Goal: Task Accomplishment & Management: Manage account settings

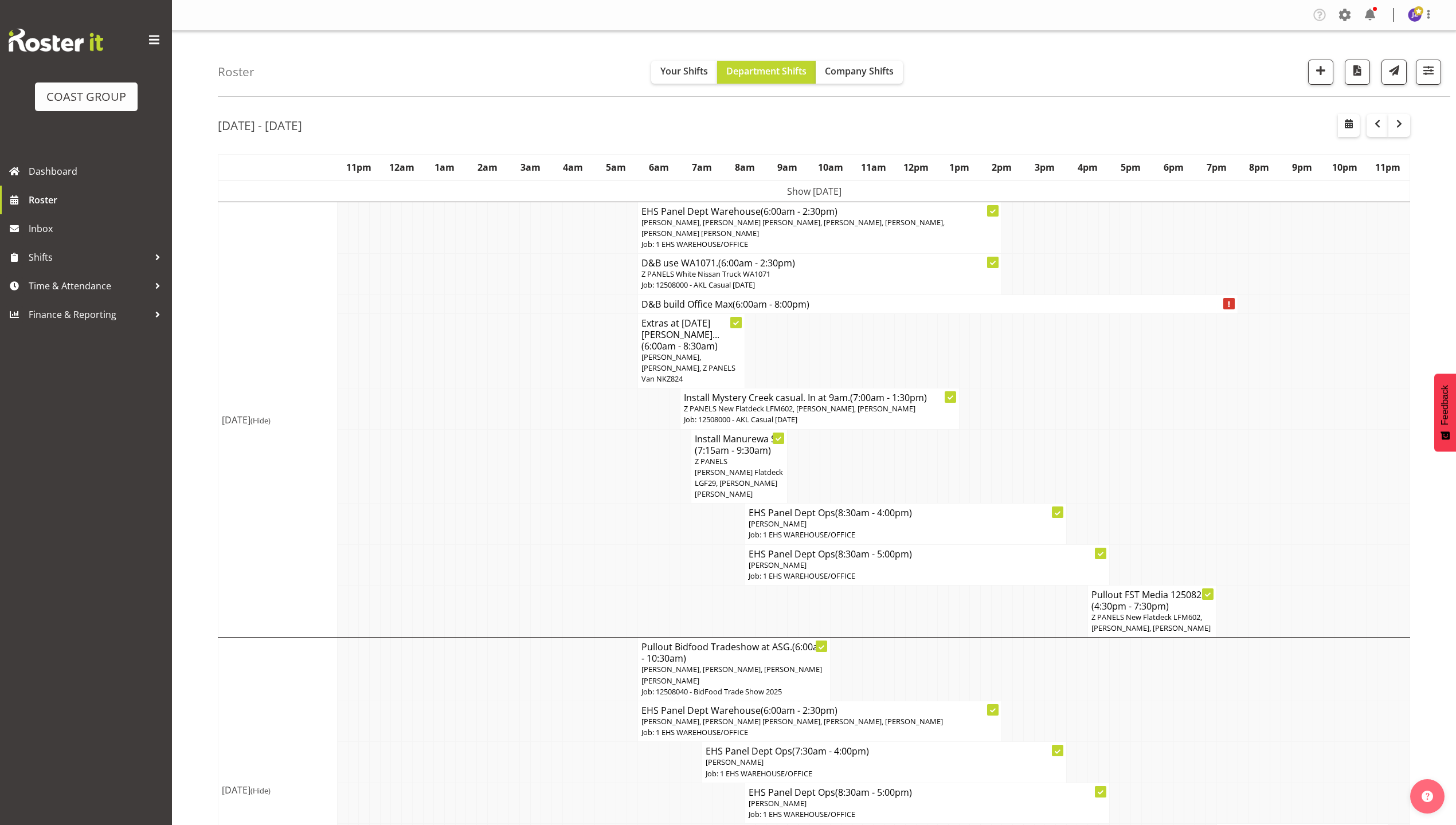
scroll to position [707, 0]
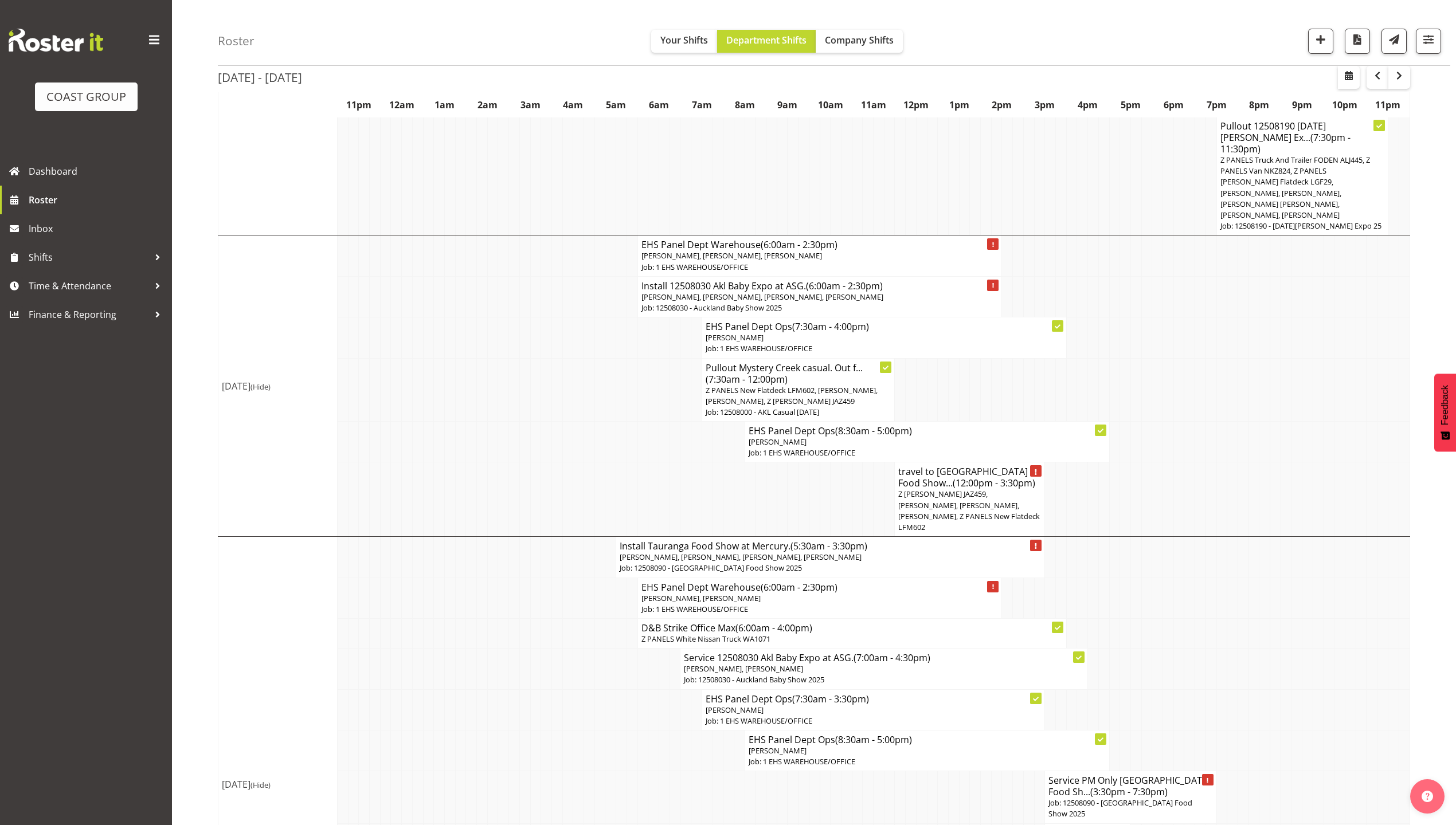
click at [1031, 59] on div "Roster Your Shifts Department Shifts Company Shifts 1 Locations Clear CARLTON E…" at bounding box center [833, 33] width 1232 height 66
drag, startPoint x: 1435, startPoint y: 14, endPoint x: 1408, endPoint y: 28, distance: 30.4
click at [1430, 17] on div "Roster Your Shifts Department Shifts Company Shifts 1 Locations Clear CARLTON E…" at bounding box center [833, 33] width 1232 height 66
click at [1196, 421] on td at bounding box center [1199, 441] width 11 height 41
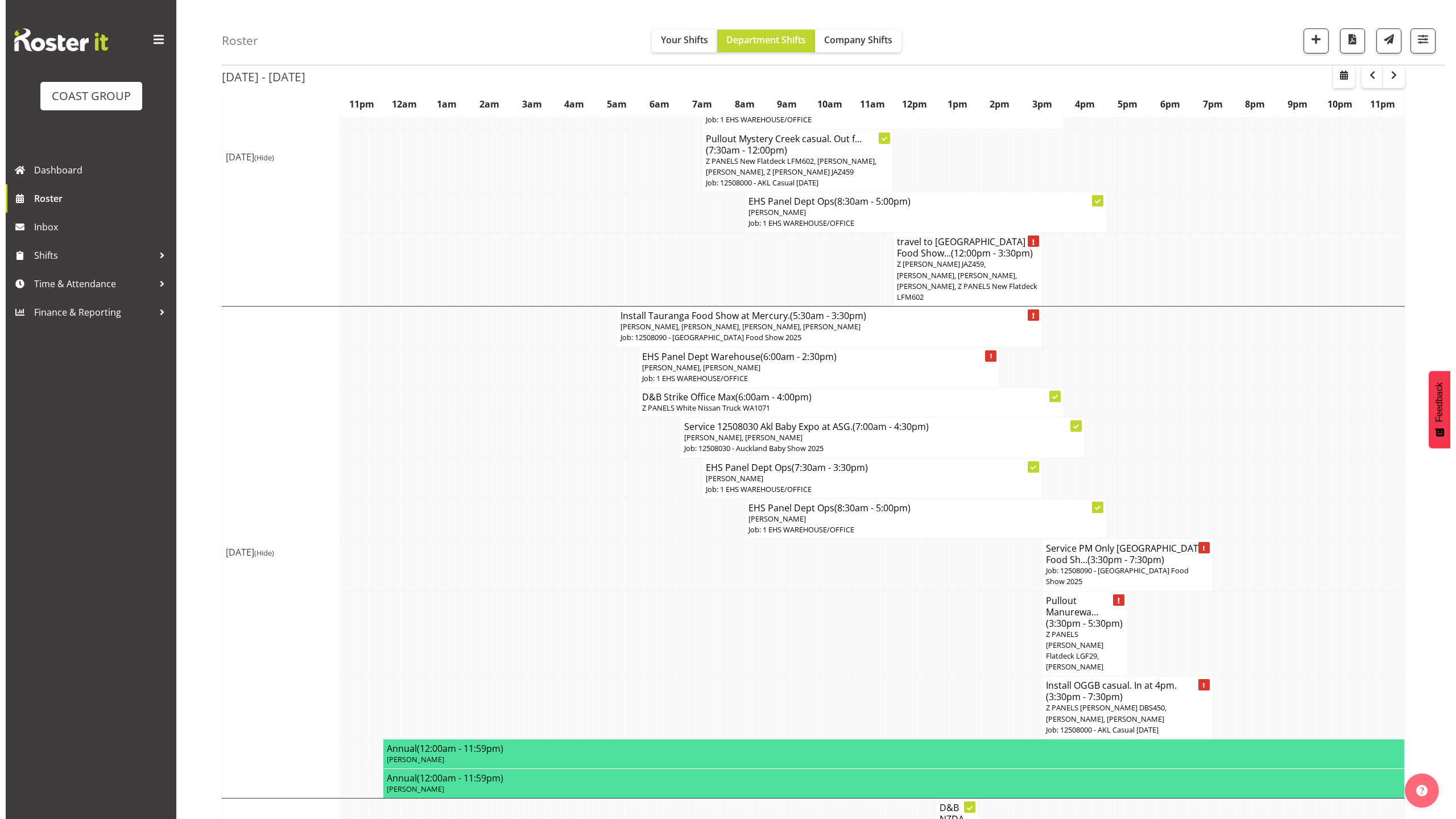
scroll to position [929, 0]
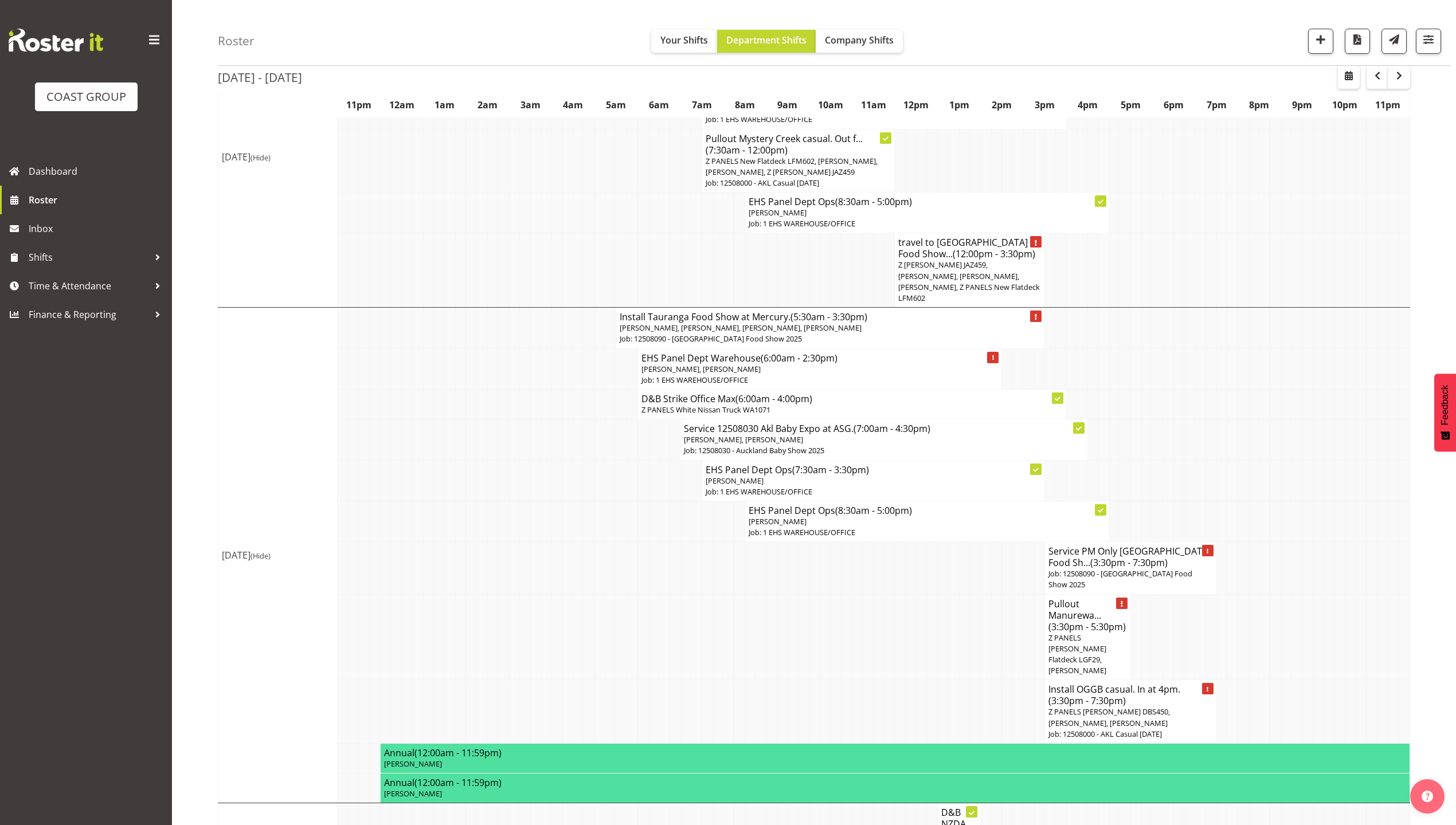
click at [1148, 706] on p "Z PANELS Mitsi Fuso DBS450, Jeremy Zhu, Cameron Phillips" at bounding box center [1130, 717] width 164 height 22
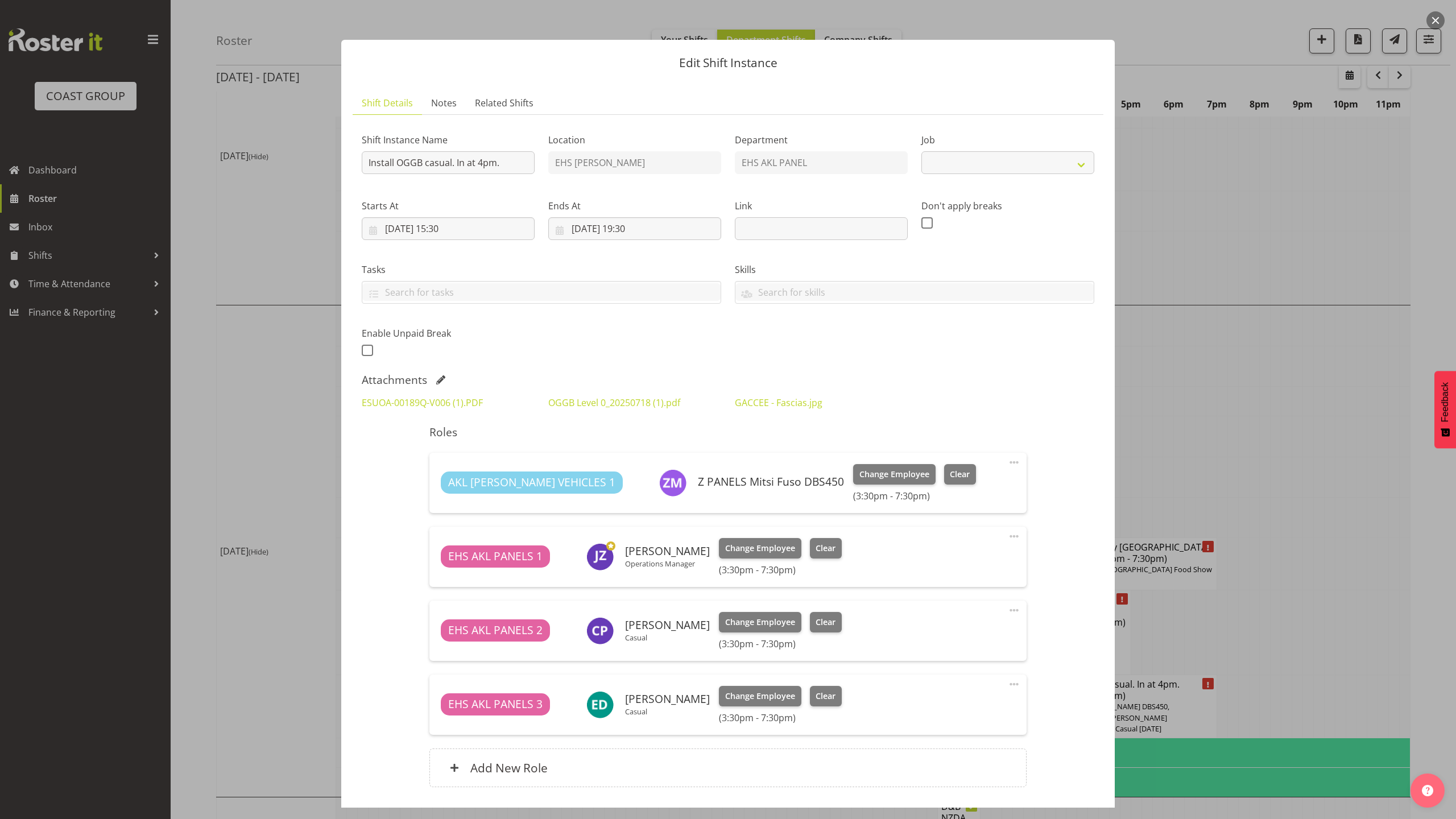
select select "8652"
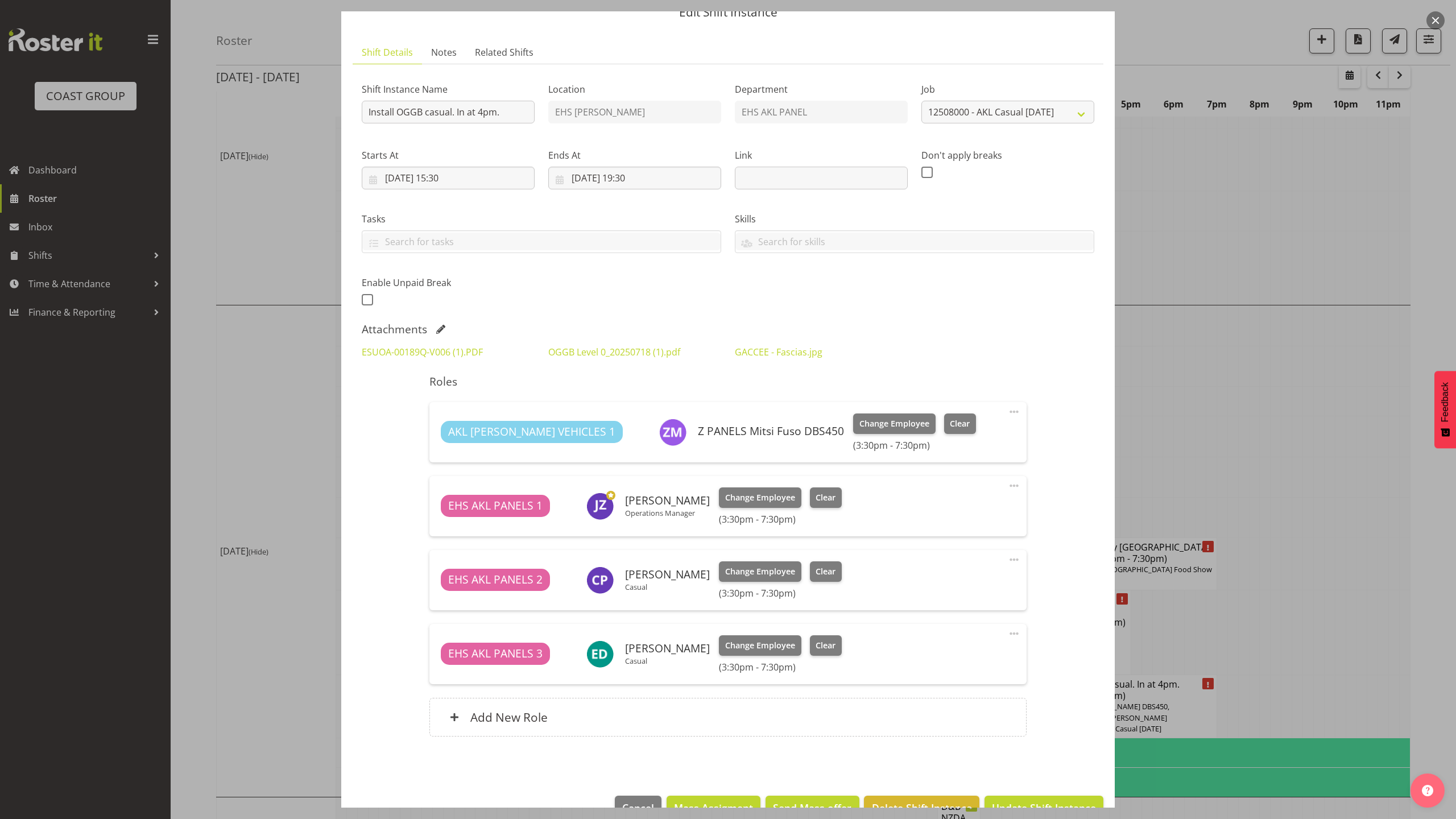
scroll to position [82, 0]
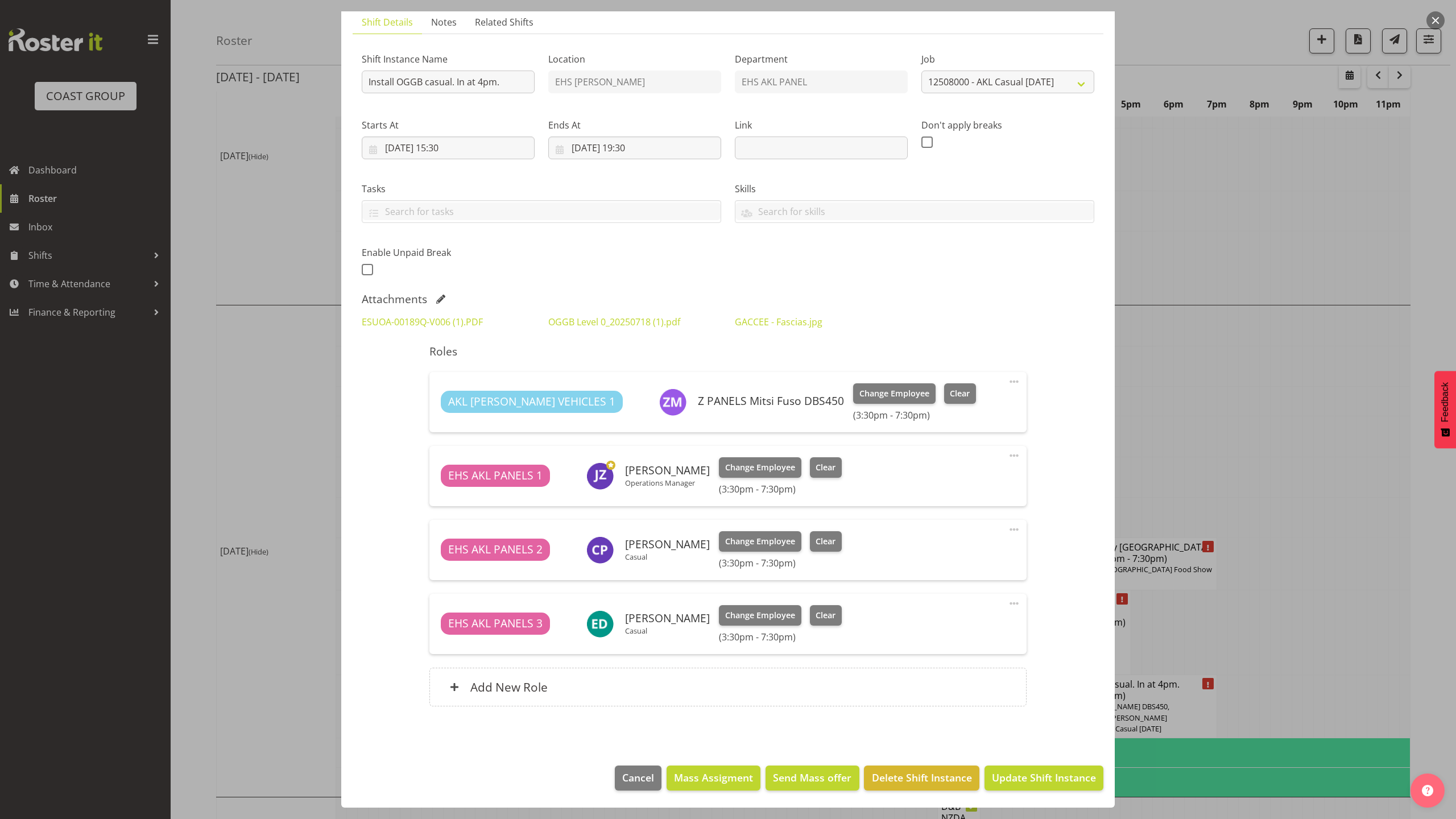
click at [1058, 285] on div "Shift Instance Name Install OGGB casual. In at 4pm. Location EHS RYMER Departme…" at bounding box center [728, 161] width 746 height 249
click at [1438, 25] on button "button" at bounding box center [1435, 21] width 18 height 18
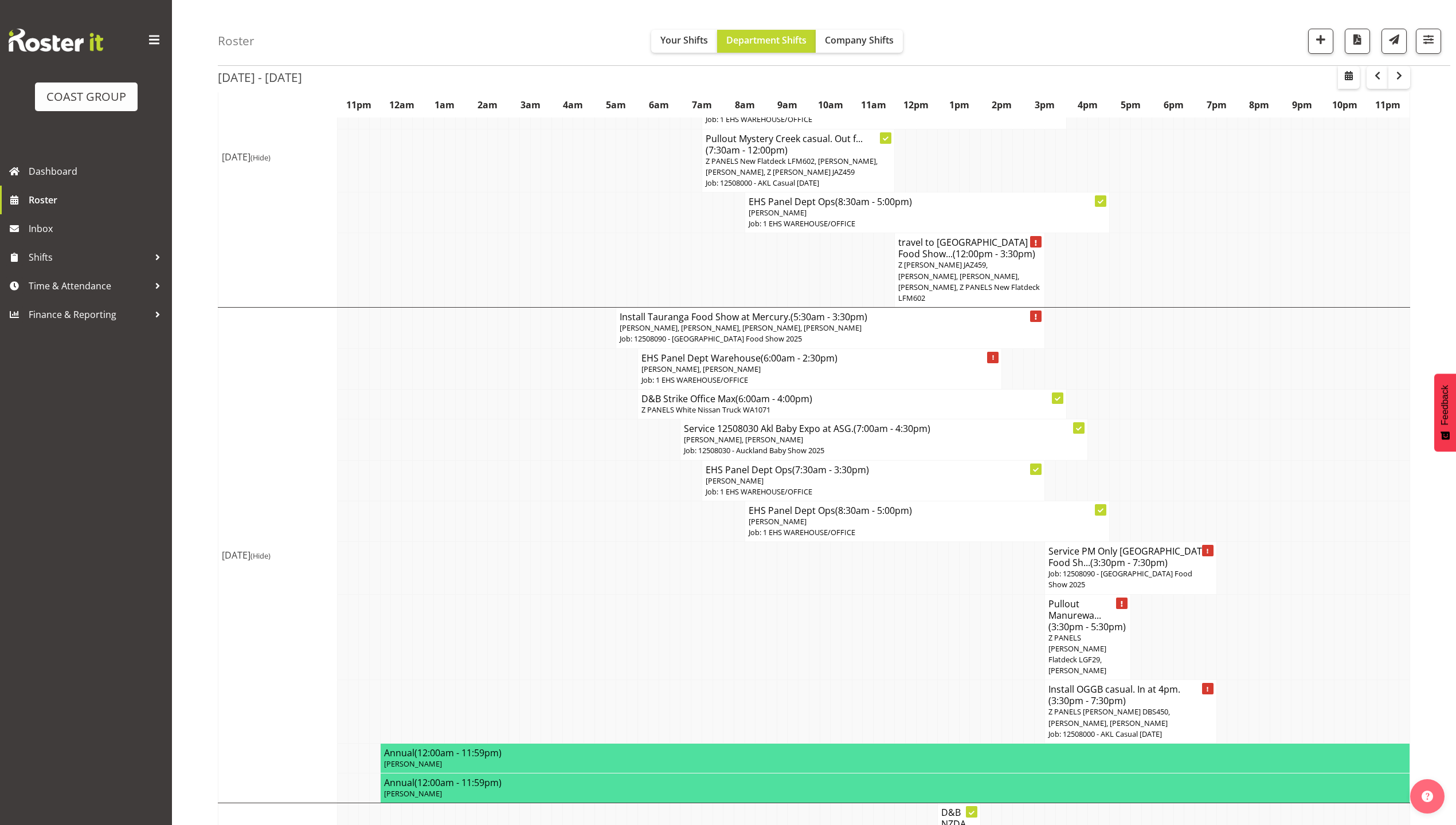
click at [1240, 460] on td at bounding box center [1242, 480] width 11 height 41
click at [978, 594] on td at bounding box center [975, 637] width 11 height 85
click at [934, 594] on td at bounding box center [932, 637] width 11 height 85
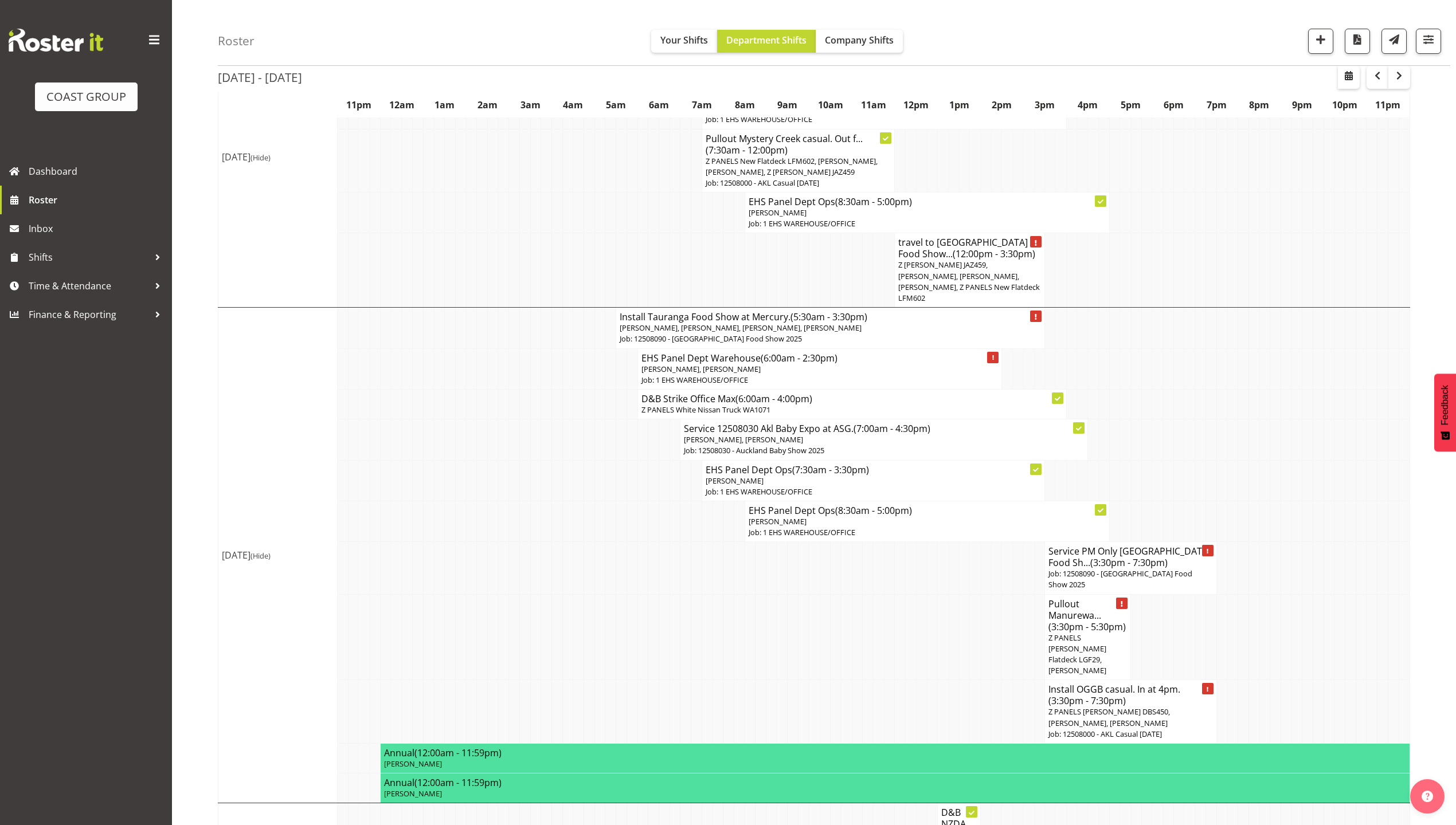
click at [1194, 348] on td at bounding box center [1199, 368] width 11 height 41
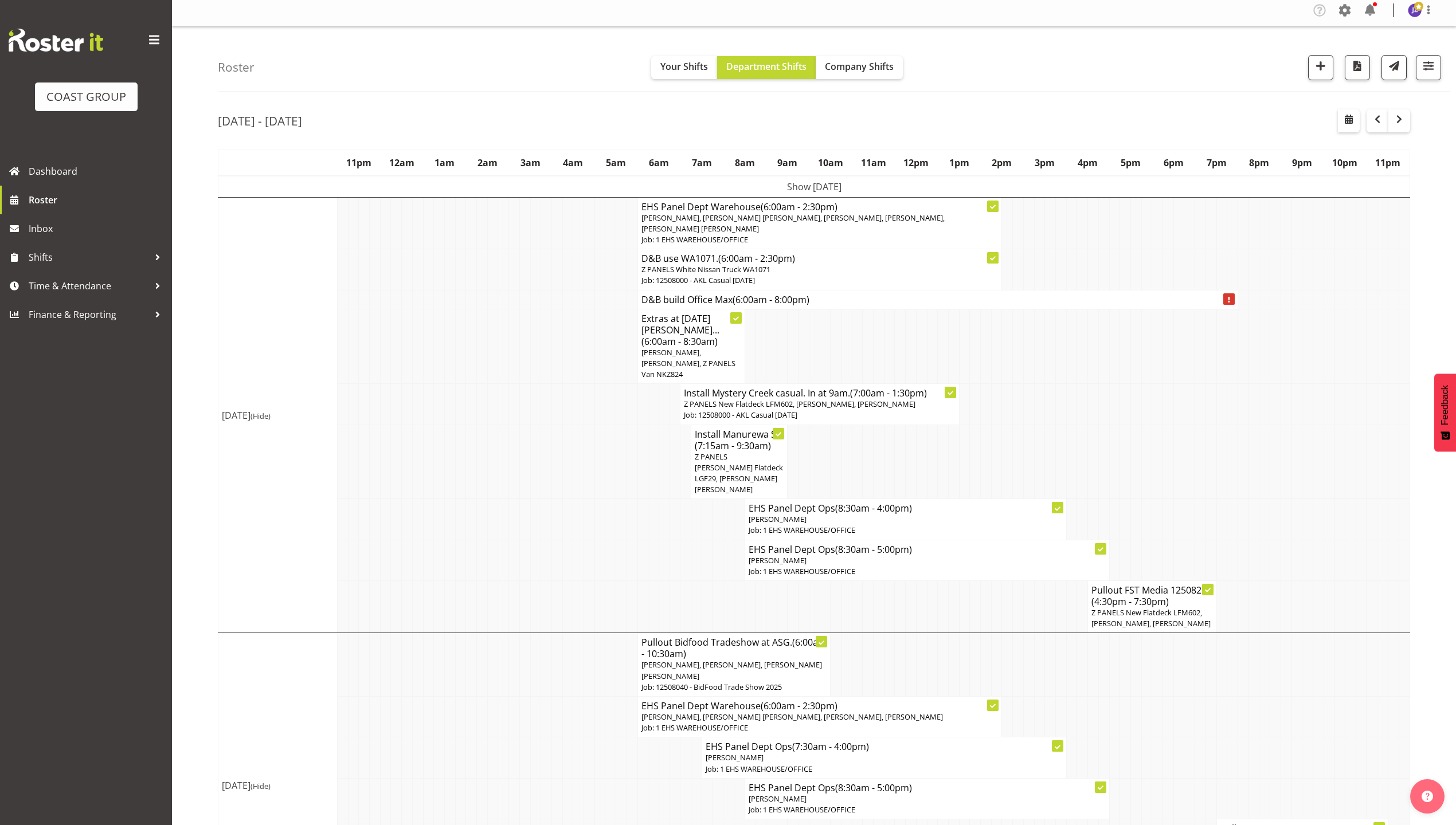
scroll to position [0, 0]
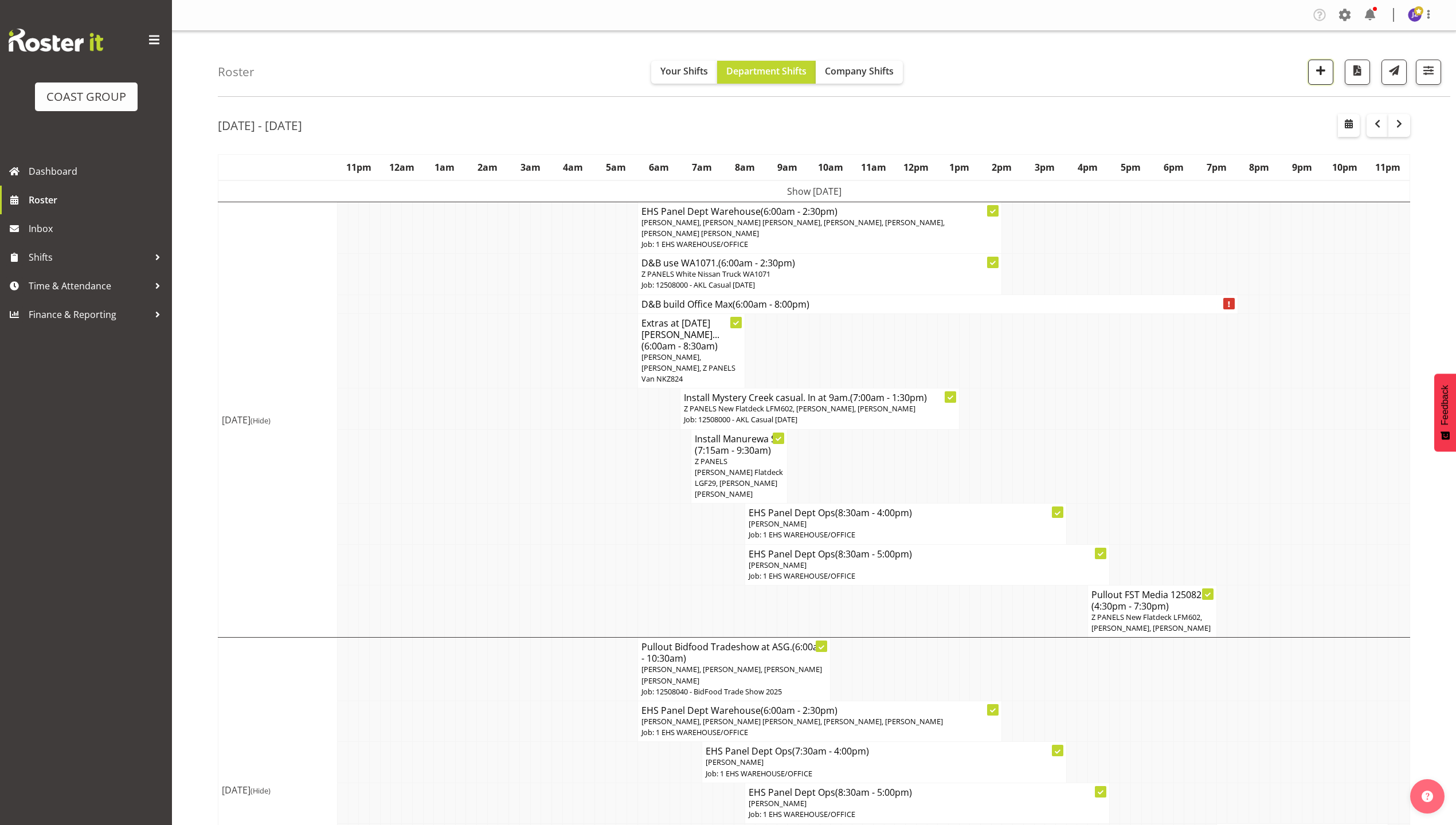
click at [1321, 76] on span "button" at bounding box center [1320, 70] width 15 height 15
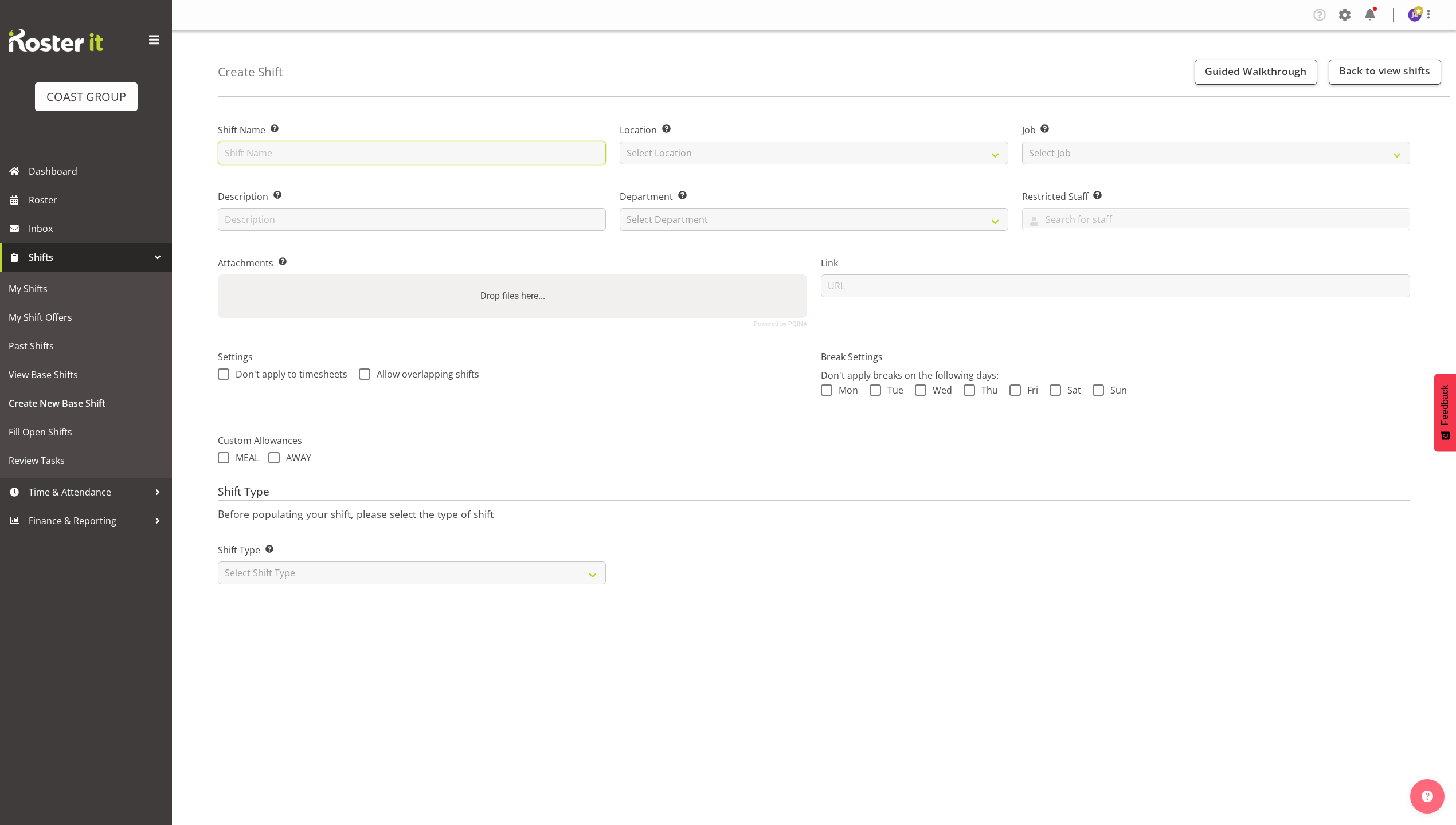
click at [360, 155] on input "text" at bounding box center [412, 152] width 388 height 23
click at [226, 159] on input "CD Field days 2026" at bounding box center [412, 152] width 388 height 23
type input "42603100 CD Field days 2026"
click at [679, 143] on select "Select Location EHS RYMER" at bounding box center [814, 152] width 388 height 23
select select "35"
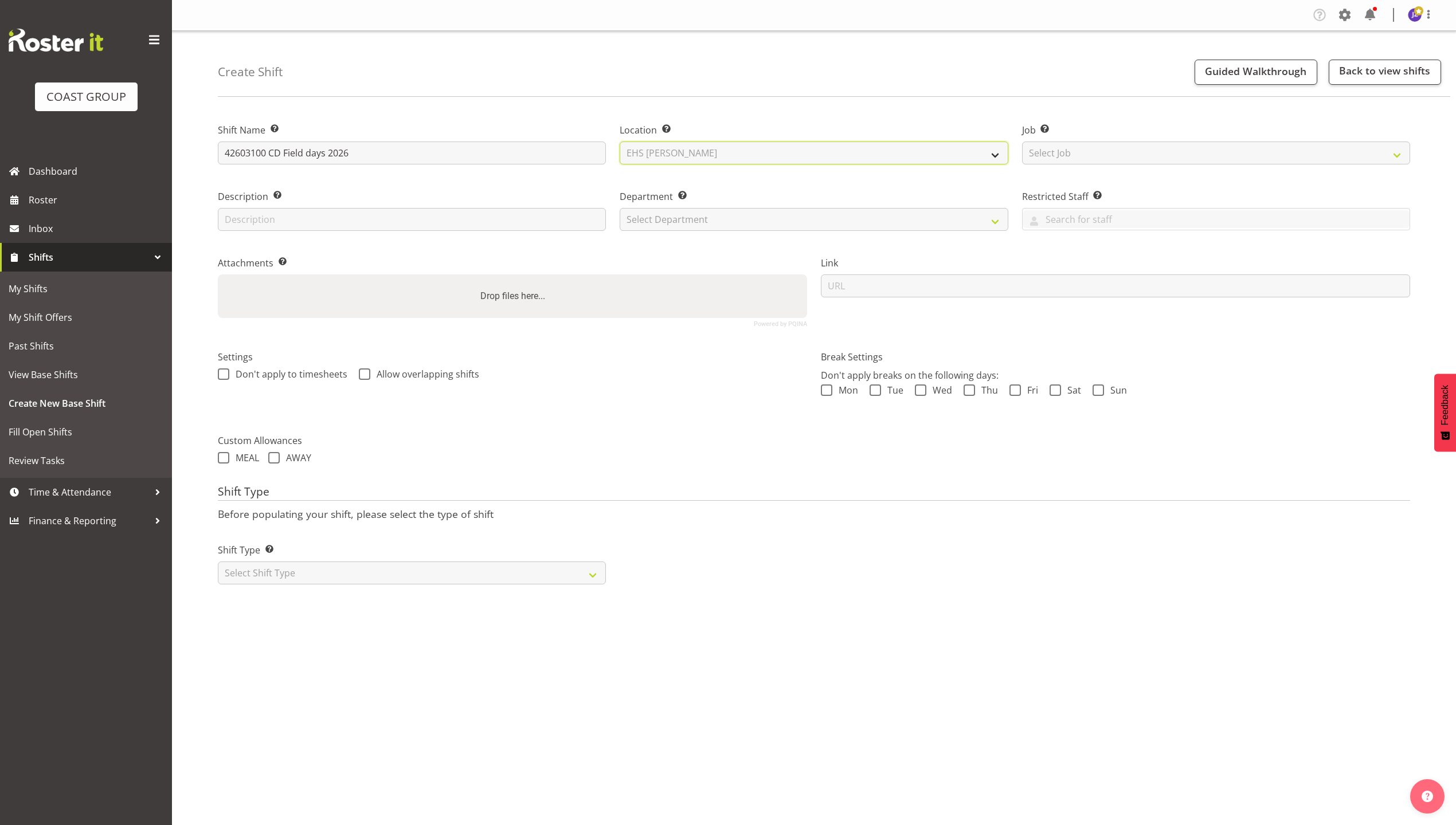
click at [620, 141] on select "Select Location EHS RYMER" at bounding box center [814, 152] width 388 height 23
click at [1146, 153] on select "Select Job Create new job 1 Carlton Events 1 [PERSON_NAME][GEOGRAPHIC_DATA] 1 […" at bounding box center [1215, 152] width 388 height 23
select select "10504"
click at [1021, 141] on select "Select Job Create new job 1 Carlton Events 1 [PERSON_NAME][GEOGRAPHIC_DATA] 1 […" at bounding box center [1215, 152] width 388 height 23
click at [806, 205] on div "Department Set the department that the shift relates to. Select Department EHS …" at bounding box center [814, 210] width 388 height 41
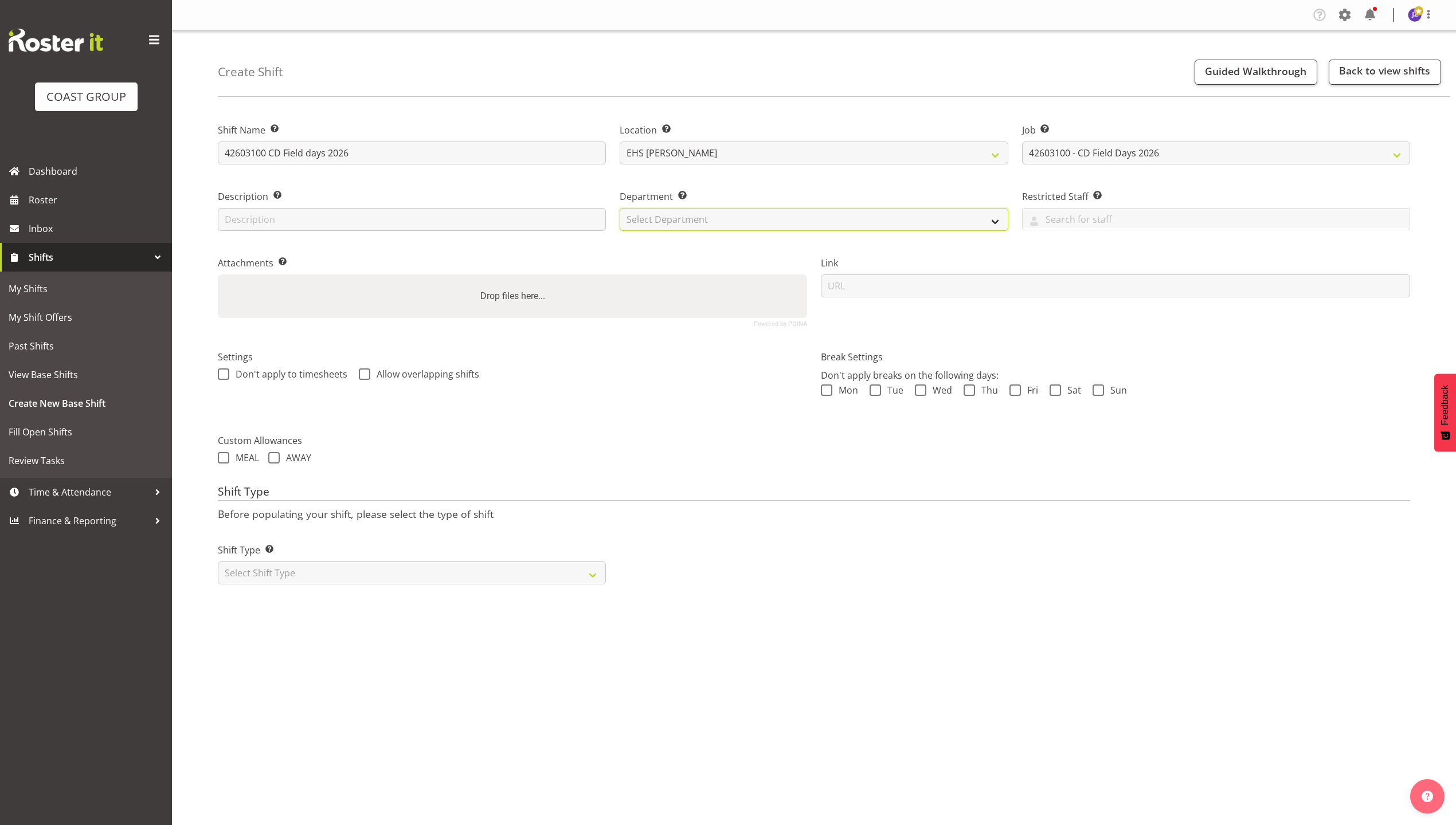
click at [803, 214] on select "Select Department EHS AKL PANEL EHS AKL PANEL" at bounding box center [814, 219] width 388 height 23
select select "39"
click at [620, 208] on select "Select Department EHS AKL PANEL EHS AKL PANEL" at bounding box center [814, 219] width 388 height 23
click at [557, 270] on div "Attachments Add any relevant attachments to the shift (e.g. Health & Safety Pla…" at bounding box center [512, 287] width 589 height 62
click at [562, 290] on div "Drop files here..." at bounding box center [512, 296] width 589 height 44
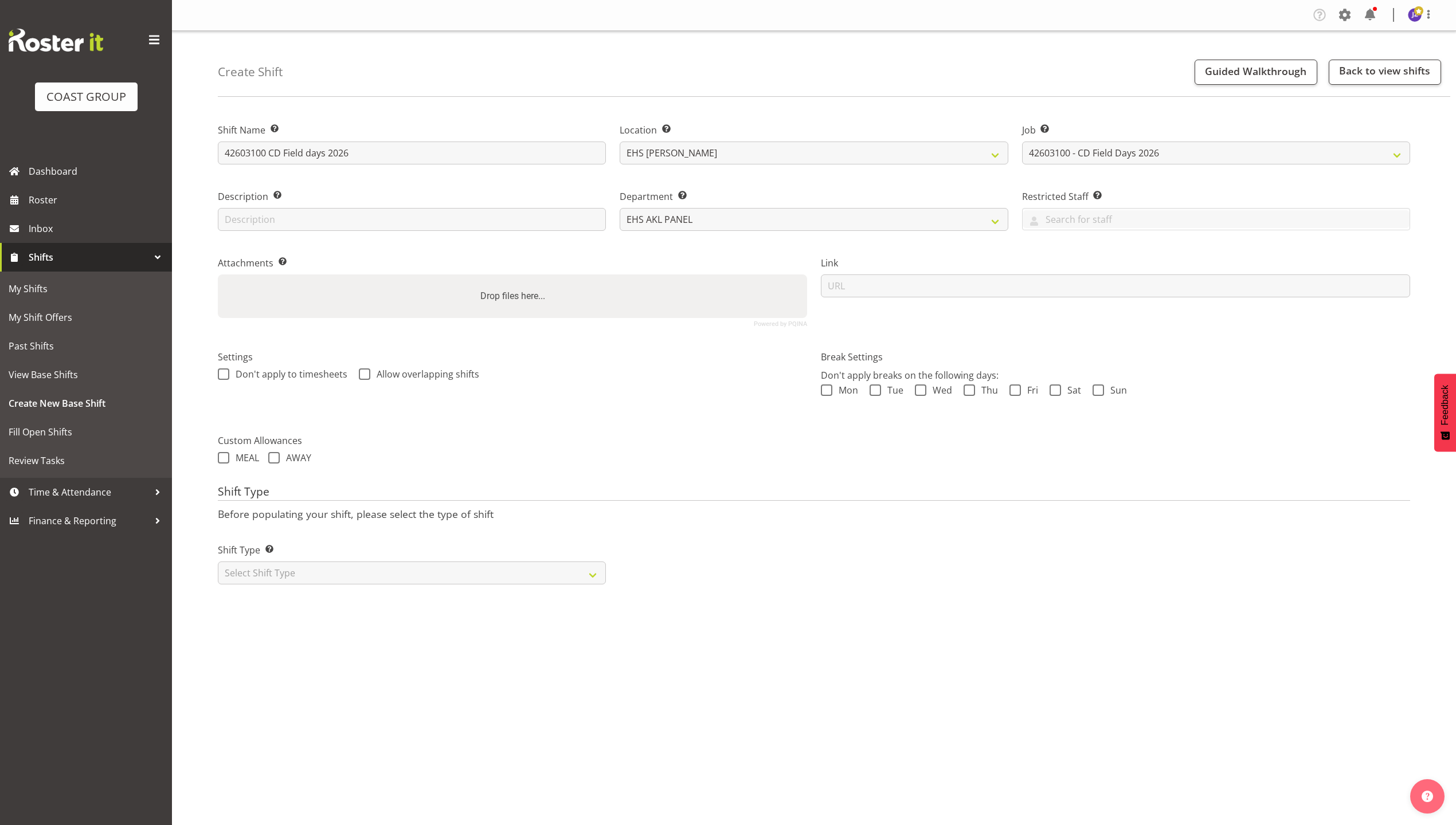
click at [218, 274] on input "Drop files here..." at bounding box center [512, 275] width 589 height 3
drag, startPoint x: 506, startPoint y: 405, endPoint x: 646, endPoint y: 414, distance: 140.3
click at [512, 405] on div "Settings Don't apply to timesheets Allow overlapping shifts" at bounding box center [512, 379] width 603 height 90
click at [539, 299] on label "Drop files here..." at bounding box center [512, 295] width 74 height 23
click at [539, 277] on input "Drop files here..." at bounding box center [512, 275] width 589 height 3
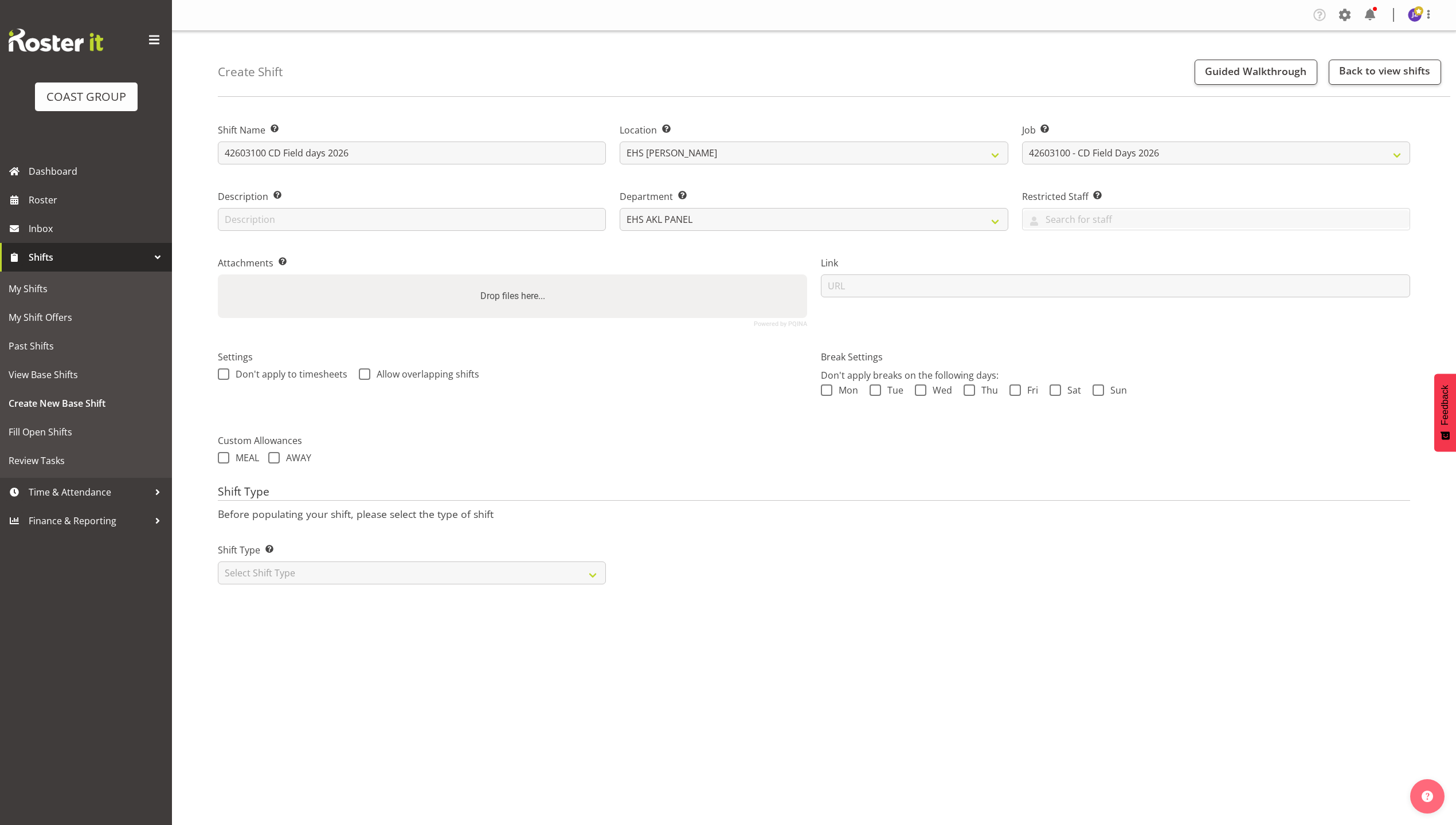
click at [466, 306] on div "Drop files here..." at bounding box center [512, 296] width 589 height 44
click at [218, 274] on input "Drop files here..." at bounding box center [512, 275] width 589 height 3
type input "C:\fakepath\42603100 CD Field Days 2026 - Job Details.pdf"
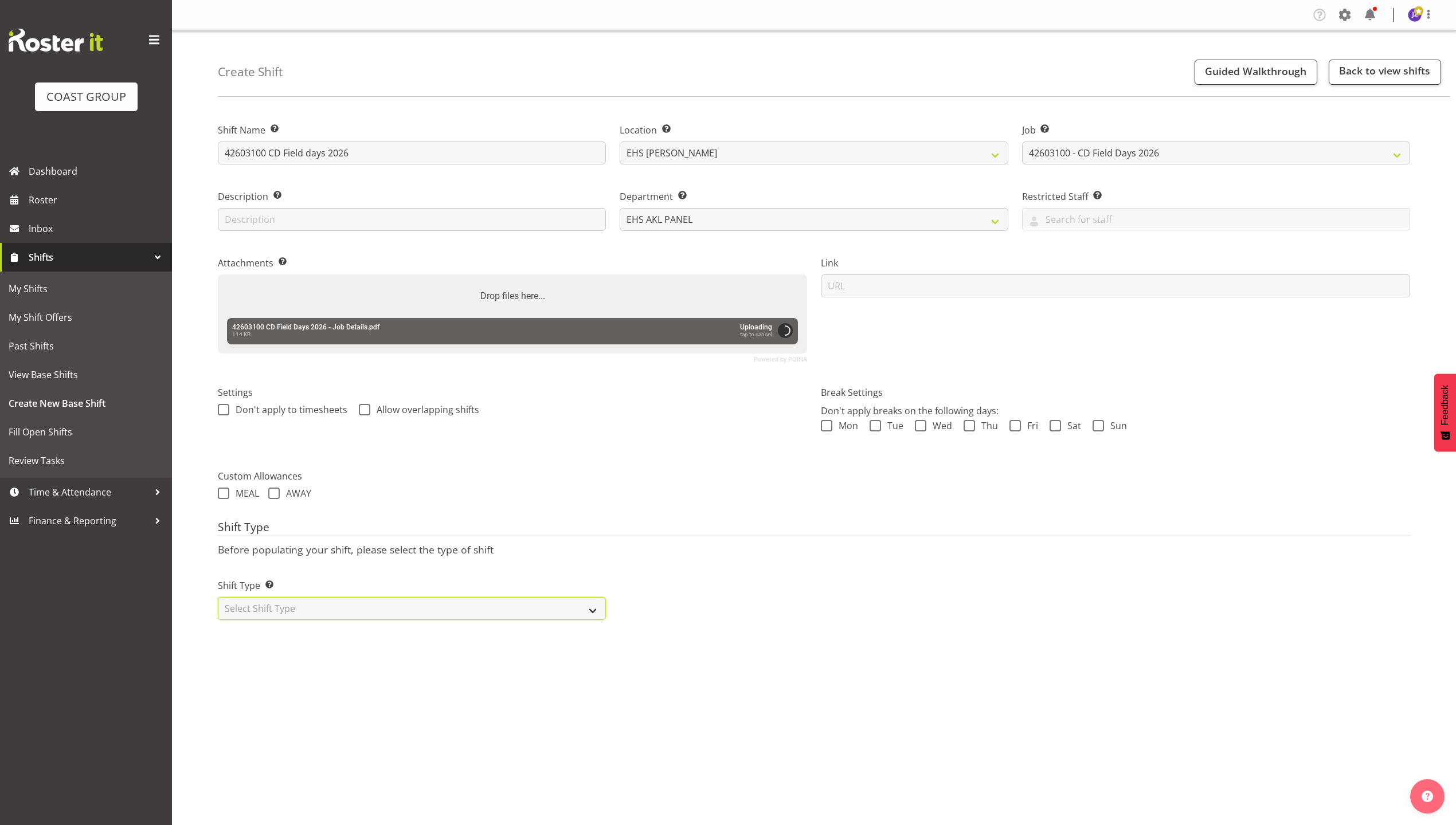
click at [417, 601] on select "Select Shift Type One Off Shift Recurring Shift Rotating Shift" at bounding box center [412, 607] width 388 height 23
select select "recurring"
click at [218, 598] on select "Select Shift Type One Off Shift Recurring Shift Rotating Shift" at bounding box center [412, 607] width 388 height 23
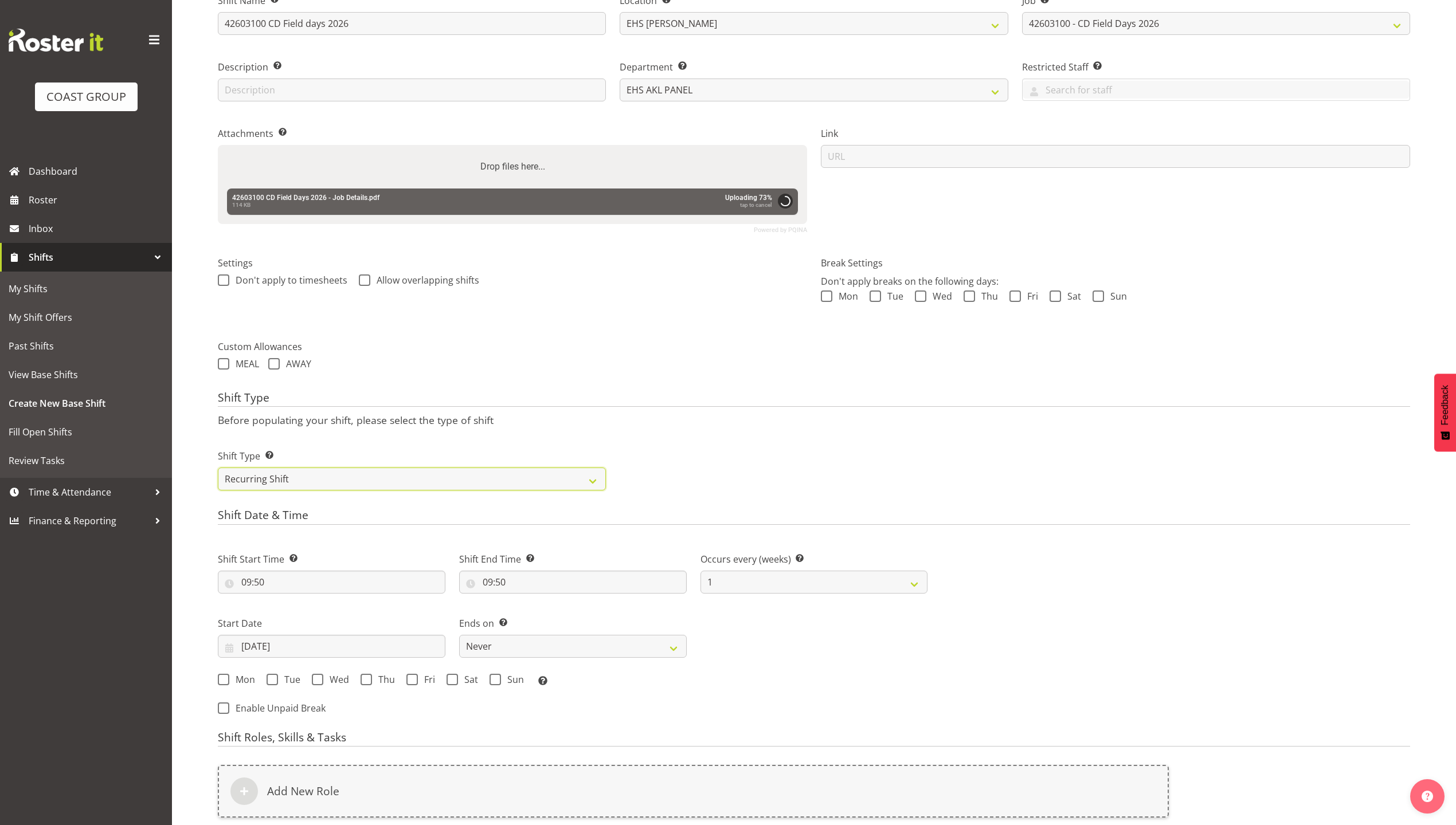
scroll to position [298, 0]
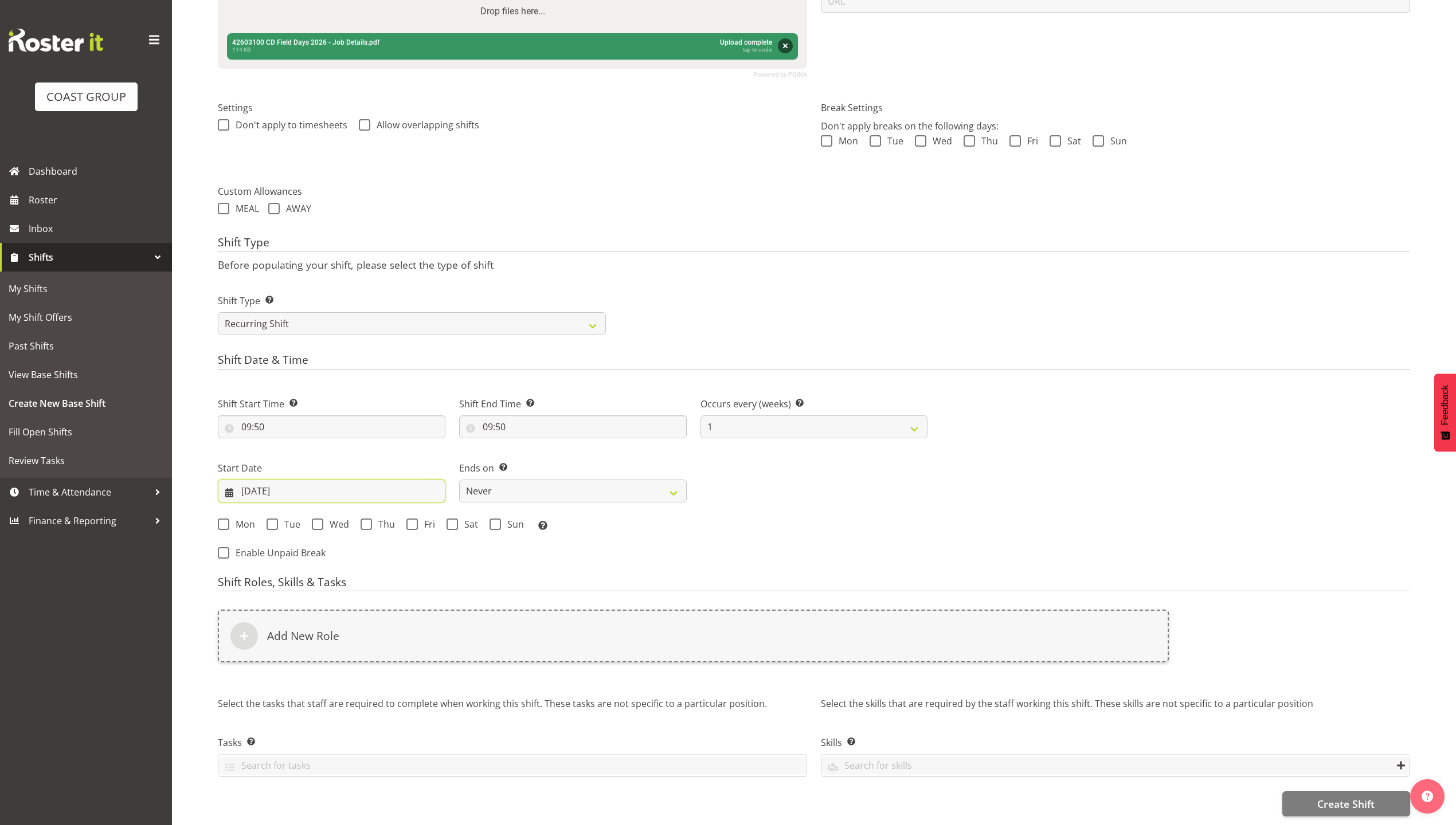
click at [278, 487] on input "[DATE]" at bounding box center [331, 490] width 228 height 23
click at [354, 513] on select "2035 2034 2033 2032 2031 2030 2029 2028 2027 2026 2025 2024 2023 2022 2021 2020…" at bounding box center [361, 524] width 51 height 23
select select "2026"
click at [336, 513] on select "2035 2034 2033 2032 2031 2030 2029 2028 2027 2026 2025 2024 2023 2022 2021 2020…" at bounding box center [361, 524] width 51 height 23
click at [287, 513] on select "January February March April May June July August September October November De…" at bounding box center [296, 524] width 79 height 23
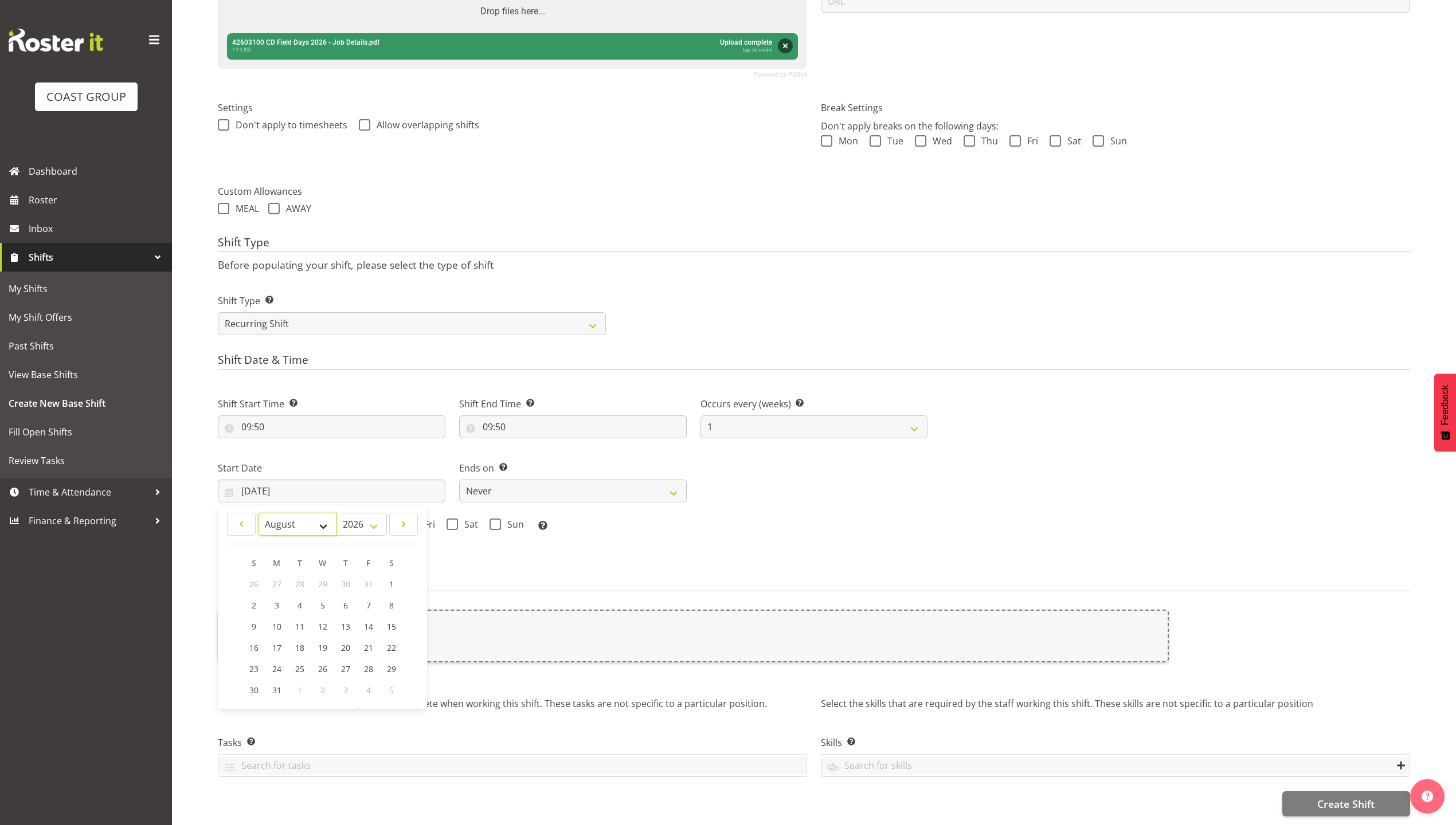
select select "2"
click at [258, 513] on select "January February March April May June July August September October November De…" at bounding box center [296, 524] width 79 height 23
click at [315, 594] on link "11" at bounding box center [322, 604] width 23 height 21
type input "11/03/2026"
click at [313, 518] on div "Mon Tue Wed Thu Fri Sat Sun Select the days of the week you wish to create this…" at bounding box center [572, 525] width 709 height 15
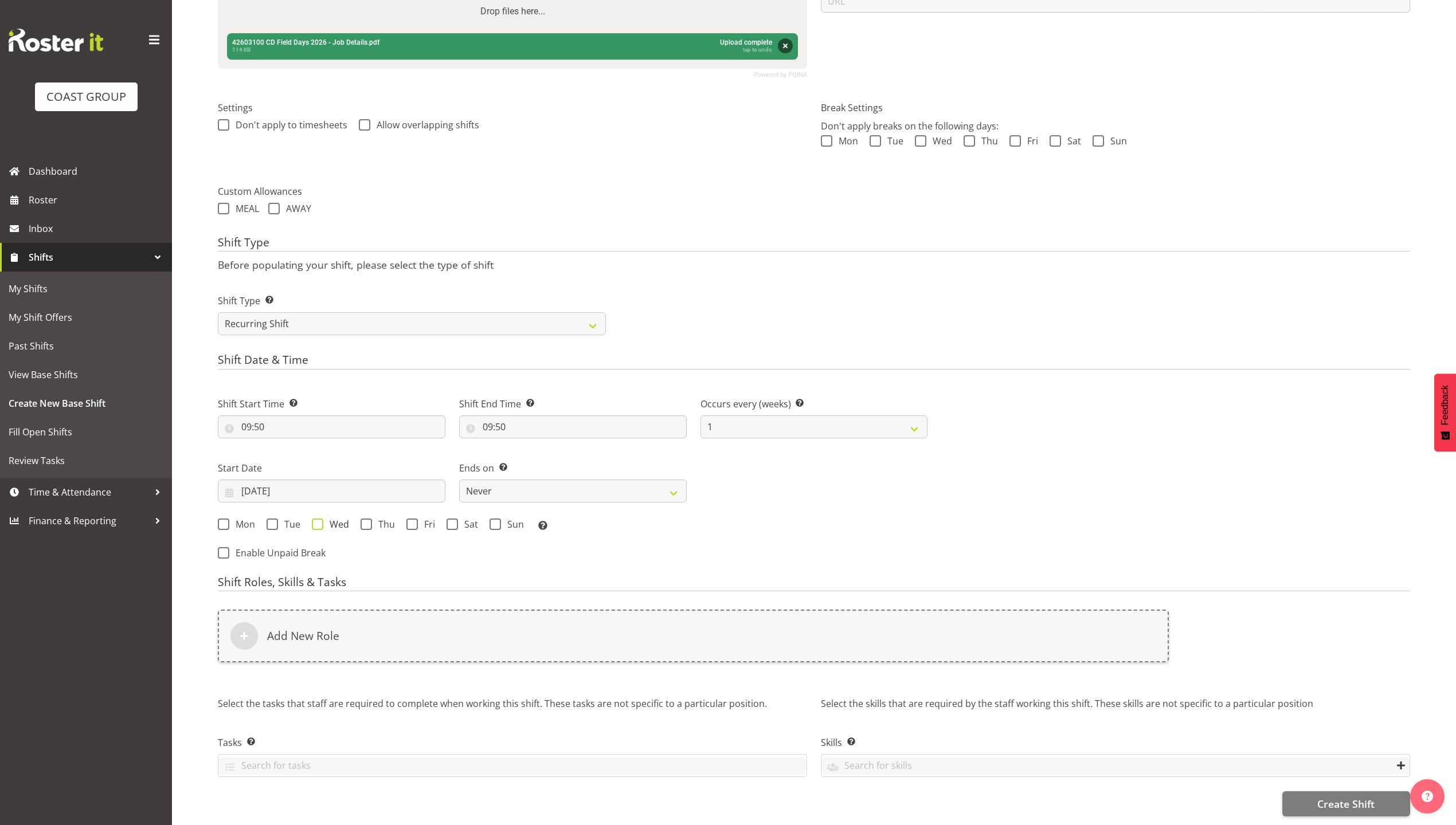
click at [314, 518] on span at bounding box center [317, 524] width 12 height 12
click at [314, 520] on input "Wed" at bounding box center [314, 523] width 7 height 7
checkbox input "true"
click at [535, 479] on select "Never On Date" at bounding box center [573, 490] width 228 height 23
select select "date"
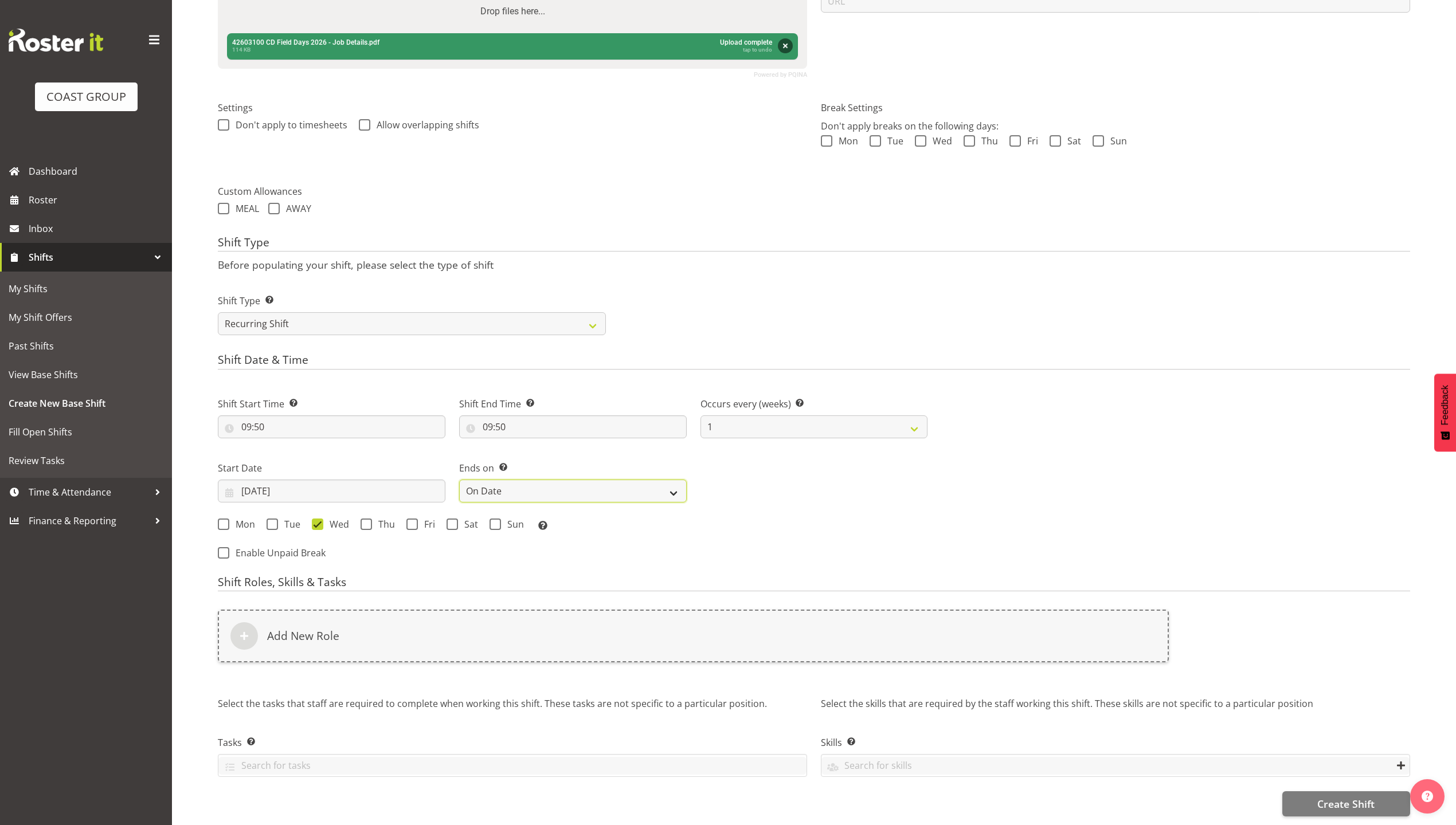
click at [459, 479] on select "Never On Date" at bounding box center [573, 490] width 228 height 23
select select "7"
drag, startPoint x: 769, startPoint y: 472, endPoint x: 780, endPoint y: 478, distance: 12.5
click at [769, 479] on input "[DATE]" at bounding box center [814, 490] width 228 height 23
click at [857, 513] on select "2035 2034 2033 2032 2031 2030 2029 2028 2027 2026 2025 2024 2023 2022 2021 2020…" at bounding box center [861, 524] width 51 height 23
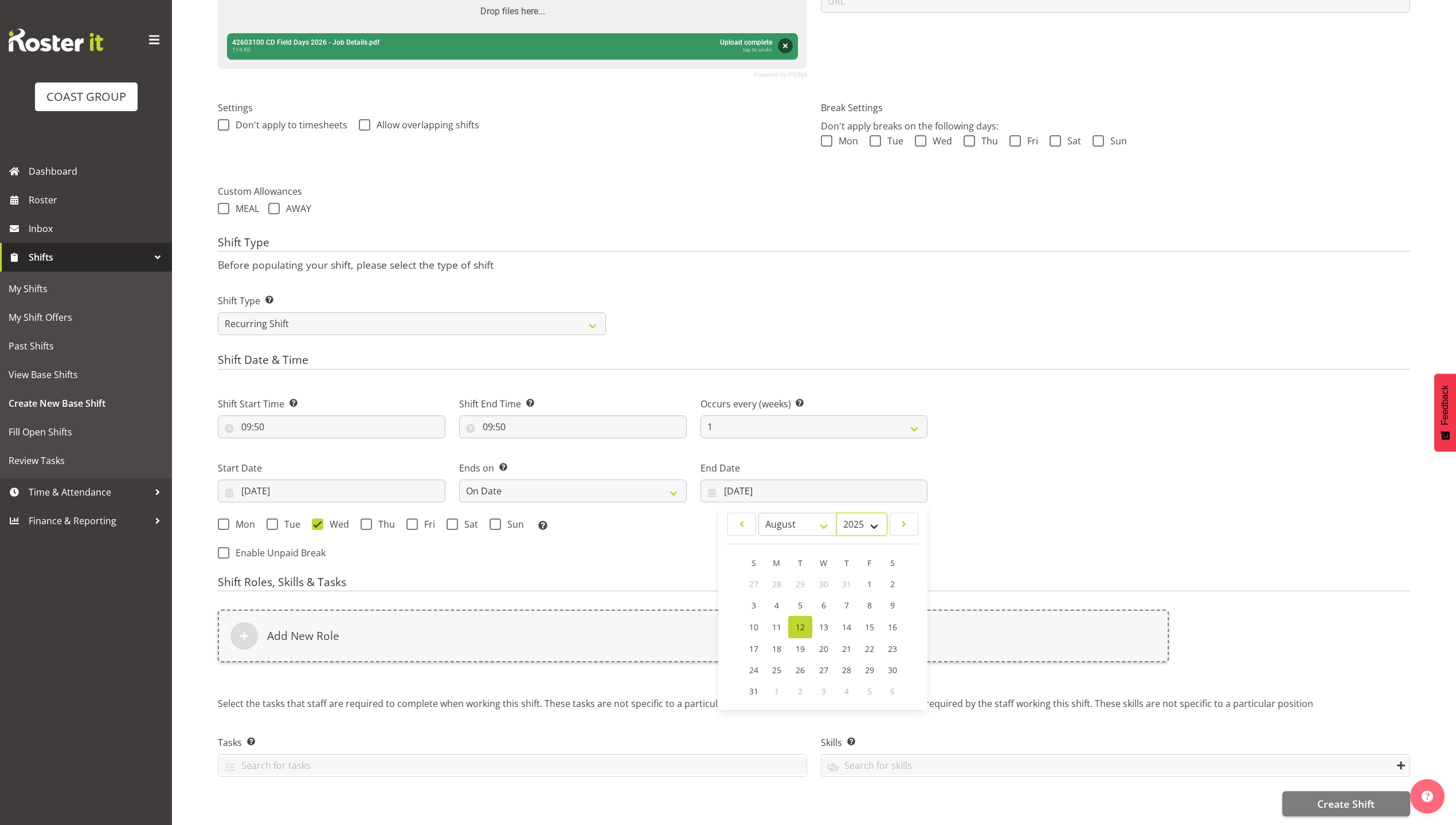
select select "2026"
click at [836, 513] on select "2035 2034 2033 2032 2031 2030 2029 2028 2027 2026 2025 2024 2023 2022 2021 2020…" at bounding box center [861, 524] width 51 height 23
click at [778, 518] on select "January February March April May June July August September October November De…" at bounding box center [797, 524] width 79 height 23
select select "2"
click at [758, 513] on select "January February March April May June July August September October November De…" at bounding box center [797, 524] width 79 height 23
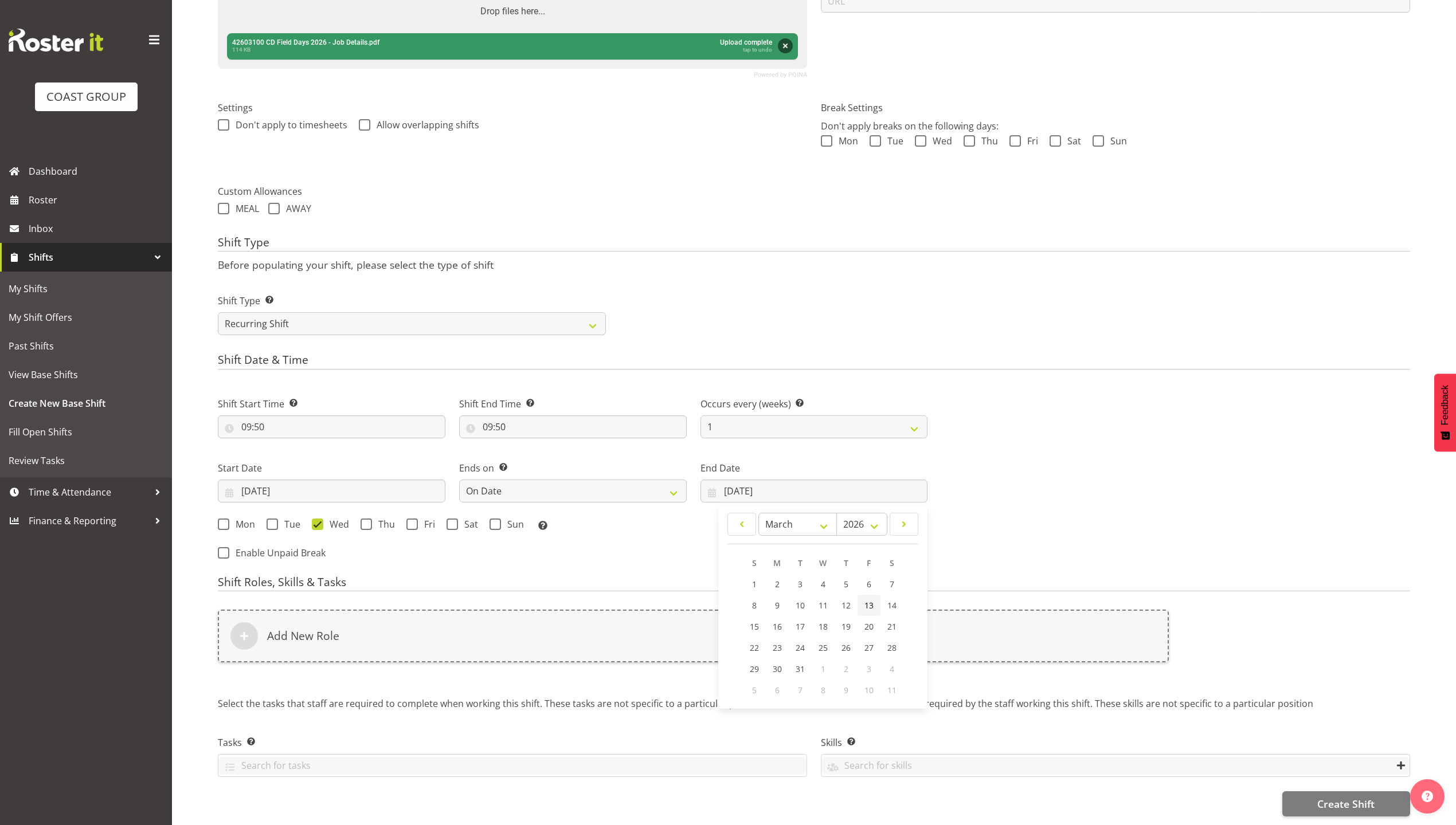
click at [857, 594] on link "13" at bounding box center [868, 604] width 23 height 21
click at [856, 594] on form "Shift Name Enter a name for the shift (e.g. Day Shift). 42603100 CD Field days …" at bounding box center [814, 319] width 1191 height 994
click at [763, 479] on input "13/03/2026" at bounding box center [814, 490] width 228 height 23
click at [844, 599] on span "12" at bounding box center [845, 604] width 9 height 11
type input "12/03/2026"
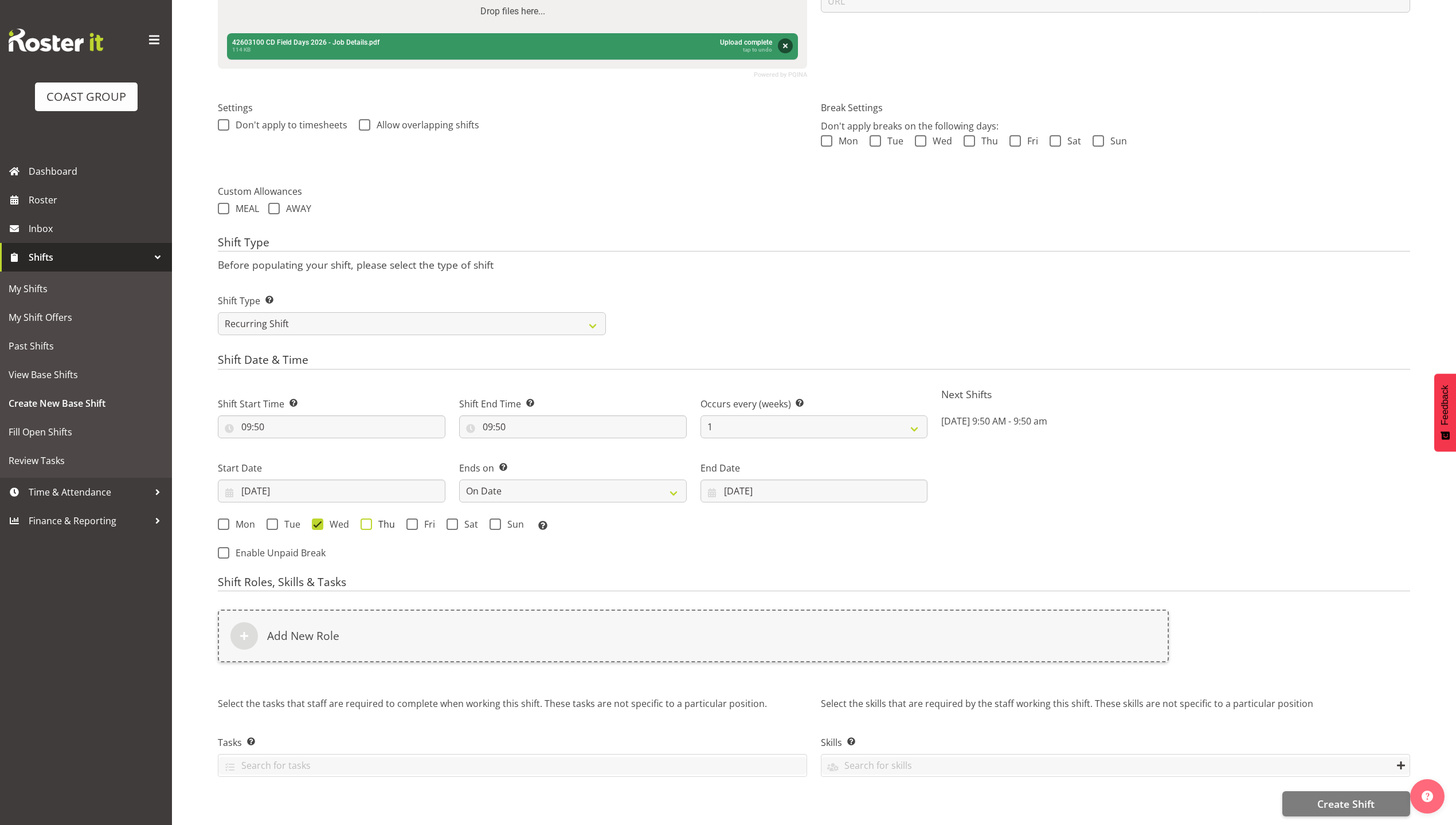
click at [369, 518] on span at bounding box center [366, 524] width 12 height 12
click at [368, 520] on input "Thu" at bounding box center [363, 523] width 7 height 7
checkbox input "true"
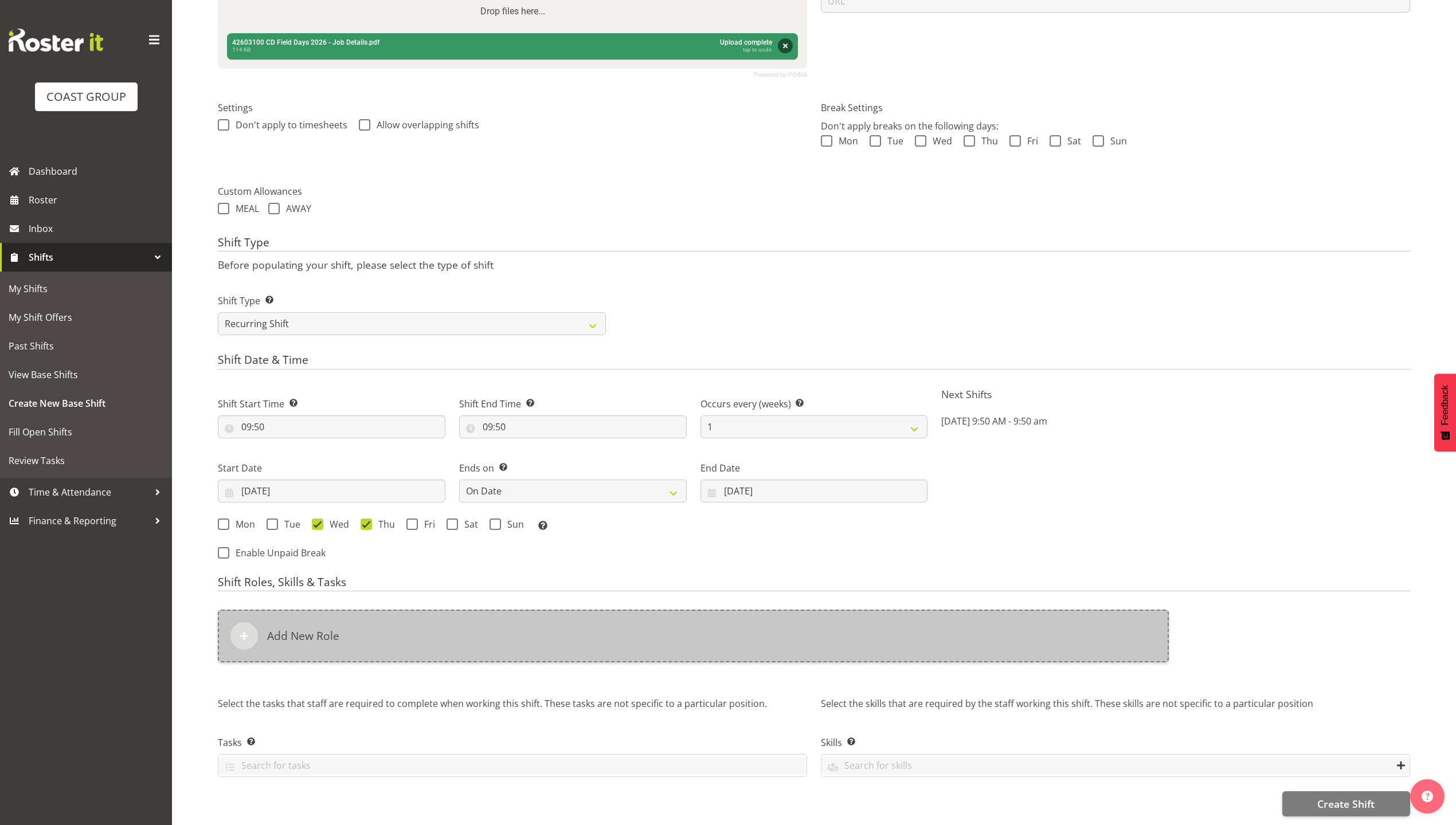
click at [414, 626] on div "Add New Role" at bounding box center [693, 635] width 951 height 53
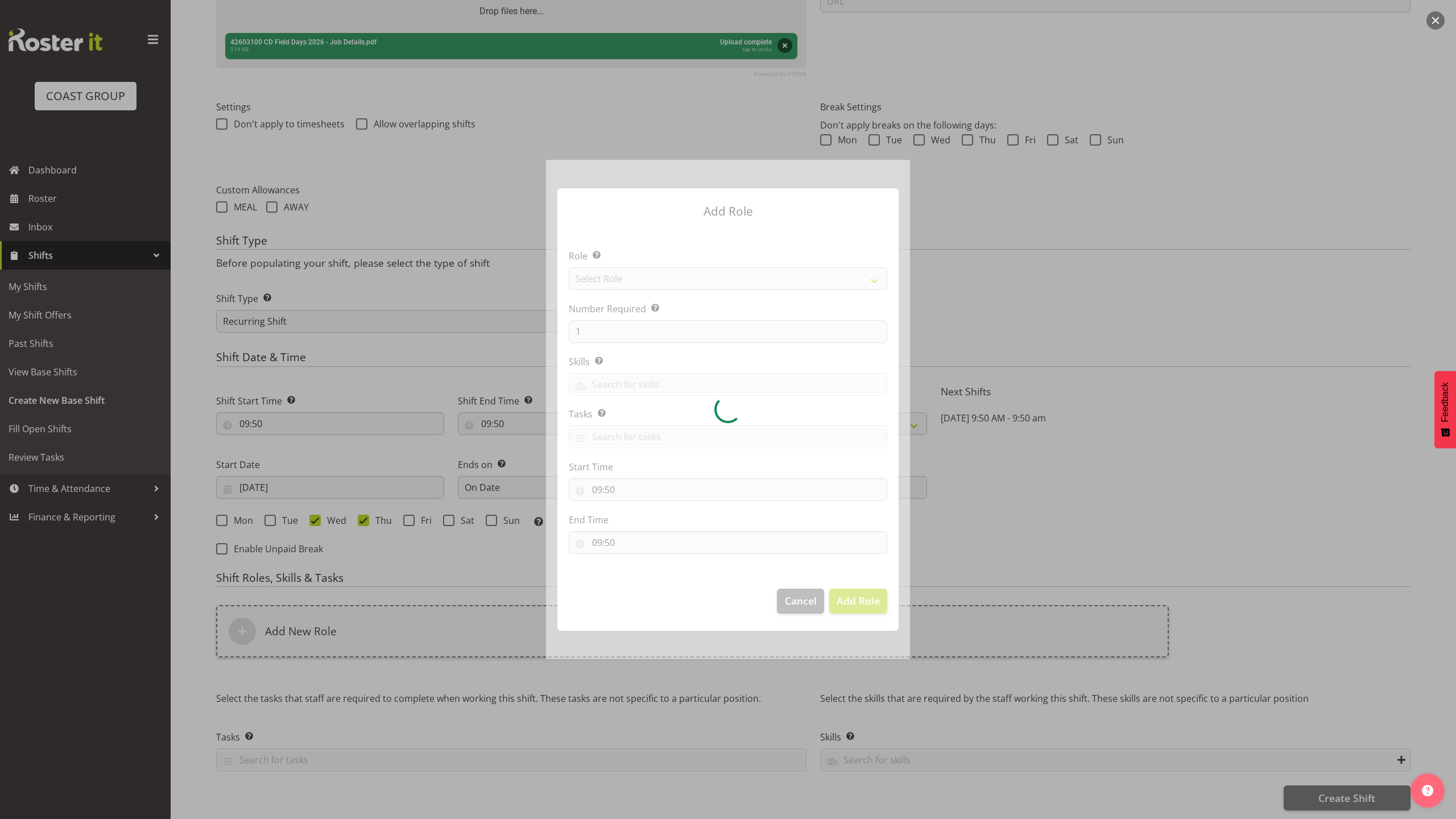
click at [697, 275] on div at bounding box center [728, 409] width 364 height 498
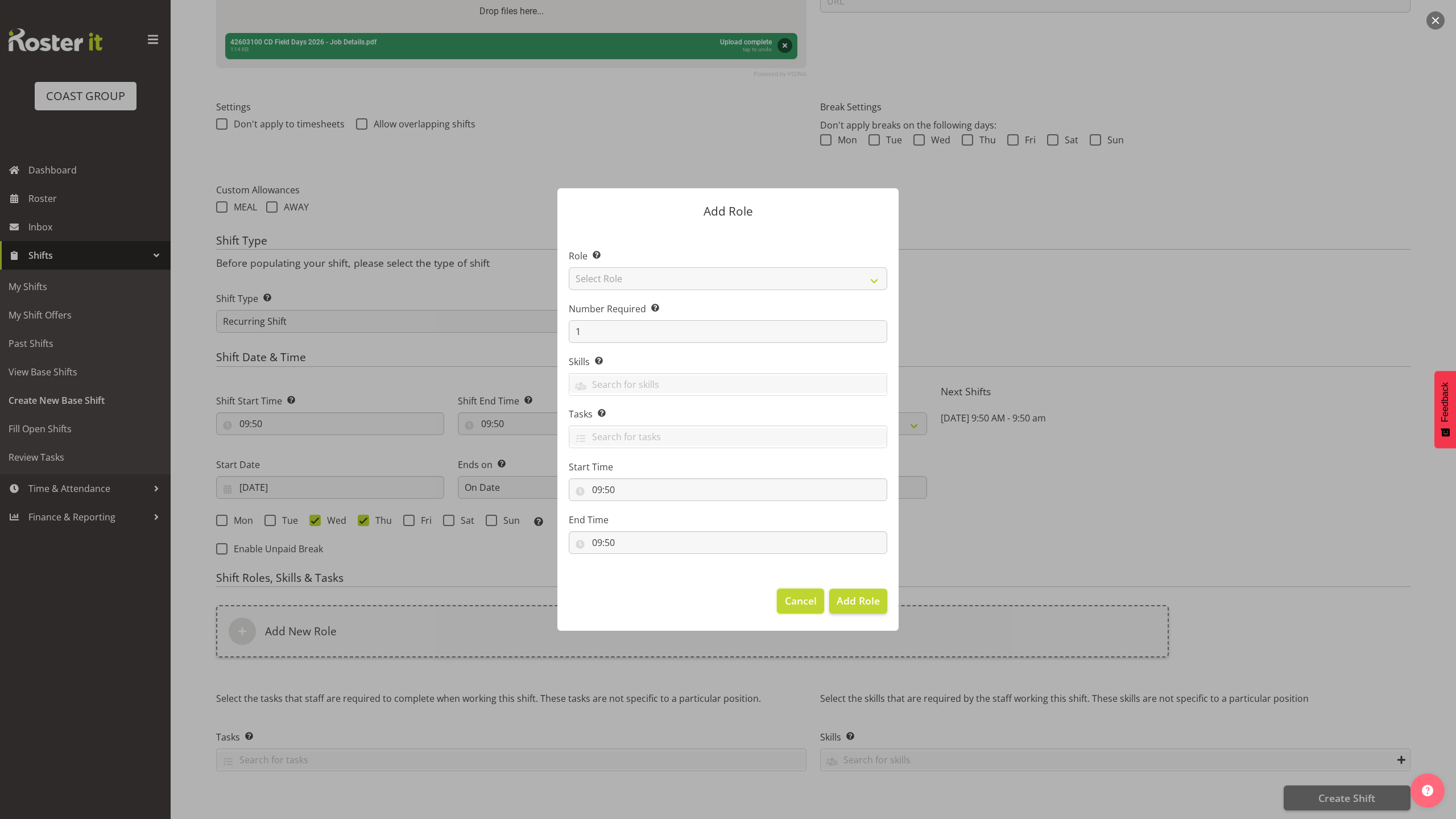
click at [805, 602] on span "Cancel" at bounding box center [801, 600] width 32 height 15
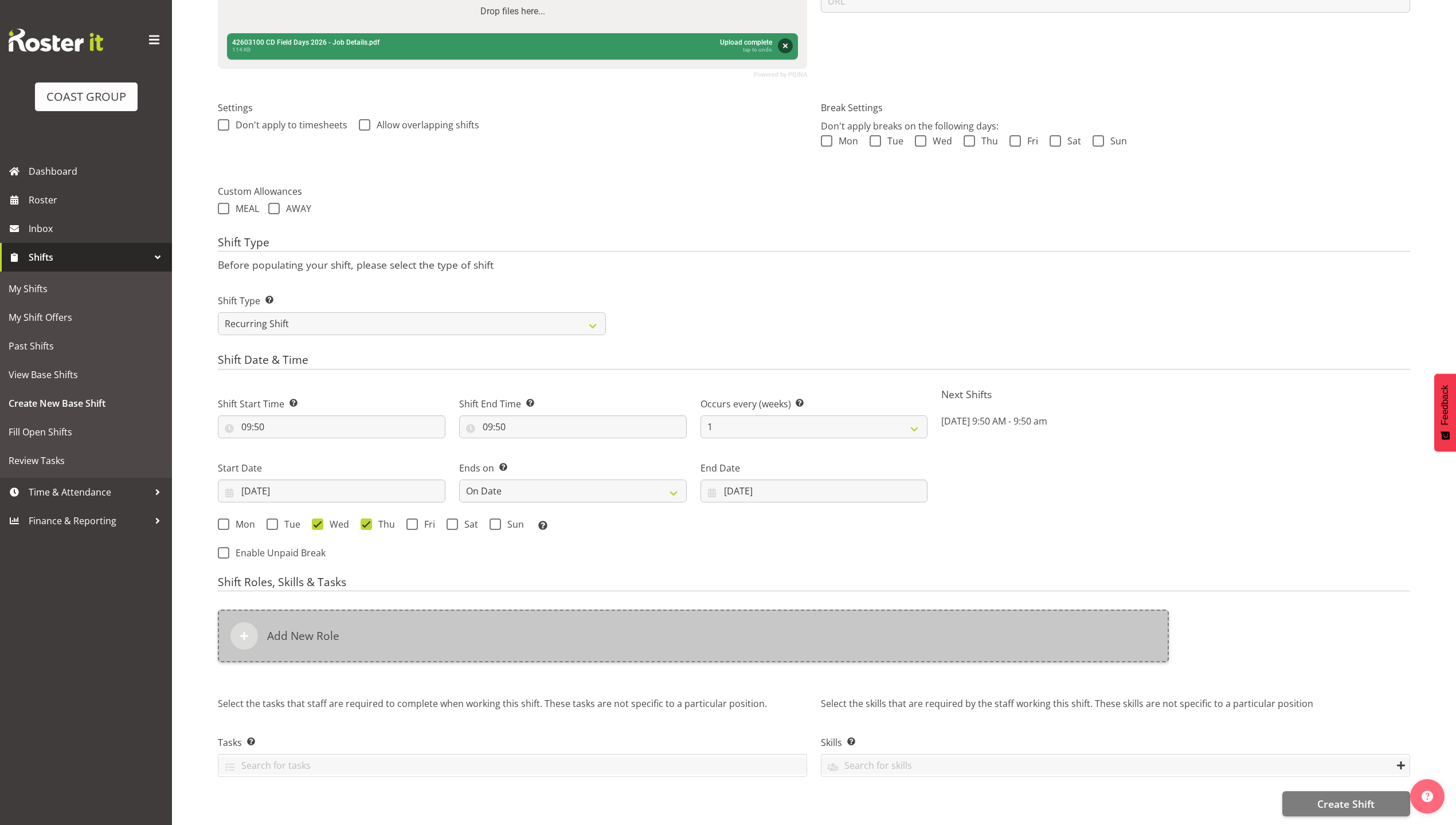
click at [456, 624] on div "Add New Role" at bounding box center [693, 635] width 951 height 53
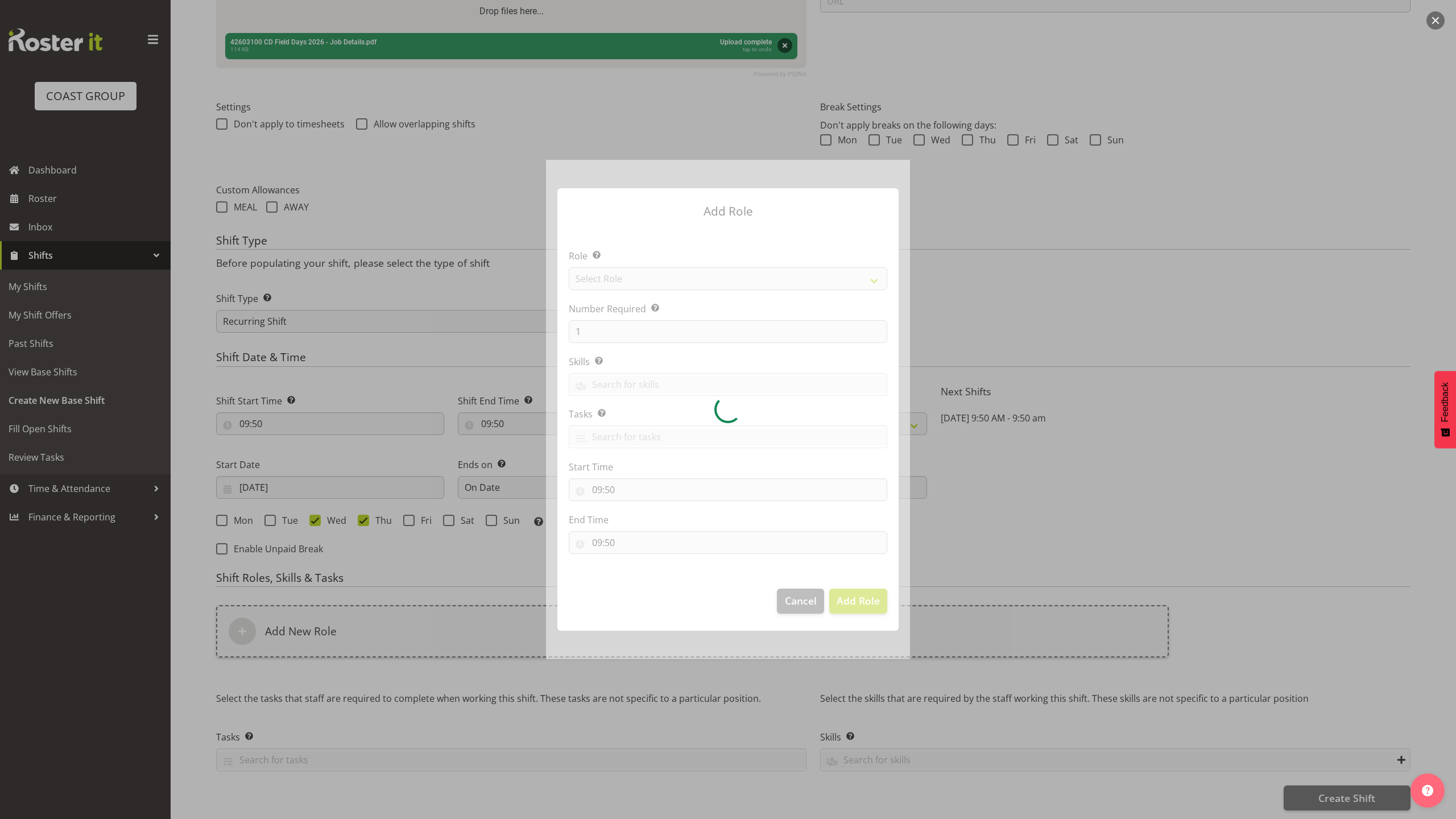
click at [647, 270] on div at bounding box center [728, 409] width 364 height 498
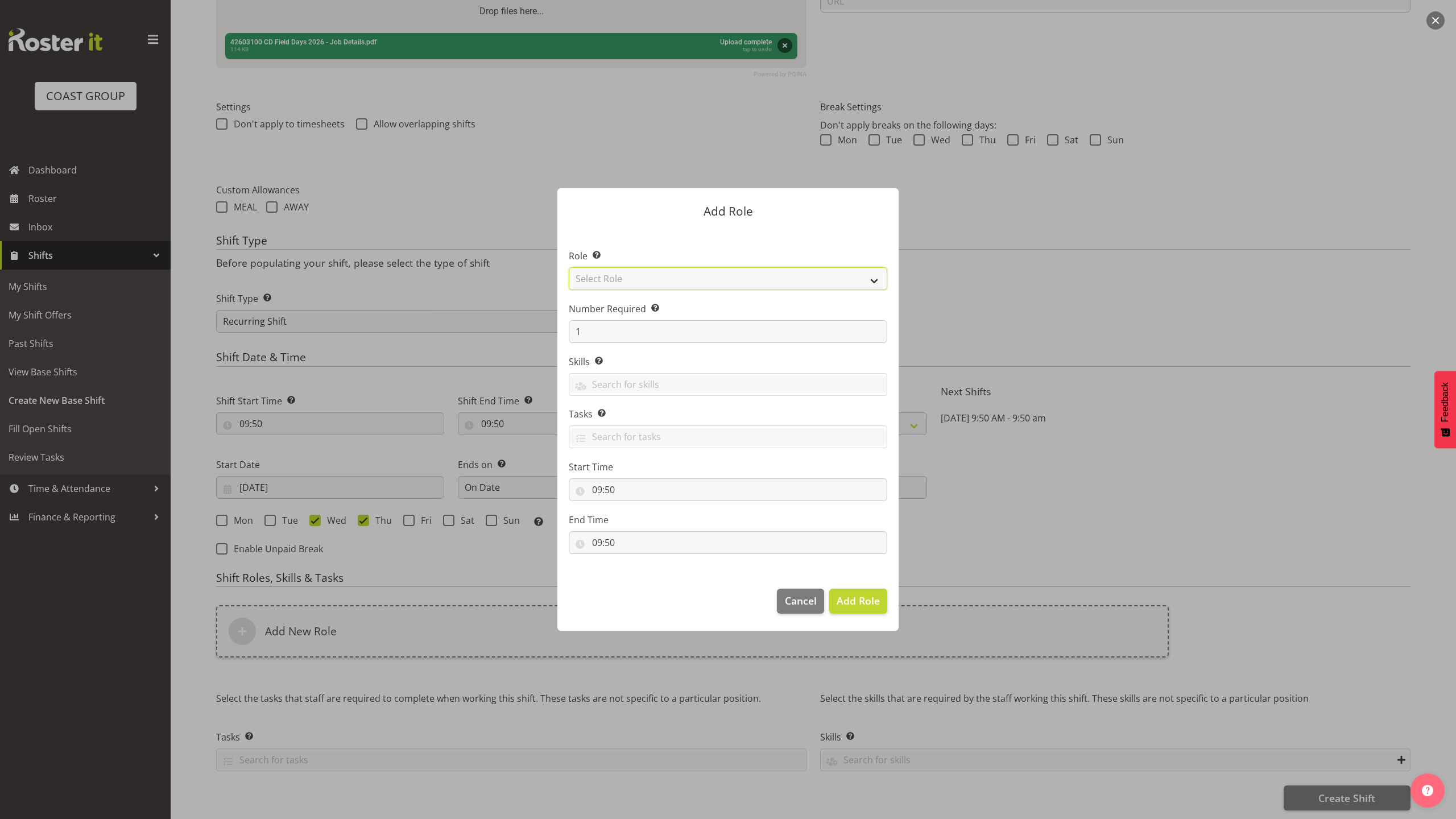
click at [647, 270] on select "Select Role ACCOUNT MANAGER ACCOUNT MANAGER DW ACCOUNTS [PERSON_NAME] VEHICLES …" at bounding box center [728, 278] width 319 height 23
select select "81"
click at [569, 267] on select "Select Role ACCOUNT MANAGER ACCOUNT MANAGER DW ACCOUNTS [PERSON_NAME] VEHICLES …" at bounding box center [728, 278] width 319 height 23
drag, startPoint x: 847, startPoint y: 596, endPoint x: 746, endPoint y: 606, distance: 101.5
click at [844, 596] on span "Add Role" at bounding box center [859, 601] width 43 height 14
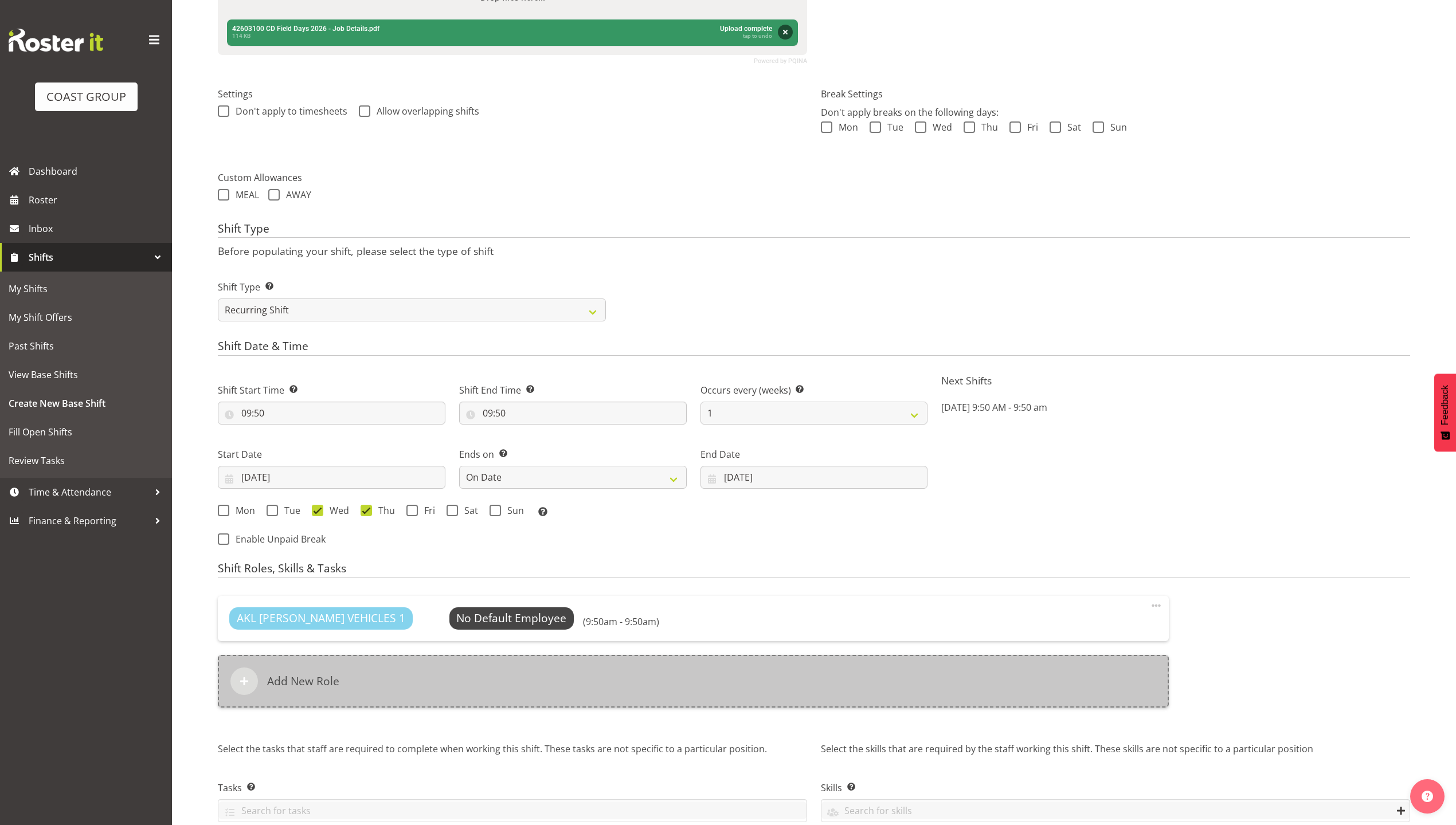
click at [609, 670] on div "Add New Role" at bounding box center [693, 681] width 951 height 53
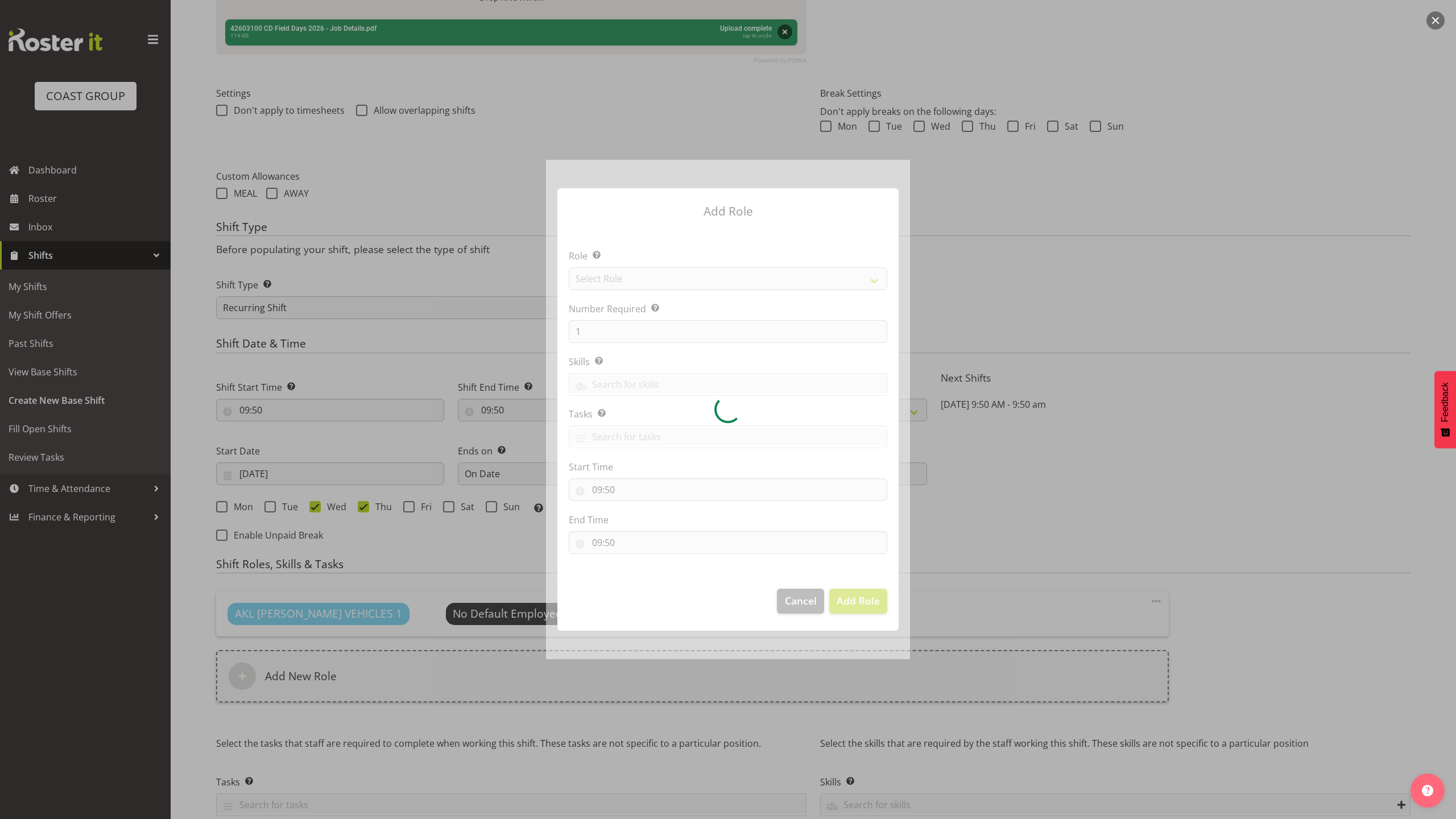
click at [678, 273] on div at bounding box center [728, 409] width 364 height 498
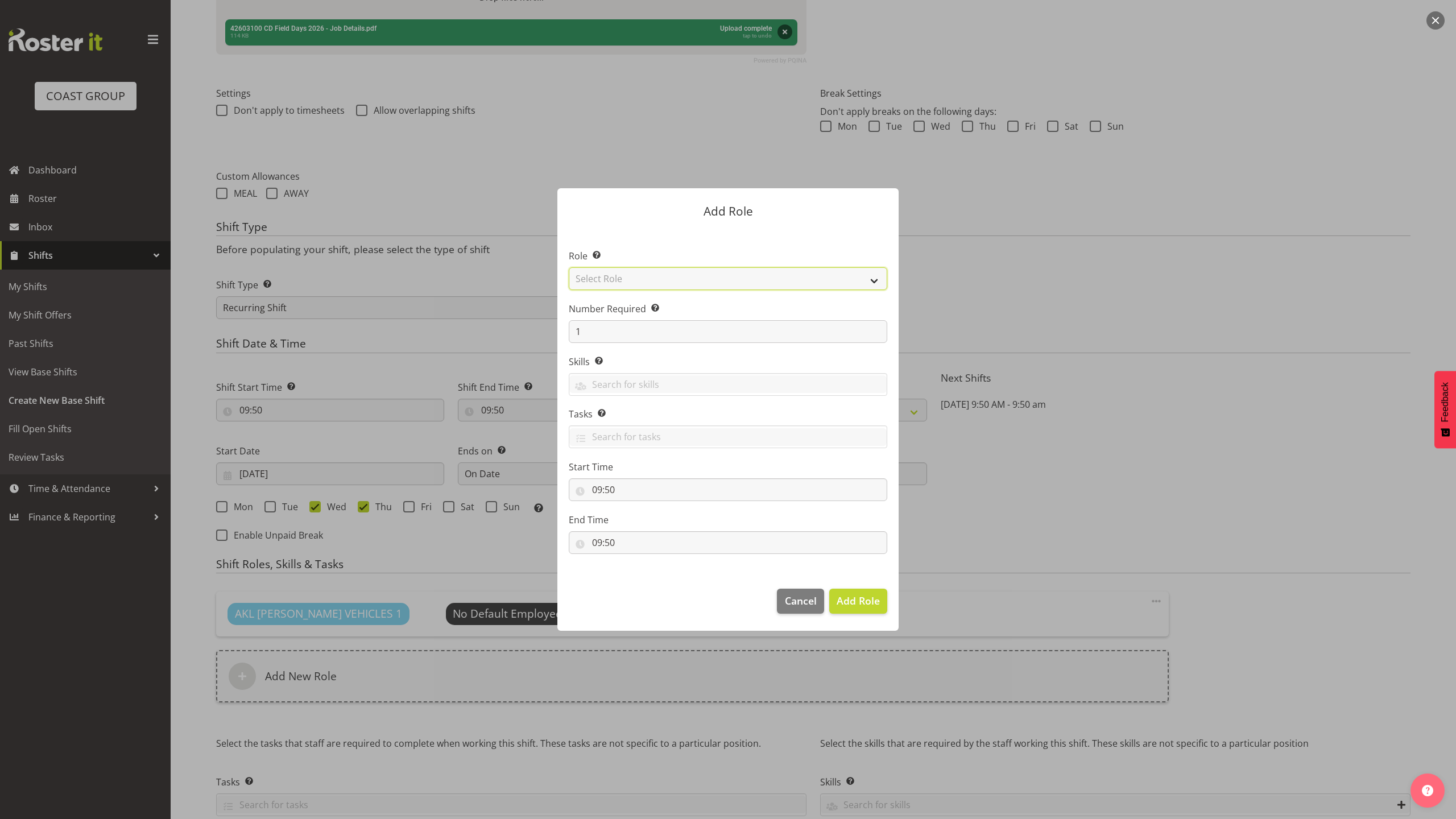
click at [678, 273] on select "Select Role ACCOUNT MANAGER ACCOUNT MANAGER DW ACCOUNTS [PERSON_NAME] VEHICLES …" at bounding box center [728, 278] width 319 height 23
select select "188"
click at [569, 267] on select "Select Role ACCOUNT MANAGER ACCOUNT MANAGER DW ACCOUNTS [PERSON_NAME] VEHICLES …" at bounding box center [728, 278] width 319 height 23
click at [861, 602] on span "Add Role" at bounding box center [859, 601] width 43 height 14
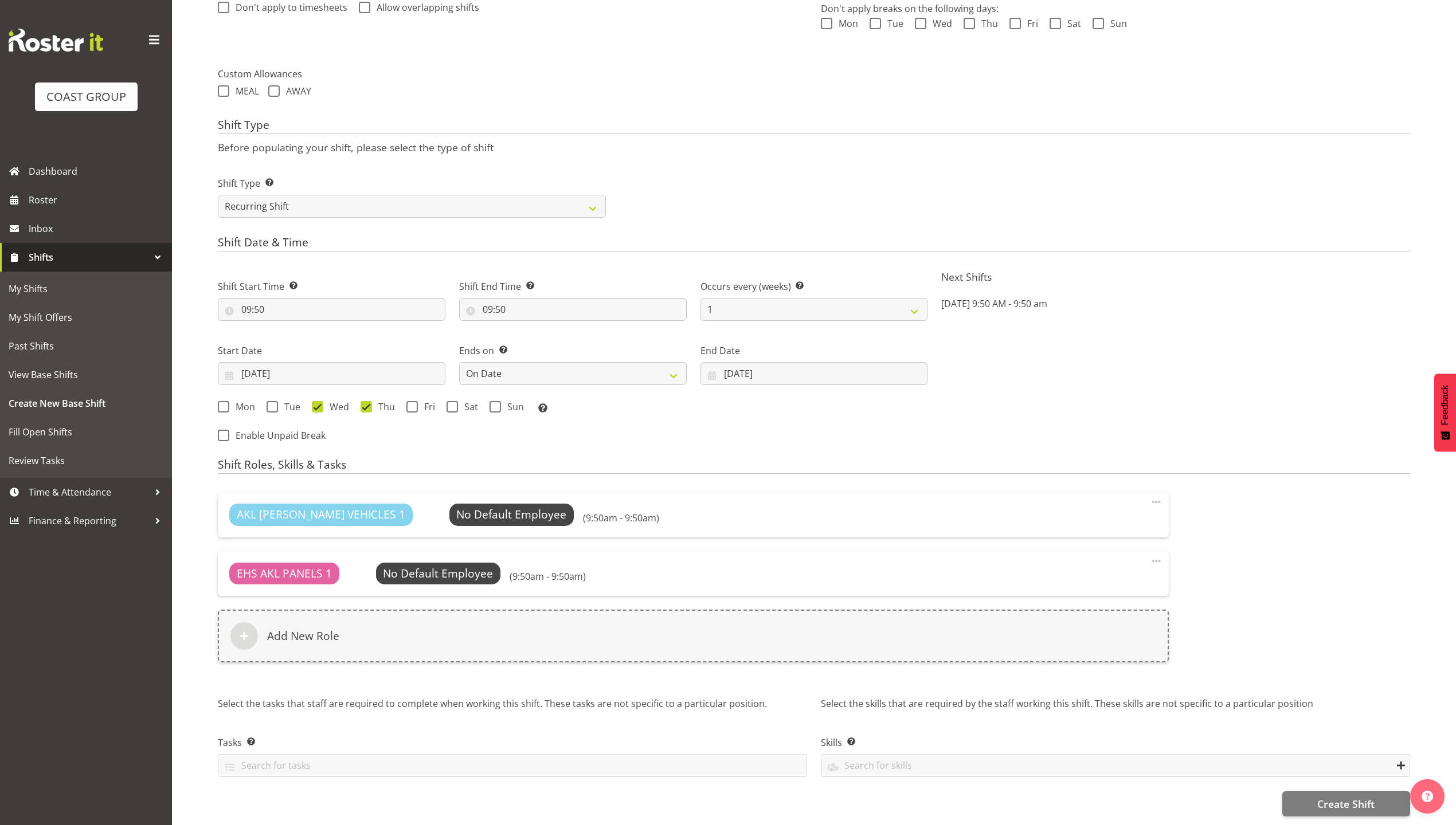
scroll to position [415, 0]
click at [1365, 796] on span "Create Shift" at bounding box center [1346, 803] width 58 height 15
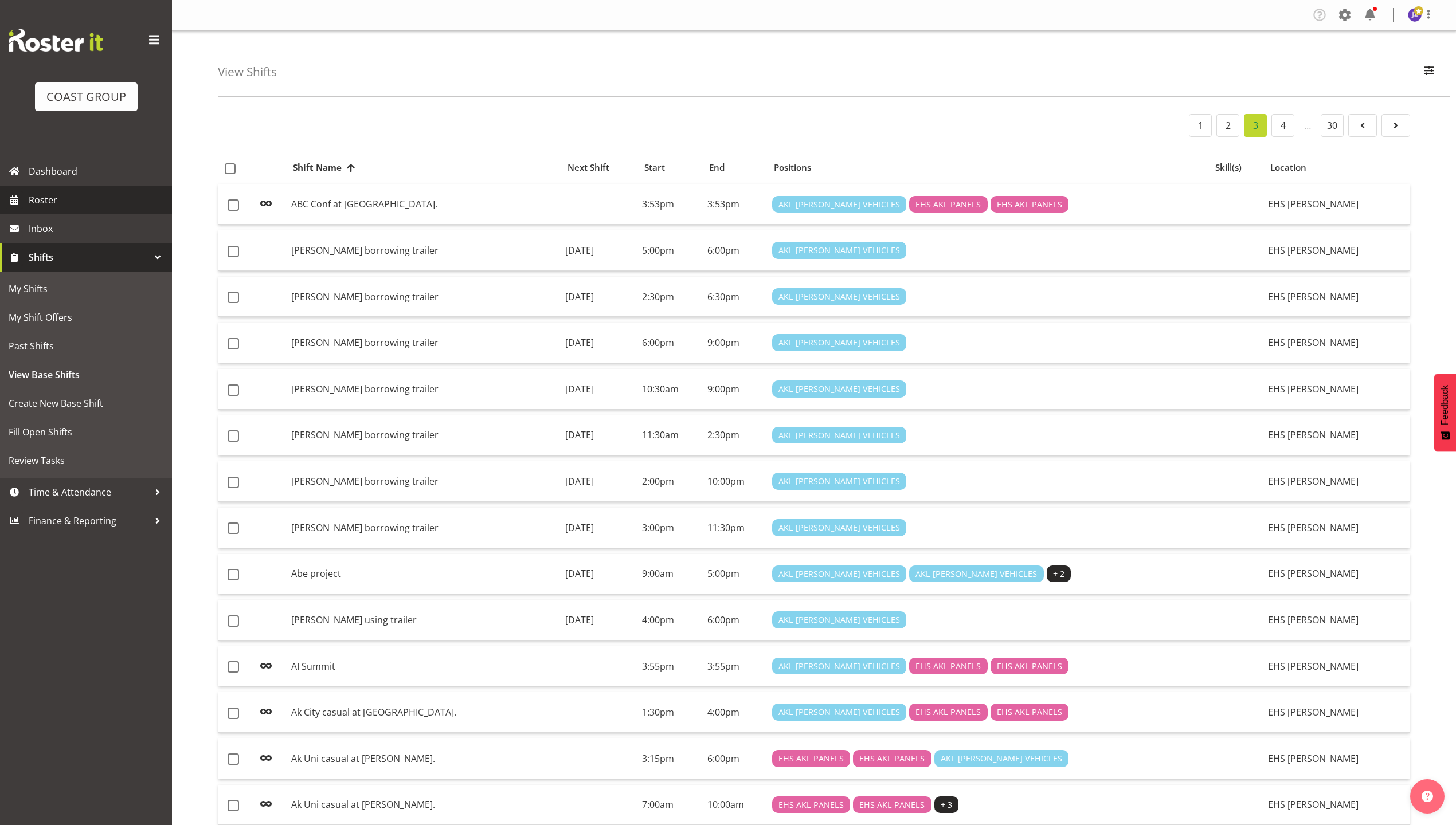
click at [40, 202] on span "Roster" at bounding box center [97, 199] width 137 height 17
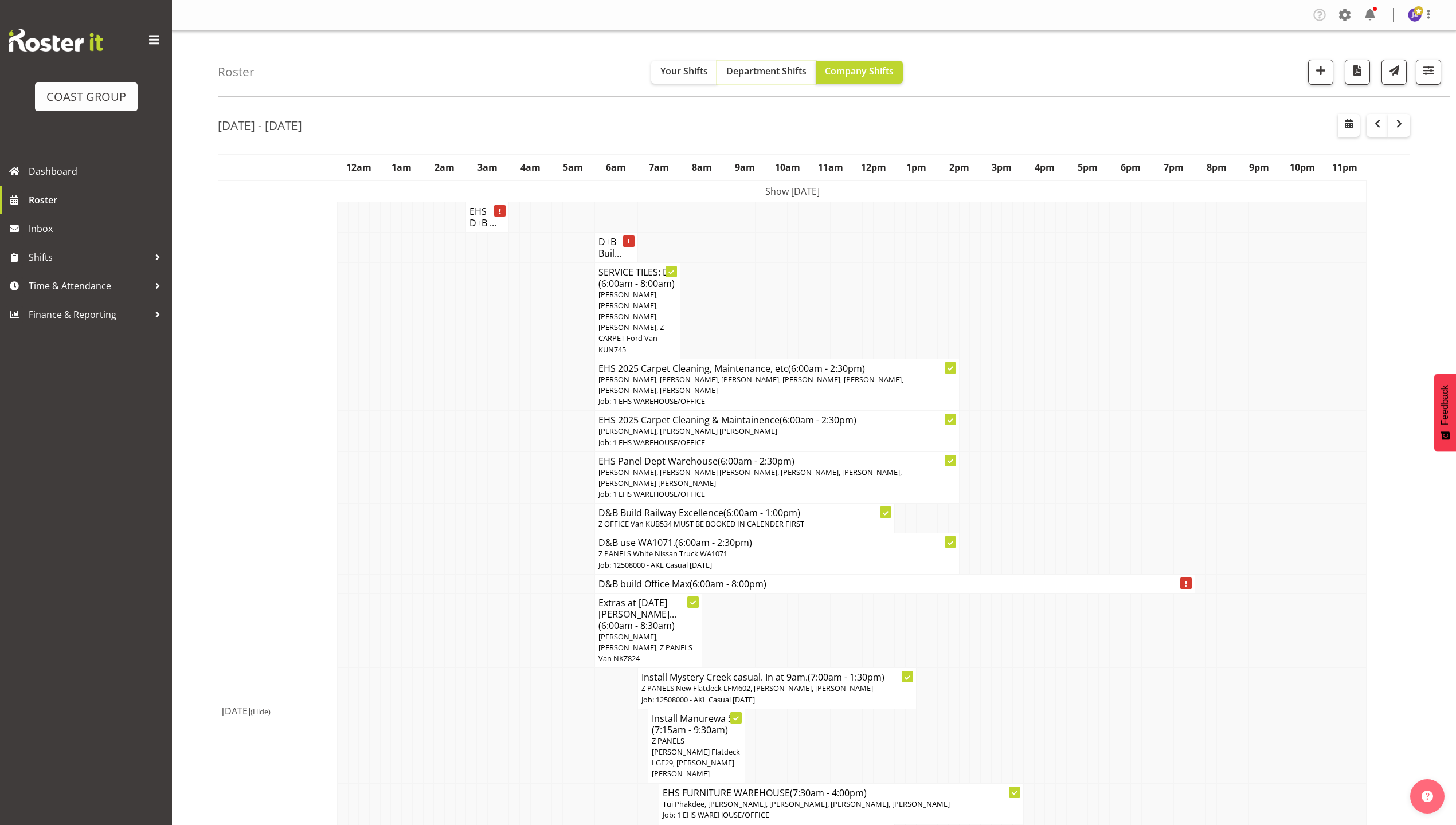
click at [769, 75] on span "Department Shifts" at bounding box center [766, 71] width 81 height 13
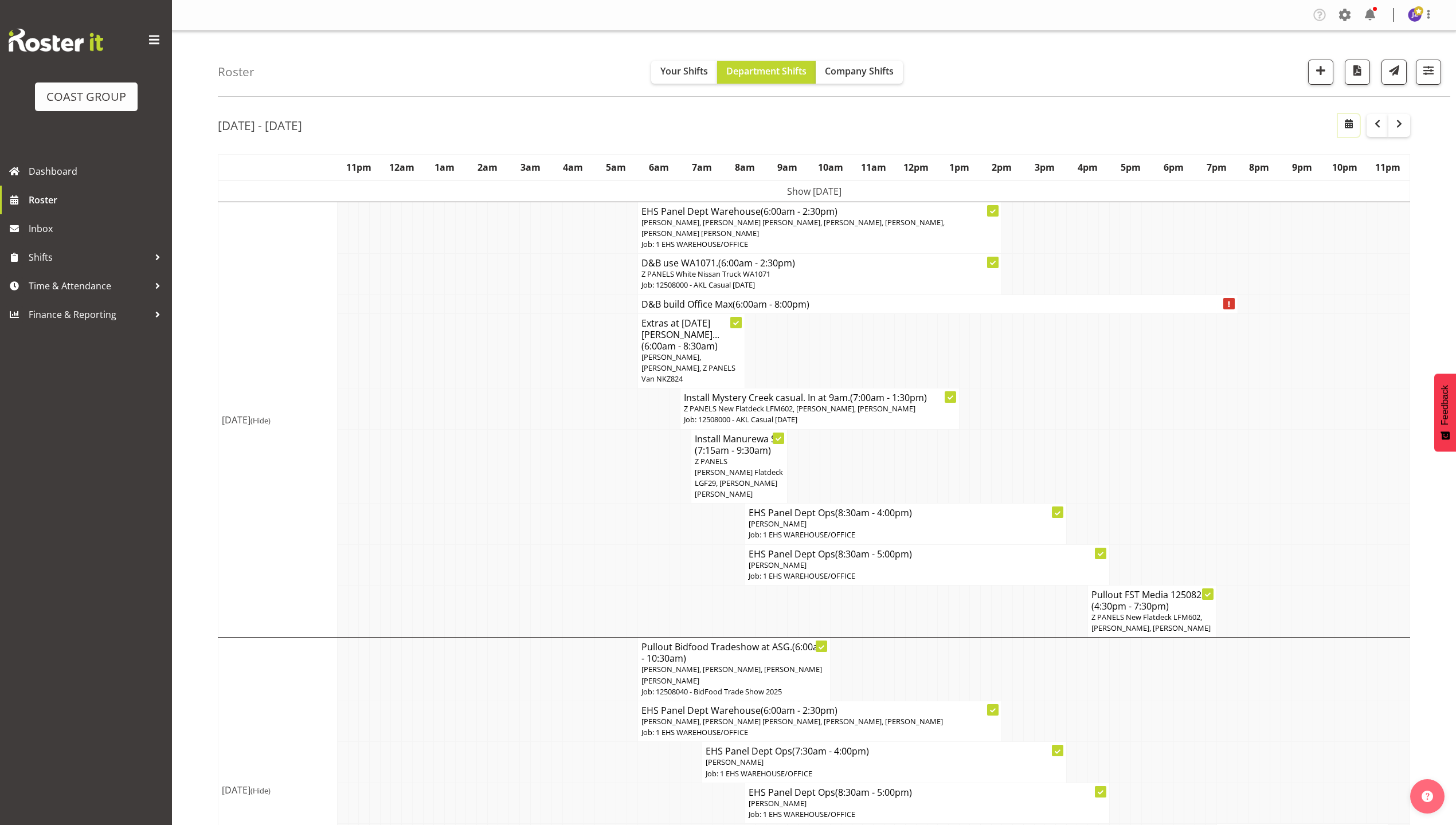
click at [1346, 122] on span "button" at bounding box center [1349, 124] width 14 height 14
select select "7"
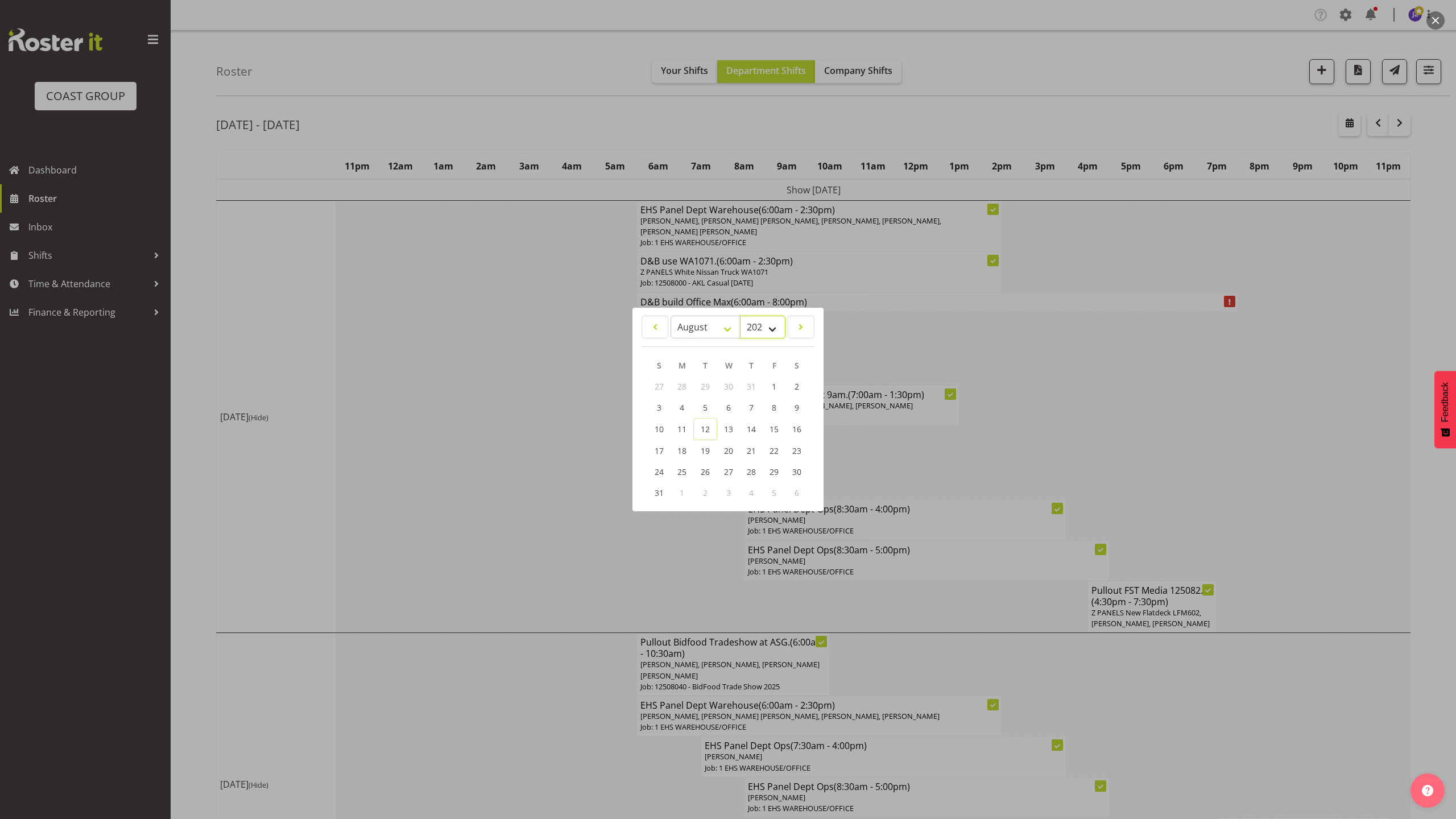
click at [755, 316] on select "2035 2034 2033 2032 2031 2030 2029 2028 2027 2026 2025 2024 2023 2022 2021 2020…" at bounding box center [763, 327] width 45 height 23
select select "2026"
click at [740, 316] on select "2035 2034 2033 2032 2031 2030 2029 2028 2027 2026 2025 2024 2023 2022 2021 2020…" at bounding box center [763, 327] width 45 height 23
click at [712, 314] on div "January February March April May June July August September October November De…" at bounding box center [728, 410] width 192 height 193
click at [704, 324] on select "January February March April May June July August September October November De…" at bounding box center [705, 327] width 70 height 23
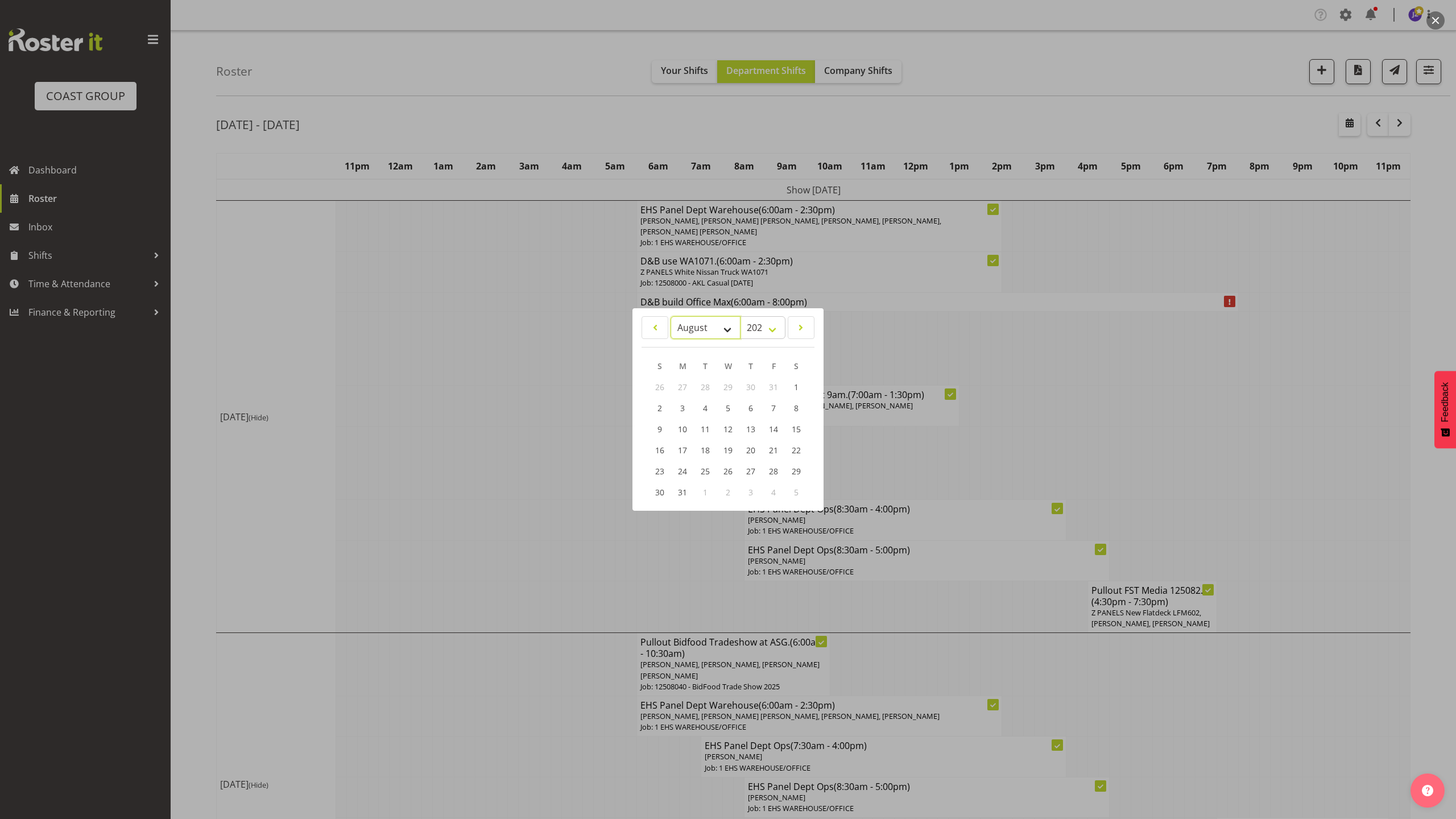
select select "2"
click at [670, 316] on select "January February March April May June July August September October November De…" at bounding box center [705, 327] width 70 height 23
click at [733, 406] on link "11" at bounding box center [728, 408] width 23 height 21
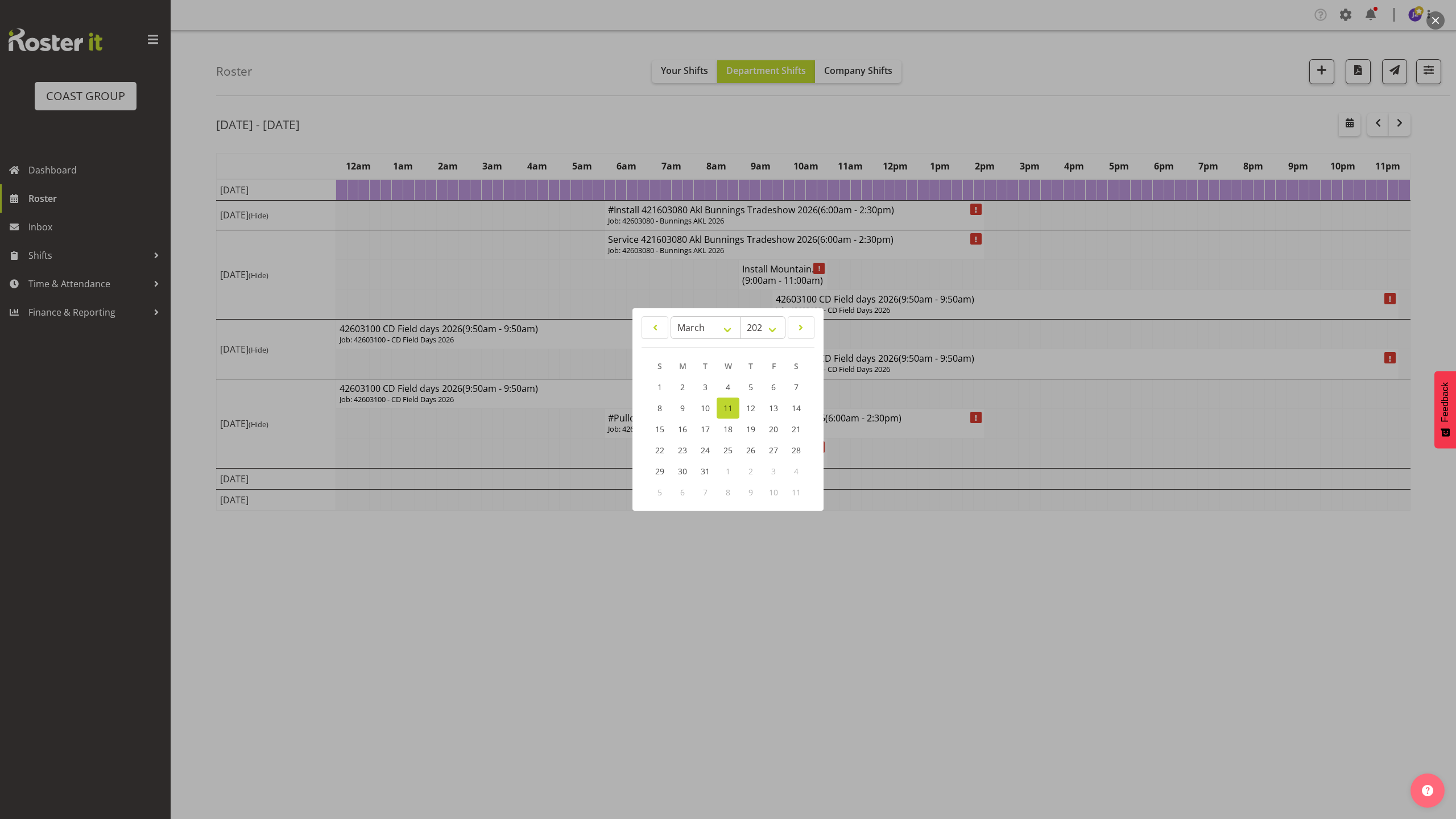
drag, startPoint x: 1135, startPoint y: 596, endPoint x: 1118, endPoint y: 584, distance: 20.8
click at [1135, 599] on div at bounding box center [728, 410] width 1456 height 819
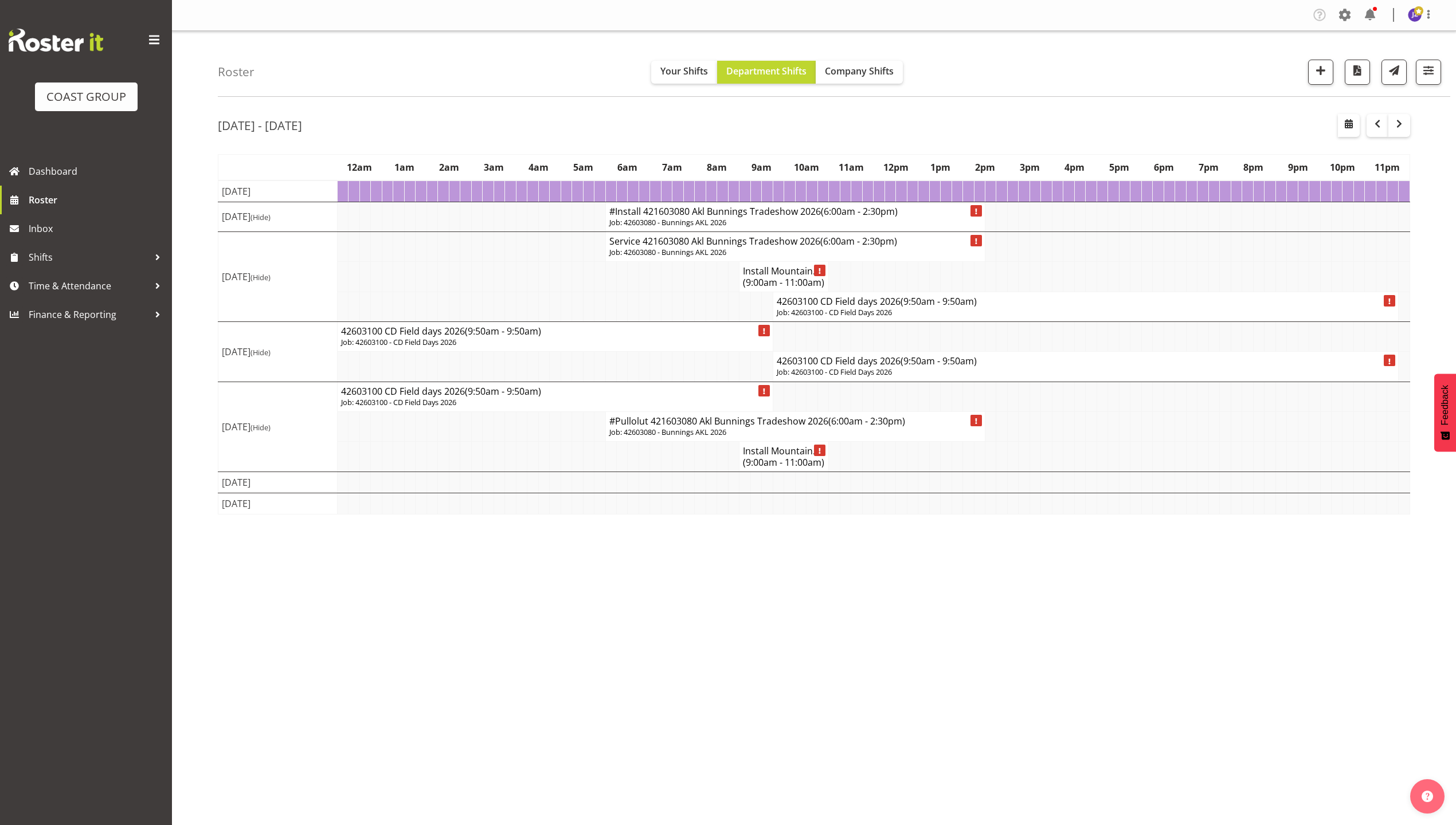
click at [820, 307] on h4 "42603100 CD Field days 2026 (9:50am - 9:50am)" at bounding box center [1085, 301] width 618 height 12
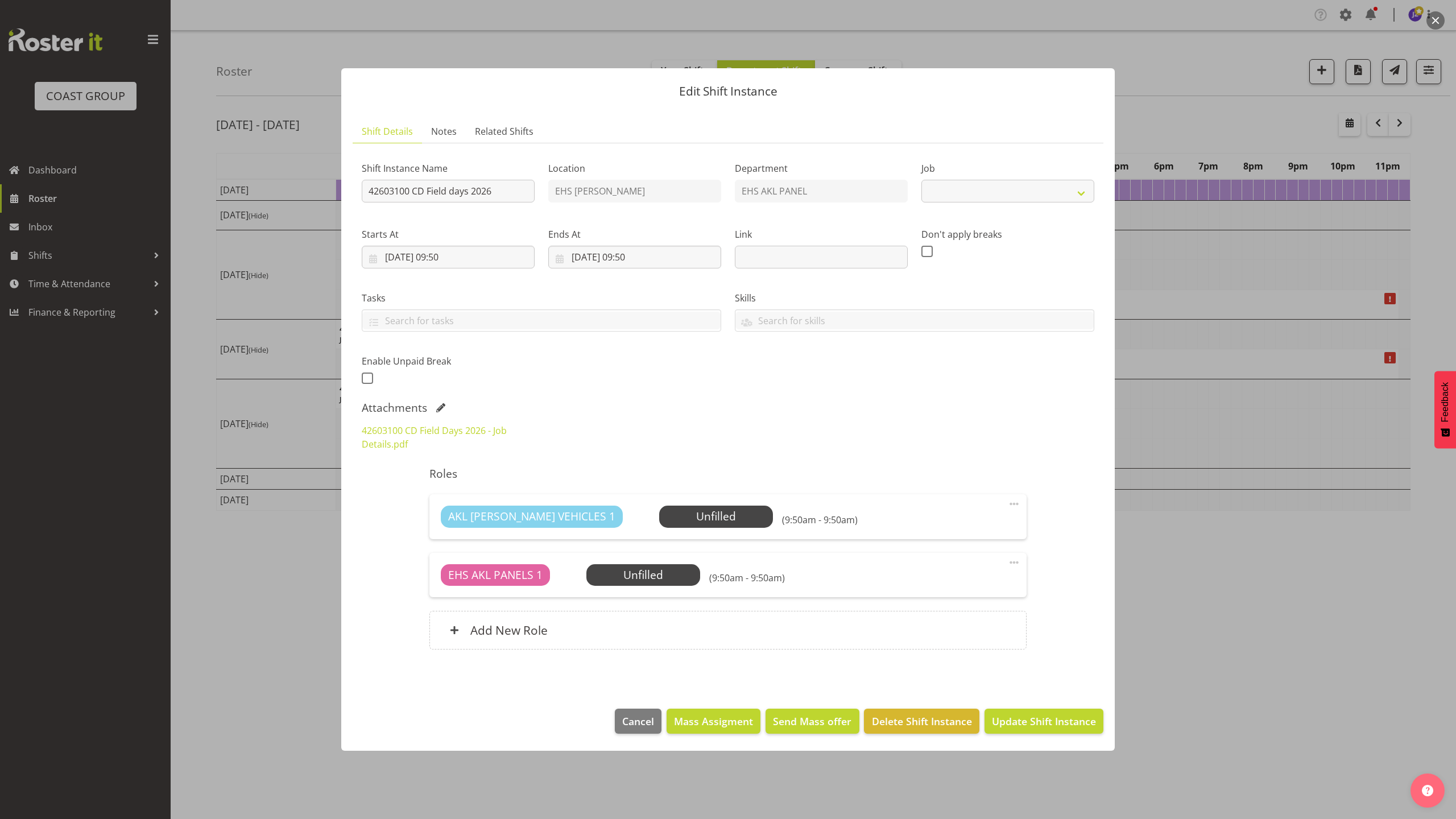
select select "10504"
click at [496, 192] on input "42603100 CD Field days 2026" at bounding box center [447, 190] width 173 height 23
click at [368, 186] on input "42603100 CD Field days 2026." at bounding box center [447, 190] width 173 height 23
type input "#Install 42603100 CD Field days 2026."
click at [585, 253] on input "12/03/2026, 09:50" at bounding box center [634, 257] width 173 height 23
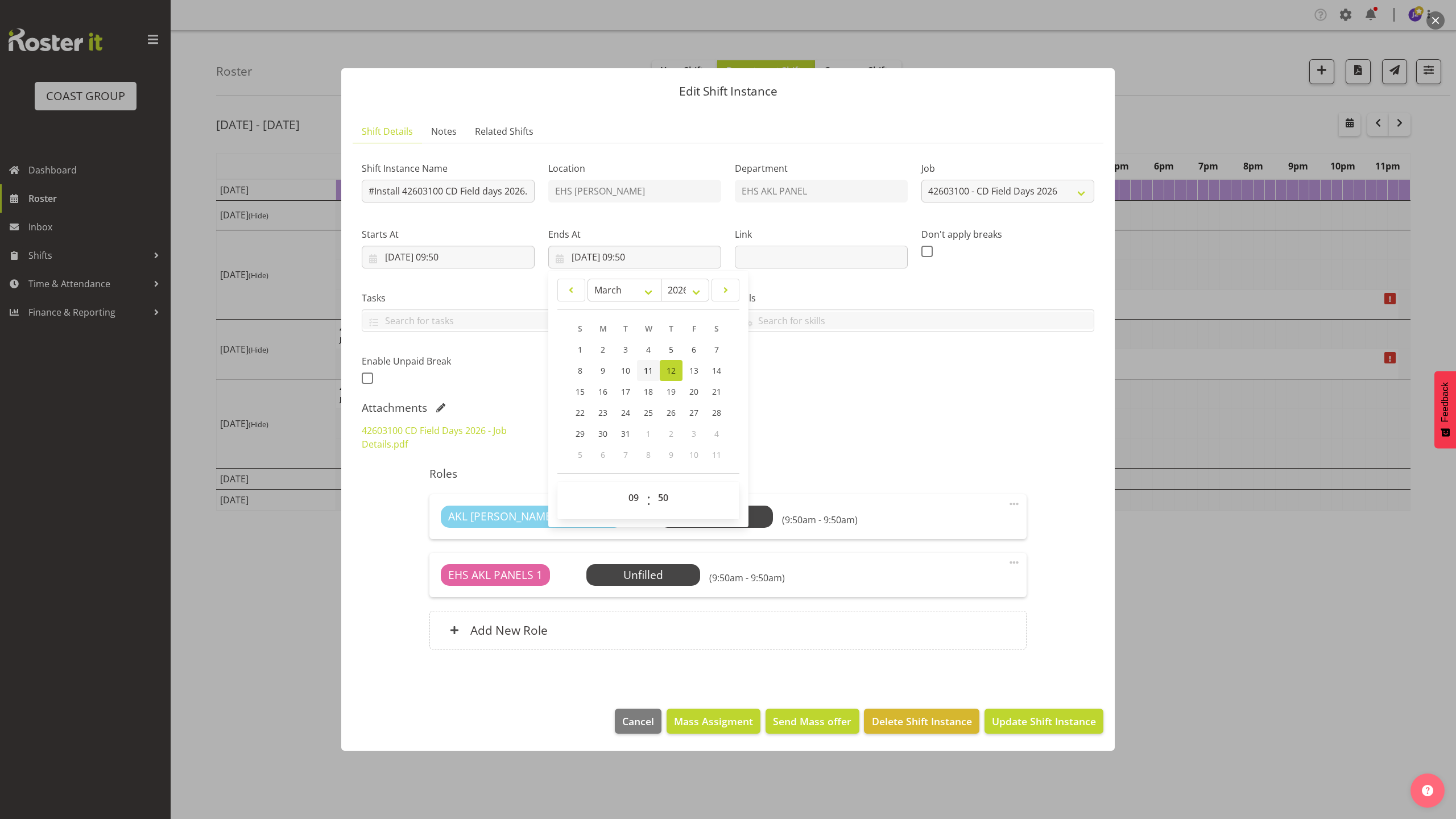
click at [655, 364] on link "11" at bounding box center [648, 370] width 23 height 21
type input "11/03/2026, 09:50"
click at [469, 284] on div "Tasks Do toolbox talk Give mark a cuddle See client before you leave Unload tru…" at bounding box center [542, 307] width 373 height 64
click at [450, 253] on input "11/03/2026, 09:50" at bounding box center [447, 257] width 173 height 23
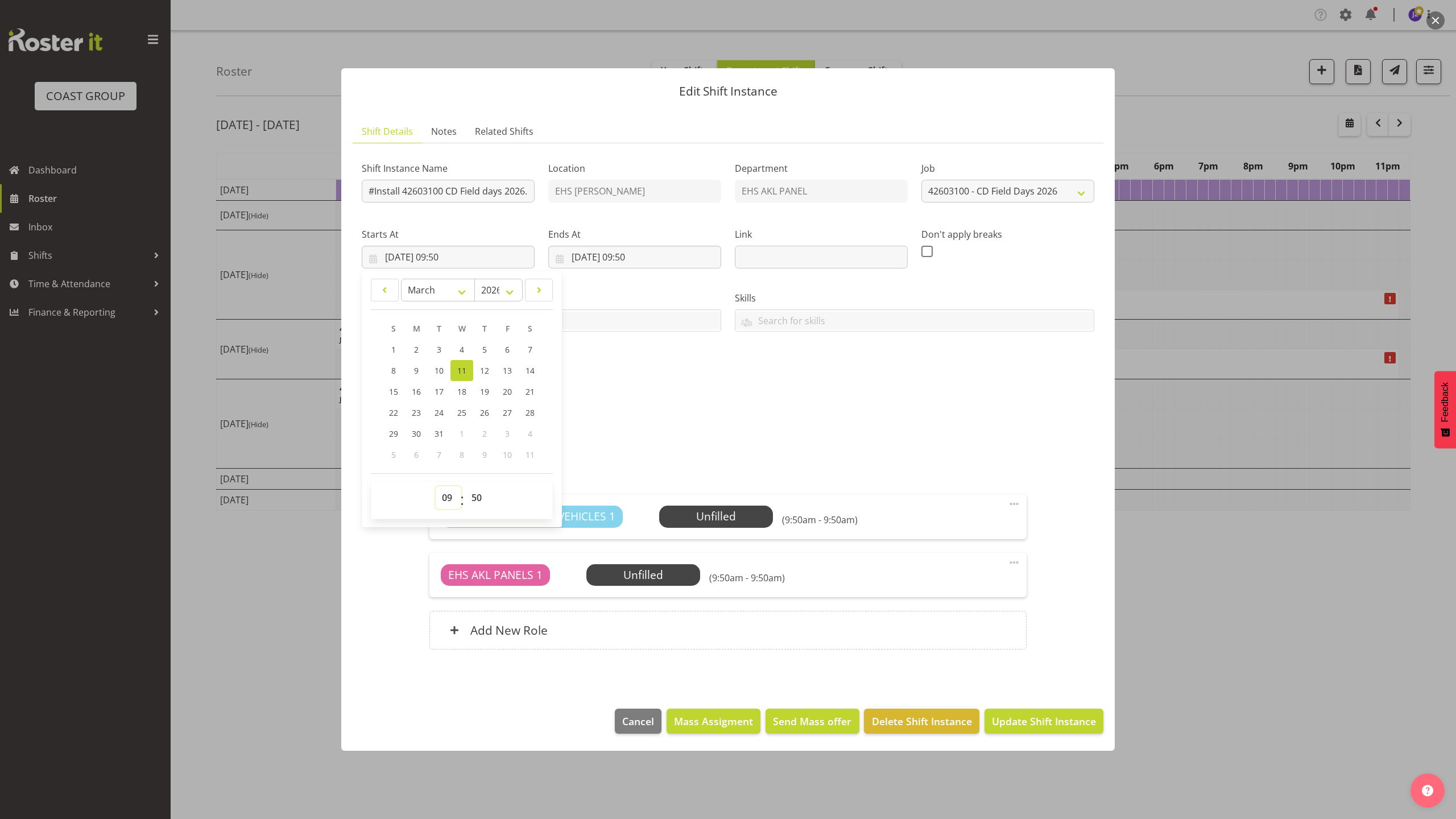
drag, startPoint x: 442, startPoint y: 497, endPoint x: 442, endPoint y: 489, distance: 8.0
click at [442, 497] on select "00 01 02 03 04 05 06 07 08 09 10 11 12 13 14 15 16 17 18 19 20 21 22 23" at bounding box center [448, 497] width 26 height 23
select select "6"
click at [435, 486] on select "00 01 02 03 04 05 06 07 08 09 10 11 12 13 14 15 16 17 18 19 20 21 22 23" at bounding box center [448, 497] width 26 height 23
type input "11/03/2026, 06:50"
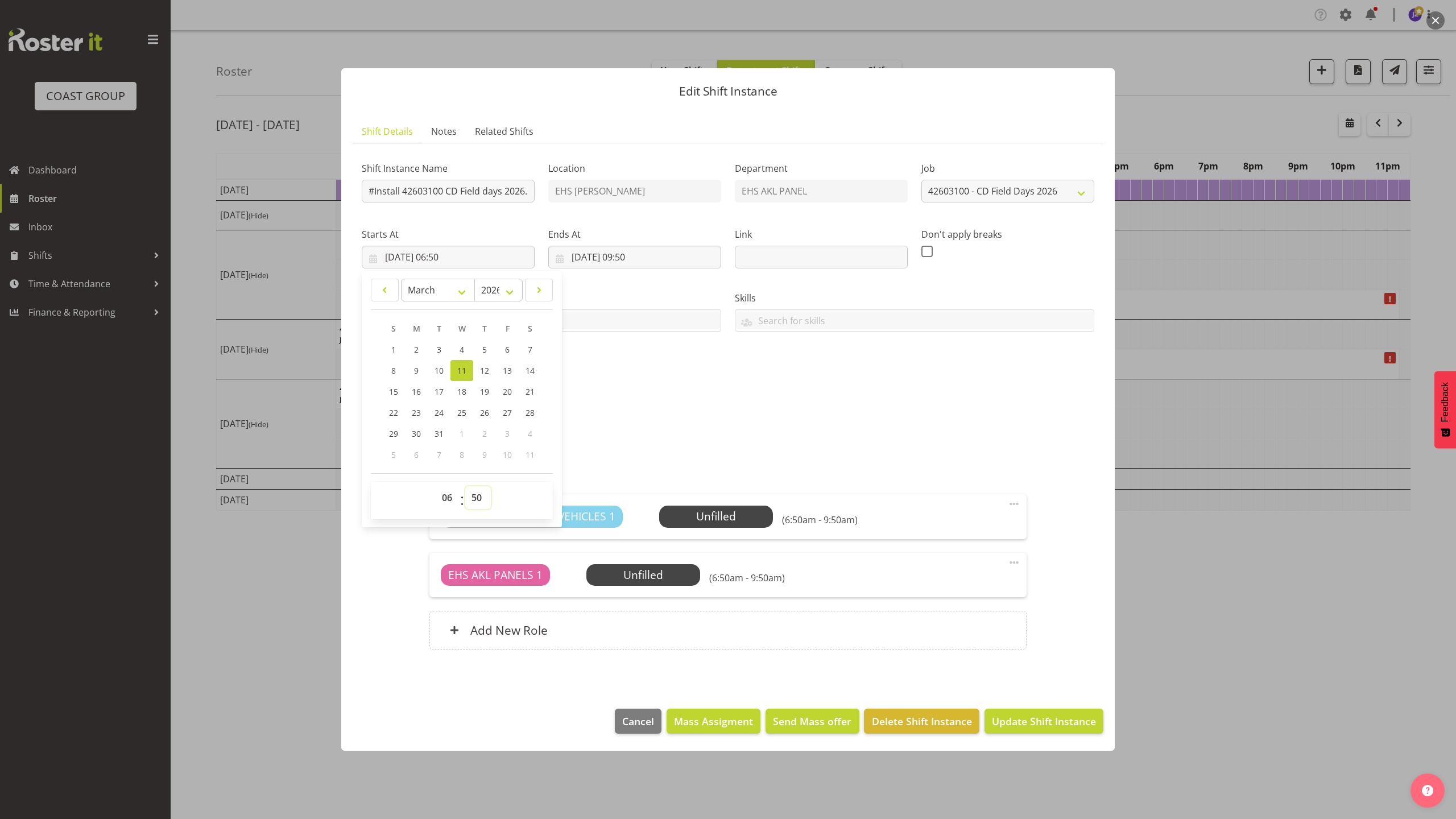
click at [469, 496] on select "00 01 02 03 04 05 06 07 08 09 10 11 12 13 14 15 16 17 18 19 20 21 22 23 24 25 2…" at bounding box center [478, 497] width 26 height 23
select select "0"
click at [465, 486] on select "00 01 02 03 04 05 06 07 08 09 10 11 12 13 14 15 16 17 18 19 20 21 22 23 24 25 2…" at bounding box center [478, 497] width 26 height 23
type input "11/03/2026, 06:00"
click at [643, 254] on input "11/03/2026, 09:50" at bounding box center [634, 257] width 173 height 23
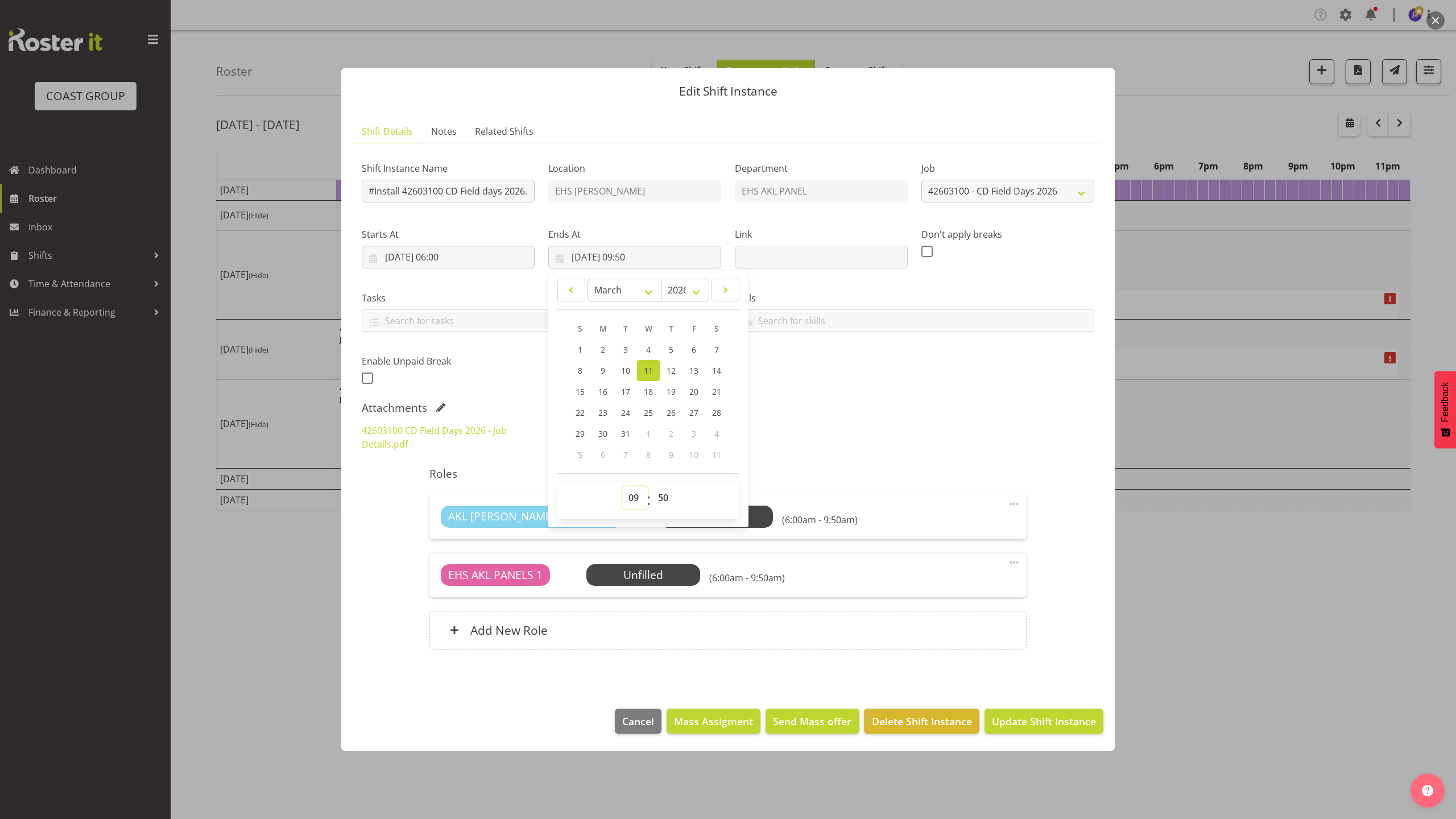
drag, startPoint x: 635, startPoint y: 497, endPoint x: 635, endPoint y: 490, distance: 7.0
click at [635, 497] on select "00 01 02 03 04 05 06 07 08 09 10 11 12 13 14 15 16 17 18 19 20 21 22 23" at bounding box center [635, 497] width 26 height 23
select select "14"
click at [622, 486] on select "00 01 02 03 04 05 06 07 08 09 10 11 12 13 14 15 16 17 18 19 20 21 22 23" at bounding box center [635, 497] width 26 height 23
type input "11/03/2026, 14:50"
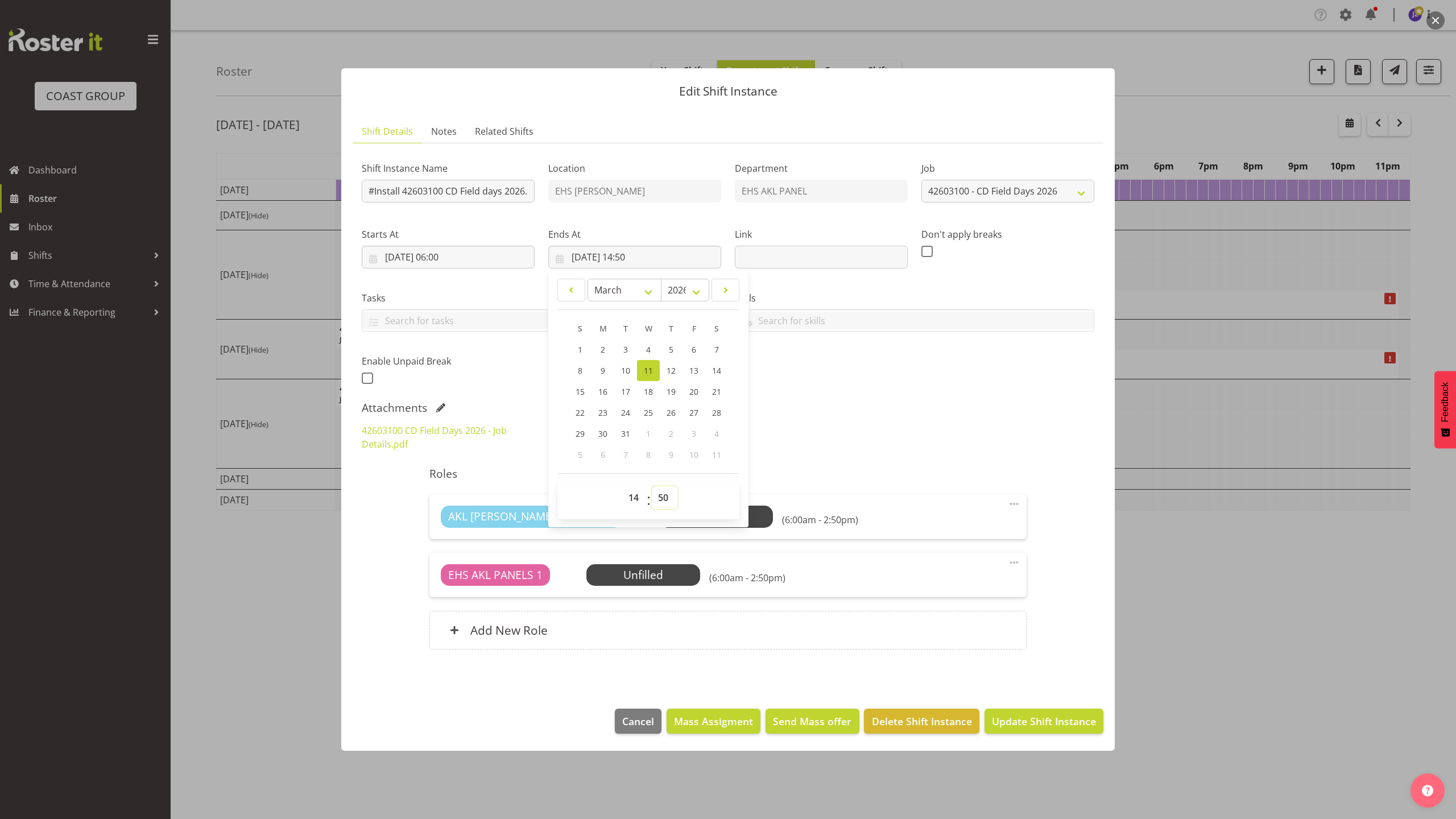
click at [664, 498] on select "00 01 02 03 04 05 06 07 08 09 10 11 12 13 14 15 16 17 18 19 20 21 22 23 24 25 2…" at bounding box center [664, 497] width 26 height 23
select select "30"
click at [651, 486] on select "00 01 02 03 04 05 06 07 08 09 10 11 12 13 14 15 16 17 18 19 20 21 22 23 24 25 2…" at bounding box center [664, 497] width 26 height 23
type input "11/03/2026, 14:30"
drag, startPoint x: 763, startPoint y: 395, endPoint x: 784, endPoint y: 453, distance: 61.7
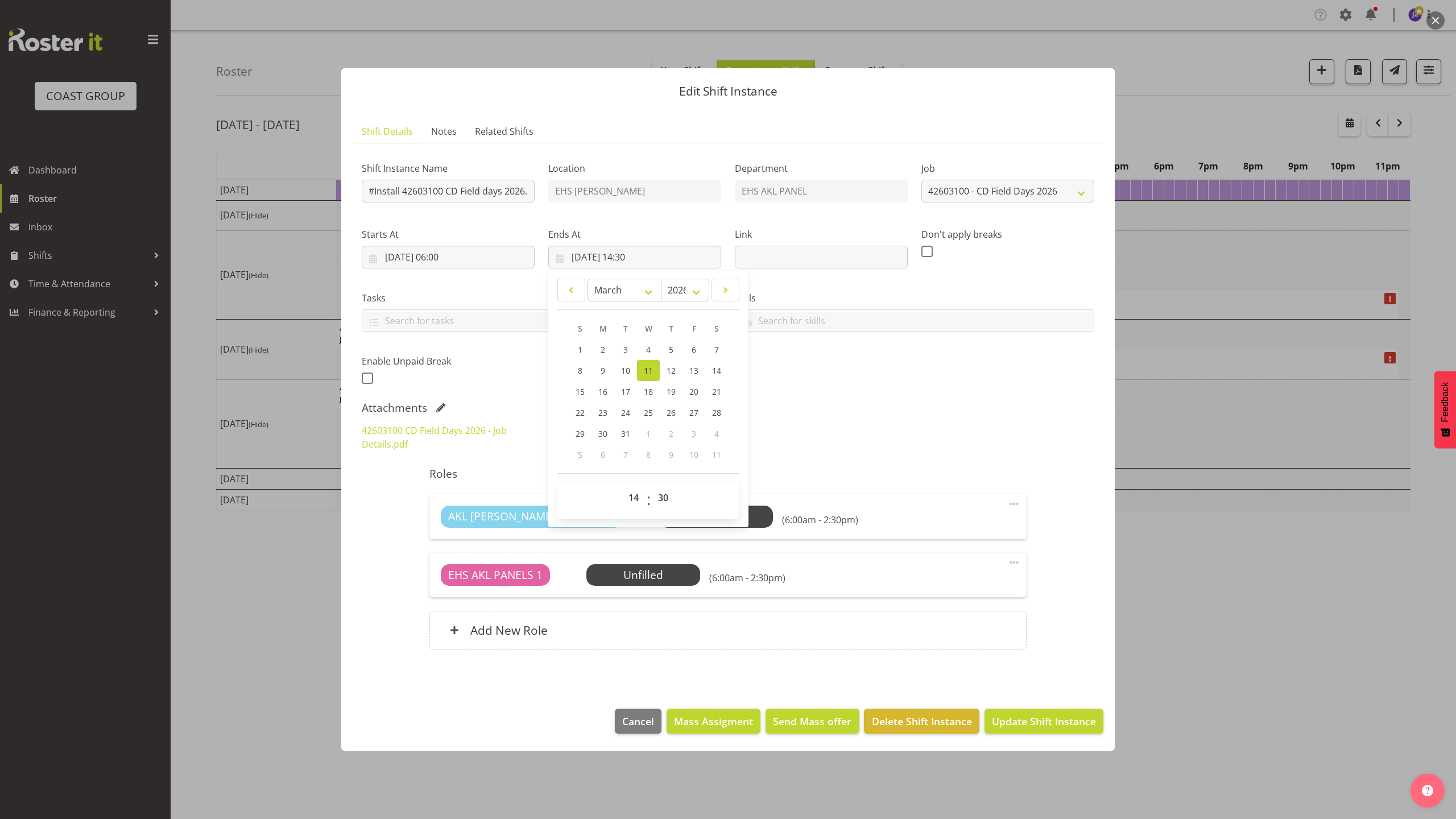
click at [763, 396] on div "Shift Instance Name #Install 42603100 CD Field days 2026. Location EHS RYMER De…" at bounding box center [728, 408] width 732 height 511
click at [1053, 725] on span "Update Shift Instance" at bounding box center [1043, 720] width 104 height 15
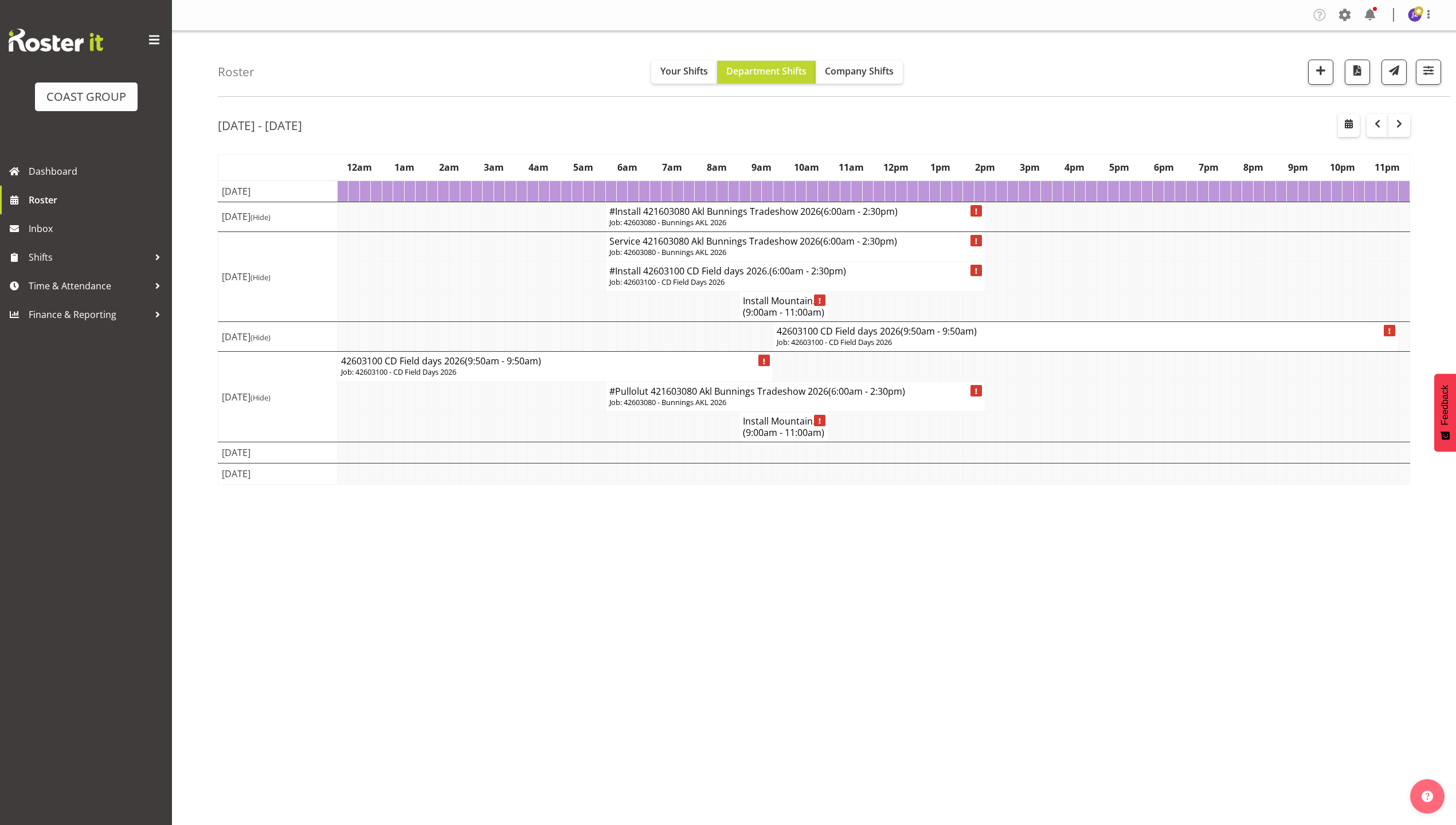
click at [879, 348] on p "Job: 42603100 - CD Field Days 2026" at bounding box center [1085, 342] width 618 height 11
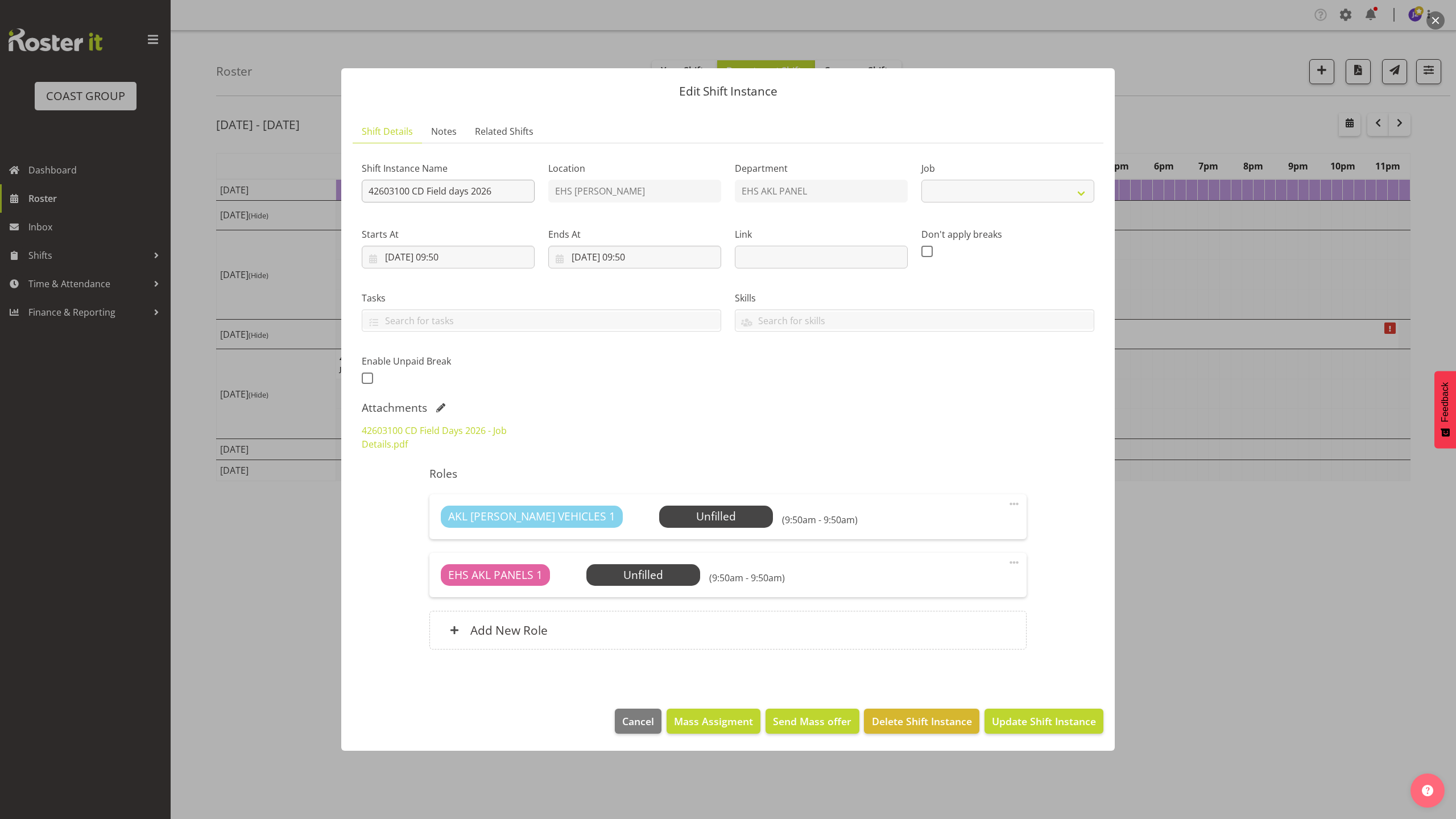
select select "10504"
click at [371, 186] on input "42603100 CD Field days 2026" at bounding box center [447, 190] width 173 height 23
type input "Pullout 42603100 CD Field days 2026"
click at [399, 254] on input "12/03/2026, 09:50" at bounding box center [447, 257] width 173 height 23
click at [398, 412] on link "22" at bounding box center [393, 411] width 23 height 21
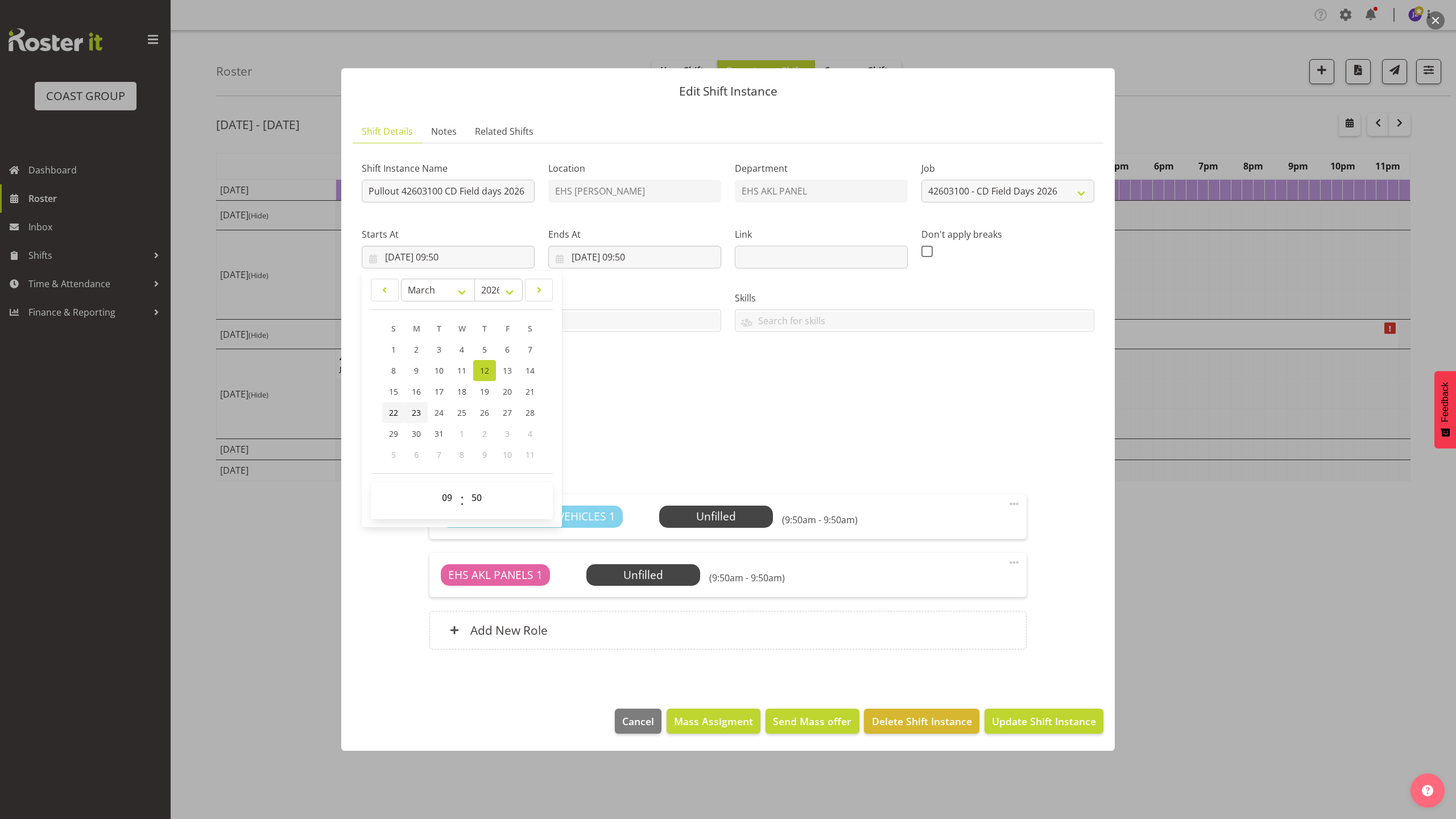
type input "22/03/2026, 09:50"
click at [597, 251] on input "13/03/2026, 09:50" at bounding box center [634, 257] width 173 height 23
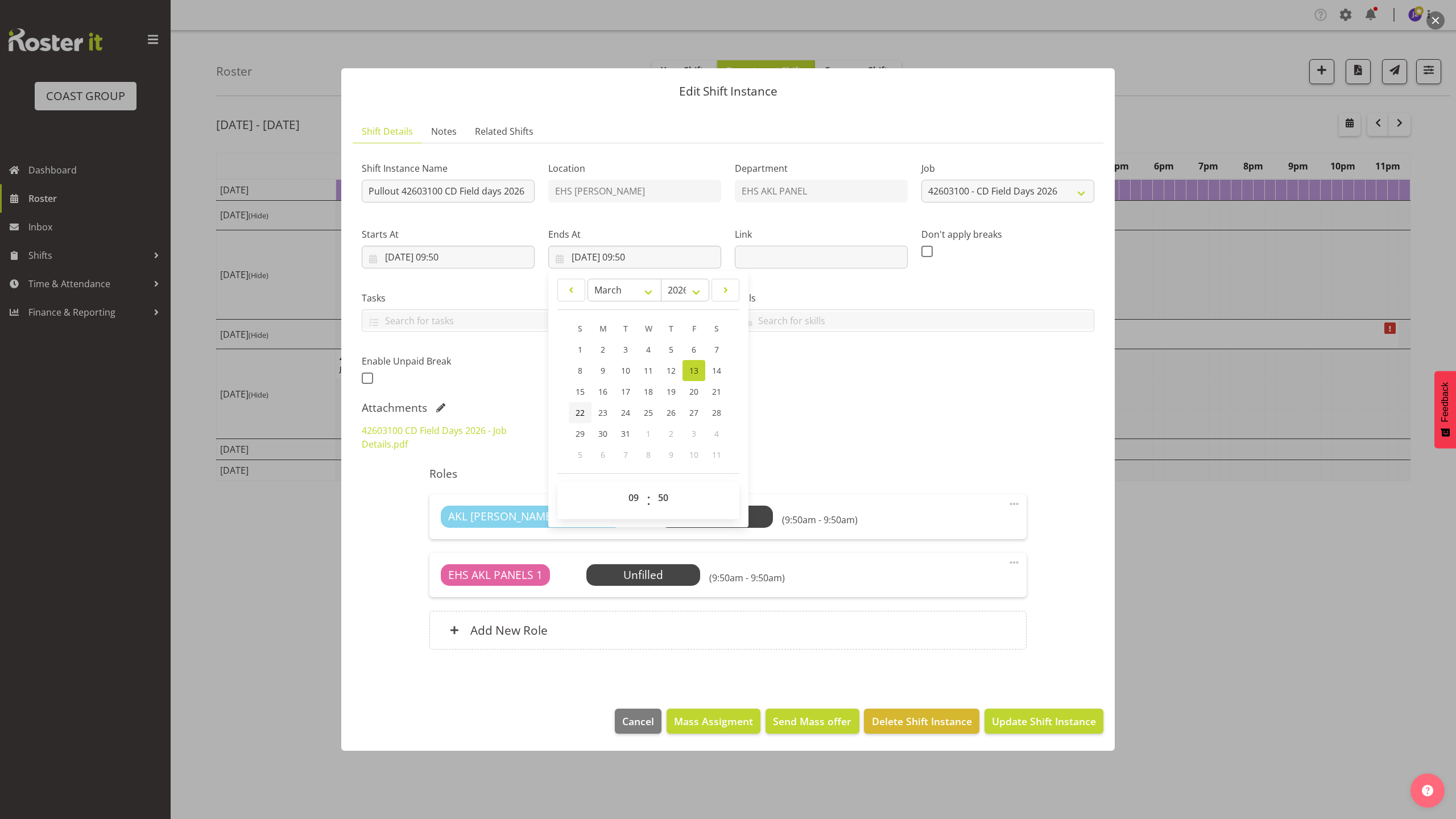
click at [581, 408] on span "22" at bounding box center [579, 412] width 9 height 11
type input "22/03/2026, 09:50"
click at [480, 296] on label "Tasks" at bounding box center [541, 298] width 359 height 14
click at [458, 253] on input "22/03/2026, 09:50" at bounding box center [447, 257] width 173 height 23
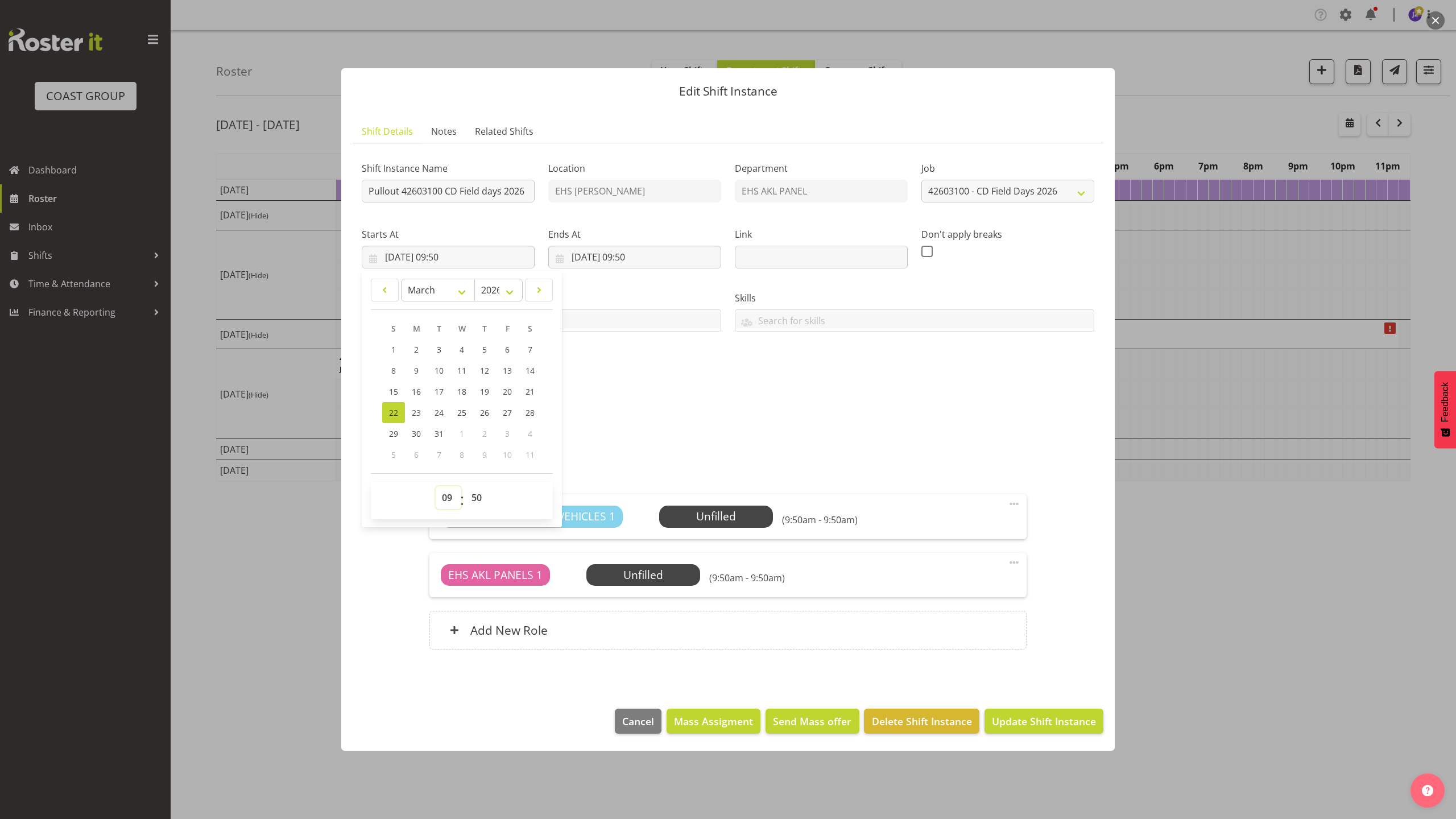
click at [448, 507] on select "00 01 02 03 04 05 06 07 08 09 10 11 12 13 14 15 16 17 18 19 20 21 22 23" at bounding box center [448, 497] width 26 height 23
select select "6"
click at [435, 486] on select "00 01 02 03 04 05 06 07 08 09 10 11 12 13 14 15 16 17 18 19 20 21 22 23" at bounding box center [448, 497] width 26 height 23
type input "22/03/2026, 06:50"
drag, startPoint x: 479, startPoint y: 494, endPoint x: 481, endPoint y: 485, distance: 9.2
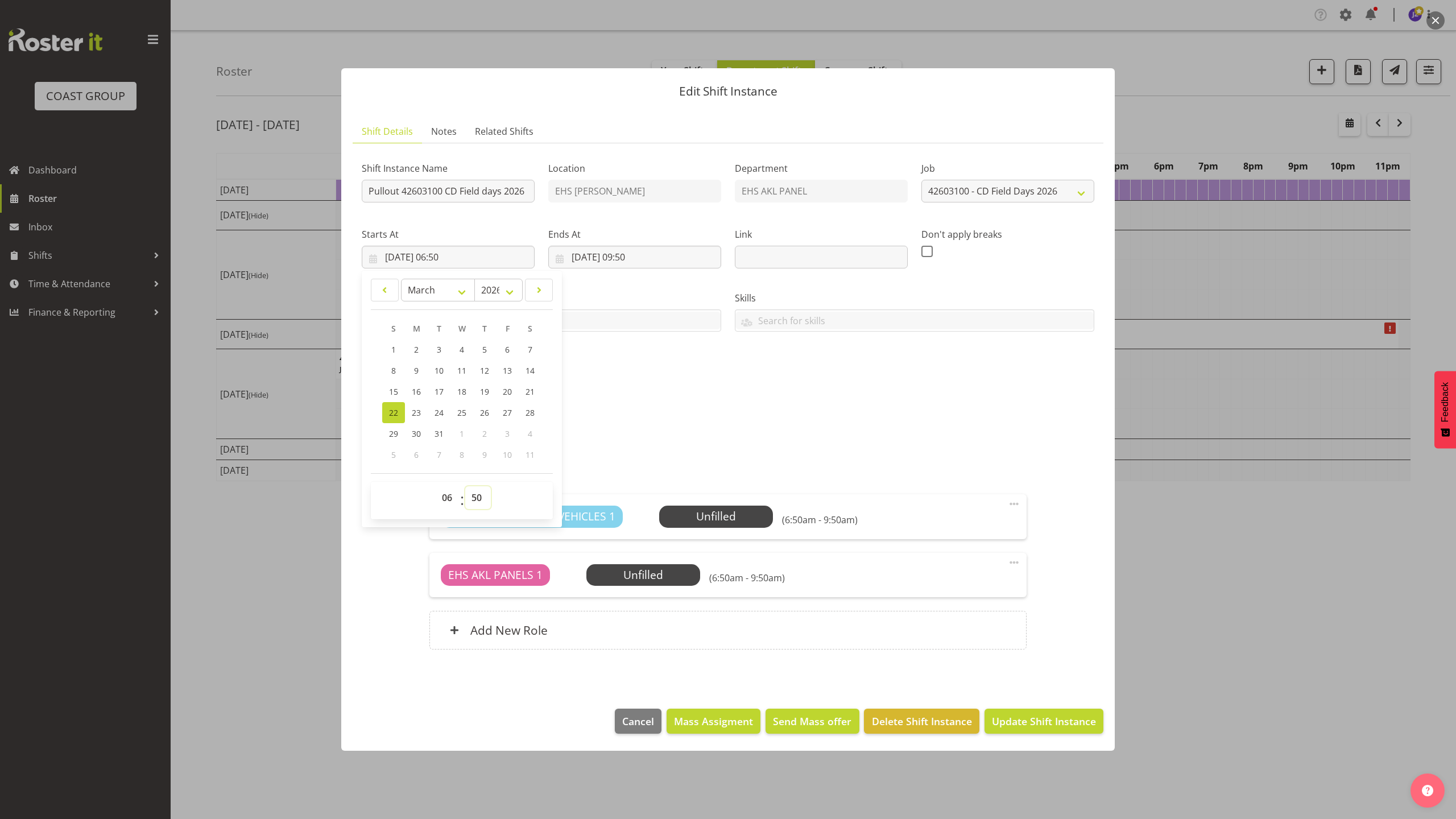
click at [479, 493] on select "00 01 02 03 04 05 06 07 08 09 10 11 12 13 14 15 16 17 18 19 20 21 22 23 24 25 2…" at bounding box center [478, 497] width 26 height 23
select select "0"
click at [465, 486] on select "00 01 02 03 04 05 06 07 08 09 10 11 12 13 14 15 16 17 18 19 20 21 22 23 24 25 2…" at bounding box center [478, 497] width 26 height 23
type input "22/03/2026, 06:00"
click at [637, 257] on input "22/03/2026, 09:50" at bounding box center [634, 257] width 173 height 23
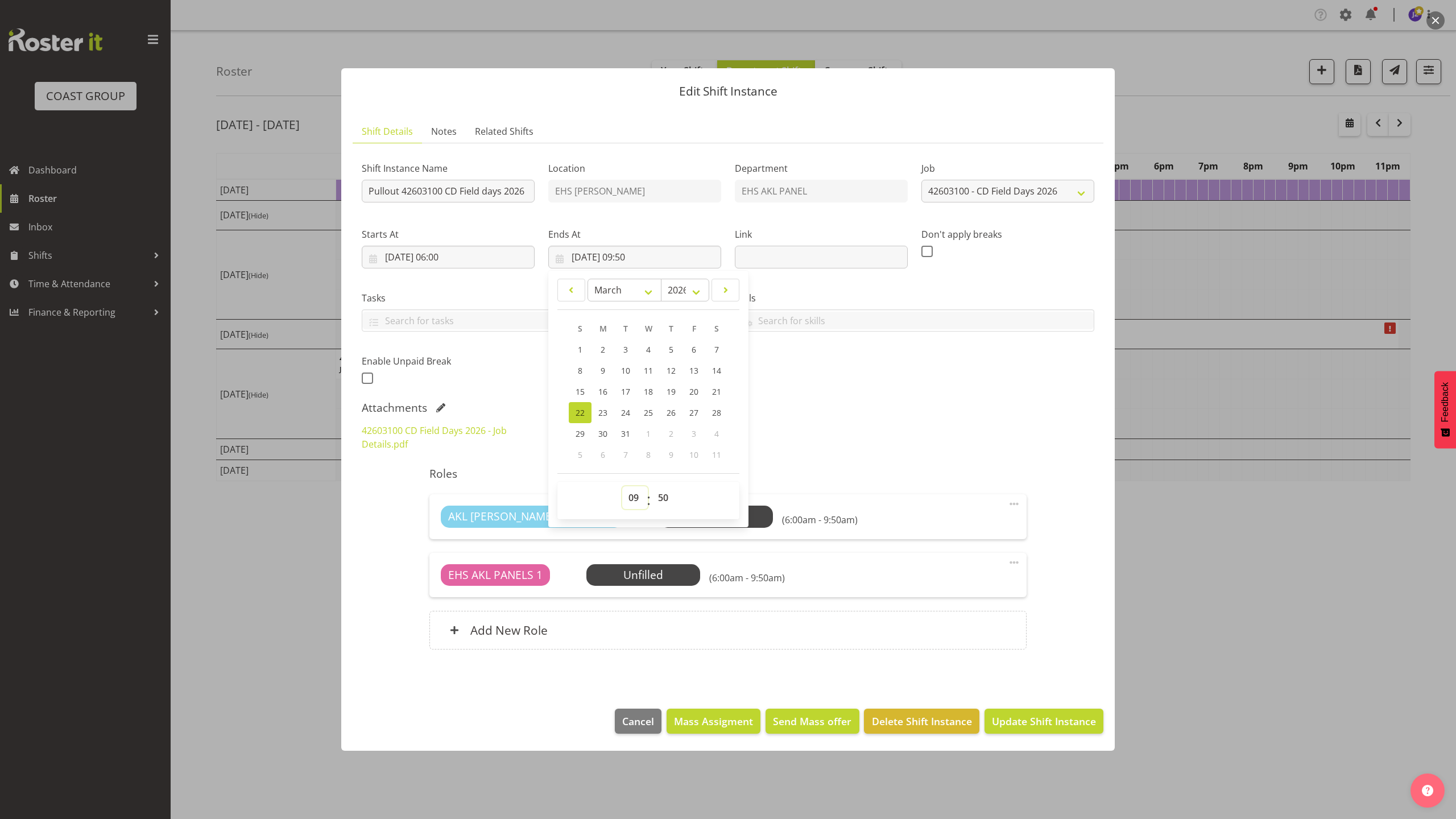
click at [628, 497] on select "00 01 02 03 04 05 06 07 08 09 10 11 12 13 14 15 16 17 18 19 20 21 22 23" at bounding box center [635, 497] width 26 height 23
select select "14"
click at [622, 486] on select "00 01 02 03 04 05 06 07 08 09 10 11 12 13 14 15 16 17 18 19 20 21 22 23" at bounding box center [635, 497] width 26 height 23
type input "22/03/2026, 14:50"
drag, startPoint x: 665, startPoint y: 494, endPoint x: 666, endPoint y: 486, distance: 8.1
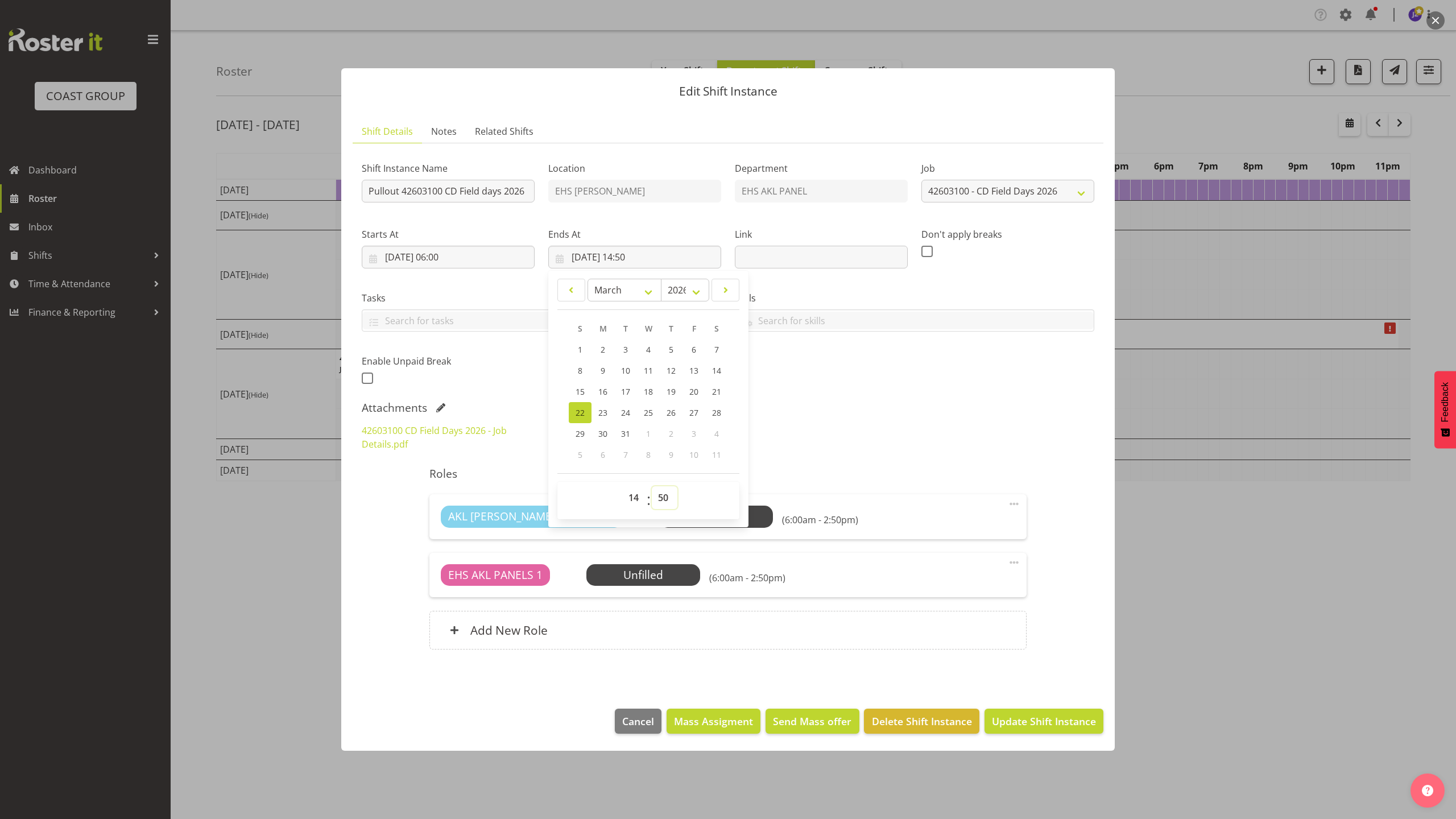
click at [665, 494] on select "00 01 02 03 04 05 06 07 08 09 10 11 12 13 14 15 16 17 18 19 20 21 22 23 24 25 2…" at bounding box center [664, 497] width 26 height 23
select select "30"
click at [651, 486] on select "00 01 02 03 04 05 06 07 08 09 10 11 12 13 14 15 16 17 18 19 20 21 22 23 24 25 2…" at bounding box center [664, 497] width 26 height 23
type input "22/03/2026, 14:30"
click at [900, 427] on div "42603100 CD Field Days 2026 - Job Details.pdf" at bounding box center [728, 436] width 746 height 40
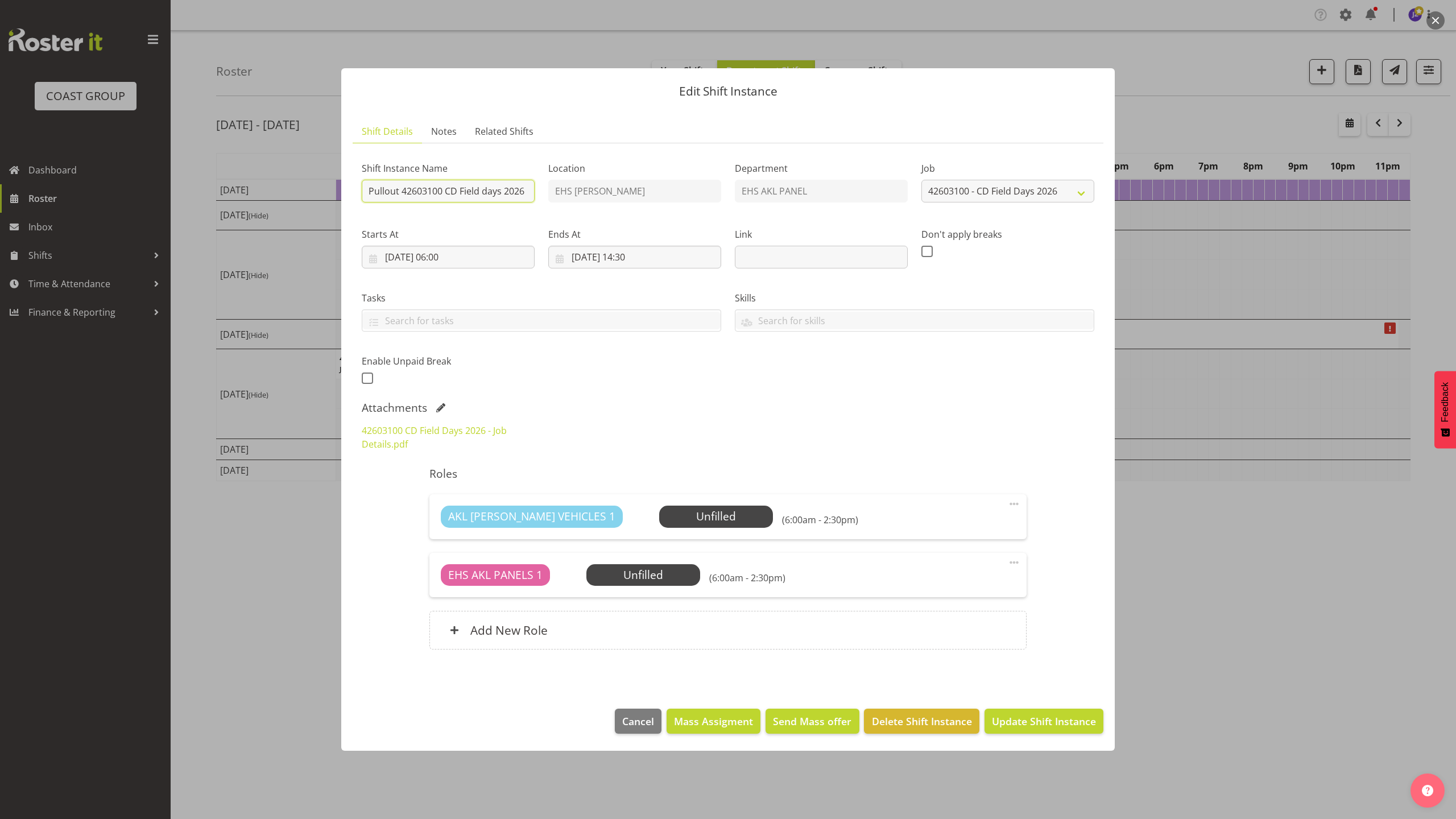
click at [371, 189] on input "Pullout 42603100 CD Field days 2026" at bounding box center [447, 190] width 173 height 23
type input "#Pullout 42603100 CD Field days 2026"
drag, startPoint x: 1042, startPoint y: 707, endPoint x: 1043, endPoint y: 715, distance: 8.1
click at [1042, 713] on footer "Cancel Mass Assigment Send Mass offer Delete Shift Instance Update Shift Instan…" at bounding box center [728, 723] width 774 height 53
click at [1043, 715] on span "Update Shift Instance" at bounding box center [1043, 720] width 104 height 15
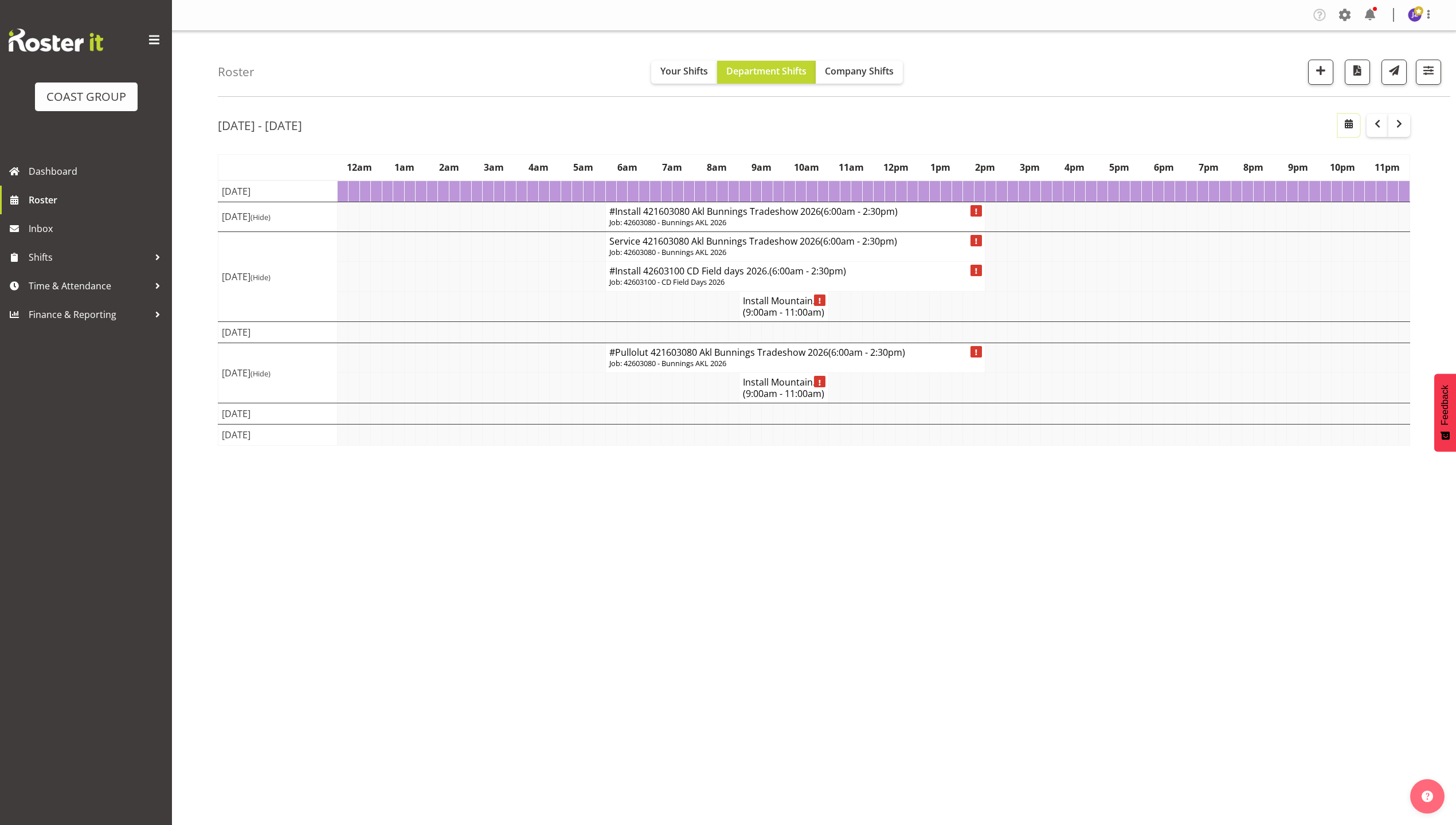
click at [1348, 133] on button "button" at bounding box center [1349, 125] width 22 height 23
select select "7"
select select "2025"
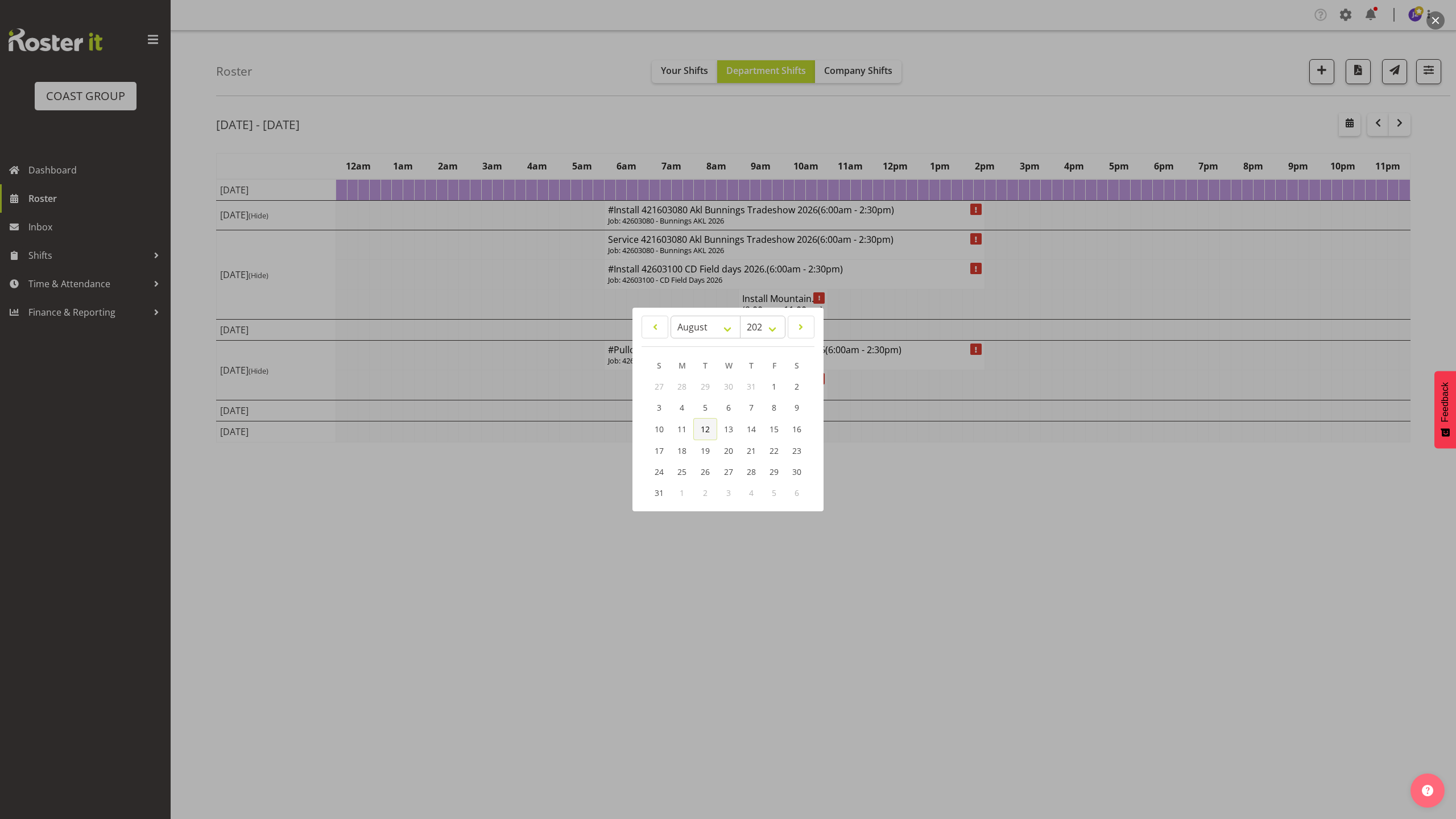
click at [704, 419] on link "12" at bounding box center [705, 428] width 24 height 22
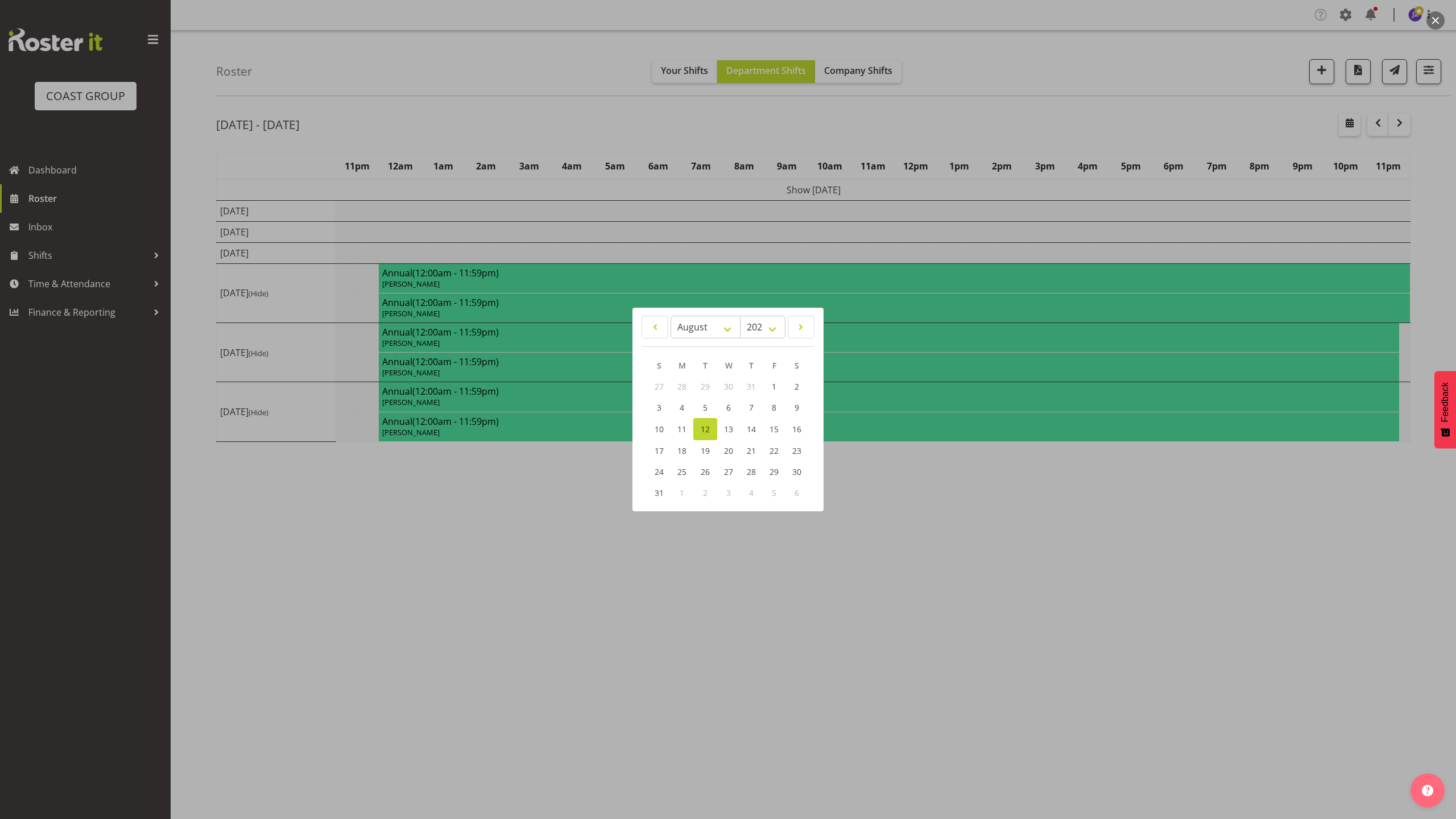
click at [1065, 125] on div at bounding box center [728, 410] width 1456 height 819
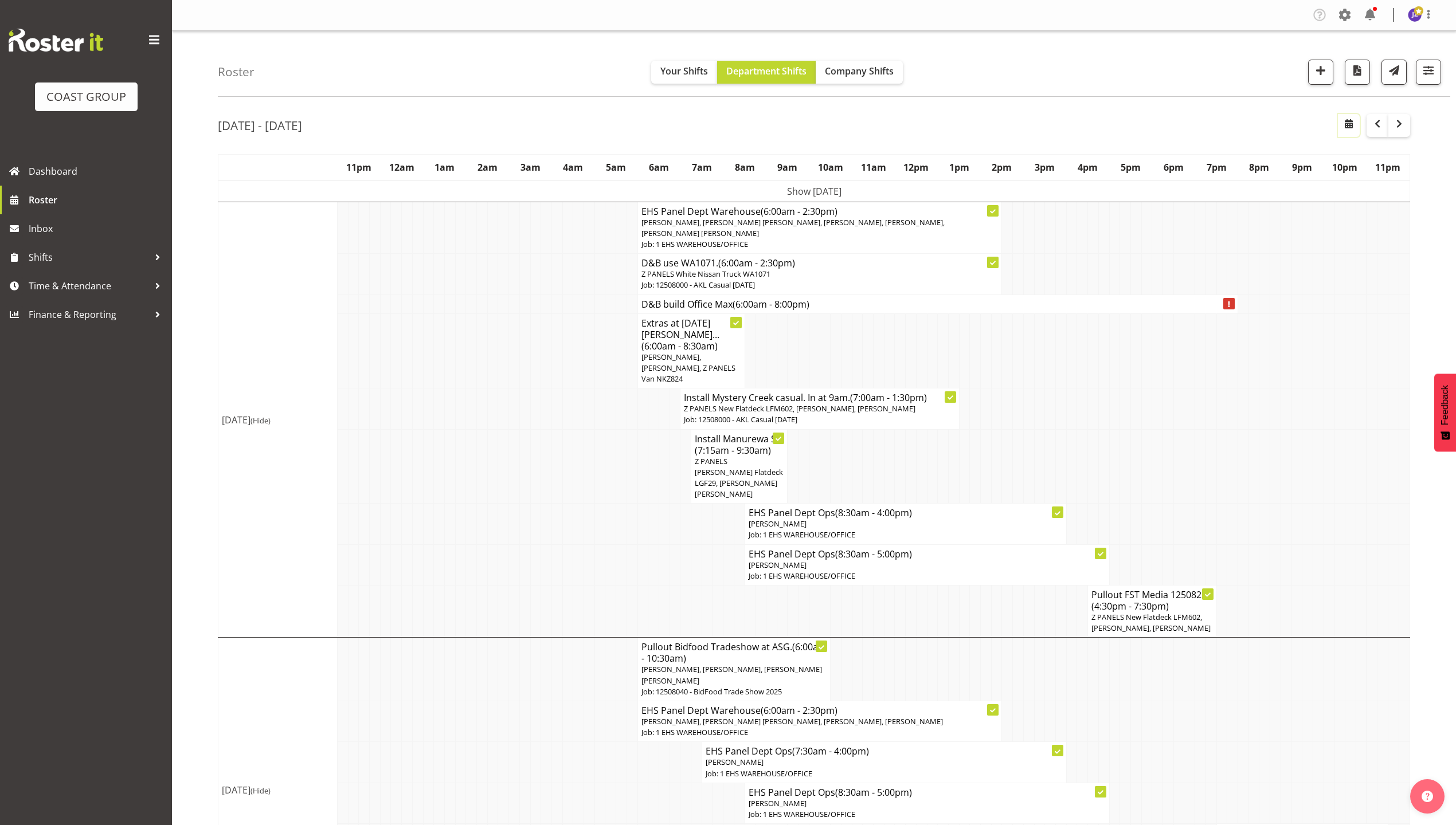
click at [1352, 126] on span "button" at bounding box center [1349, 124] width 14 height 14
select select "7"
select select "2025"
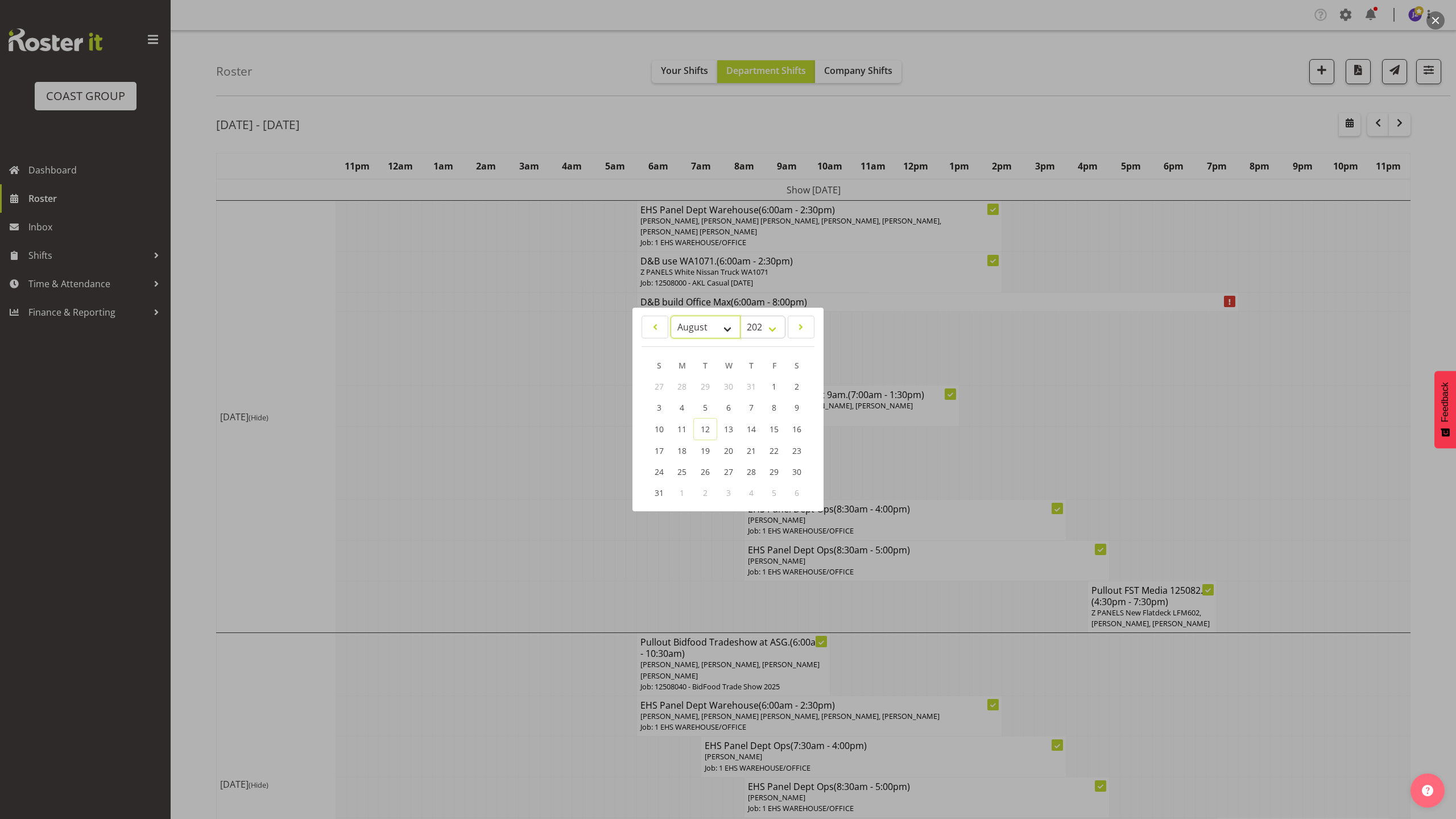
click at [694, 333] on select "January February March April May June July August September October November De…" at bounding box center [705, 327] width 70 height 23
select select "8"
click at [670, 316] on select "January February March April May June July August September October November De…" at bounding box center [705, 327] width 70 height 23
click at [749, 387] on span "4" at bounding box center [750, 387] width 5 height 11
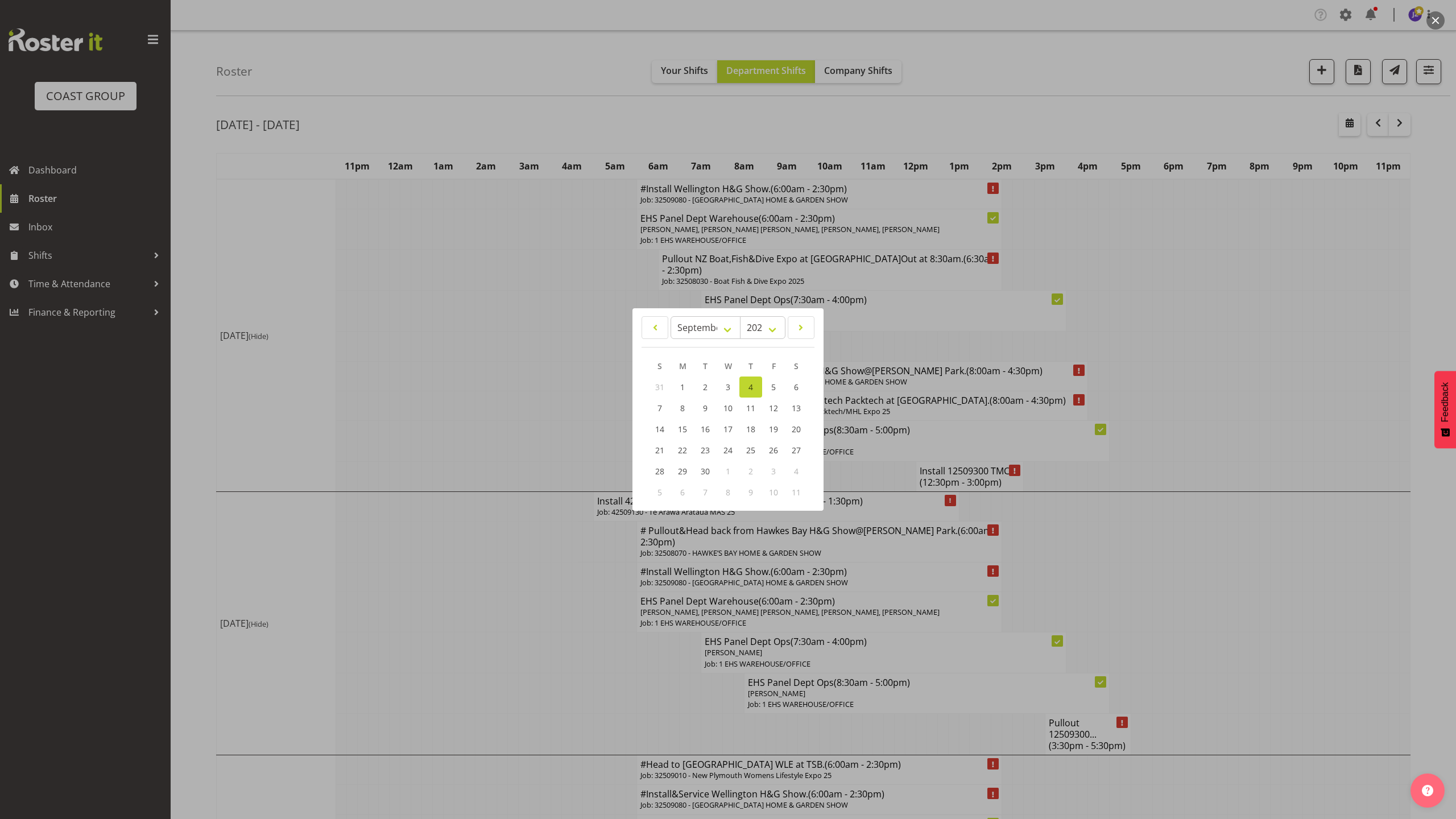
click at [527, 324] on div at bounding box center [728, 410] width 1456 height 819
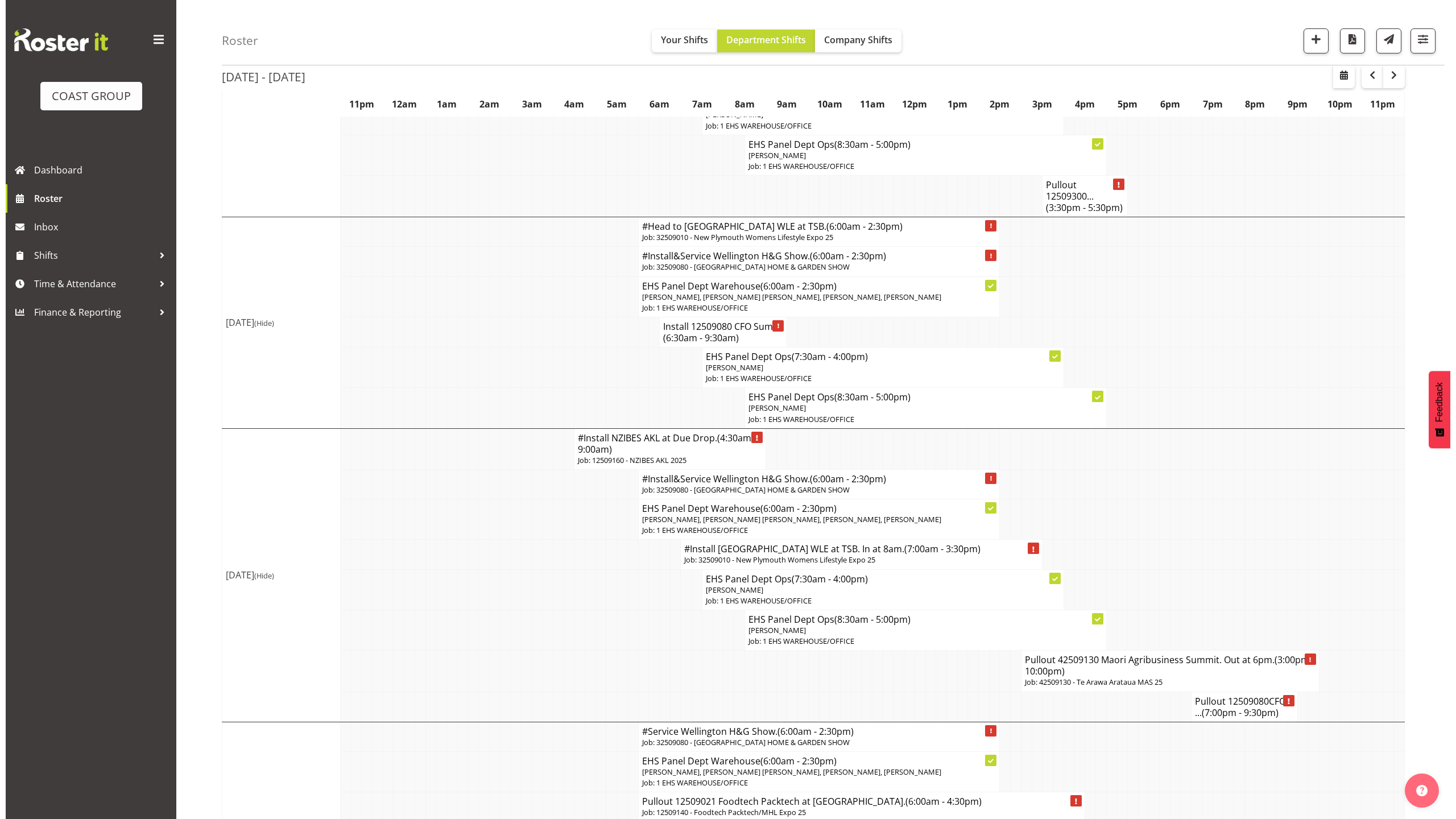
scroll to position [682, 0]
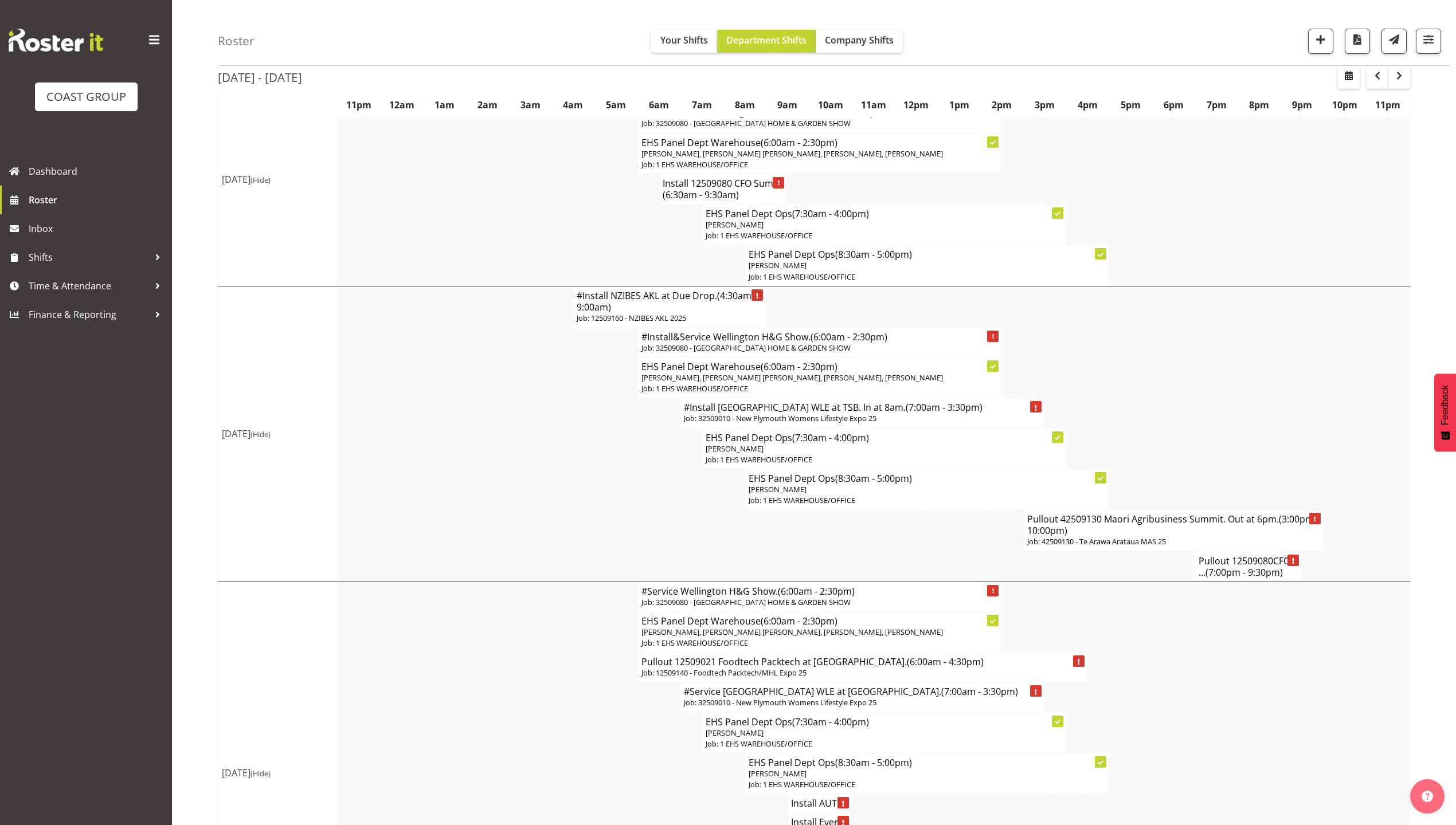
click at [629, 313] on h4 "#Install NZIBES AKL at Due Drop. (4:30am - 9:00am)" at bounding box center [669, 301] width 186 height 23
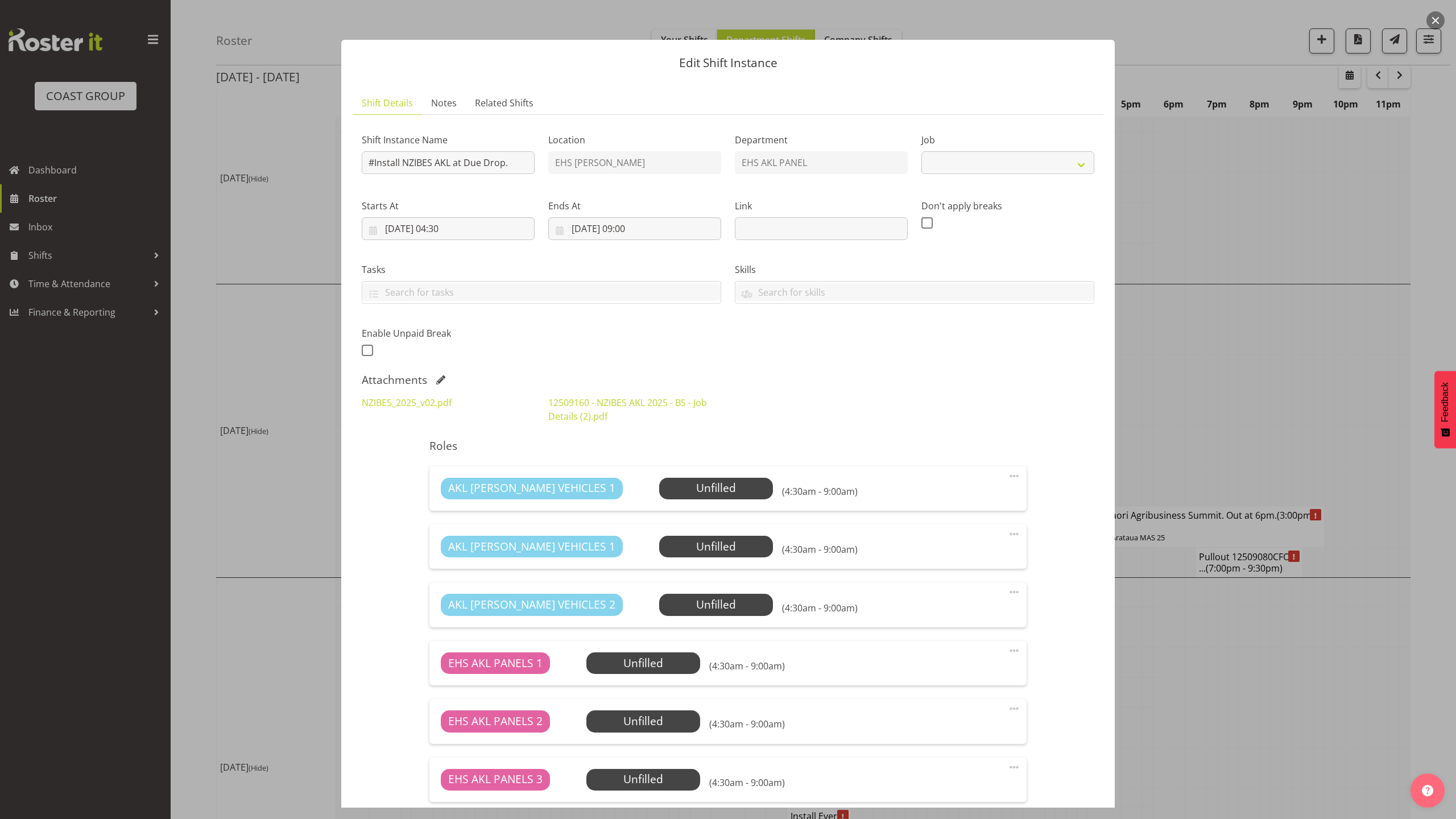
select select "9816"
click at [759, 379] on div "Attachments" at bounding box center [728, 380] width 732 height 14
click at [432, 378] on div "Attachments" at bounding box center [728, 380] width 732 height 14
click at [437, 380] on span at bounding box center [440, 379] width 9 height 9
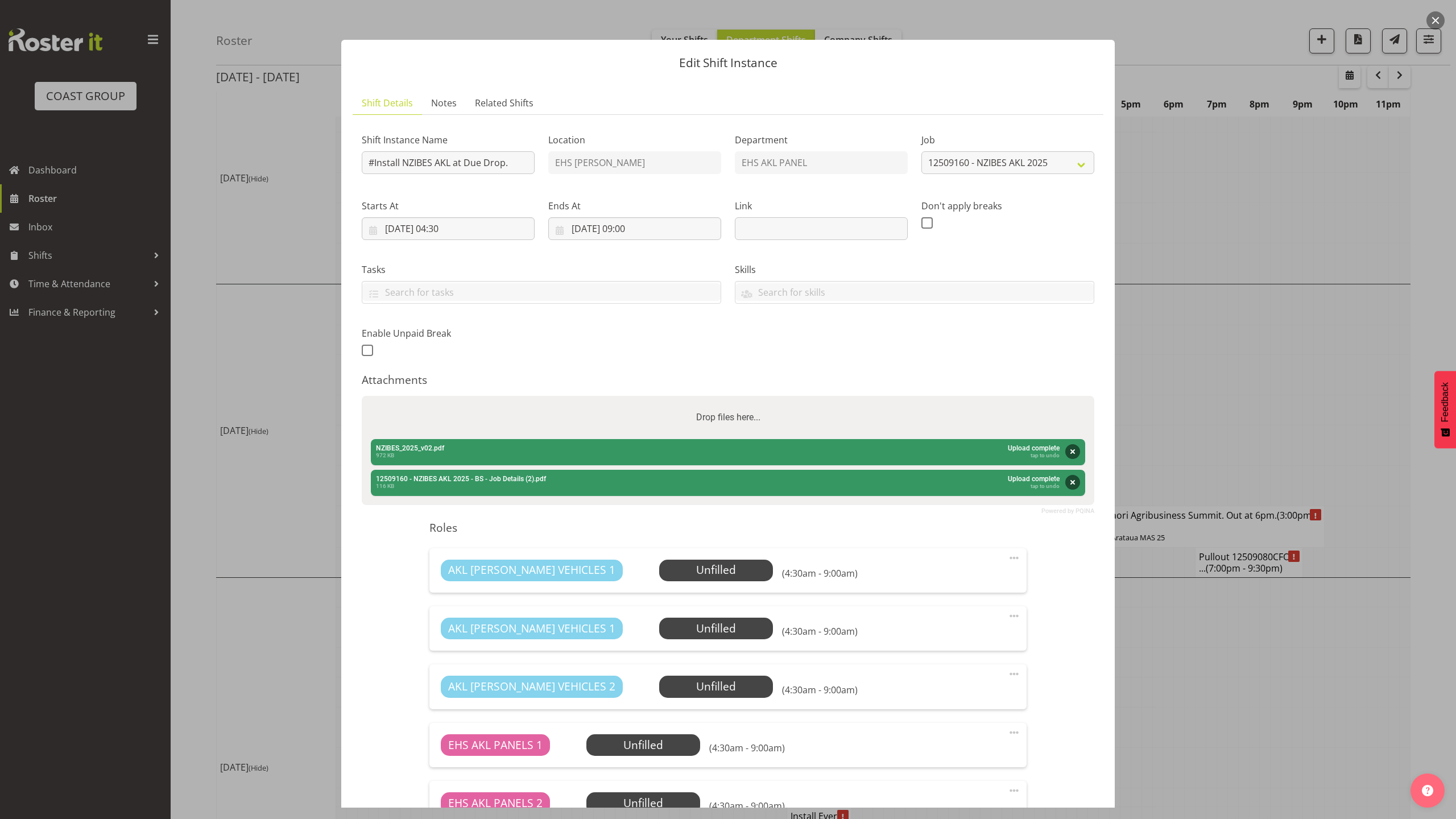
click at [567, 425] on div "Drop files here..." at bounding box center [728, 417] width 732 height 43
click at [361, 396] on input "Drop files here..." at bounding box center [728, 397] width 732 height 3
type input "C:\fakepath\NZIBES_2025_v03.pdf"
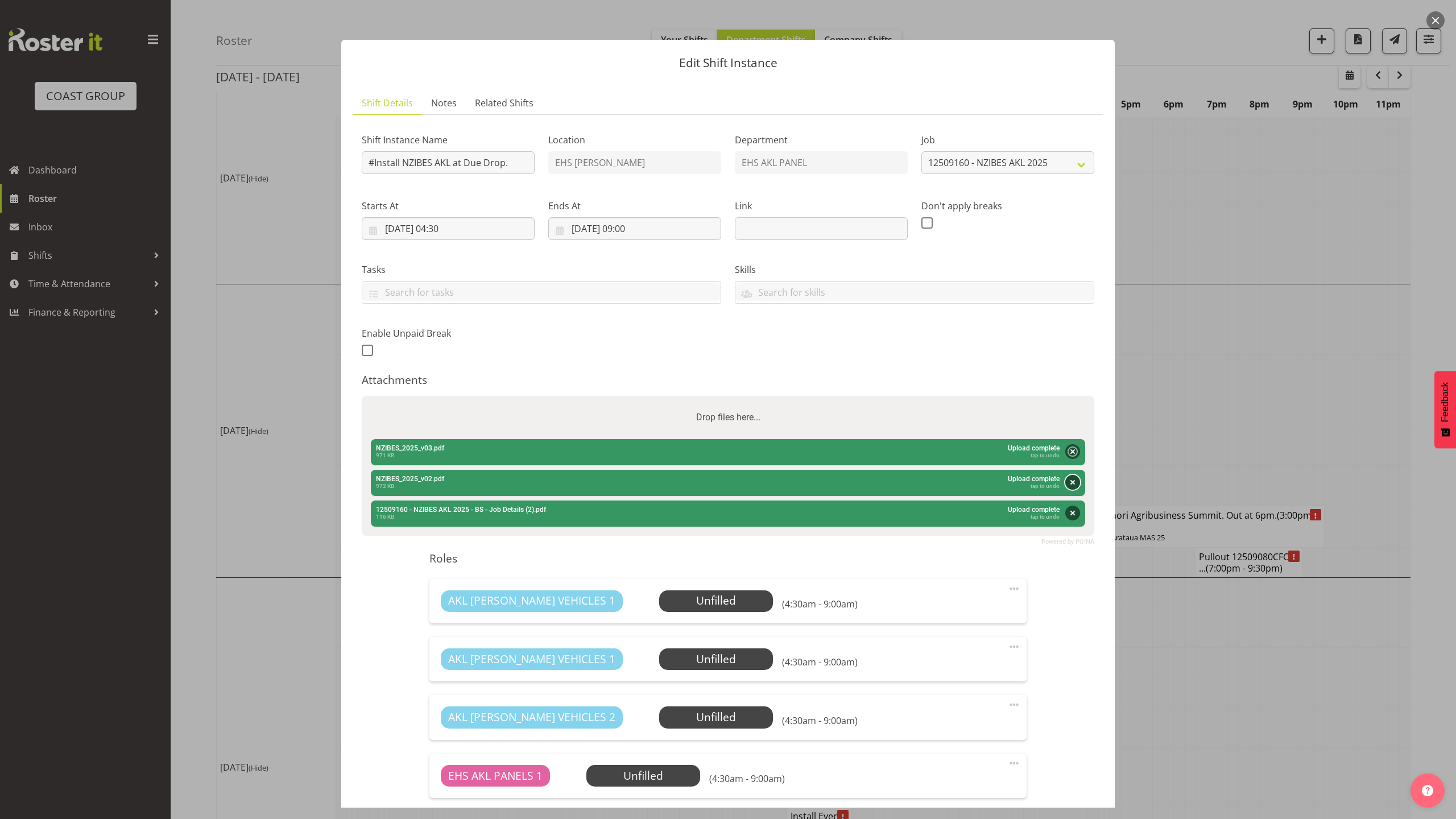
click at [1065, 483] on button "Remove" at bounding box center [1072, 482] width 15 height 15
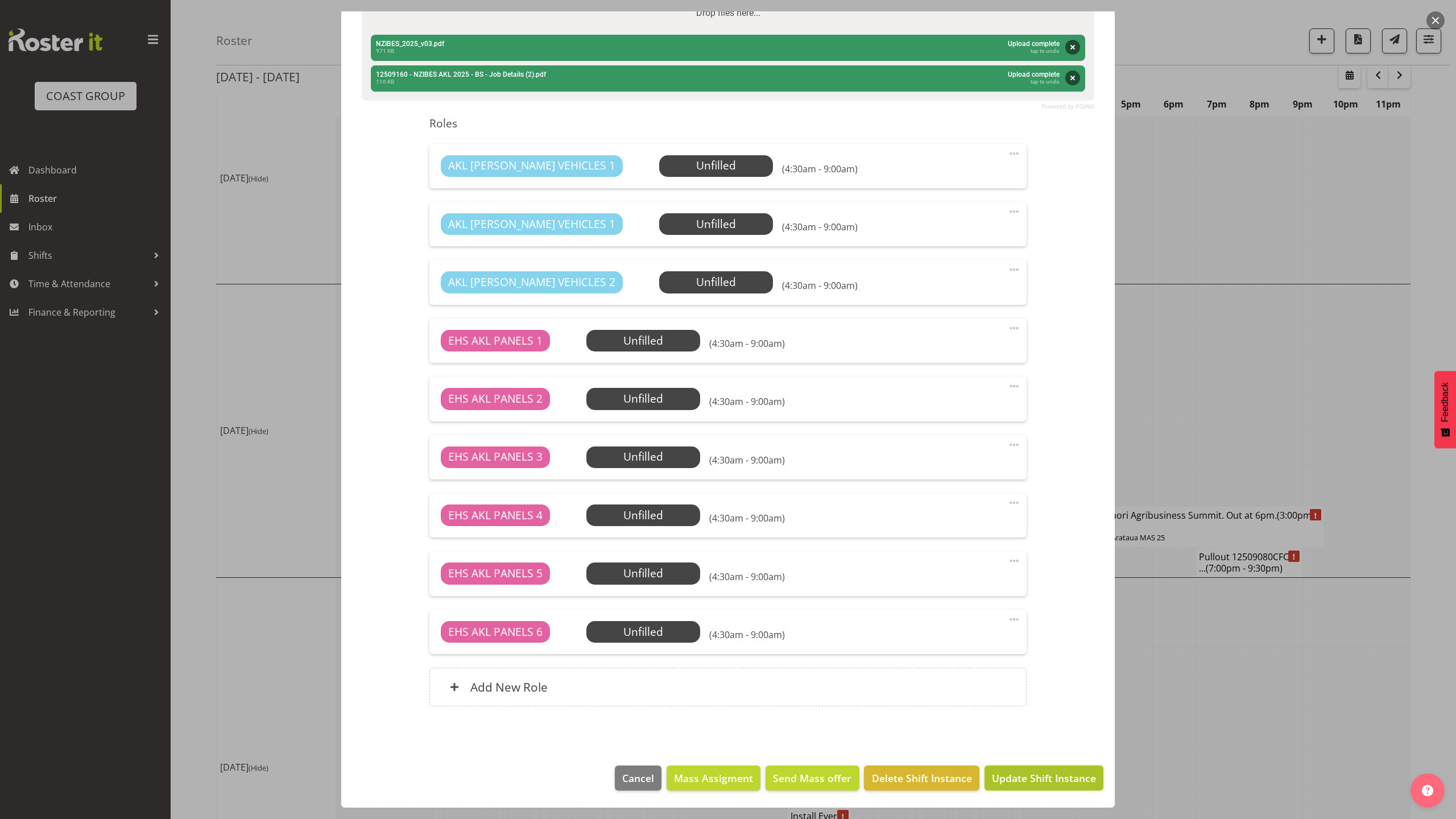
click at [1045, 771] on span "Update Shift Instance" at bounding box center [1043, 778] width 104 height 15
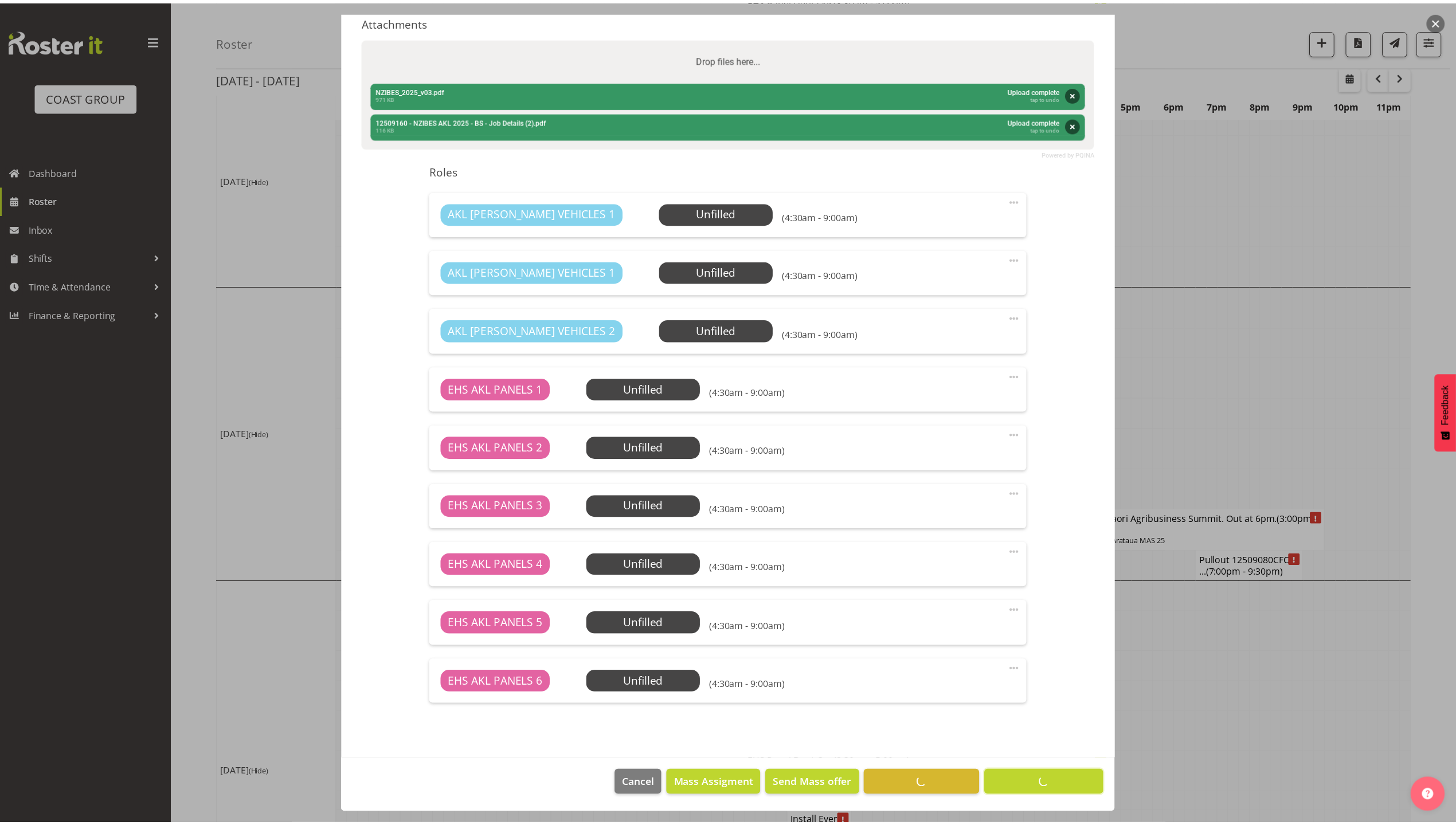
scroll to position [0, 0]
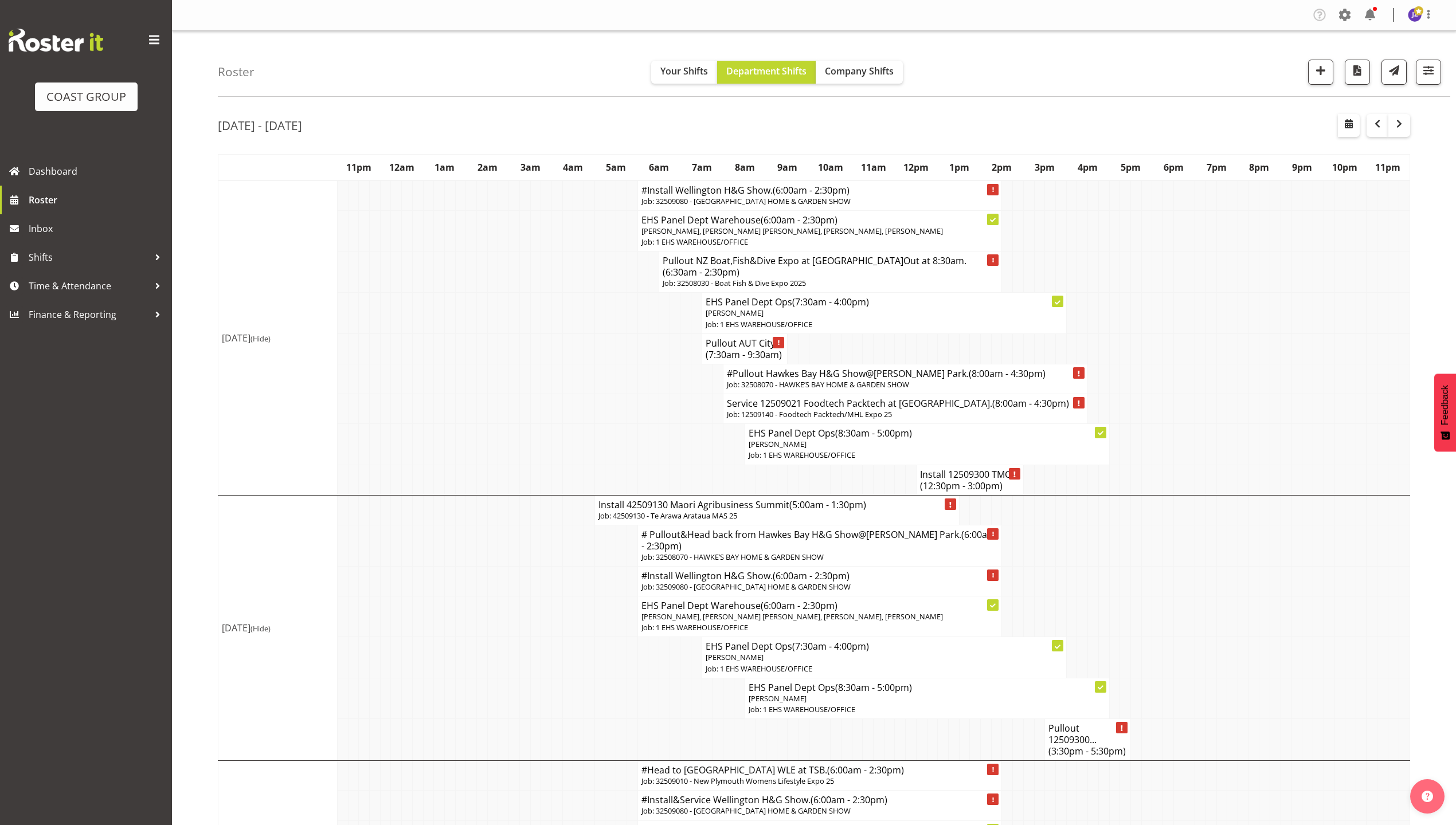
click at [1239, 637] on td at bounding box center [1242, 616] width 11 height 41
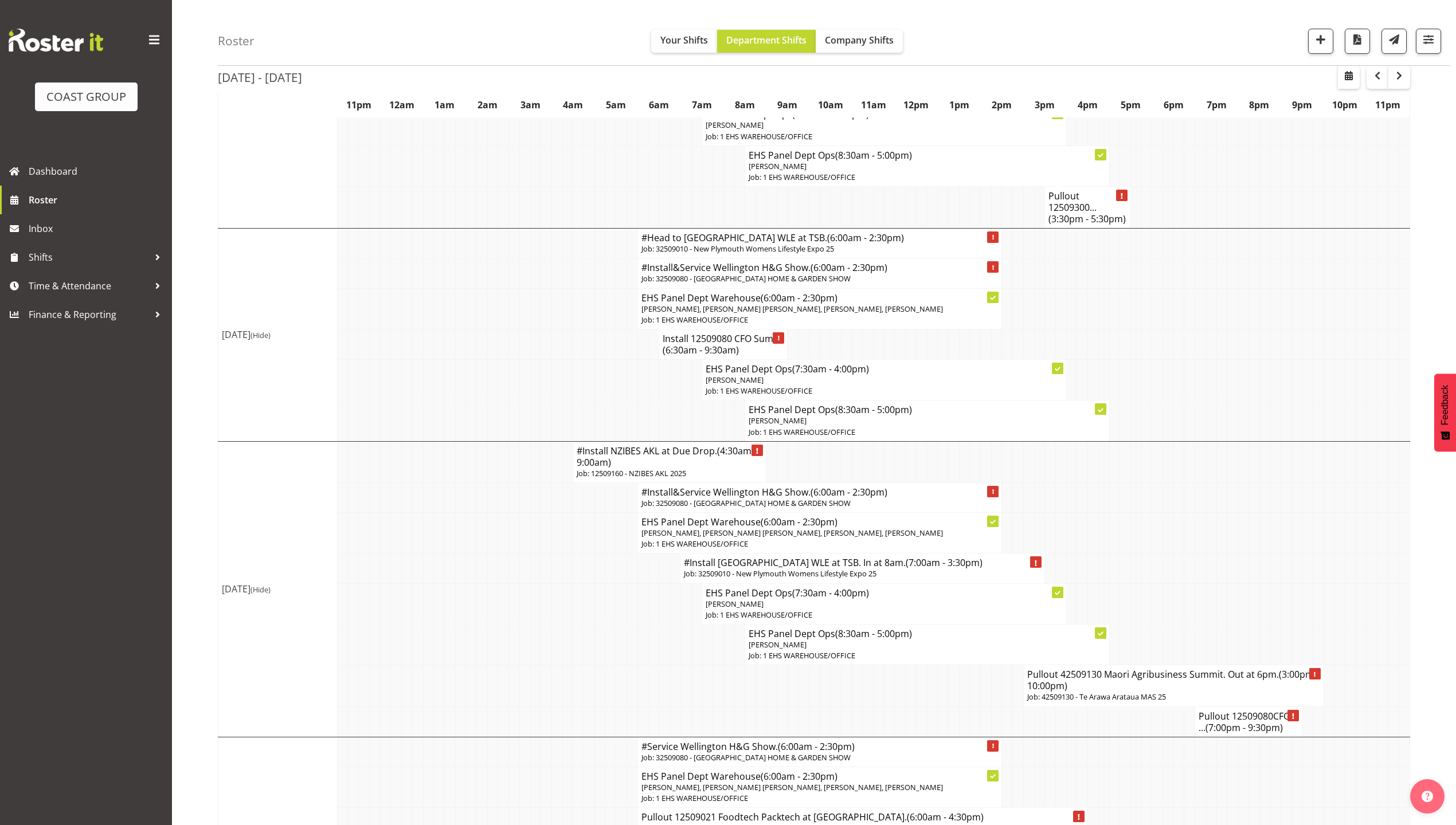
scroll to position [610, 0]
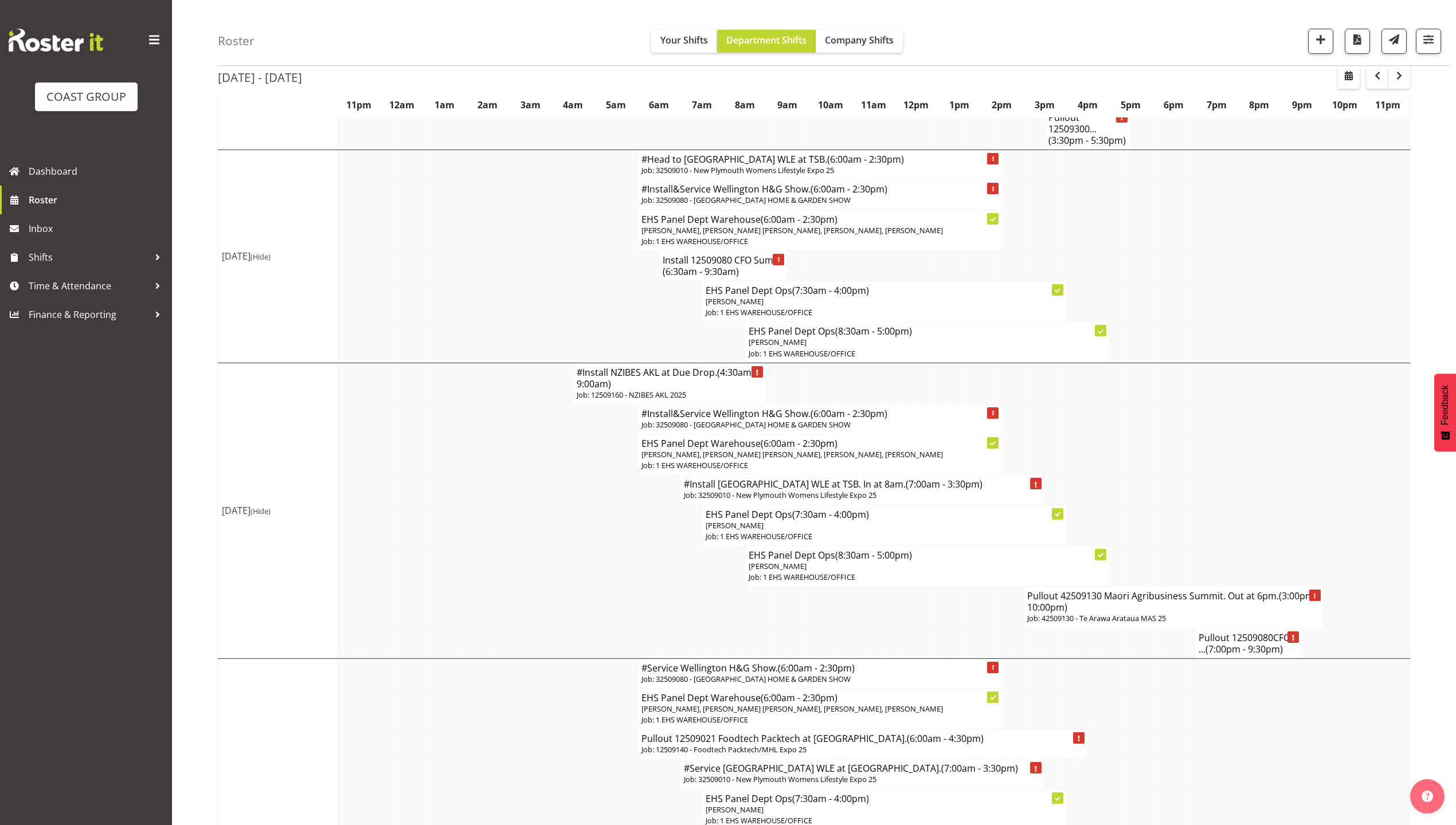
click at [691, 390] on h4 "#Install NZIBES AKL at Due Drop. (4:30am - 9:00am)" at bounding box center [669, 378] width 186 height 23
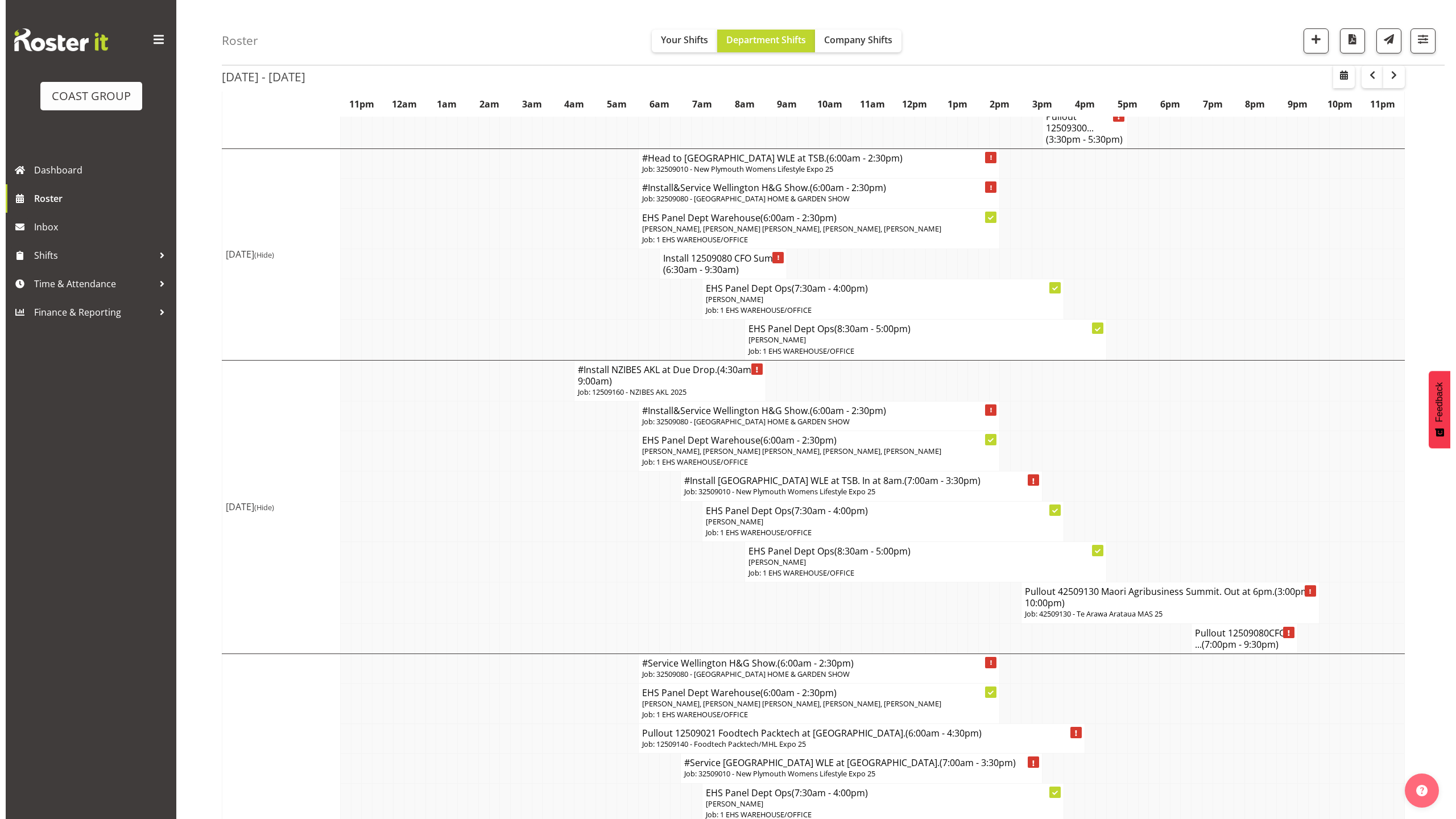
scroll to position [601, 0]
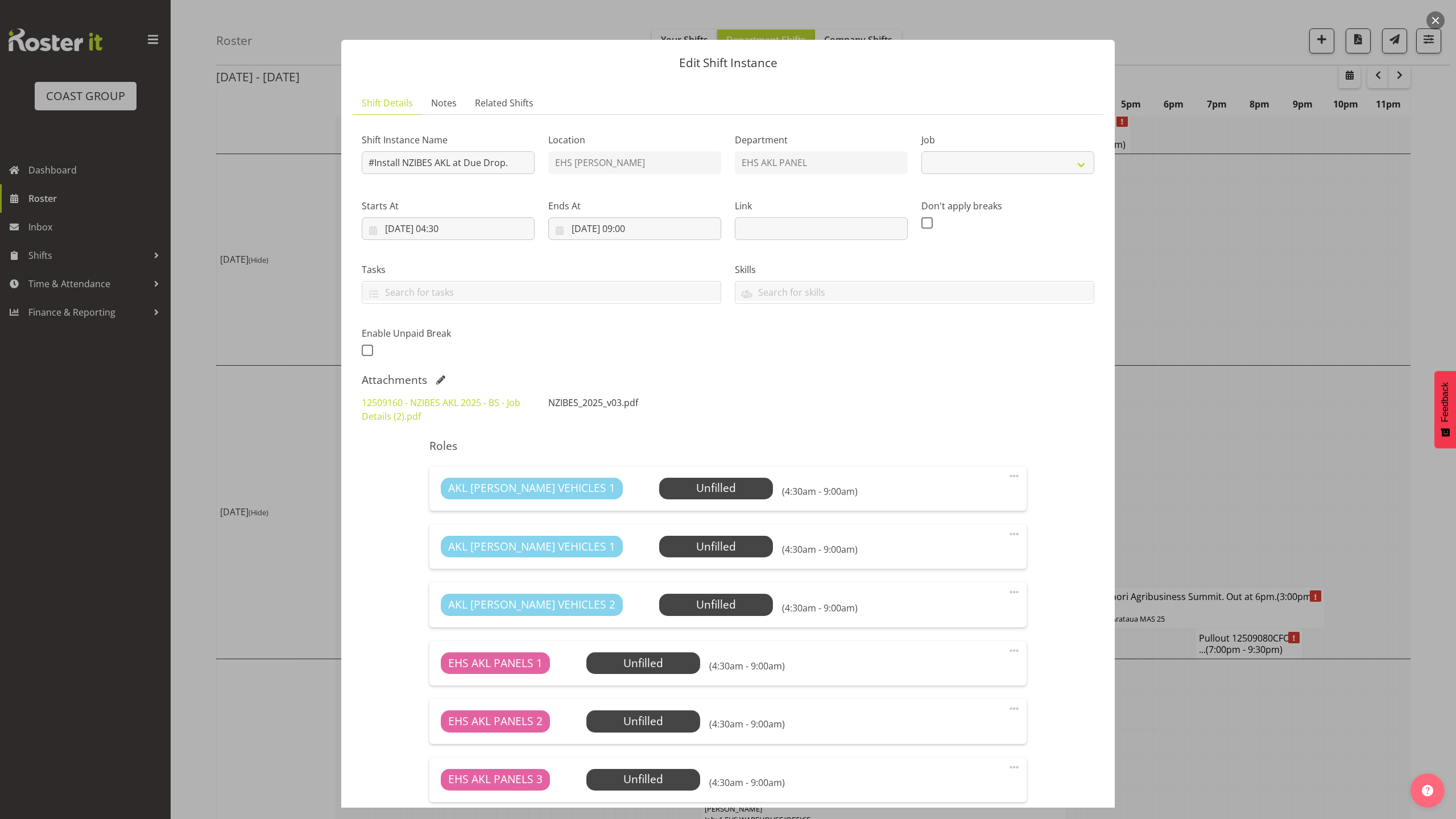
select select "9816"
click at [437, 378] on span at bounding box center [440, 379] width 9 height 9
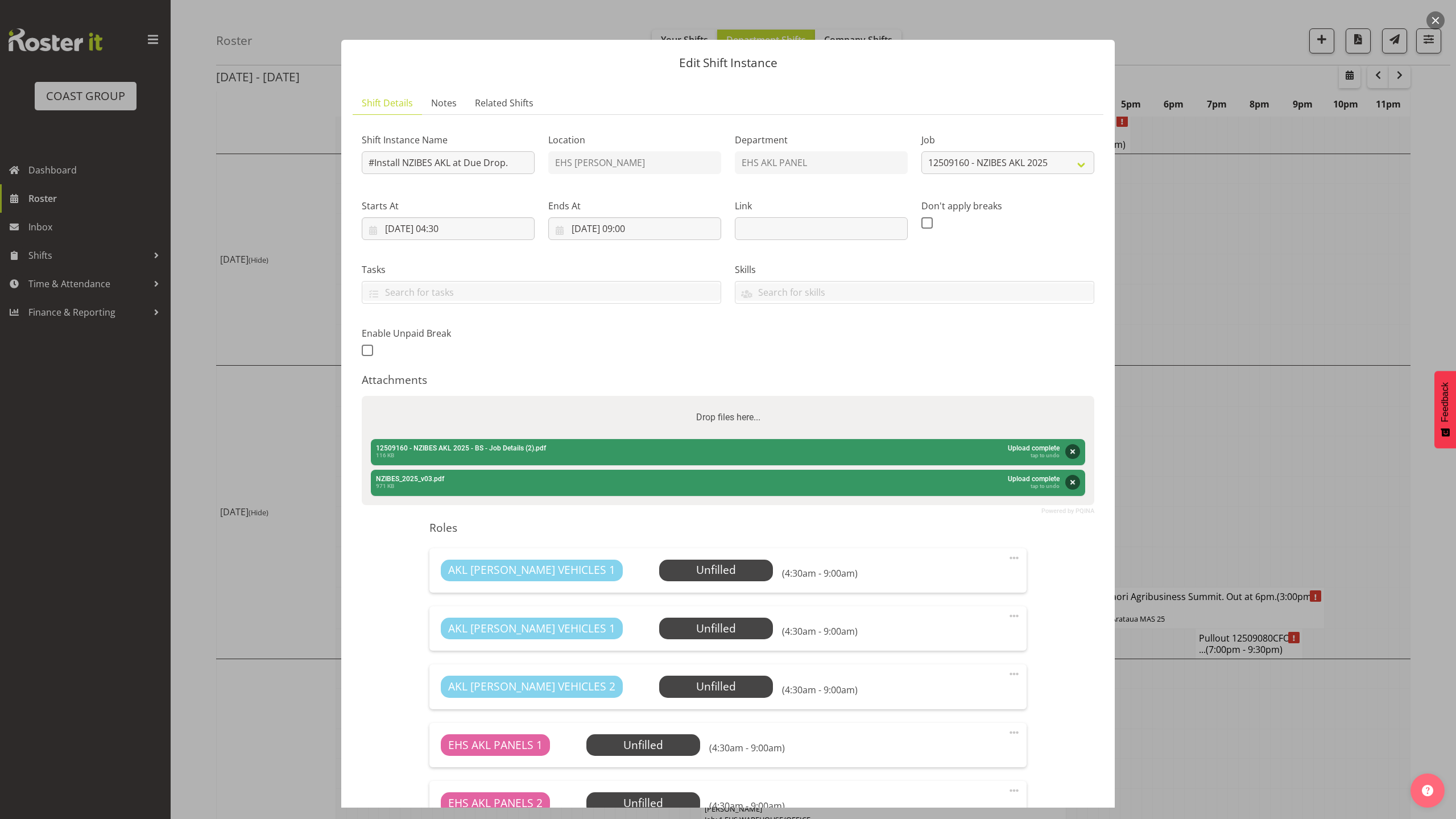
click at [460, 401] on div "Drop files here..." at bounding box center [728, 417] width 732 height 43
click at [361, 396] on input "Drop files here..." at bounding box center [728, 397] width 732 height 3
type input "C:\fakepath\12509160 - NZIBES AKL 2025 - BS - Job Details (3).pdf"
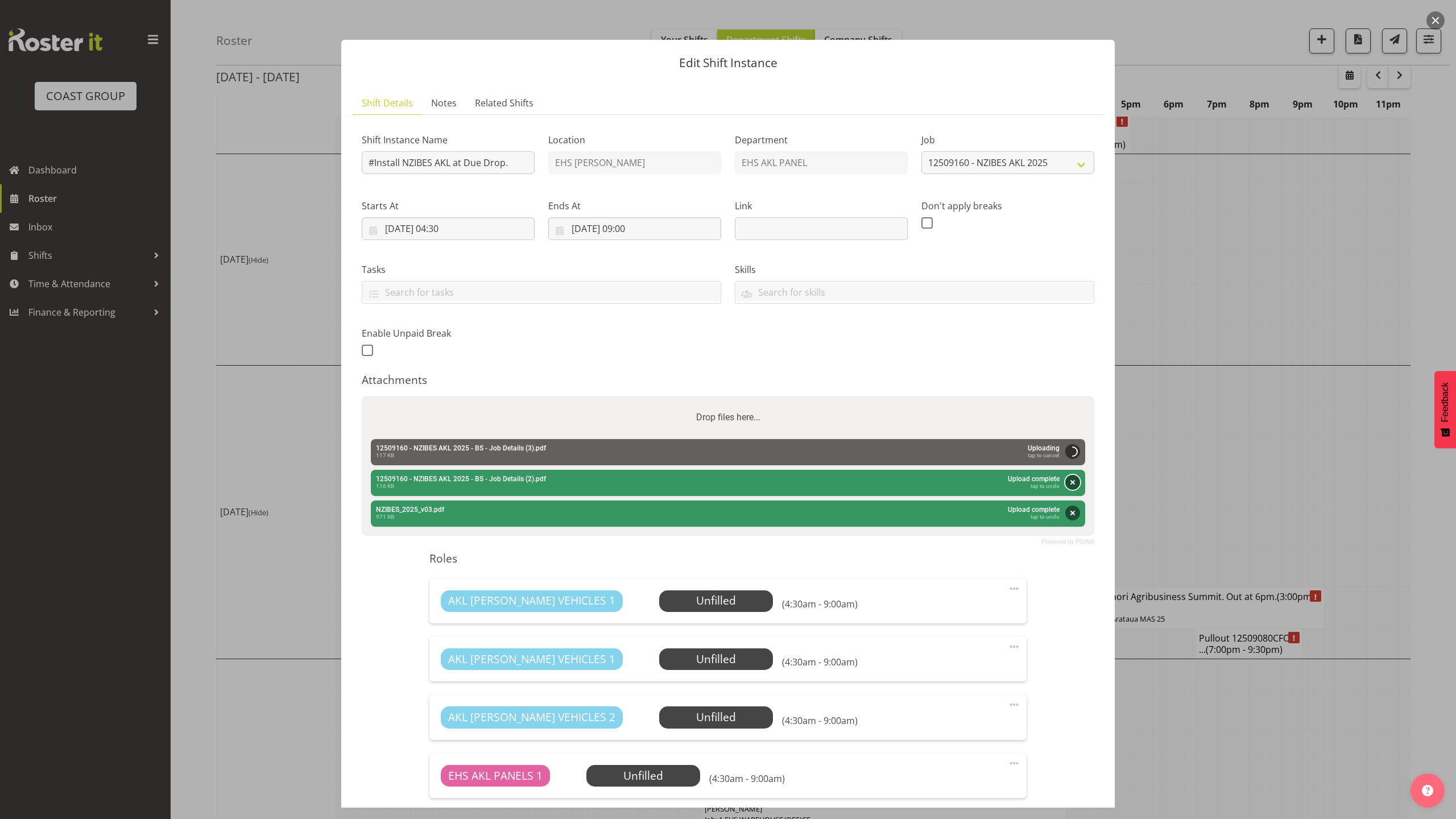
click at [1065, 483] on button "Remove" at bounding box center [1072, 482] width 15 height 15
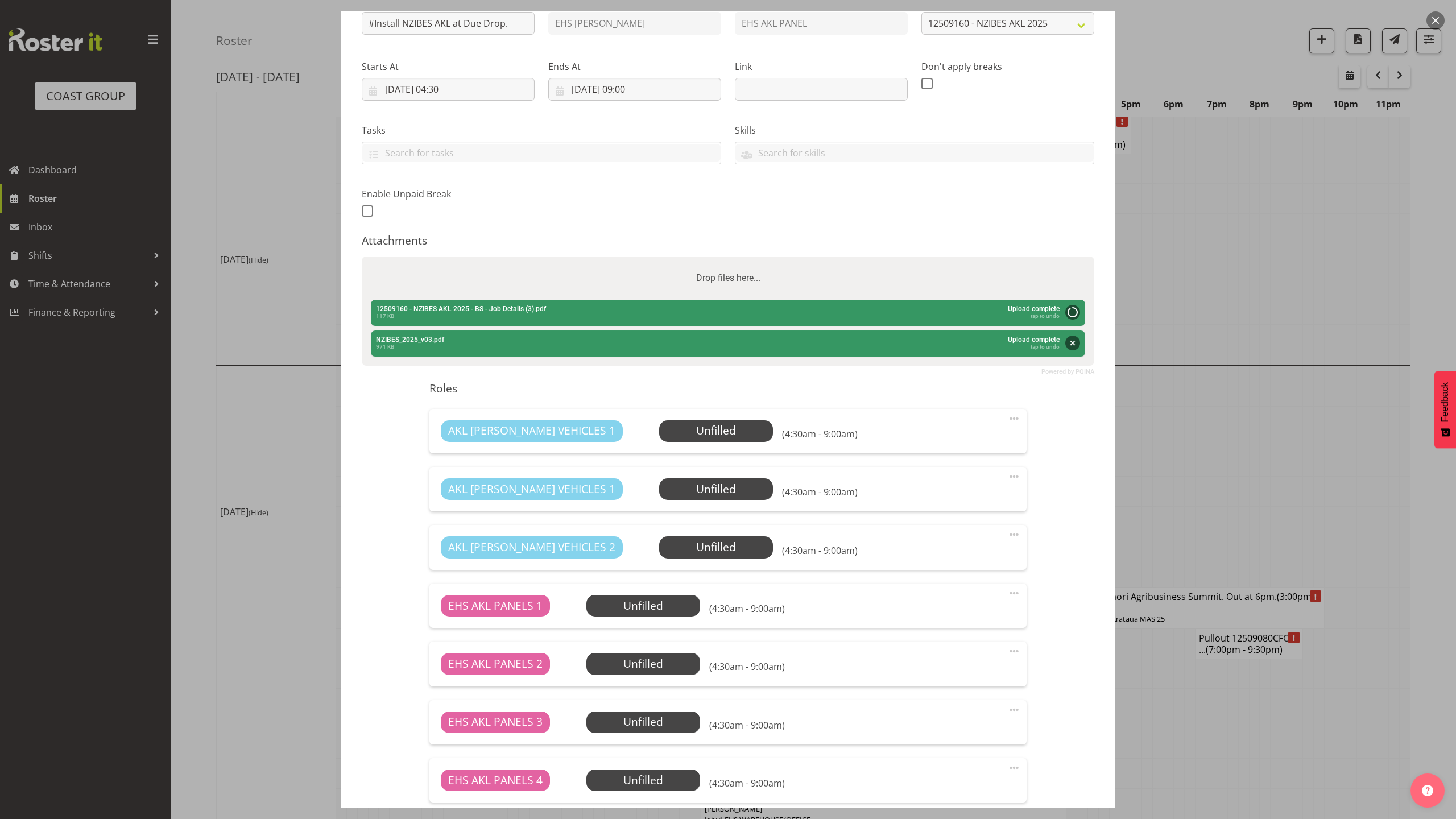
scroll to position [406, 0]
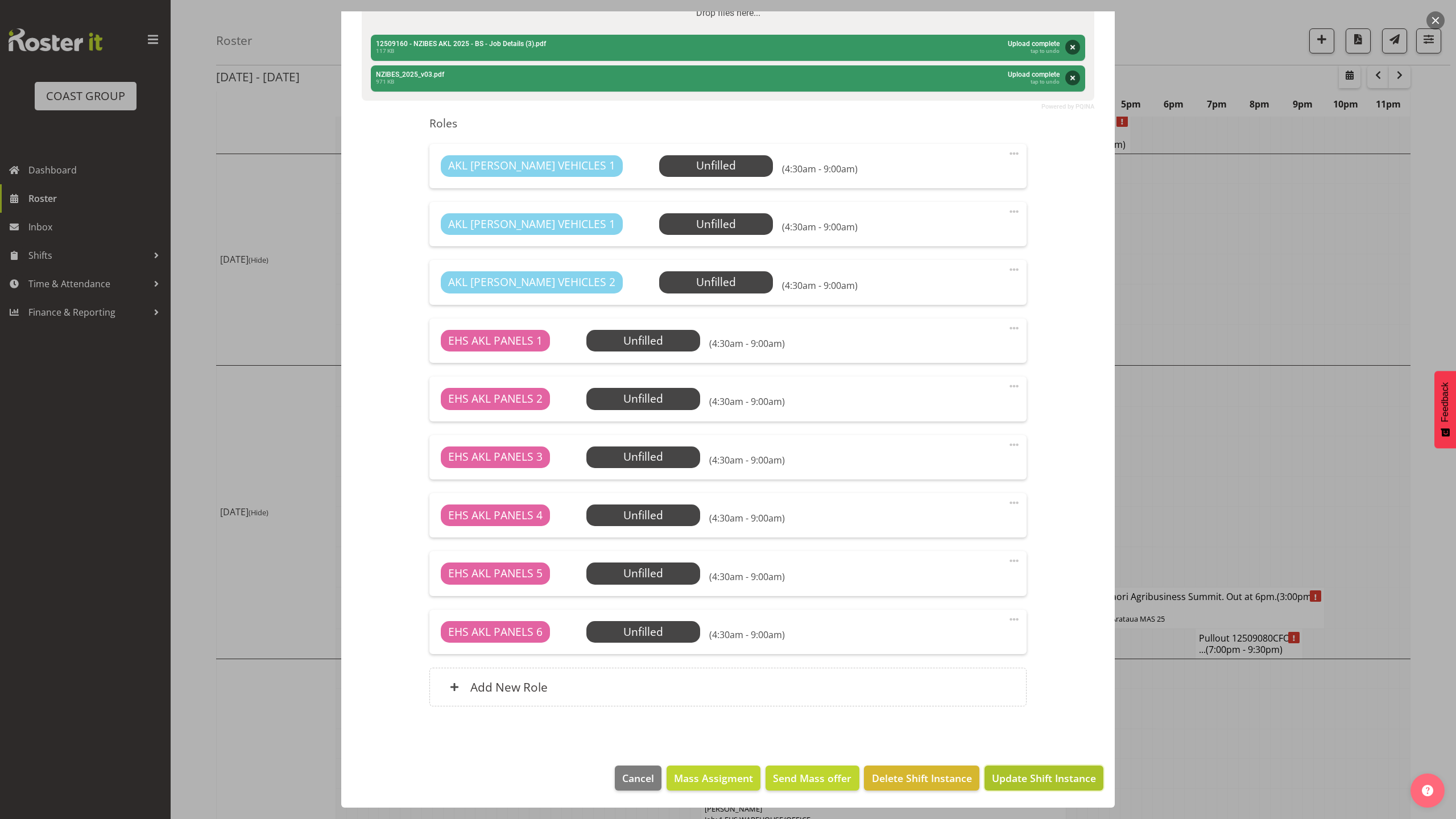
click at [1035, 777] on span "Update Shift Instance" at bounding box center [1043, 778] width 104 height 15
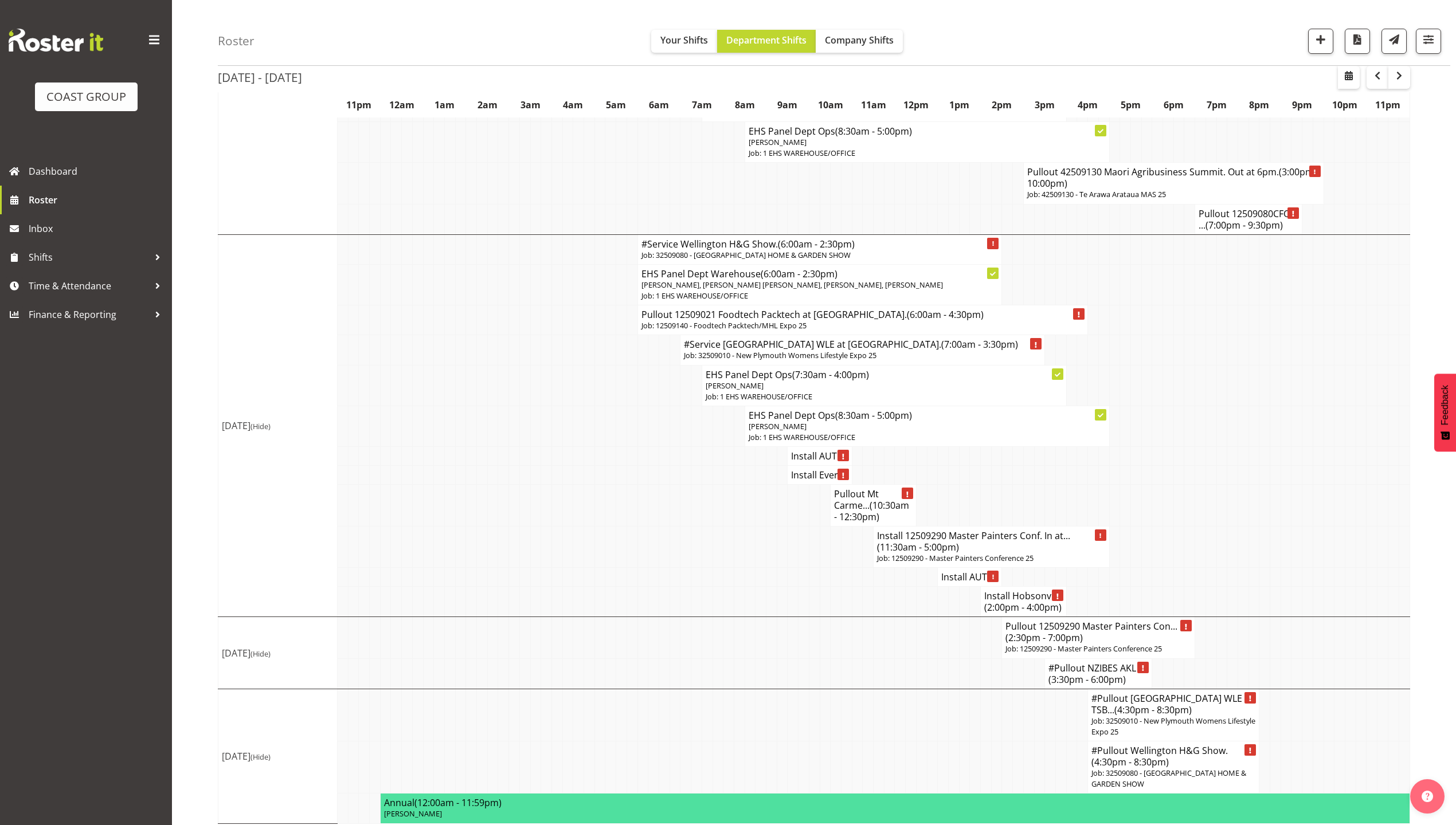
scroll to position [1105, 0]
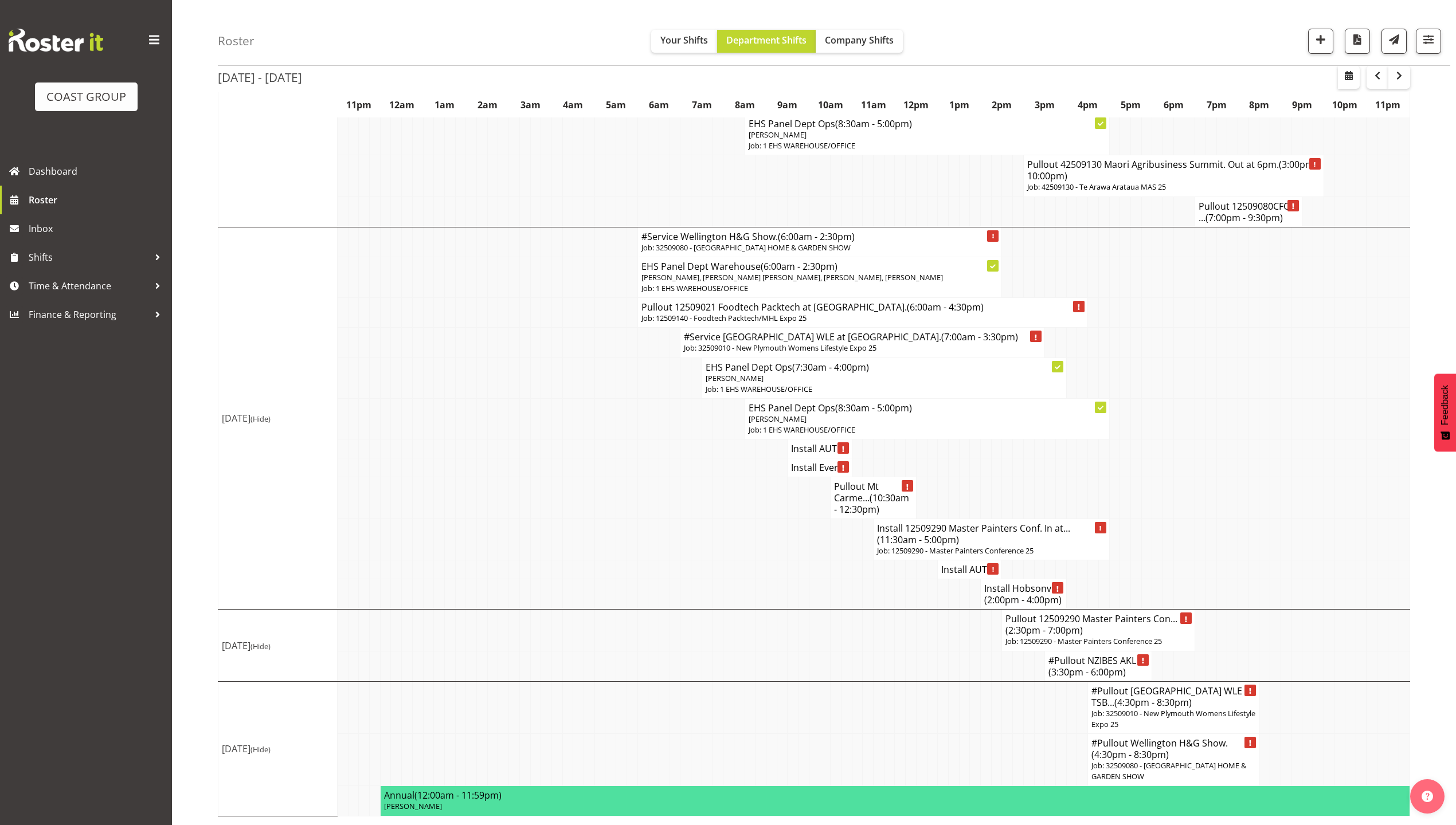
click at [1098, 663] on h4 "#Pullout NZIBES AKL ... (3:30pm - 6:00pm)" at bounding box center [1098, 666] width 99 height 23
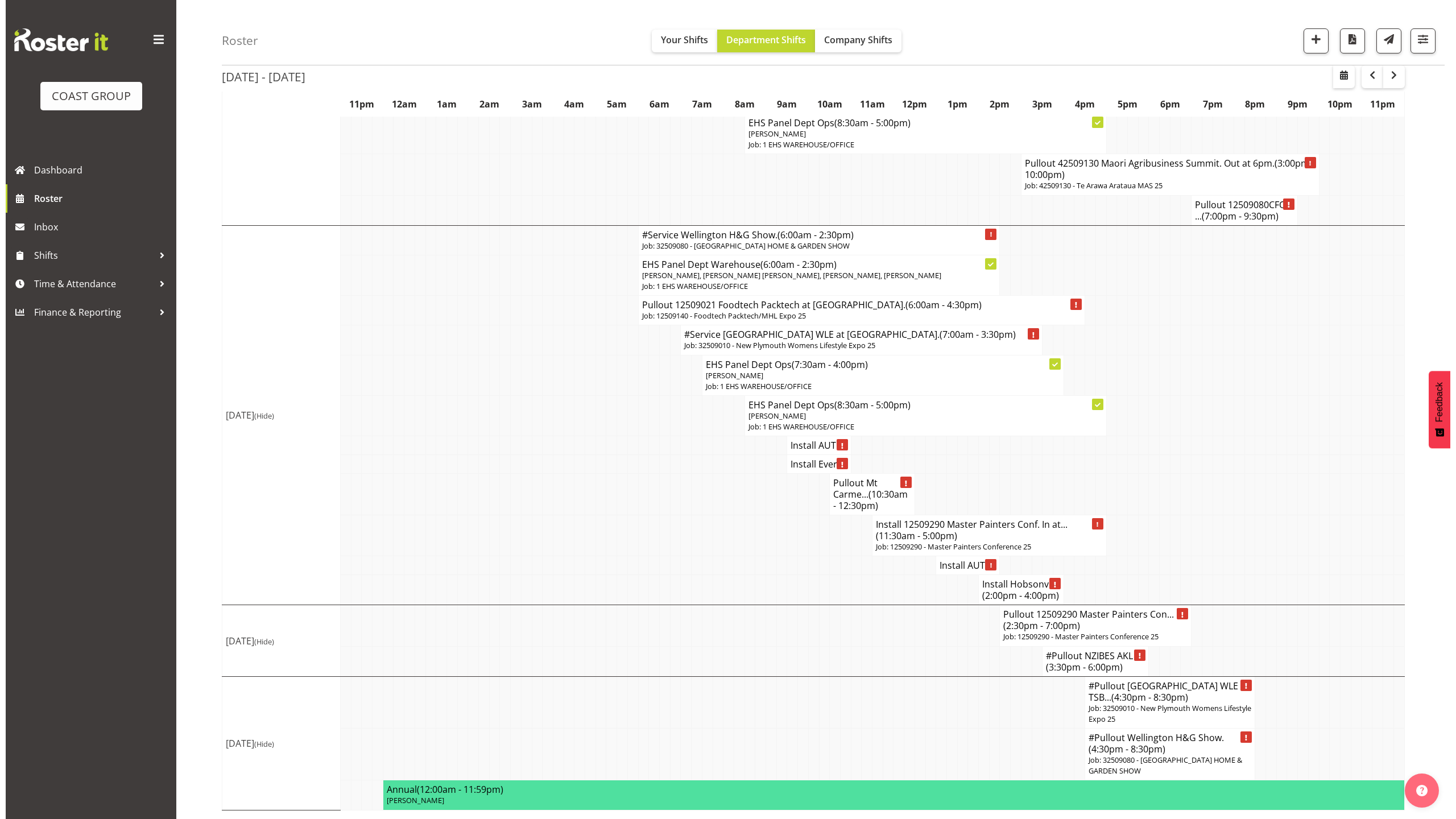
scroll to position [1086, 0]
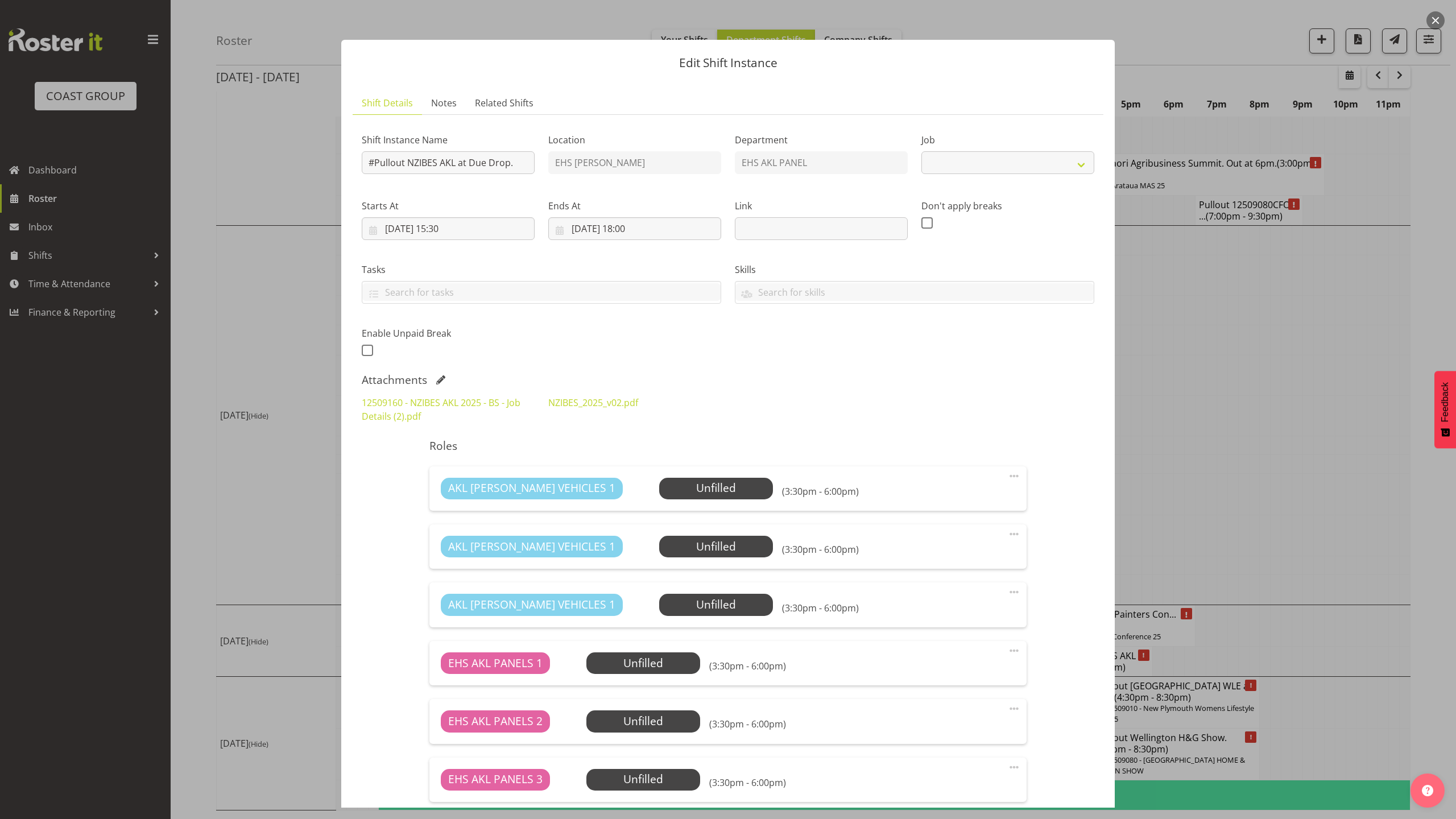
select select "9816"
click at [445, 379] on div "Attachments" at bounding box center [728, 380] width 732 height 14
click at [437, 379] on span at bounding box center [440, 379] width 9 height 9
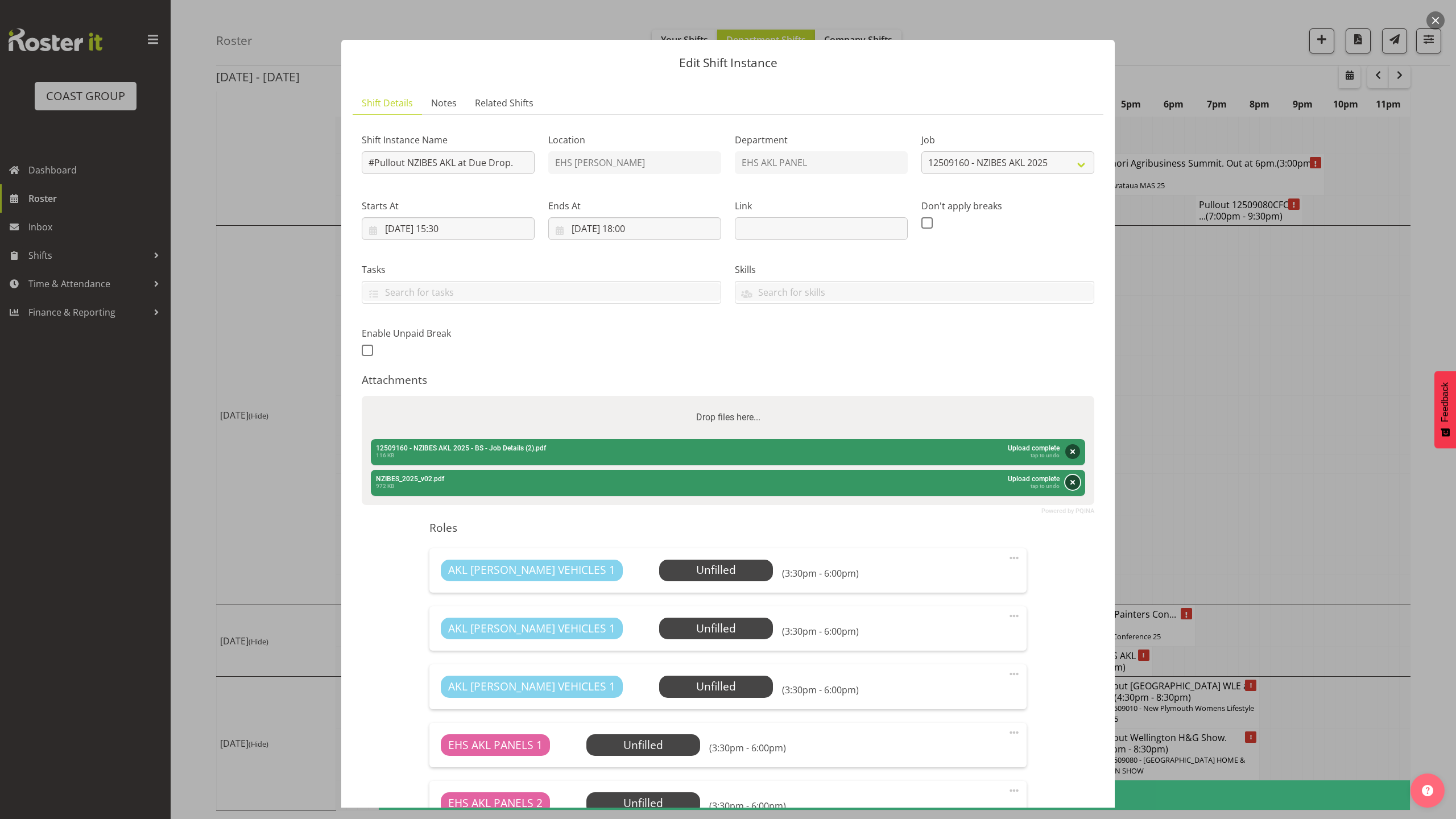
click at [1065, 483] on button "Remove" at bounding box center [1072, 482] width 15 height 15
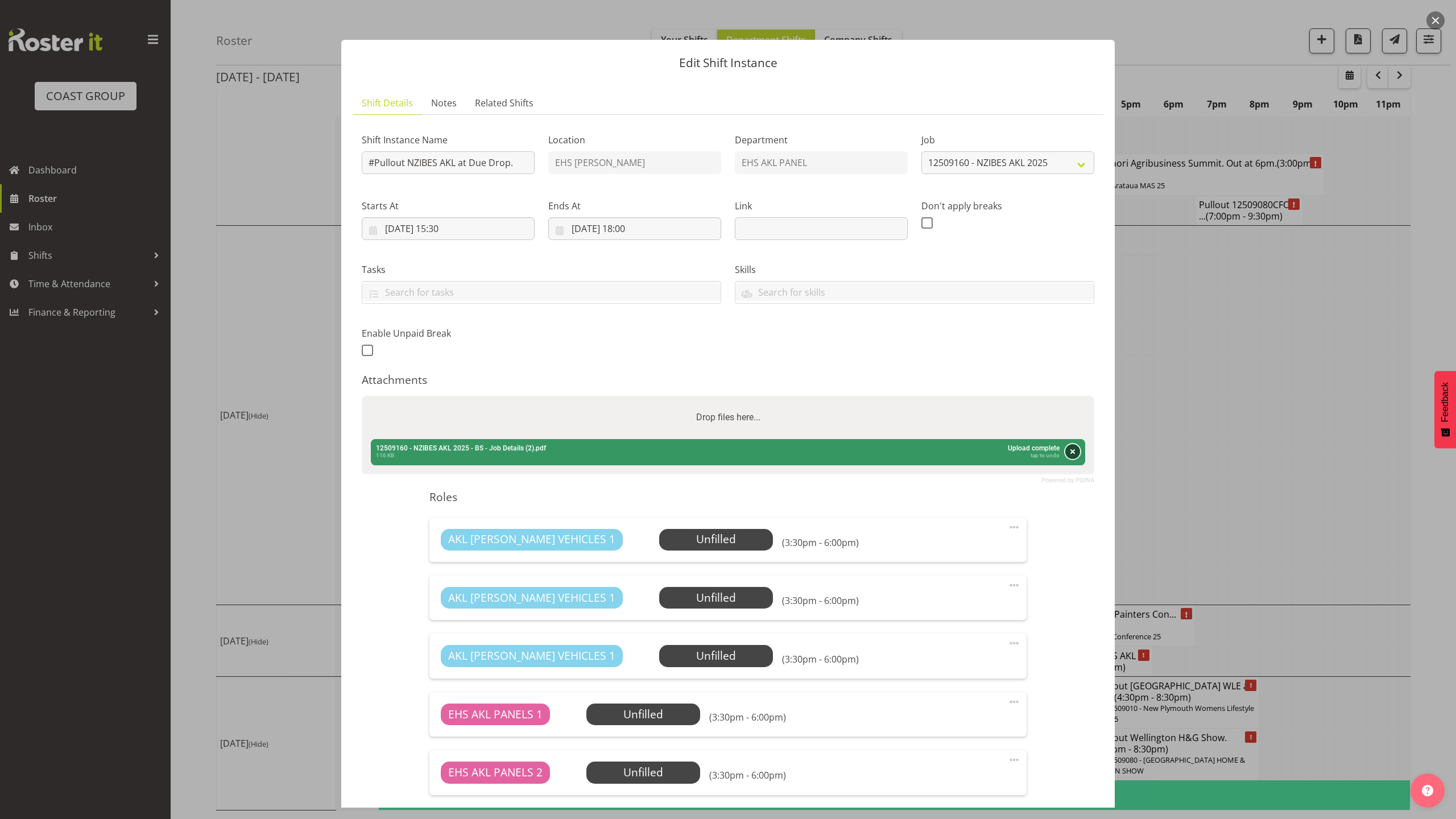
click at [1065, 453] on button "Remove" at bounding box center [1072, 451] width 15 height 15
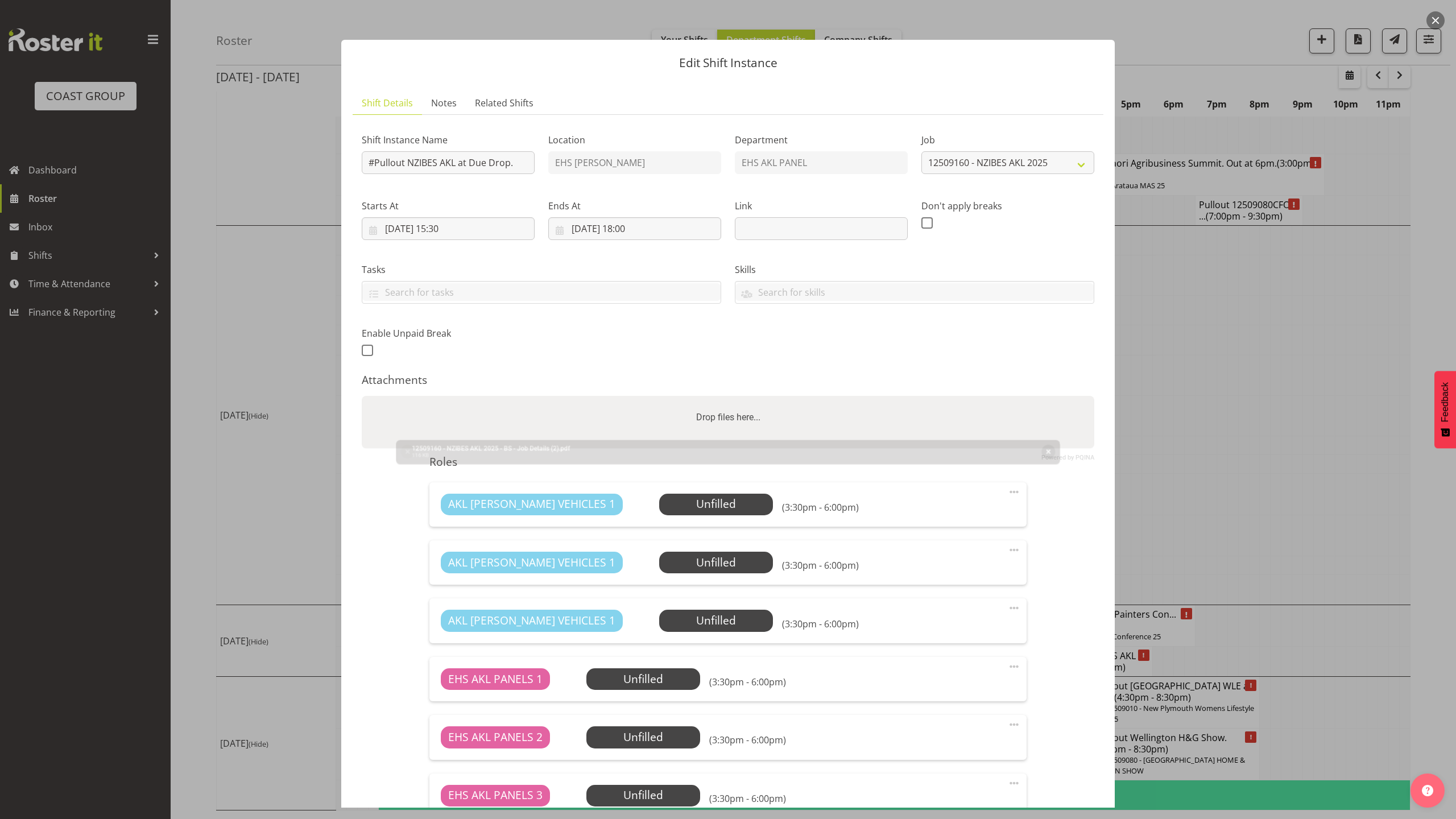
click at [1031, 439] on div "Drop files here..." at bounding box center [728, 417] width 732 height 43
click at [361, 396] on input "Drop files here..." at bounding box center [728, 397] width 732 height 3
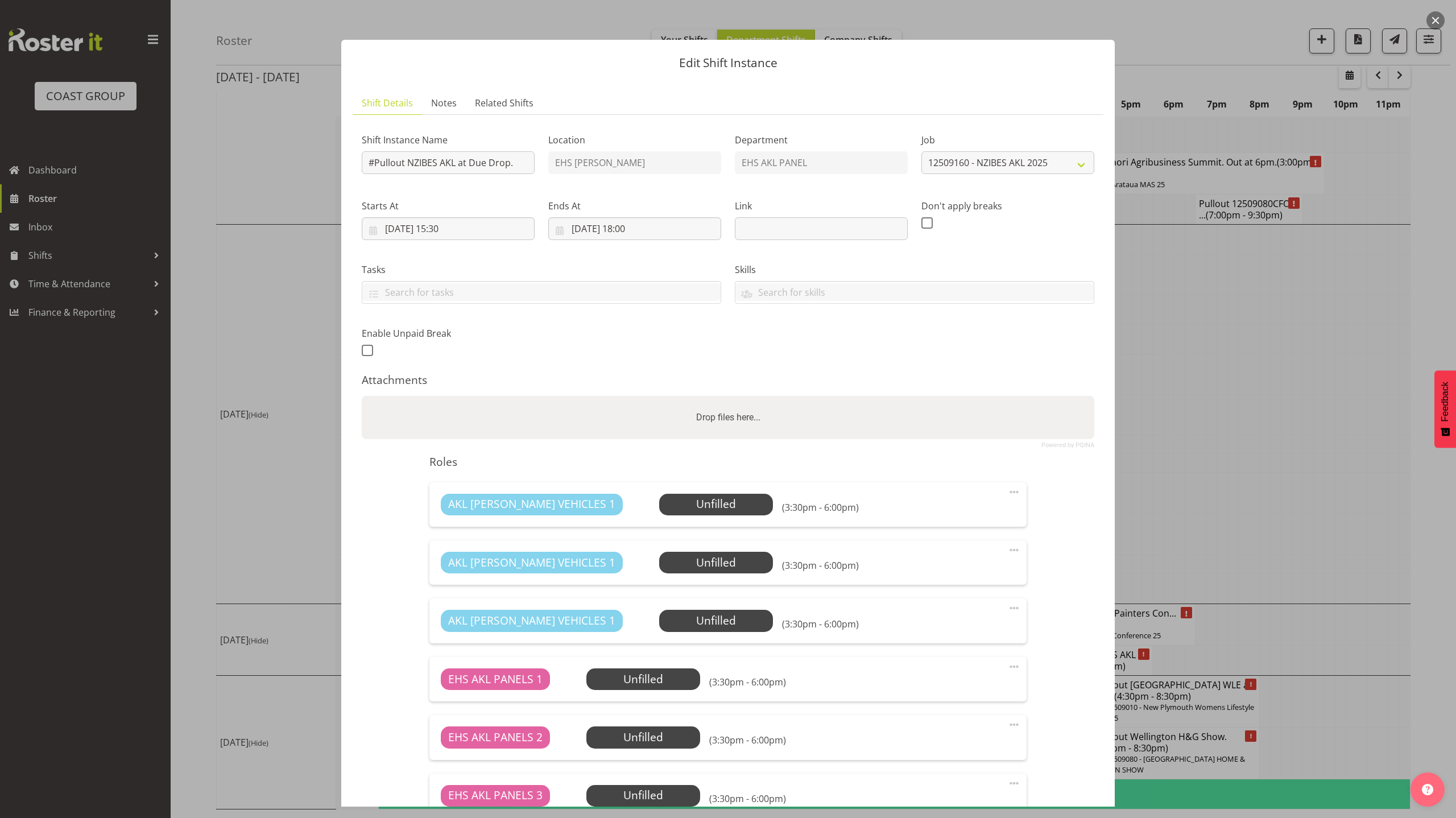
type input "C:\fakepath\12509160 - NZIBES AKL 2025 - BS - Job Details (3).pdf"
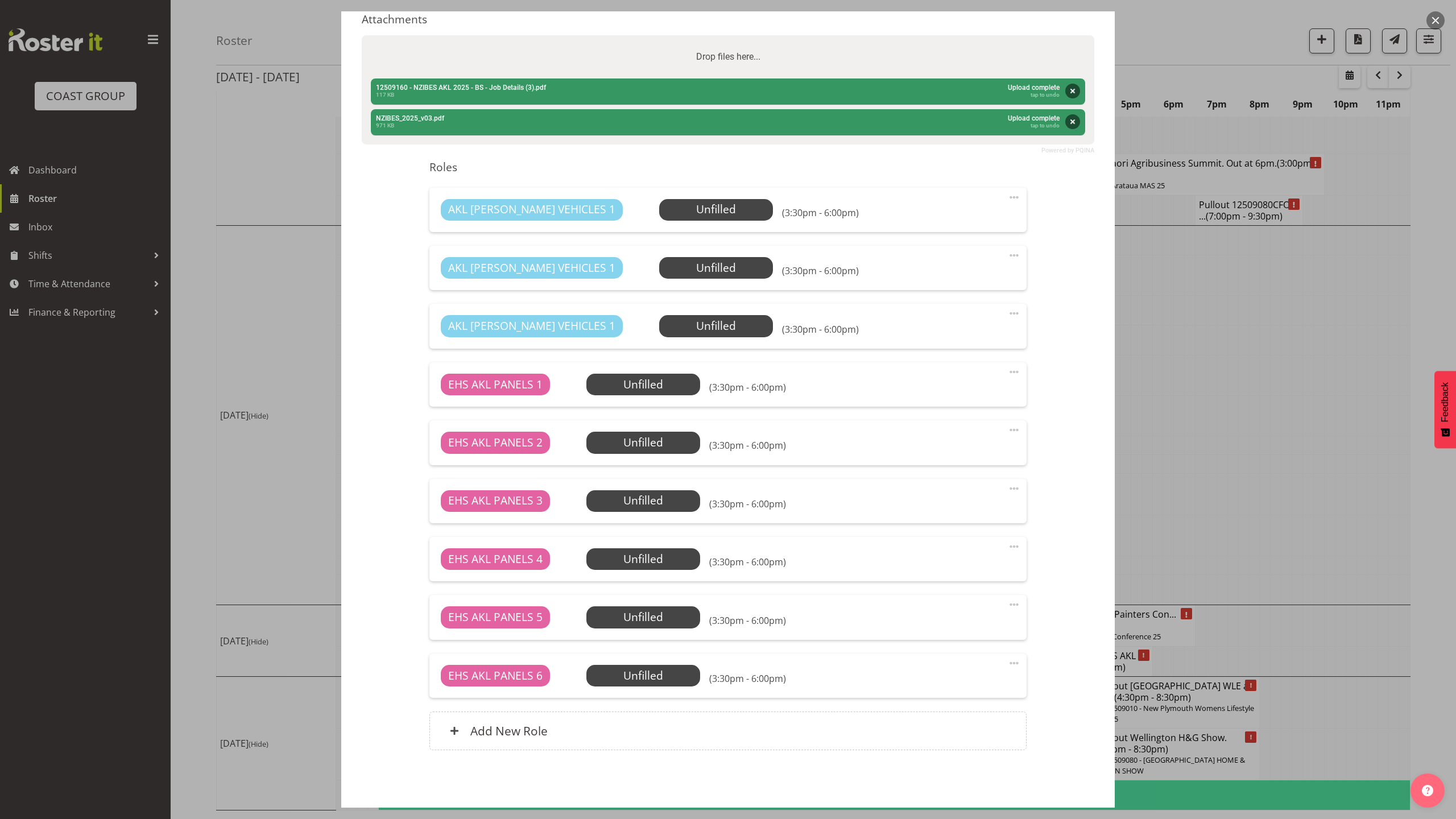
scroll to position [406, 0]
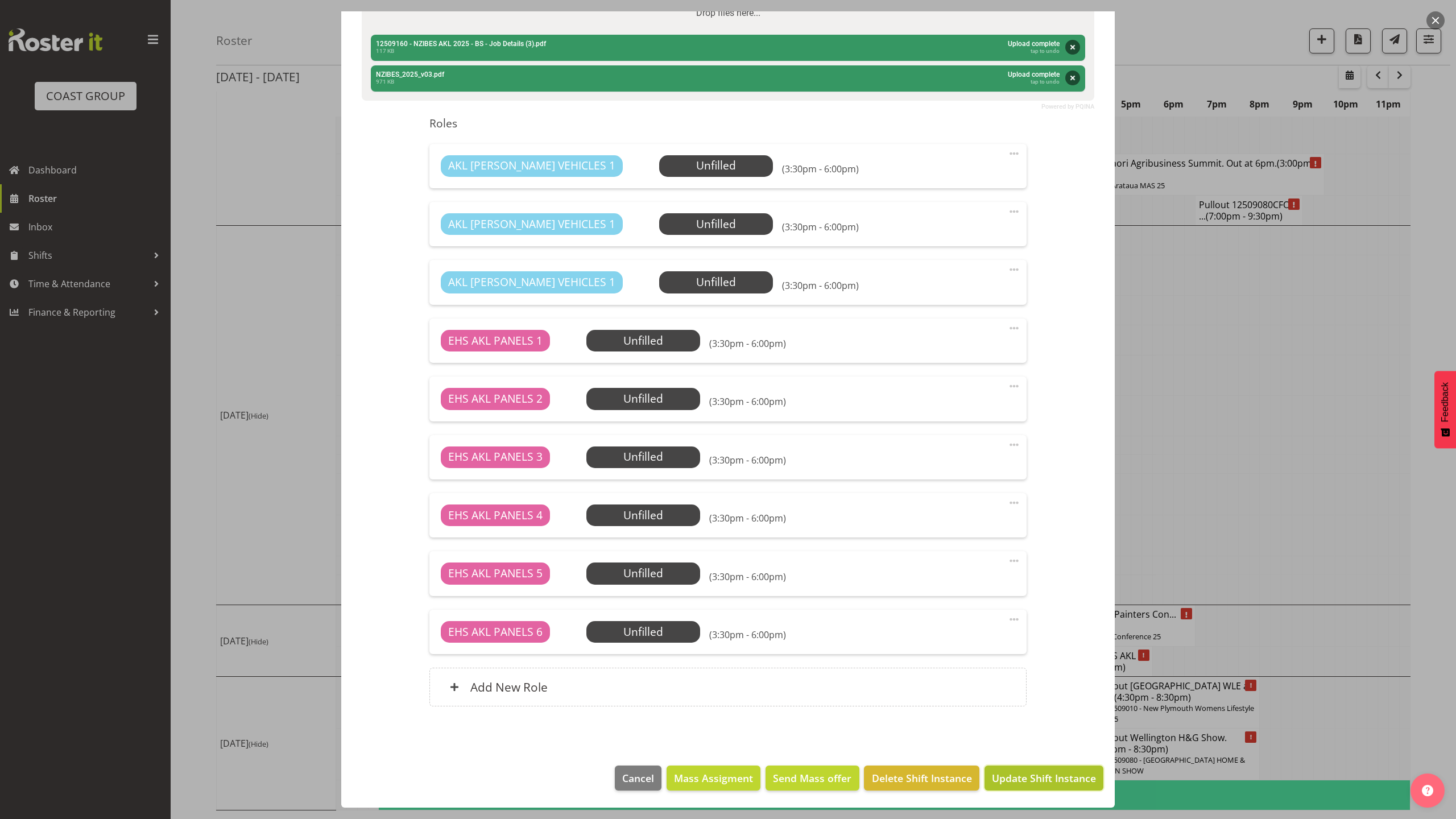
click at [1029, 785] on button "Update Shift Instance" at bounding box center [1043, 778] width 118 height 25
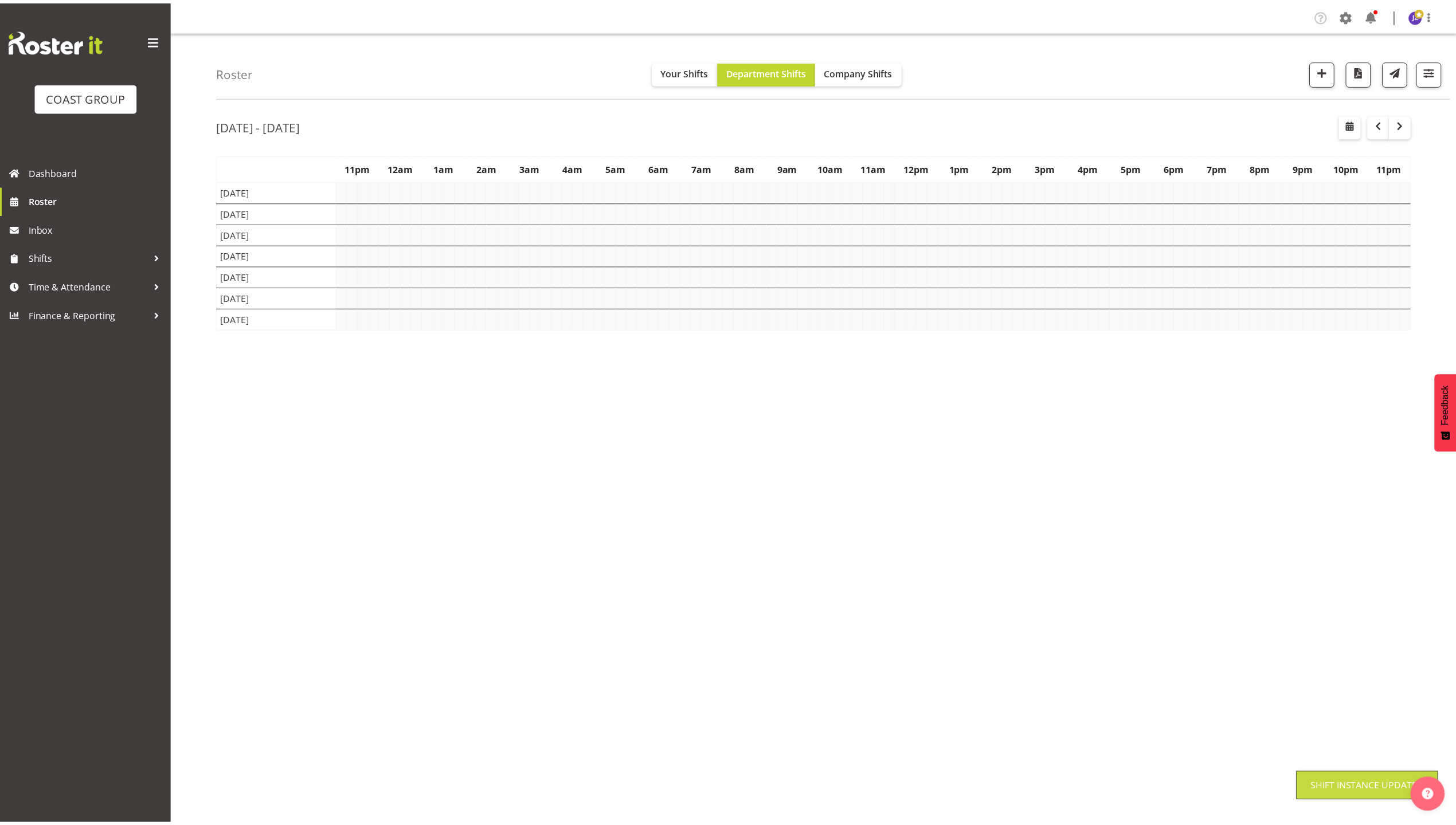
scroll to position [0, 0]
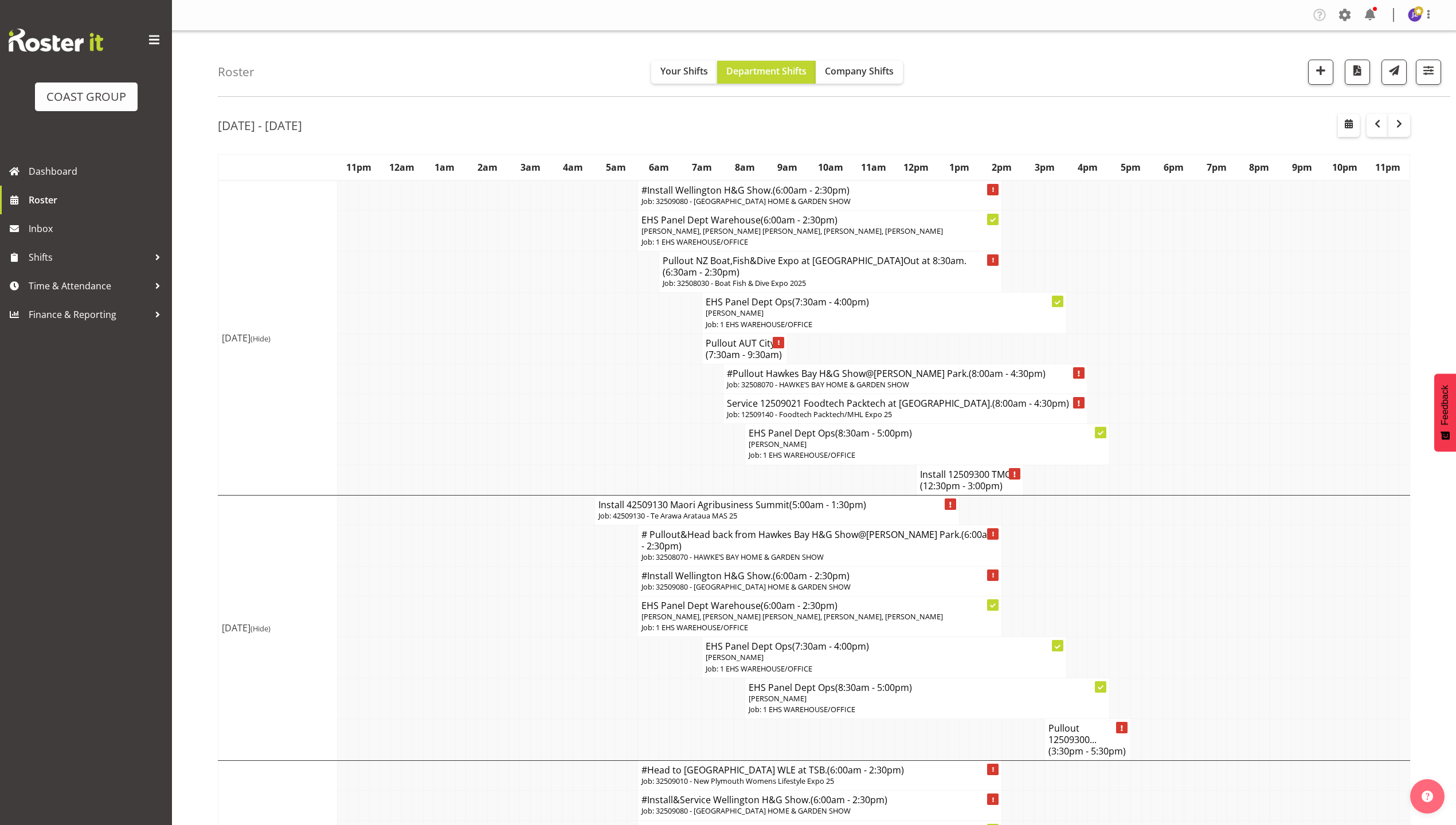
click at [1187, 626] on td at bounding box center [1188, 616] width 11 height 41
click at [1198, 595] on td at bounding box center [1199, 580] width 11 height 30
click at [1197, 438] on td at bounding box center [1199, 443] width 11 height 41
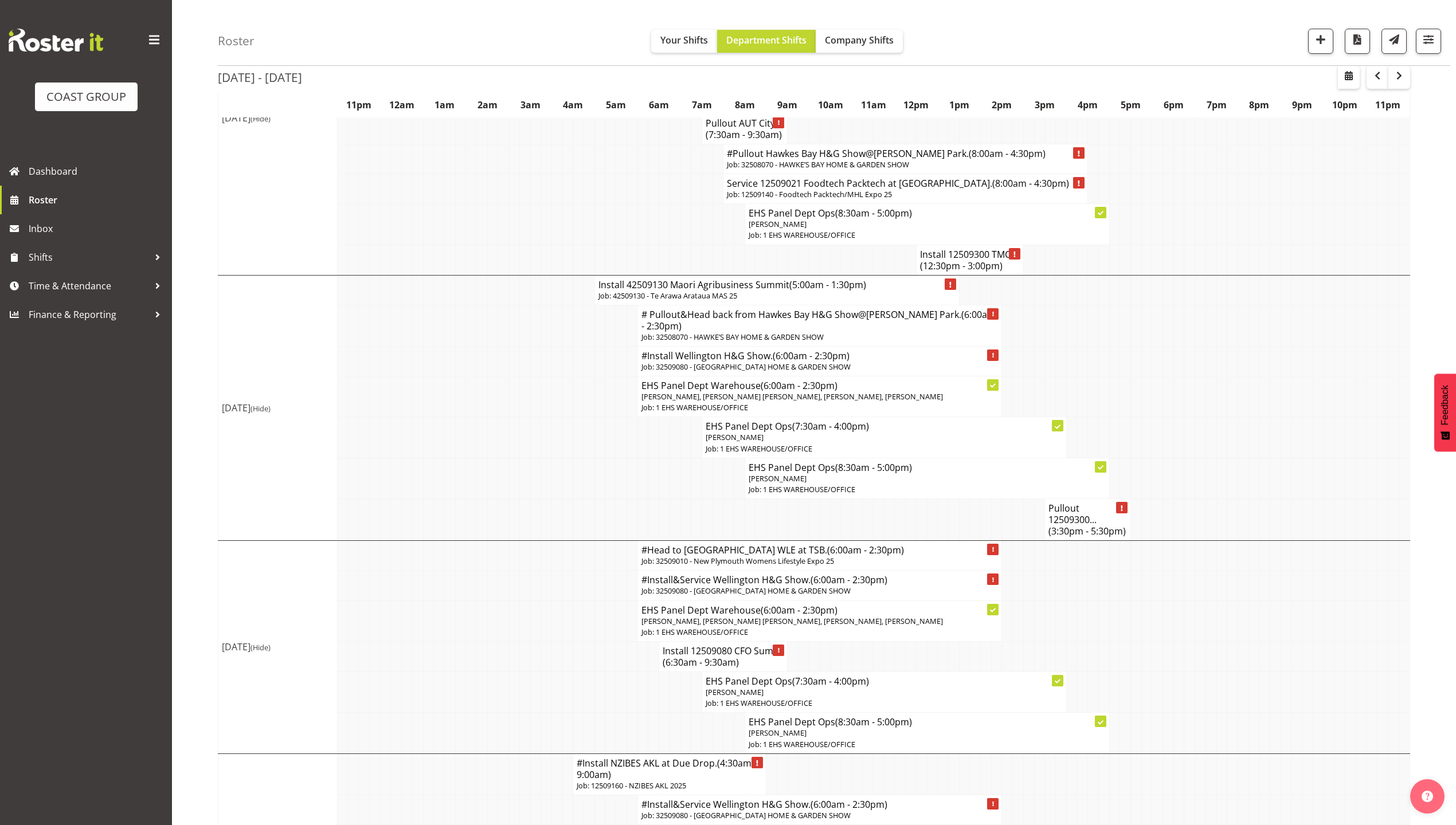
scroll to position [305, 0]
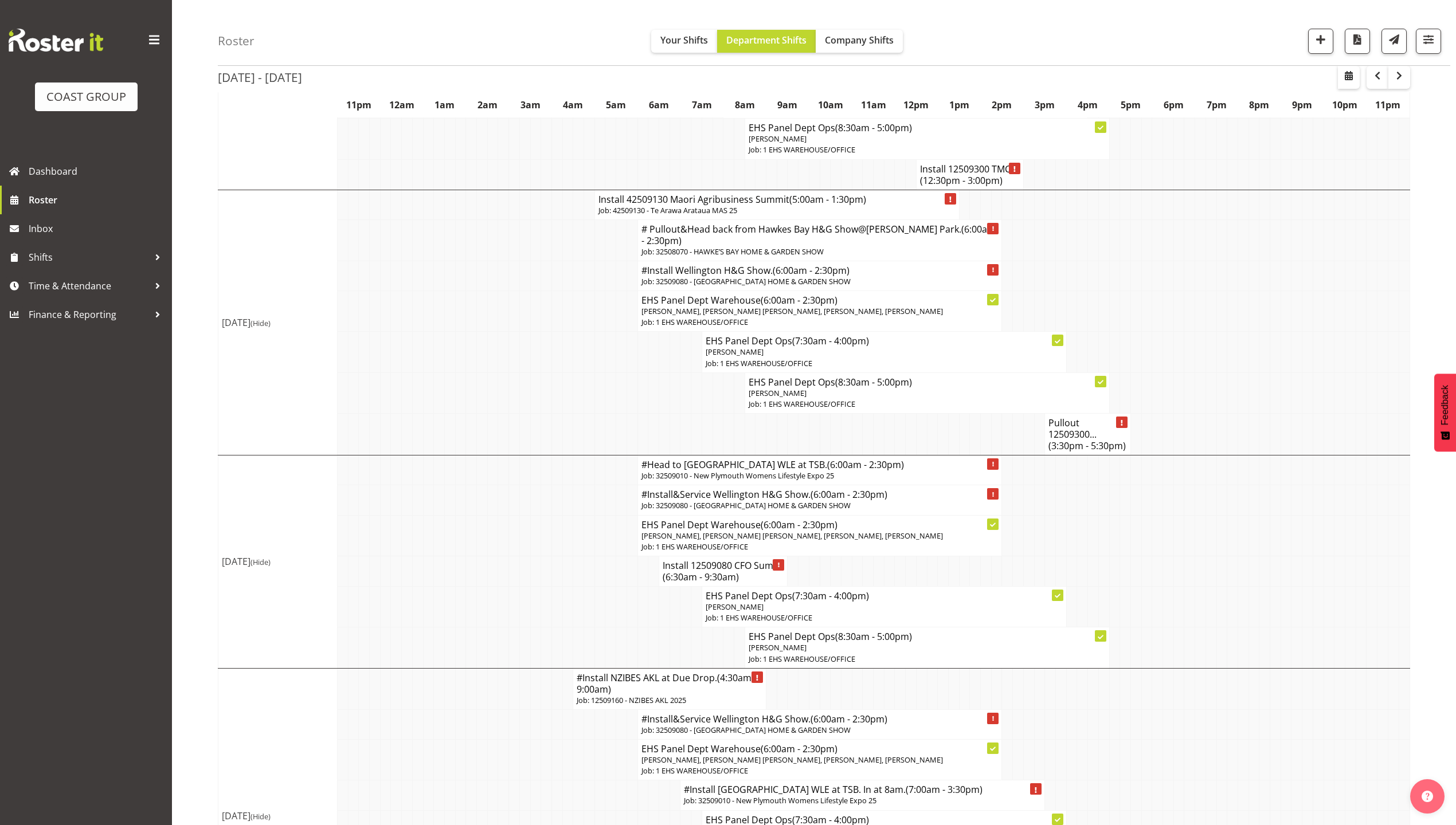
click at [721, 582] on h4 "Install 12509080 CFO Sum... (6:30am - 9:30am)" at bounding box center [723, 571] width 121 height 23
select select
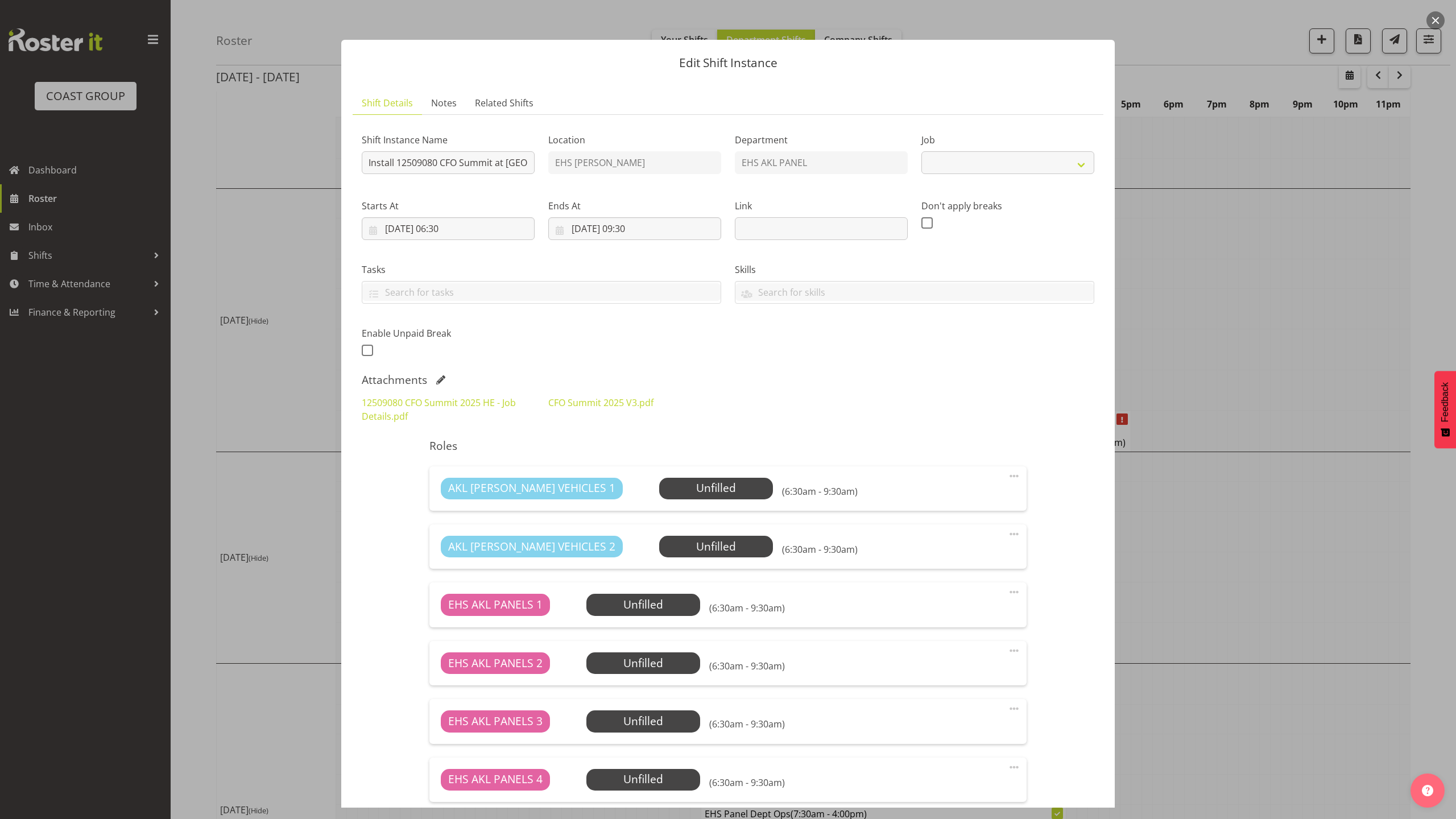
click at [1320, 280] on div at bounding box center [728, 410] width 1456 height 819
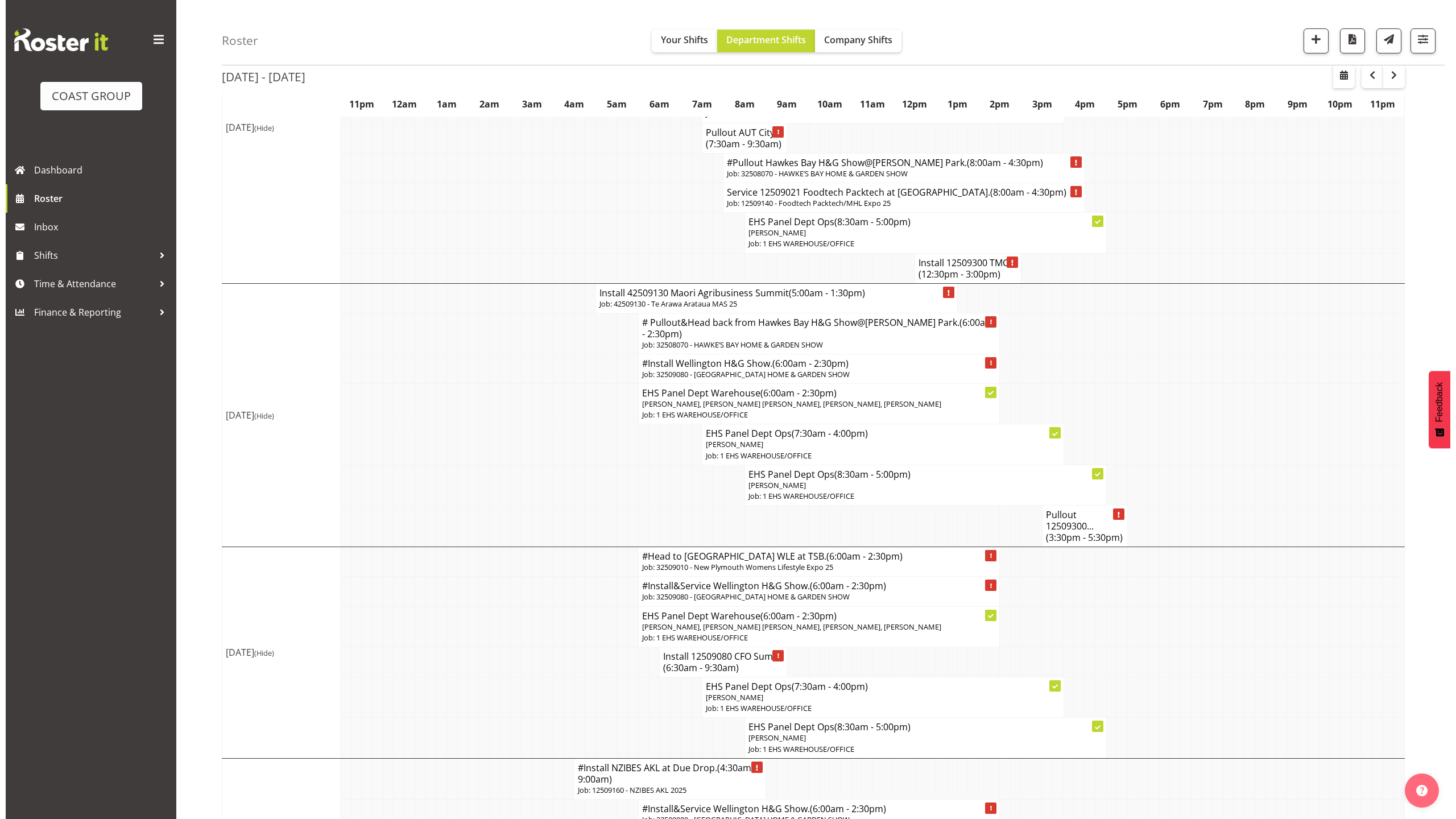
scroll to position [151, 0]
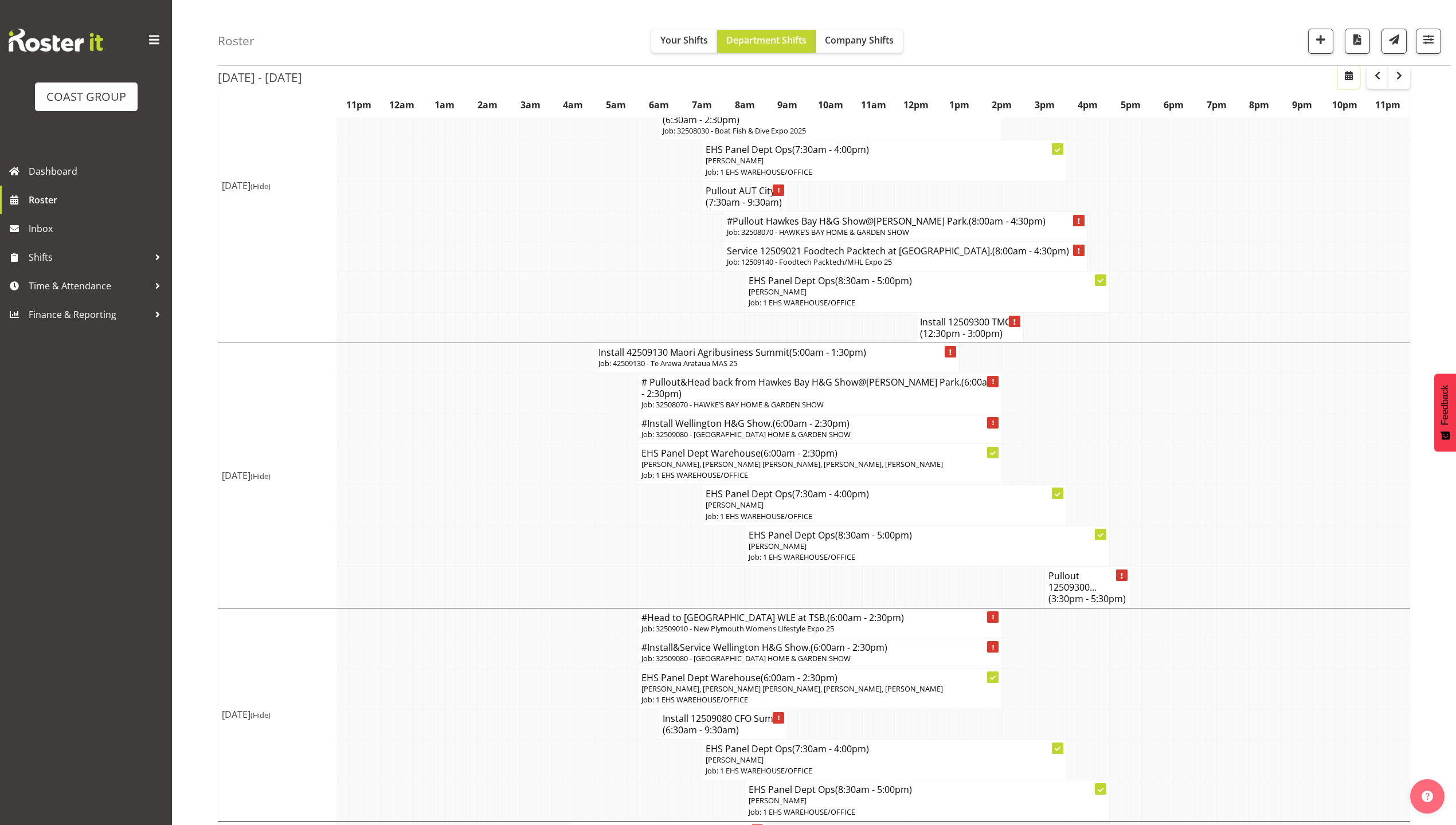
click at [1348, 79] on span "button" at bounding box center [1349, 76] width 14 height 14
select select "7"
select select "2025"
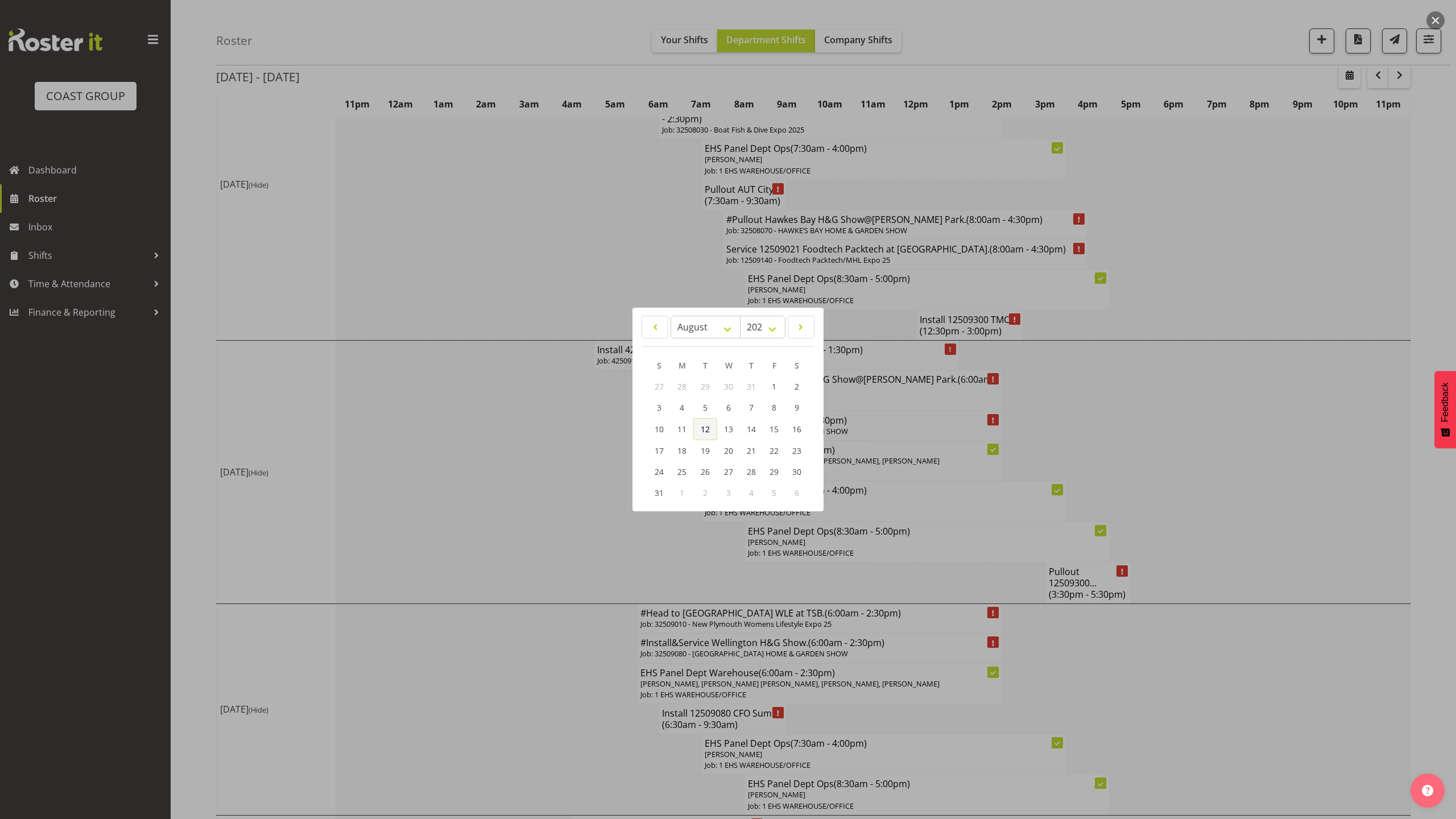
click at [693, 432] on link "12" at bounding box center [705, 428] width 24 height 22
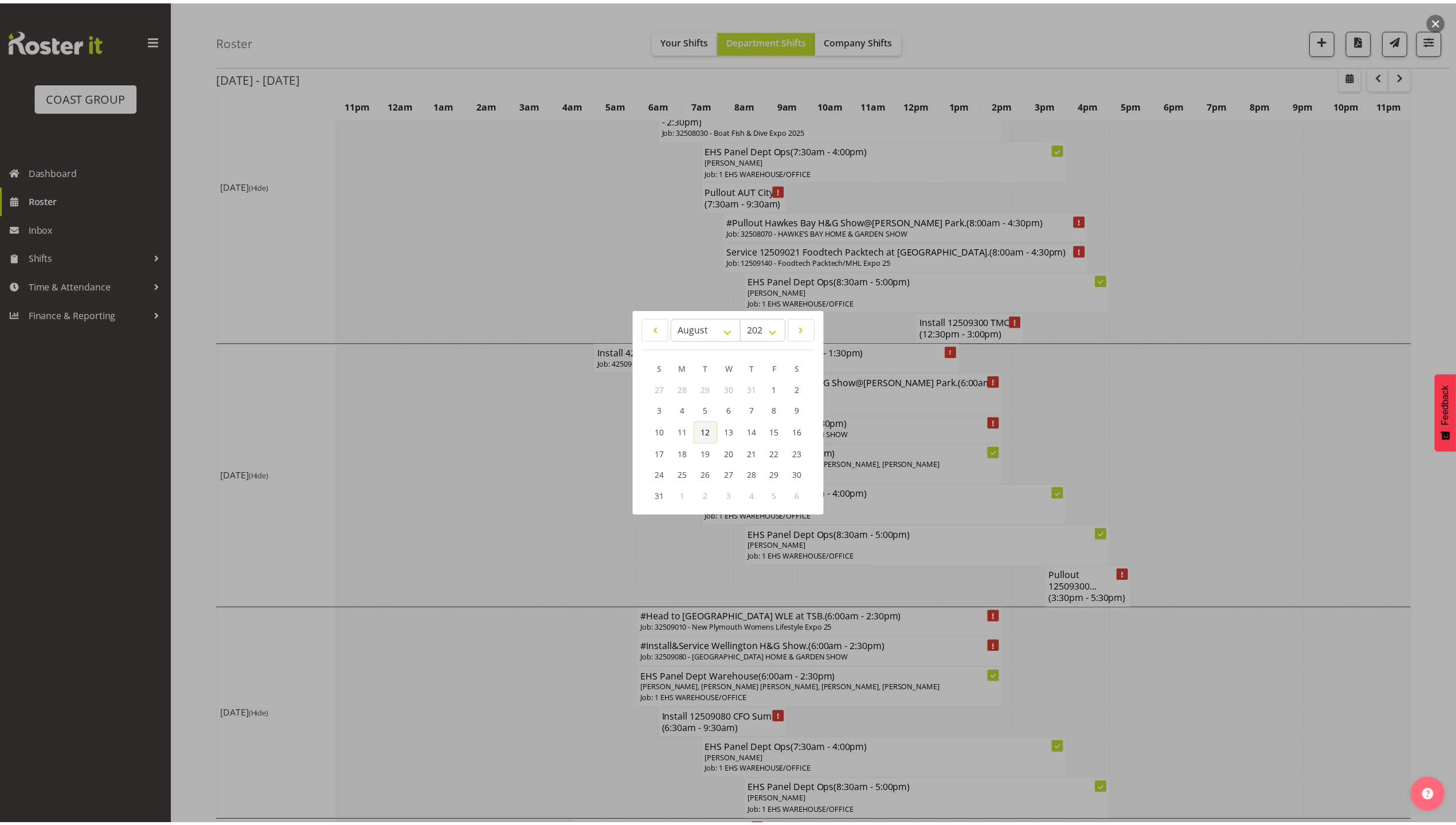
scroll to position [0, 0]
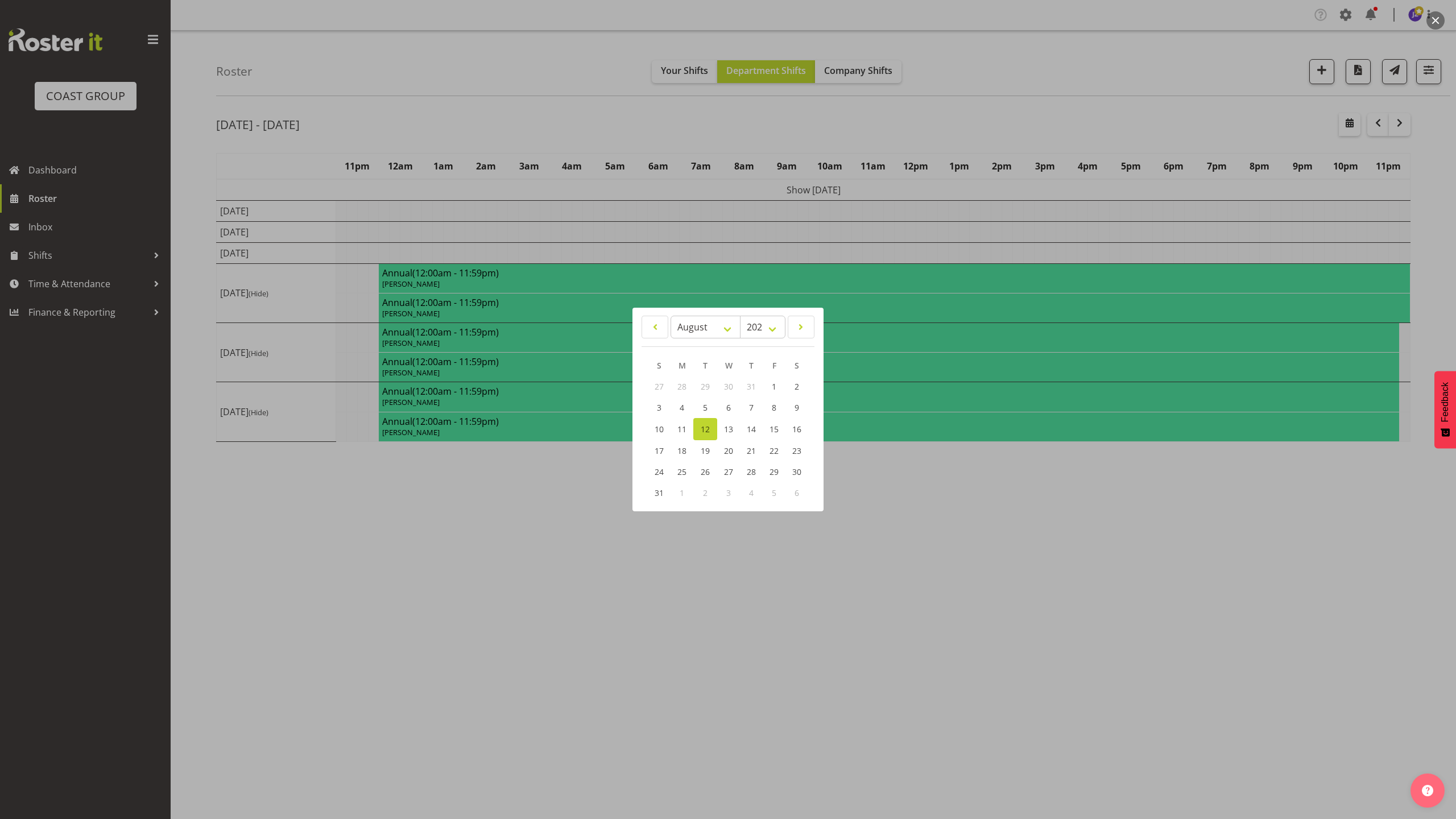
click at [1363, 493] on div at bounding box center [728, 410] width 1456 height 819
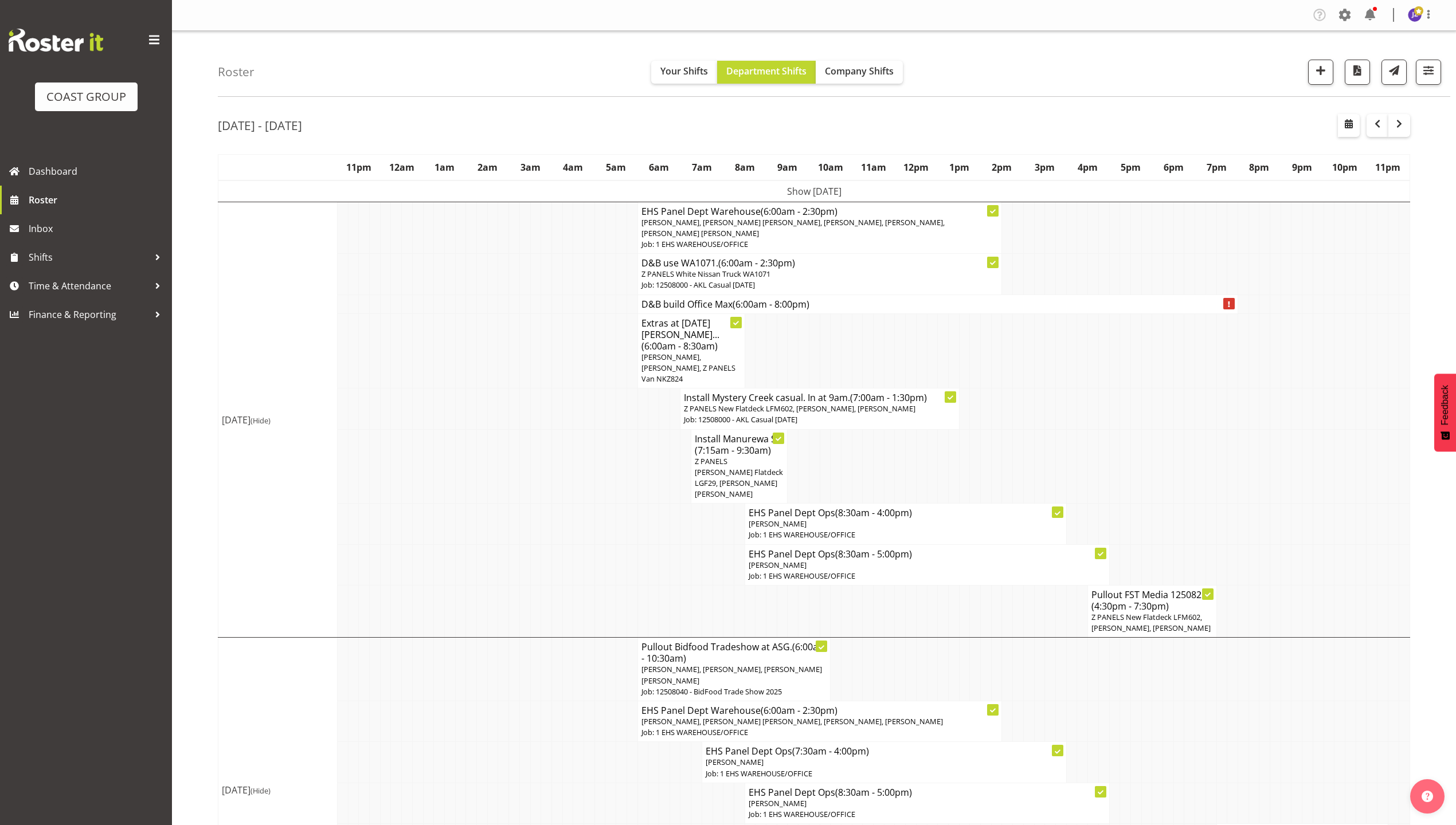
click at [1307, 442] on td at bounding box center [1307, 466] width 11 height 75
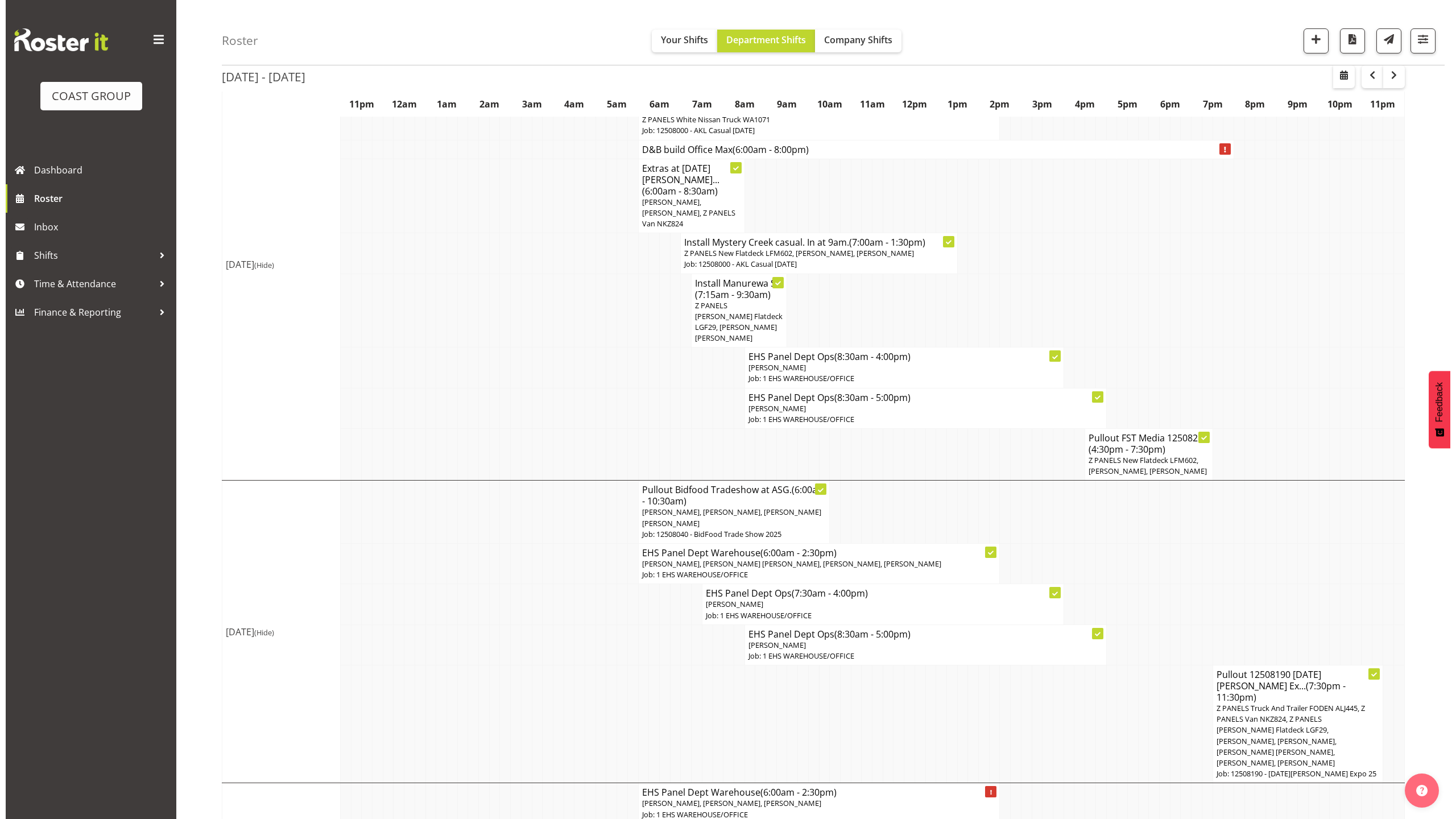
scroll to position [151, 0]
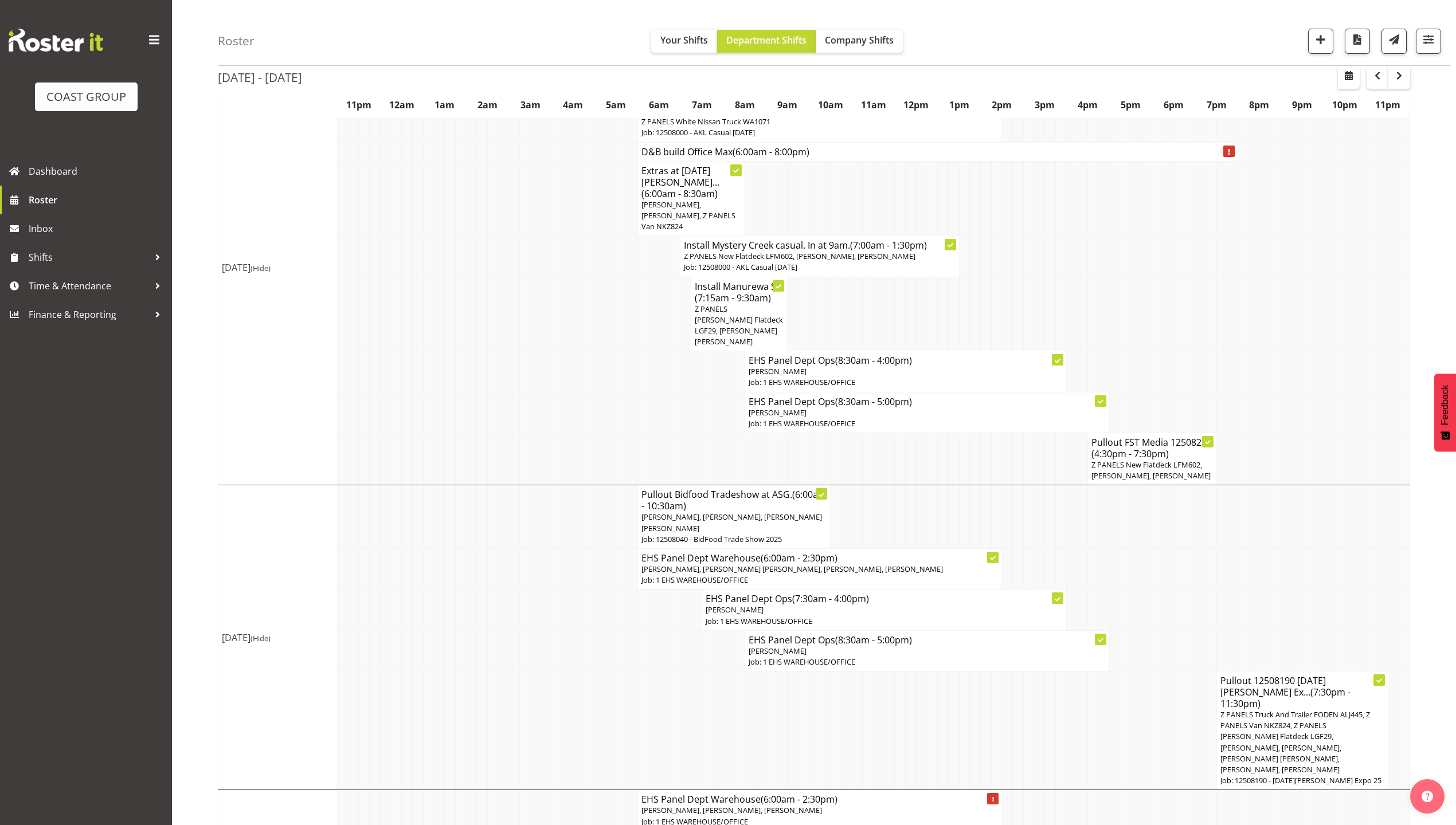
click at [773, 512] on span "[PERSON_NAME], [PERSON_NAME], [PERSON_NAME] [PERSON_NAME]" at bounding box center [731, 522] width 180 height 21
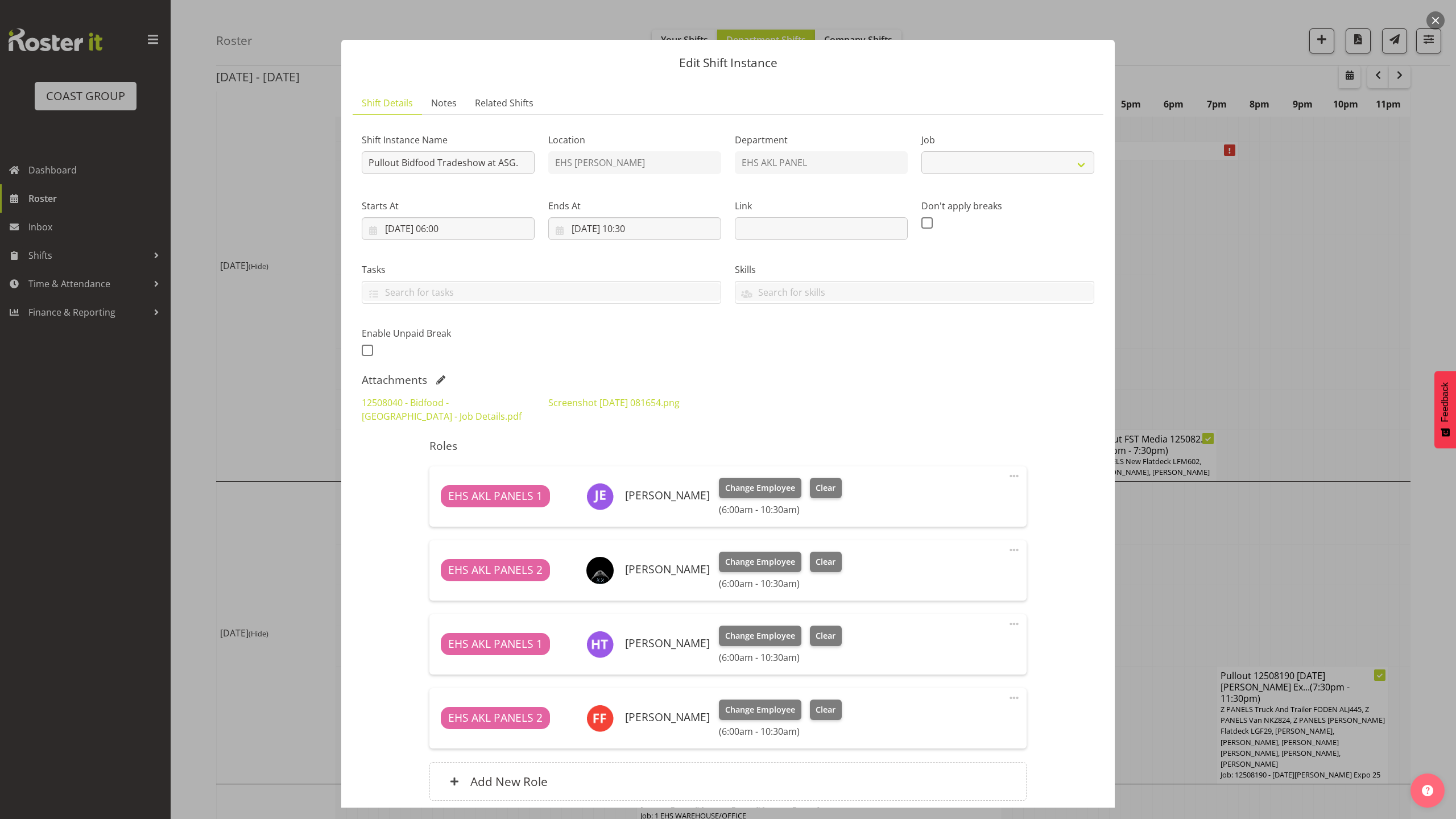
select select "9033"
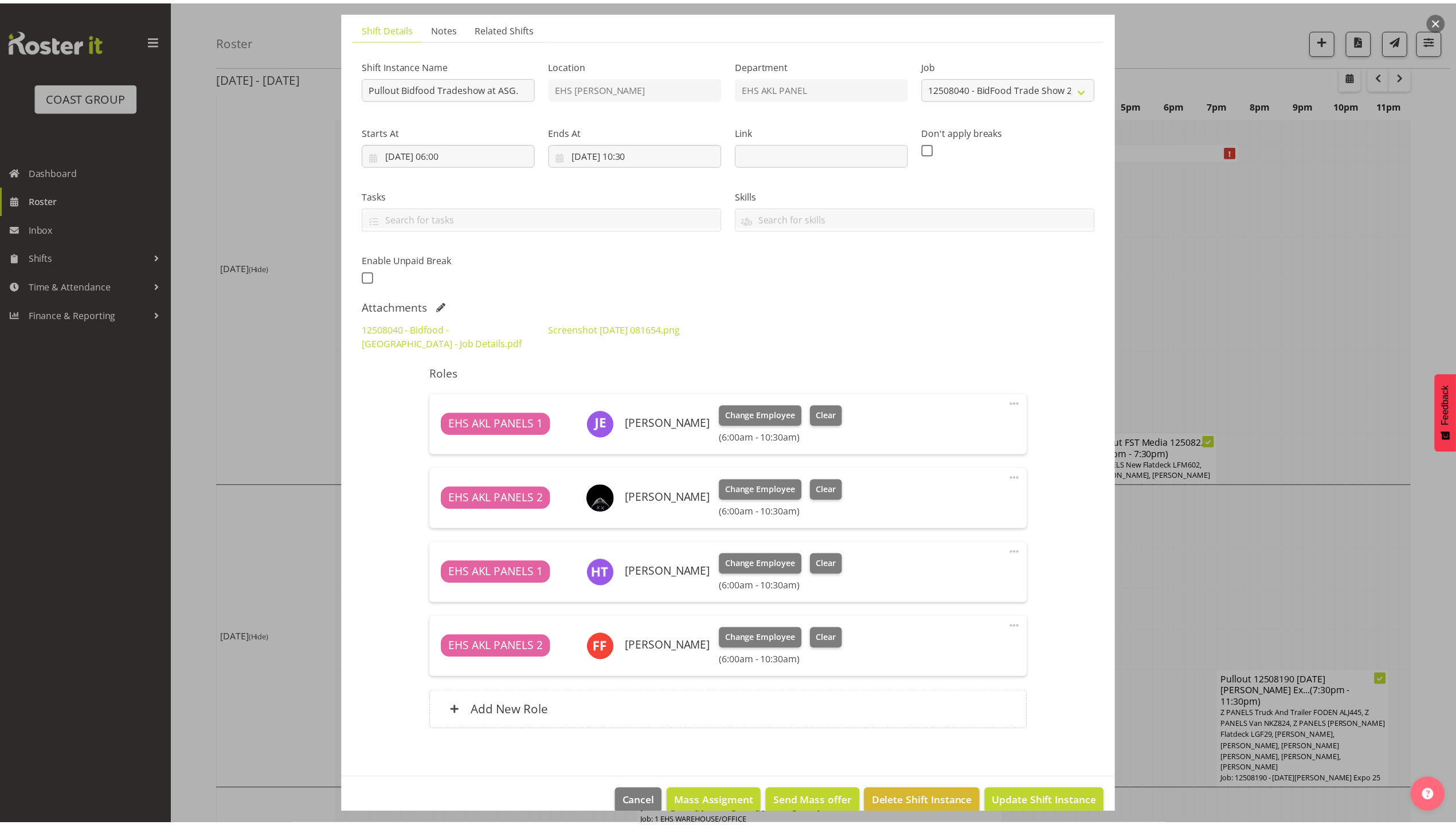
scroll to position [96, 0]
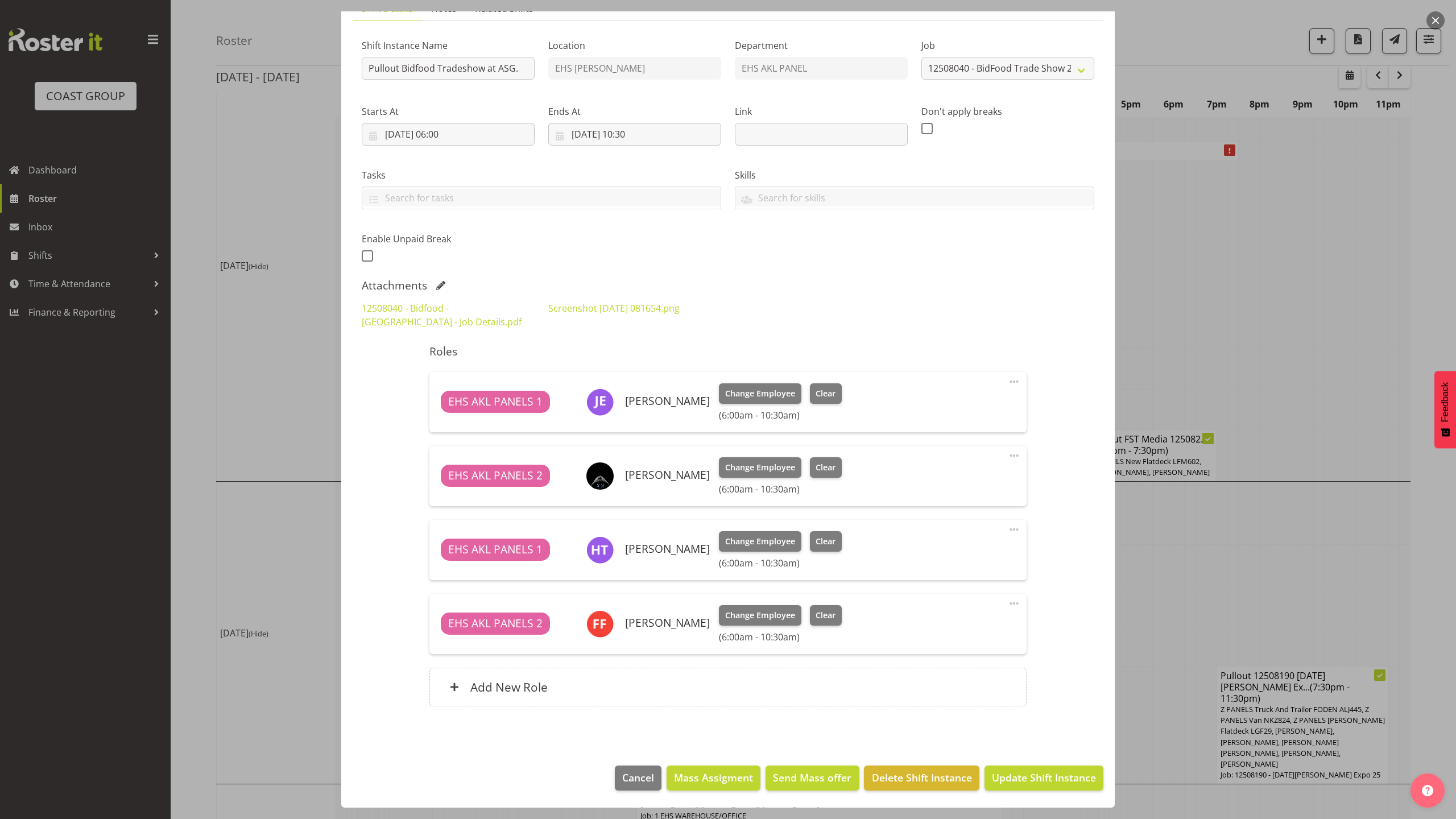
click at [1252, 390] on div at bounding box center [728, 410] width 1456 height 819
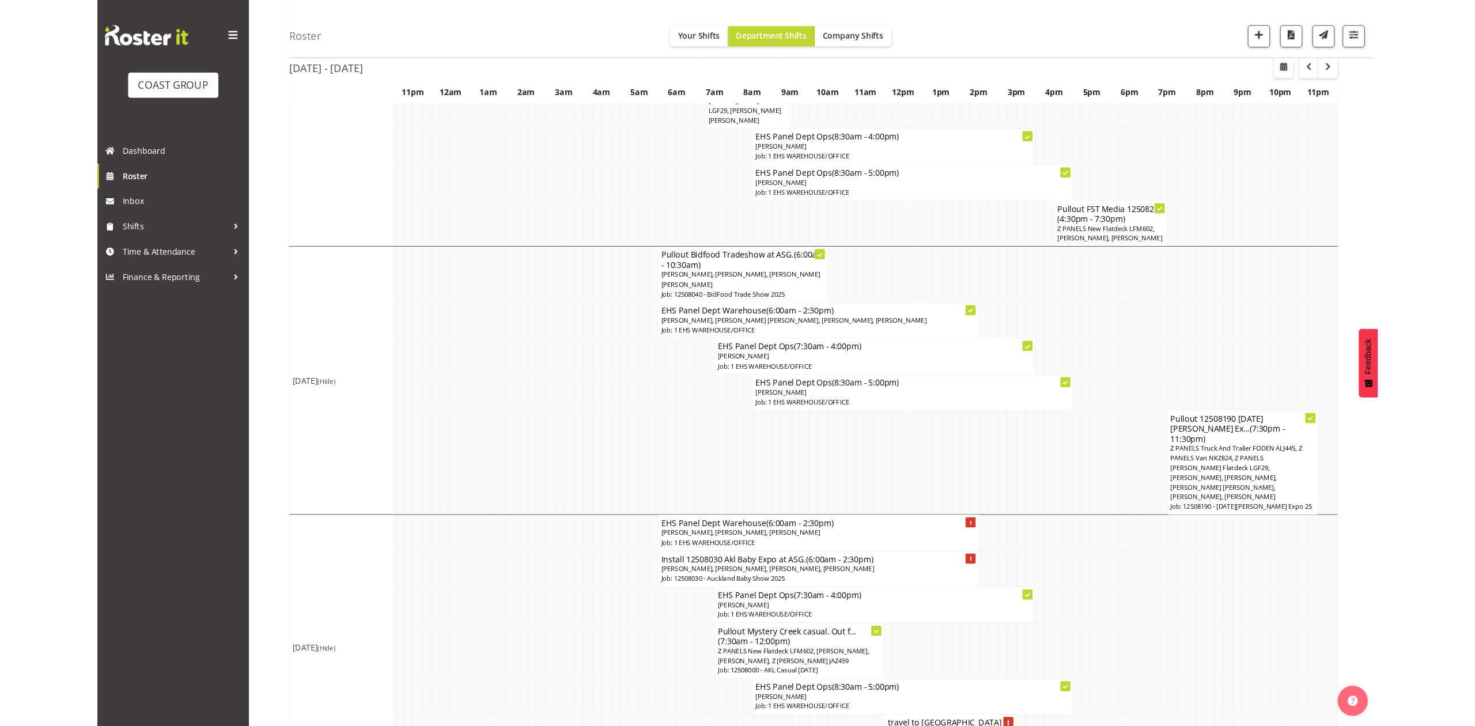
scroll to position [384, 0]
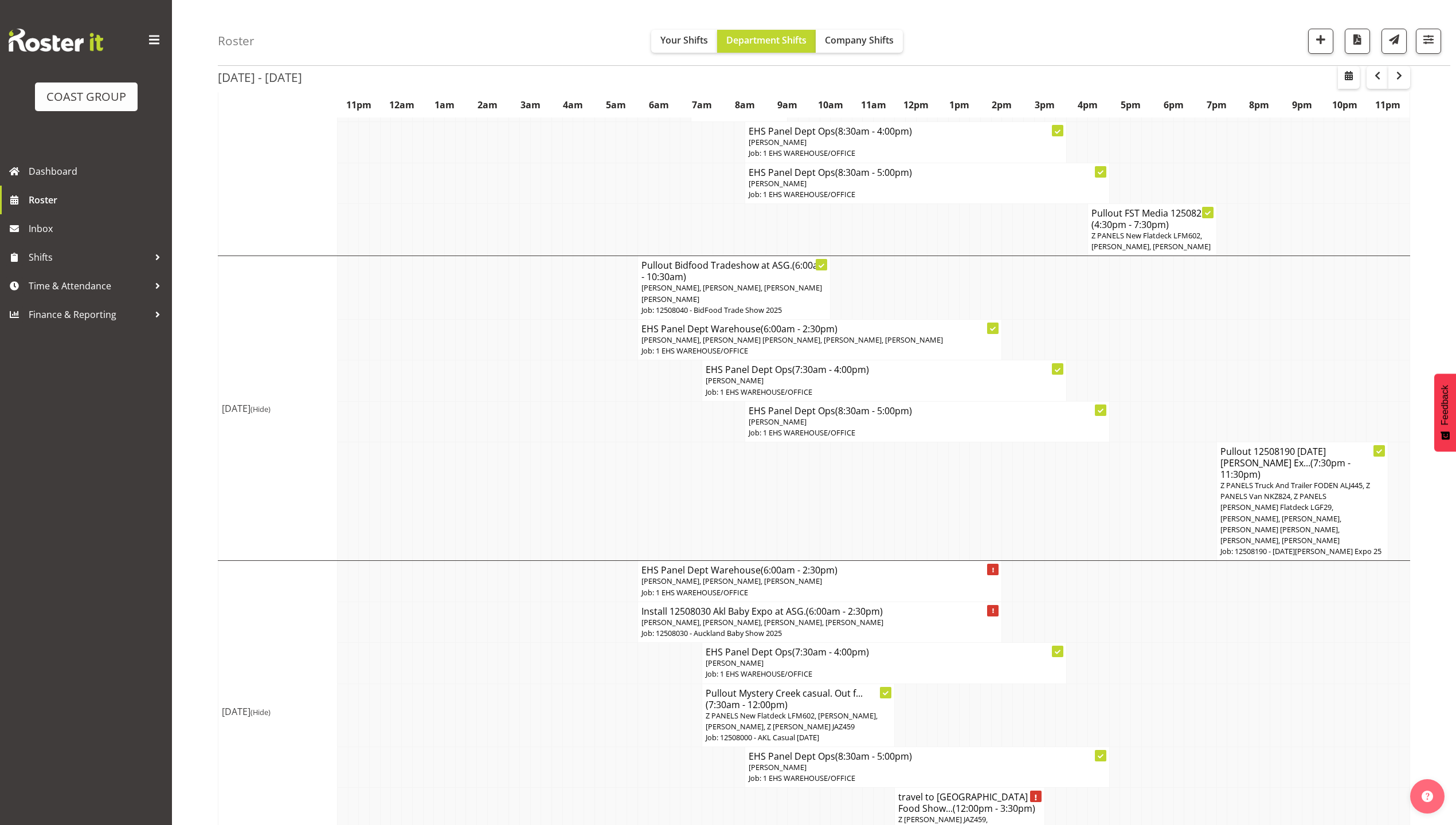
click at [1227, 601] on td at bounding box center [1232, 621] width 11 height 41
click at [1275, 495] on p "Z PANELS Truck And Trailer FODEN ALJ445, Z PANELS Van NKZ824, Z PANELS [PERSON_…" at bounding box center [1302, 513] width 164 height 66
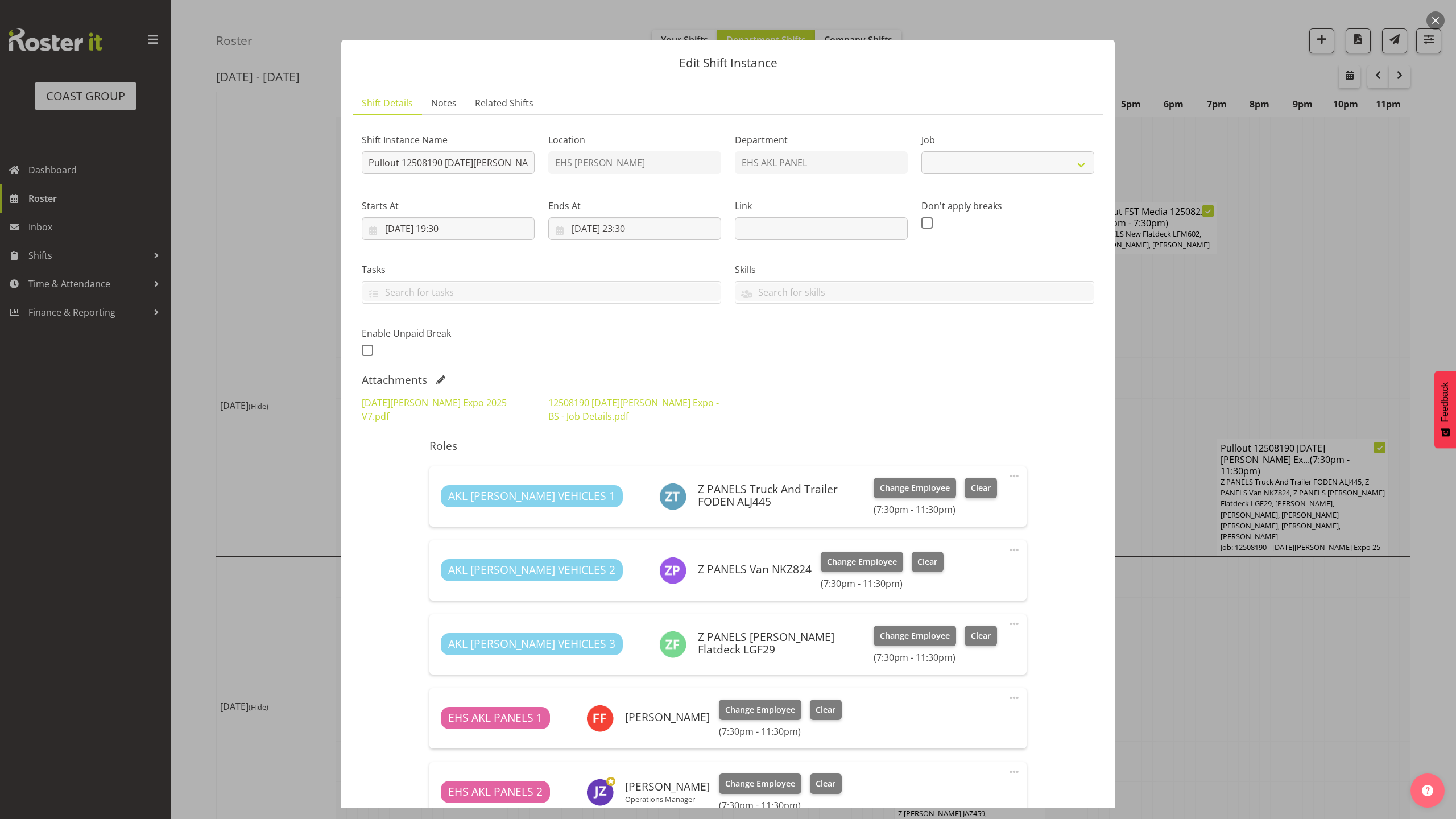
select select "10145"
click at [591, 408] on link "12508190 Noel Leeming Expo - BS - Job Details.pdf" at bounding box center [633, 410] width 171 height 27
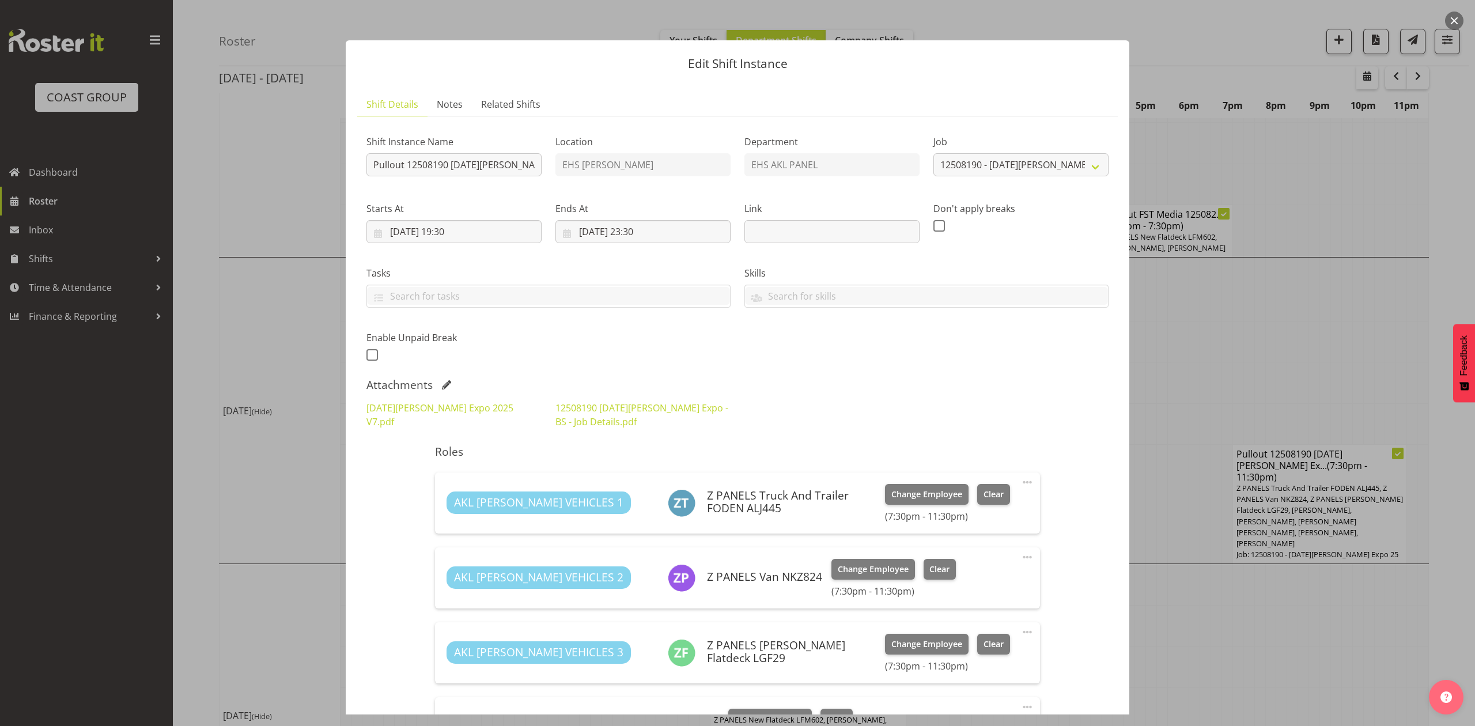
click at [443, 385] on span at bounding box center [446, 384] width 9 height 9
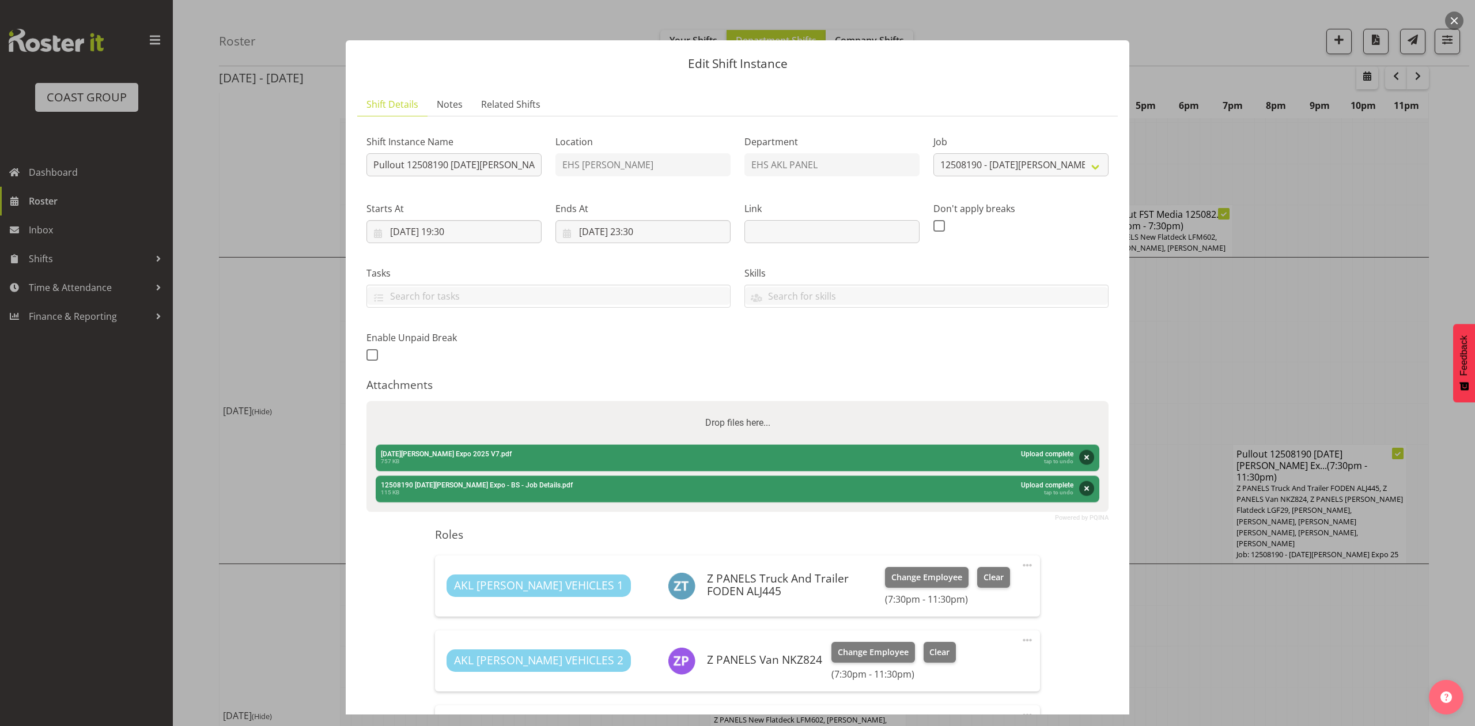
click at [512, 417] on div "Drop files here..." at bounding box center [737, 423] width 742 height 44
click at [366, 401] on input "Drop files here..." at bounding box center [737, 402] width 742 height 3
type input "C:\fakepath\12508190 Noel Leeming Expo - BS - Job Details (1).pdf"
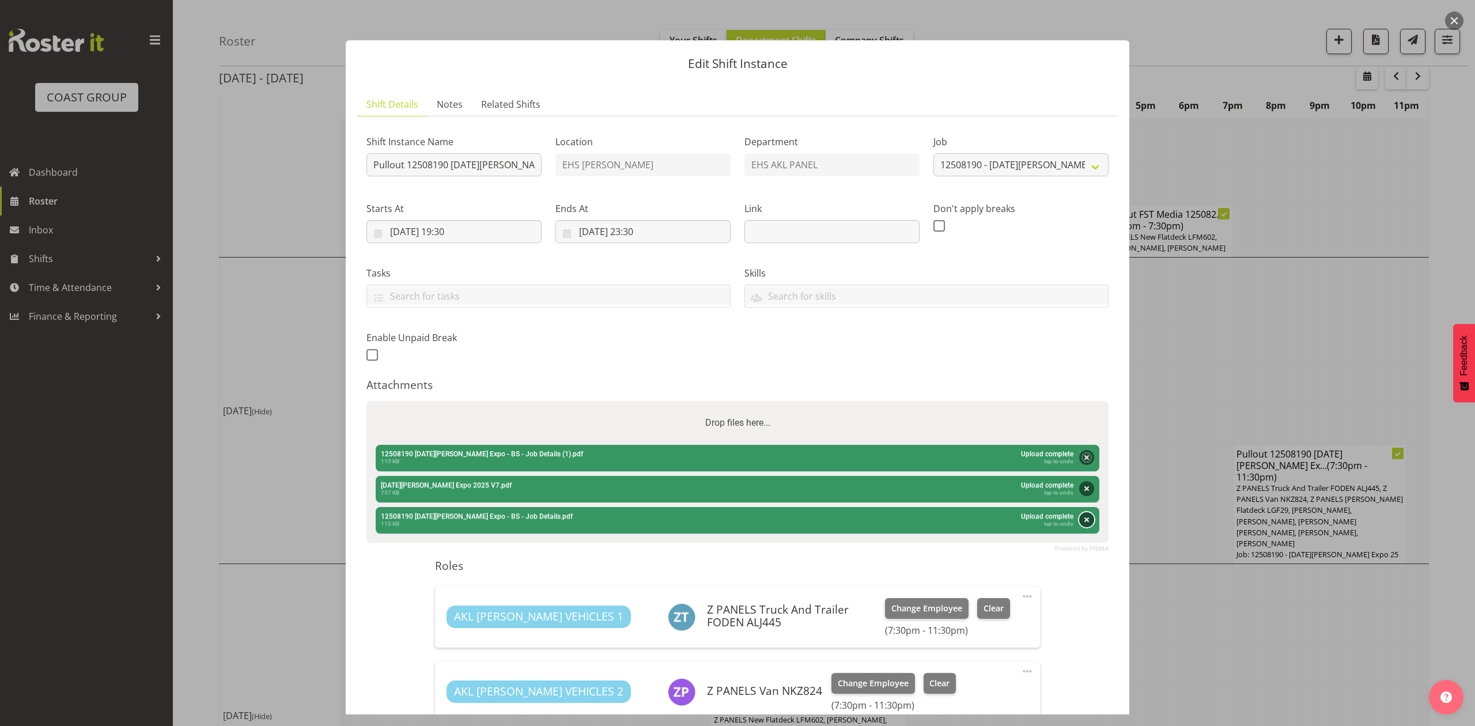
click at [1079, 519] on button "Remove" at bounding box center [1086, 519] width 15 height 15
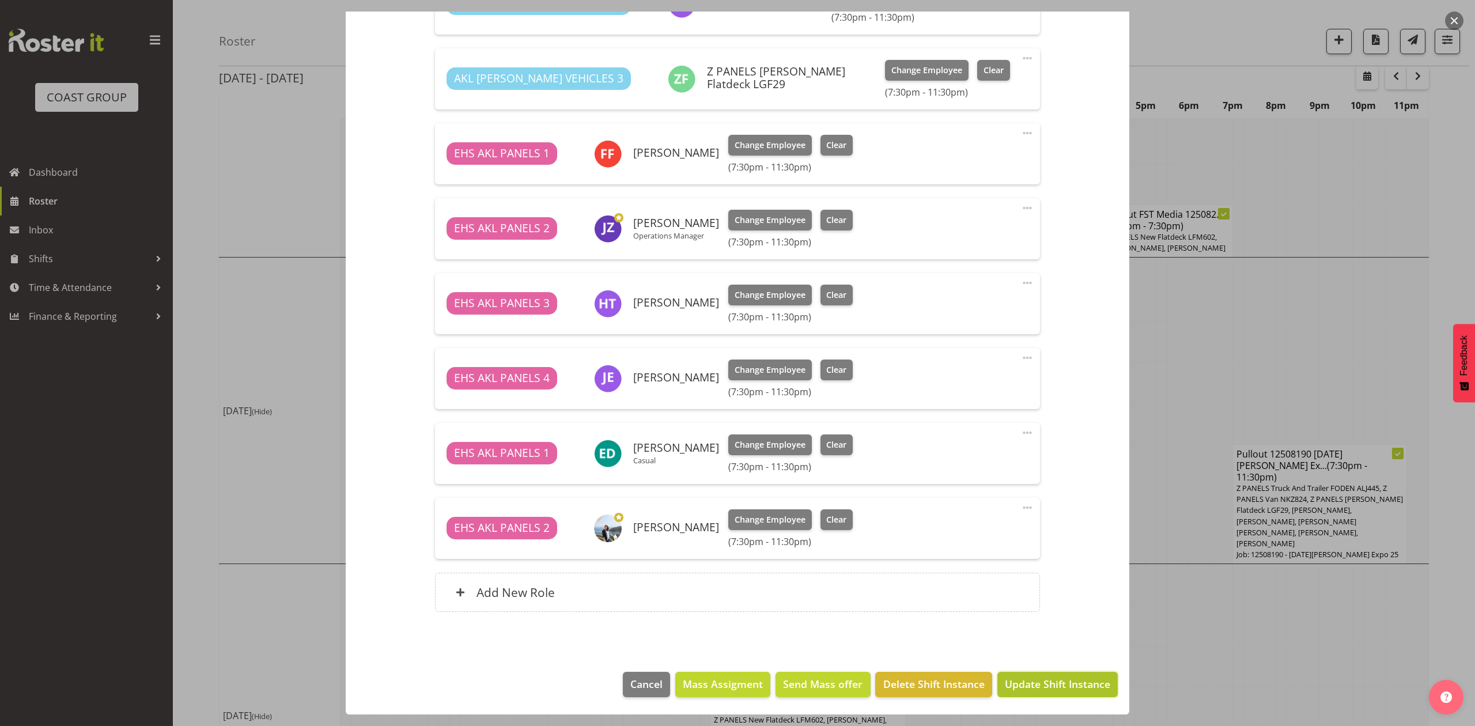
click at [1053, 690] on span "Update Shift Instance" at bounding box center [1057, 683] width 105 height 15
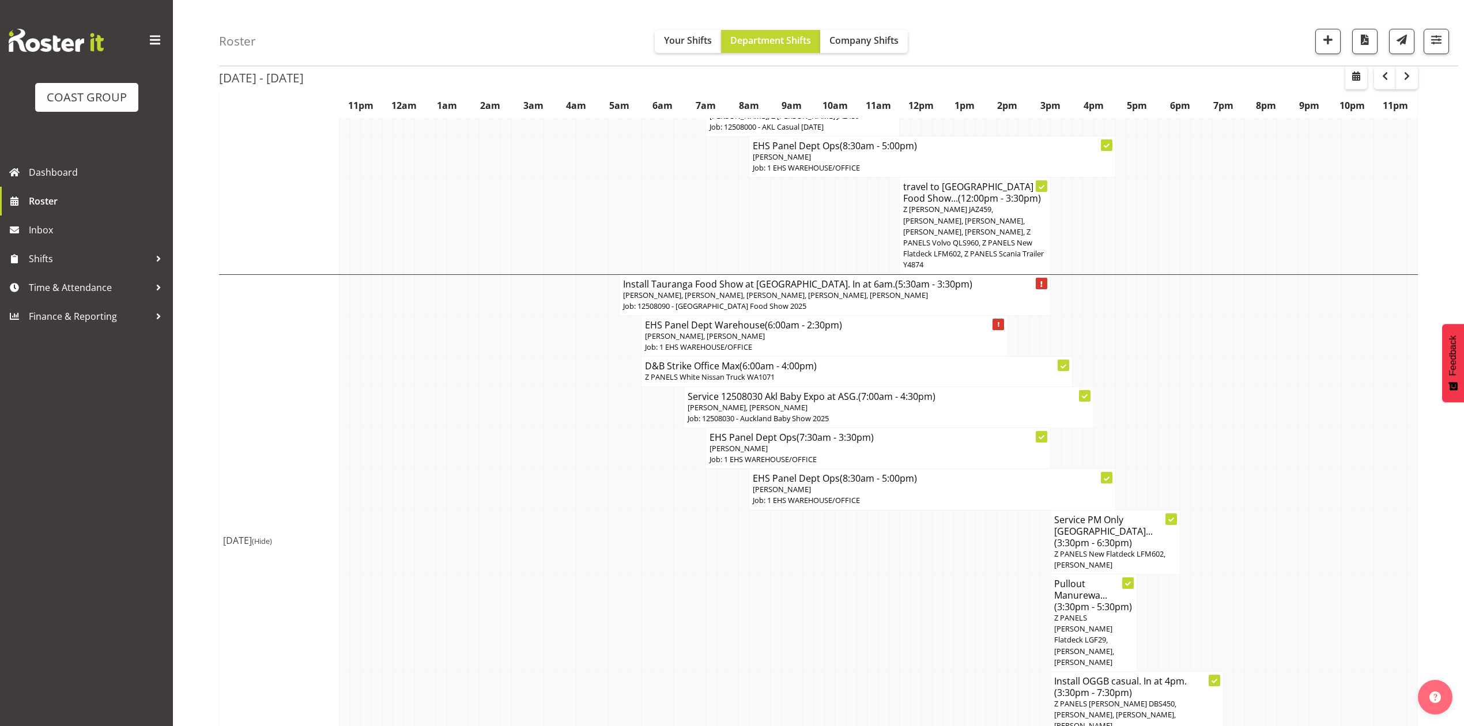
scroll to position [1075, 0]
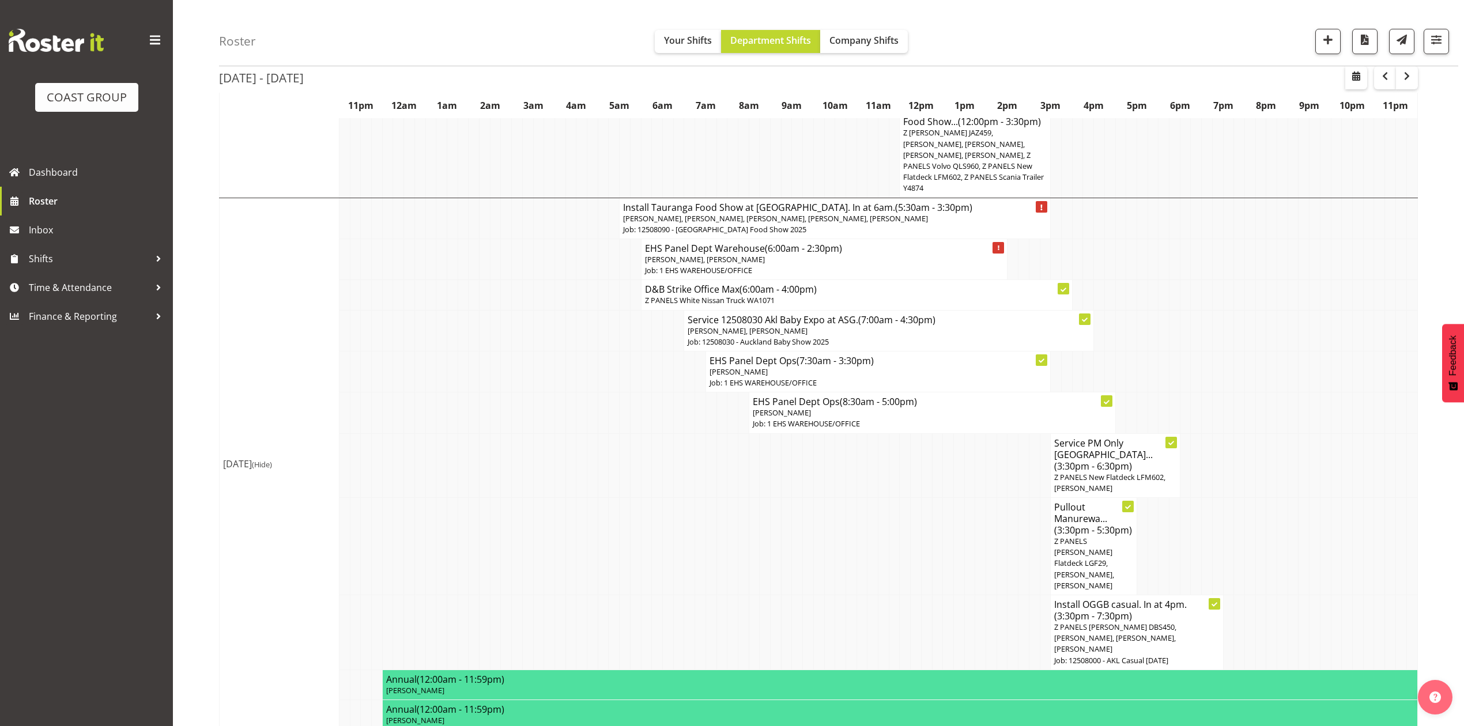
click at [1241, 351] on td at bounding box center [1239, 371] width 11 height 41
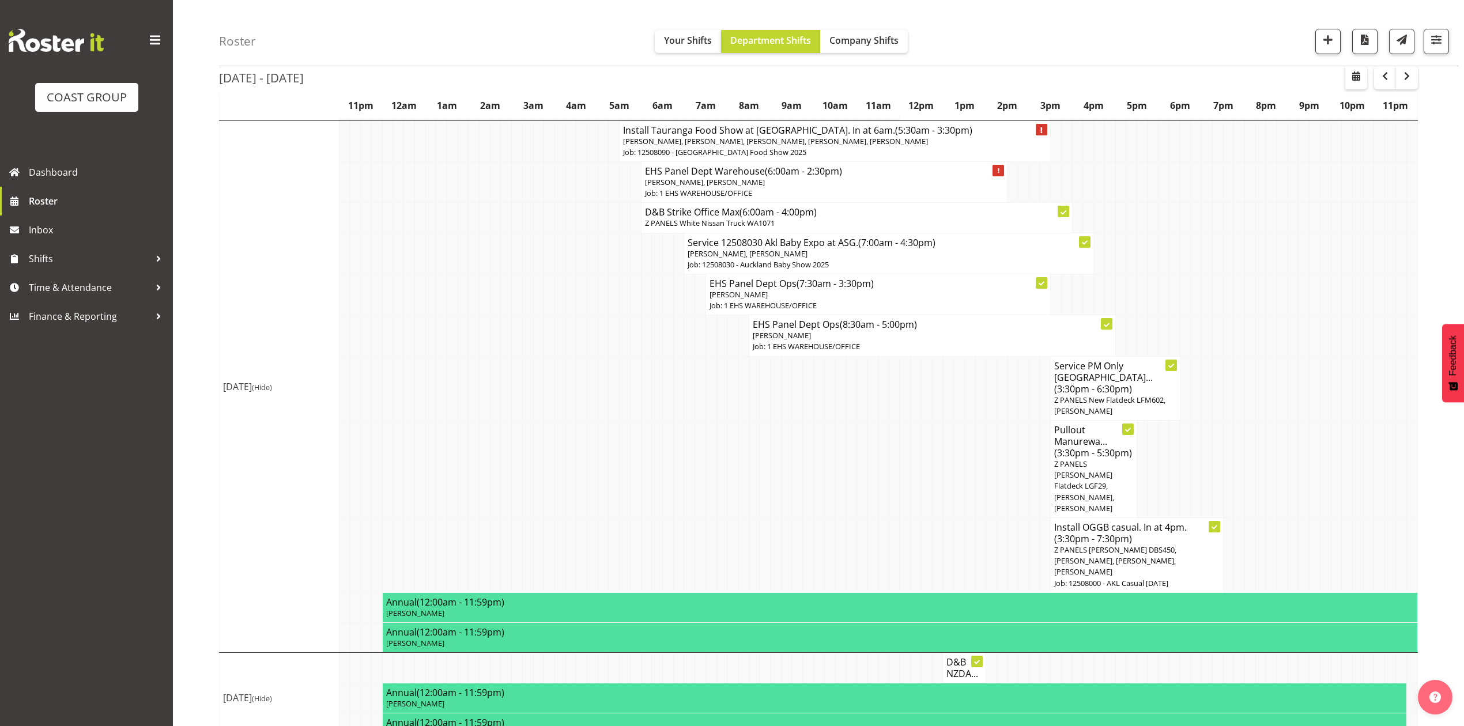
scroll to position [1217, 0]
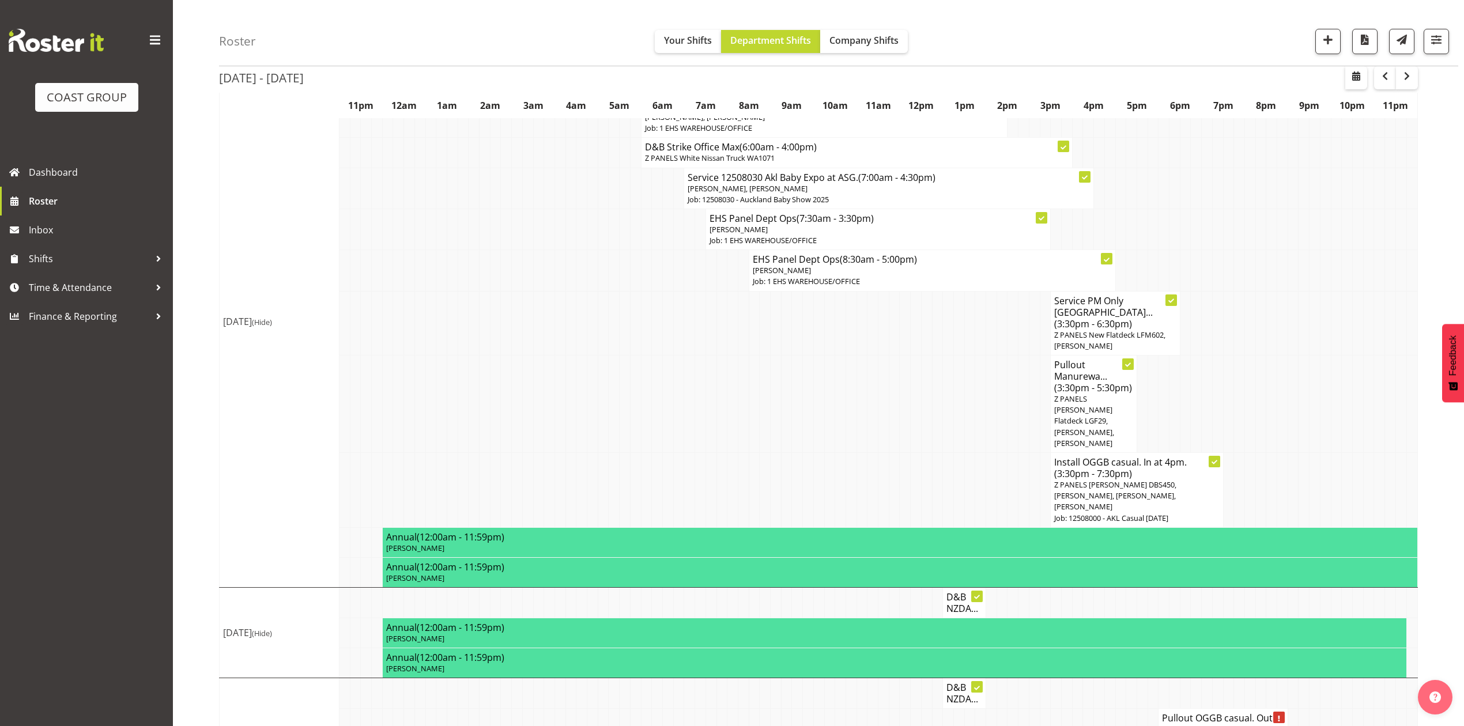
click at [1324, 372] on td at bounding box center [1324, 404] width 11 height 97
click at [1284, 376] on td at bounding box center [1282, 404] width 11 height 97
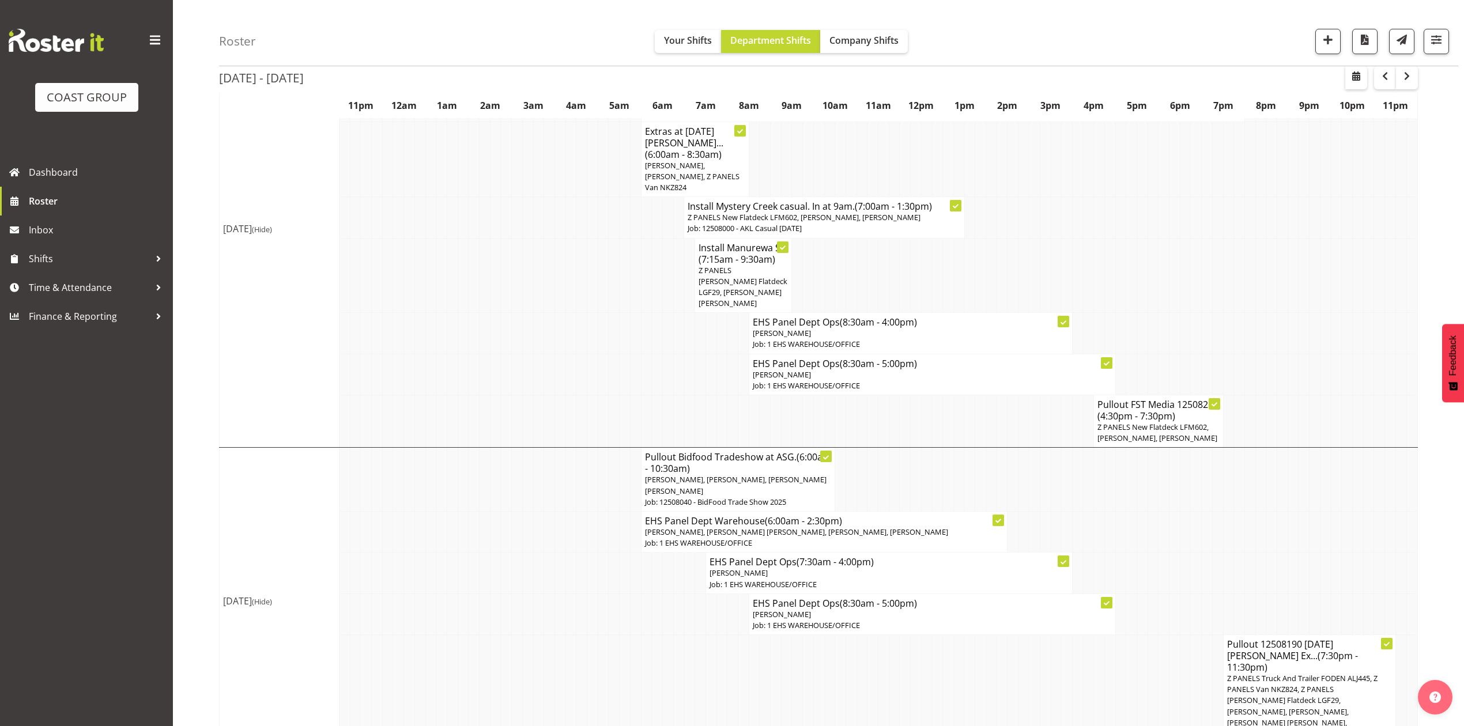
scroll to position [230, 0]
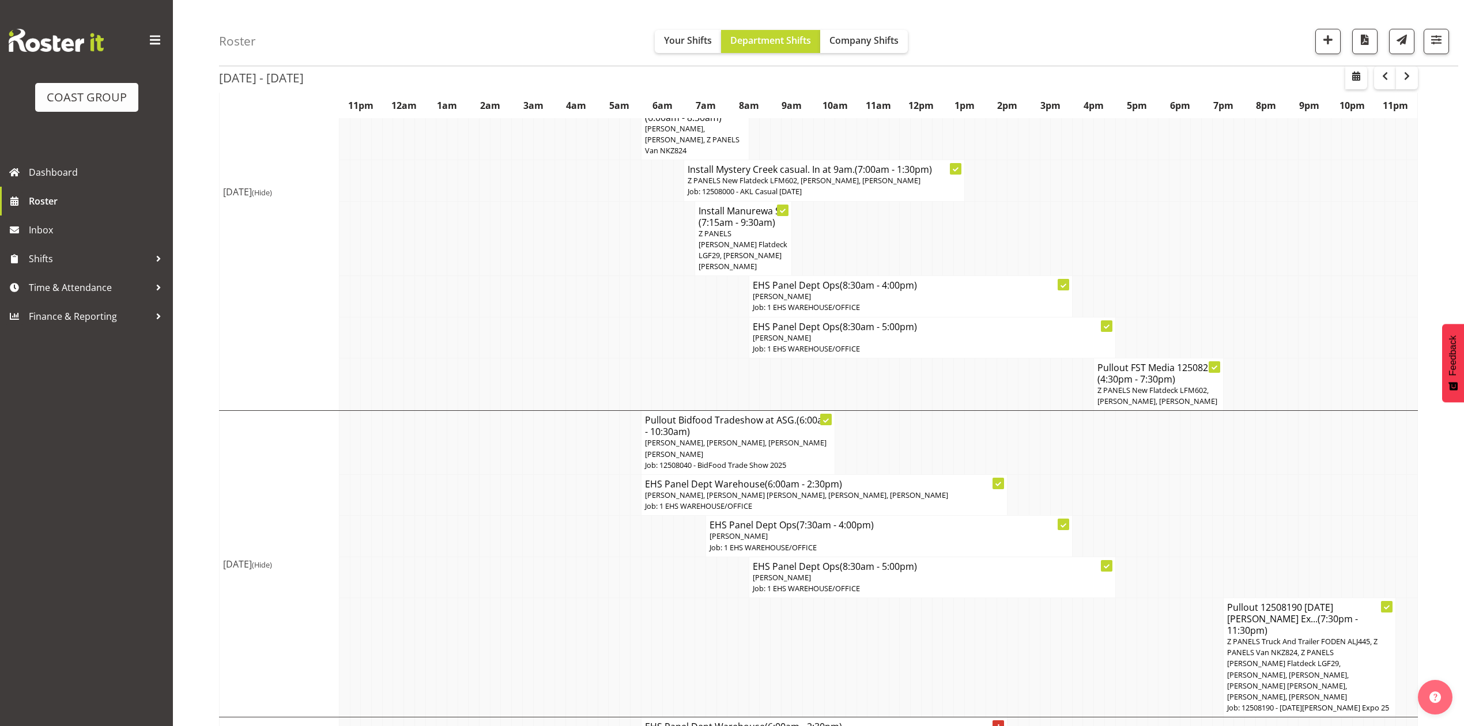
drag, startPoint x: 540, startPoint y: 556, endPoint x: 564, endPoint y: 550, distance: 23.9
click at [554, 557] on tr "EHS Panel Dept Ops (8:30am - 5:00pm) Abe Denton Job: 1 EHS WAREHOUSE/OFFICE" at bounding box center [819, 577] width 1198 height 41
click at [590, 222] on td at bounding box center [592, 238] width 11 height 75
click at [620, 207] on td at bounding box center [624, 238] width 11 height 75
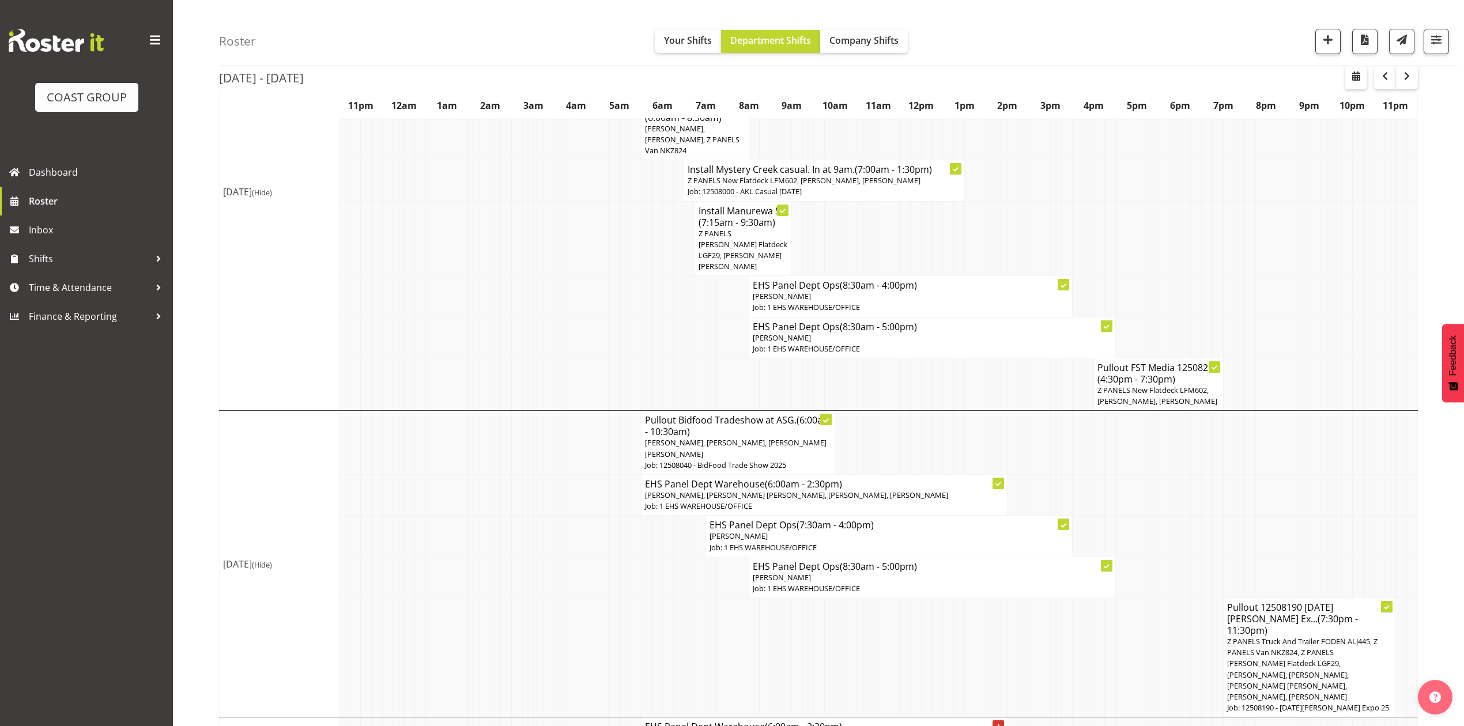
drag, startPoint x: 581, startPoint y: 487, endPoint x: 577, endPoint y: 285, distance: 202.3
click at [585, 478] on td at bounding box center [581, 494] width 11 height 41
drag, startPoint x: 572, startPoint y: 273, endPoint x: 572, endPoint y: 303, distance: 30.0
click at [572, 276] on td at bounding box center [570, 296] width 11 height 41
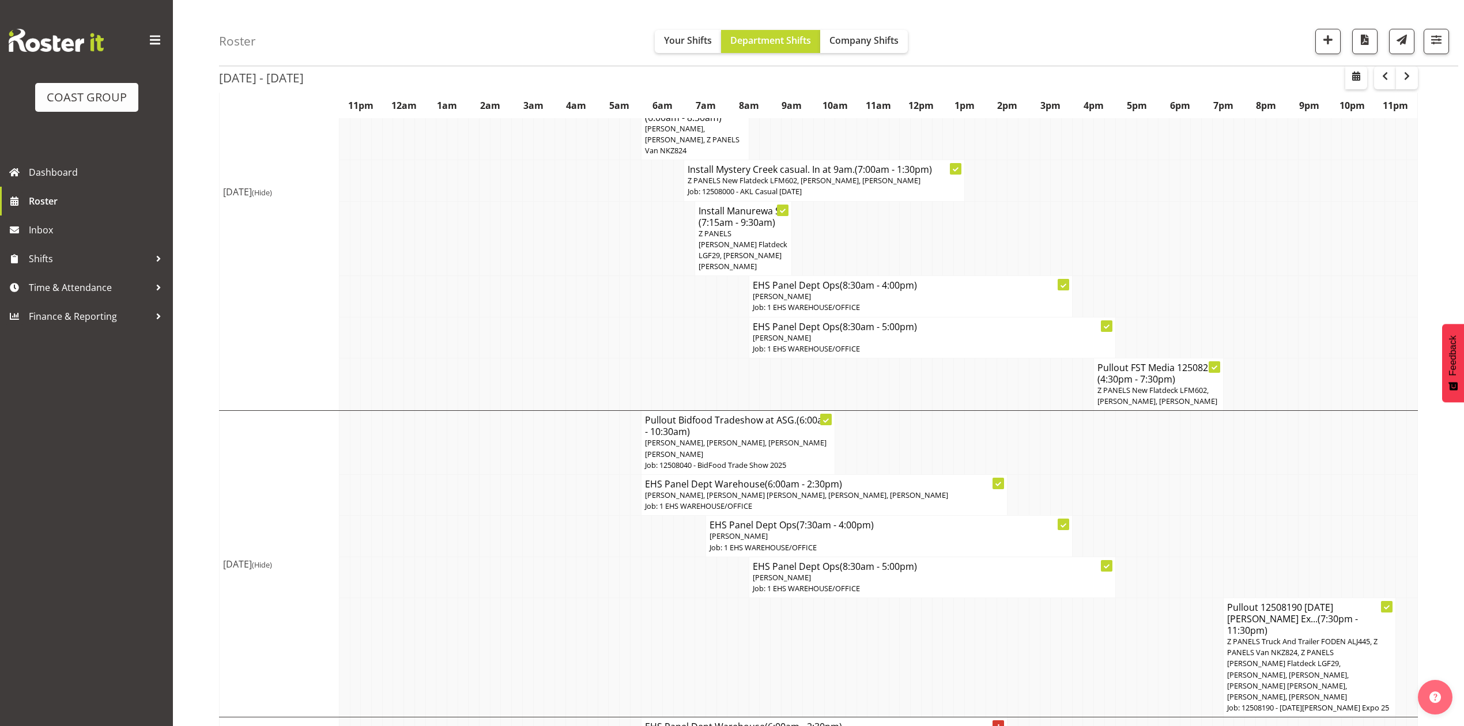
click at [668, 234] on td at bounding box center [667, 238] width 11 height 75
drag, startPoint x: 524, startPoint y: 535, endPoint x: 559, endPoint y: 379, distance: 160.1
click at [527, 525] on td at bounding box center [527, 536] width 11 height 41
click at [550, 319] on td at bounding box center [549, 337] width 11 height 41
click at [525, 474] on td at bounding box center [527, 494] width 11 height 41
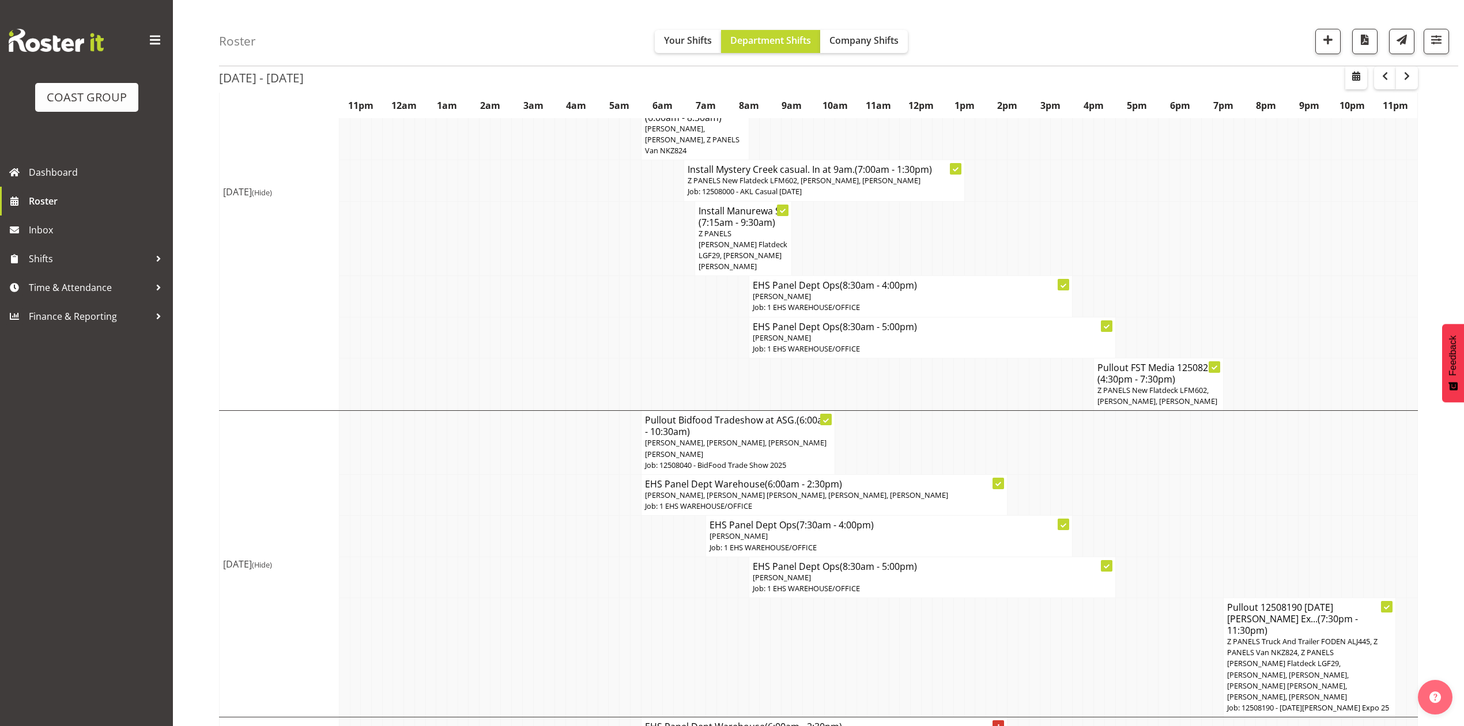
click at [542, 358] on td at bounding box center [538, 384] width 11 height 52
click at [551, 411] on td at bounding box center [549, 443] width 11 height 64
click at [576, 474] on td at bounding box center [581, 494] width 11 height 41
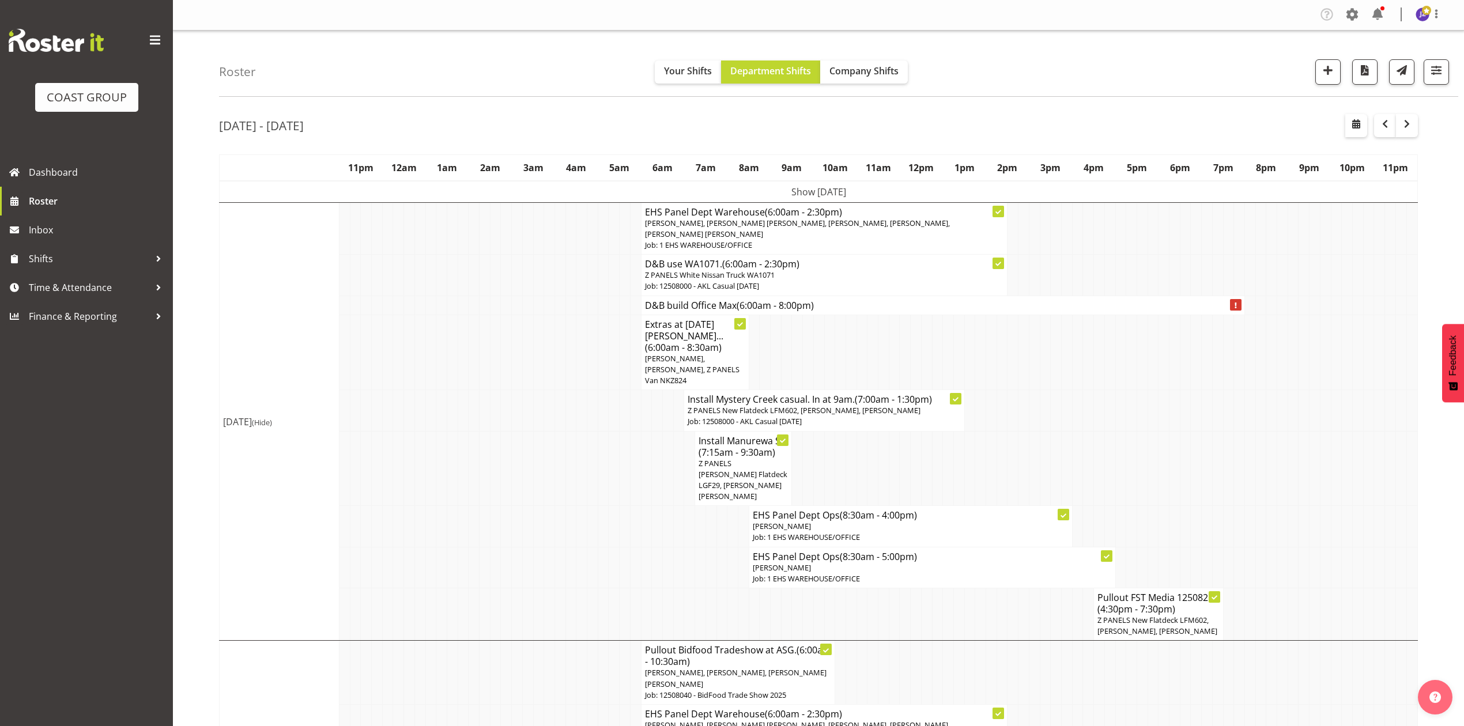
scroll to position [0, 0]
drag, startPoint x: 1190, startPoint y: 466, endPoint x: 1197, endPoint y: 483, distance: 18.6
click at [1190, 466] on td at bounding box center [1195, 469] width 11 height 75
click at [1142, 432] on td at bounding box center [1141, 469] width 11 height 75
click at [812, 439] on td at bounding box center [808, 469] width 11 height 75
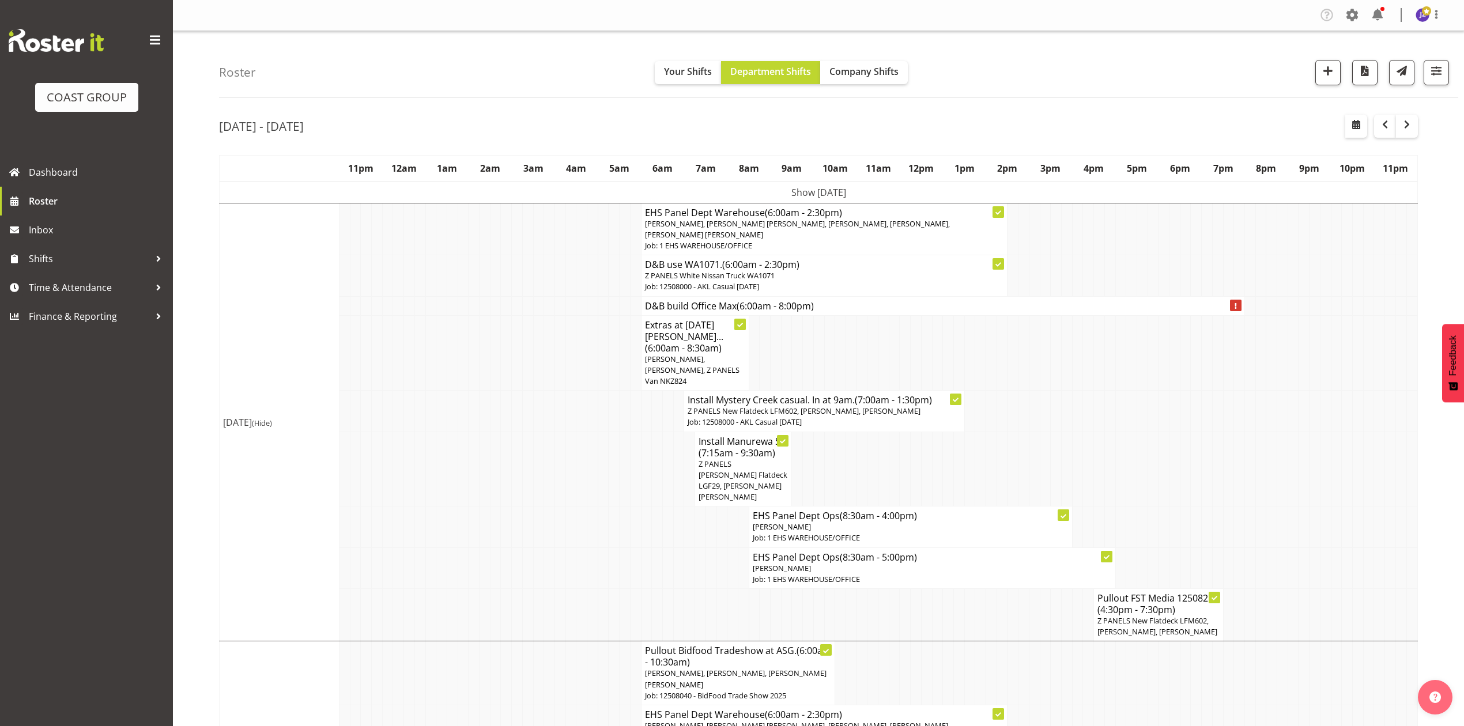
click at [1094, 432] on td at bounding box center [1099, 469] width 11 height 75
click at [1144, 506] on td at bounding box center [1141, 526] width 11 height 41
click at [1143, 547] on td at bounding box center [1141, 567] width 11 height 41
click at [1144, 506] on td at bounding box center [1141, 526] width 11 height 41
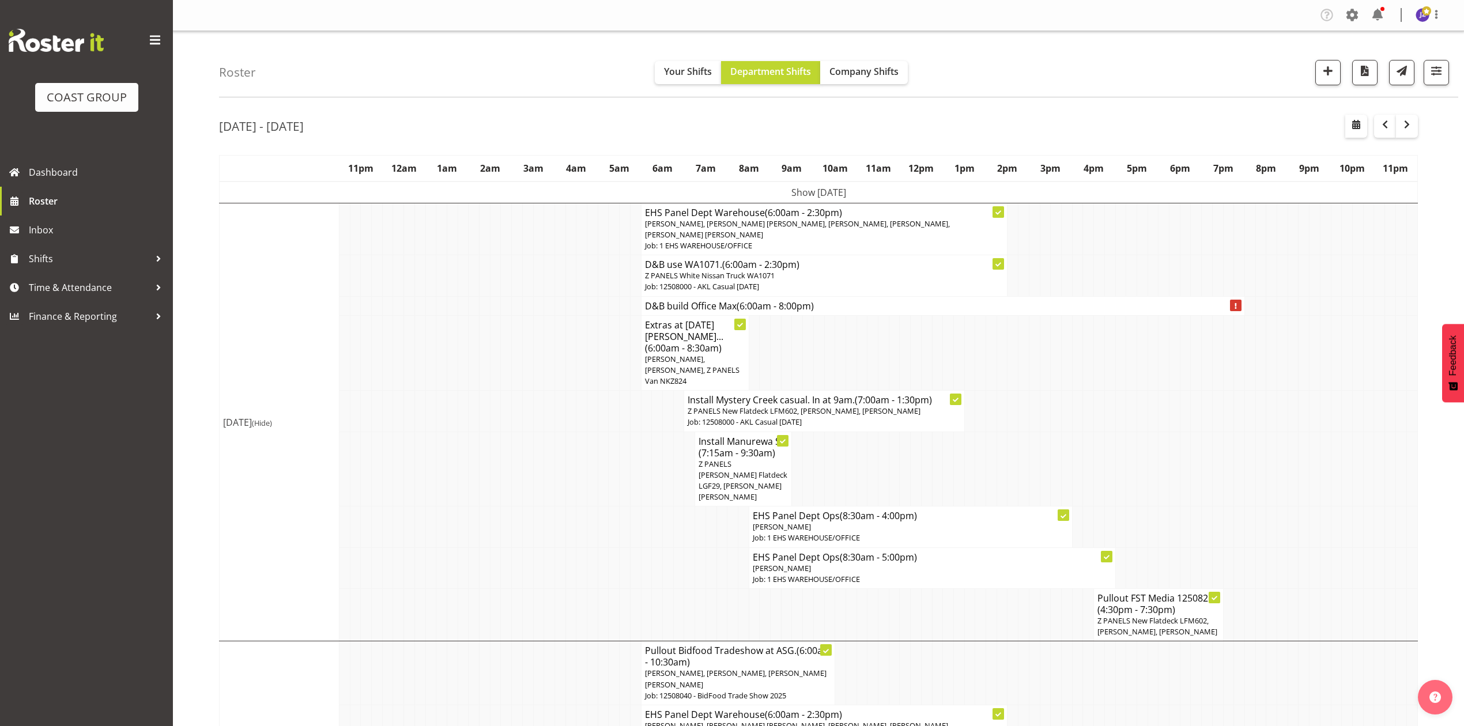
drag, startPoint x: 1170, startPoint y: 252, endPoint x: 1164, endPoint y: 247, distance: 7.8
click at [1169, 252] on td at bounding box center [1174, 229] width 11 height 52
drag, startPoint x: 469, startPoint y: 342, endPoint x: 951, endPoint y: 273, distance: 486.5
click at [475, 342] on td at bounding box center [473, 352] width 11 height 75
drag, startPoint x: 1198, startPoint y: 326, endPoint x: 1195, endPoint y: 331, distance: 6.2
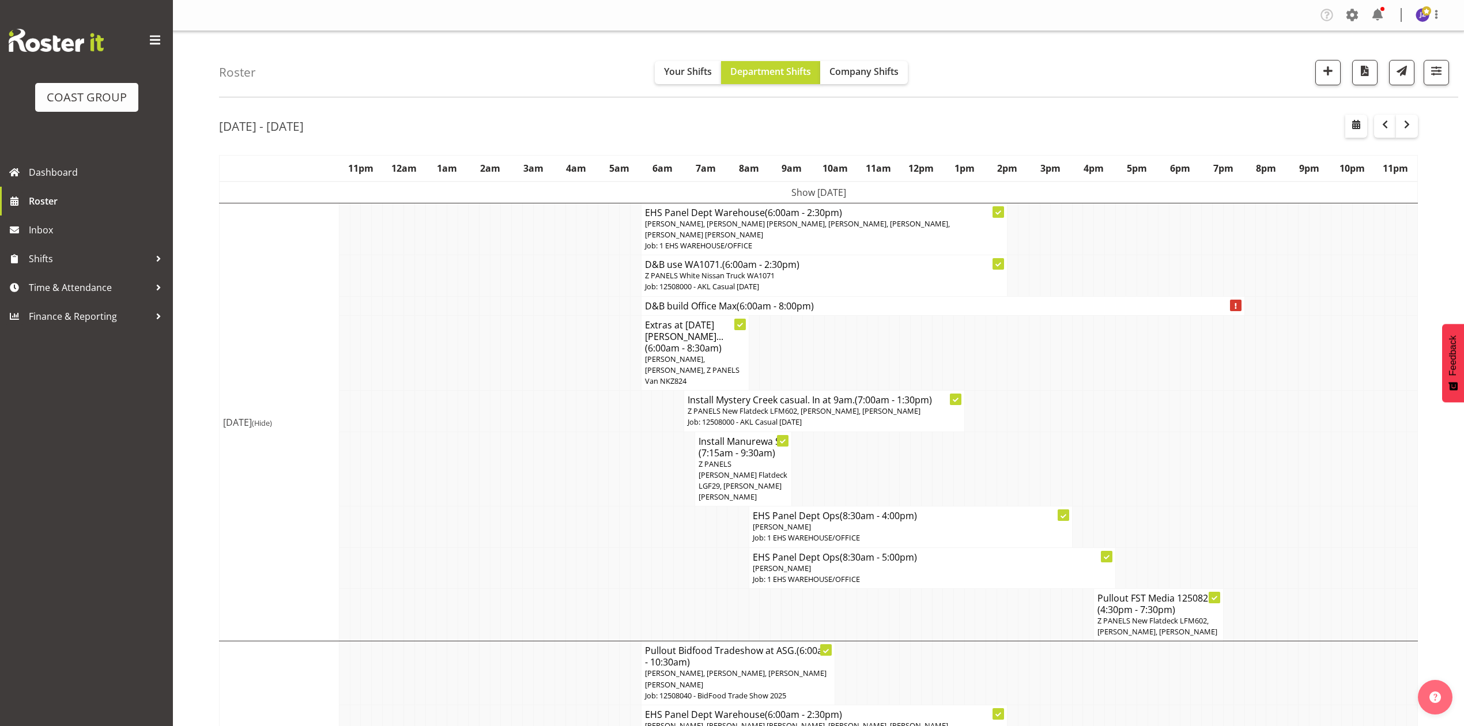
click at [1198, 326] on td at bounding box center [1195, 352] width 11 height 75
click at [1165, 391] on td at bounding box center [1163, 411] width 11 height 41
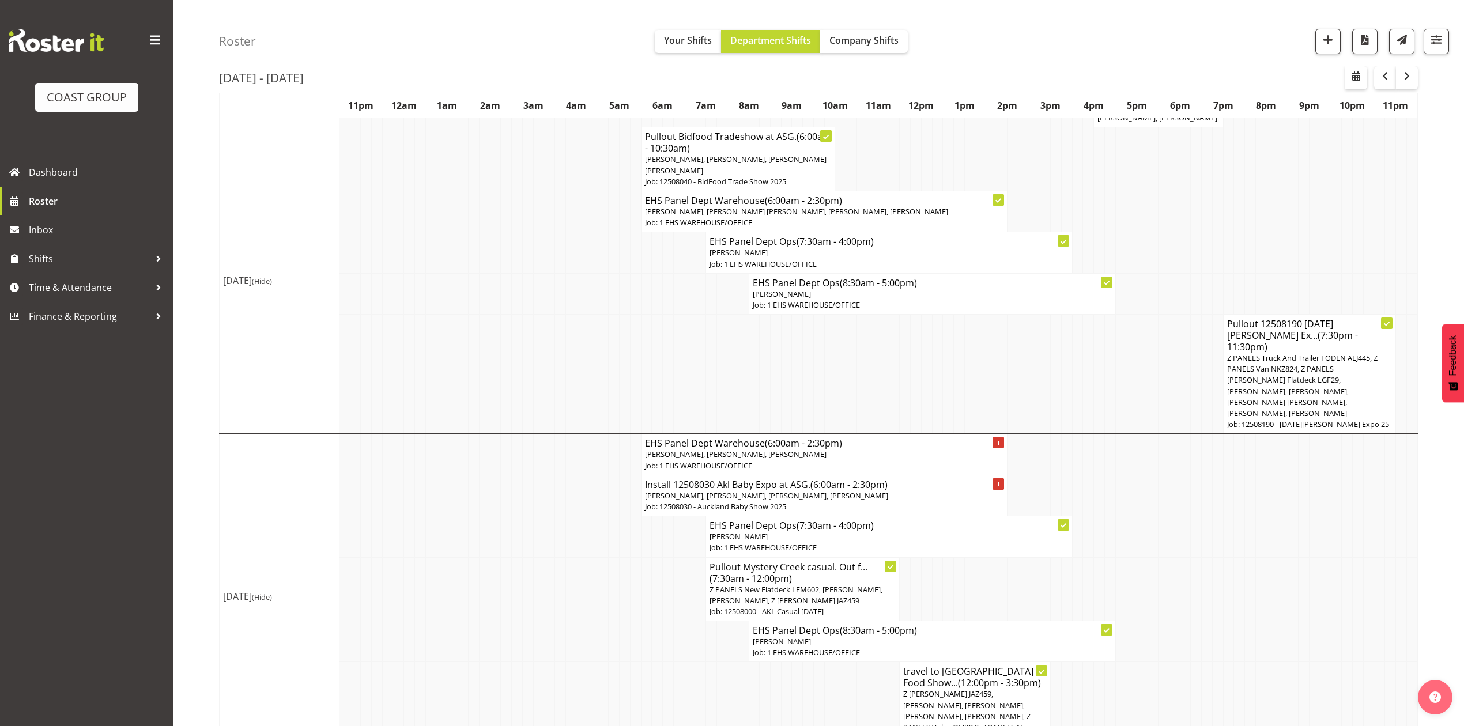
scroll to position [538, 0]
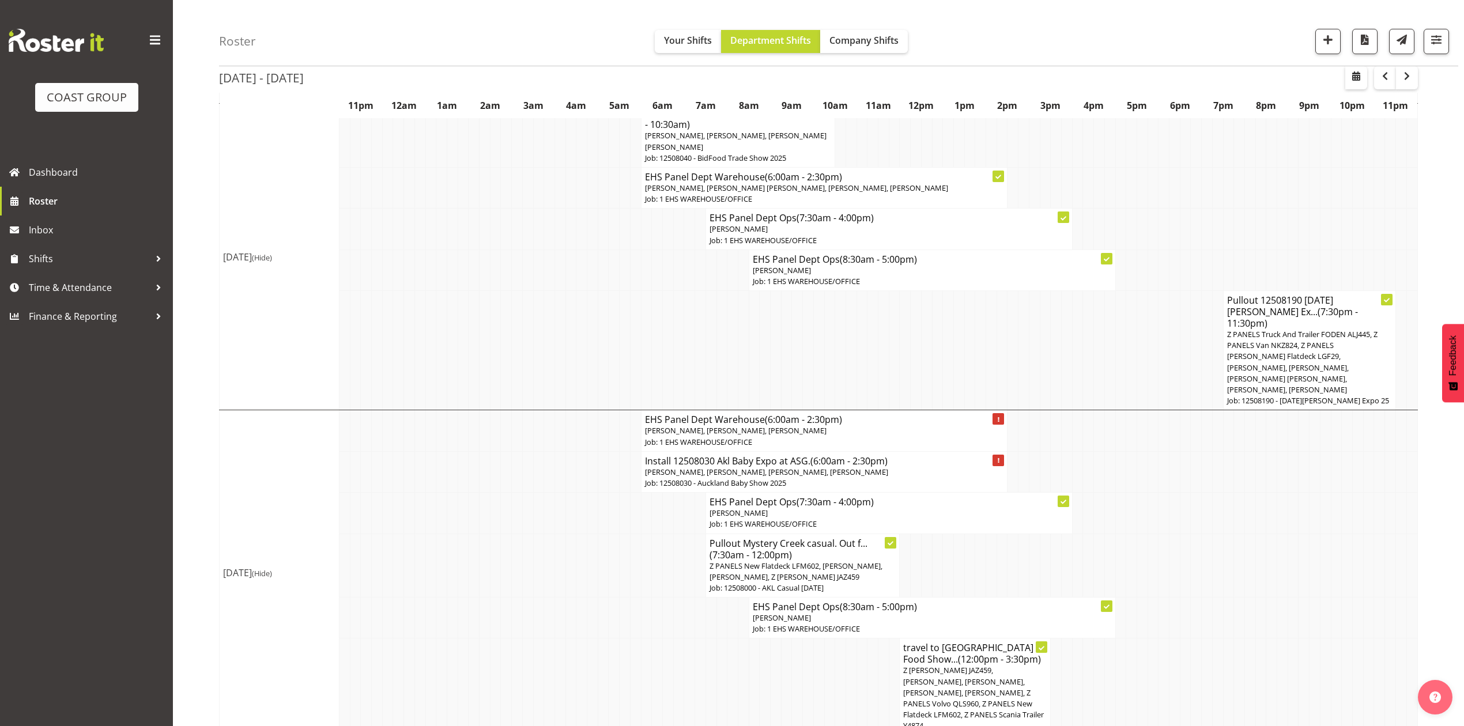
click at [1155, 410] on td at bounding box center [1152, 430] width 11 height 41
click at [616, 534] on td at bounding box center [613, 566] width 11 height 64
click at [657, 598] on td at bounding box center [657, 618] width 11 height 41
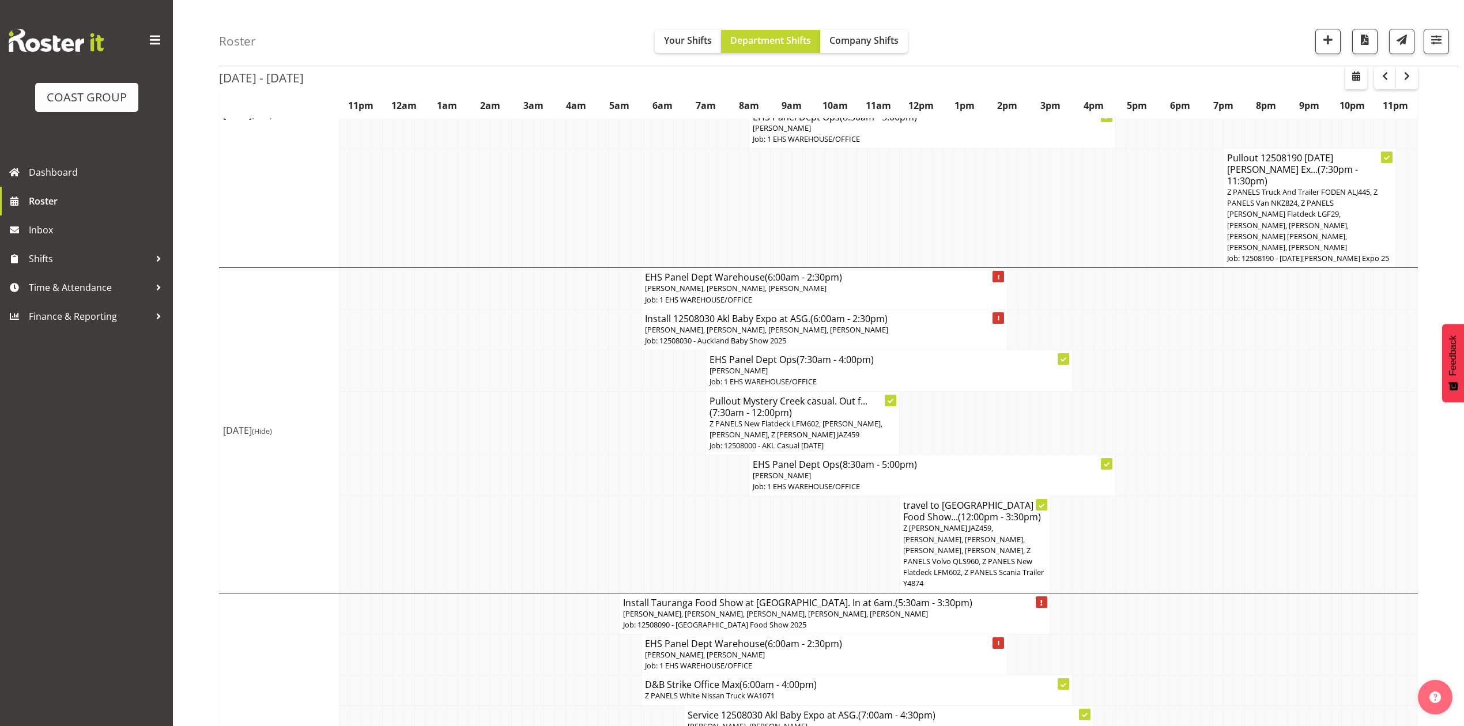
scroll to position [526, 0]
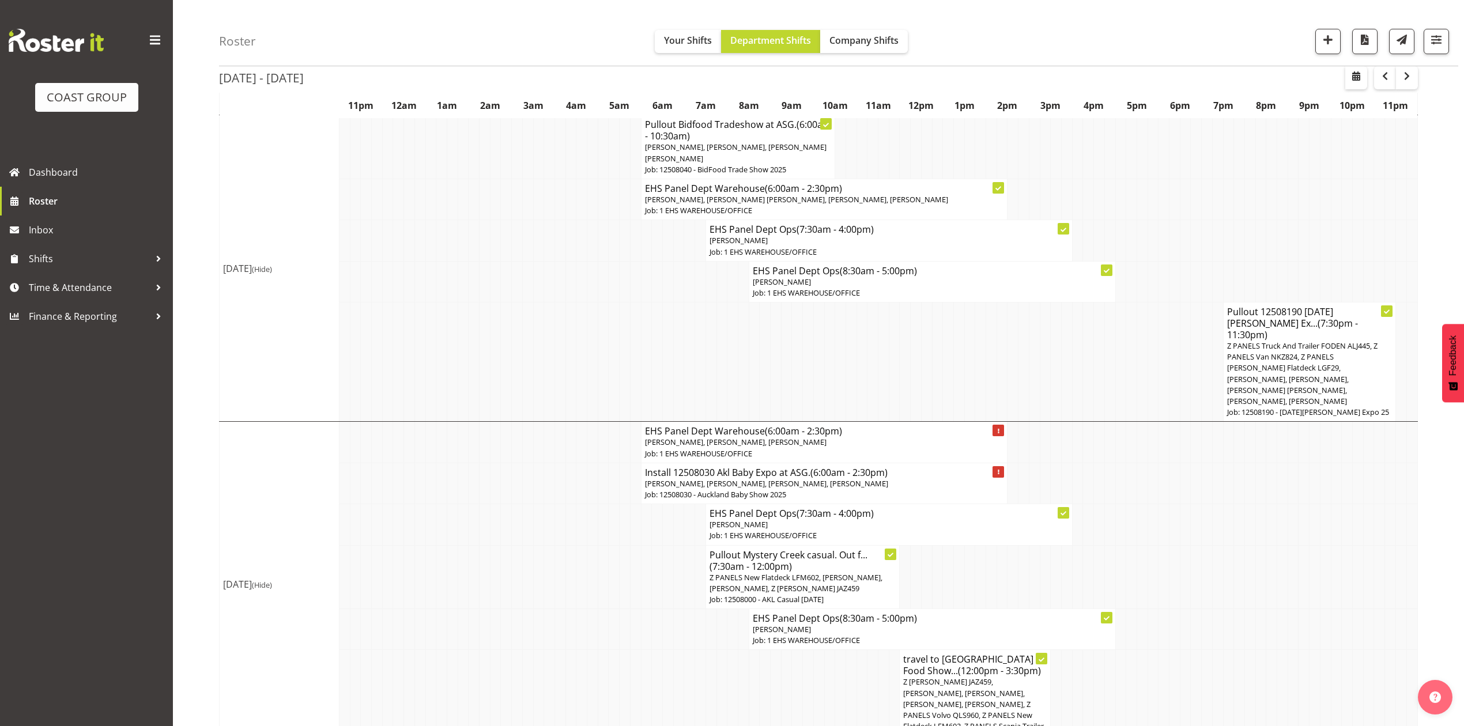
click at [1260, 545] on td at bounding box center [1260, 577] width 11 height 64
click at [1256, 545] on td at bounding box center [1260, 577] width 11 height 64
click at [937, 307] on td at bounding box center [937, 361] width 11 height 119
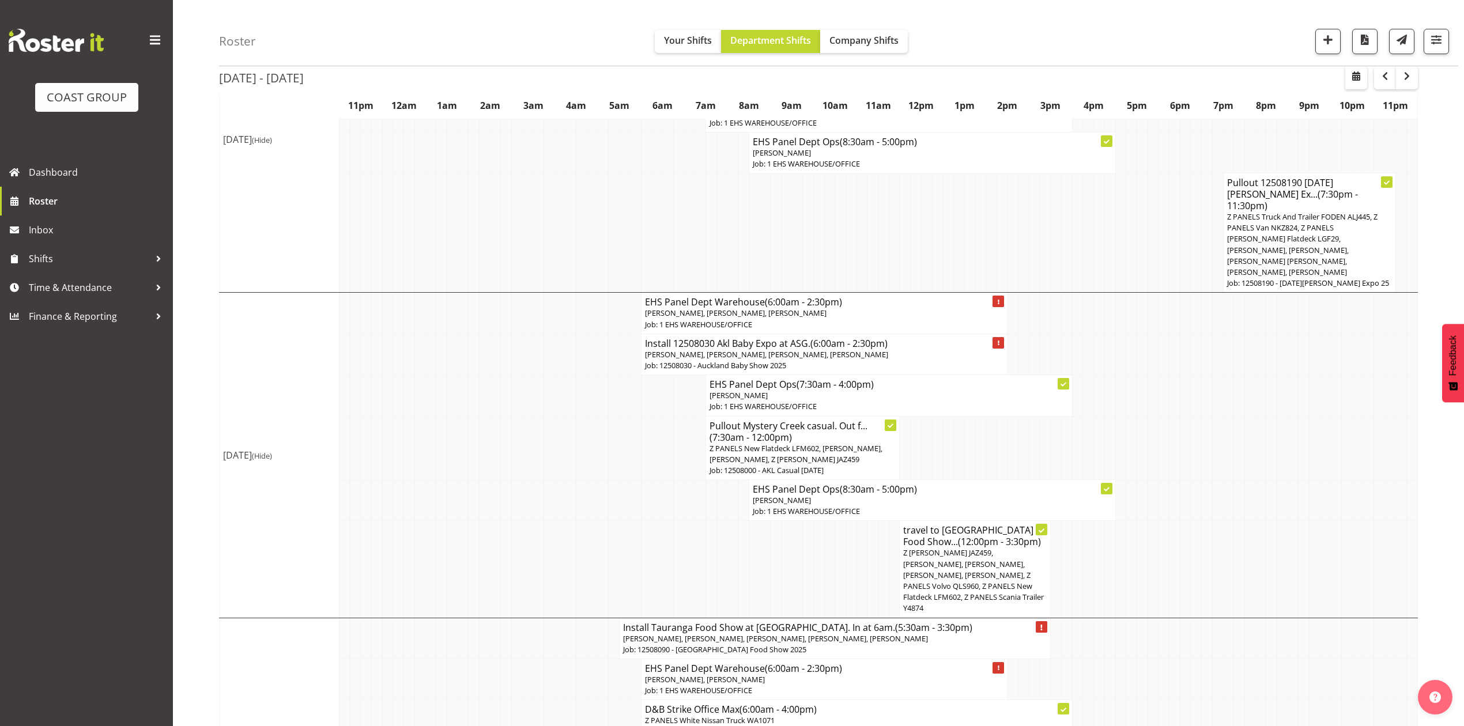
scroll to position [680, 0]
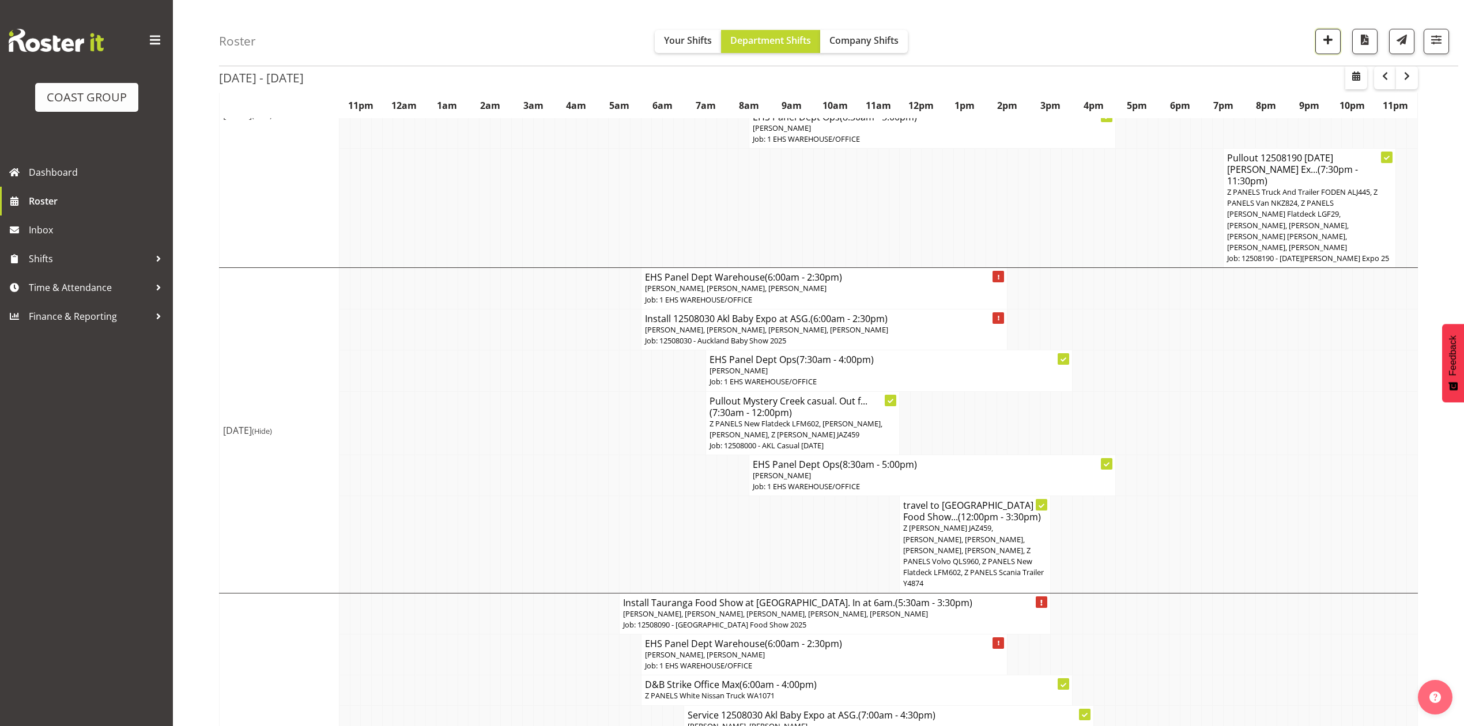
click at [1326, 40] on span "button" at bounding box center [1327, 39] width 15 height 15
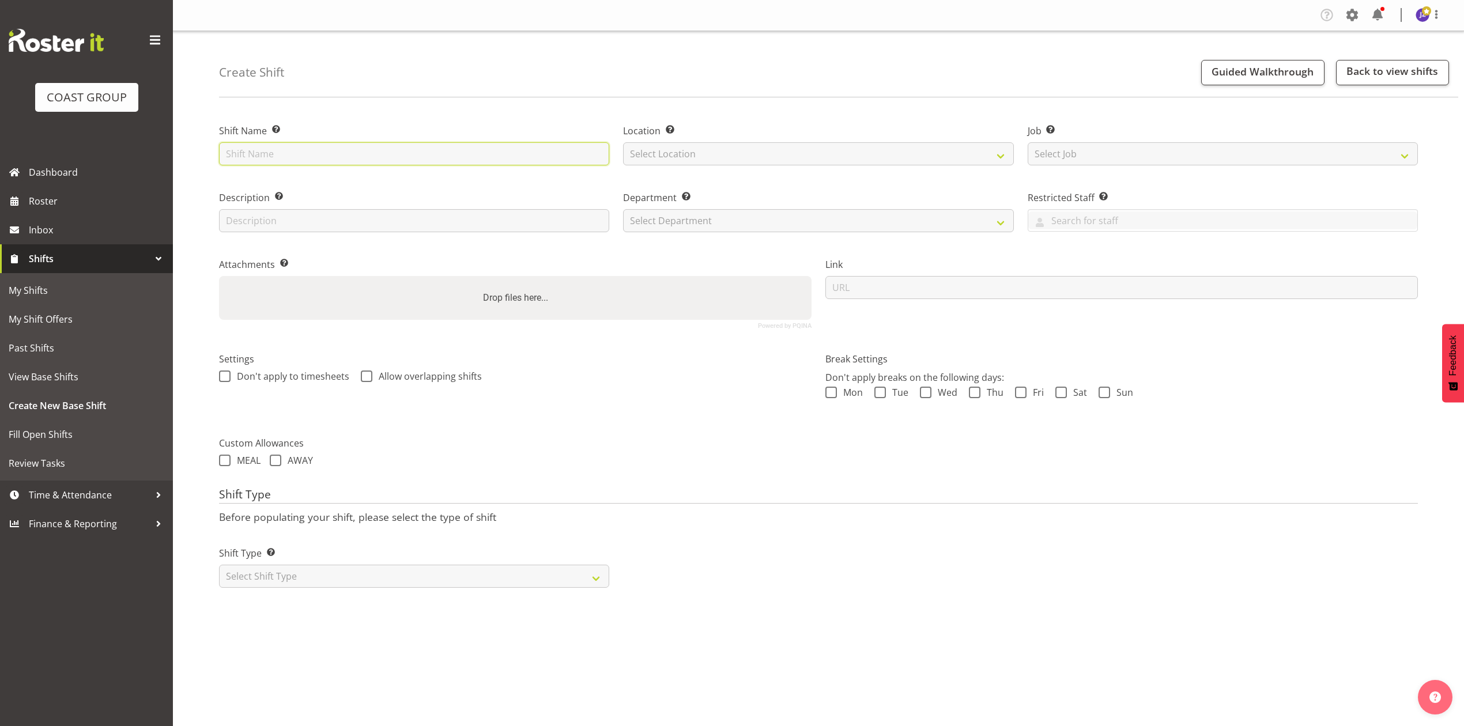
click at [336, 155] on input "text" at bounding box center [414, 153] width 390 height 23
type input "Eden Park casual."
click at [697, 146] on select "Select Location EHS [PERSON_NAME]" at bounding box center [818, 153] width 390 height 23
select select "35"
click at [623, 142] on select "Select Location EHS [PERSON_NAME]" at bounding box center [818, 153] width 390 height 23
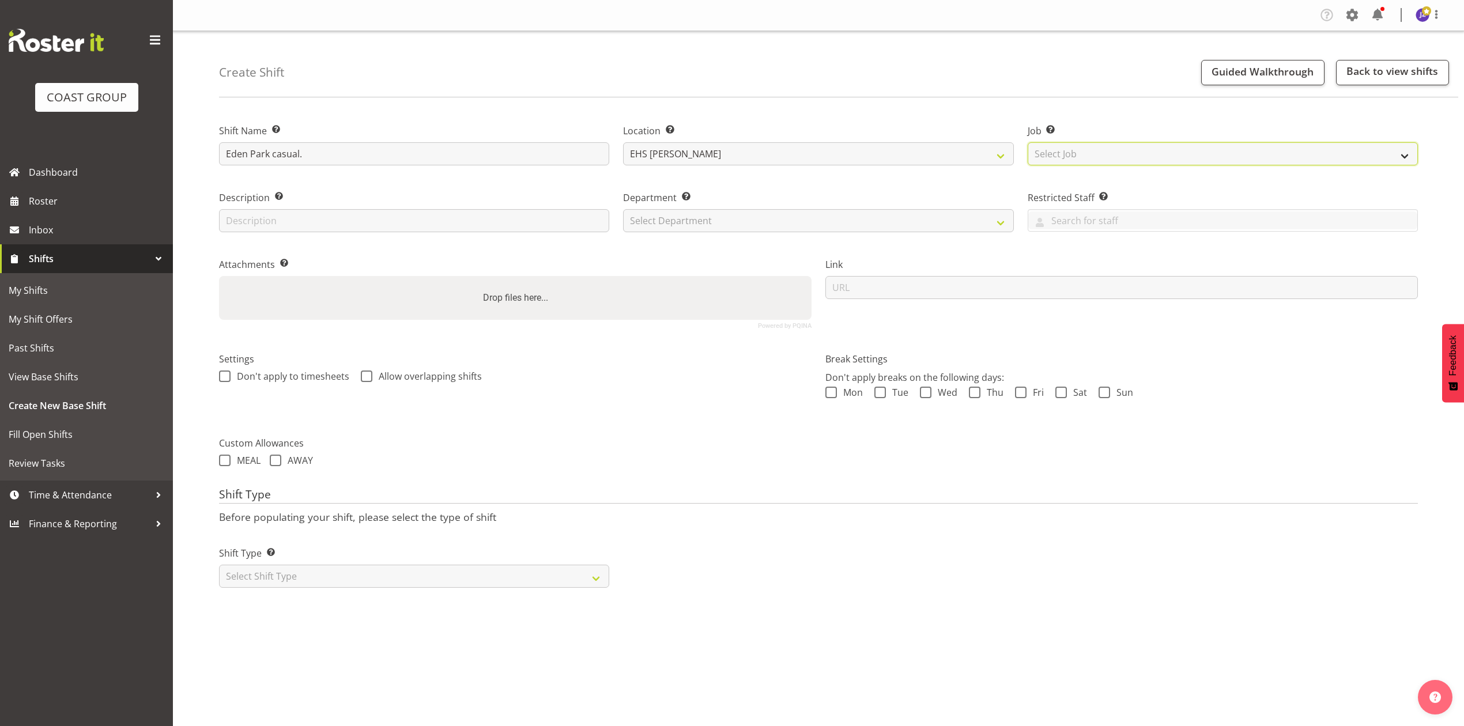
click at [1076, 156] on select "Select Job Create new job 1 Carlton Events 1 [PERSON_NAME][GEOGRAPHIC_DATA] 1 […" at bounding box center [1222, 153] width 390 height 23
select select "8652"
click at [1027, 142] on select "Select Job Create new job 1 Carlton Events 1 [PERSON_NAME][GEOGRAPHIC_DATA] 1 […" at bounding box center [1222, 153] width 390 height 23
click at [704, 198] on label "Department Set the department that the shift relates to." at bounding box center [818, 198] width 390 height 14
drag, startPoint x: 693, startPoint y: 215, endPoint x: 685, endPoint y: 228, distance: 14.7
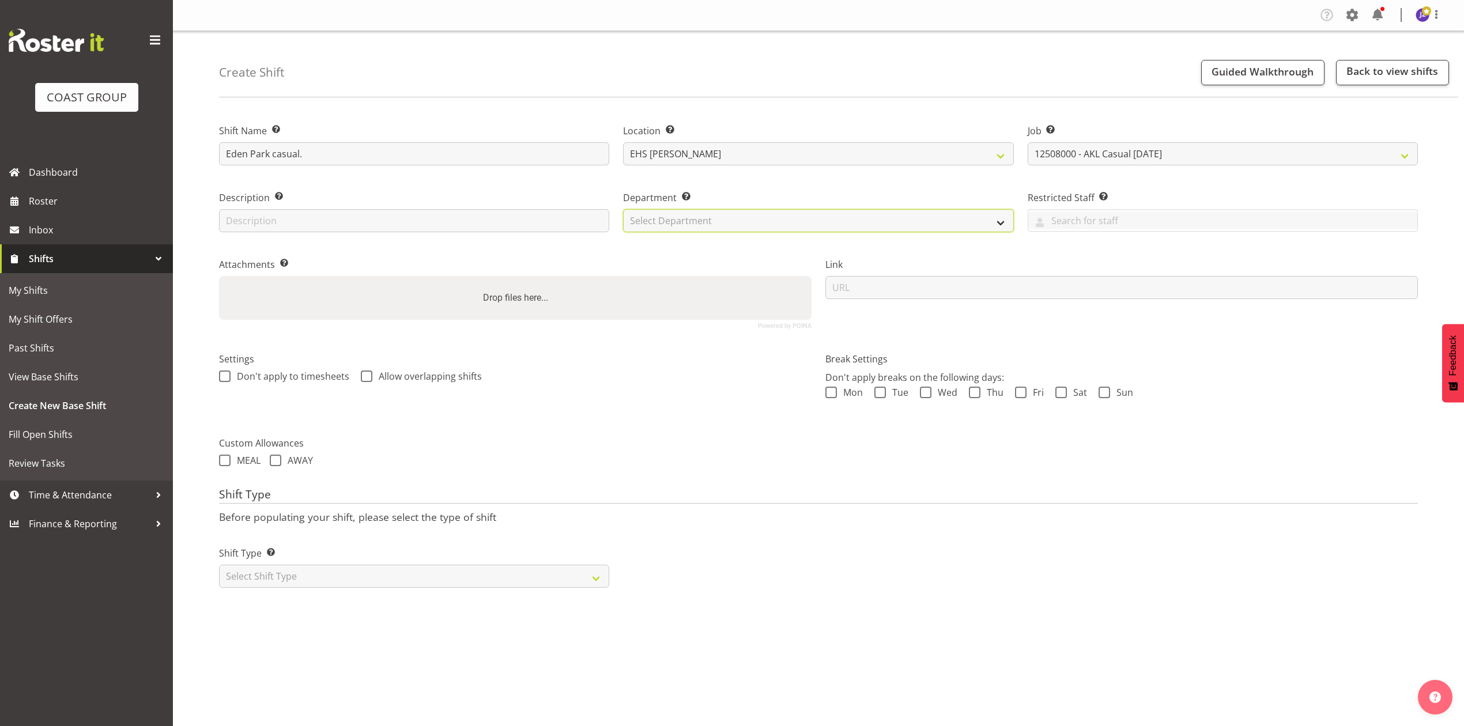
click at [693, 215] on select "Select Department EHS AKL PANEL EHS AKL PANEL" at bounding box center [818, 220] width 390 height 23
select select "39"
click at [623, 209] on select "Select Department EHS AKL PANEL EHS AKL PANEL" at bounding box center [818, 220] width 390 height 23
click at [604, 288] on div "Drop files here..." at bounding box center [515, 298] width 592 height 44
click at [219, 276] on input "Drop files here..." at bounding box center [515, 277] width 592 height 3
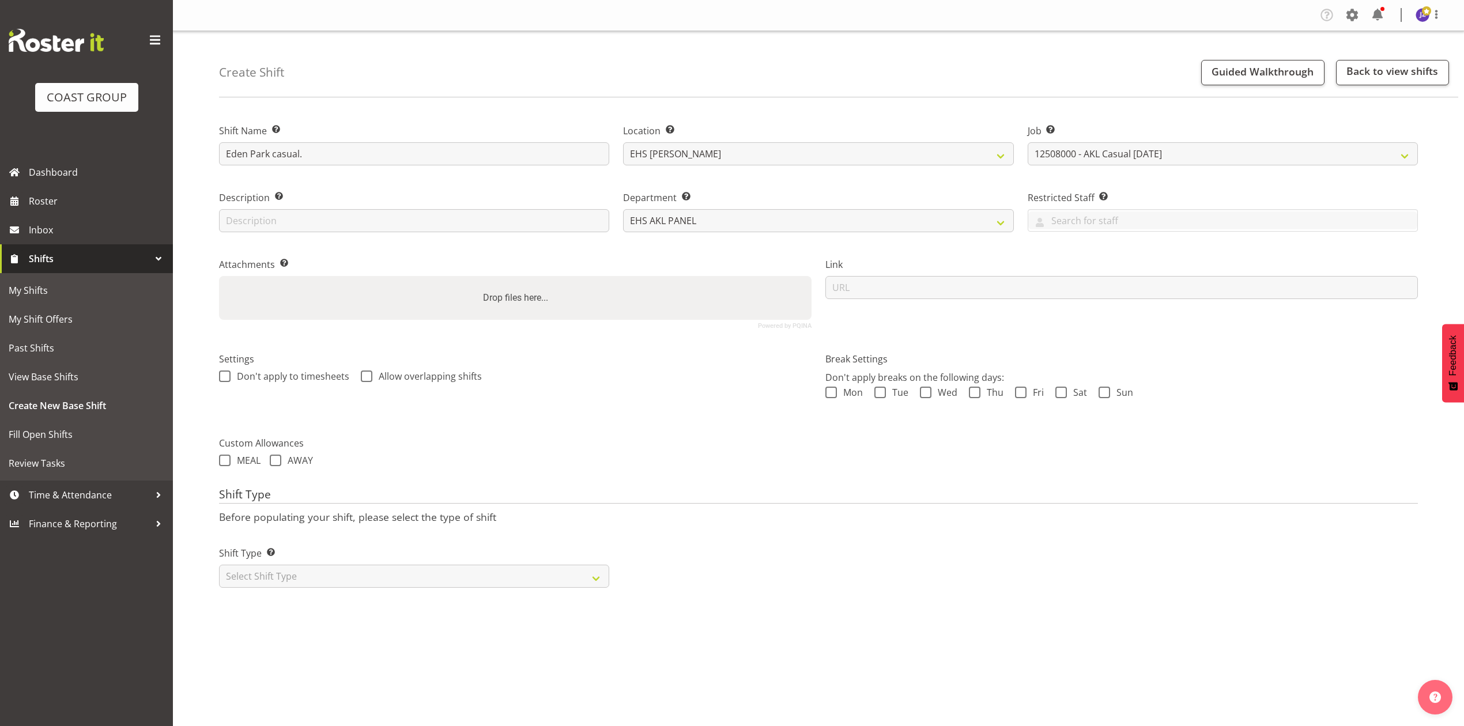
type input "C:\fakepath\BELUMINO-00001Q-V003.PDF"
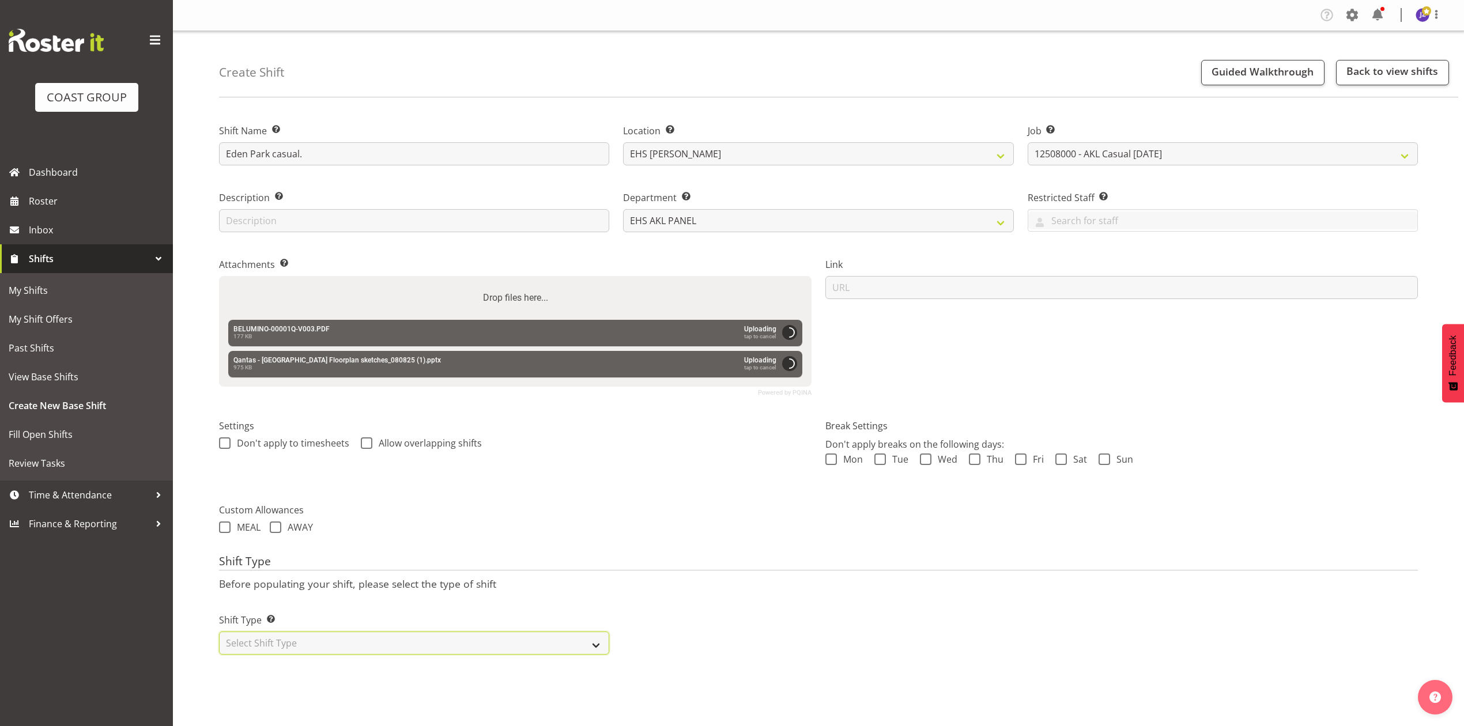
drag, startPoint x: 520, startPoint y: 641, endPoint x: 491, endPoint y: 655, distance: 32.2
click at [520, 641] on select "Select Shift Type One Off Shift Recurring Shift Rotating Shift" at bounding box center [414, 642] width 390 height 23
select select "recurring"
click at [219, 633] on select "Select Shift Type One Off Shift Recurring Shift Rotating Shift" at bounding box center [414, 642] width 390 height 23
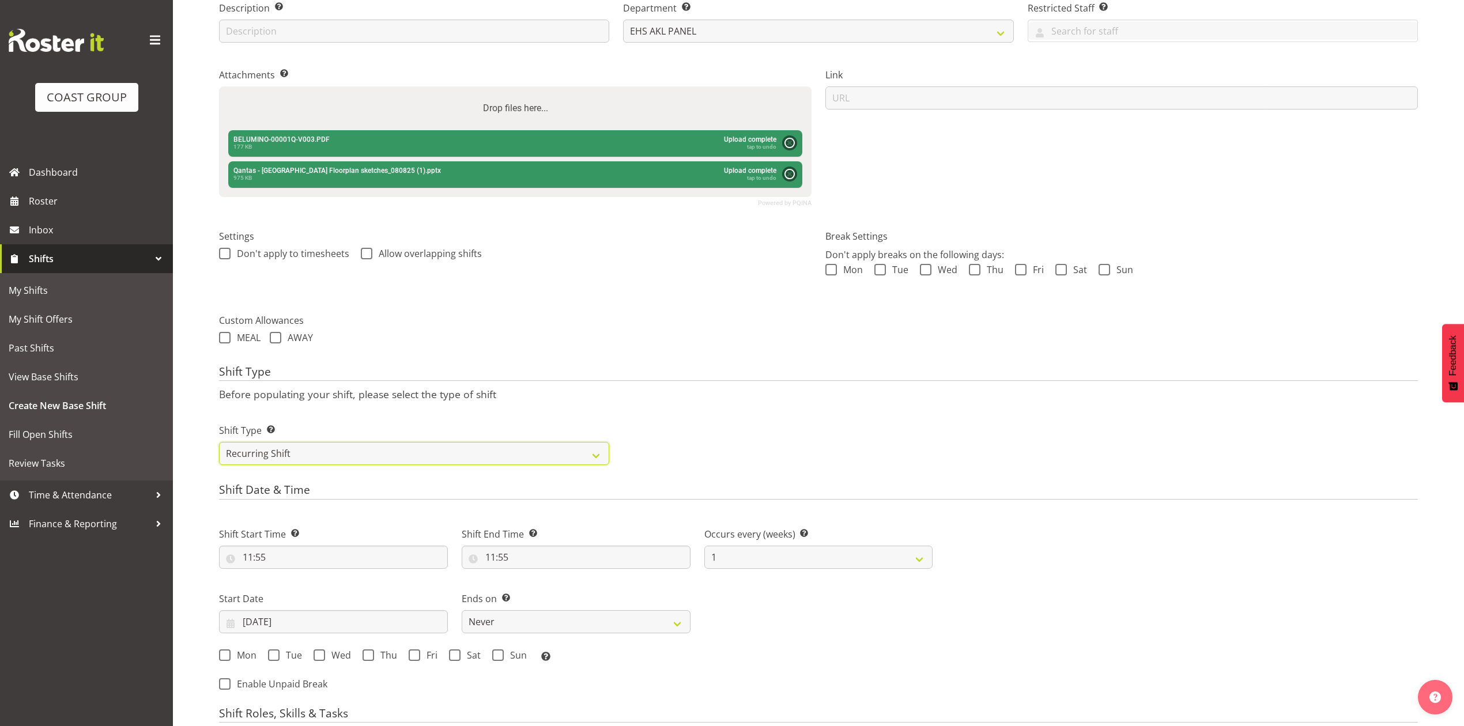
scroll to position [384, 0]
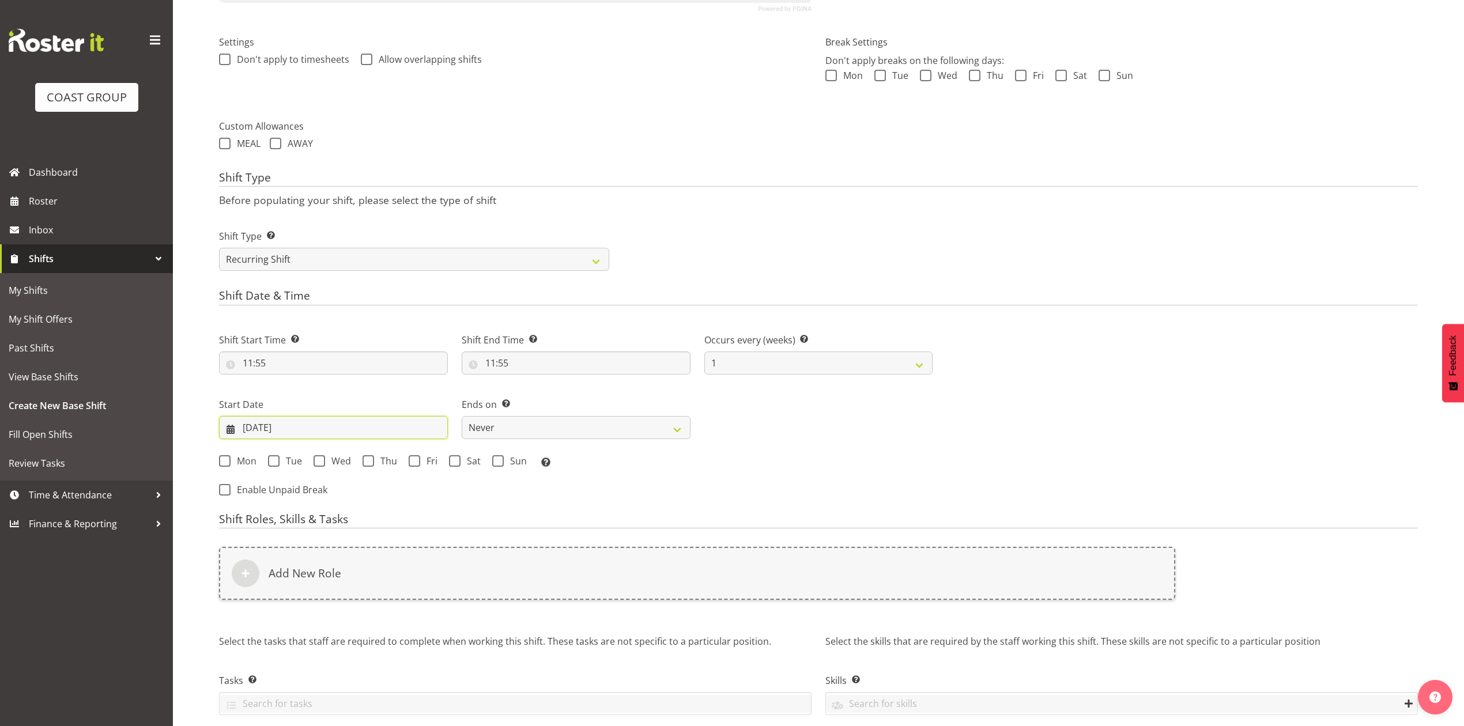
click at [260, 429] on input "[DATE]" at bounding box center [333, 427] width 229 height 23
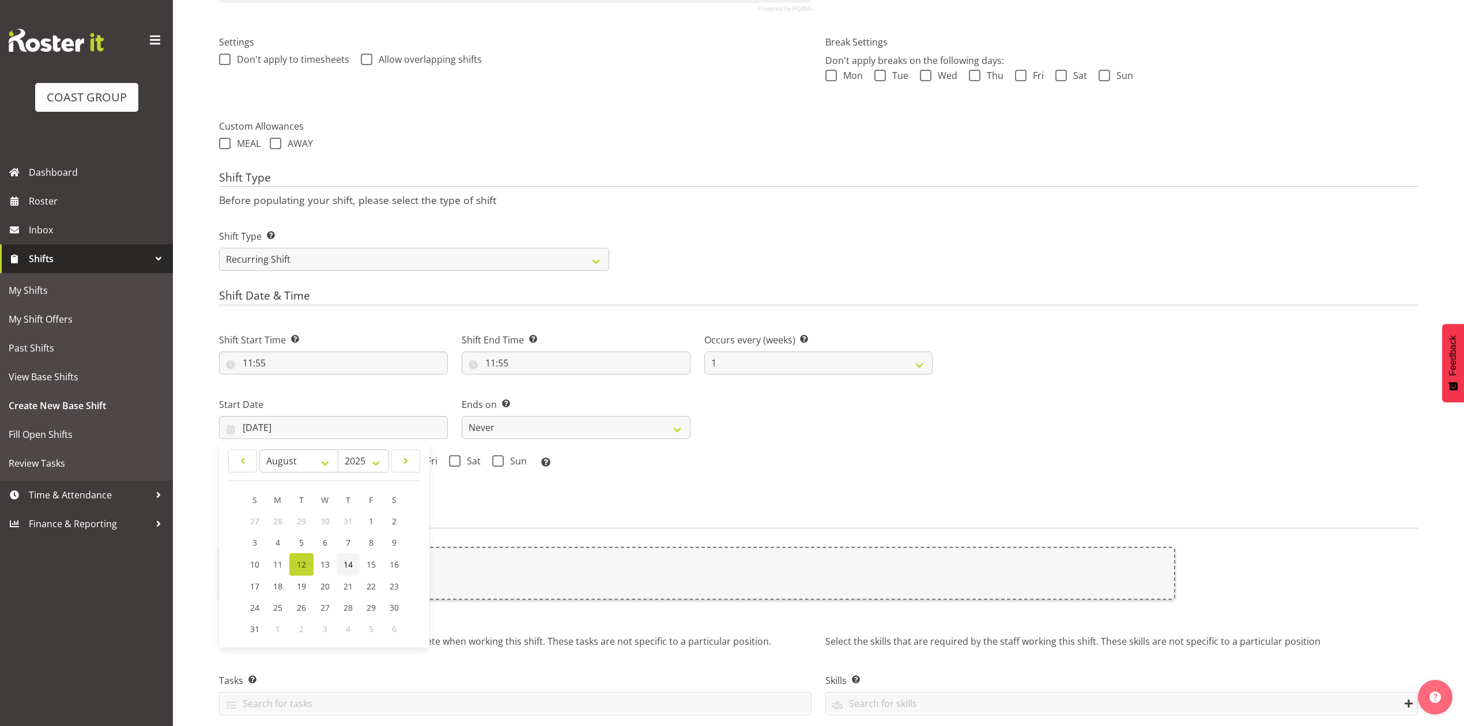
click at [346, 564] on span "14" at bounding box center [347, 564] width 9 height 11
type input "[DATE]"
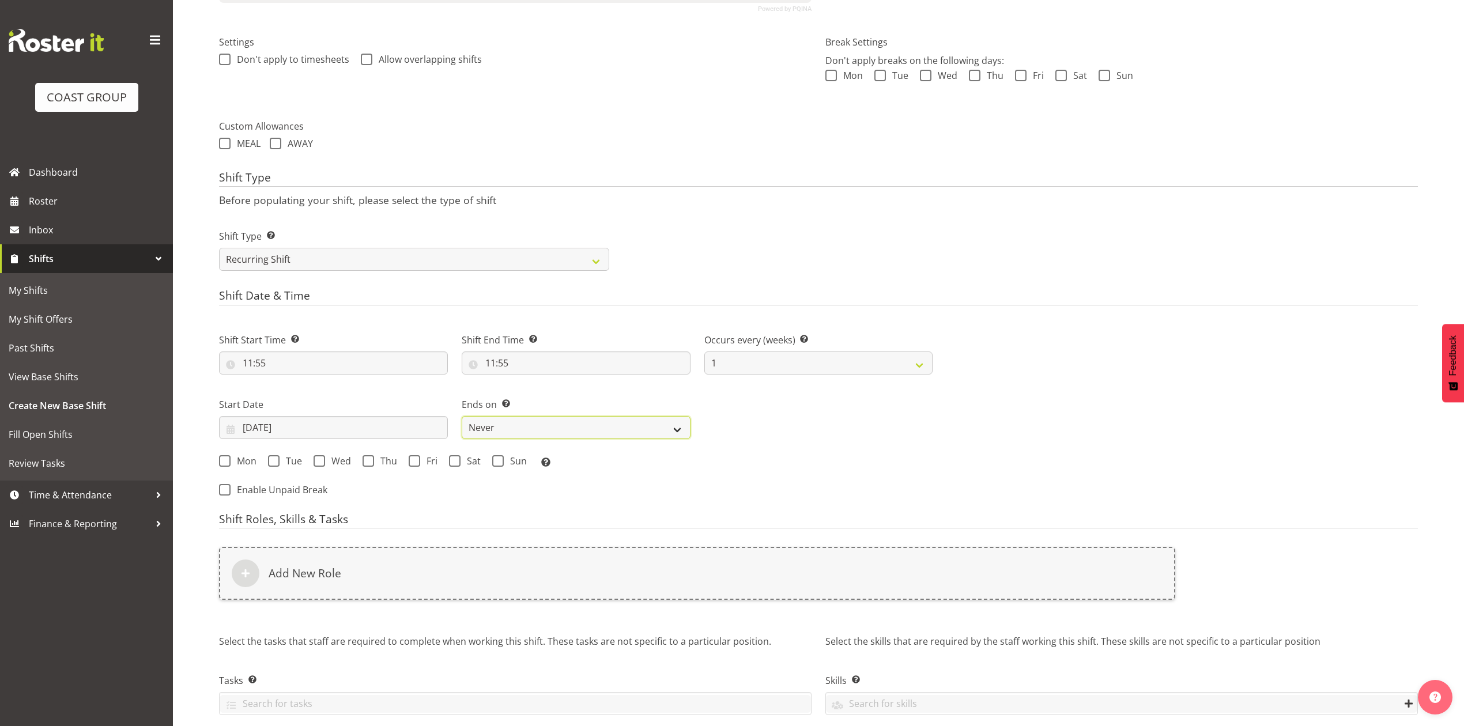
click at [472, 428] on select "Never On Date" at bounding box center [576, 427] width 229 height 23
select select "date"
click at [462, 417] on select "Never On Date" at bounding box center [576, 427] width 229 height 23
click at [732, 428] on input "12/08/2025" at bounding box center [818, 427] width 229 height 23
click at [829, 561] on span "13" at bounding box center [827, 564] width 9 height 11
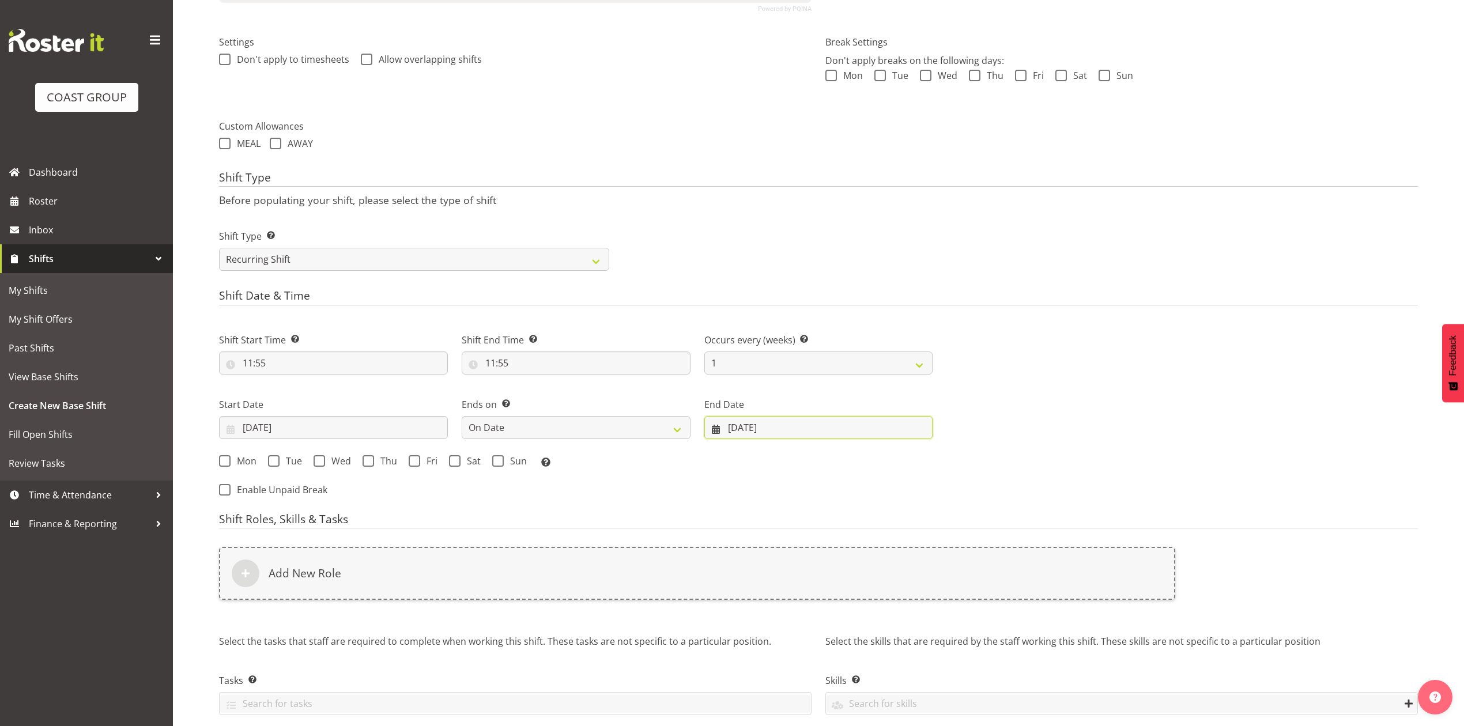
click at [747, 426] on input "13/08/2025" at bounding box center [818, 427] width 229 height 23
click at [867, 566] on link "15" at bounding box center [874, 564] width 23 height 22
type input "15/08/2025"
drag, startPoint x: 414, startPoint y: 464, endPoint x: 407, endPoint y: 467, distance: 7.3
click at [413, 464] on span at bounding box center [415, 461] width 12 height 12
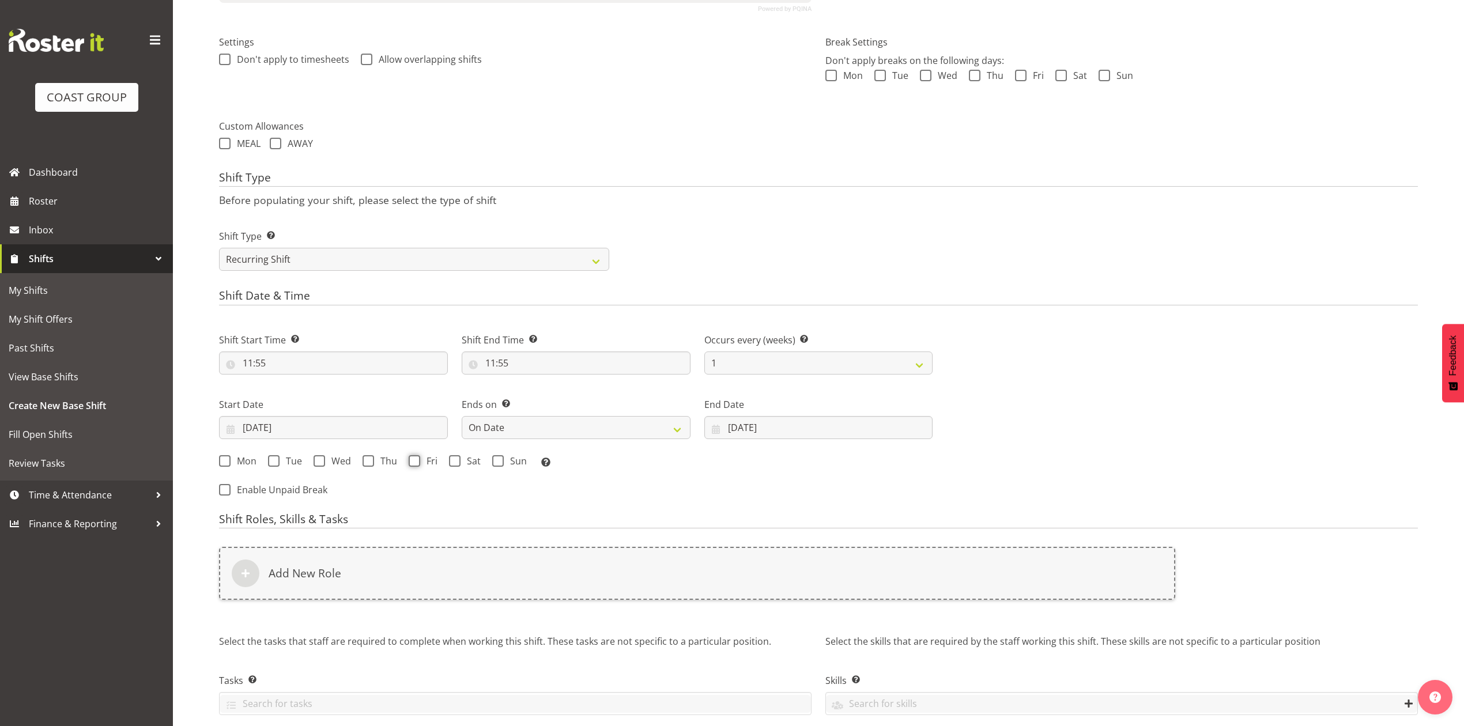
click at [413, 464] on input "Fri" at bounding box center [412, 460] width 7 height 7
checkbox input "true"
click at [364, 463] on span at bounding box center [368, 461] width 12 height 12
click at [364, 463] on input "Thu" at bounding box center [365, 460] width 7 height 7
checkbox input "true"
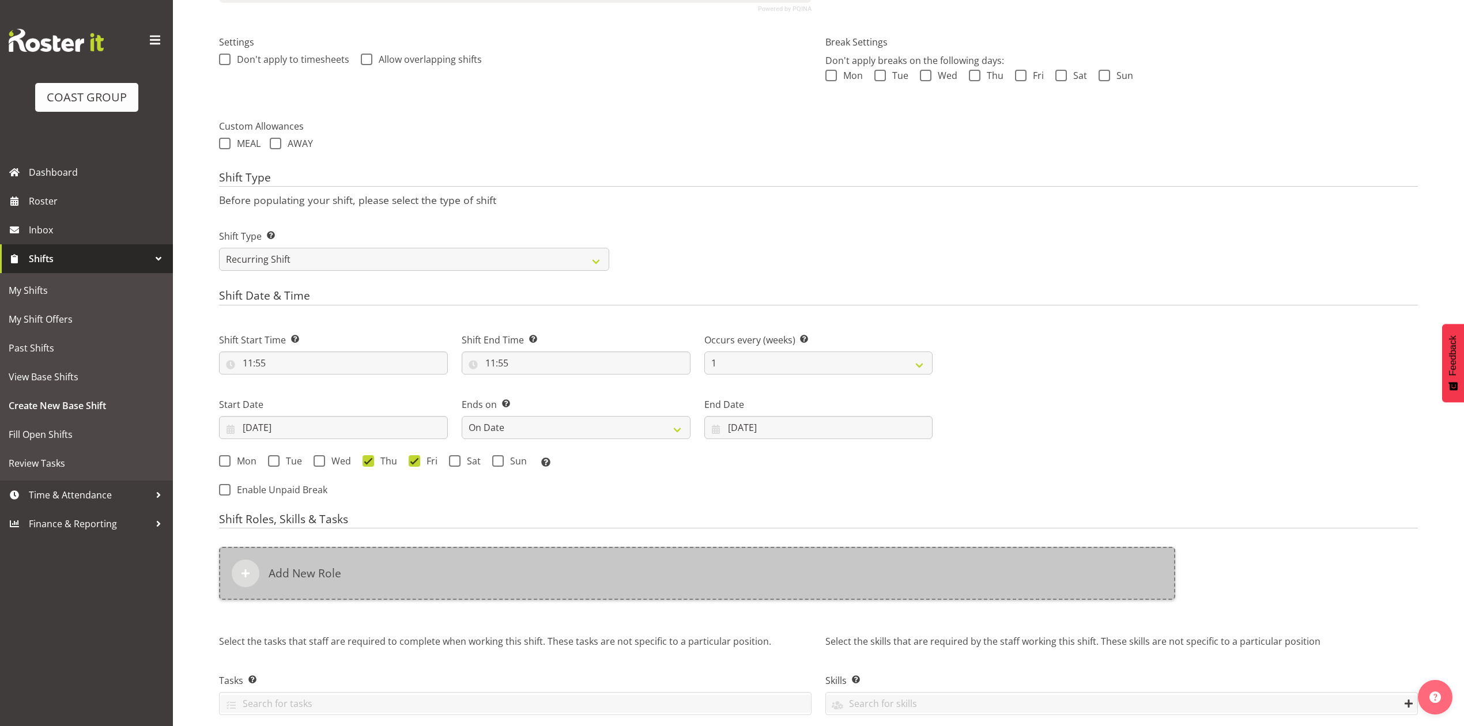
click at [403, 565] on div "Add New Role" at bounding box center [697, 573] width 956 height 53
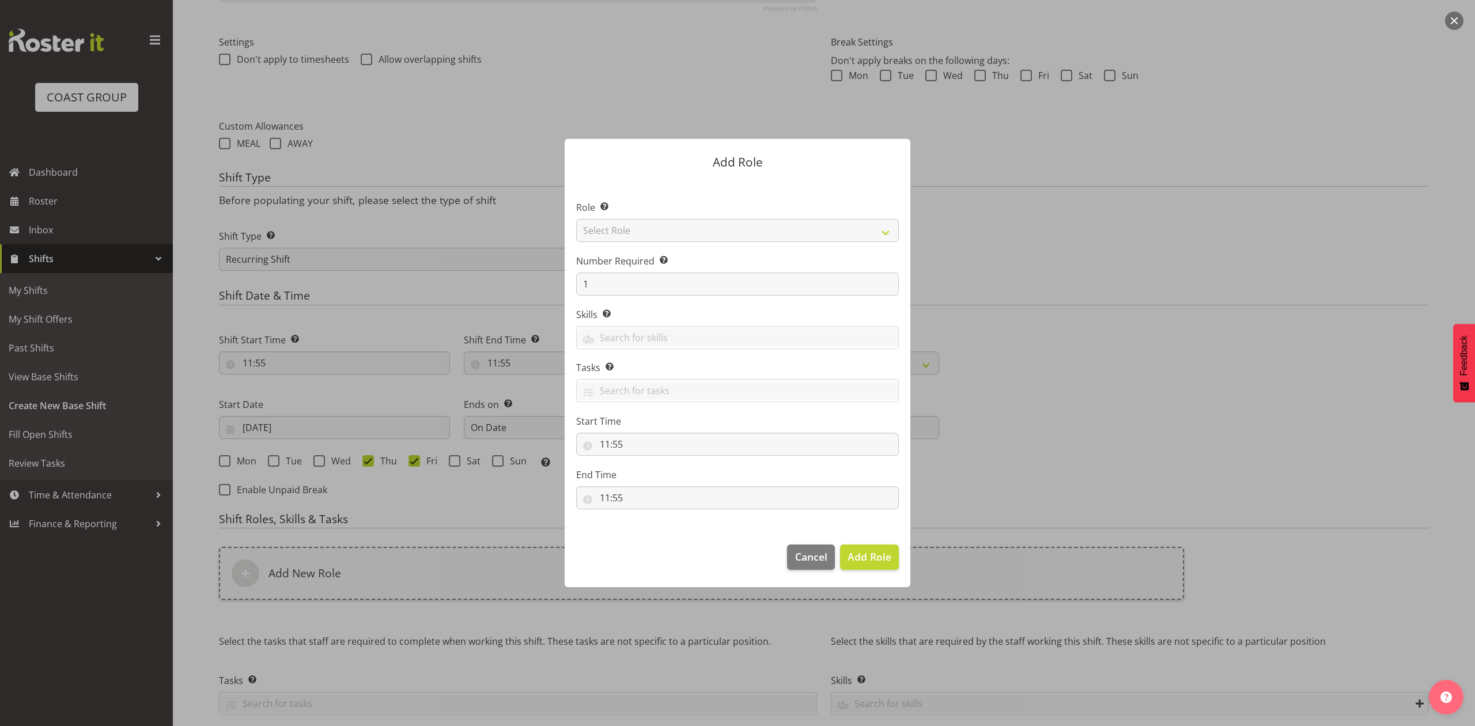
click at [807, 180] on section "Role Select the role you wish to add to the shift. Select Role ACCOUNT MANAGER …" at bounding box center [738, 356] width 346 height 353
drag, startPoint x: 819, startPoint y: 161, endPoint x: 830, endPoint y: 162, distance: 11.5
click at [830, 162] on p "Add Role" at bounding box center [737, 162] width 323 height 12
click at [666, 179] on header "Add Role" at bounding box center [738, 159] width 346 height 41
click at [651, 233] on select "Select Role ACCOUNT MANAGER ACCOUNT MANAGER DW ACCOUNTS [PERSON_NAME] VEHICLES …" at bounding box center [737, 230] width 323 height 23
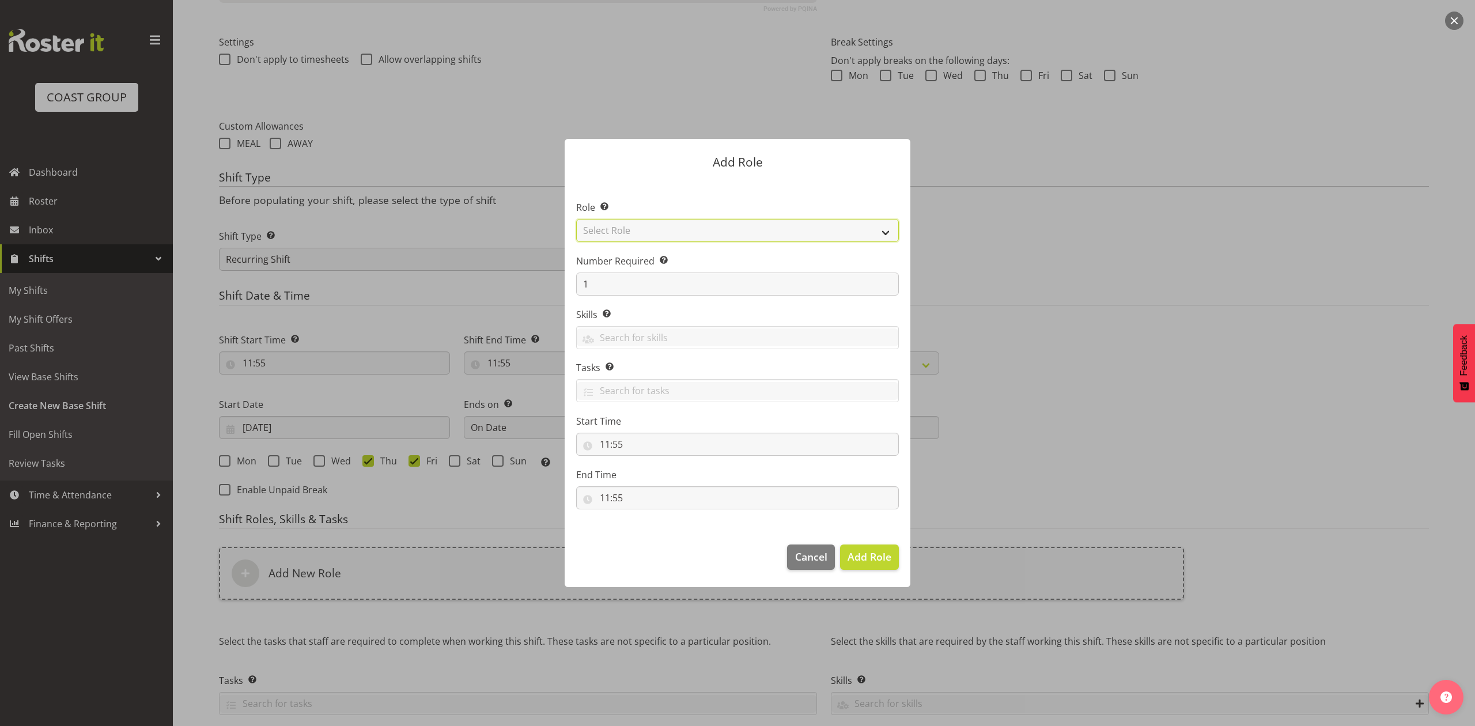
select select "81"
click at [576, 219] on select "Select Role ACCOUNT MANAGER ACCOUNT MANAGER DW ACCOUNTS [PERSON_NAME] VEHICLES …" at bounding box center [737, 230] width 323 height 23
click at [865, 563] on span "Add Role" at bounding box center [870, 557] width 44 height 14
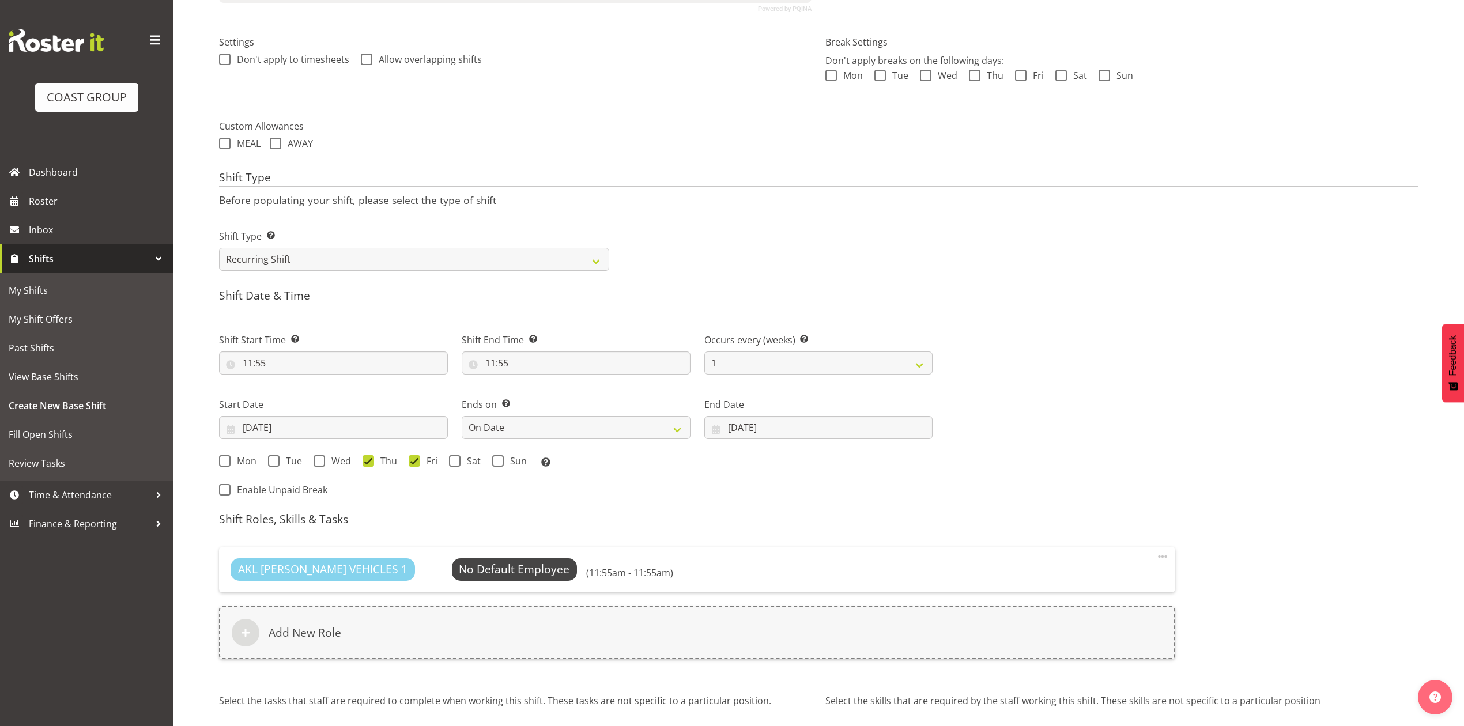
scroll to position [494, 0]
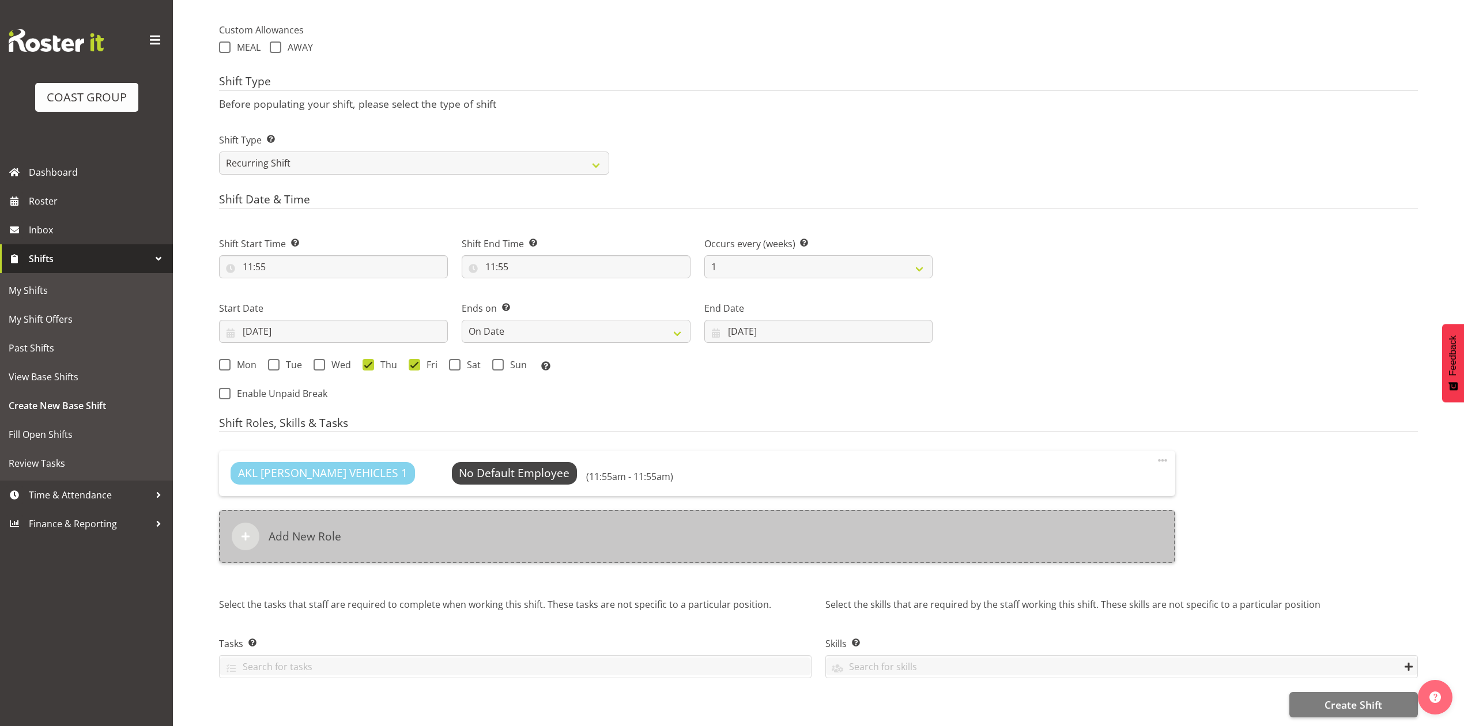
click at [498, 510] on div "Add New Role" at bounding box center [697, 536] width 956 height 53
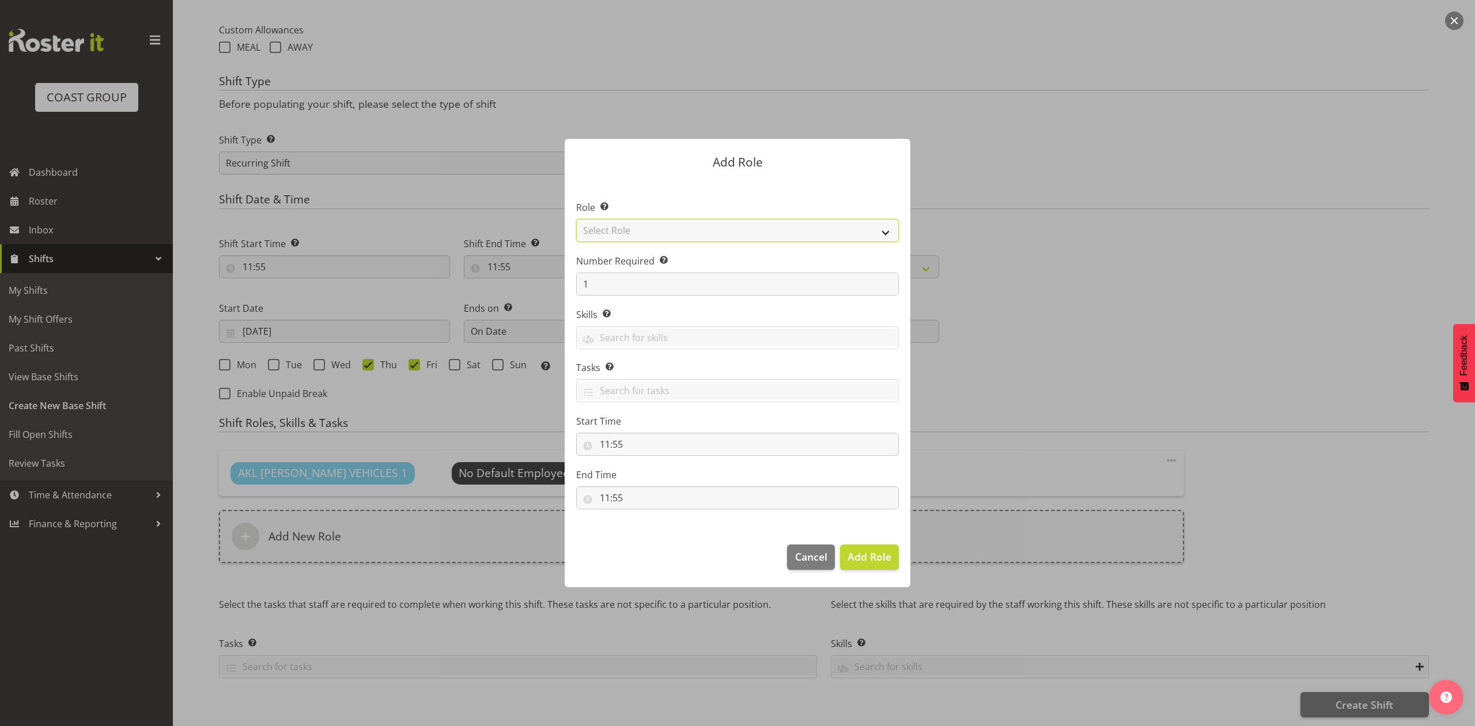
click at [653, 233] on select "Select Role ACCOUNT MANAGER ACCOUNT MANAGER DW ACCOUNTS [PERSON_NAME] VEHICLES …" at bounding box center [737, 230] width 323 height 23
select select "188"
click at [576, 219] on select "Select Role ACCOUNT MANAGER ACCOUNT MANAGER DW ACCOUNTS [PERSON_NAME] VEHICLES …" at bounding box center [737, 230] width 323 height 23
click at [865, 555] on span "Add Role" at bounding box center [870, 557] width 44 height 14
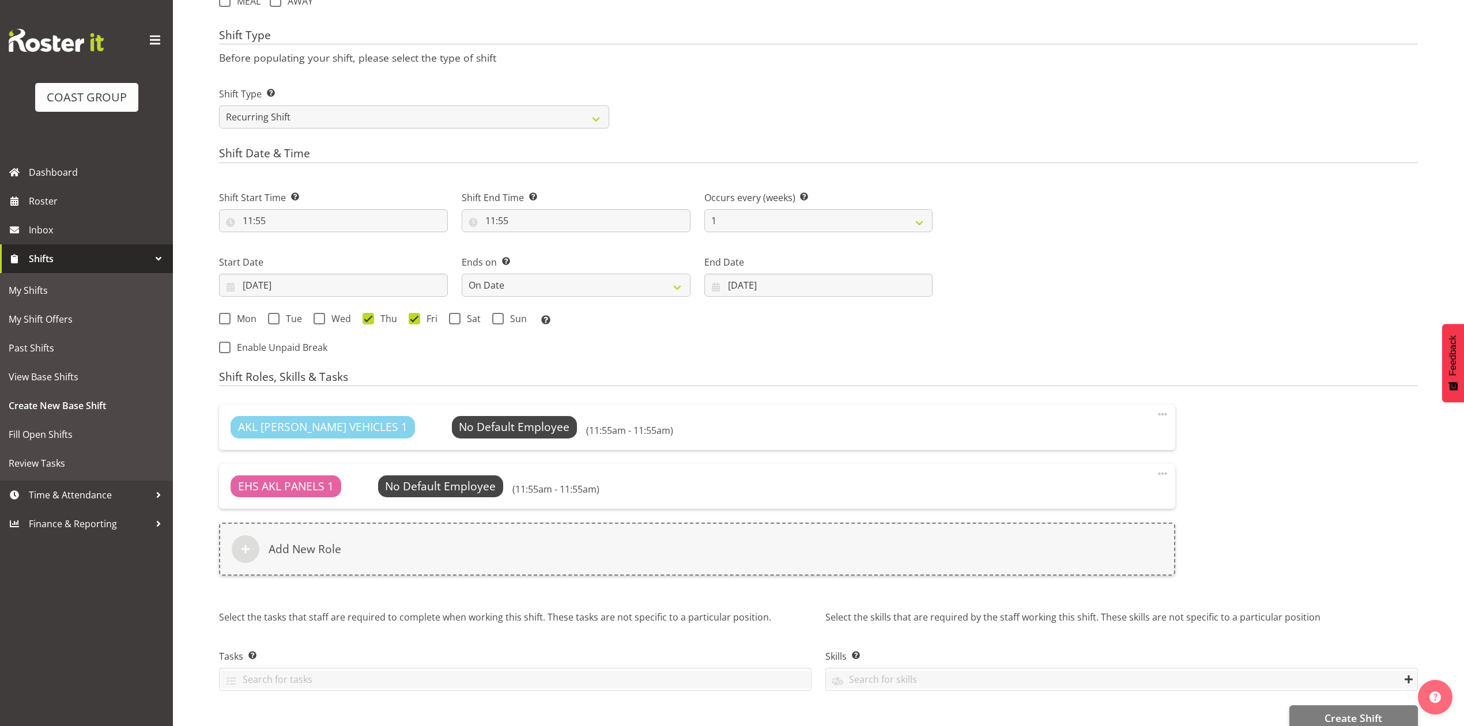
scroll to position [553, 0]
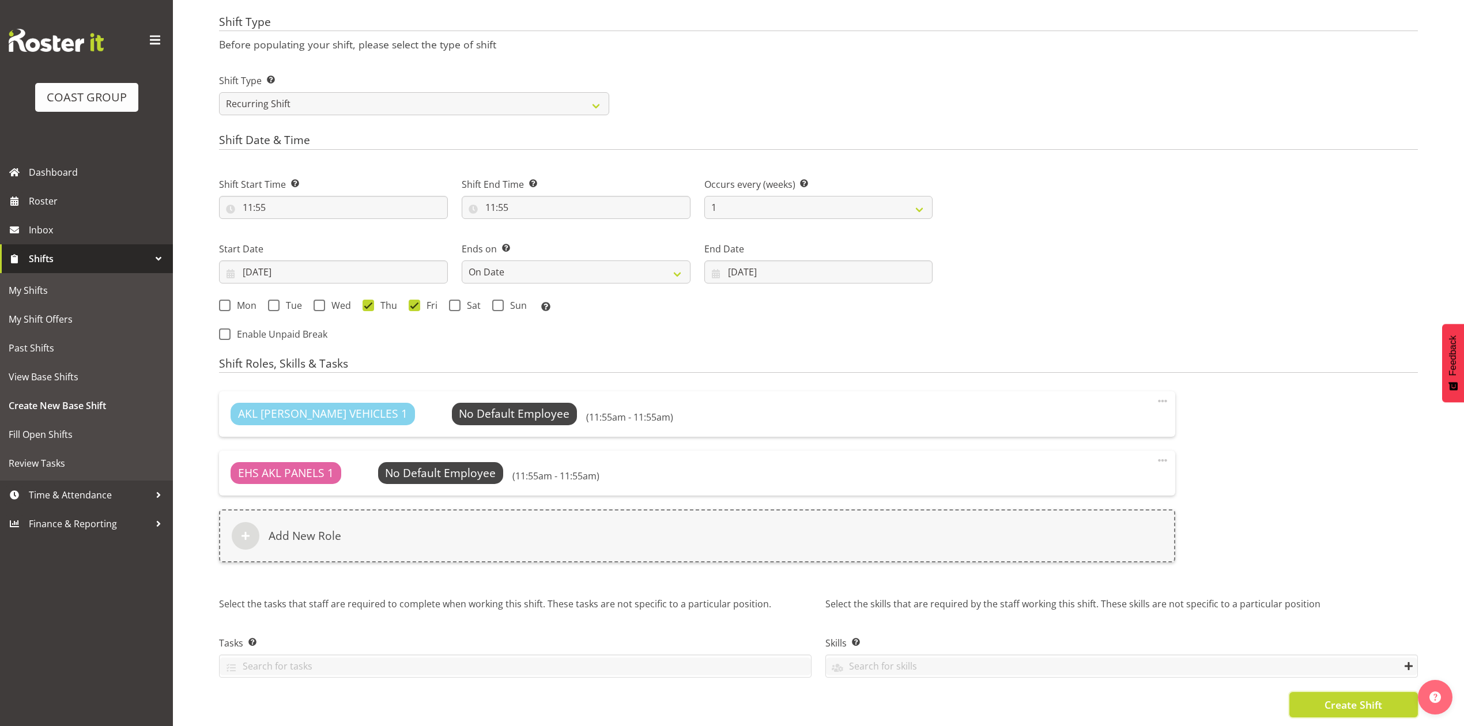
click at [1289, 694] on button "Create Shift" at bounding box center [1353, 704] width 128 height 25
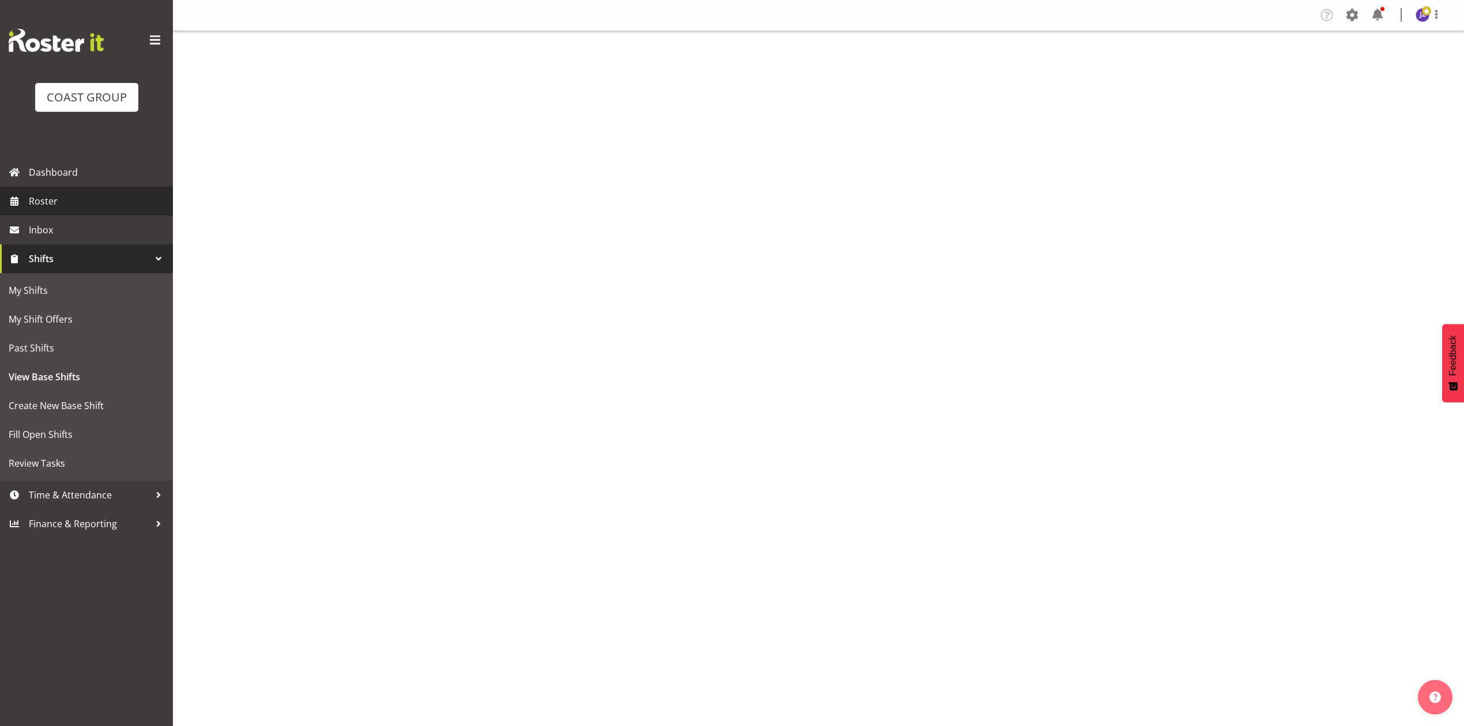
click at [60, 204] on span "Roster" at bounding box center [98, 200] width 138 height 17
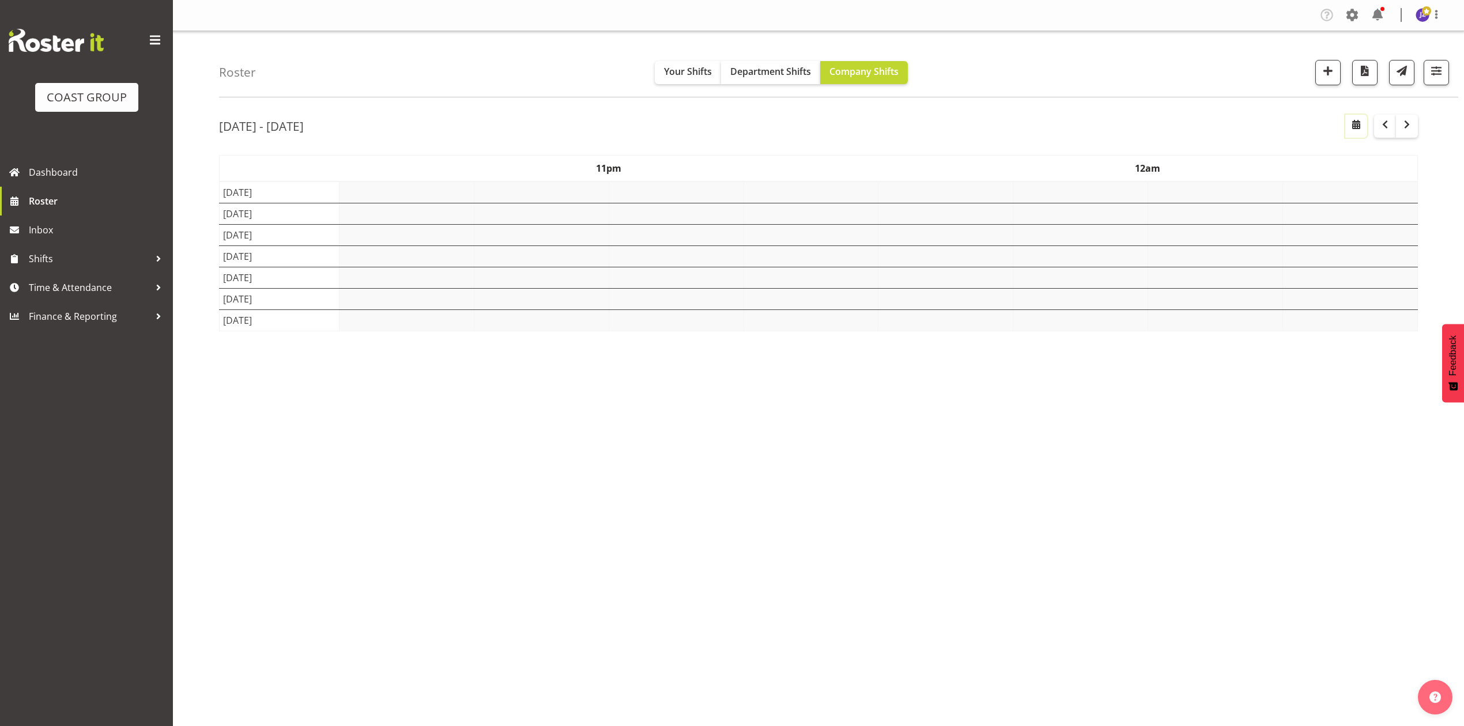
click at [1346, 127] on button "button" at bounding box center [1356, 126] width 22 height 23
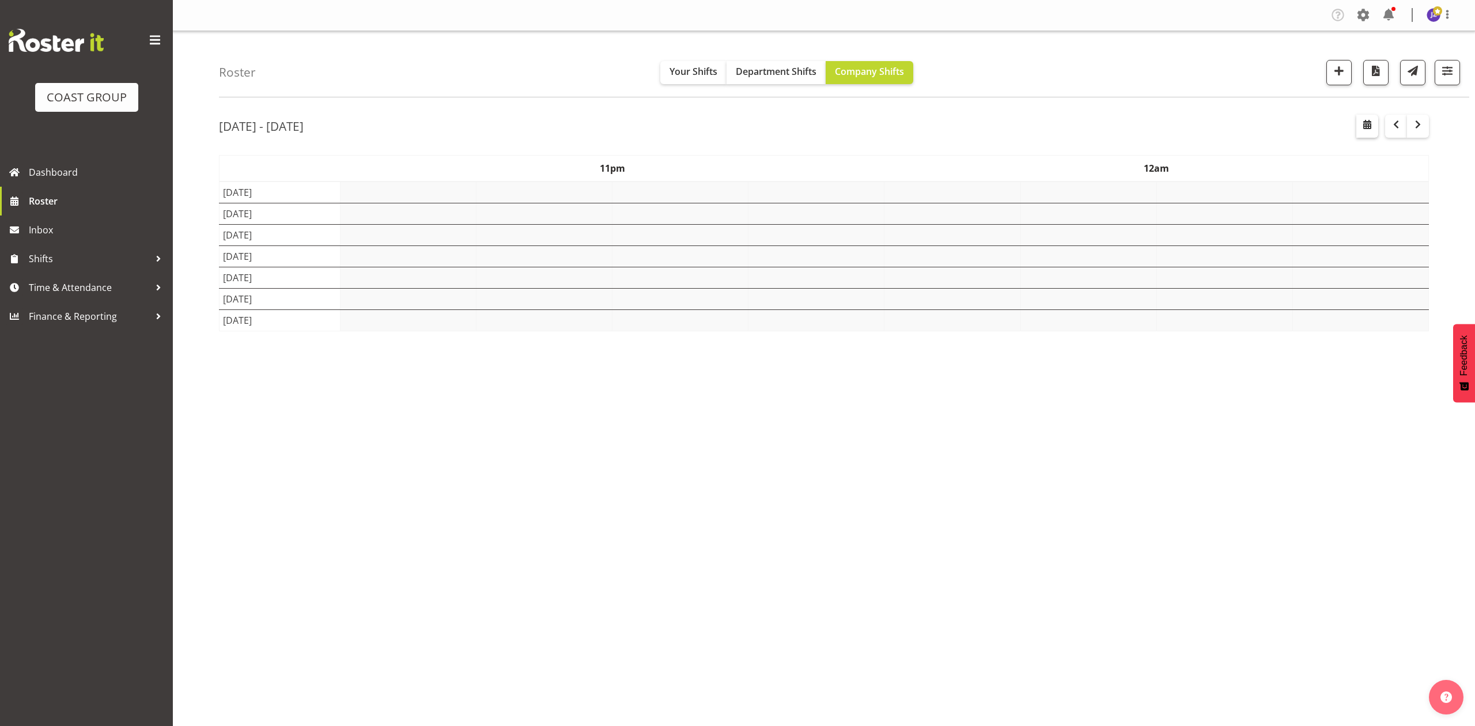
select select "7"
select select "2025"
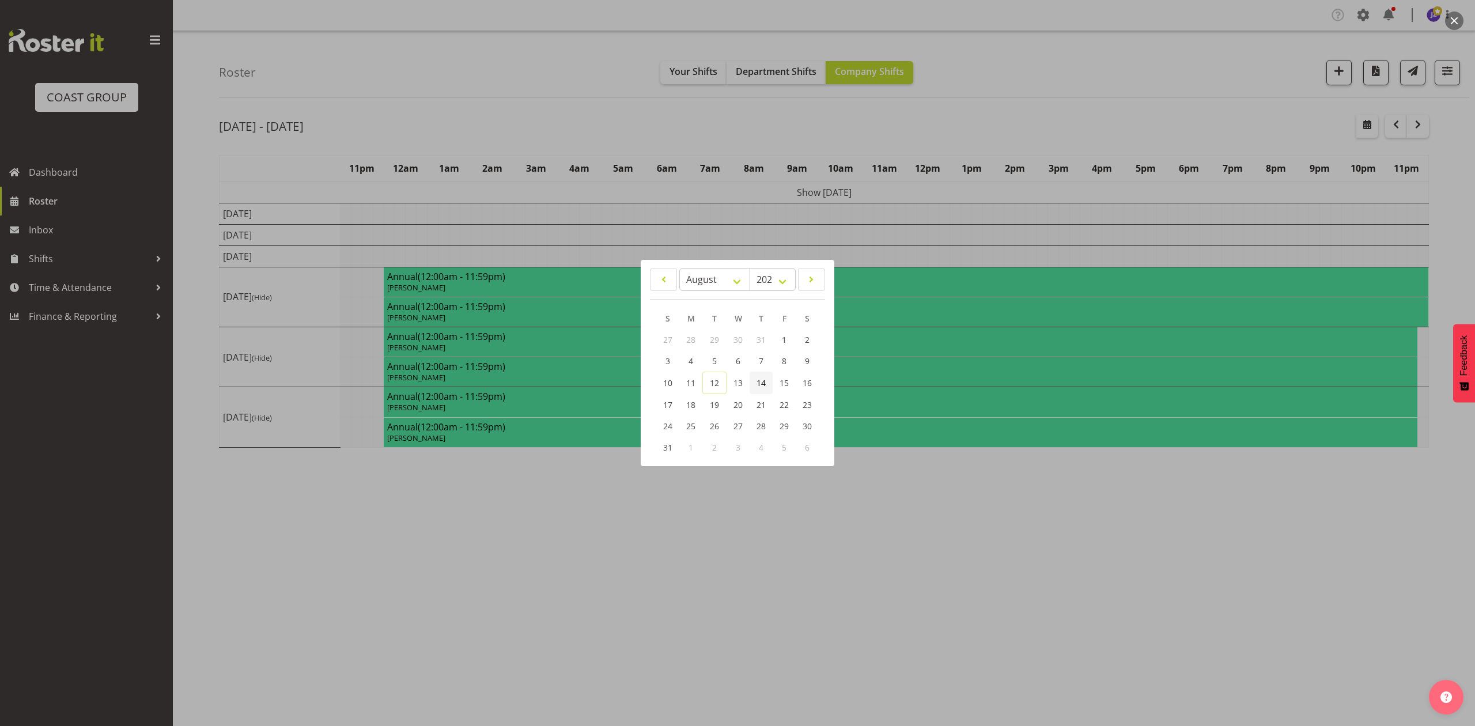
click at [757, 383] on span "14" at bounding box center [761, 382] width 9 height 11
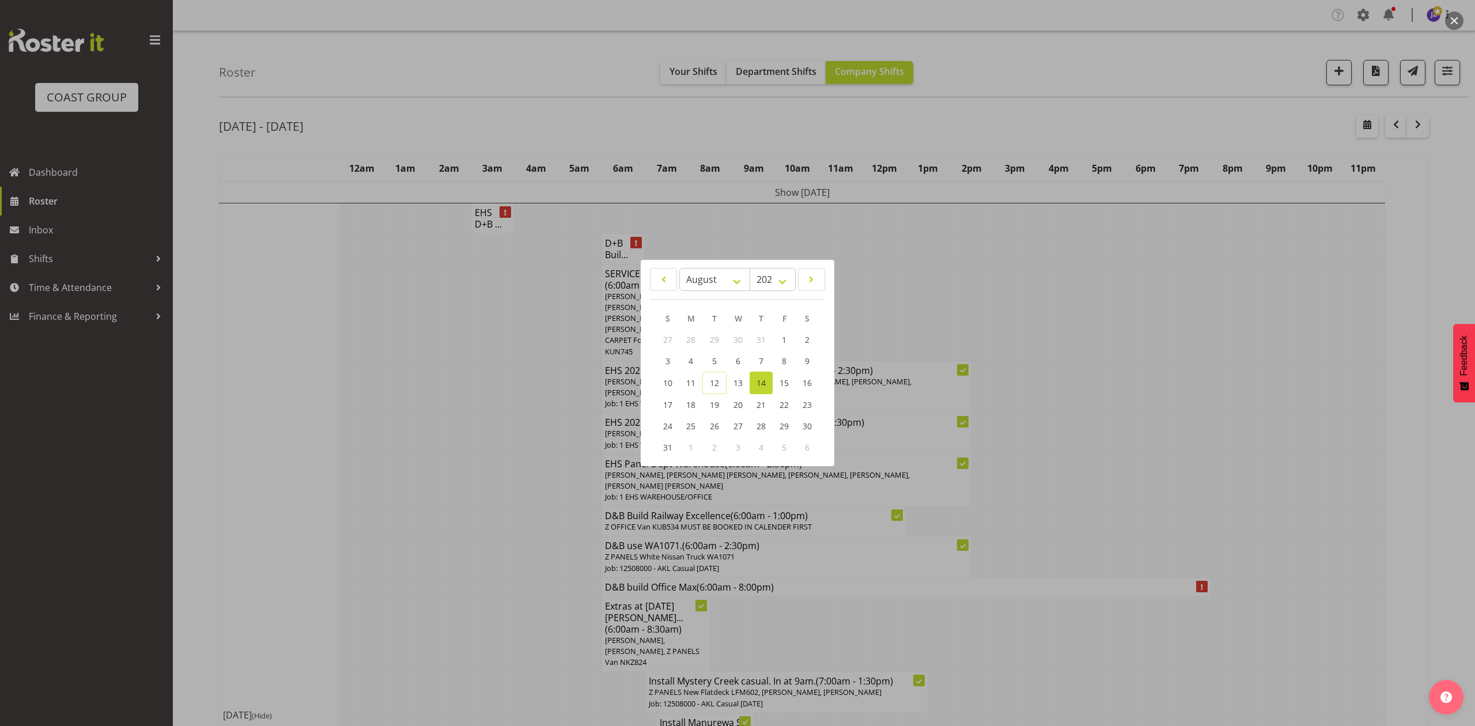
click at [1171, 361] on div at bounding box center [737, 363] width 1475 height 726
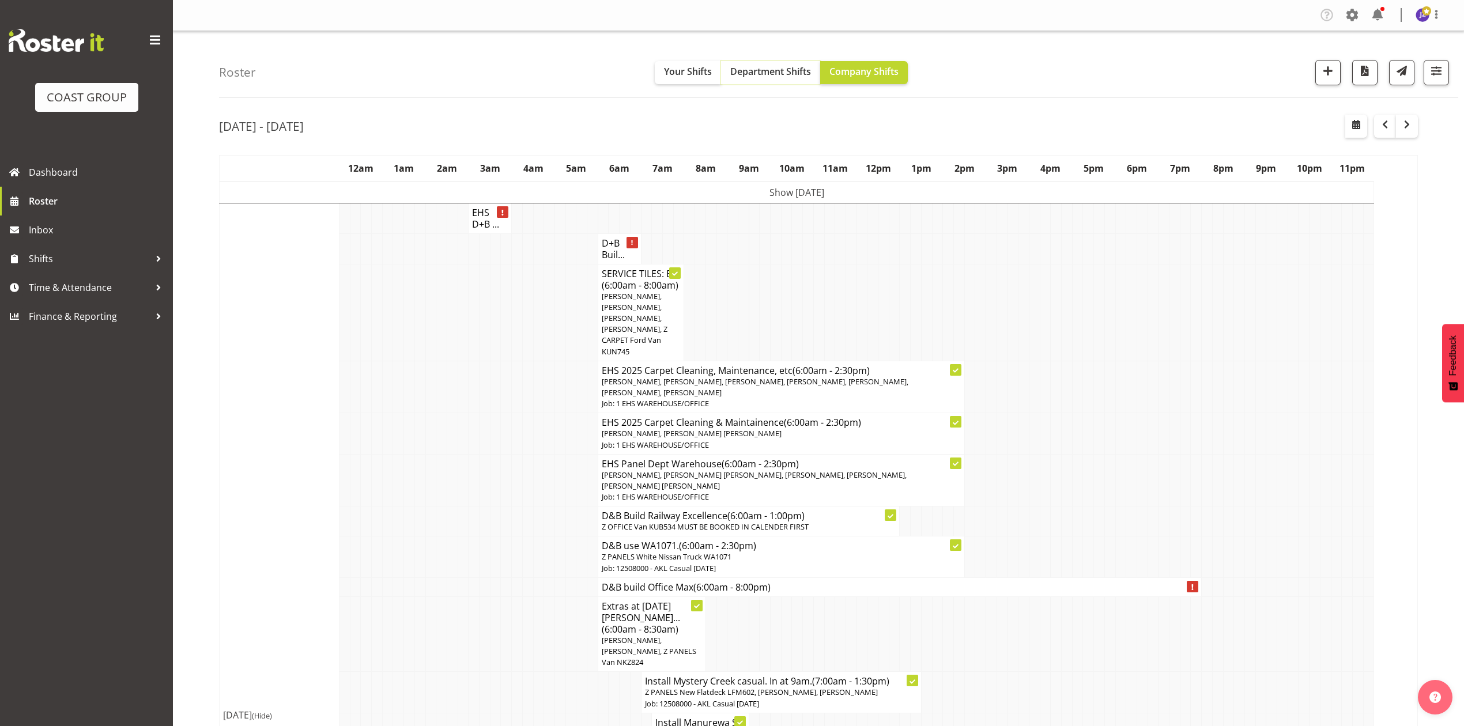
click at [773, 67] on span "Department Shifts" at bounding box center [770, 71] width 81 height 13
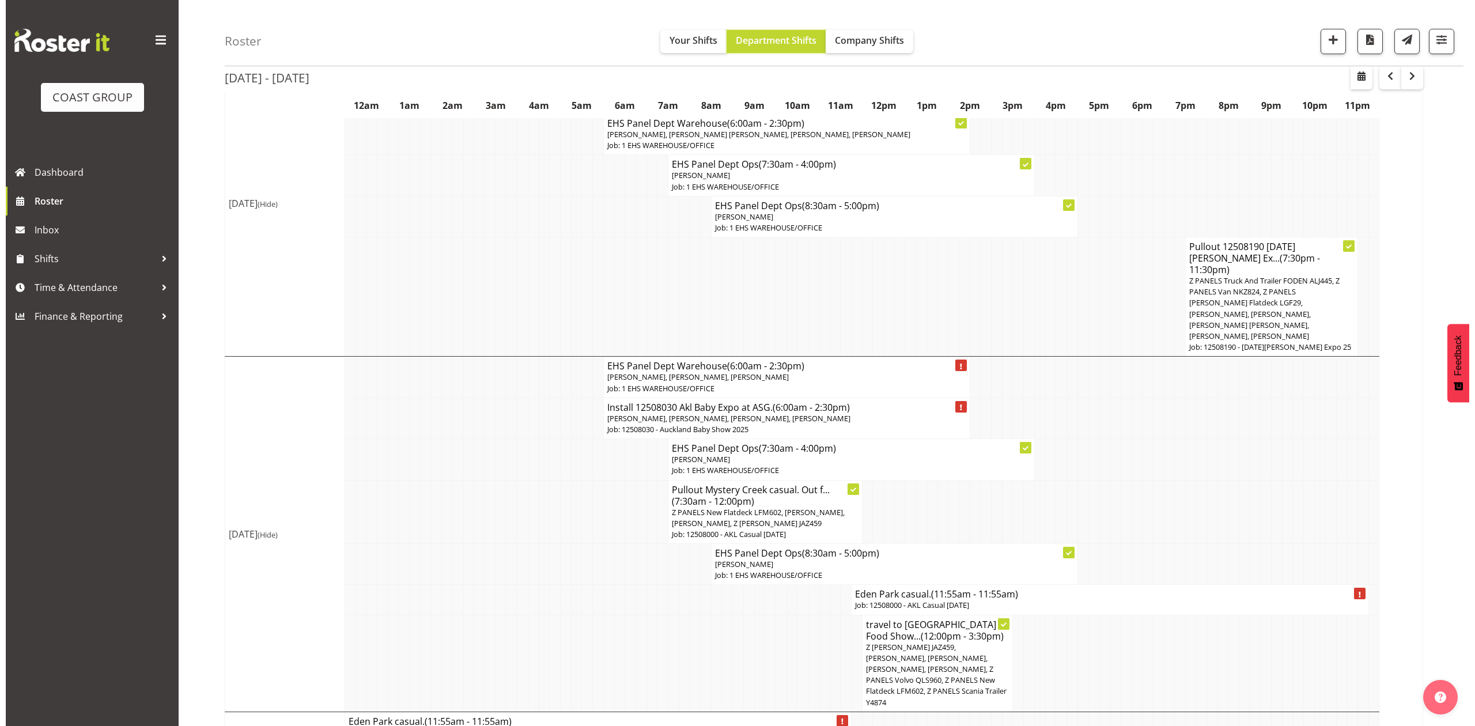
scroll to position [614, 0]
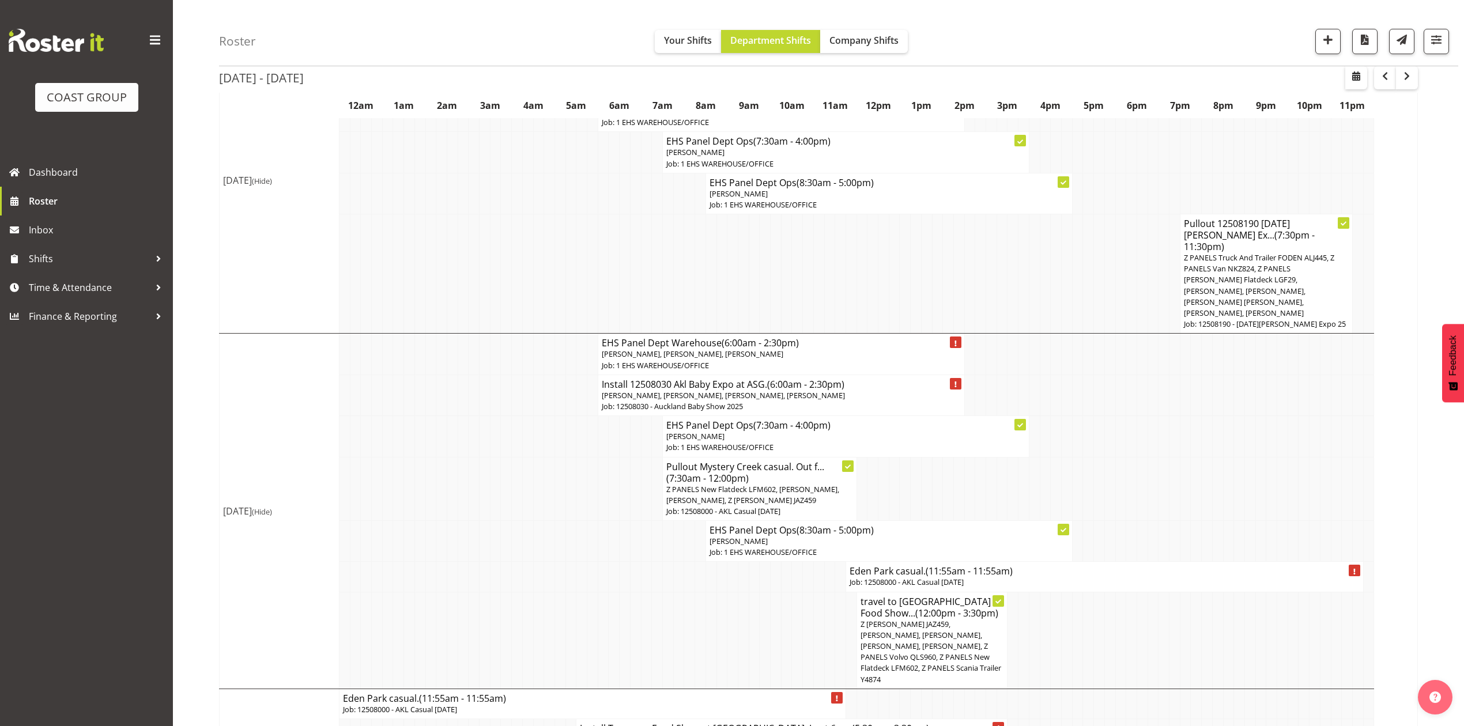
click at [985, 577] on p "Job: 12508000 - AKL Casual [DATE]" at bounding box center [1104, 582] width 510 height 11
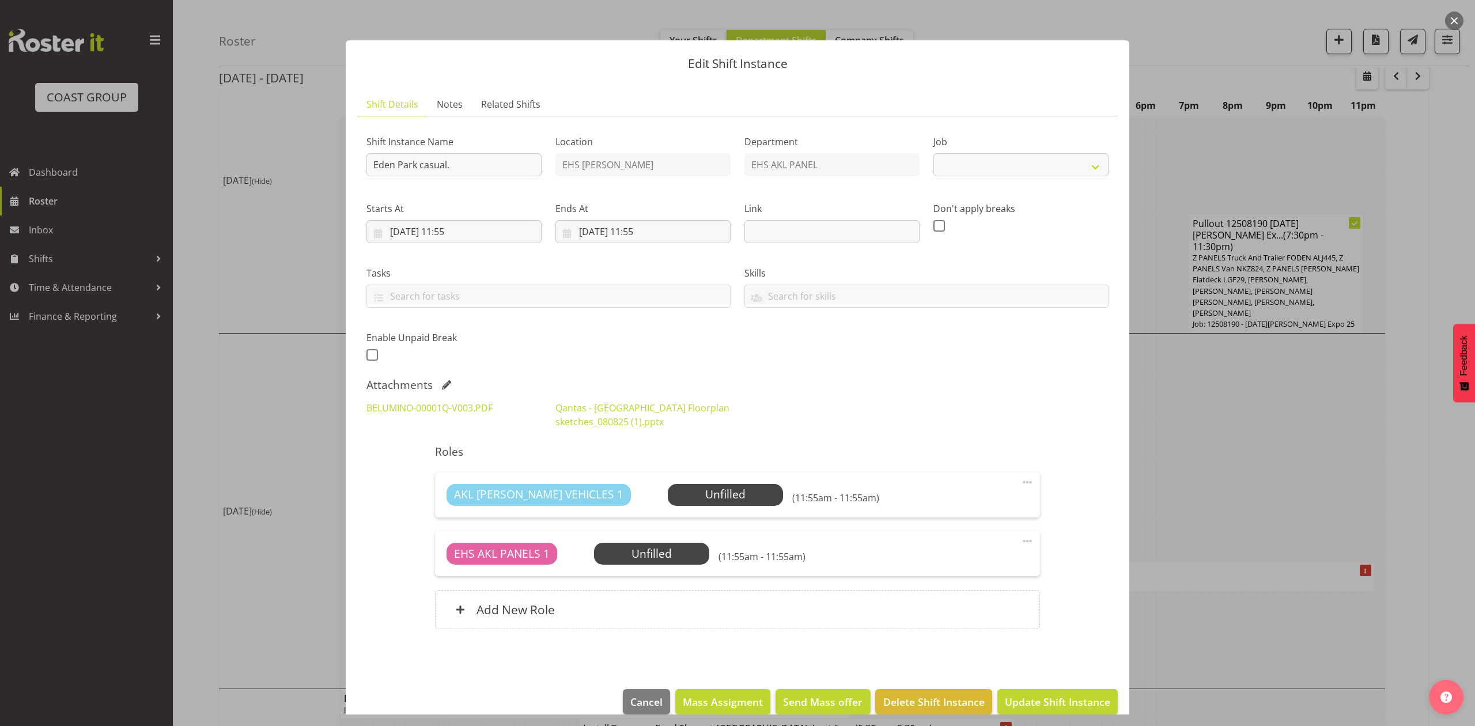
select select "8652"
click at [373, 165] on input "Eden Park casual." at bounding box center [453, 164] width 175 height 23
drag, startPoint x: 554, startPoint y: 179, endPoint x: 537, endPoint y: 169, distance: 19.1
click at [549, 176] on div "Location EHS [PERSON_NAME]" at bounding box center [643, 152] width 189 height 67
click at [535, 169] on input "Install [GEOGRAPHIC_DATA] casual." at bounding box center [453, 164] width 175 height 23
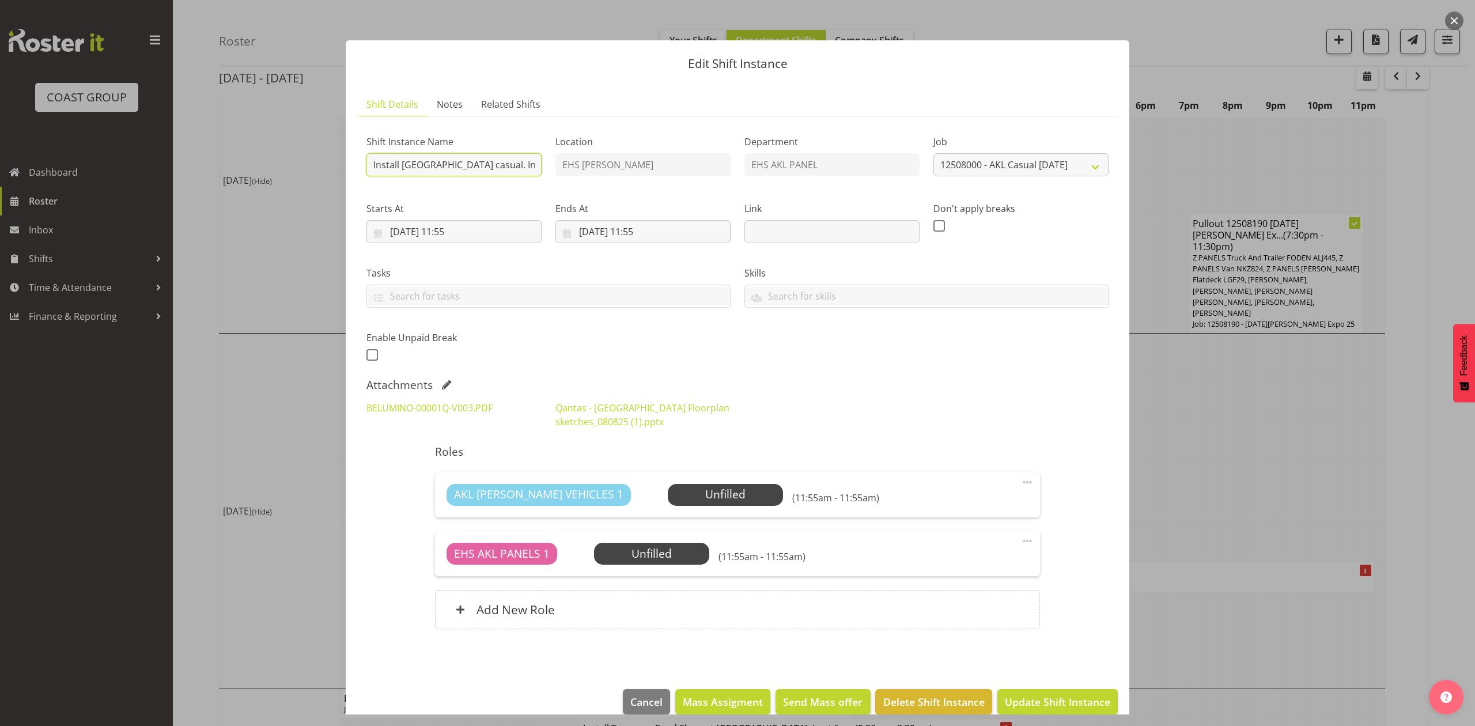
click at [510, 161] on input "Install [GEOGRAPHIC_DATA] casual. In at" at bounding box center [453, 164] width 175 height 23
type input "Install [GEOGRAPHIC_DATA] casual. In at 9am."
drag, startPoint x: 607, startPoint y: 226, endPoint x: 667, endPoint y: 298, distance: 93.3
click at [611, 226] on input "[DATE] 11:55" at bounding box center [642, 231] width 175 height 23
click at [679, 368] on span "14" at bounding box center [680, 368] width 9 height 11
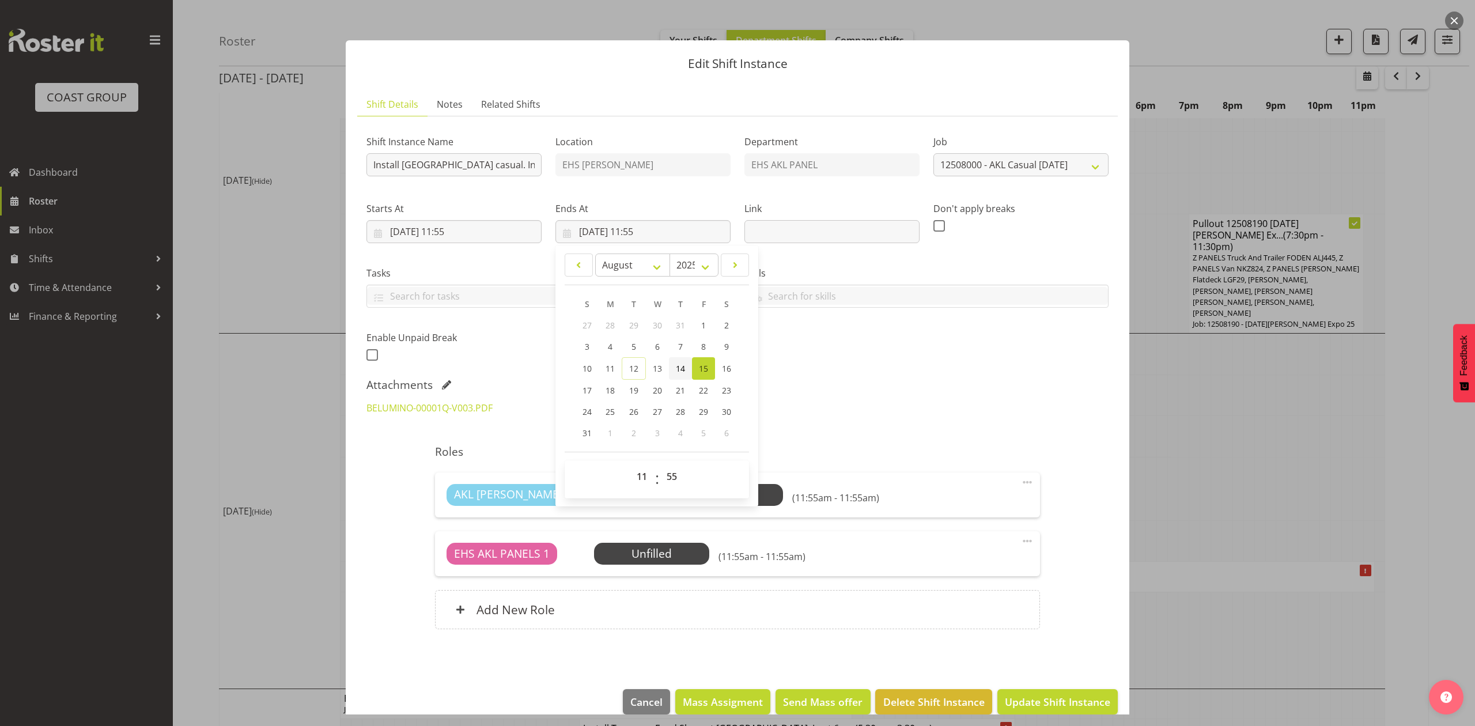
type input "[DATE] 11:55"
click at [464, 238] on input "[DATE] 11:55" at bounding box center [453, 231] width 175 height 23
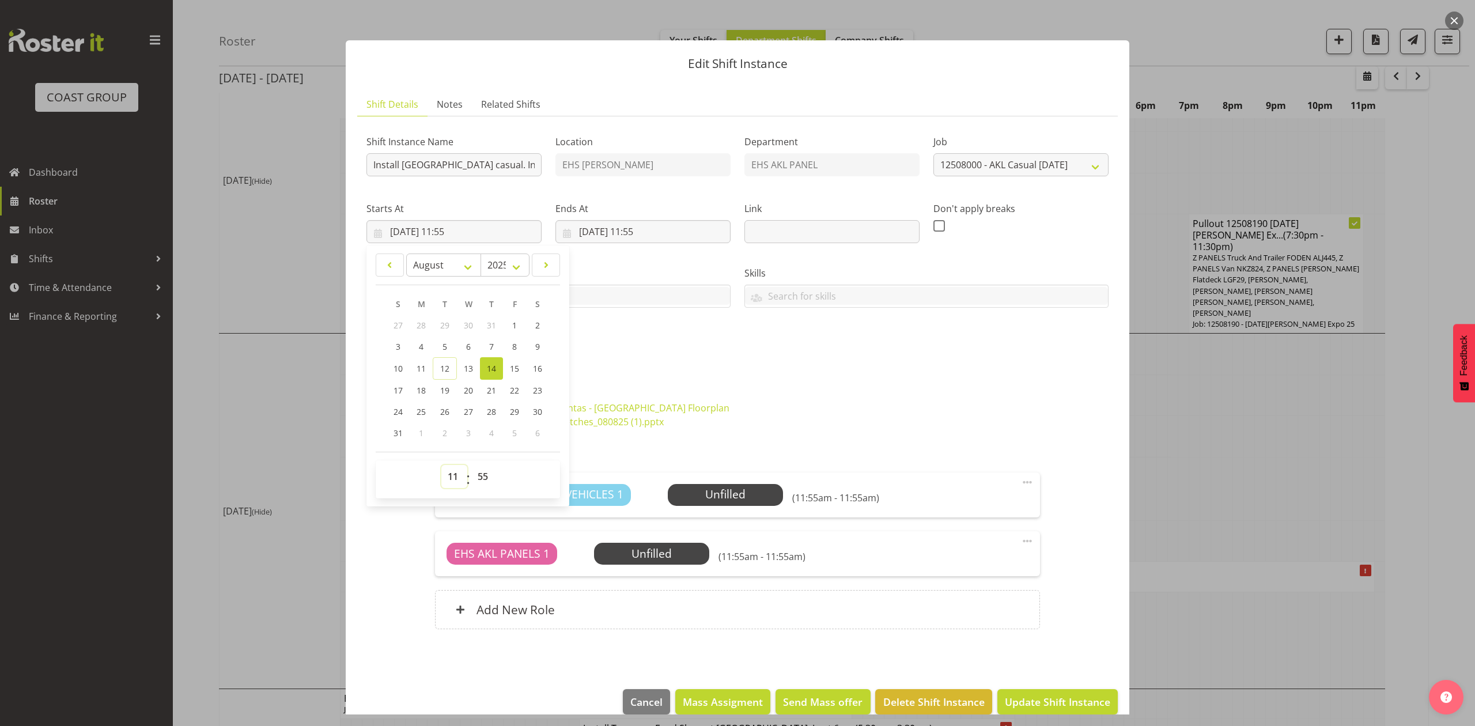
click at [448, 478] on select "00 01 02 03 04 05 06 07 08 09 10 11 12 13 14 15 16 17 18 19 20 21 22 23" at bounding box center [454, 476] width 26 height 23
select select "8"
click at [441, 466] on select "00 01 02 03 04 05 06 07 08 09 10 11 12 13 14 15 16 17 18 19 20 21 22 23" at bounding box center [454, 476] width 26 height 23
type input "[DATE] 08:55"
drag, startPoint x: 484, startPoint y: 482, endPoint x: 485, endPoint y: 469, distance: 12.7
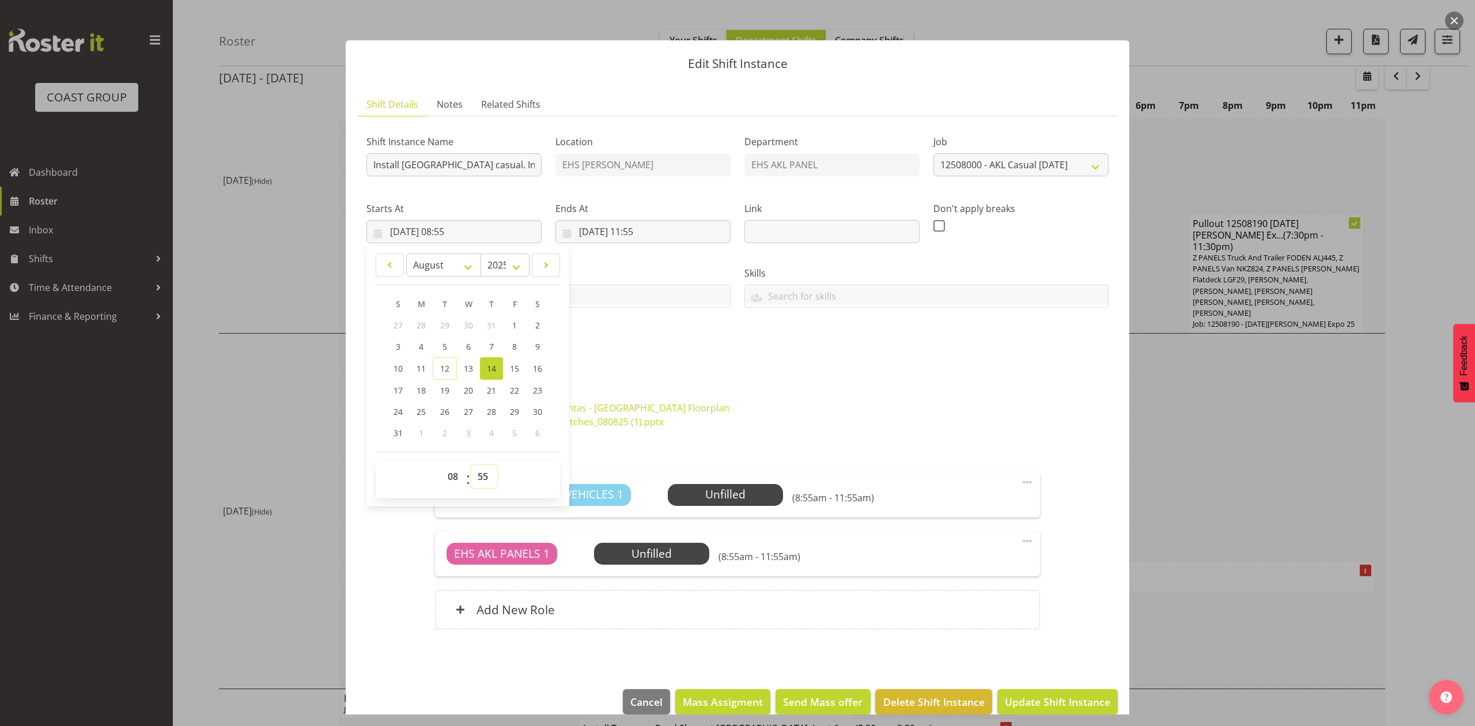
click at [484, 482] on select "00 01 02 03 04 05 06 07 08 09 10 11 12 13 14 15 16 17 18 19 20 21 22 23 24 25 2…" at bounding box center [484, 476] width 26 height 23
select select "30"
click at [471, 466] on select "00 01 02 03 04 05 06 07 08 09 10 11 12 13 14 15 16 17 18 19 20 21 22 23 24 25 2…" at bounding box center [484, 476] width 26 height 23
type input "[DATE] 08:30"
click at [779, 415] on div "BELUMINO-00001Q-V003.PDF Qantas - [GEOGRAPHIC_DATA] Floorplan sketches_080825 (…" at bounding box center [738, 414] width 756 height 41
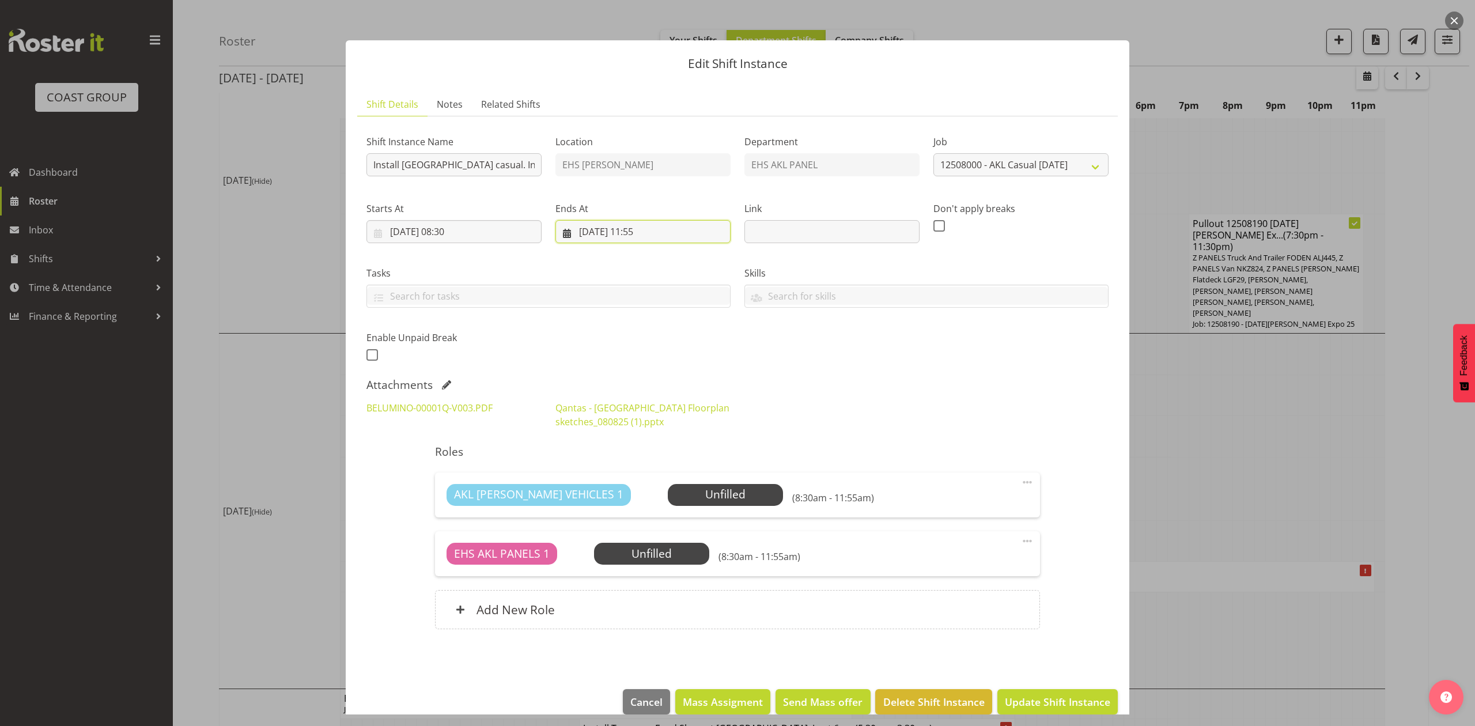
click at [638, 225] on input "[DATE] 11:55" at bounding box center [642, 231] width 175 height 23
click at [634, 475] on select "00 01 02 03 04 05 06 07 08 09 10 11 12 13 14 15 16 17 18 19 20 21 22 23" at bounding box center [643, 476] width 26 height 23
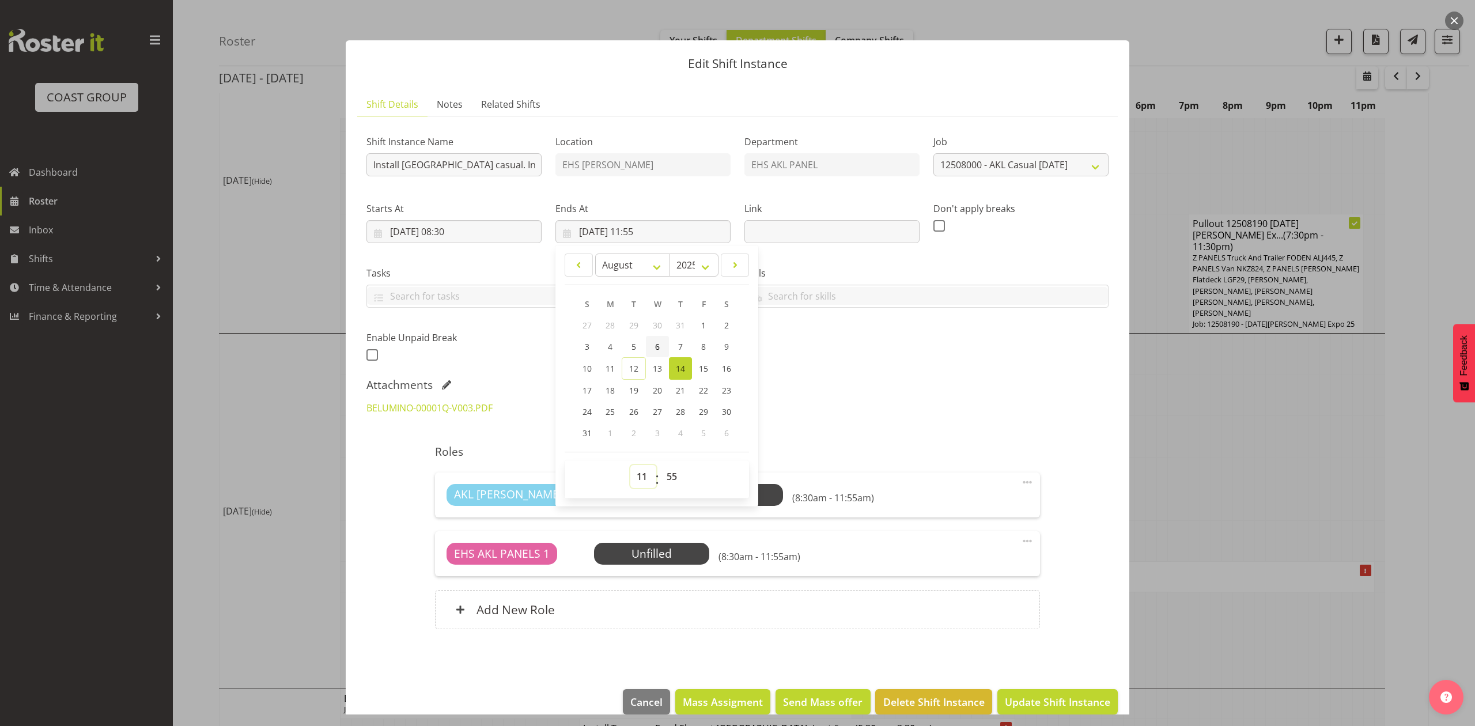
select select "10"
click at [630, 466] on select "00 01 02 03 04 05 06 07 08 09 10 11 12 13 14 15 16 17 18 19 20 21 22 23" at bounding box center [643, 476] width 26 height 23
type input "[DATE] 10:55"
click at [676, 478] on select "00 01 02 03 04 05 06 07 08 09 10 11 12 13 14 15 16 17 18 19 20 21 22 23 24 25 2…" at bounding box center [673, 476] width 26 height 23
select select "30"
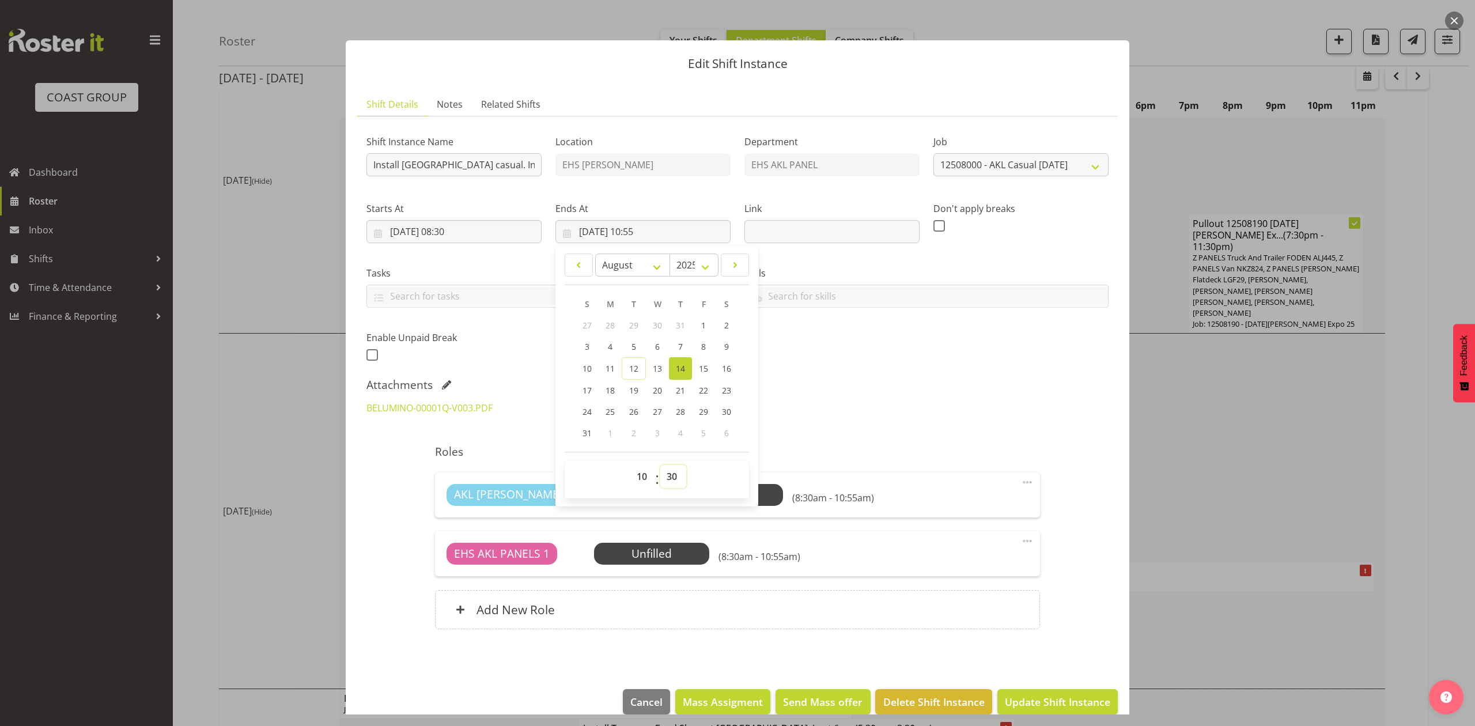
click at [660, 466] on select "00 01 02 03 04 05 06 07 08 09 10 11 12 13 14 15 16 17 18 19 20 21 22 23 24 25 2…" at bounding box center [673, 476] width 26 height 23
type input "[DATE] 10:30"
drag, startPoint x: 840, startPoint y: 401, endPoint x: 853, endPoint y: 402, distance: 12.7
click at [853, 402] on div "BELUMINO-00001Q-V003.PDF Qantas - [GEOGRAPHIC_DATA] Floorplan sketches_080825 (…" at bounding box center [738, 414] width 756 height 41
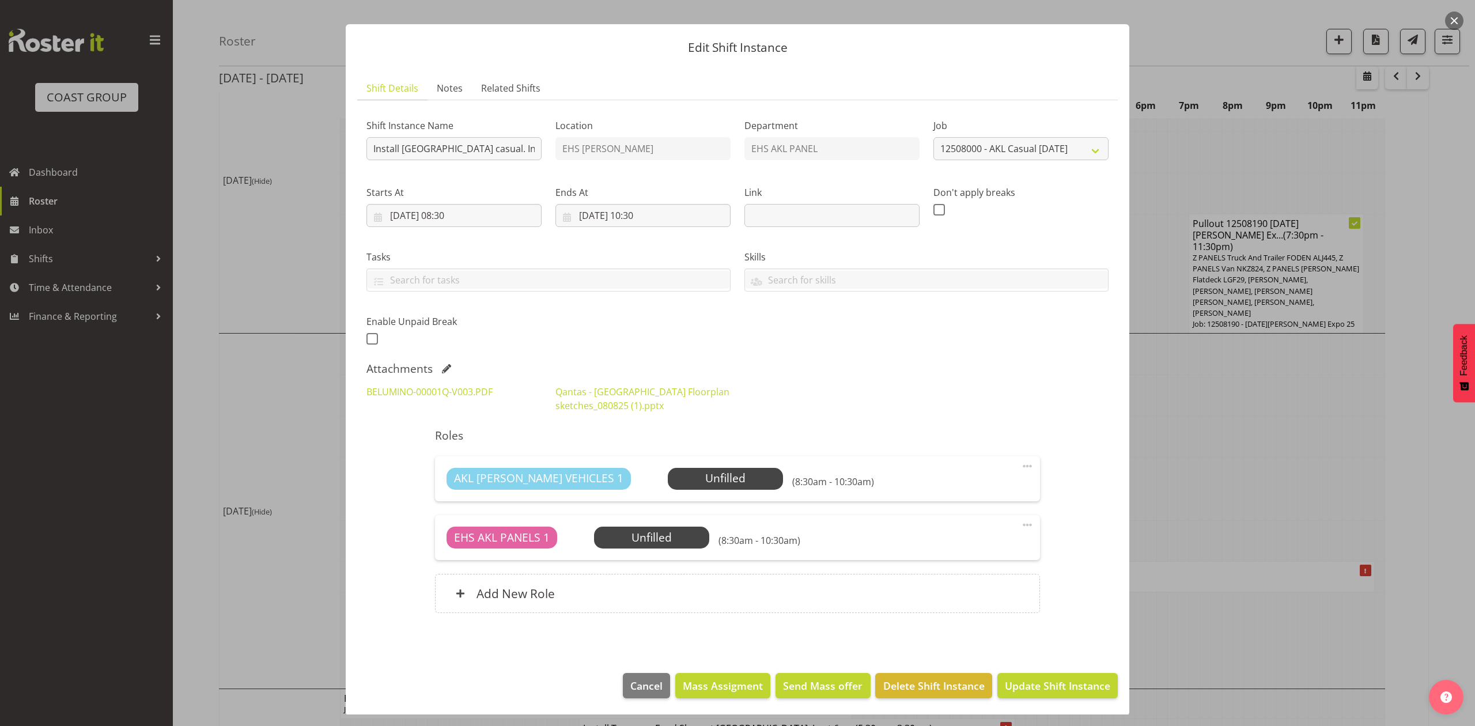
scroll to position [19, 0]
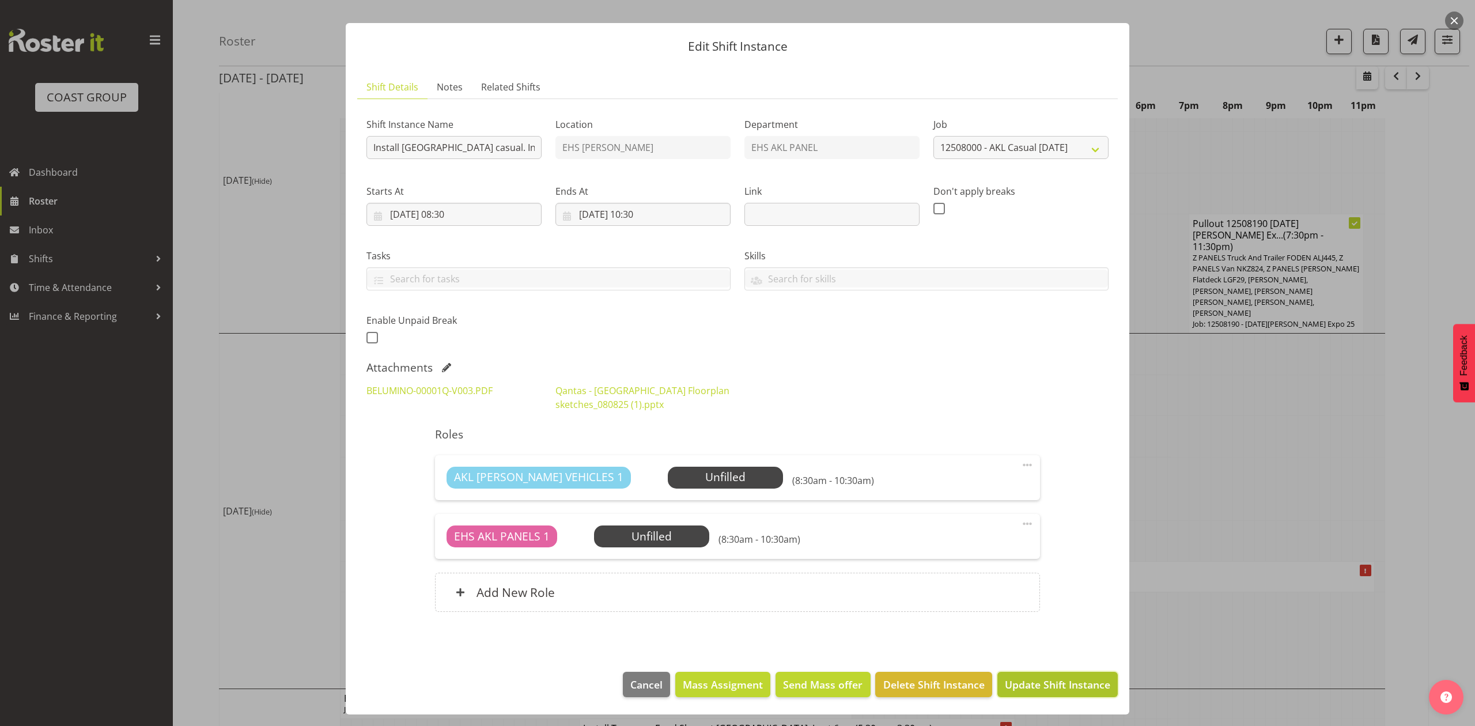
click at [1060, 674] on button "Update Shift Instance" at bounding box center [1057, 684] width 120 height 25
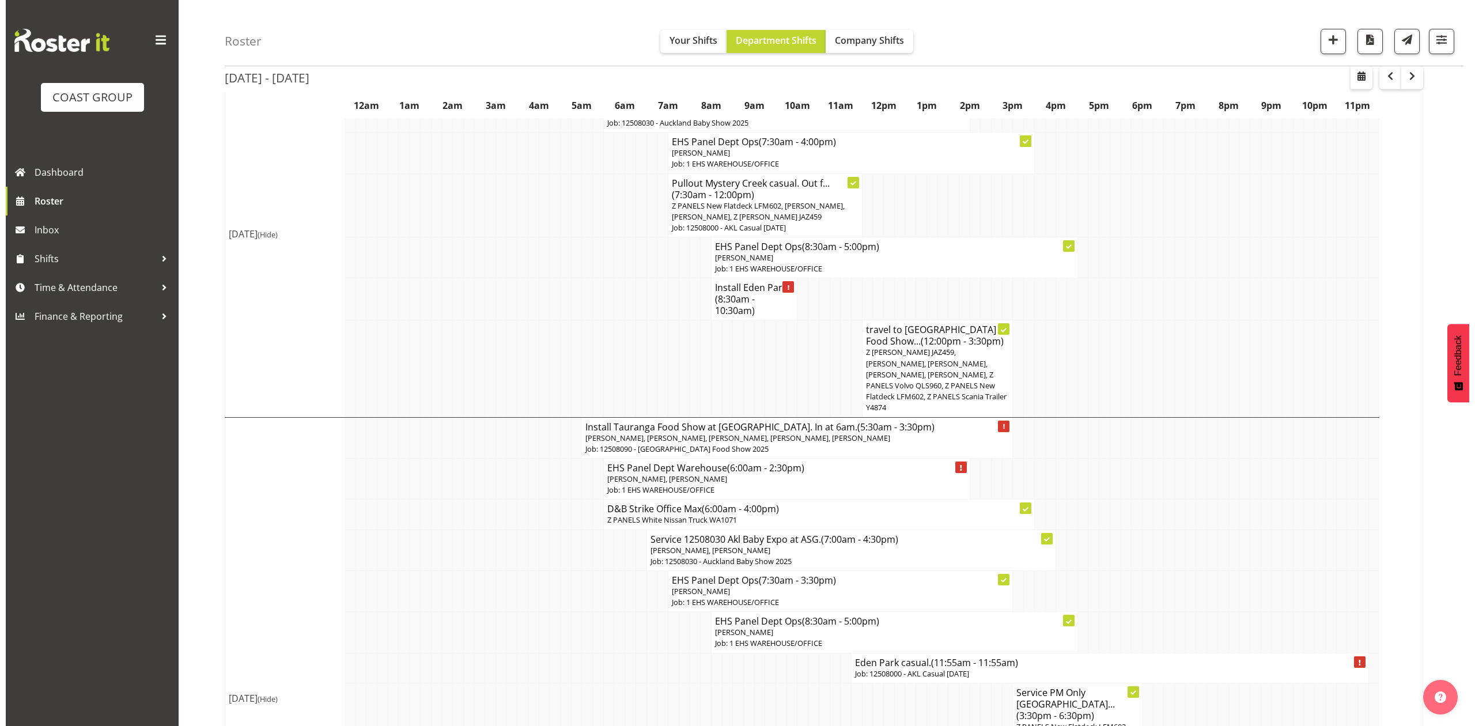
scroll to position [922, 0]
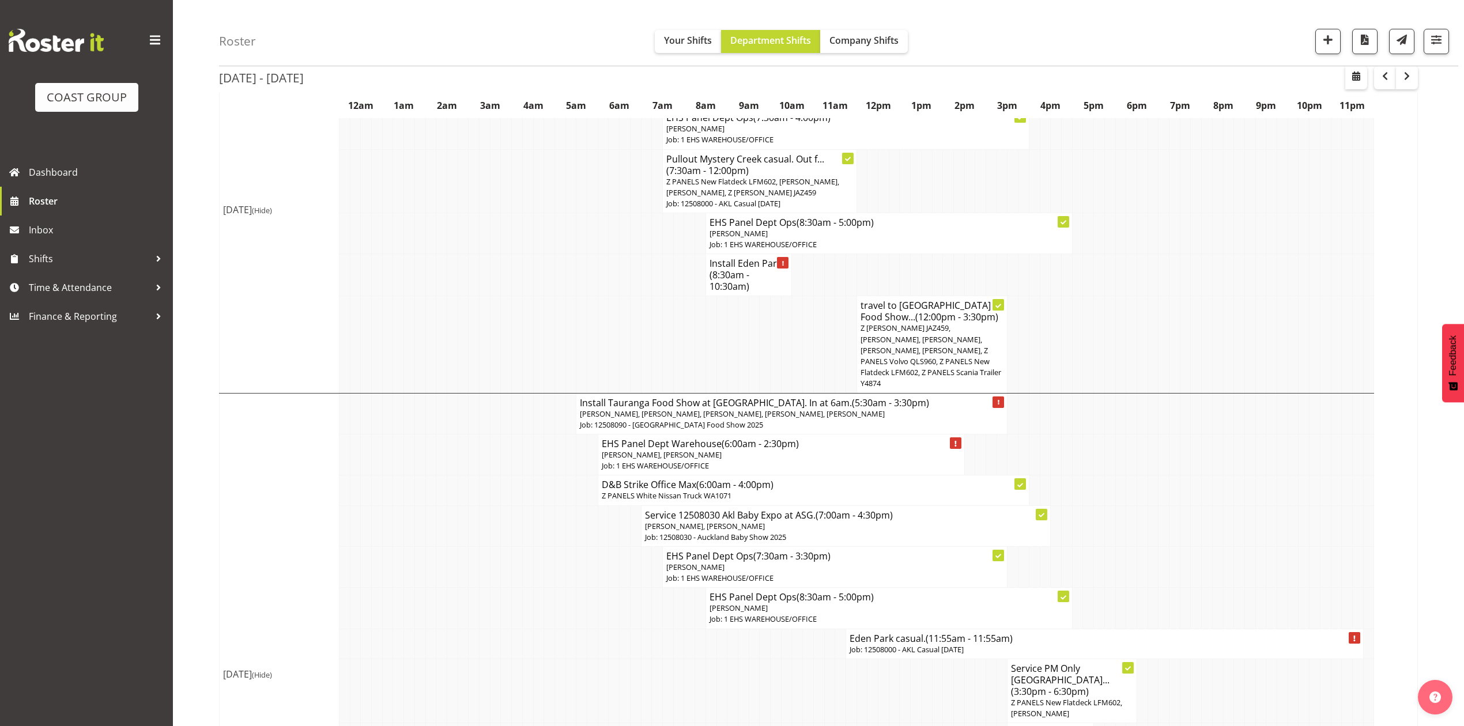
click at [900, 644] on p "Job: 12508000 - AKL Casual [DATE]" at bounding box center [1104, 649] width 510 height 11
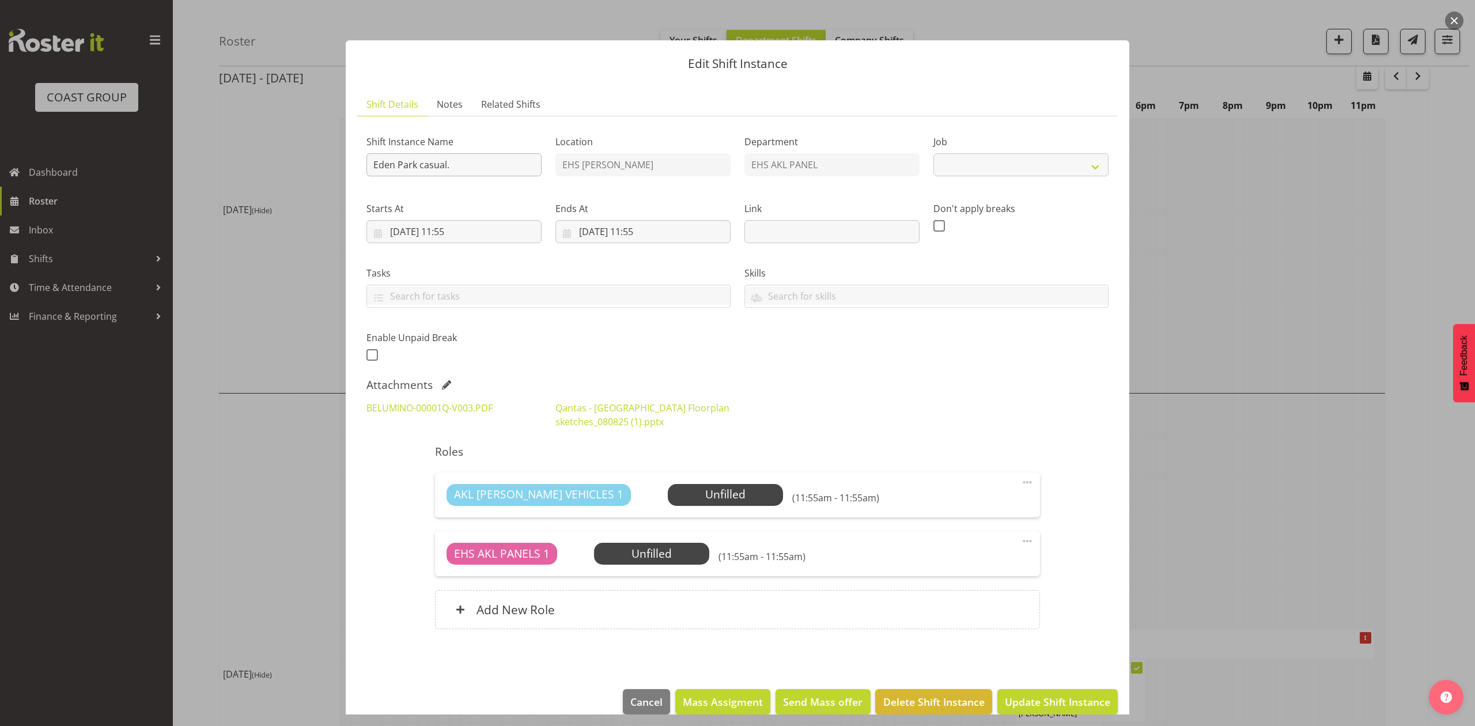
select select "8652"
click at [372, 162] on input "Eden Park casual." at bounding box center [453, 164] width 175 height 23
click at [494, 159] on input "[GEOGRAPHIC_DATA] casual." at bounding box center [453, 164] width 175 height 23
drag, startPoint x: 526, startPoint y: 164, endPoint x: 496, endPoint y: 162, distance: 30.0
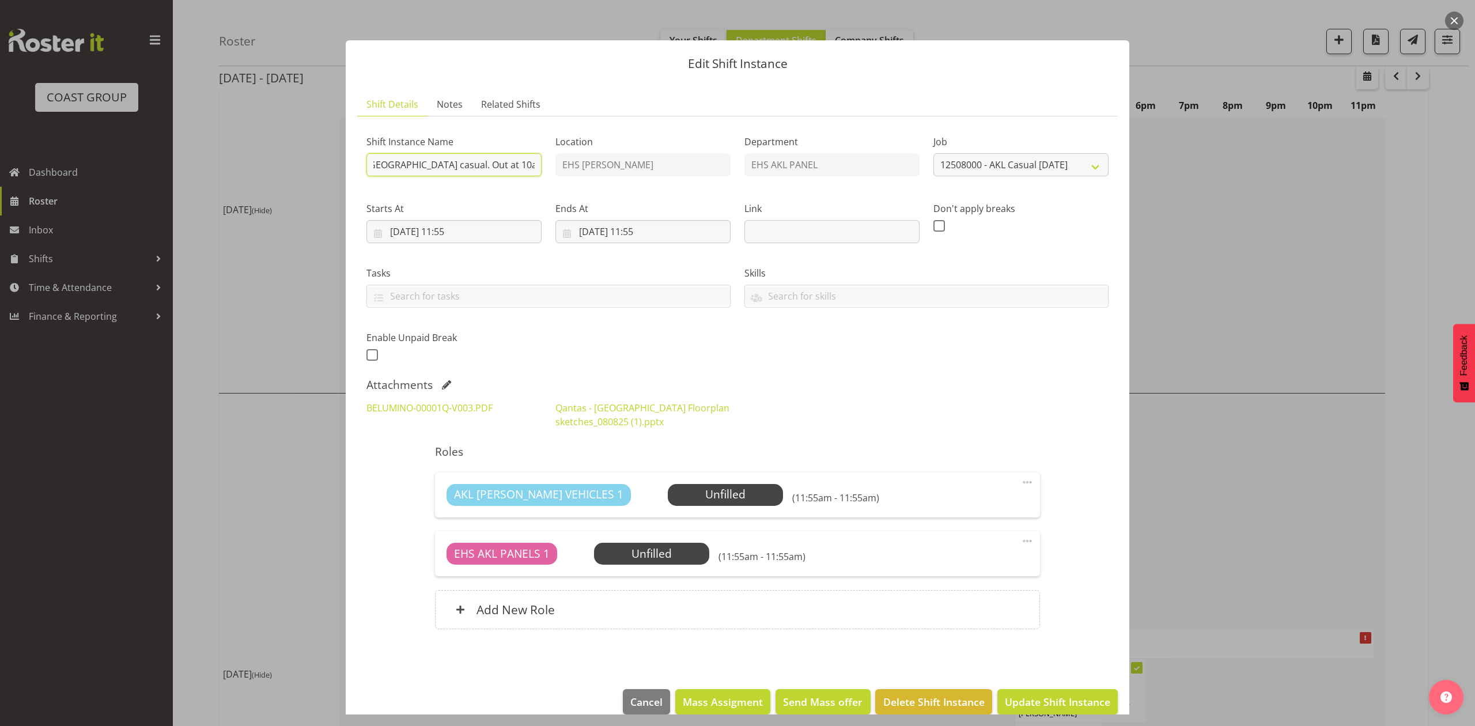
click at [496, 162] on input "[GEOGRAPHIC_DATA] casual. Out at 10am." at bounding box center [453, 164] width 175 height 23
type input "[GEOGRAPHIC_DATA] casual. Out after 9am."
click at [406, 227] on input "[DATE] 11:55" at bounding box center [453, 231] width 175 height 23
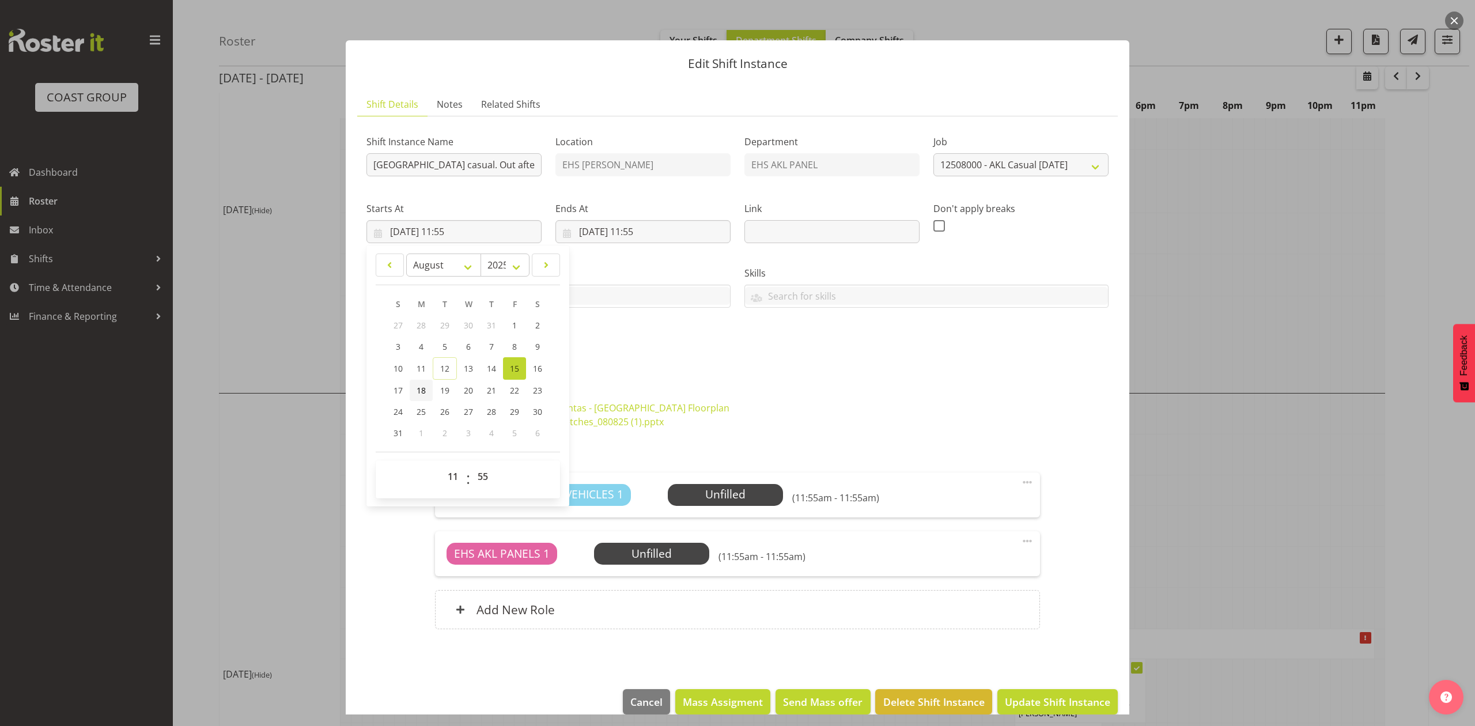
click at [417, 393] on span "18" at bounding box center [421, 390] width 9 height 11
type input "[DATE] 11:55"
click at [591, 239] on input "[DATE] 11:55" at bounding box center [642, 231] width 175 height 23
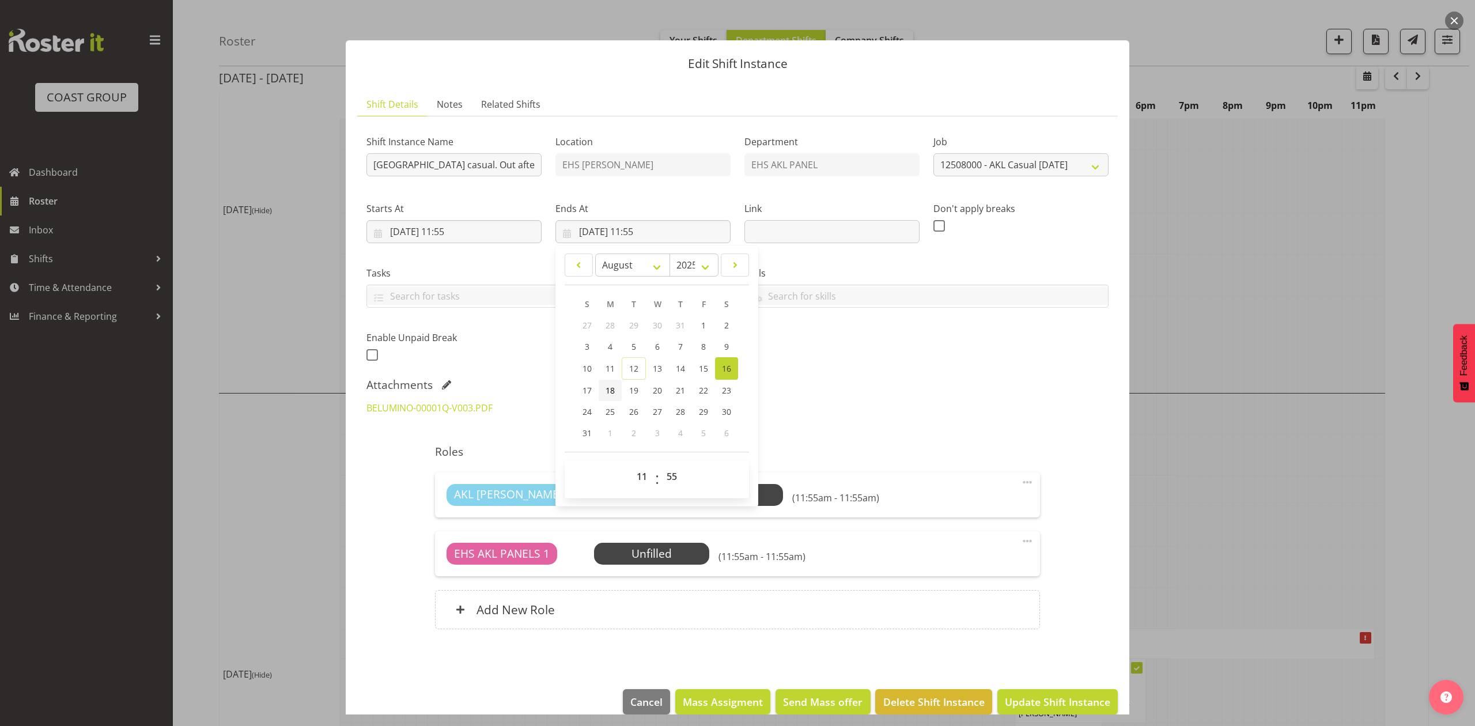
click at [609, 388] on span "18" at bounding box center [610, 390] width 9 height 11
type input "[DATE] 11:55"
click at [800, 385] on div "Attachments" at bounding box center [737, 385] width 742 height 14
click at [452, 226] on input "[DATE] 11:55" at bounding box center [453, 231] width 175 height 23
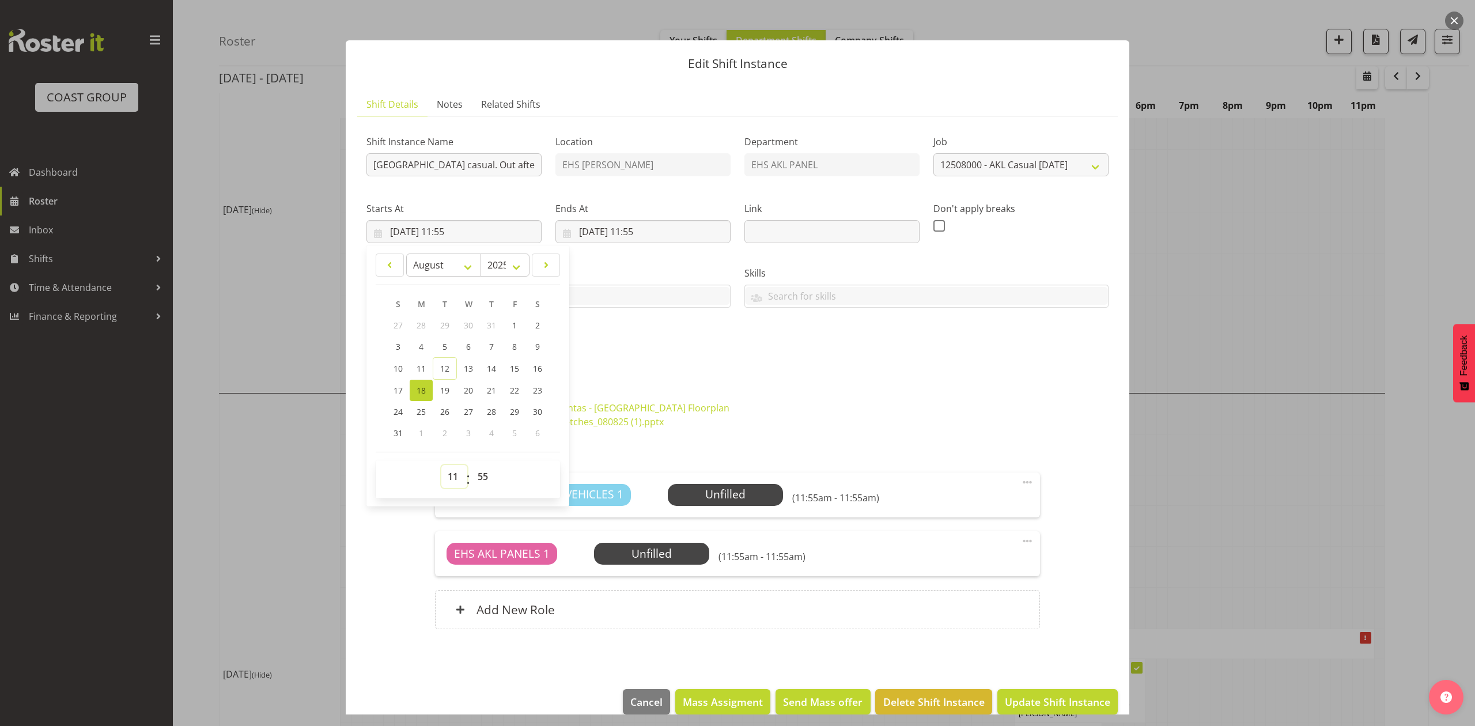
drag, startPoint x: 452, startPoint y: 476, endPoint x: 452, endPoint y: 469, distance: 6.9
click at [452, 471] on select "00 01 02 03 04 05 06 07 08 09 10 11 12 13 14 15 16 17 18 19 20 21 22 23" at bounding box center [454, 476] width 26 height 23
select select "9"
click at [441, 466] on select "00 01 02 03 04 05 06 07 08 09 10 11 12 13 14 15 16 17 18 19 20 21 22 23" at bounding box center [454, 476] width 26 height 23
type input "[DATE] 09:55"
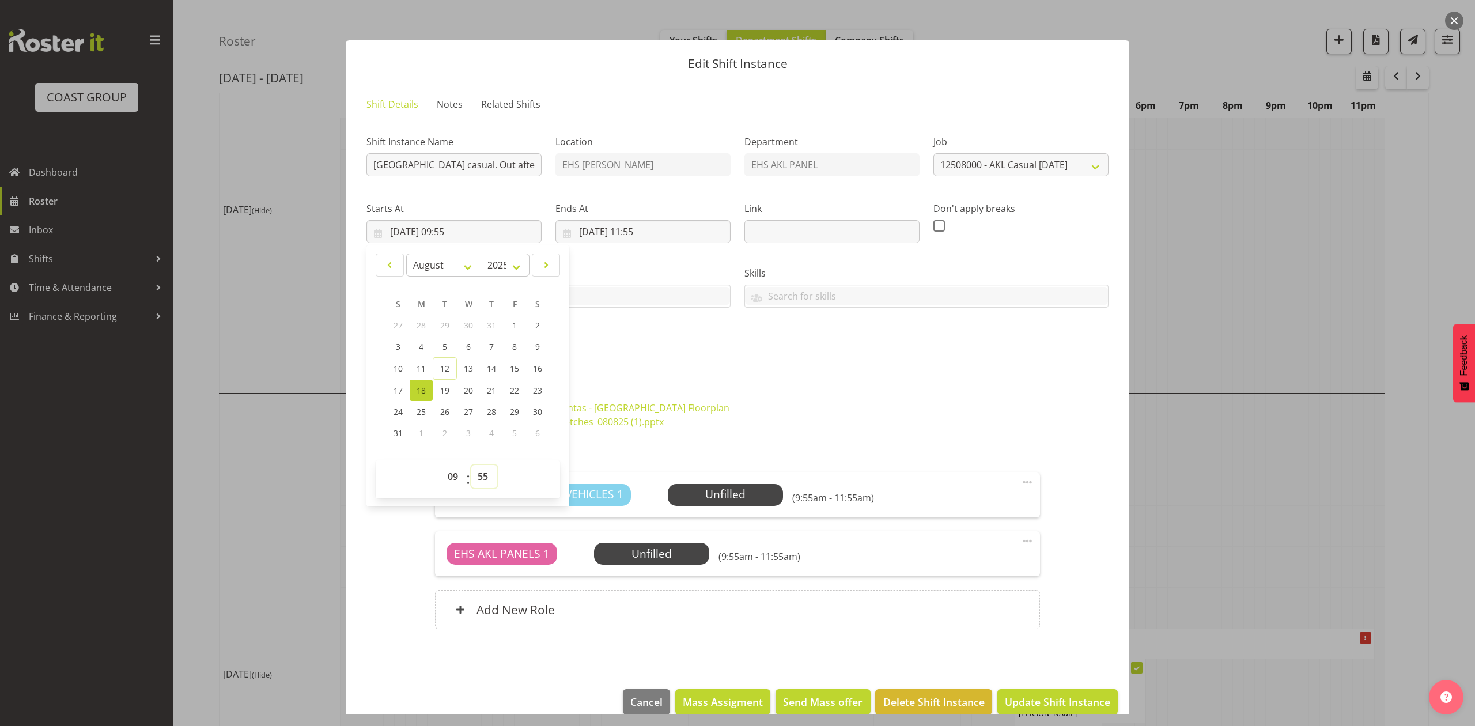
click at [482, 480] on select "00 01 02 03 04 05 06 07 08 09 10 11 12 13 14 15 16 17 18 19 20 21 22 23 24 25 2…" at bounding box center [484, 476] width 26 height 23
select select "30"
click at [471, 466] on select "00 01 02 03 04 05 06 07 08 09 10 11 12 13 14 15 16 17 18 19 20 21 22 23 24 25 2…" at bounding box center [484, 476] width 26 height 23
type input "[DATE] 09:30"
click at [731, 369] on div "Shift Instance Name [GEOGRAPHIC_DATA] casual. Out after 9am. Location EHS [PERS…" at bounding box center [738, 245] width 756 height 252
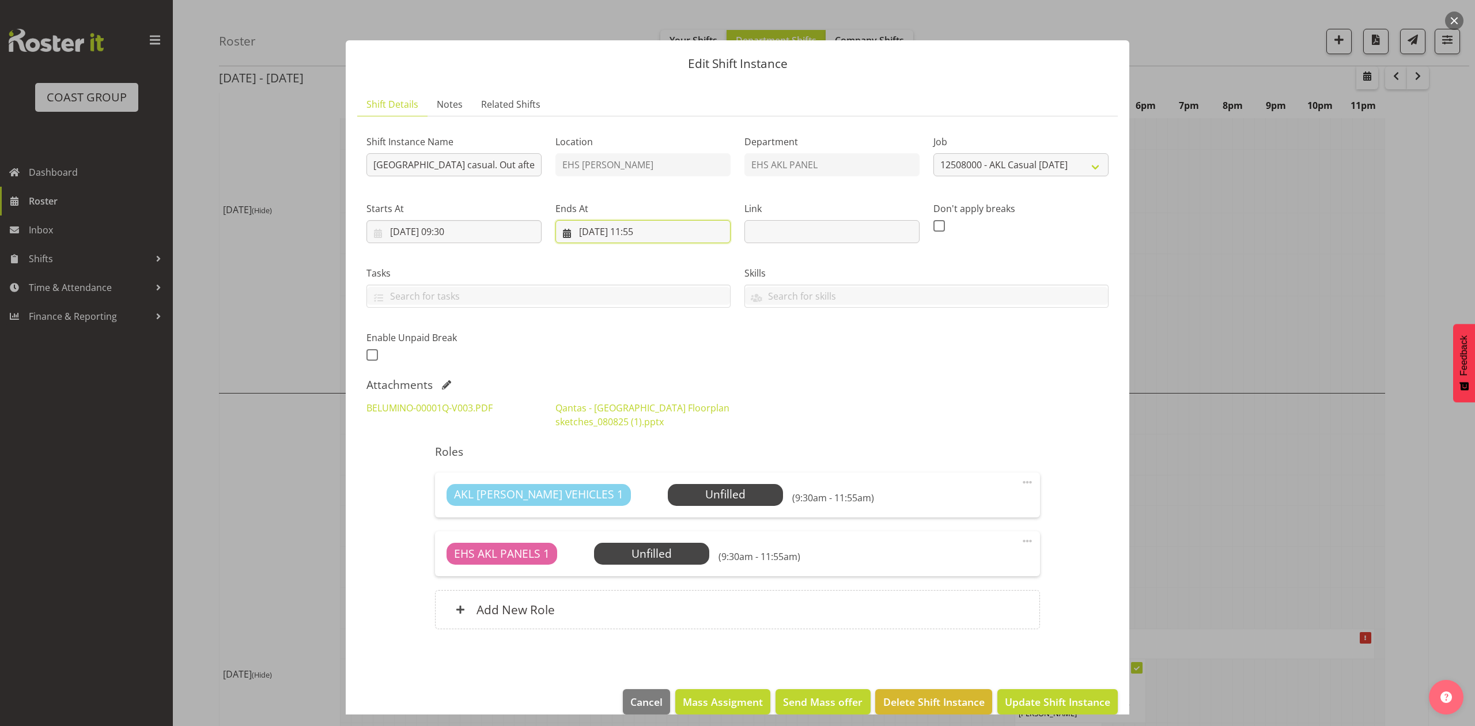
click at [641, 230] on input "[DATE] 11:55" at bounding box center [642, 231] width 175 height 23
click at [641, 479] on select "00 01 02 03 04 05 06 07 08 09 10 11 12 13 14 15 16 17 18 19 20 21 22 23" at bounding box center [643, 476] width 26 height 23
click at [630, 466] on select "00 01 02 03 04 05 06 07 08 09 10 11 12 13 14 15 16 17 18 19 20 21 22 23" at bounding box center [643, 476] width 26 height 23
click at [664, 475] on select "00 01 02 03 04 05 06 07 08 09 10 11 12 13 14 15 16 17 18 19 20 21 22 23 24 25 2…" at bounding box center [673, 476] width 26 height 23
select select "0"
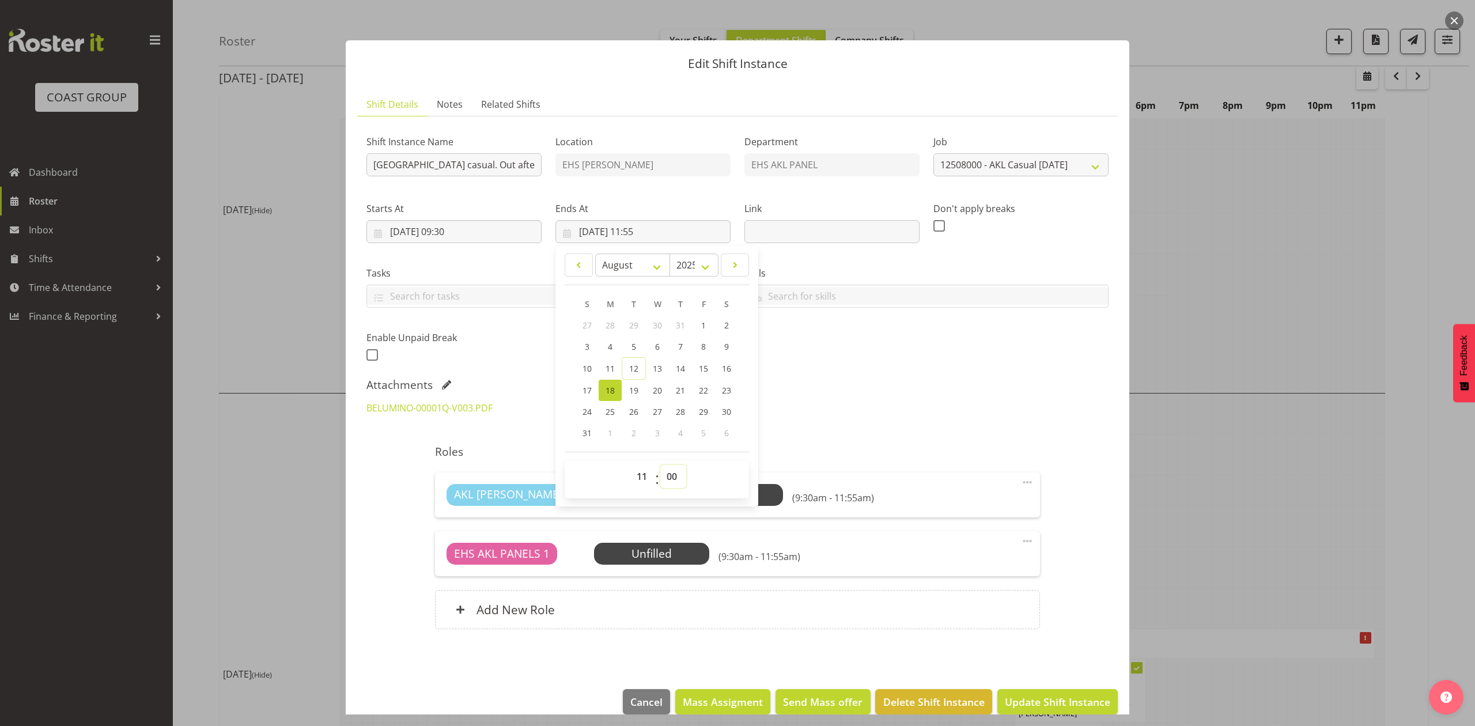
click at [660, 466] on select "00 01 02 03 04 05 06 07 08 09 10 11 12 13 14 15 16 17 18 19 20 21 22 23 24 25 2…" at bounding box center [673, 476] width 26 height 23
type input "[DATE] 11:00"
click at [920, 390] on div "Attachments" at bounding box center [737, 385] width 742 height 14
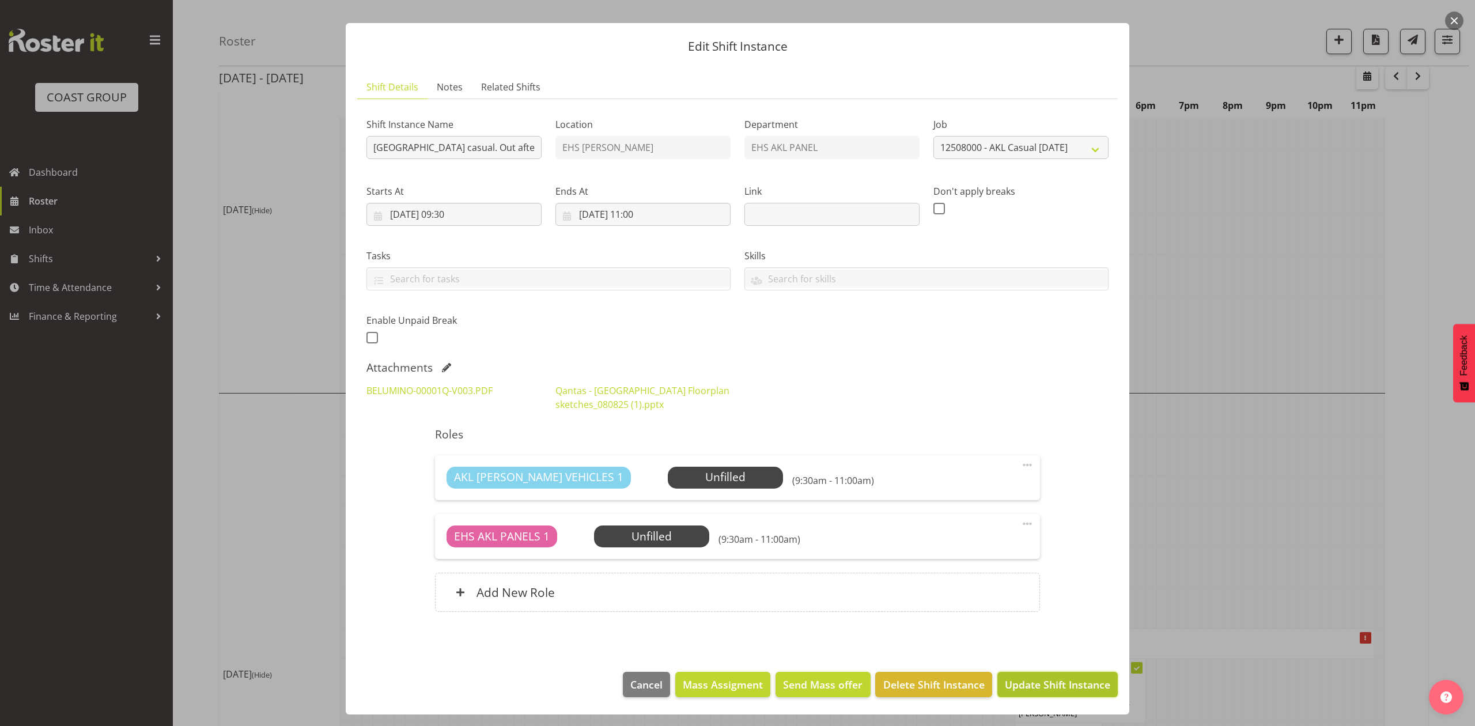
click at [1037, 680] on span "Update Shift Instance" at bounding box center [1057, 684] width 105 height 15
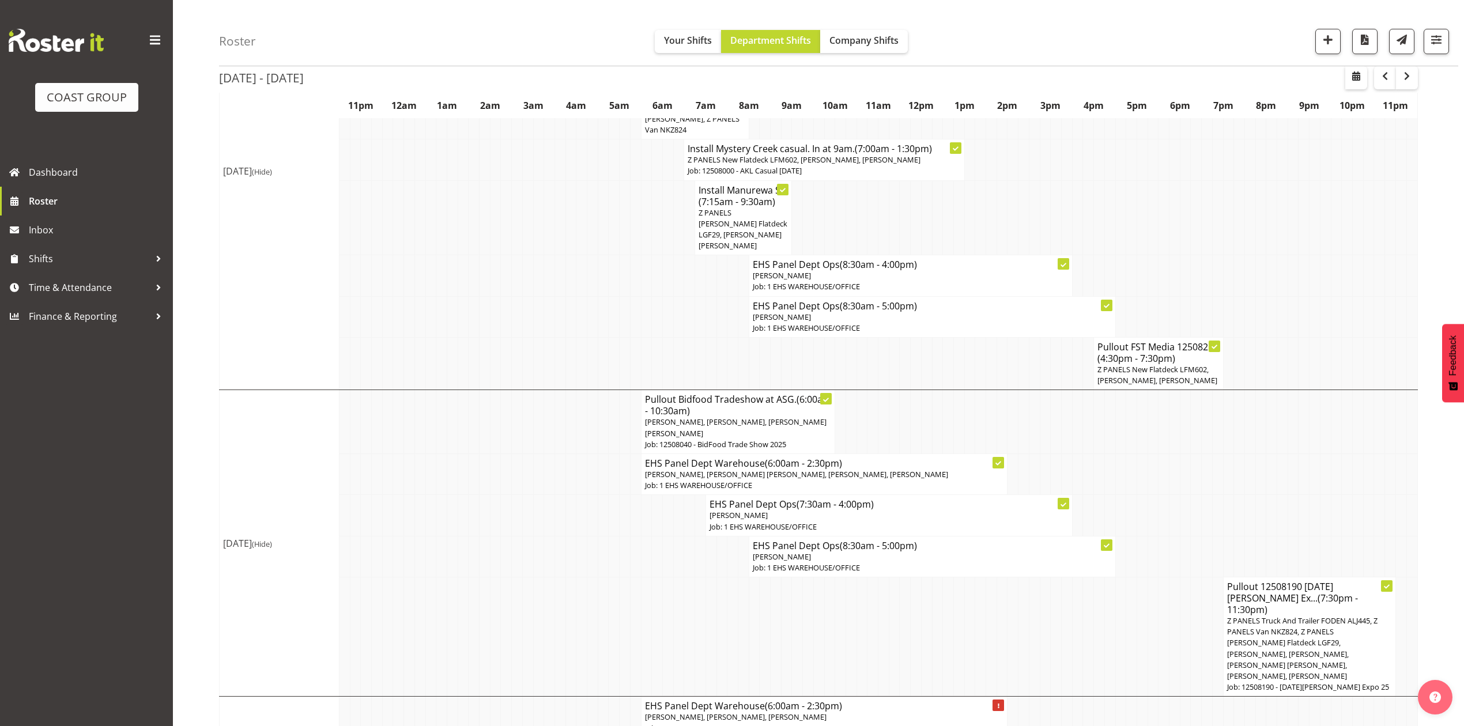
scroll to position [461, 0]
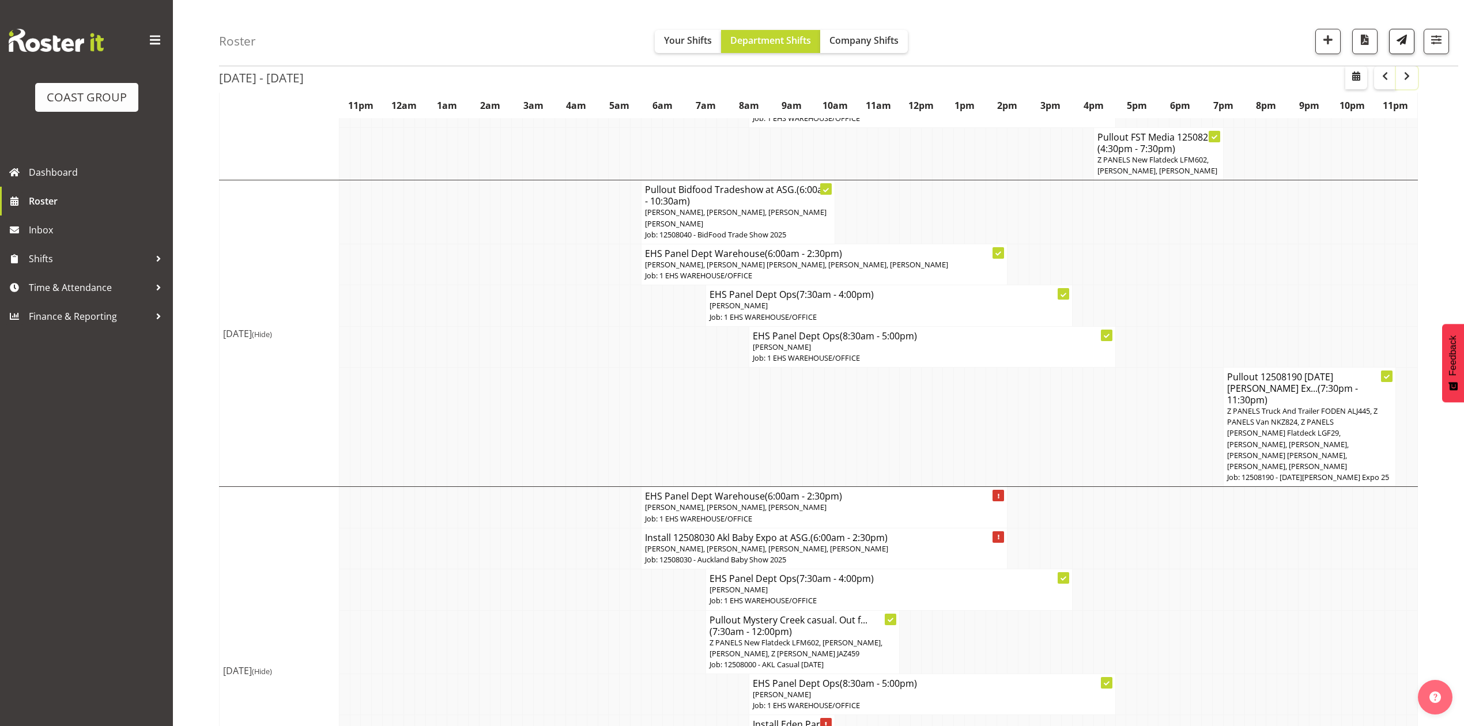
drag, startPoint x: 1411, startPoint y: 70, endPoint x: 1406, endPoint y: 83, distance: 14.2
click at [1411, 70] on span "button" at bounding box center [1407, 76] width 14 height 14
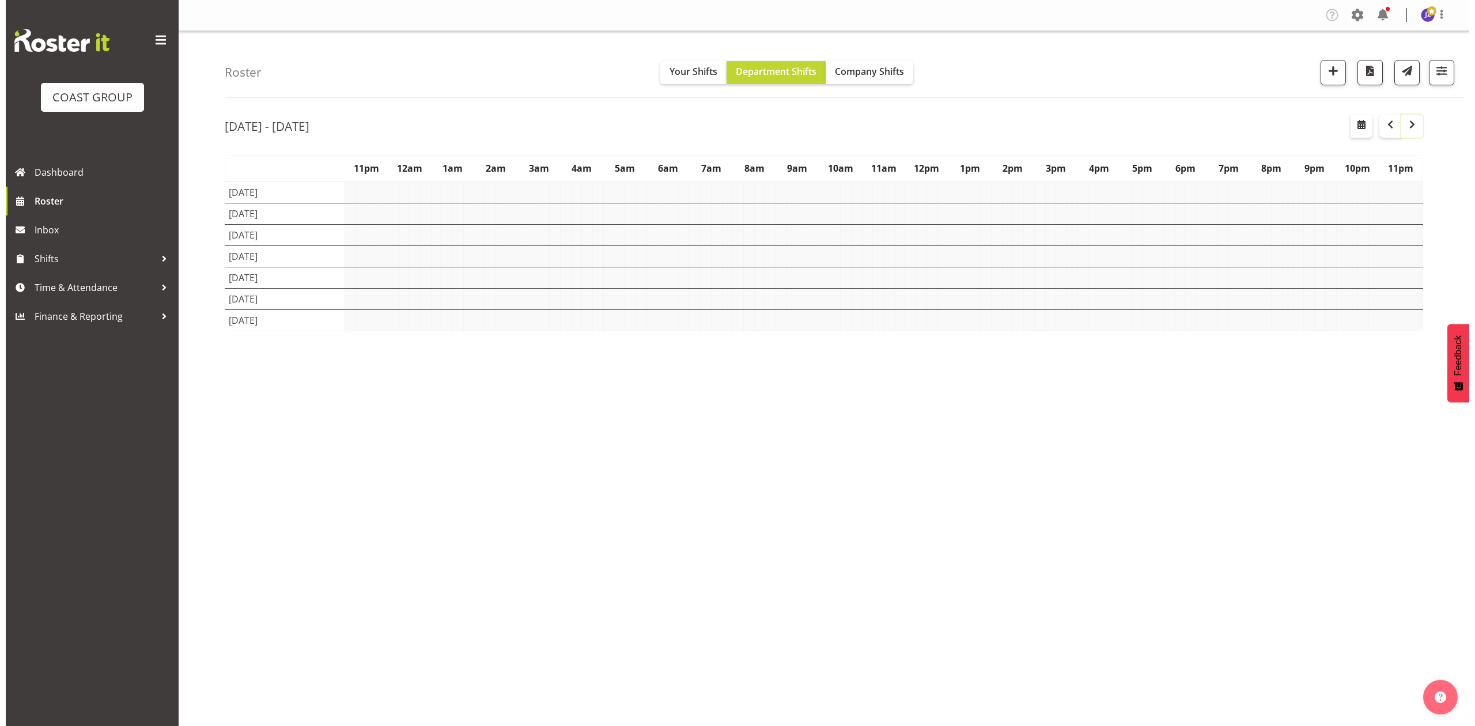
scroll to position [0, 0]
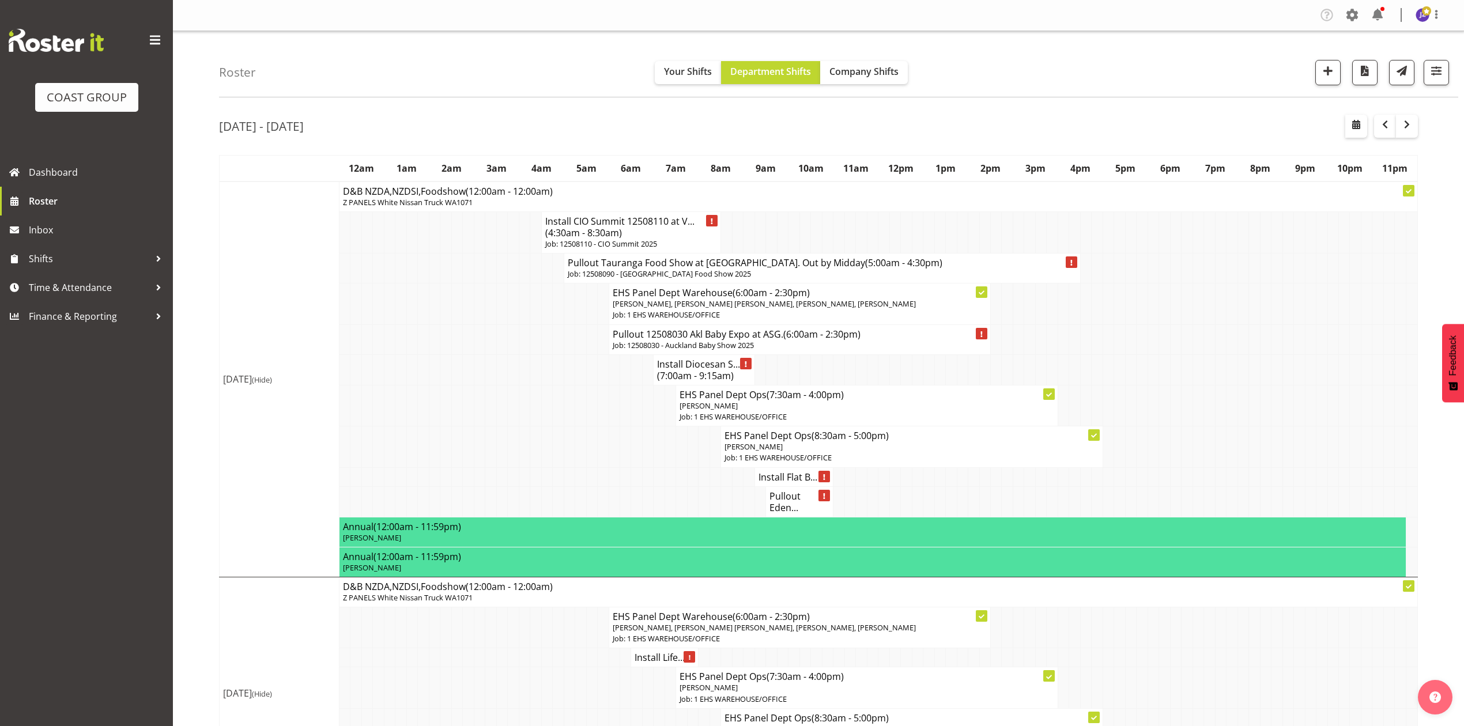
click at [773, 483] on h4 "Install Flat B..." at bounding box center [793, 477] width 71 height 12
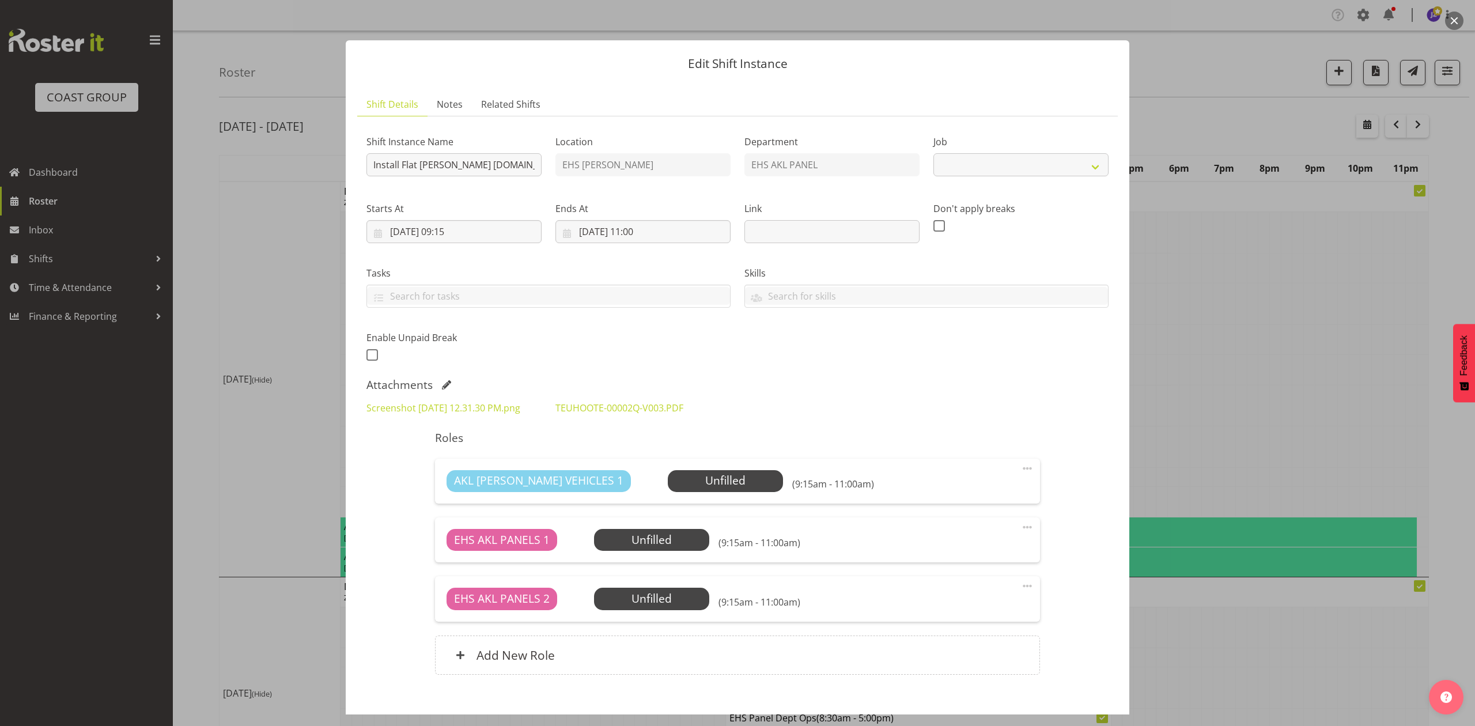
select select "8652"
click at [1229, 362] on div at bounding box center [737, 363] width 1475 height 726
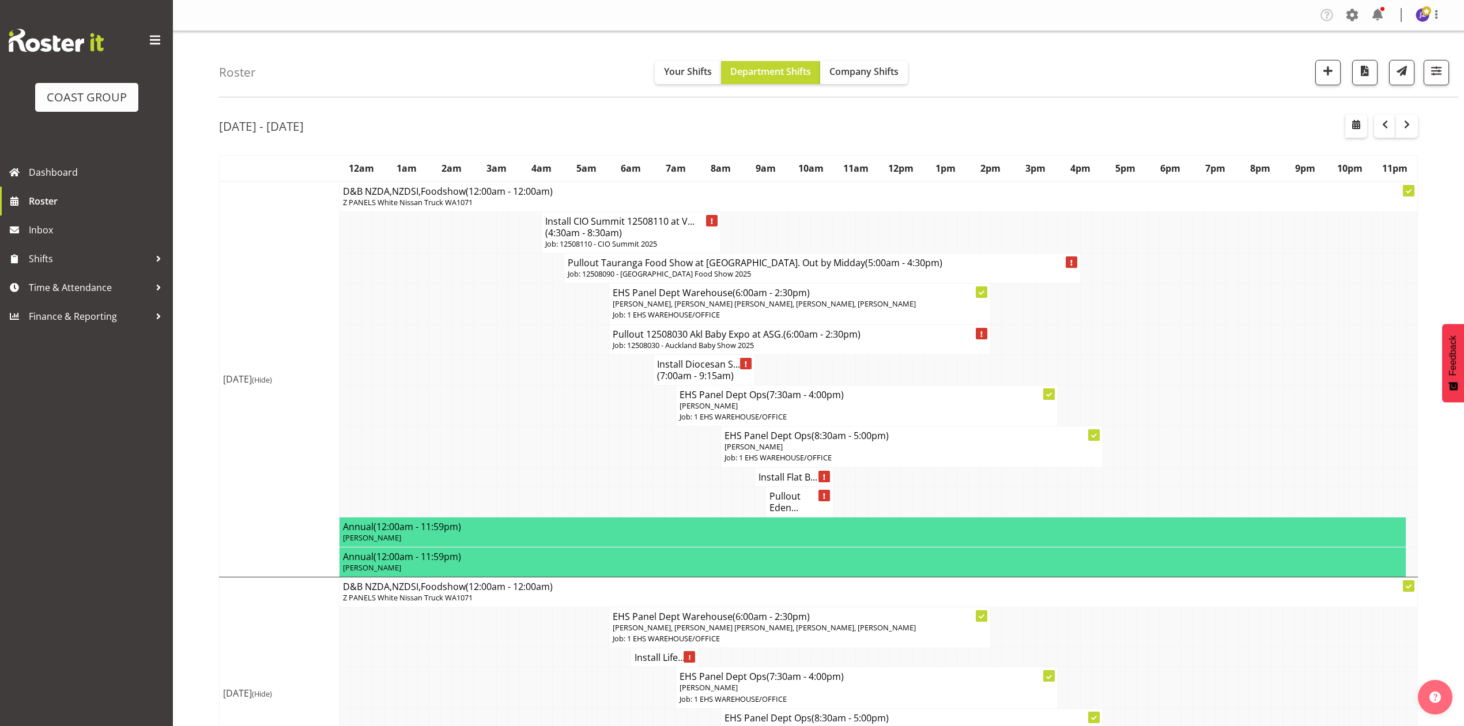
click at [775, 483] on h4 "Install Flat B..." at bounding box center [793, 477] width 71 height 12
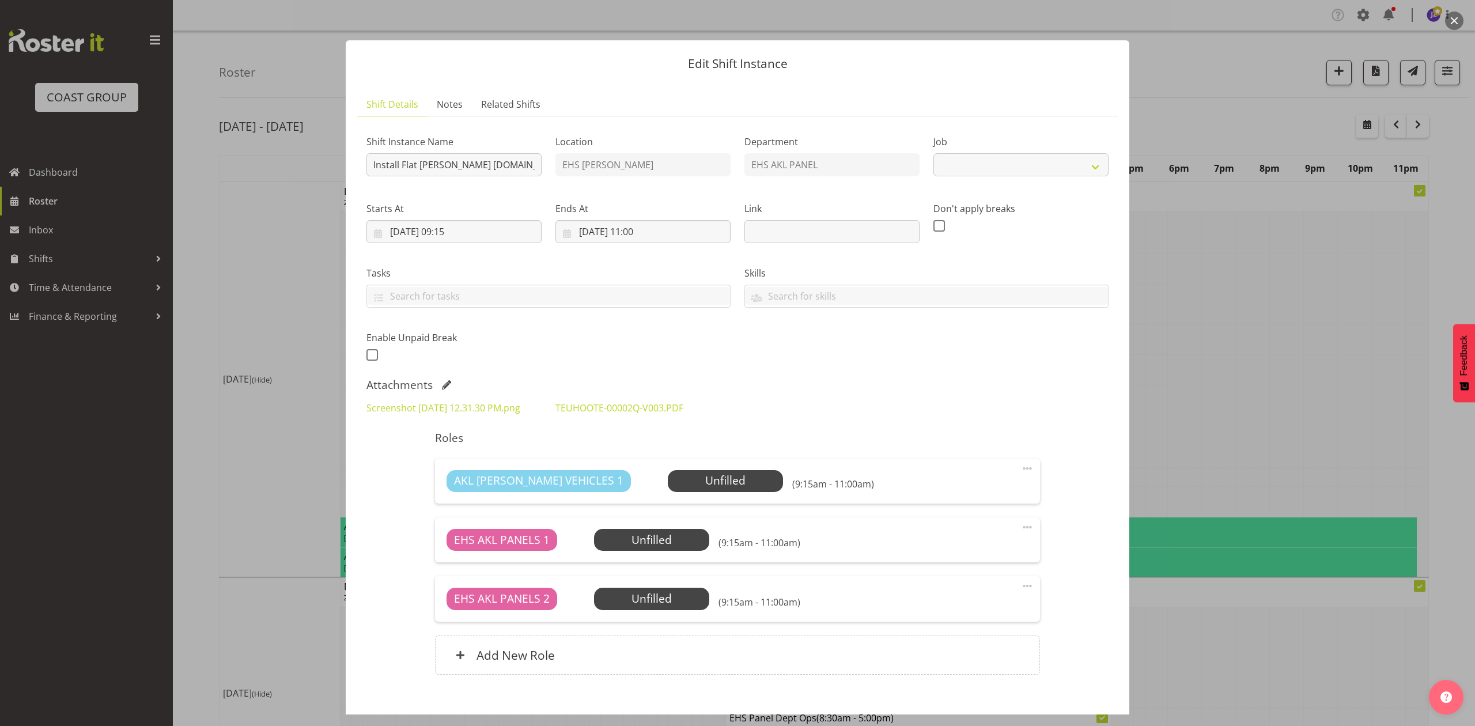
select select "8652"
click at [653, 408] on link "TEUHOOTE-00002Q-V003.PDF" at bounding box center [619, 408] width 128 height 13
click at [1208, 377] on div at bounding box center [737, 363] width 1475 height 726
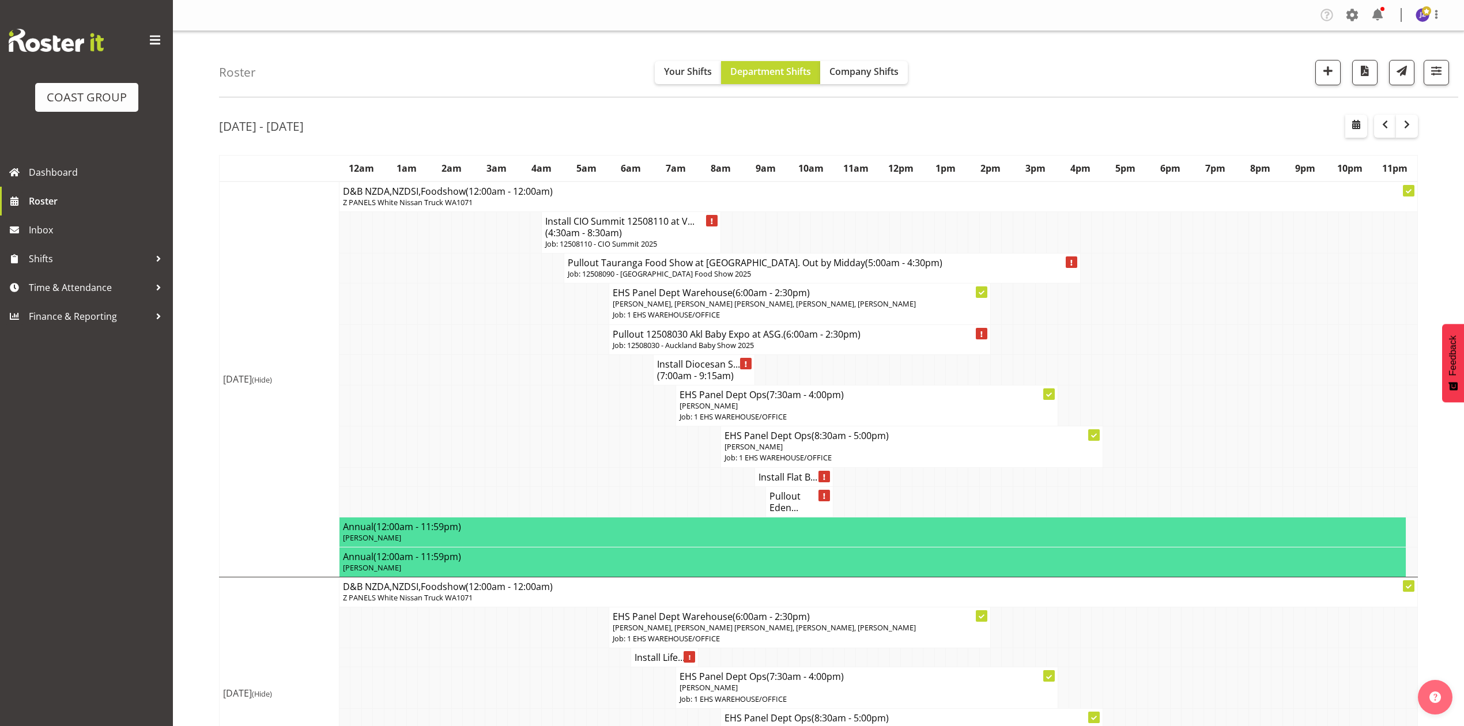
click at [780, 512] on h4 "Pullout Eden..." at bounding box center [799, 501] width 60 height 23
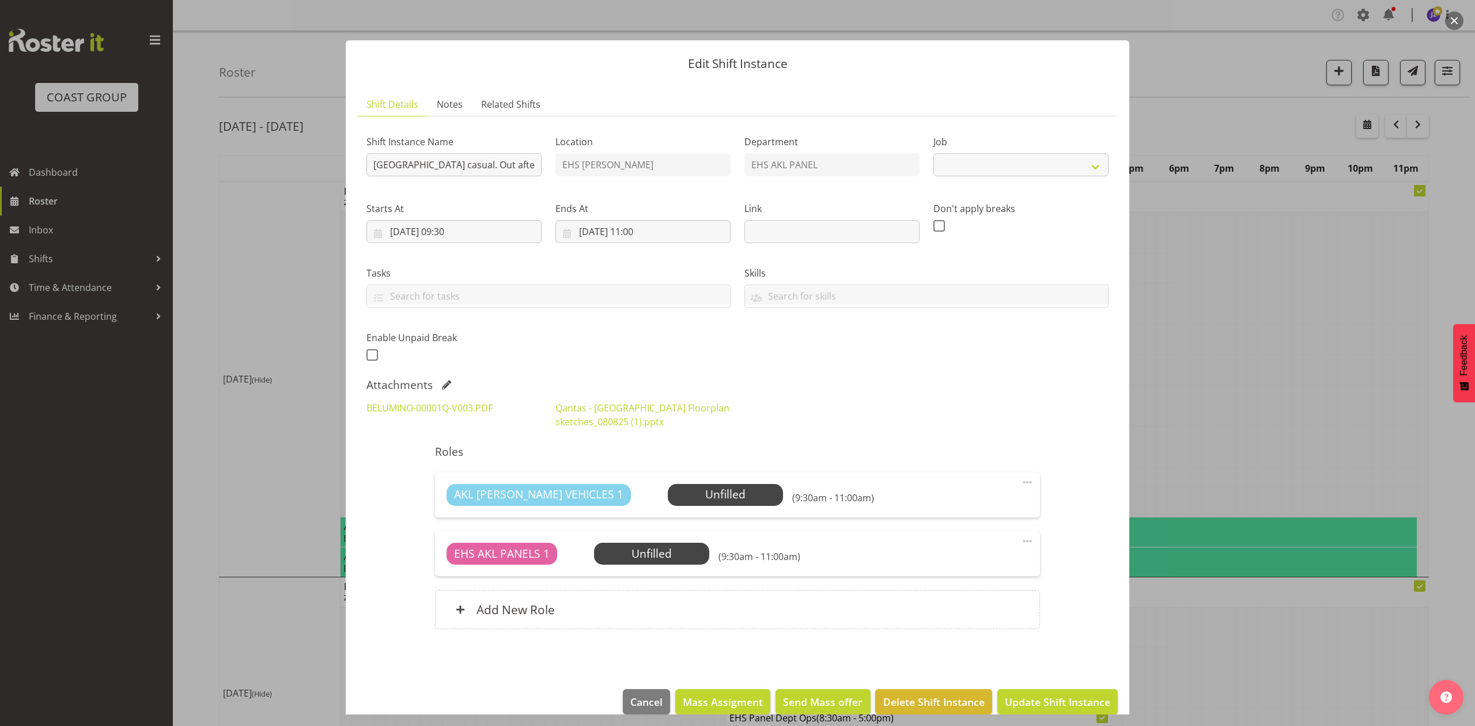
select select "8652"
click at [456, 229] on input "[DATE] 09:30" at bounding box center [453, 231] width 175 height 23
click at [456, 479] on select "00 01 02 03 04 05 06 07 08 09 10 11 12 13 14 15 16 17 18 19 20 21 22 23" at bounding box center [454, 476] width 26 height 23
drag, startPoint x: 1303, startPoint y: 335, endPoint x: 1172, endPoint y: 402, distance: 146.6
click at [1303, 335] on div at bounding box center [737, 363] width 1475 height 726
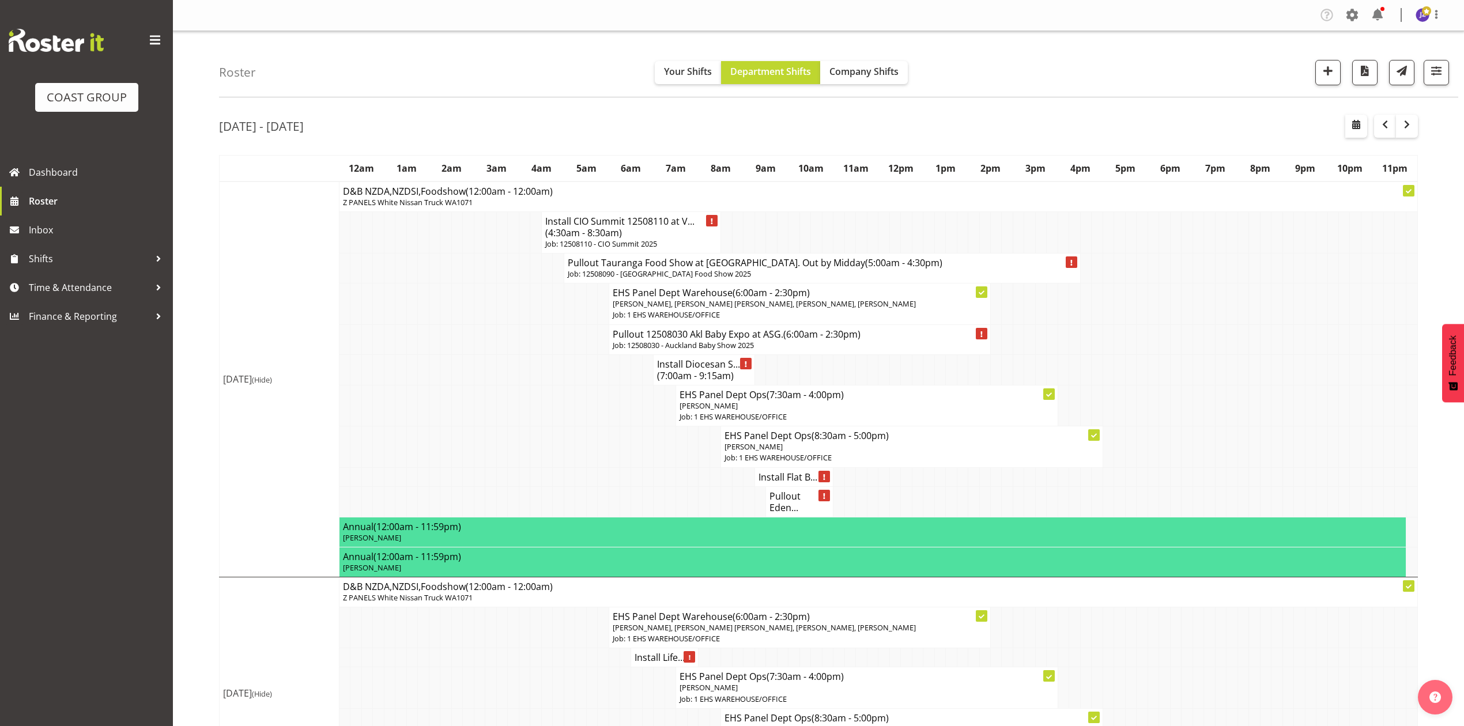
click at [770, 483] on h4 "Install Flat B..." at bounding box center [793, 477] width 71 height 12
select select
select select "7"
select select "2025"
select select "11"
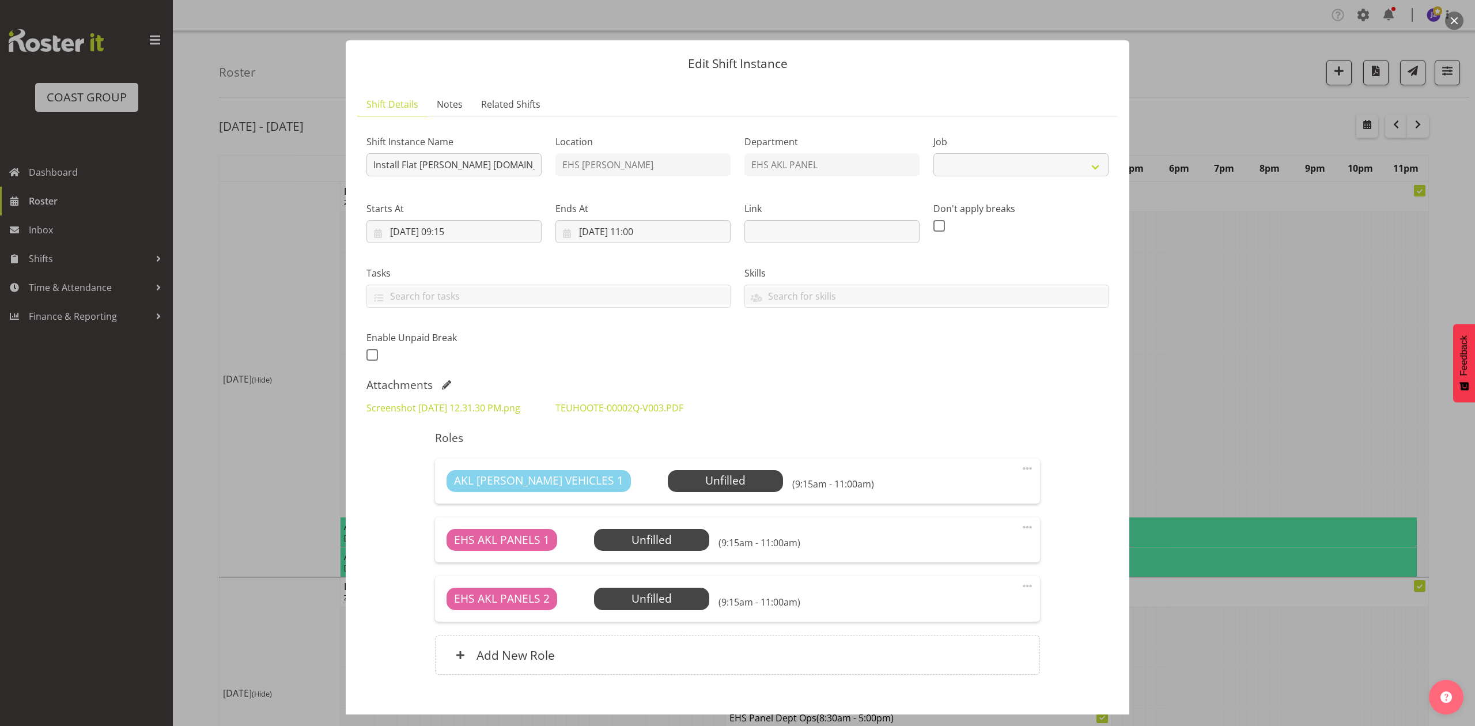
select select "8652"
click at [633, 226] on input "[DATE] 11:00" at bounding box center [642, 231] width 175 height 23
drag, startPoint x: 636, startPoint y: 483, endPoint x: 632, endPoint y: 468, distance: 15.5
click at [636, 483] on select "00 01 02 03 04 05 06 07 08 09 10 11 12 13 14 15 16 17 18 19 20 21 22 23" at bounding box center [643, 476] width 26 height 23
select select "10"
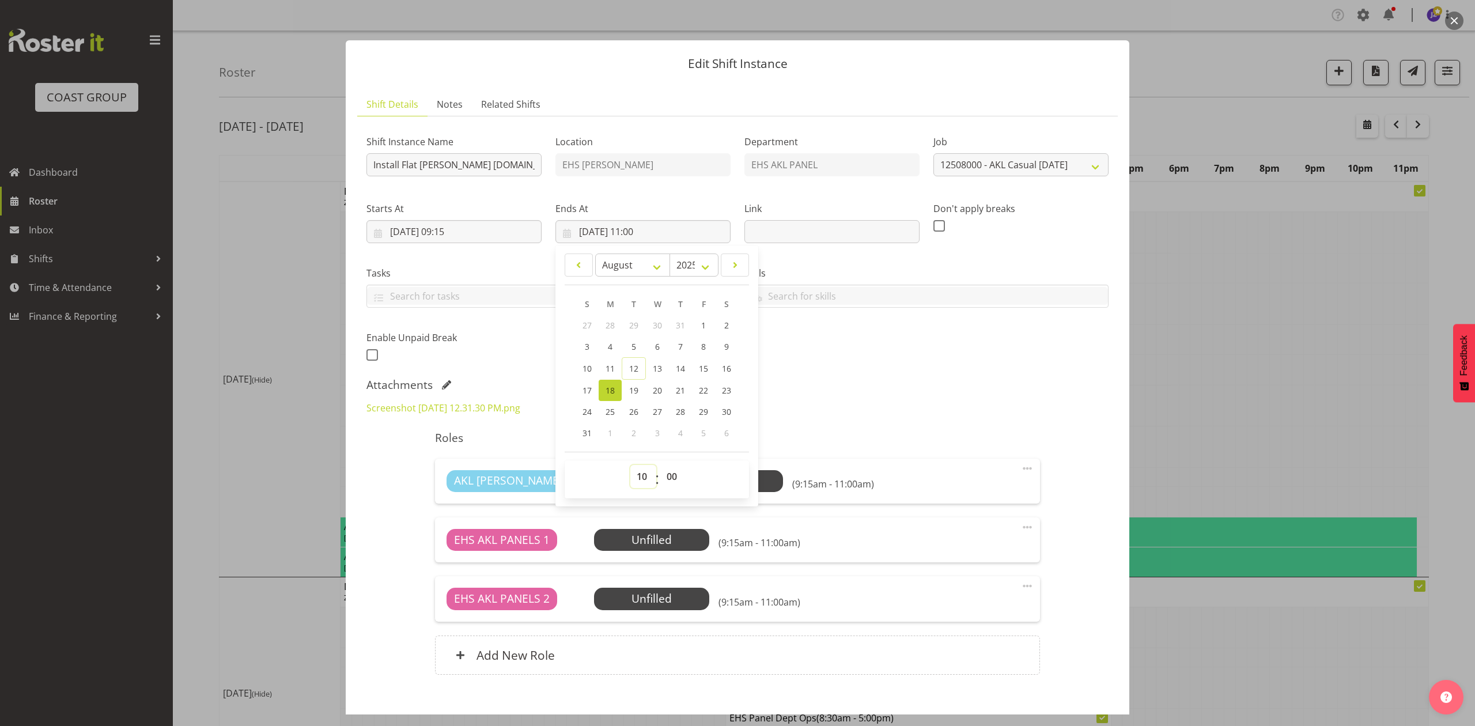
click at [630, 466] on select "00 01 02 03 04 05 06 07 08 09 10 11 12 13 14 15 16 17 18 19 20 21 22 23" at bounding box center [643, 476] width 26 height 23
type input "[DATE] 10:00"
click at [669, 470] on select "00 01 02 03 04 05 06 07 08 09 10 11 12 13 14 15 16 17 18 19 20 21 22 23 24 25 2…" at bounding box center [673, 476] width 26 height 23
select select "30"
click at [660, 466] on select "00 01 02 03 04 05 06 07 08 09 10 11 12 13 14 15 16 17 18 19 20 21 22 23 24 25 2…" at bounding box center [673, 476] width 26 height 23
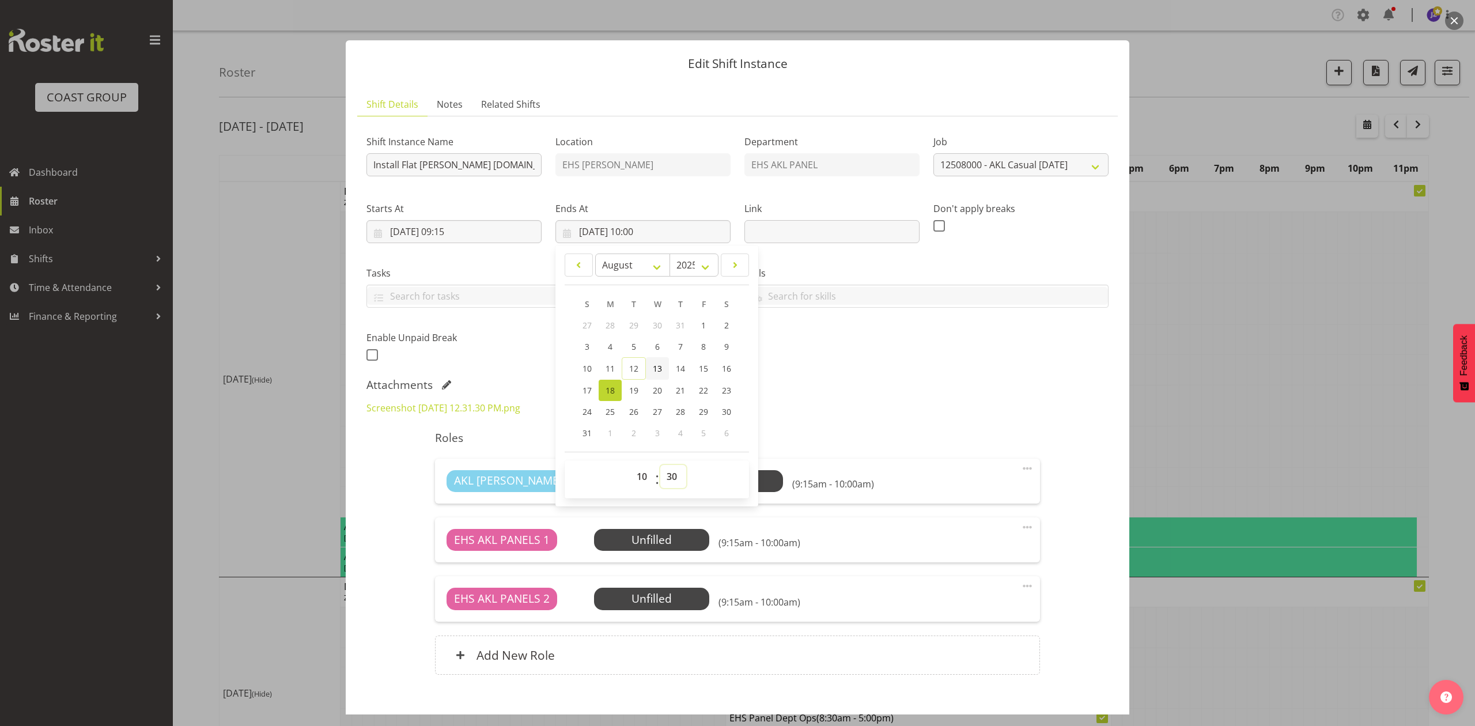
type input "[DATE] 10:30"
click at [1060, 385] on div "Attachments" at bounding box center [737, 385] width 742 height 14
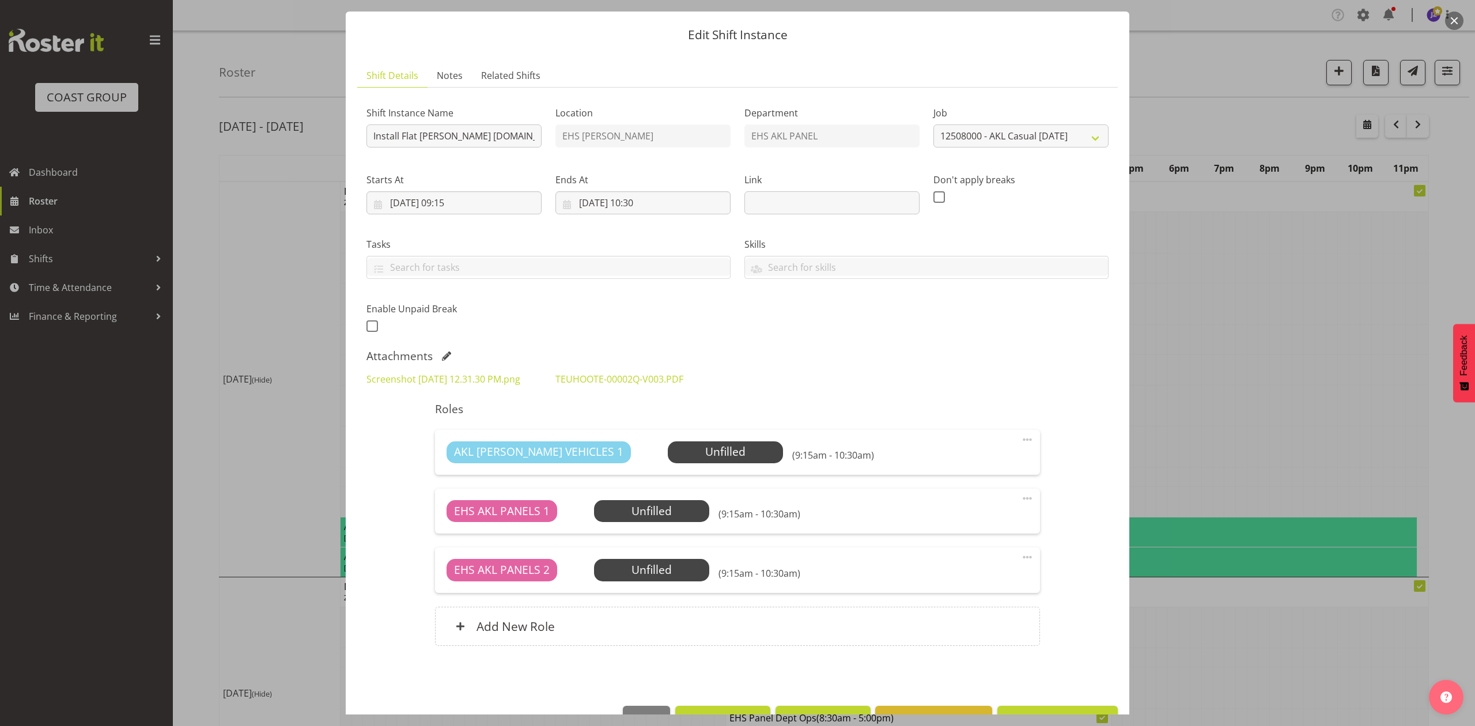
scroll to position [78, 0]
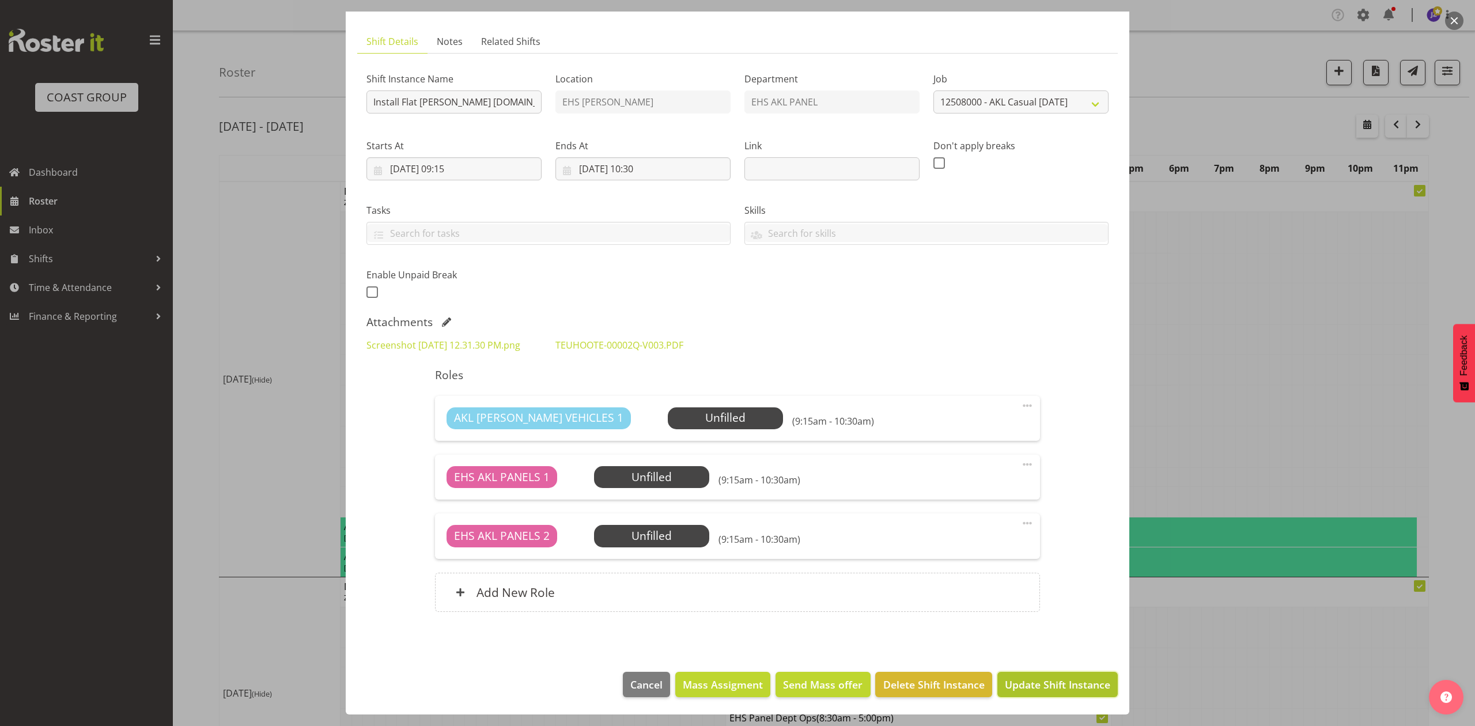
click at [1040, 677] on span "Update Shift Instance" at bounding box center [1057, 684] width 105 height 15
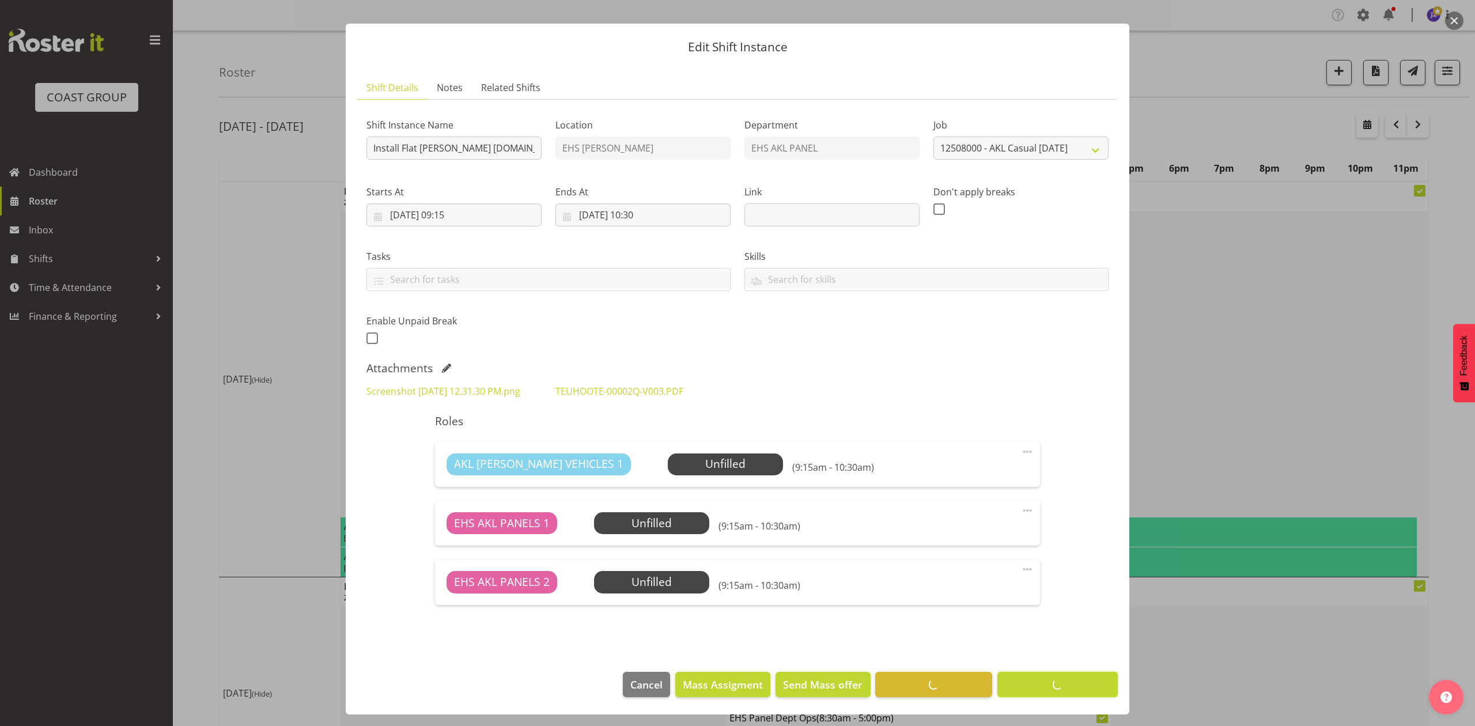
scroll to position [31, 0]
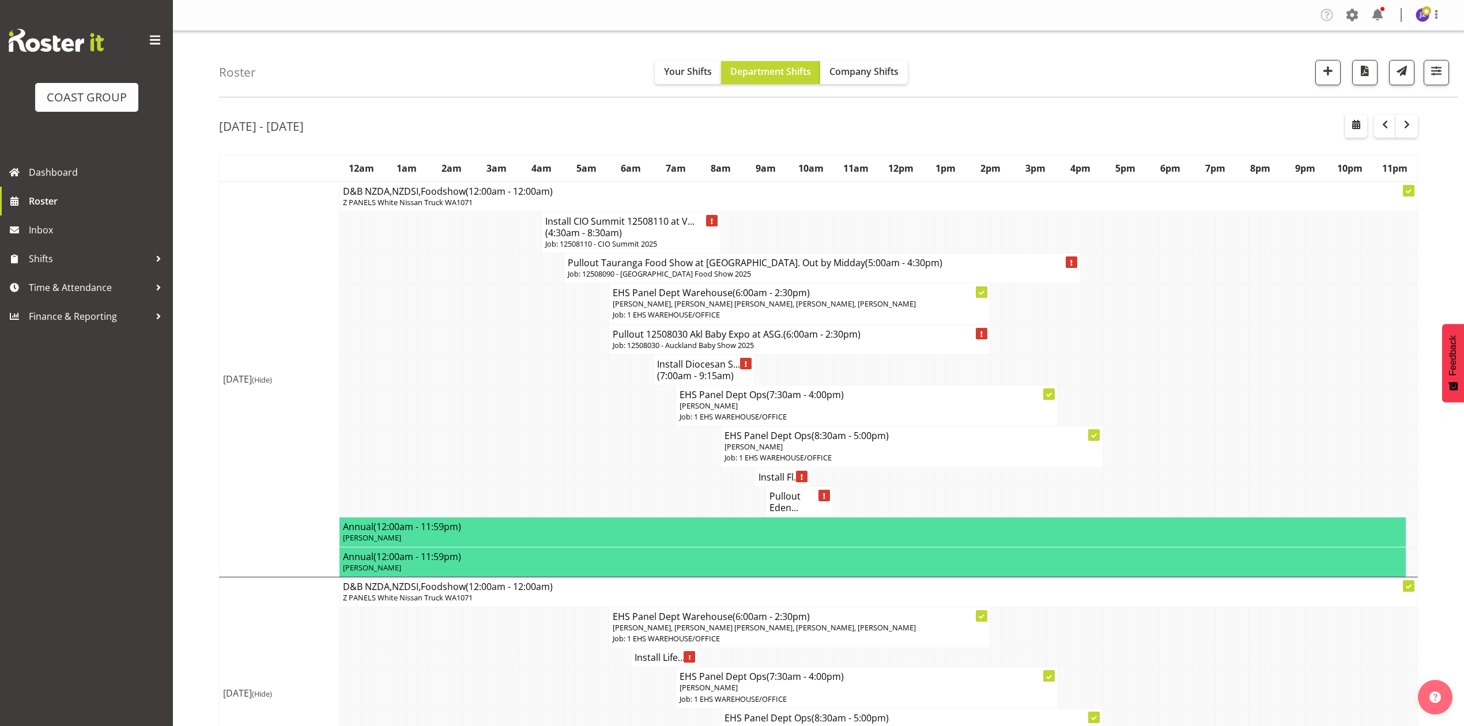
click at [795, 513] on h4 "Pullout Eden..." at bounding box center [799, 501] width 60 height 23
select select
select select "7"
select select "2025"
select select "9"
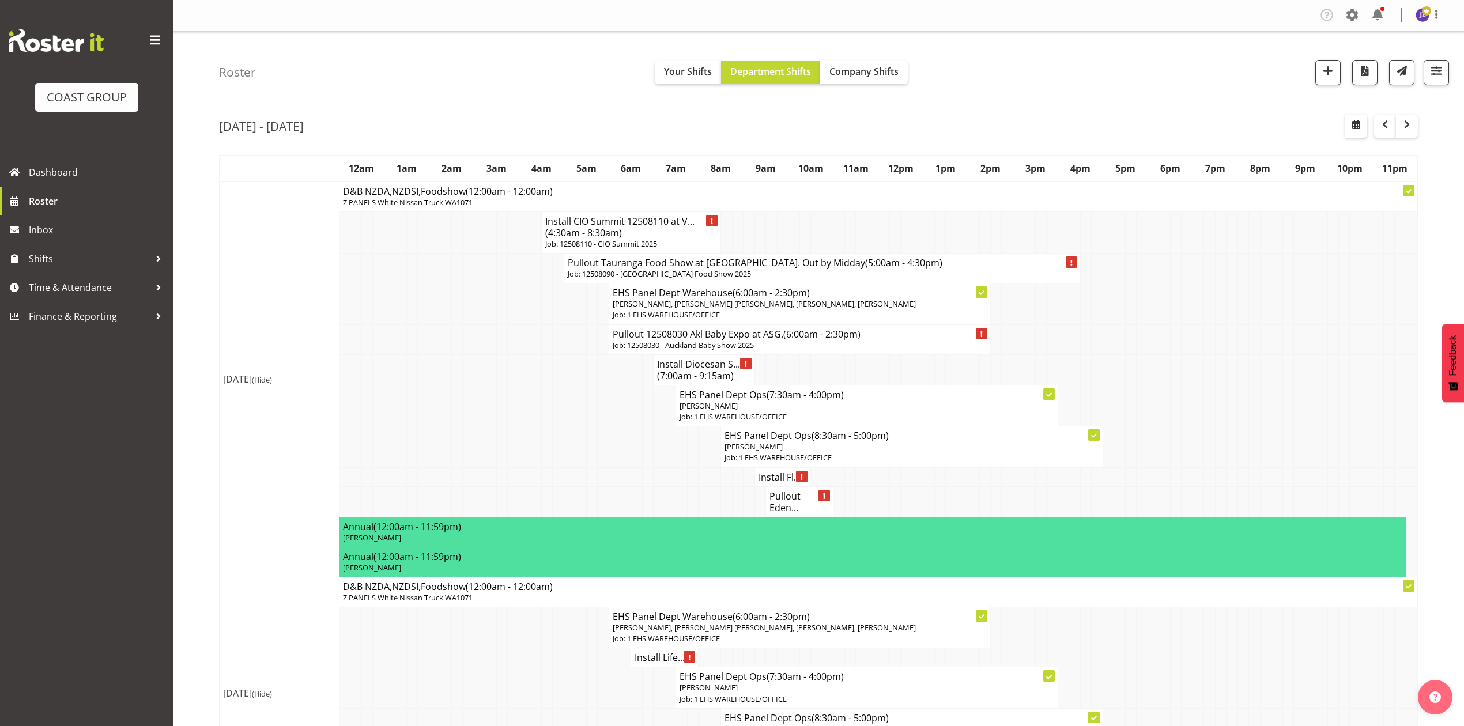
select select "30"
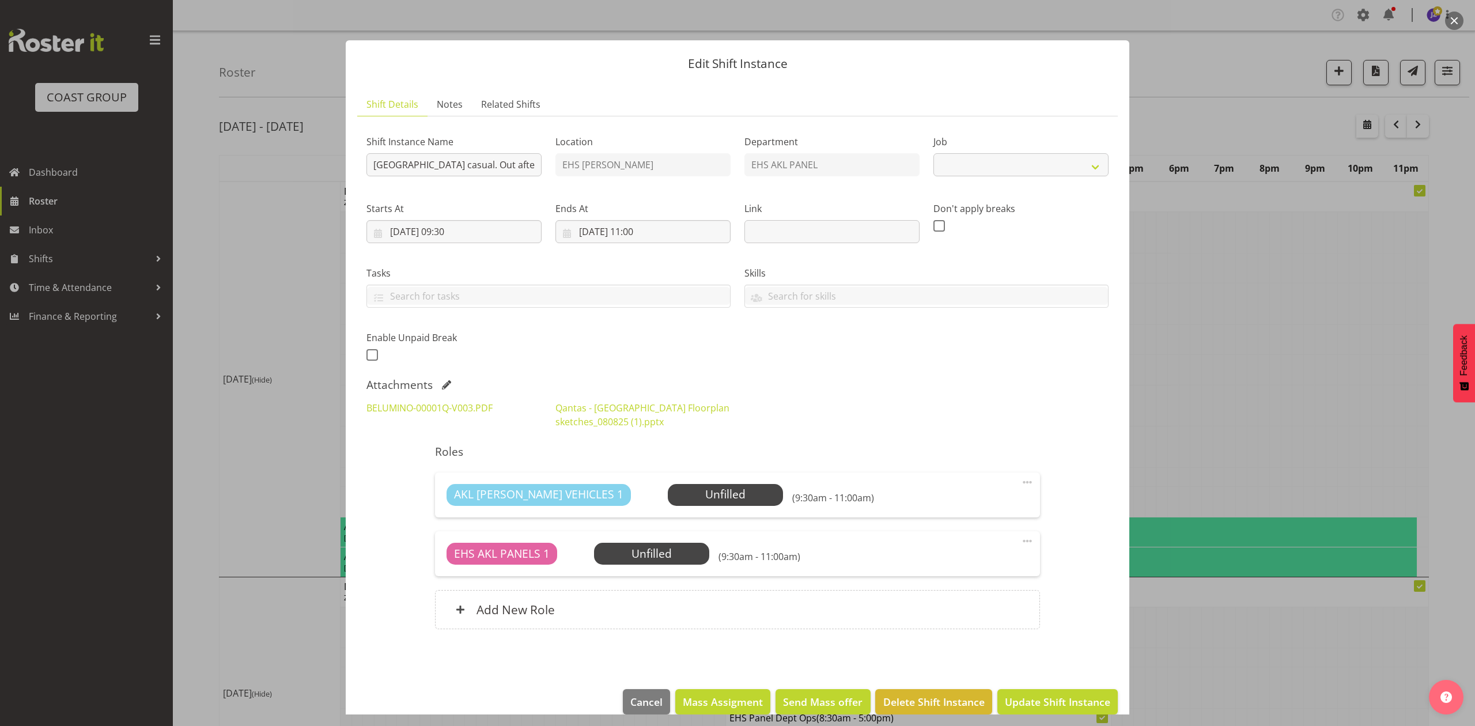
select select "8652"
click at [468, 226] on input "[DATE] 09:30" at bounding box center [453, 231] width 175 height 23
drag, startPoint x: 453, startPoint y: 476, endPoint x: 452, endPoint y: 467, distance: 9.2
click at [452, 475] on select "00 01 02 03 04 05 06 07 08 09 10 11 12 13 14 15 16 17 18 19 20 21 22 23" at bounding box center [454, 476] width 26 height 23
select select "10"
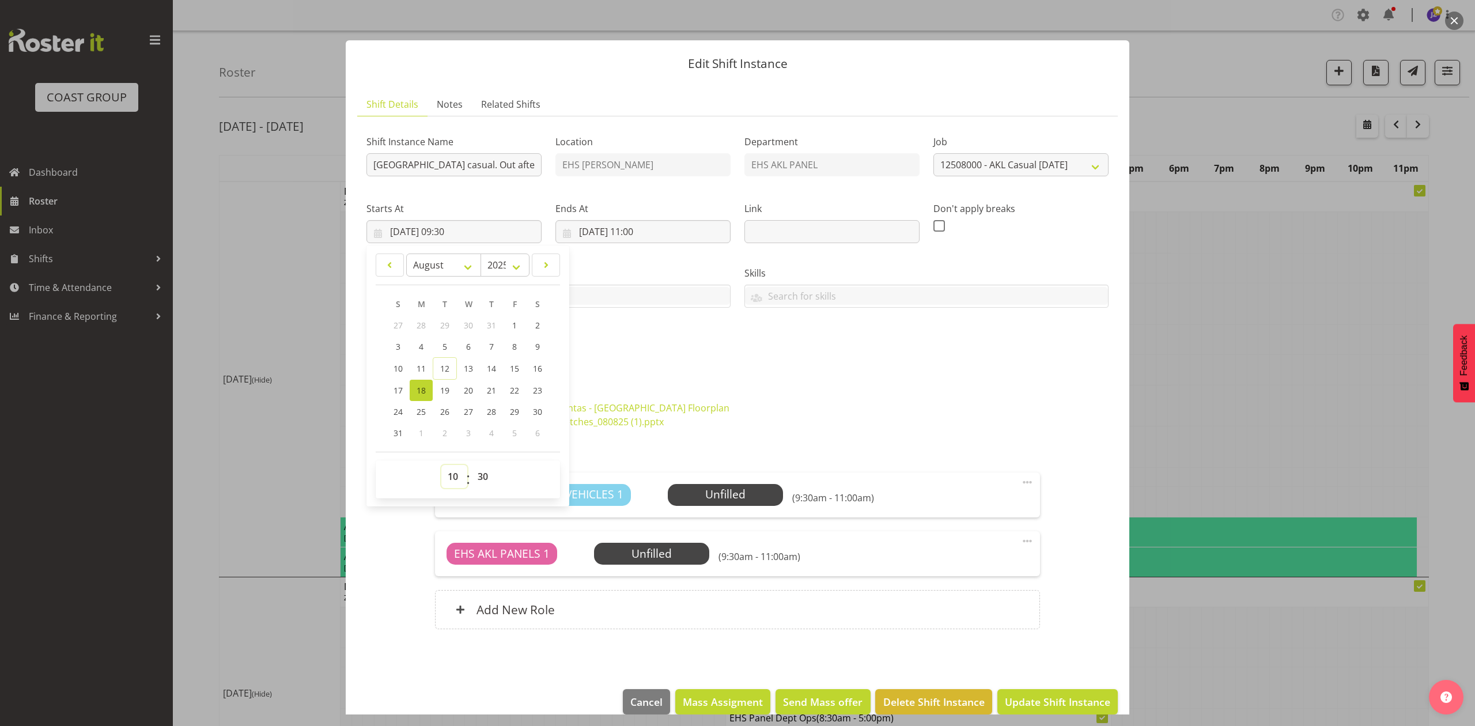
click at [441, 466] on select "00 01 02 03 04 05 06 07 08 09 10 11 12 13 14 15 16 17 18 19 20 21 22 23" at bounding box center [454, 476] width 26 height 23
type input "[DATE] 10:30"
click at [642, 235] on input "[DATE] 11:00" at bounding box center [642, 231] width 175 height 23
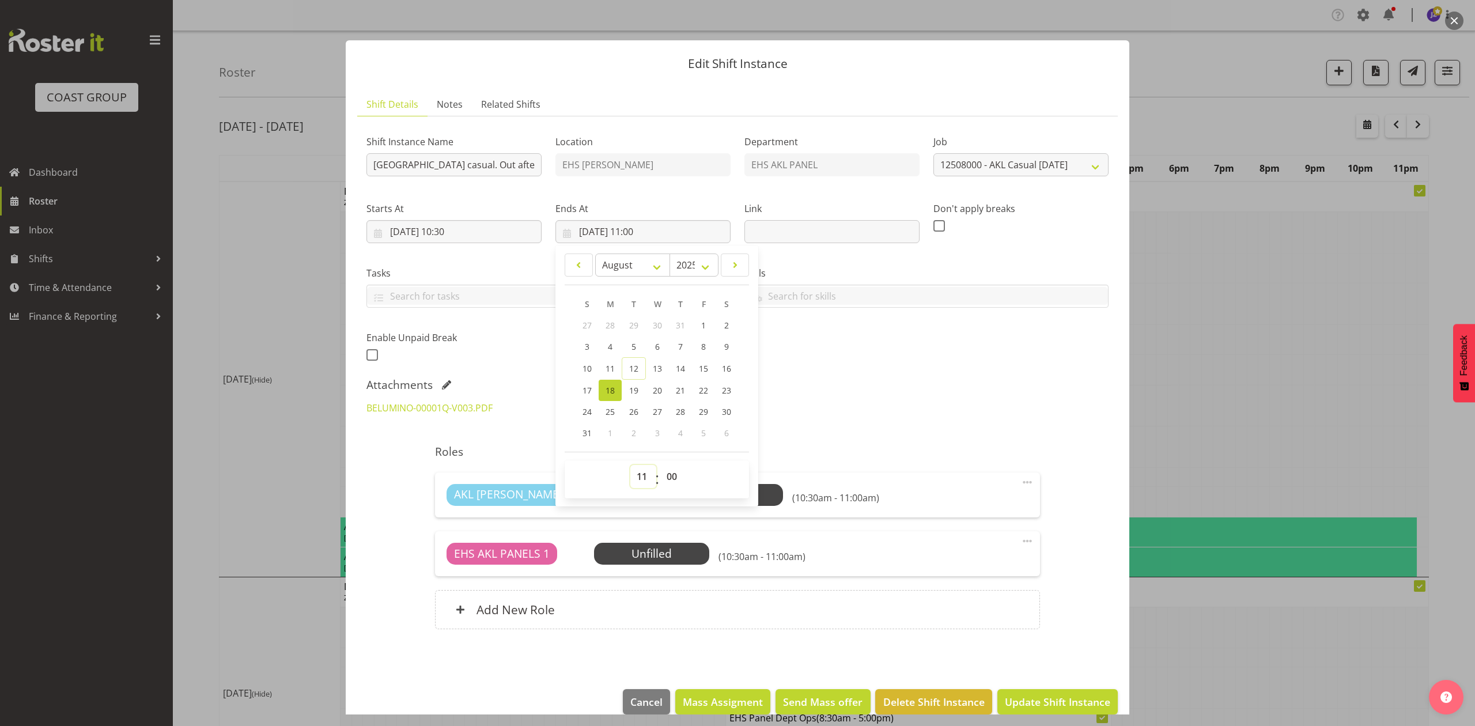
drag, startPoint x: 635, startPoint y: 477, endPoint x: 634, endPoint y: 470, distance: 7.0
click at [634, 475] on select "00 01 02 03 04 05 06 07 08 09 10 11 12 13 14 15 16 17 18 19 20 21 22 23" at bounding box center [643, 476] width 26 height 23
select select "12"
click at [630, 466] on select "00 01 02 03 04 05 06 07 08 09 10 11 12 13 14 15 16 17 18 19 20 21 22 23" at bounding box center [643, 476] width 26 height 23
type input "[DATE] 12:00"
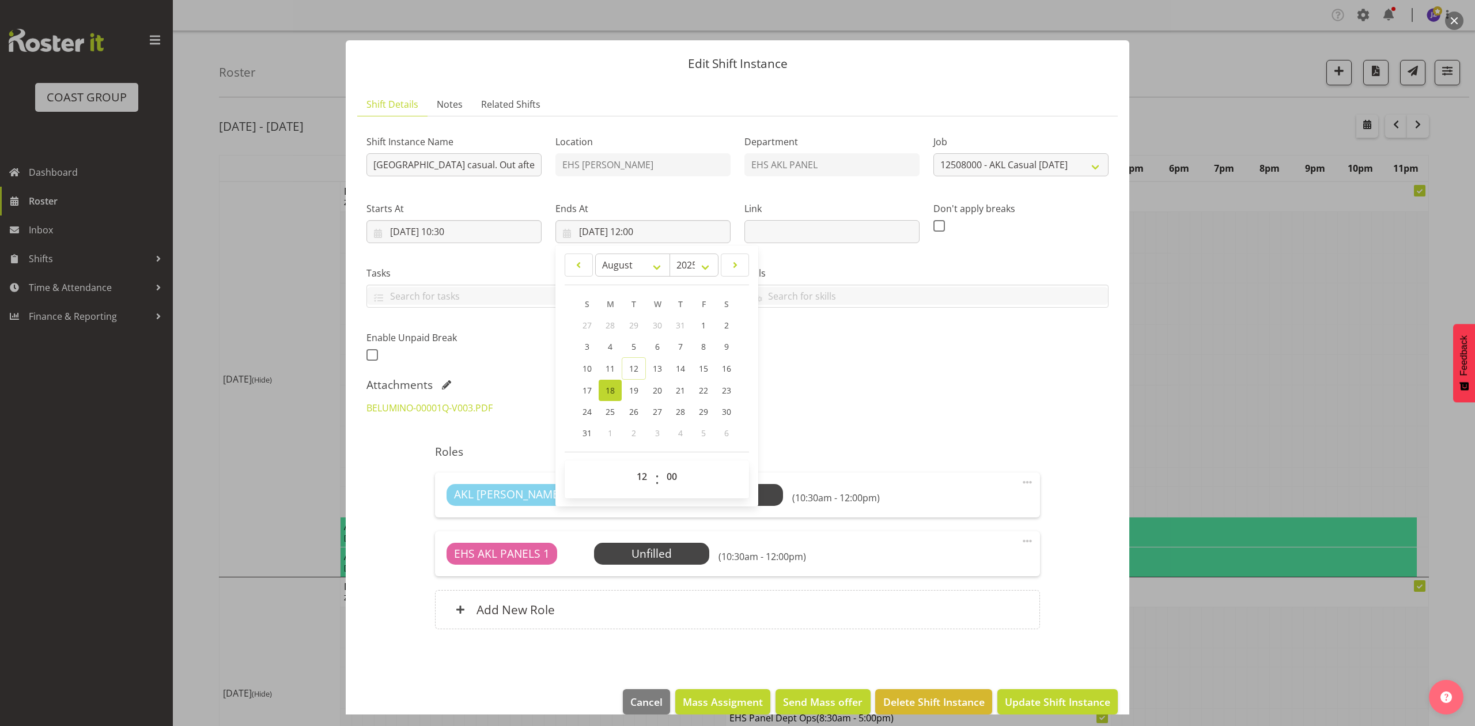
drag, startPoint x: 996, startPoint y: 369, endPoint x: 980, endPoint y: 455, distance: 86.8
click at [996, 371] on div "Shift Instance Name [GEOGRAPHIC_DATA] casual. Out after 9am. Location EHS [PERS…" at bounding box center [738, 245] width 756 height 252
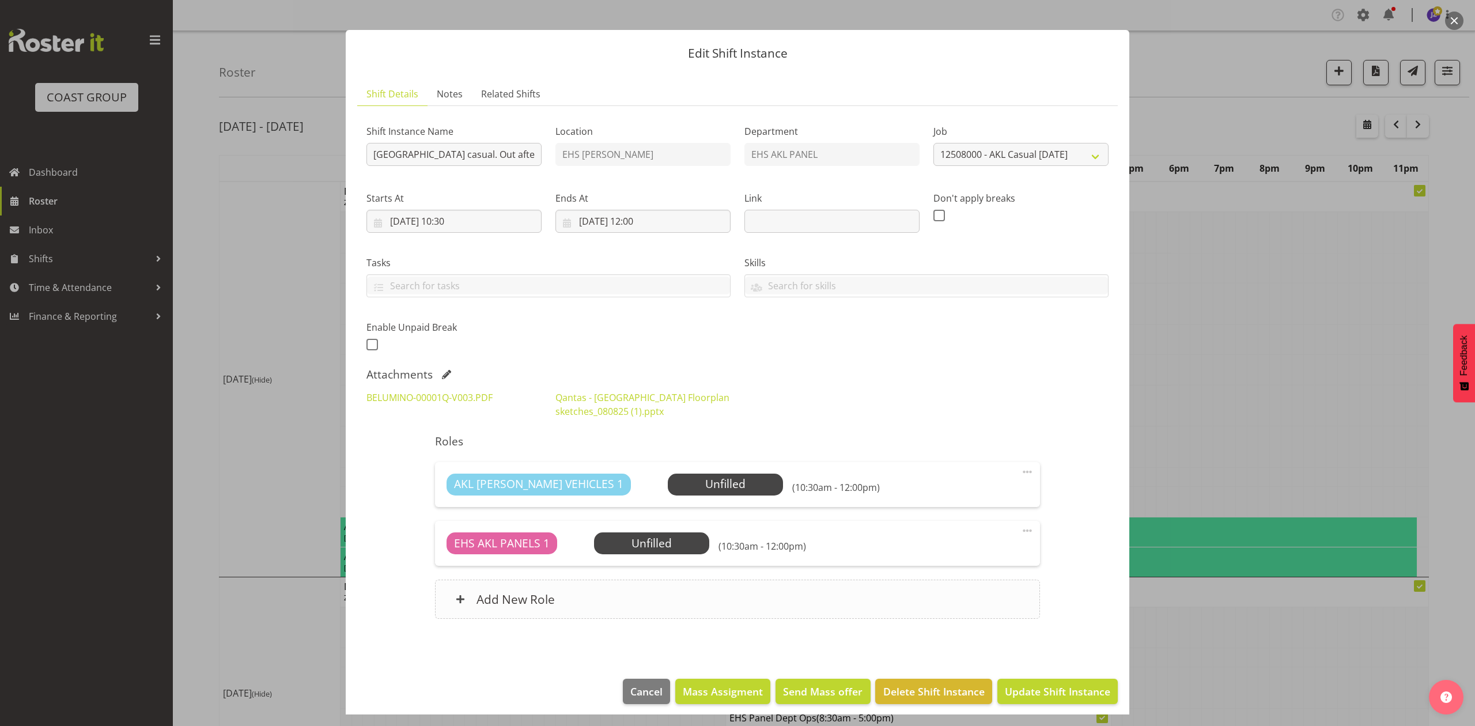
scroll to position [19, 0]
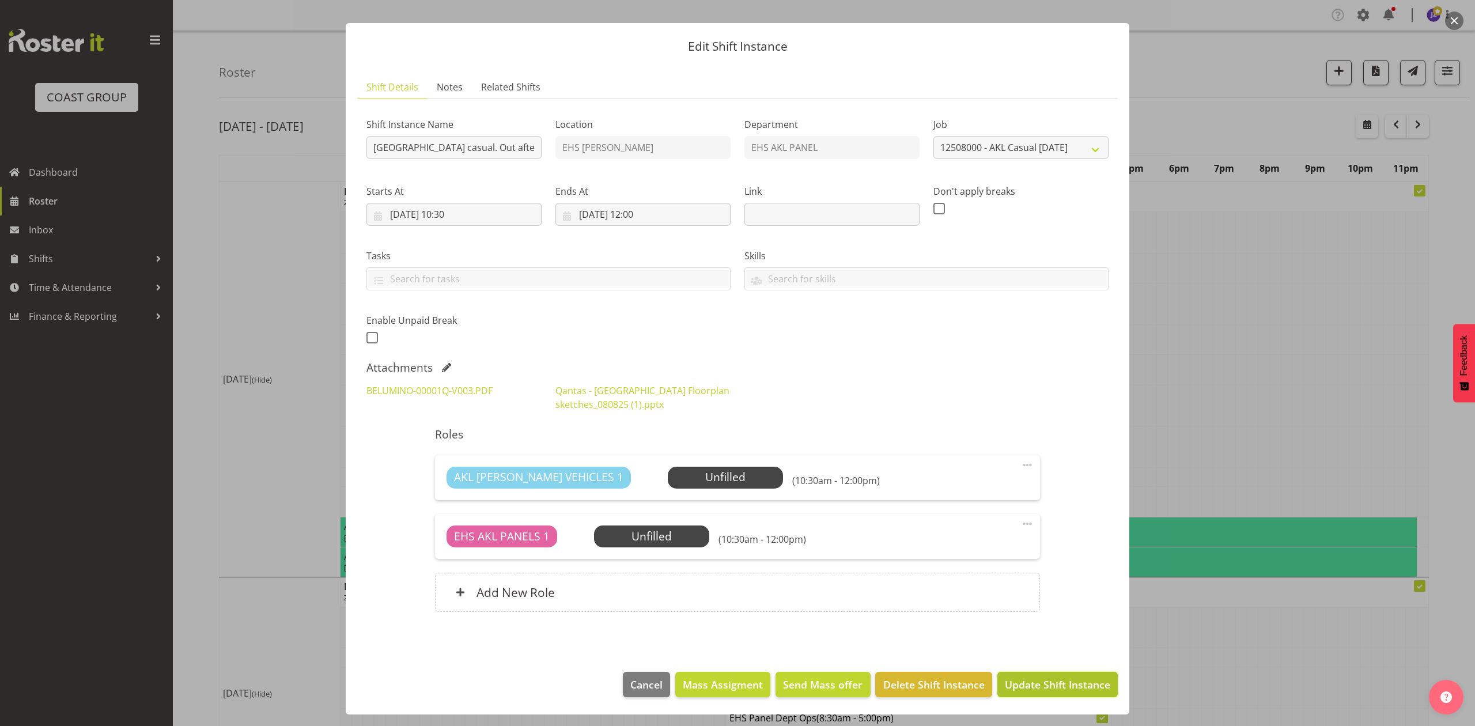
click at [1053, 685] on span "Update Shift Instance" at bounding box center [1057, 684] width 105 height 15
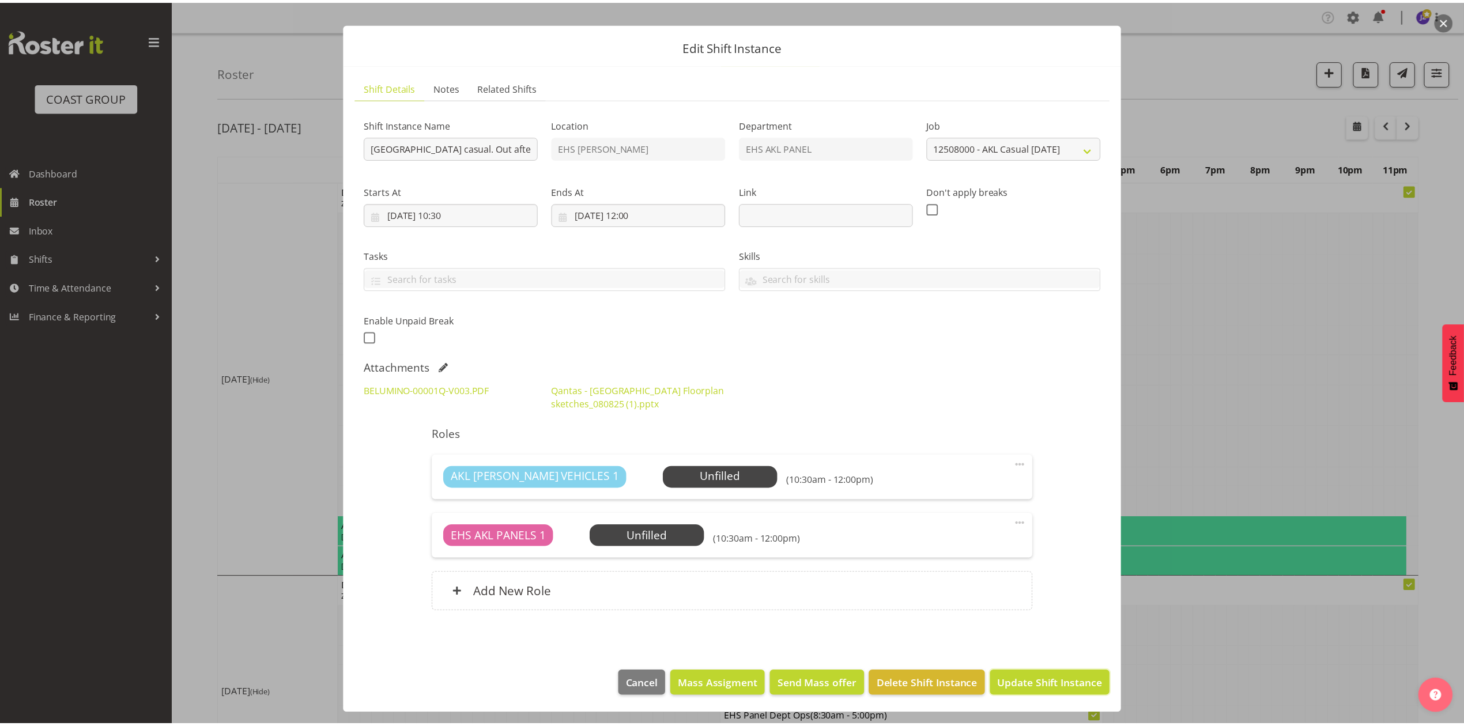
scroll to position [0, 0]
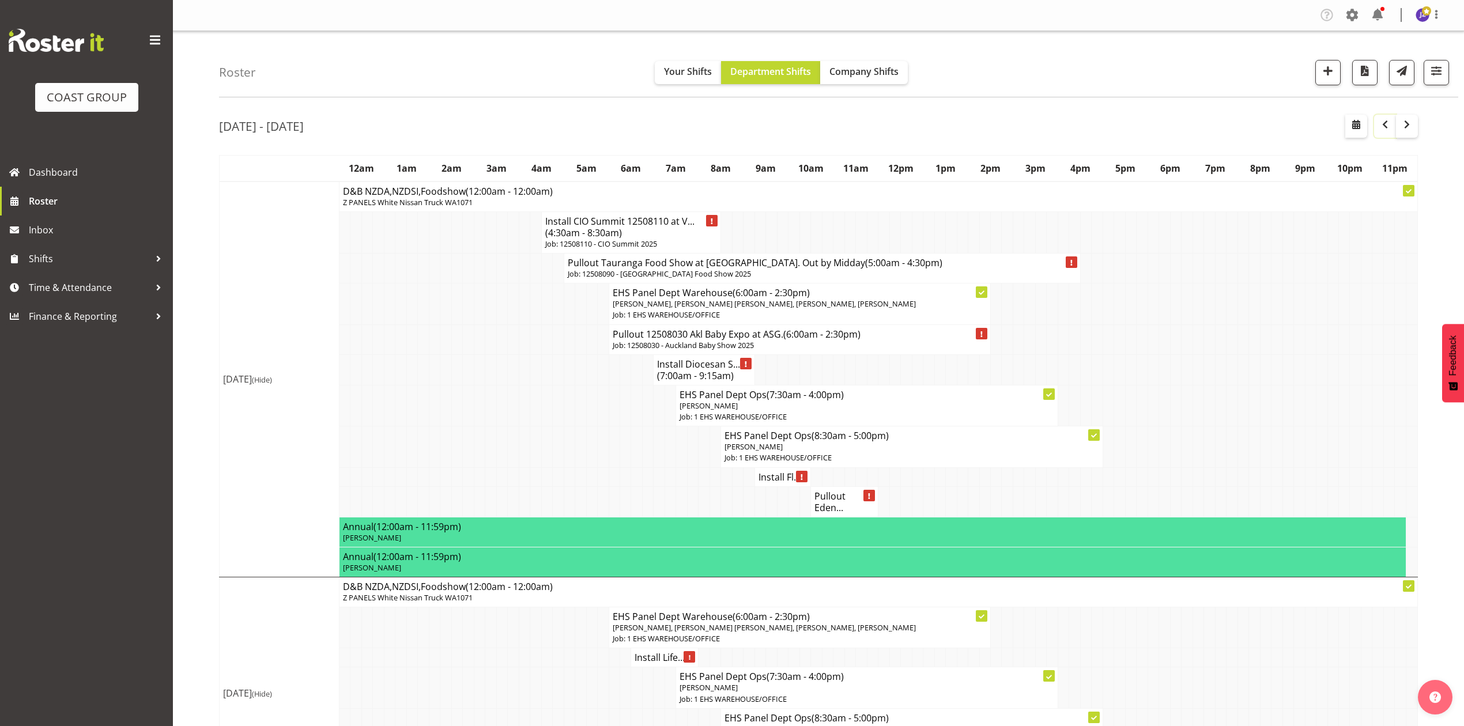
click at [1382, 121] on span "button" at bounding box center [1385, 125] width 14 height 14
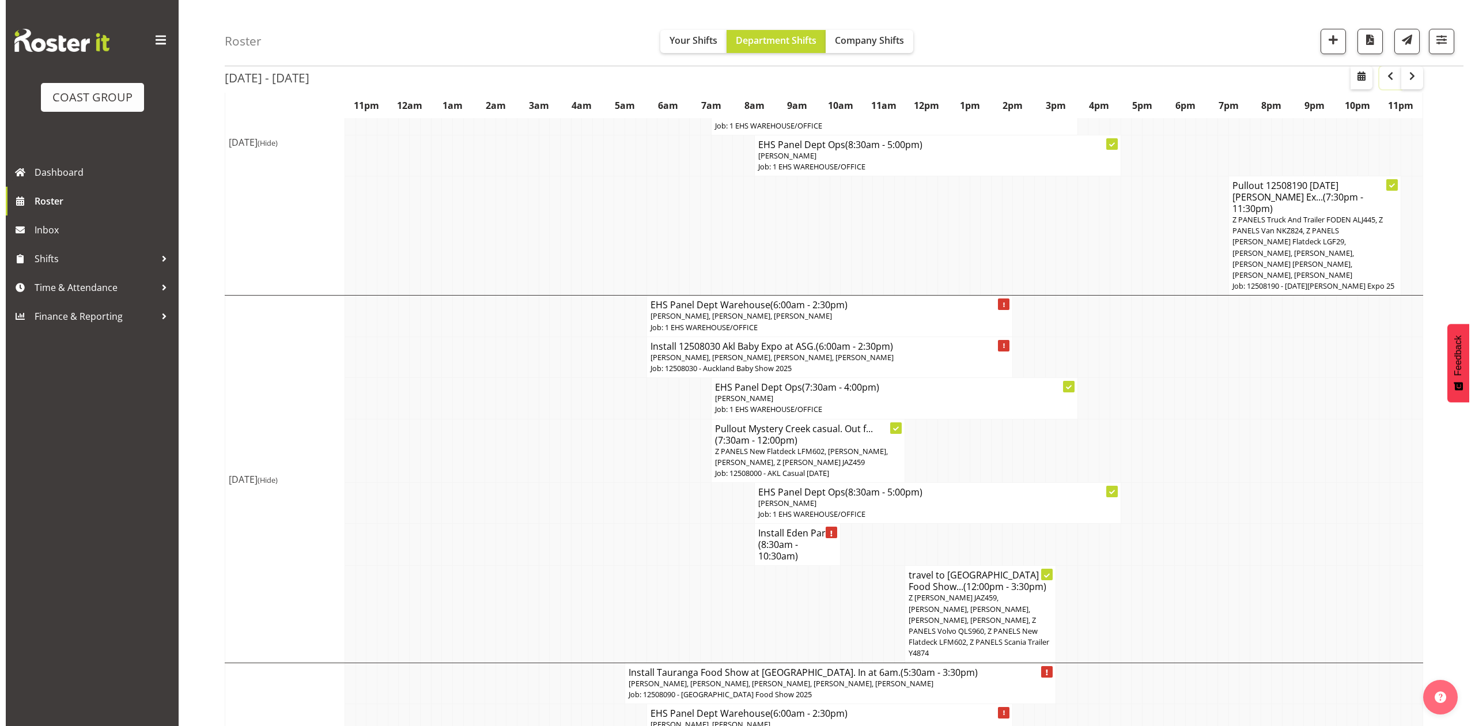
scroll to position [645, 0]
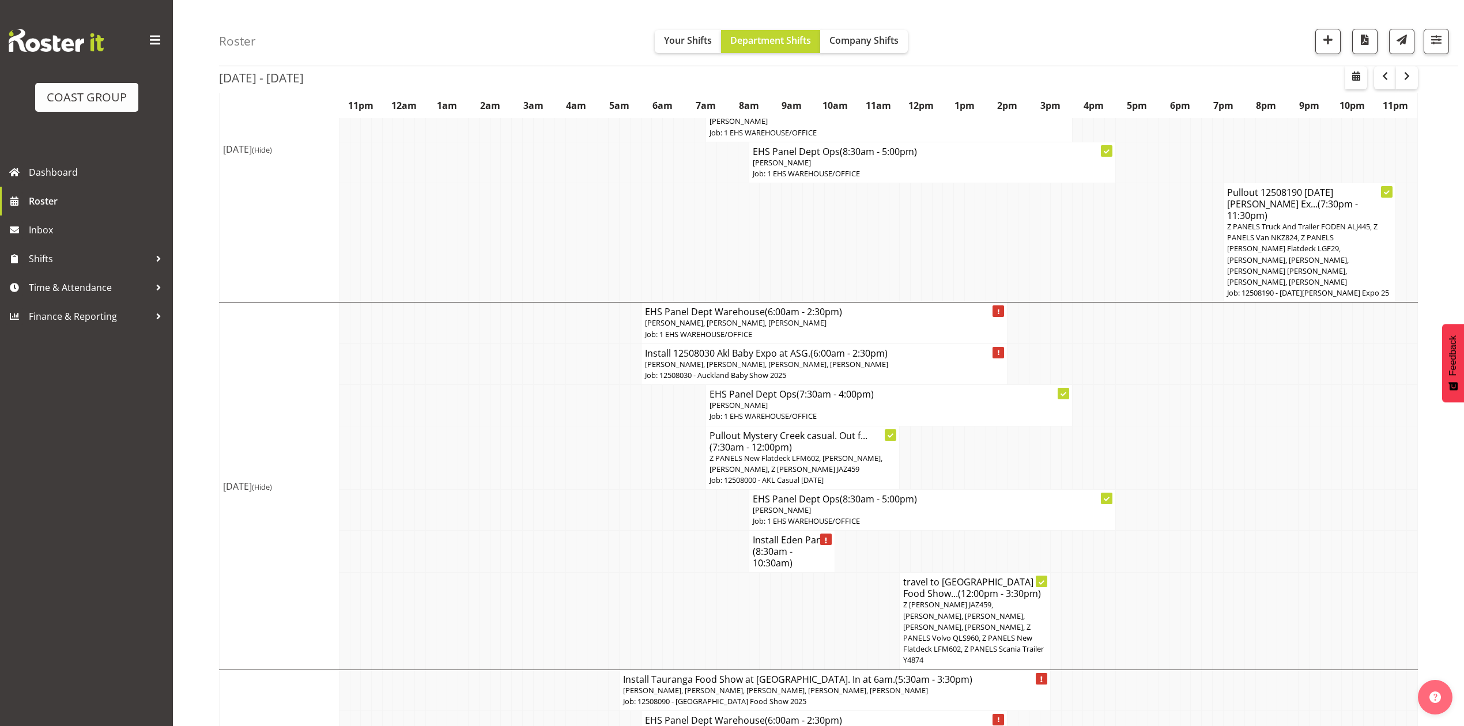
click at [782, 534] on h4 "Install Eden Par... (8:30am - 10:30am)" at bounding box center [791, 551] width 79 height 35
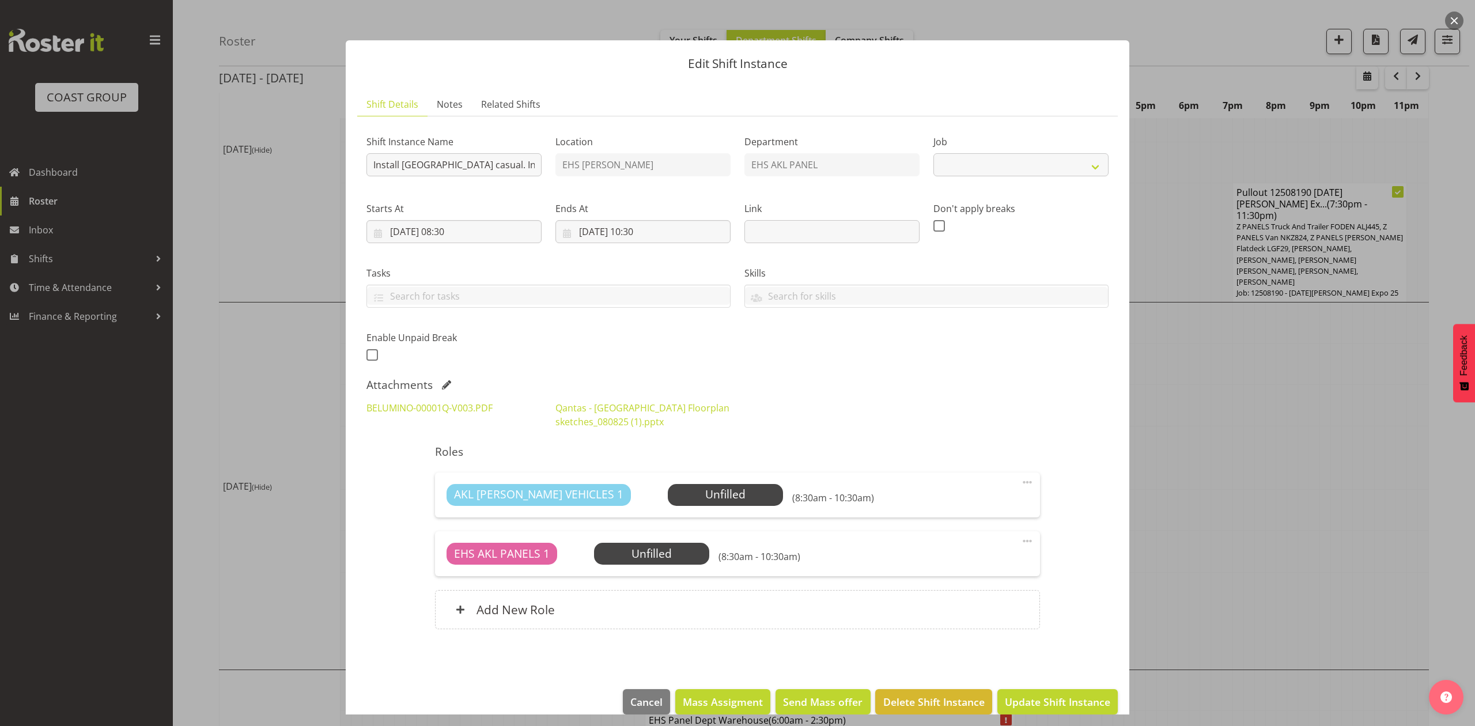
select select
click at [1192, 467] on div at bounding box center [737, 363] width 1475 height 726
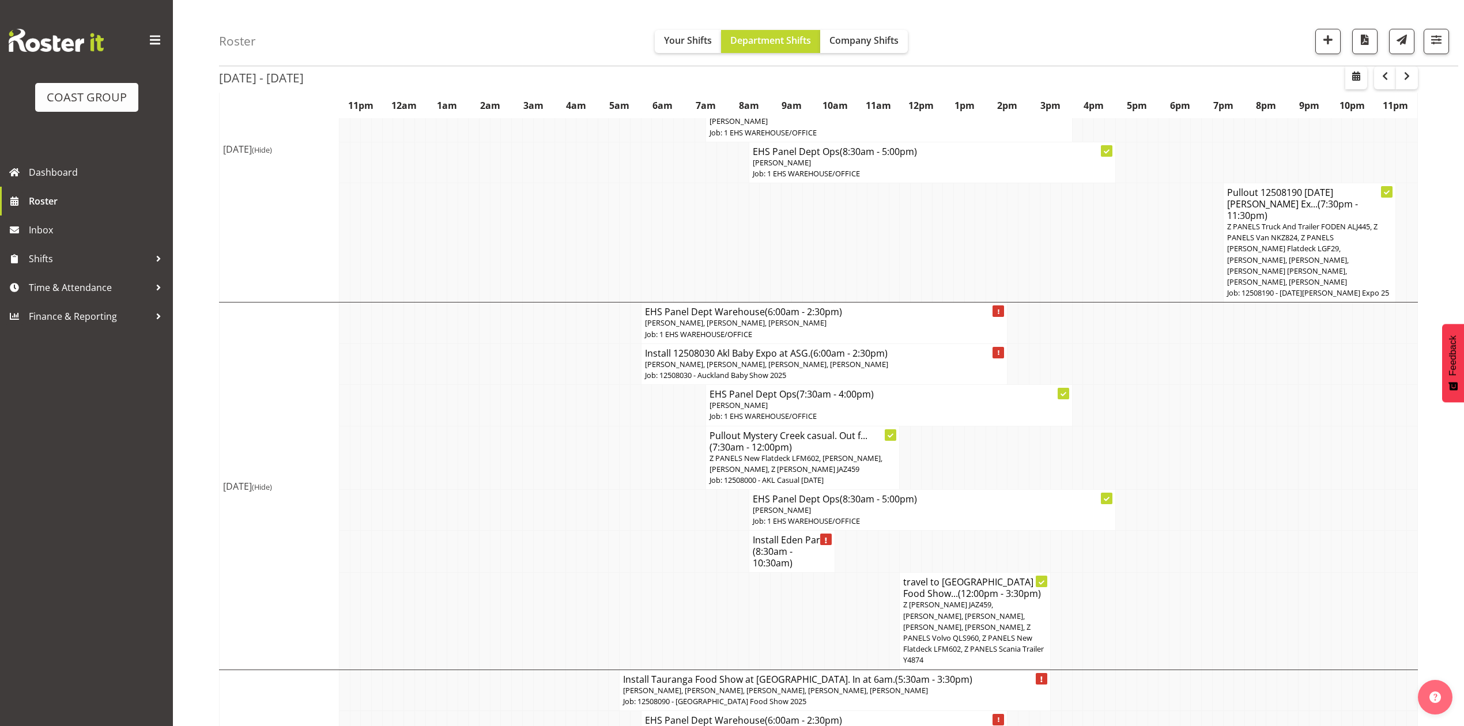
click at [771, 359] on span "[PERSON_NAME], [PERSON_NAME], [PERSON_NAME], [PERSON_NAME]" at bounding box center [766, 364] width 243 height 10
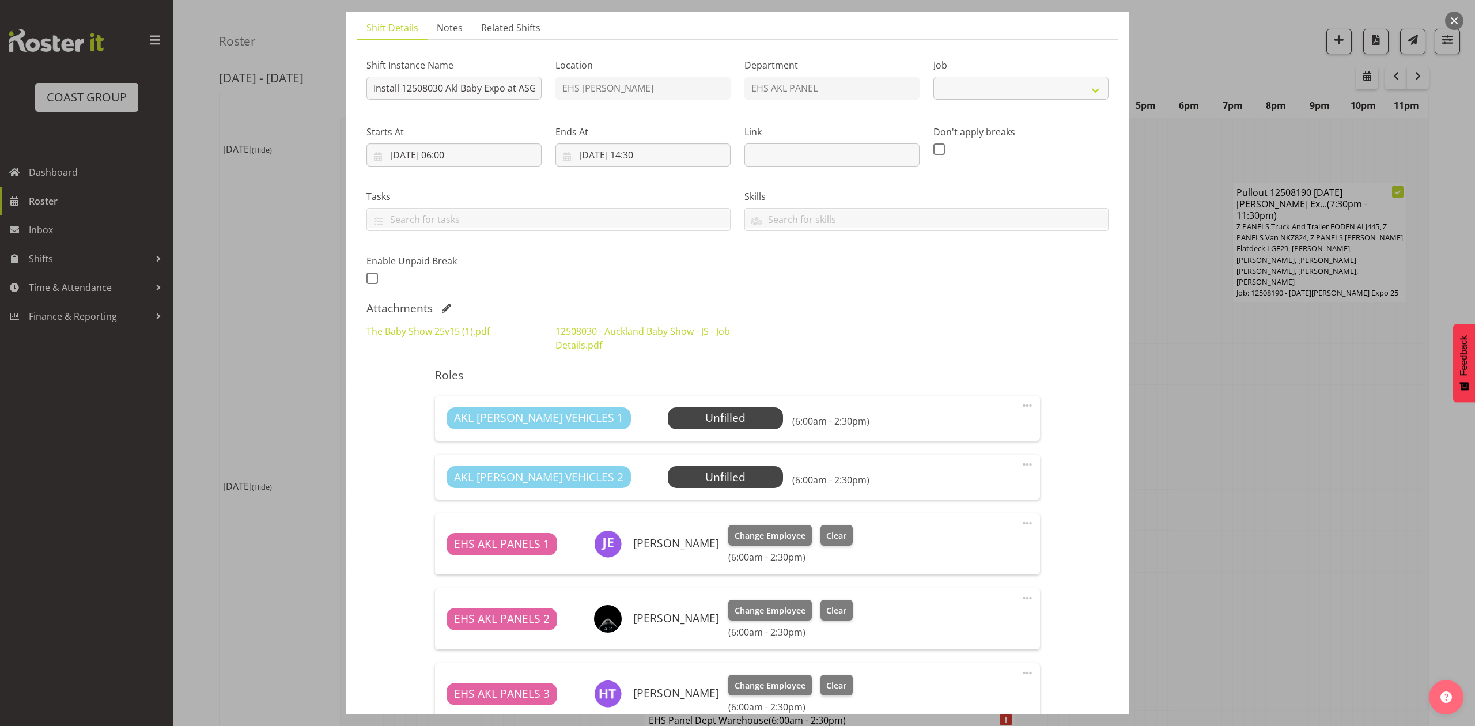
select select "9032"
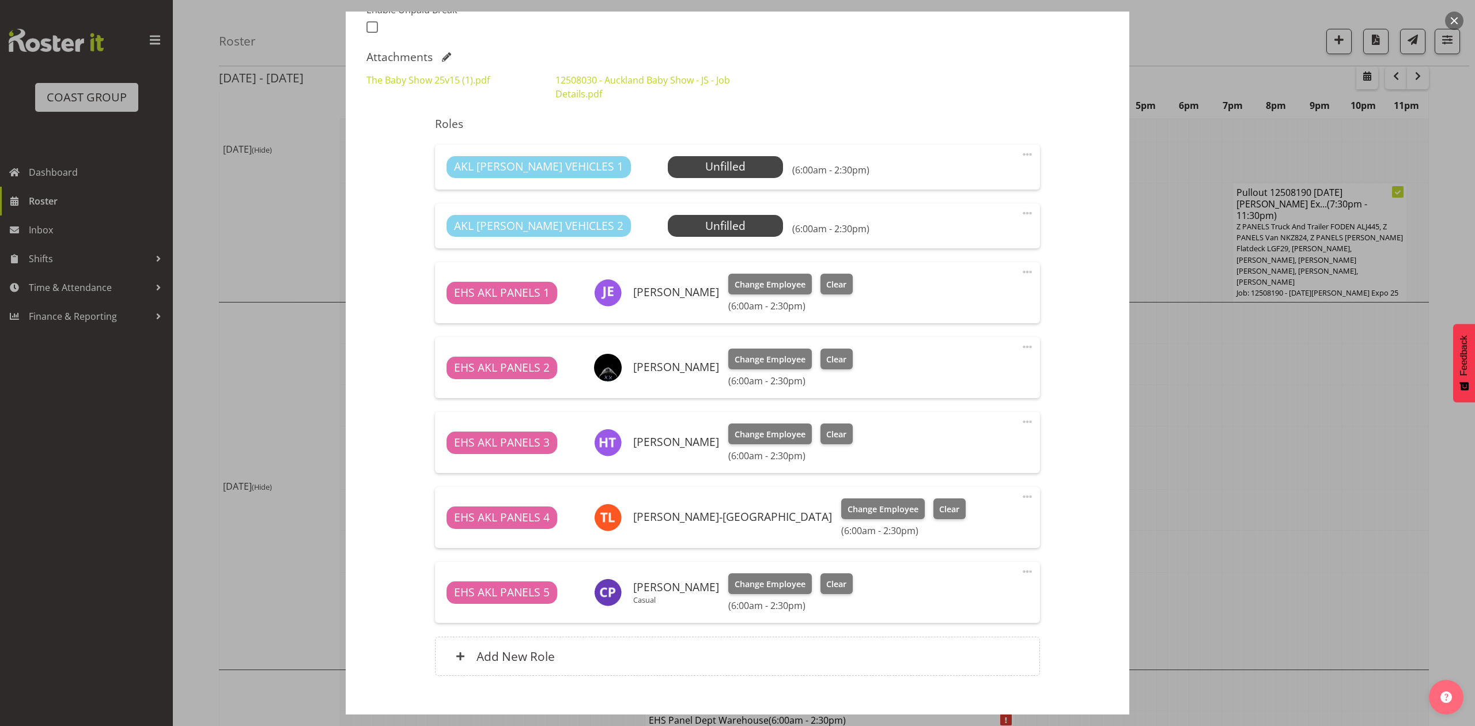
scroll to position [307, 0]
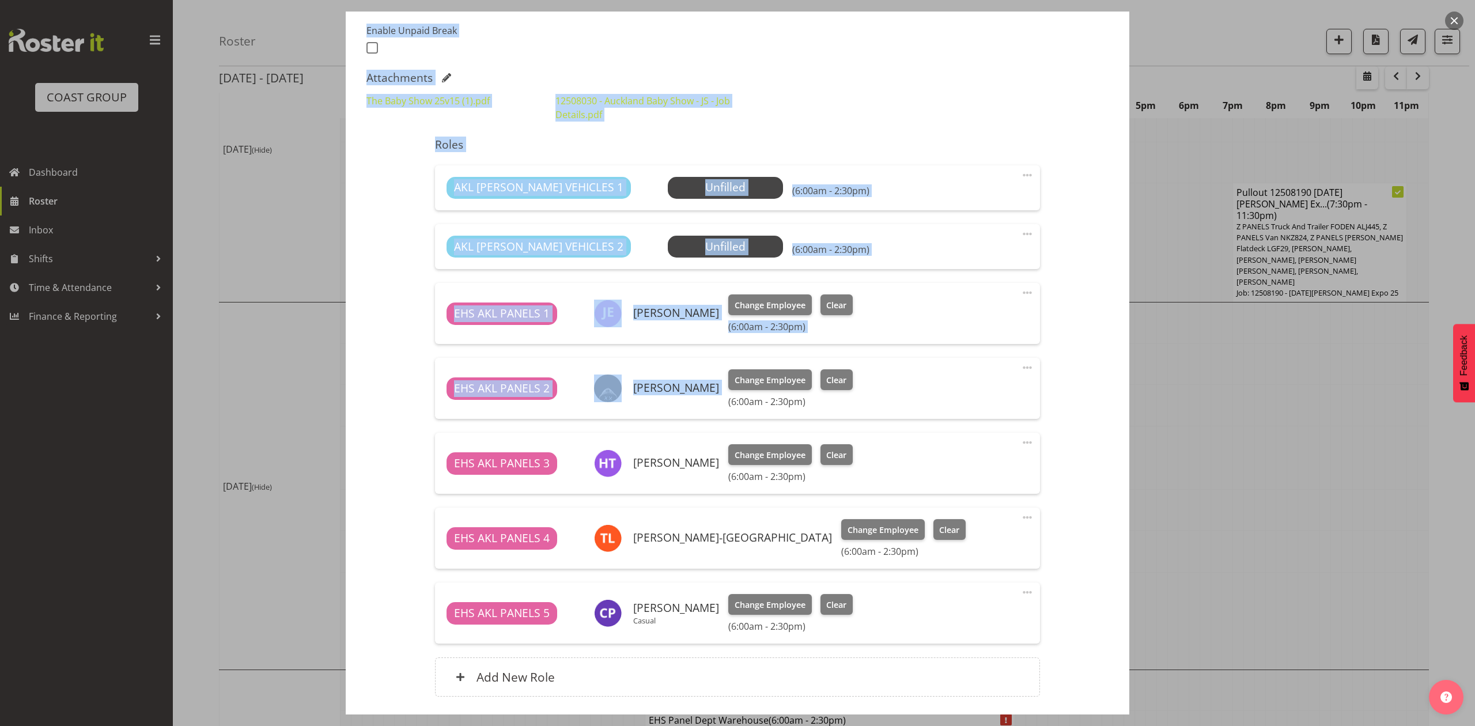
drag, startPoint x: 1262, startPoint y: 388, endPoint x: 1012, endPoint y: 358, distance: 251.4
click at [1012, 358] on div "Edit Shift Instance Shift Details Notes Related Shifts Shift Instance Name Inst…" at bounding box center [737, 363] width 1475 height 726
click at [1065, 320] on div "Shift Instance Name Install 12508030 Akl Baby Expo at ASG. Location EHS [PERSON…" at bounding box center [737, 265] width 742 height 893
click at [1196, 331] on div at bounding box center [737, 363] width 1475 height 726
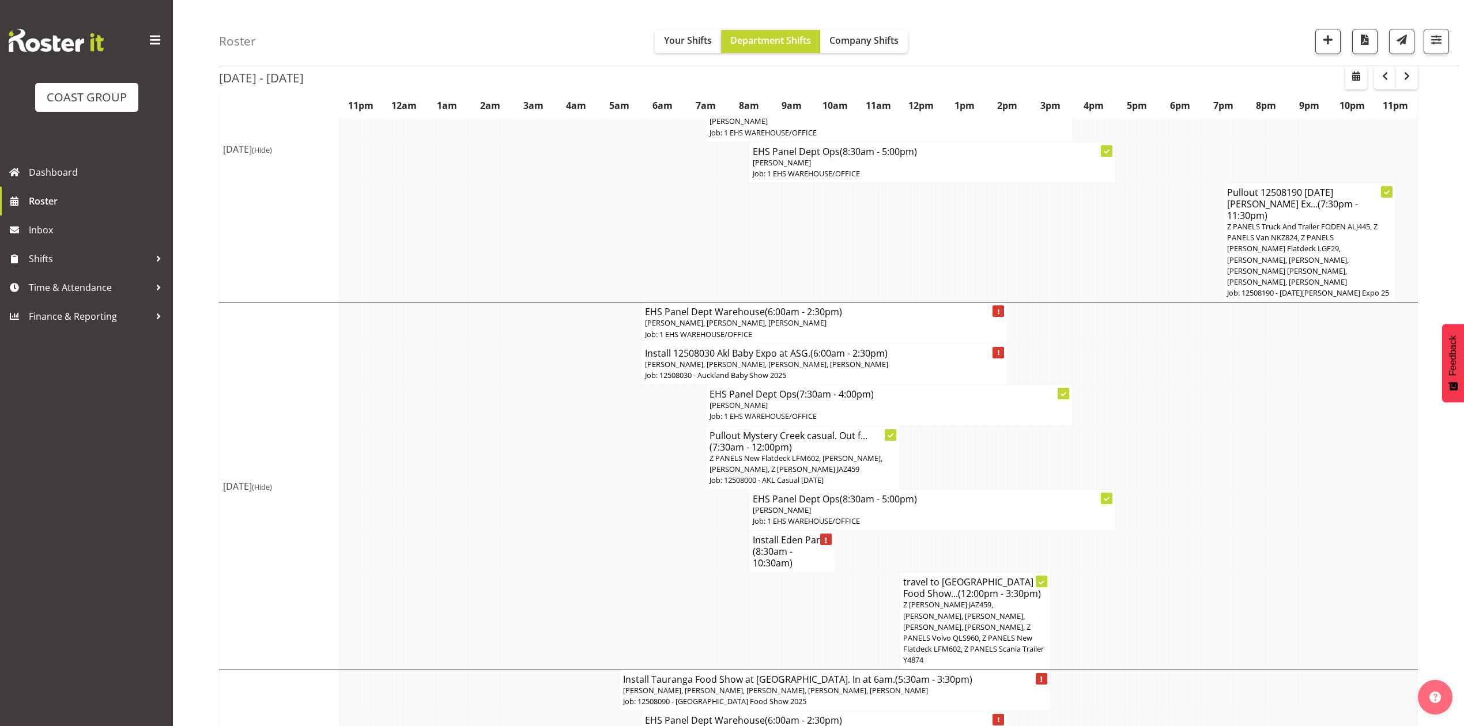
click at [879, 359] on span "[PERSON_NAME], [PERSON_NAME], [PERSON_NAME], [PERSON_NAME]" at bounding box center [766, 364] width 243 height 10
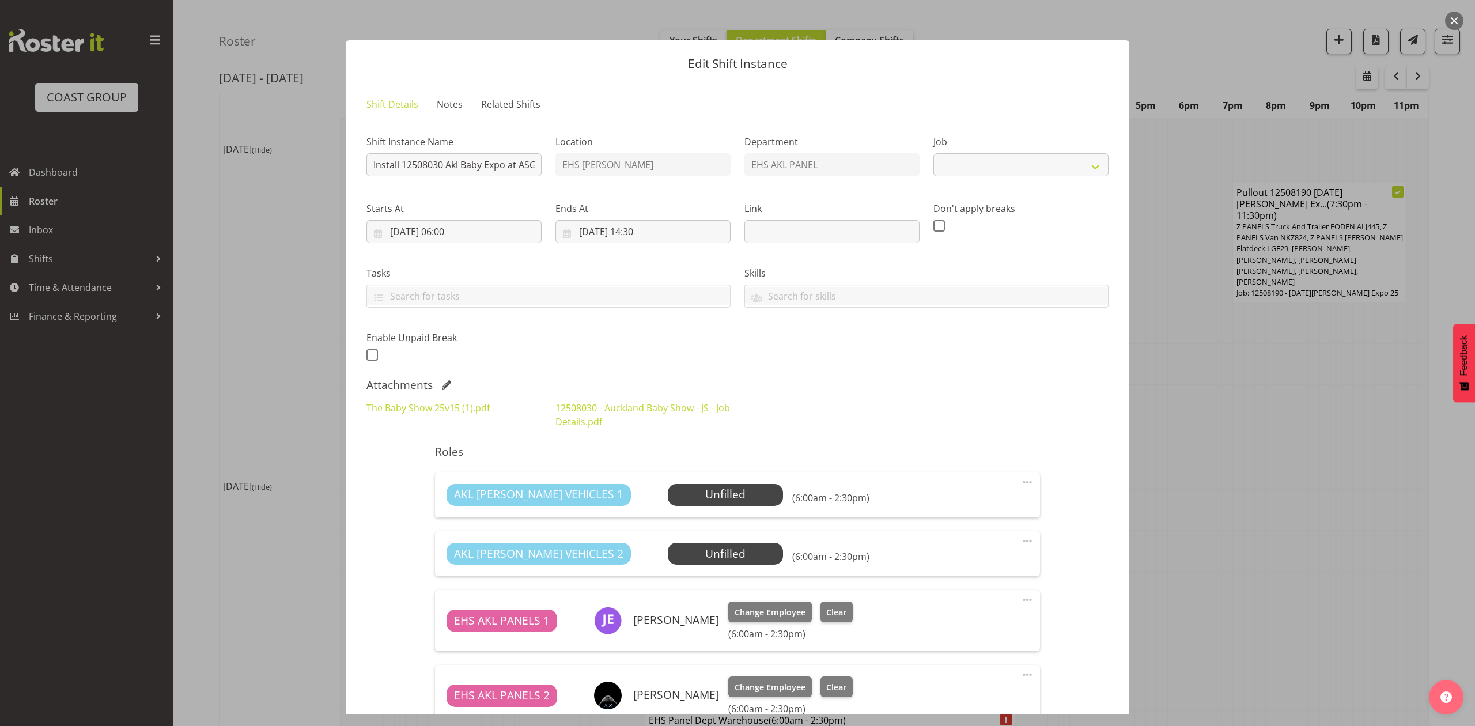
select select "9032"
click at [1202, 346] on div at bounding box center [737, 363] width 1475 height 726
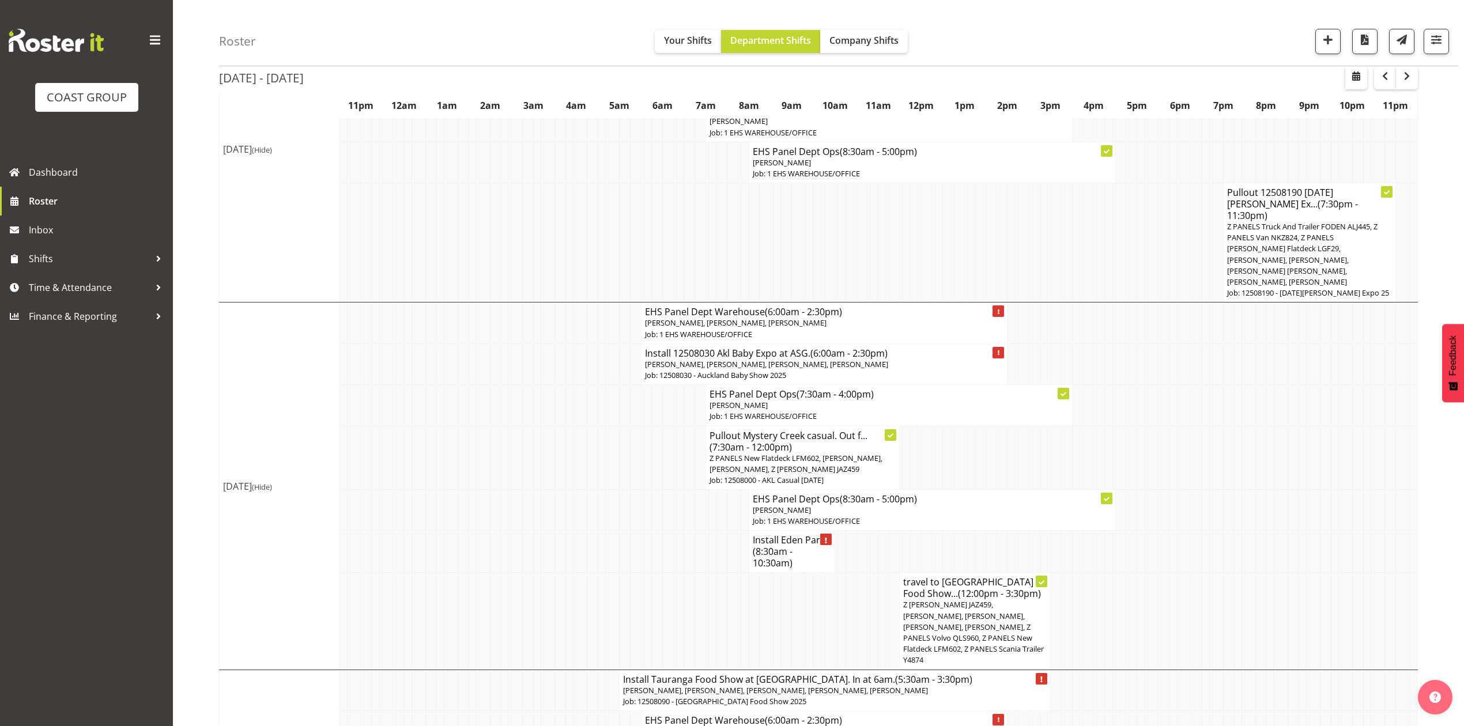
click at [832, 347] on span "(6:00am - 2:30pm)" at bounding box center [848, 353] width 77 height 13
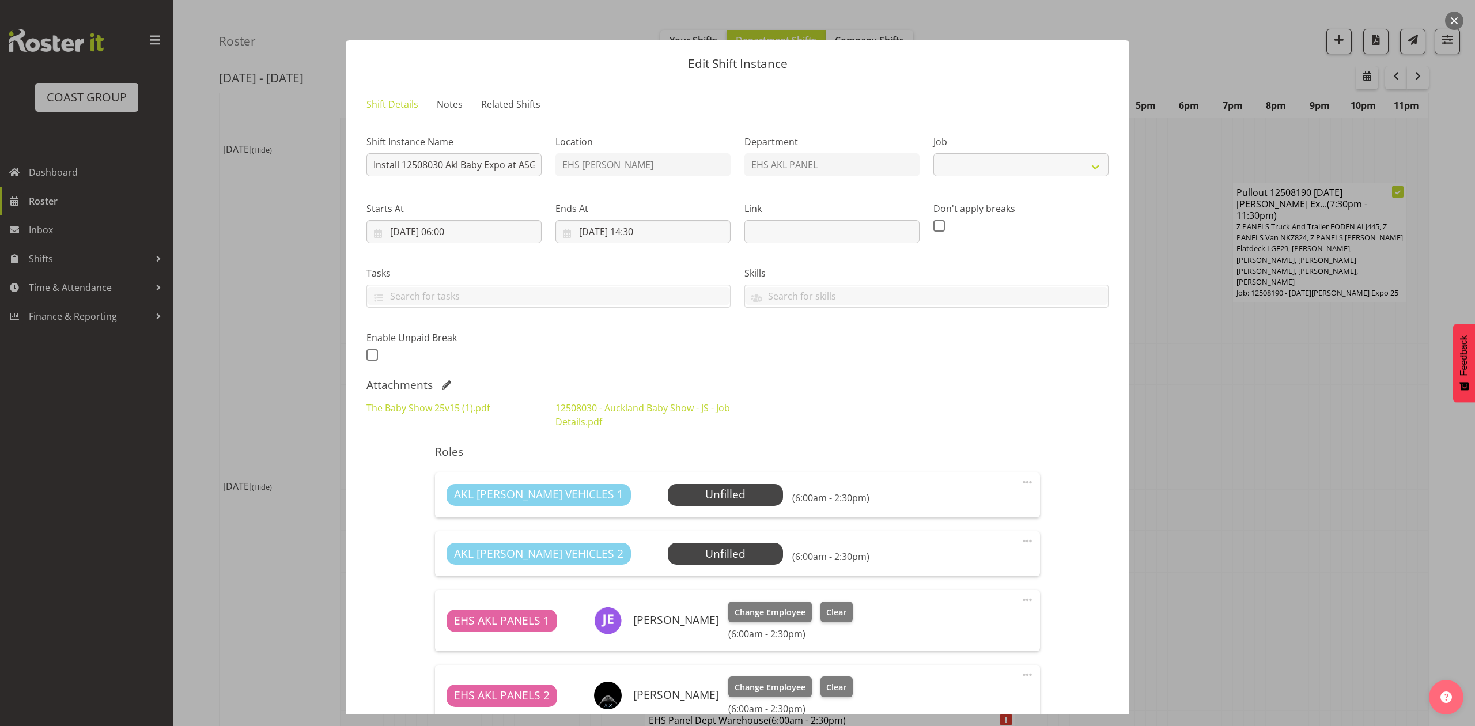
select select "9032"
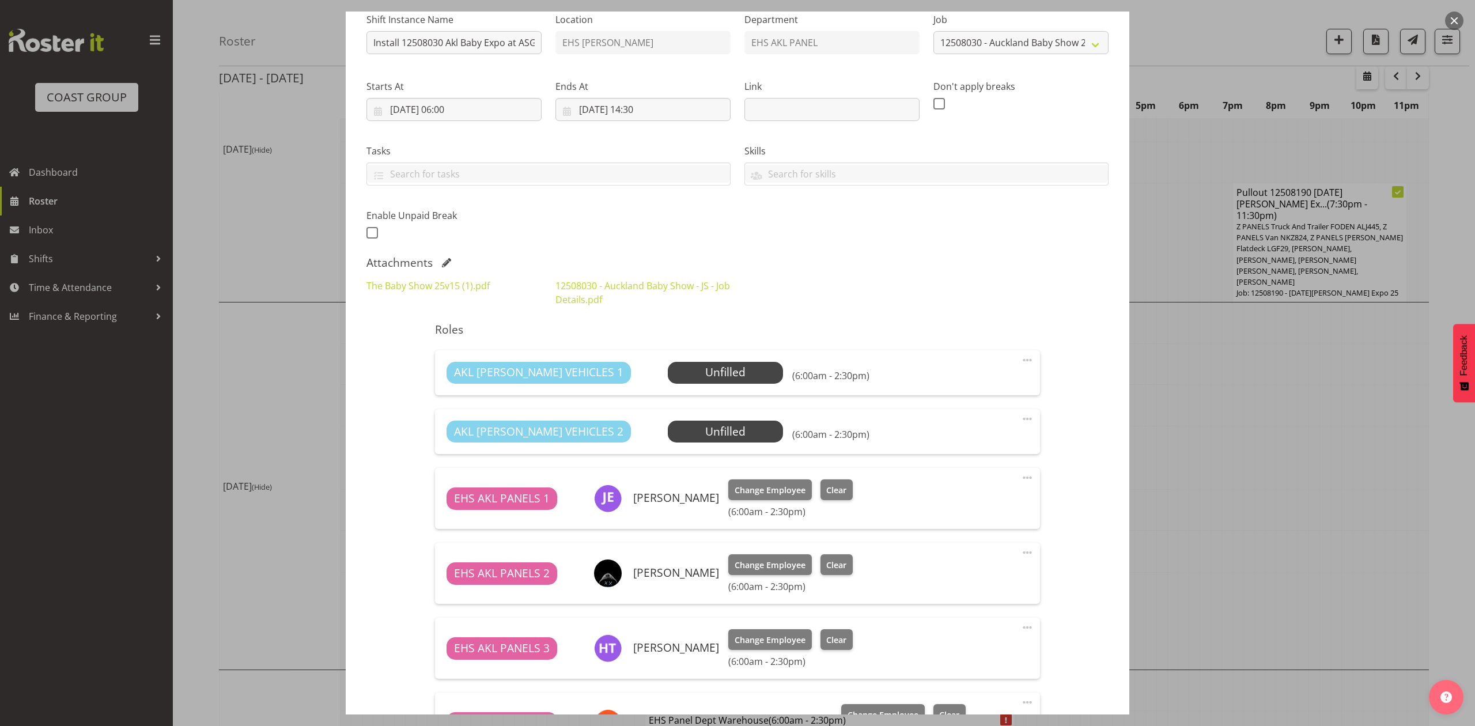
scroll to position [230, 0]
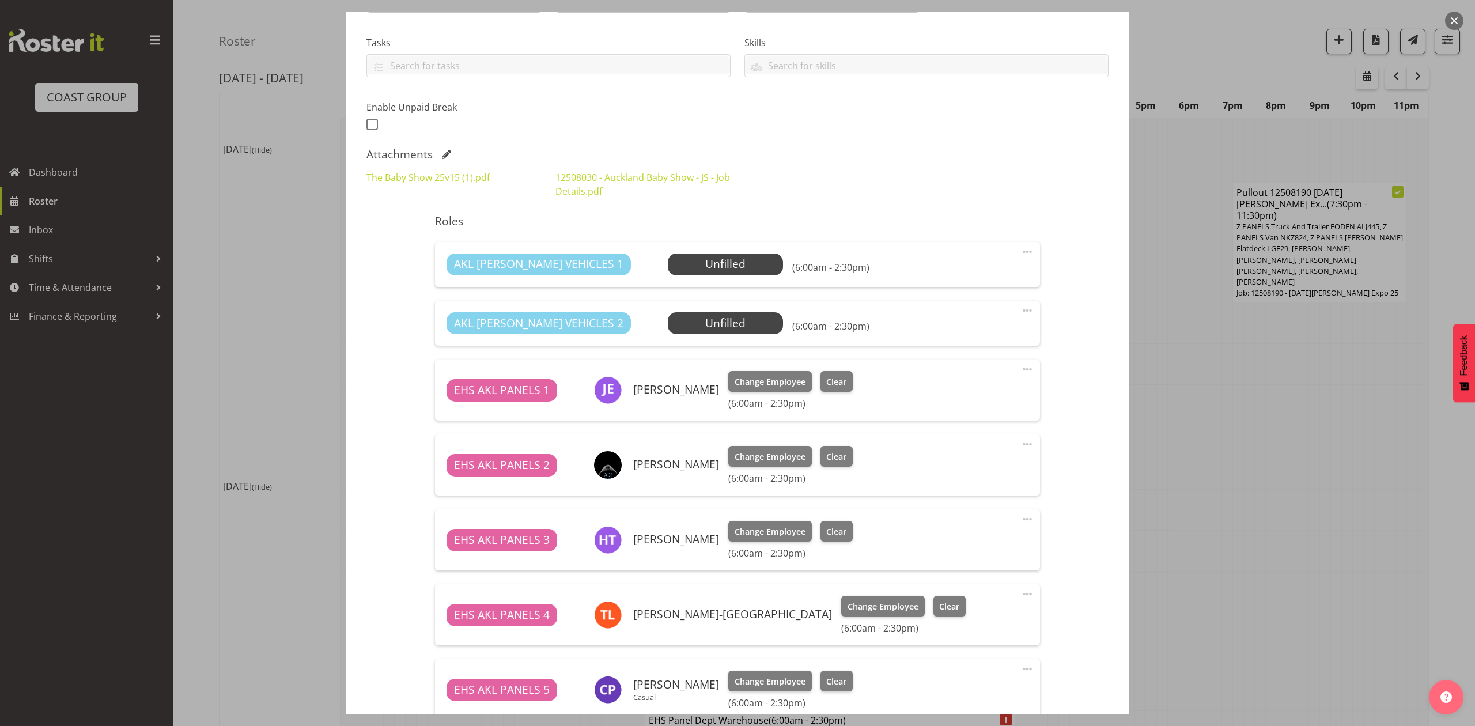
click at [1020, 369] on span at bounding box center [1027, 369] width 14 height 14
click at [954, 396] on link "Edit" at bounding box center [979, 394] width 111 height 21
select select "7"
select select "2025"
select select "14"
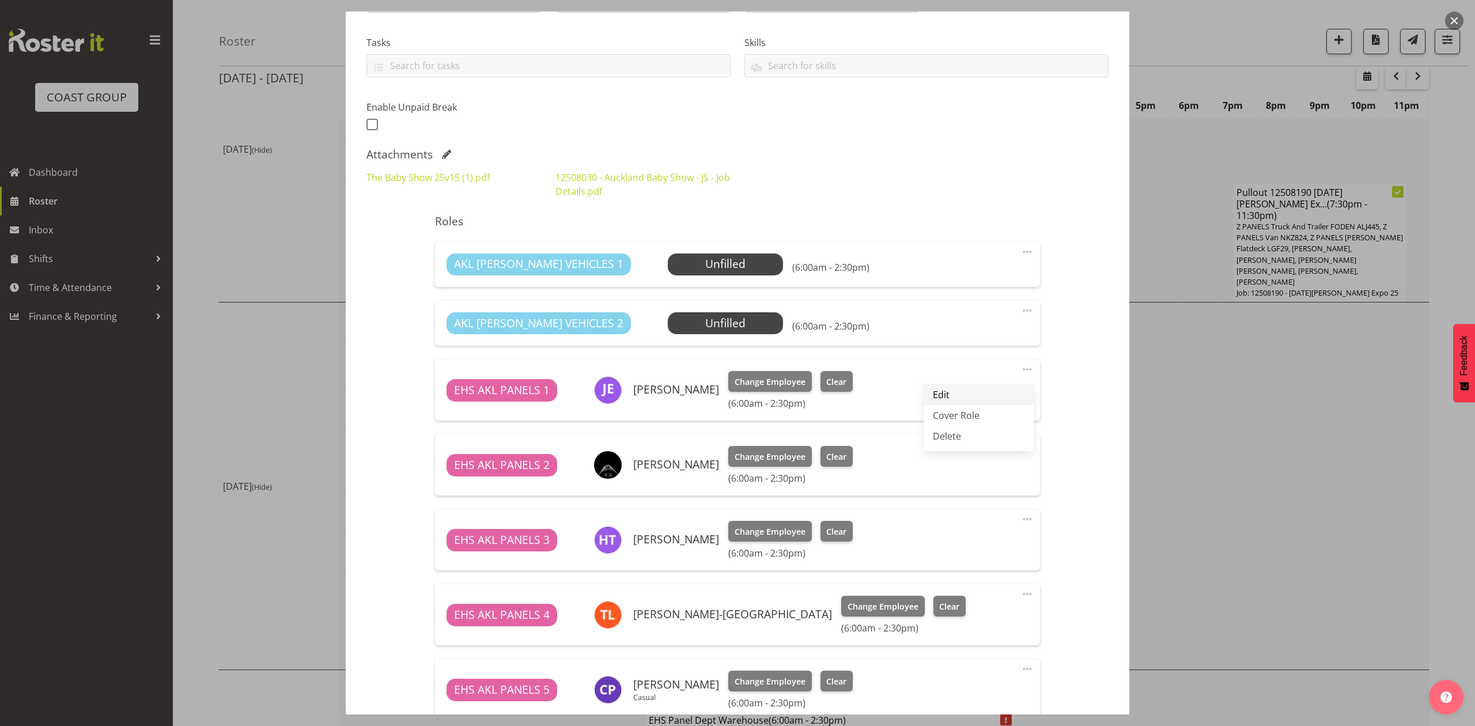
select select "30"
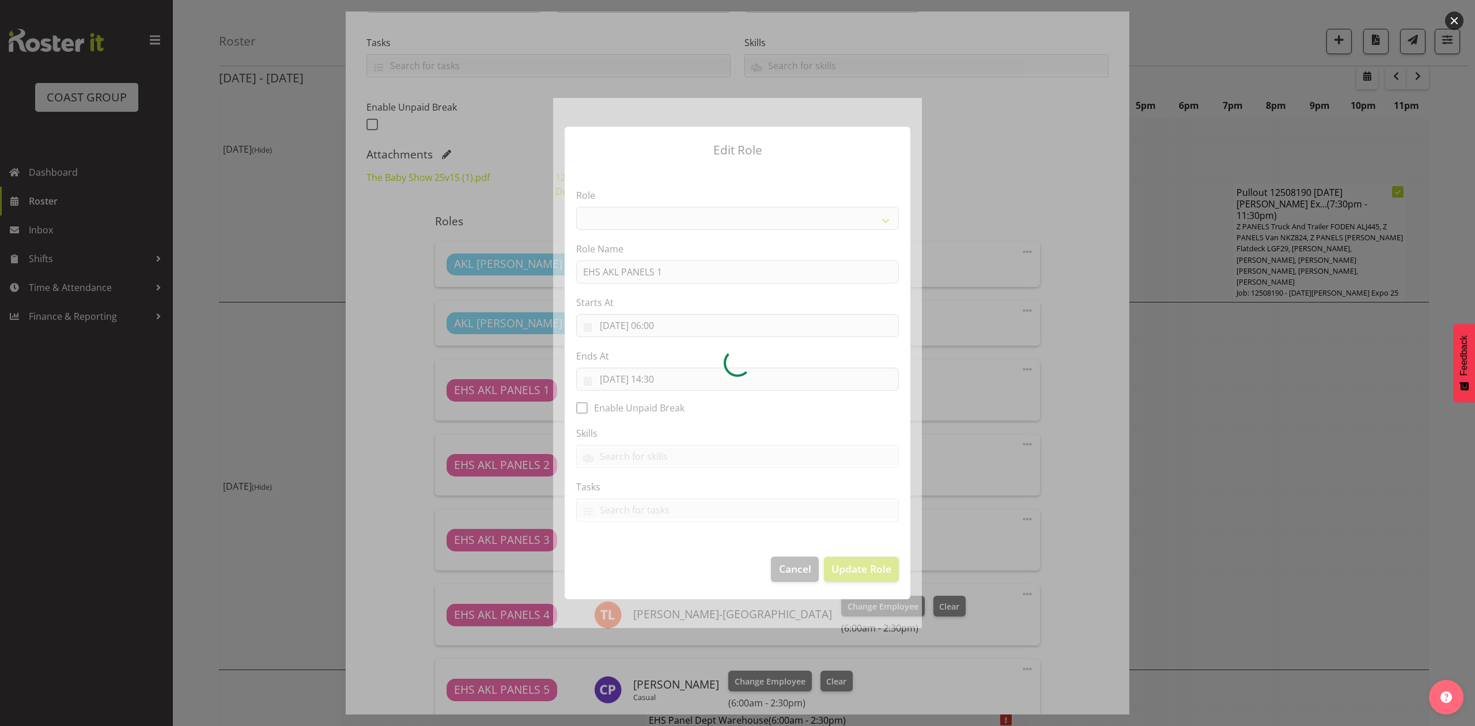
click at [673, 377] on div at bounding box center [737, 363] width 369 height 530
select select "188"
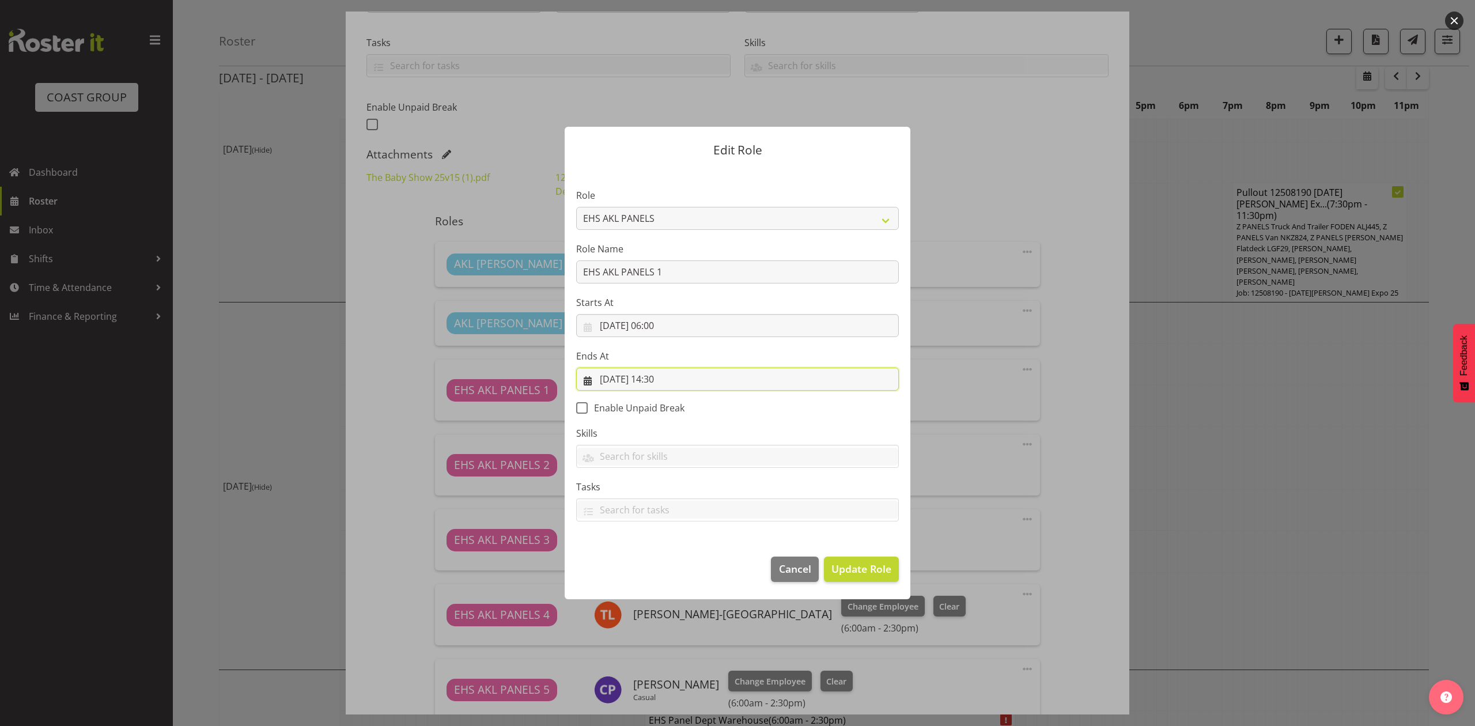
click at [664, 377] on input "[DATE] 14:30" at bounding box center [737, 379] width 323 height 23
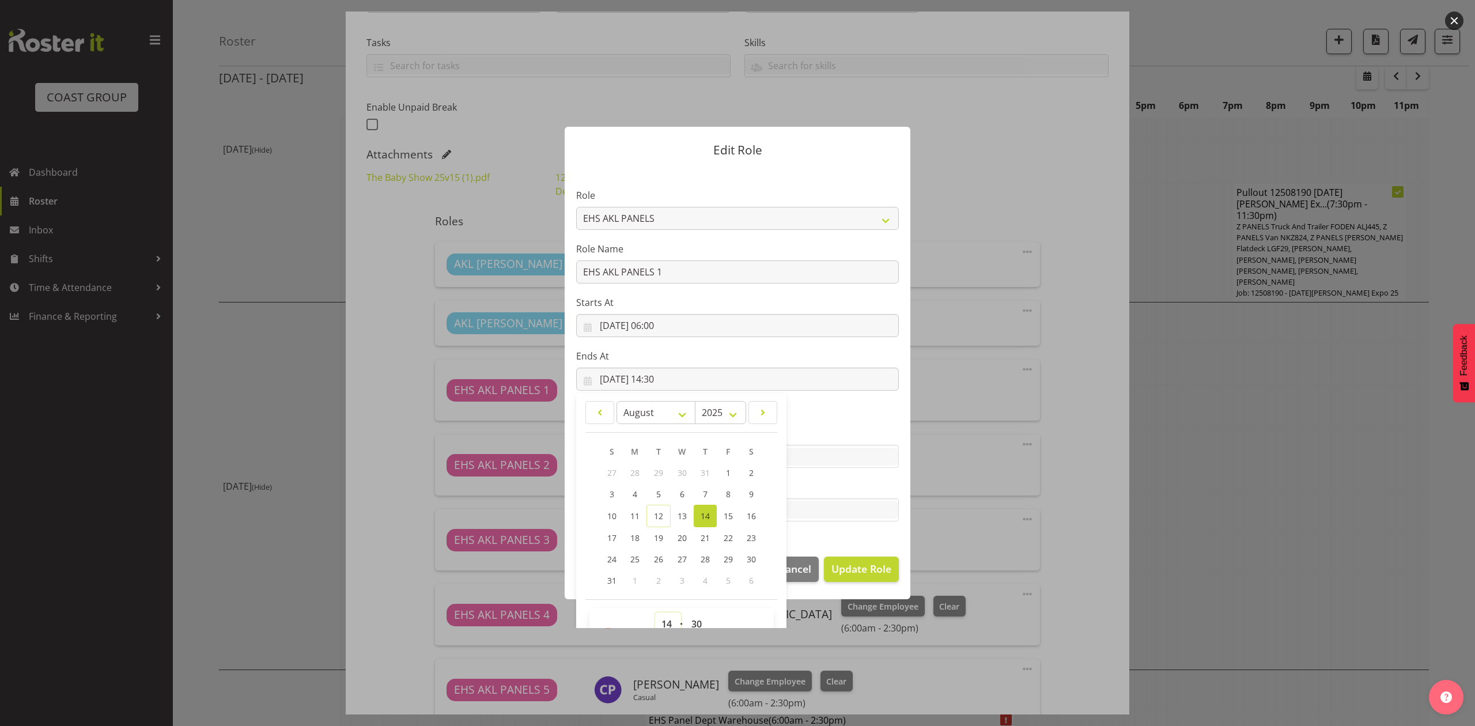
drag, startPoint x: 663, startPoint y: 625, endPoint x: 666, endPoint y: 608, distance: 17.1
click at [663, 625] on select "00 01 02 03 04 05 06 07 08 09 10 11 12 13 14 15 16 17 18 19 20 21 22 23" at bounding box center [668, 623] width 26 height 23
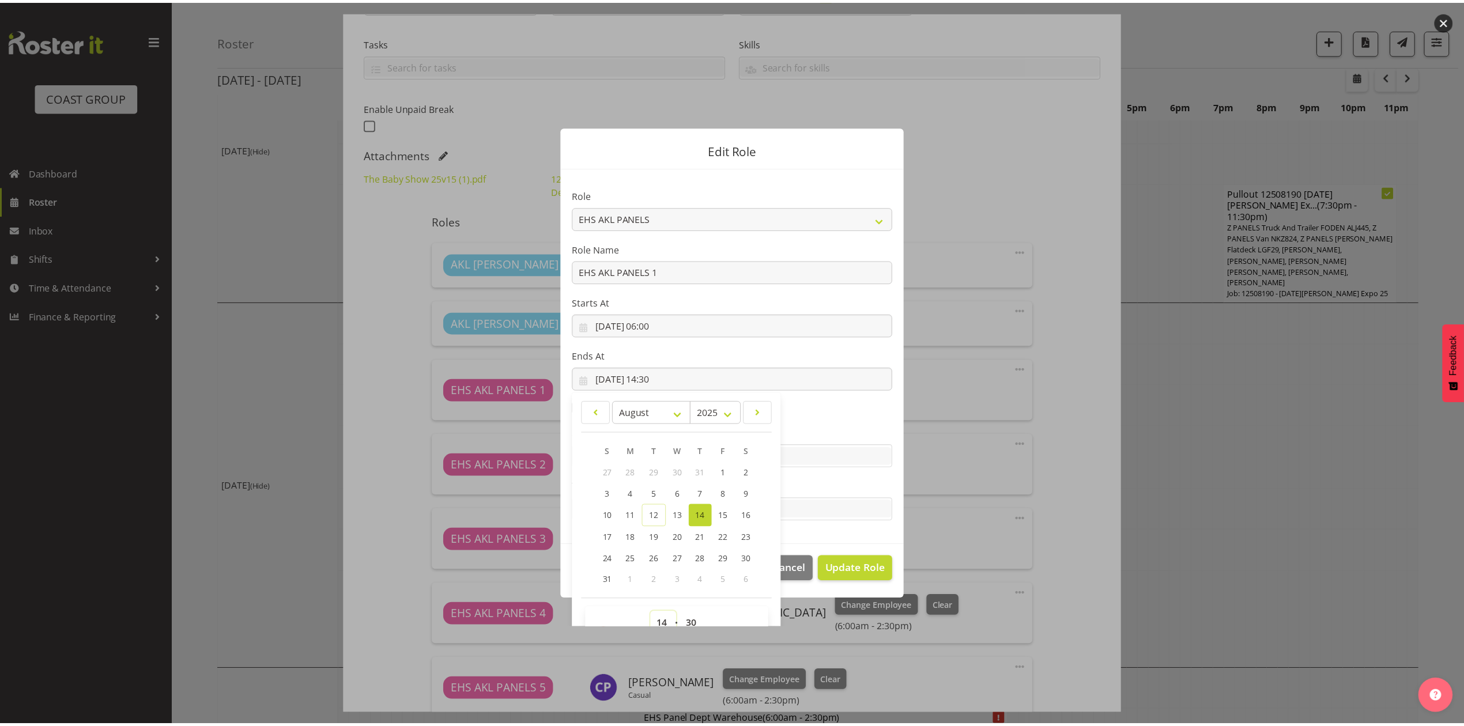
scroll to position [7, 0]
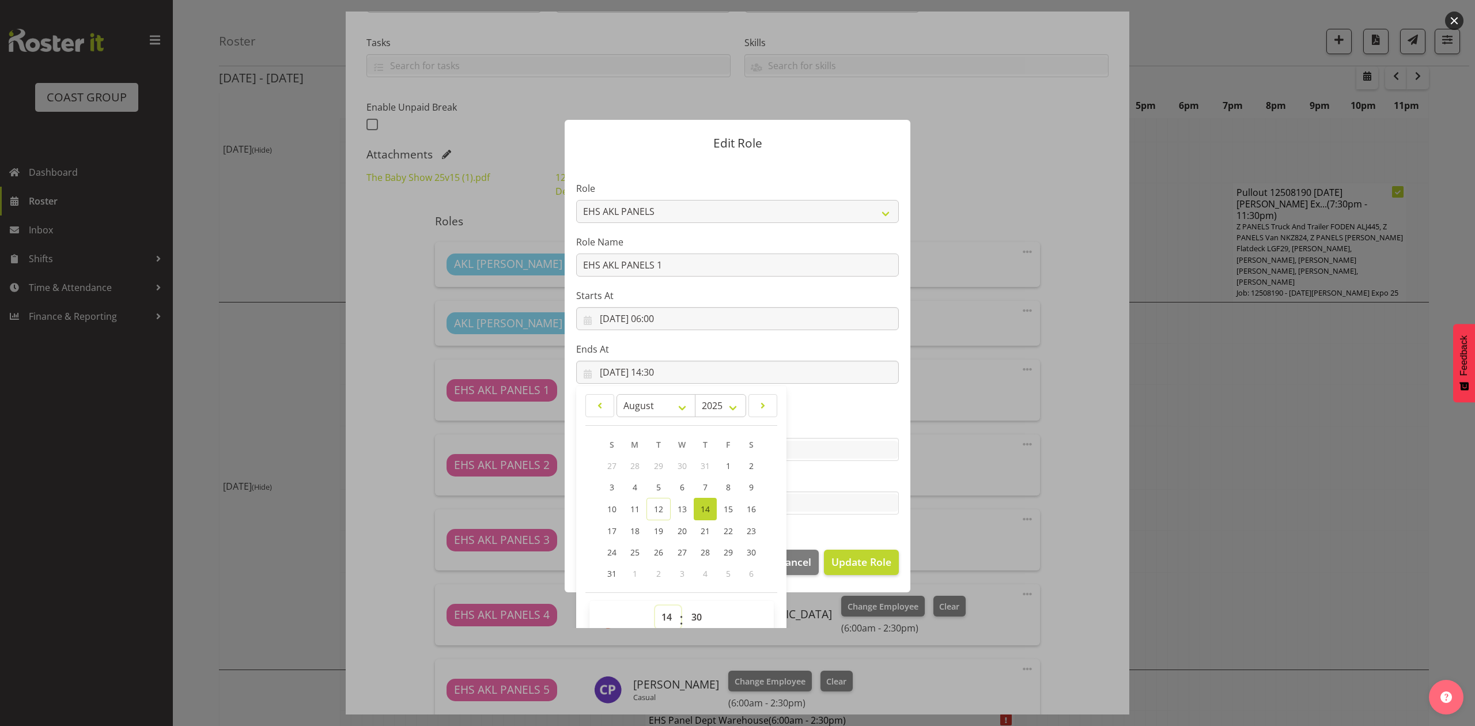
select select "8"
click at [655, 606] on select "00 01 02 03 04 05 06 07 08 09 10 11 12 13 14 15 16 17 18 19 20 21 22 23" at bounding box center [668, 617] width 26 height 23
type input "[DATE] 08:30"
click at [863, 563] on span "Update Role" at bounding box center [861, 561] width 60 height 15
select select
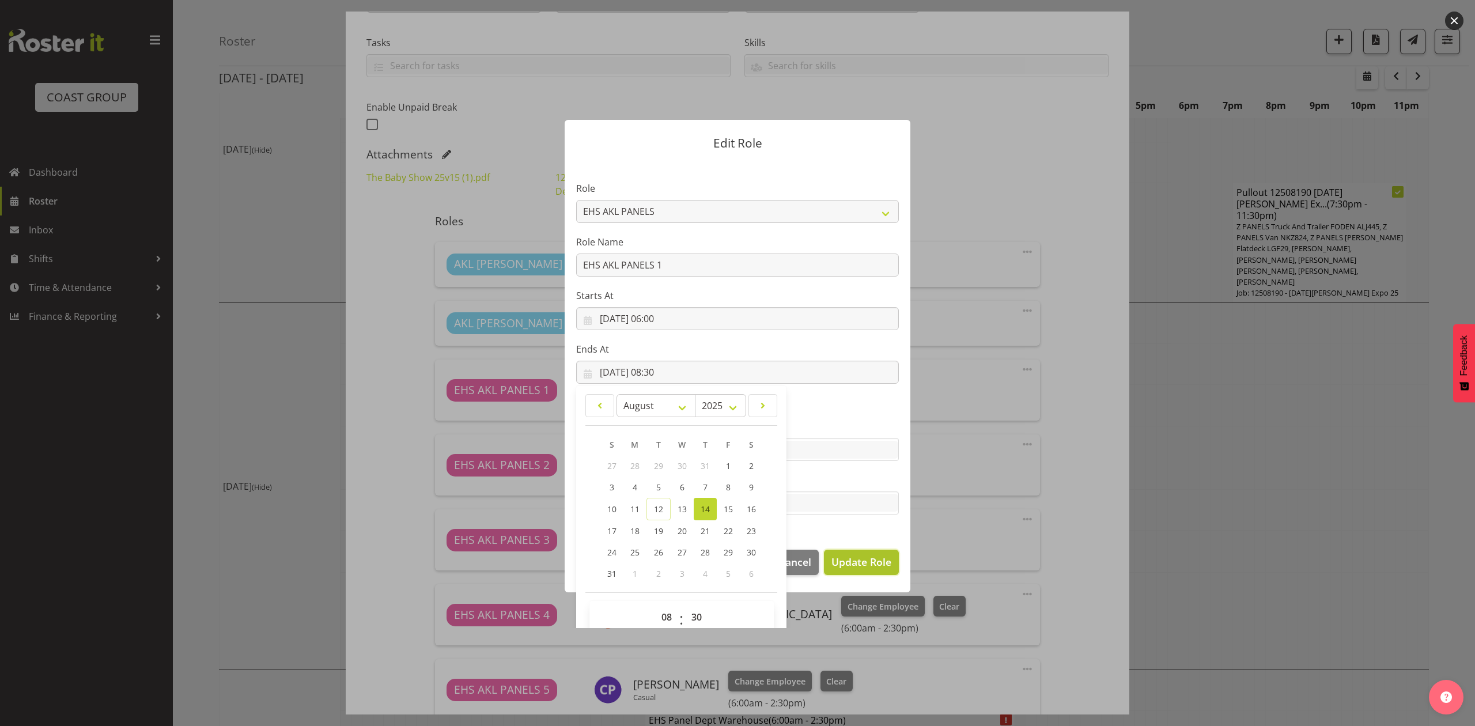
select select
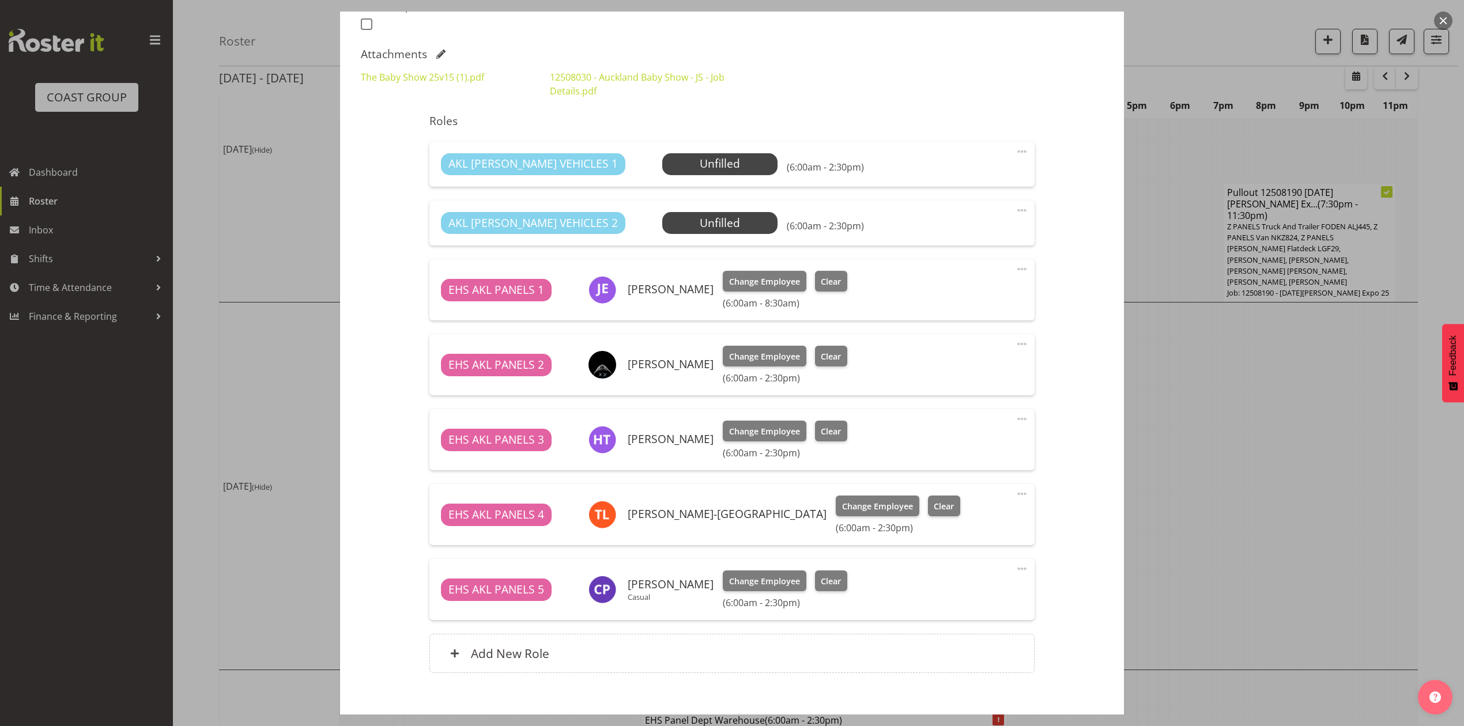
scroll to position [393, 0]
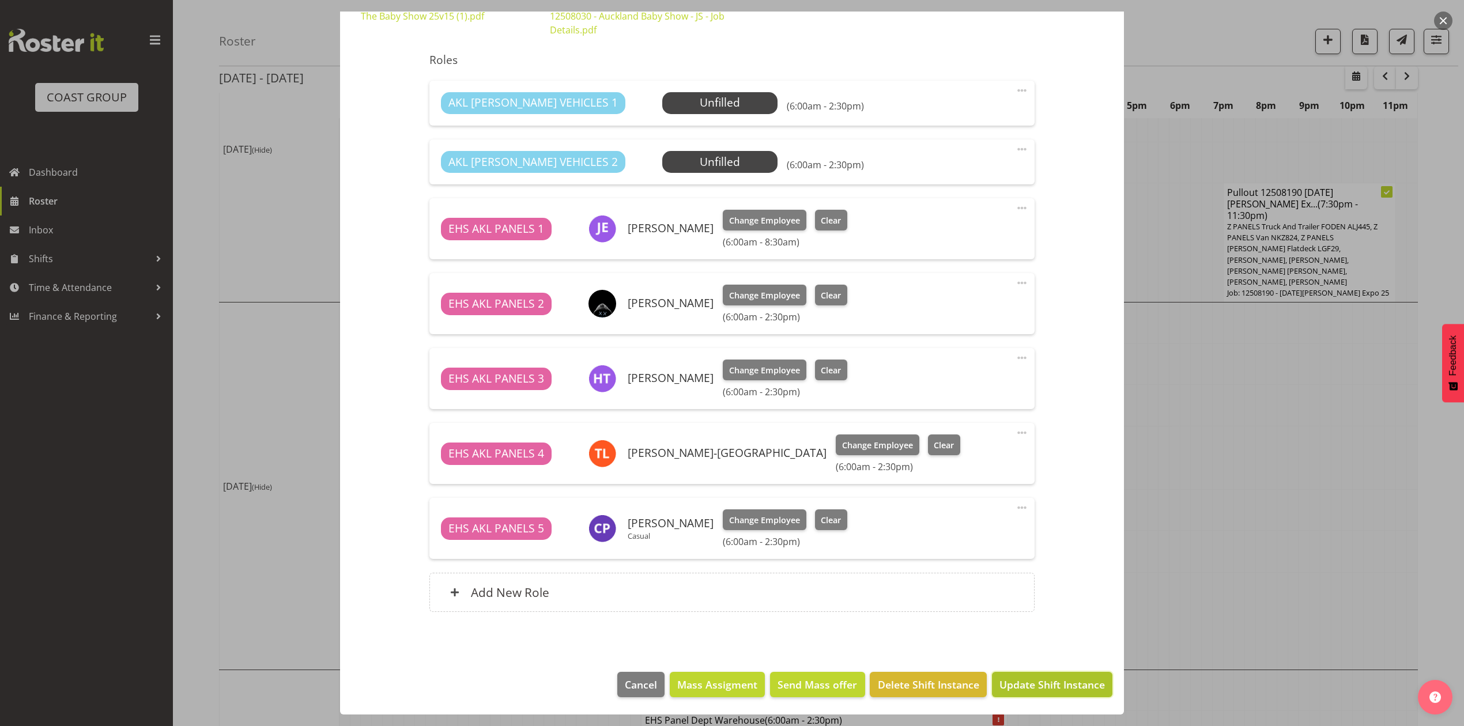
click at [1042, 690] on span "Update Shift Instance" at bounding box center [1051, 684] width 105 height 15
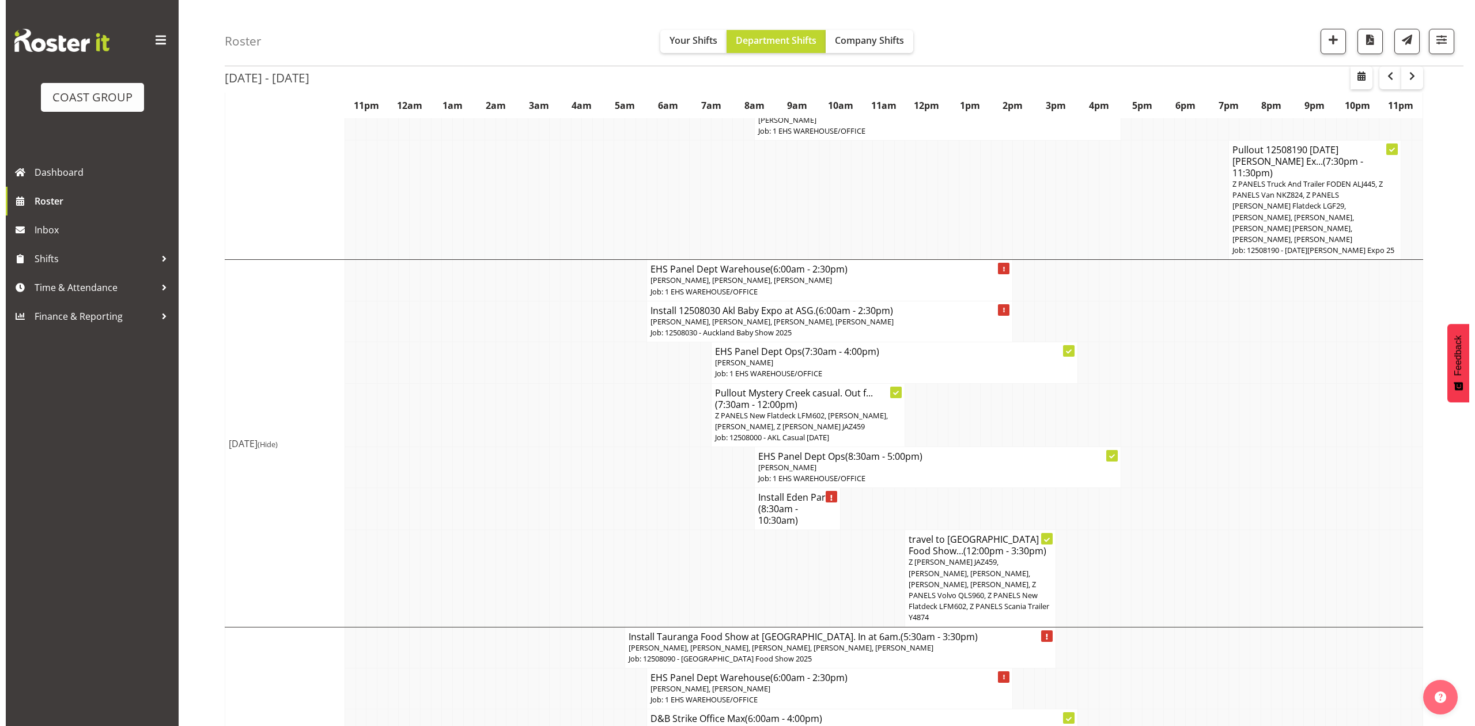
scroll to position [691, 0]
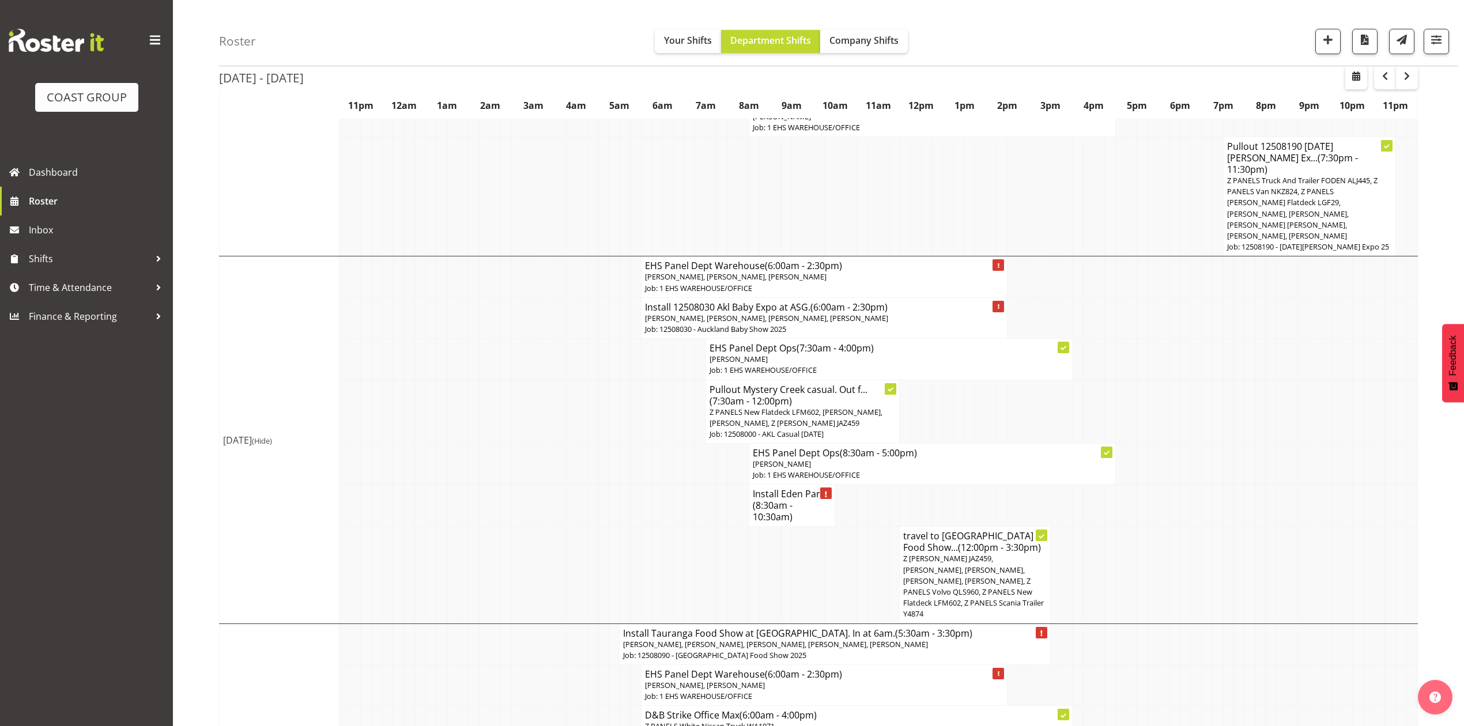
click at [770, 499] on span "(8:30am - 10:30am)" at bounding box center [772, 511] width 40 height 24
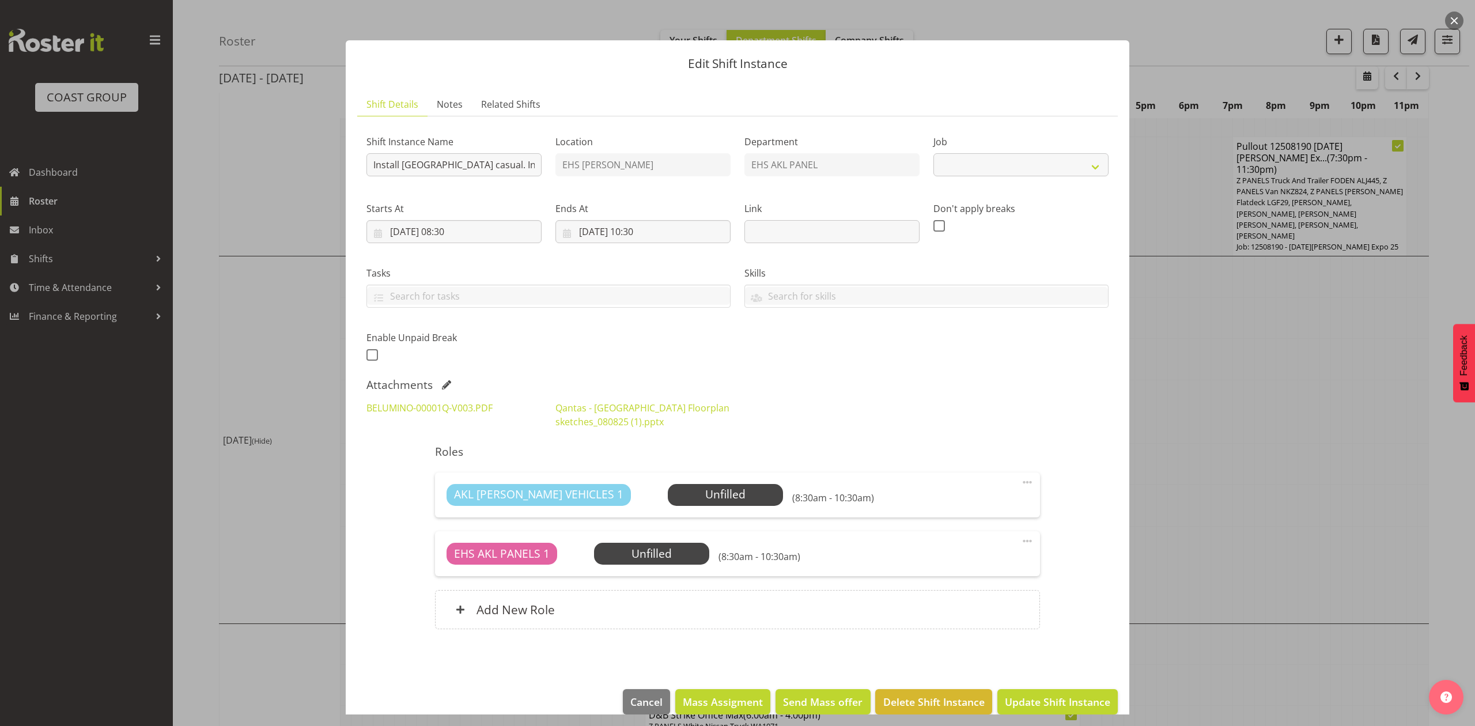
select select "8652"
click at [682, 503] on span "Select Employee" at bounding box center [725, 494] width 86 height 17
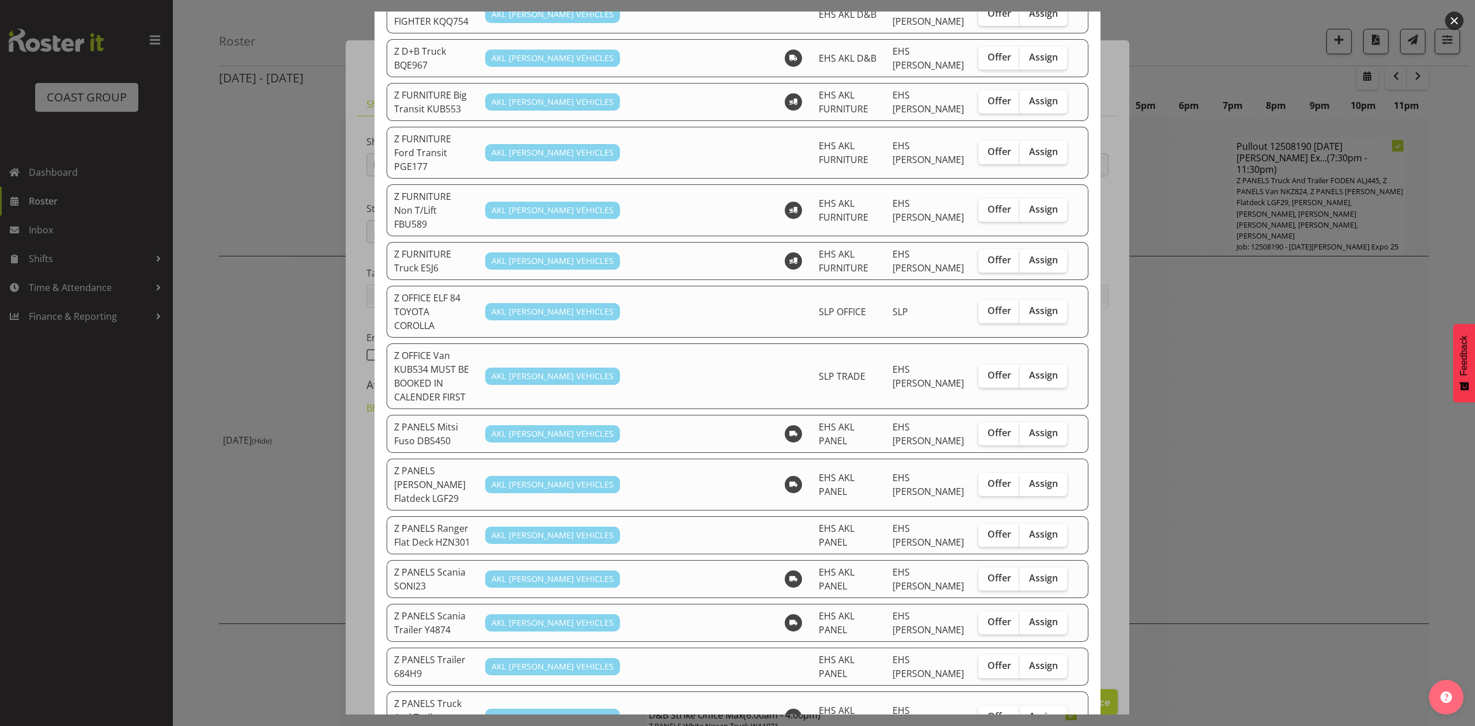
scroll to position [461, 0]
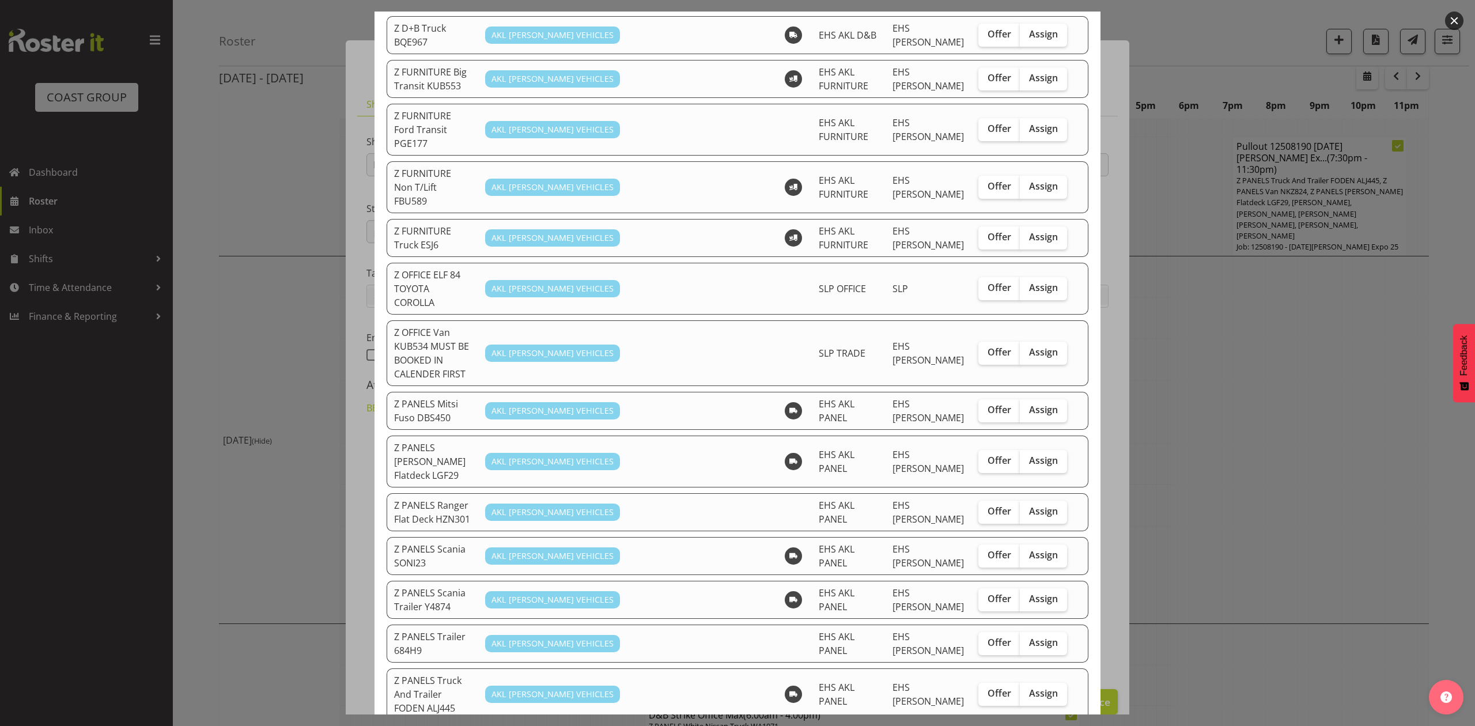
checkbox input "true"
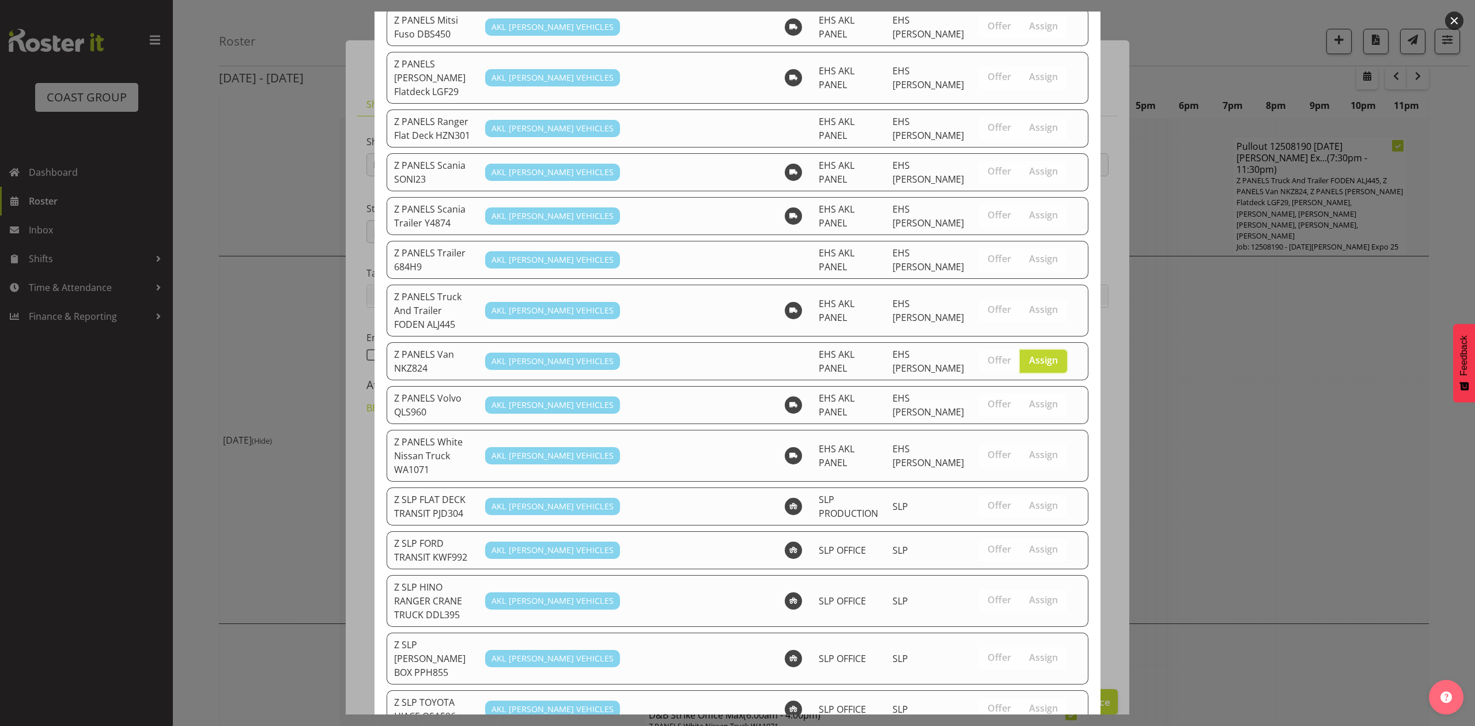
scroll to position [854, 0]
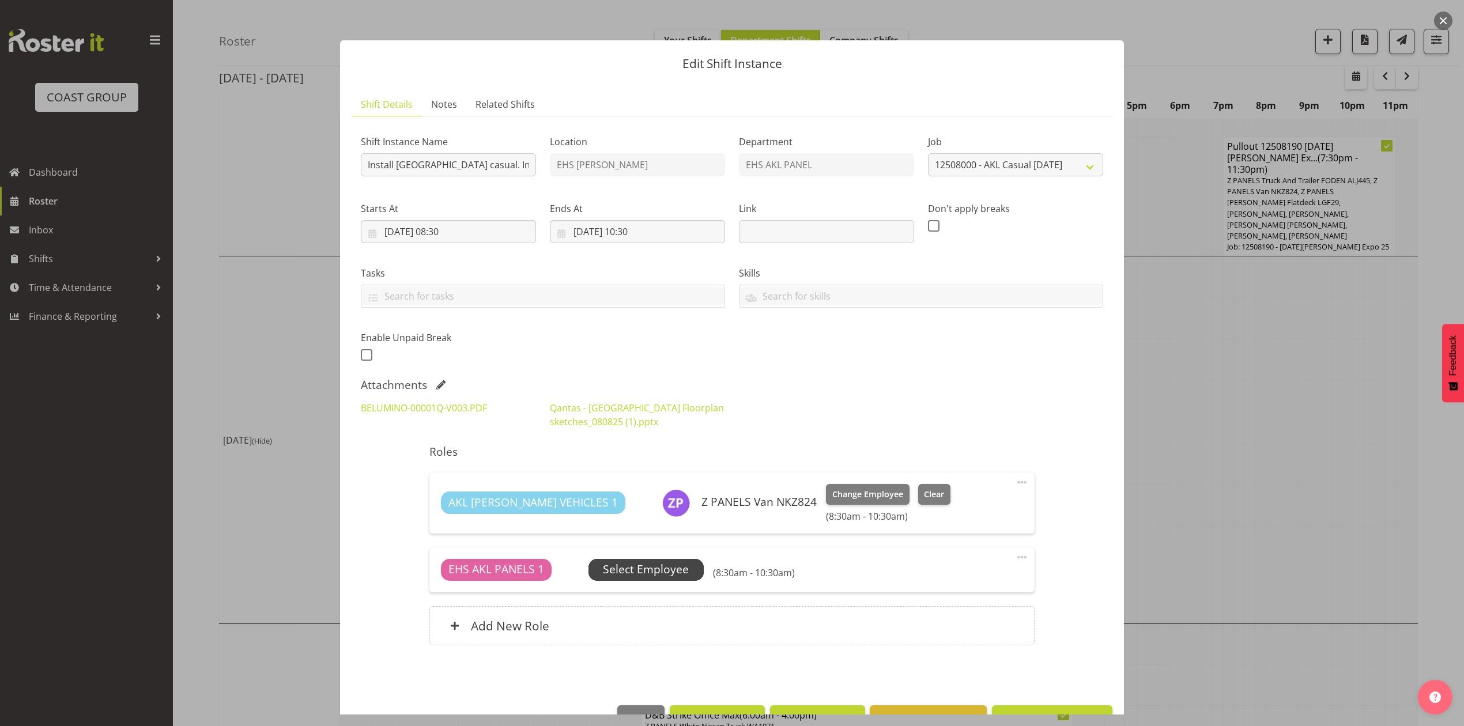
click at [646, 578] on span "Select Employee" at bounding box center [646, 569] width 86 height 17
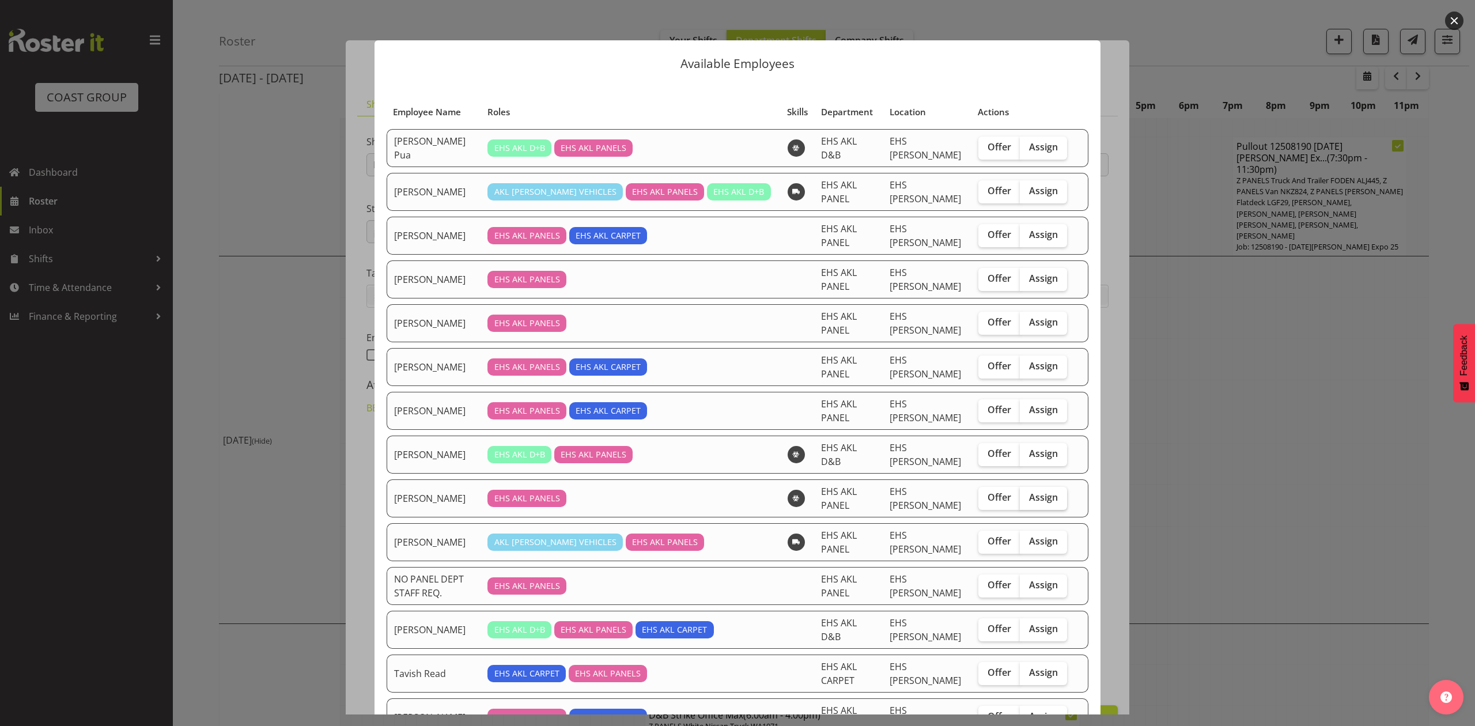
click at [1033, 502] on span "Assign" at bounding box center [1043, 497] width 29 height 12
click at [1027, 501] on input "Assign" at bounding box center [1023, 497] width 7 height 7
checkbox input "true"
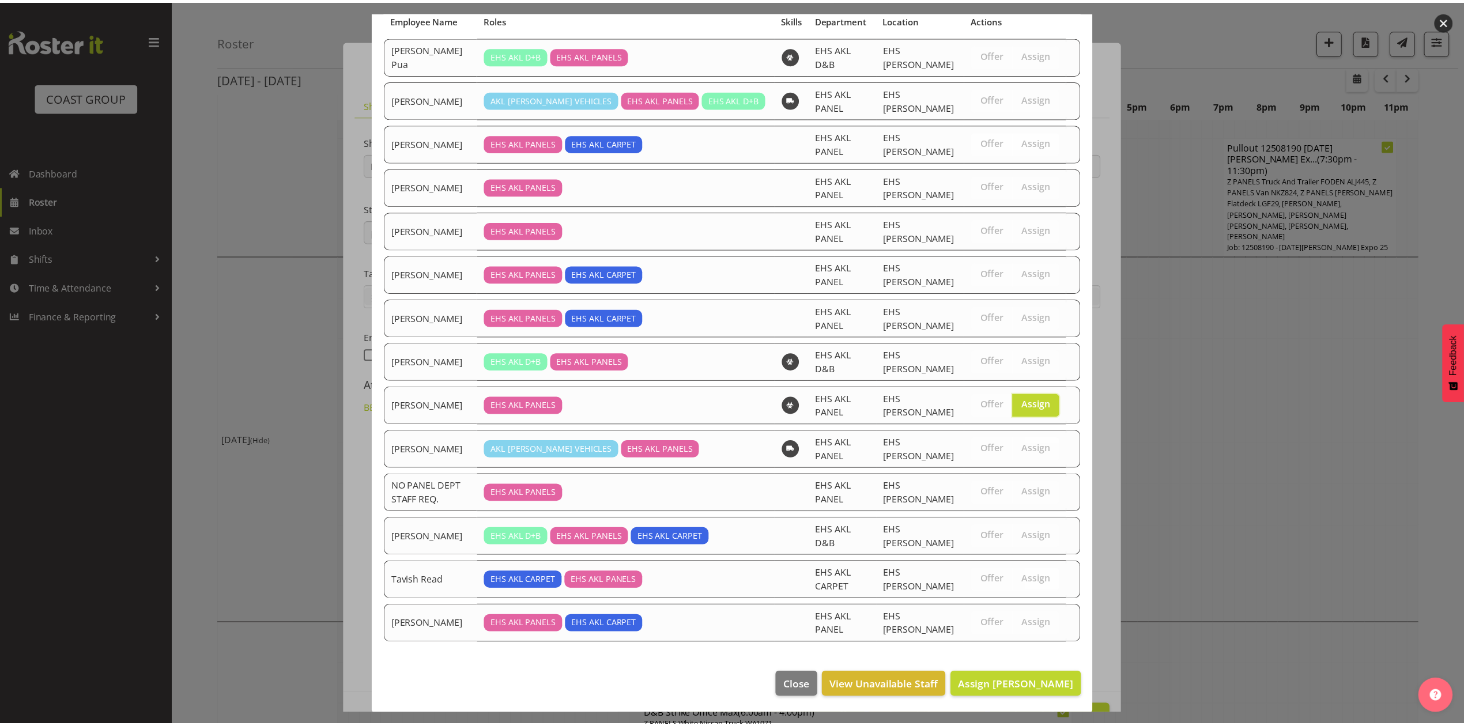
scroll to position [93, 0]
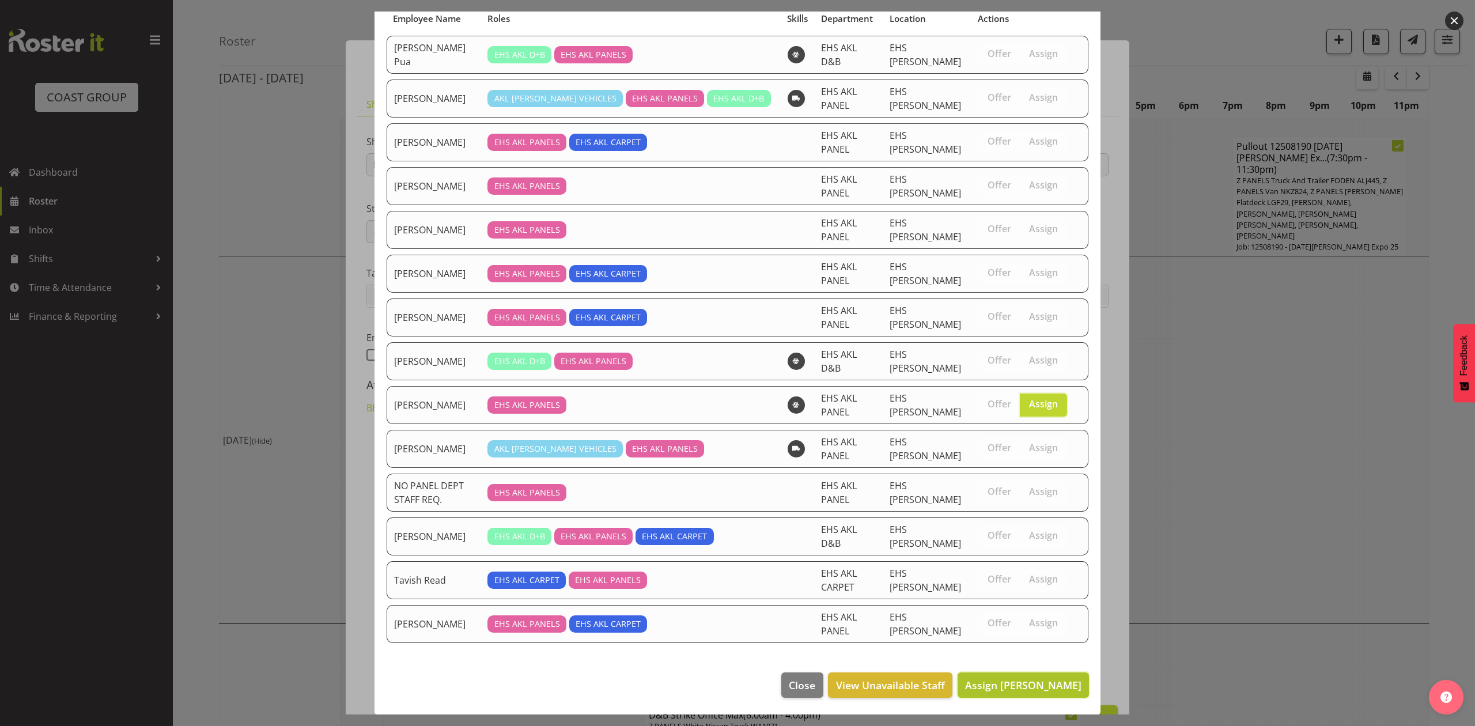
click at [1042, 694] on button "Assign [PERSON_NAME]" at bounding box center [1023, 684] width 131 height 25
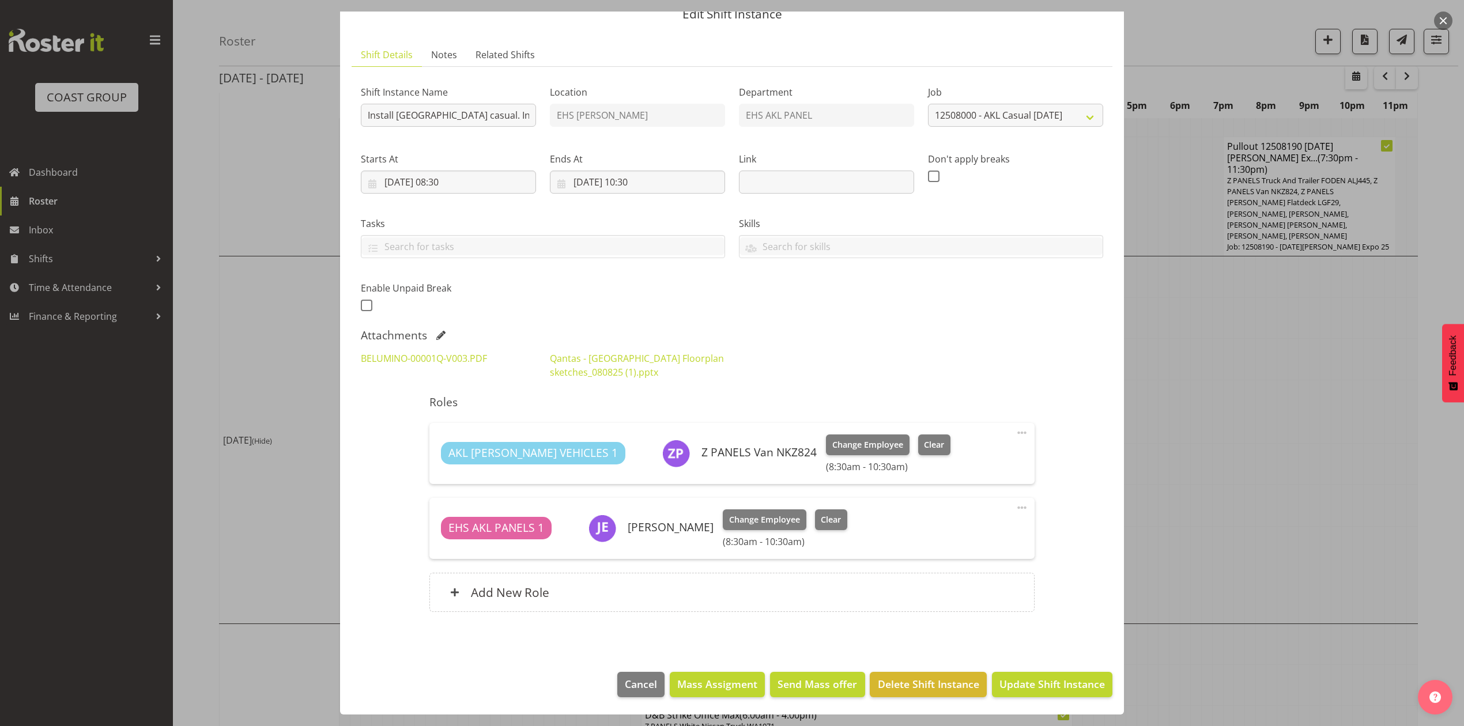
scroll to position [51, 0]
click at [1044, 686] on span "Update Shift Instance" at bounding box center [1051, 683] width 105 height 15
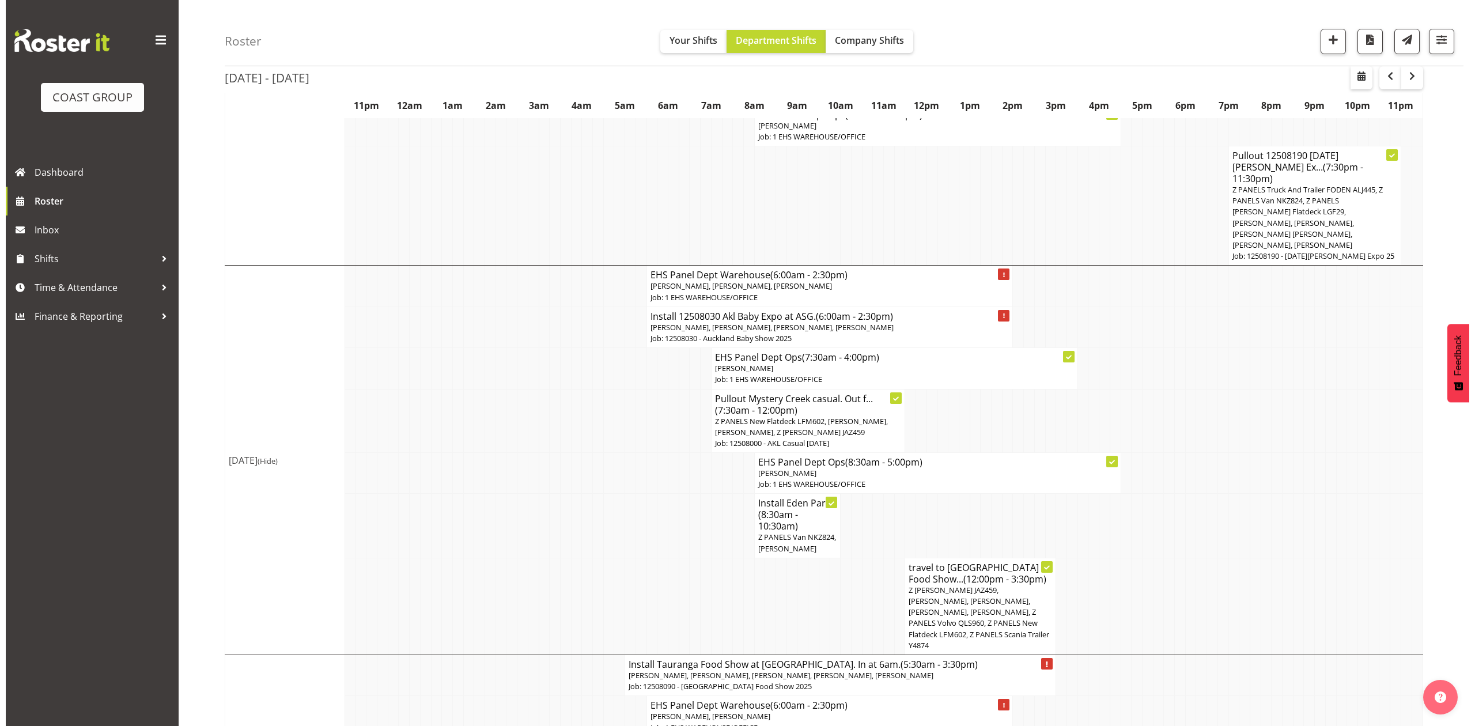
scroll to position [691, 0]
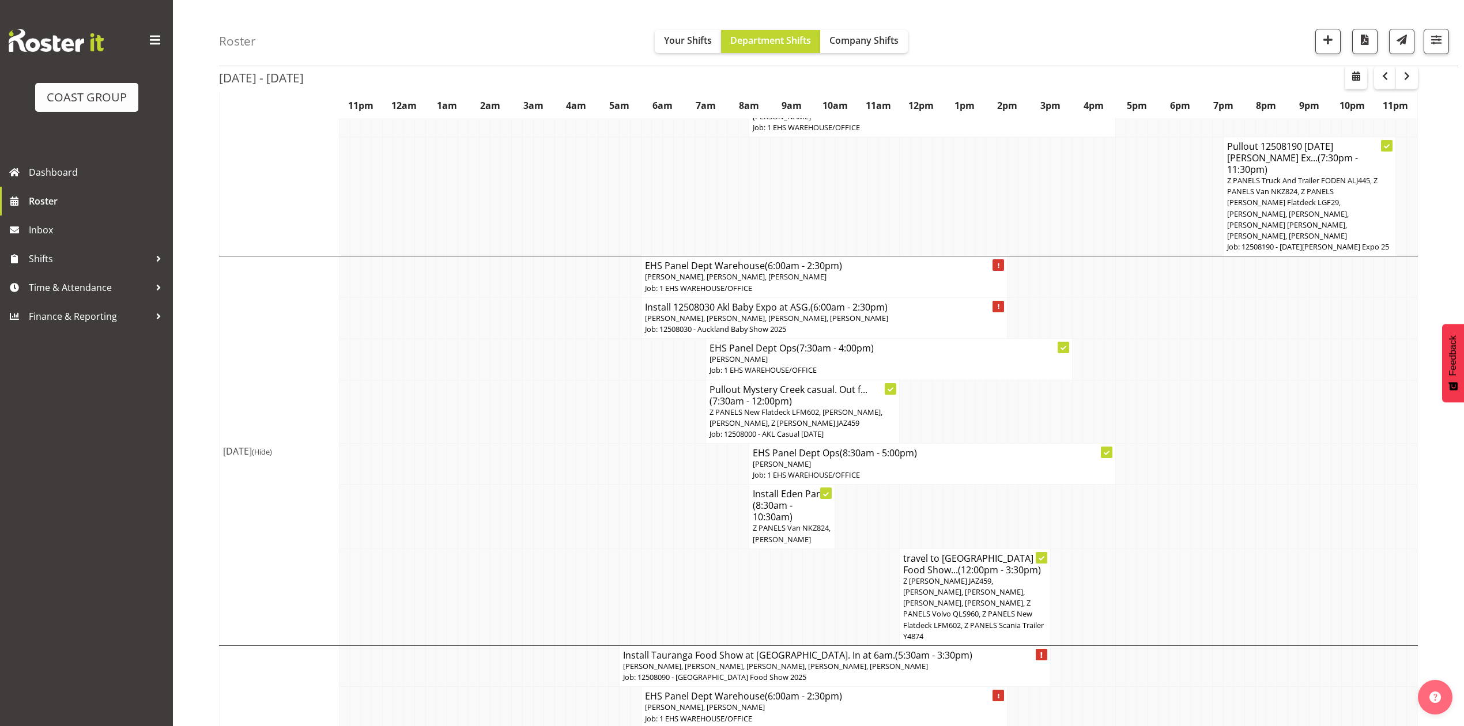
click at [789, 313] on span "[PERSON_NAME], [PERSON_NAME], [PERSON_NAME], [PERSON_NAME]" at bounding box center [766, 318] width 243 height 10
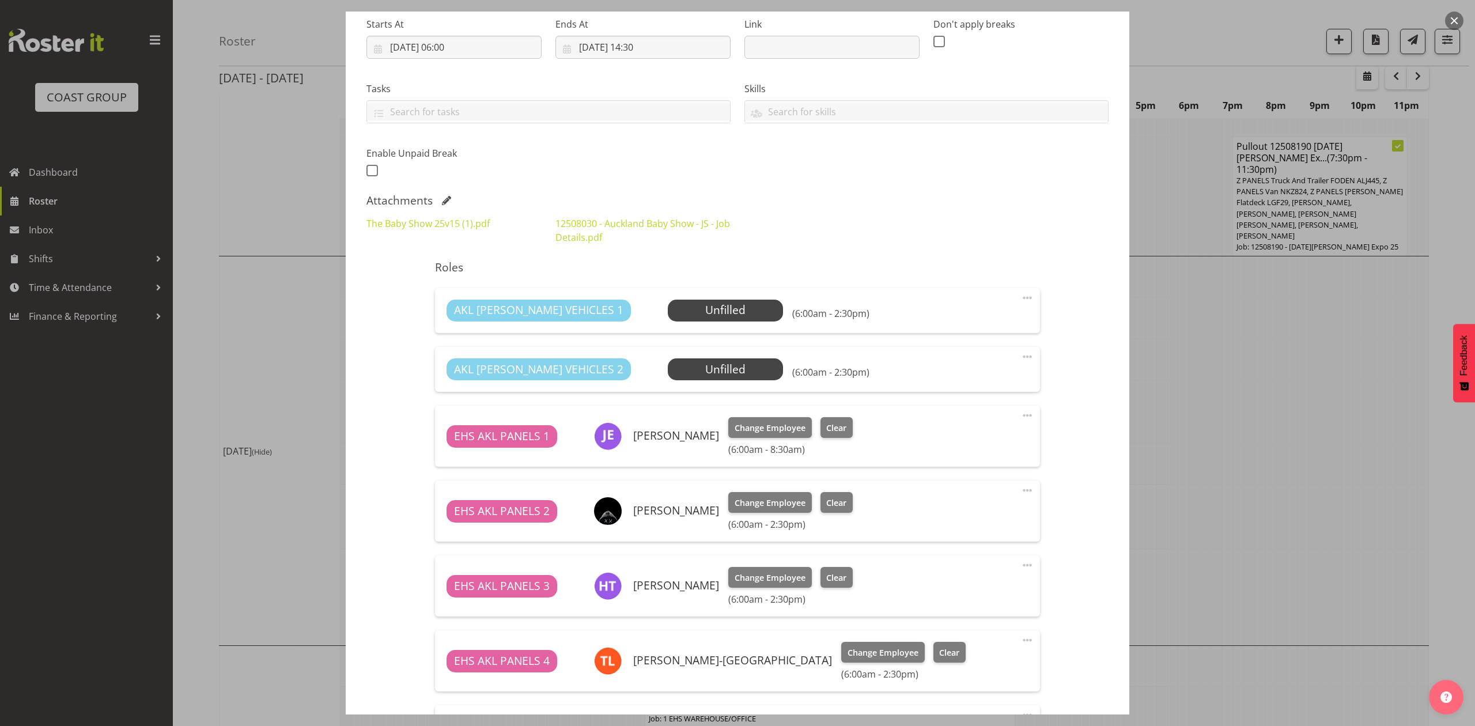
select select "9032"
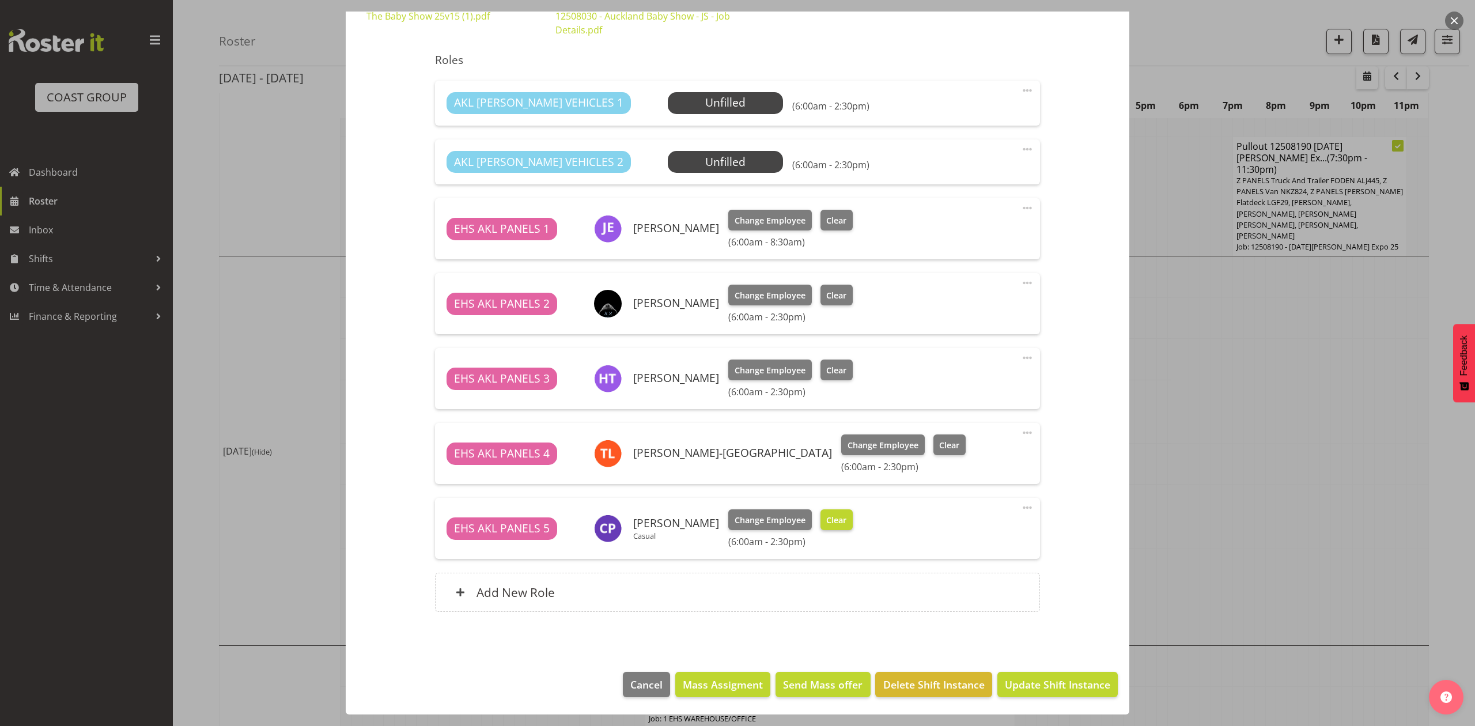
scroll to position [393, 0]
click at [678, 577] on div "Add New Role" at bounding box center [737, 592] width 604 height 39
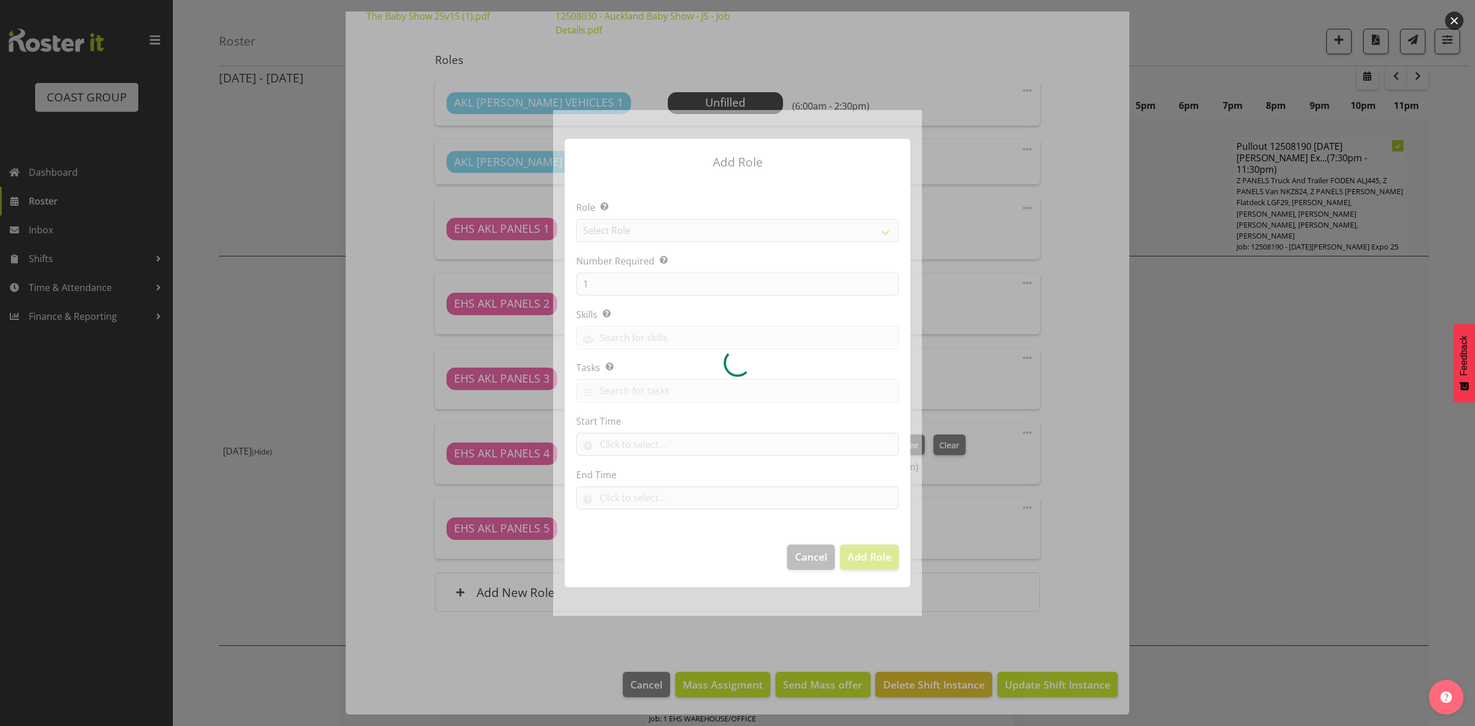
click at [661, 236] on div at bounding box center [737, 362] width 369 height 505
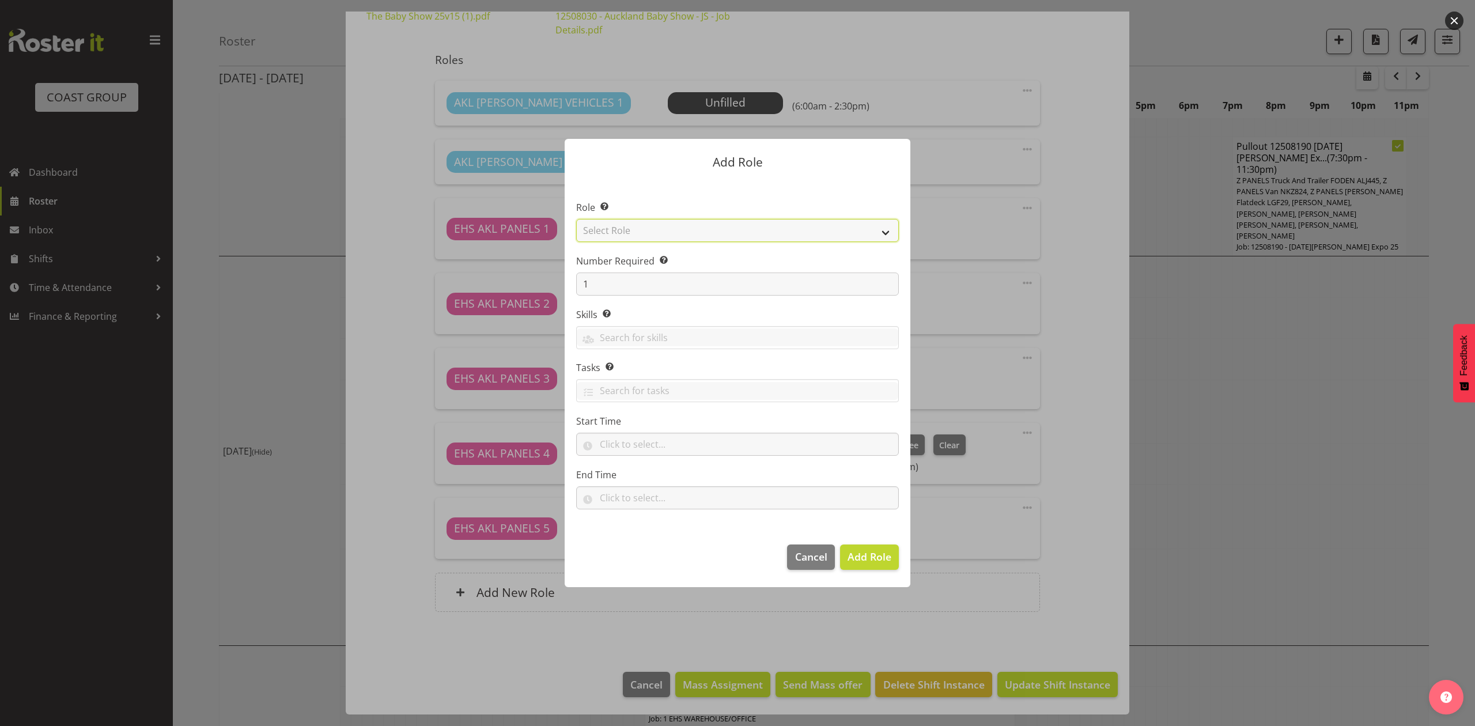
click at [674, 227] on select "Select Role ACCOUNT MANAGER ACCOUNT MANAGER DW ACCOUNTS [PERSON_NAME] VEHICLES …" at bounding box center [737, 230] width 323 height 23
select select "188"
click at [576, 219] on select "Select Role ACCOUNT MANAGER ACCOUNT MANAGER DW ACCOUNTS [PERSON_NAME] VEHICLES …" at bounding box center [737, 230] width 323 height 23
click at [863, 553] on span "Add Role" at bounding box center [870, 557] width 44 height 14
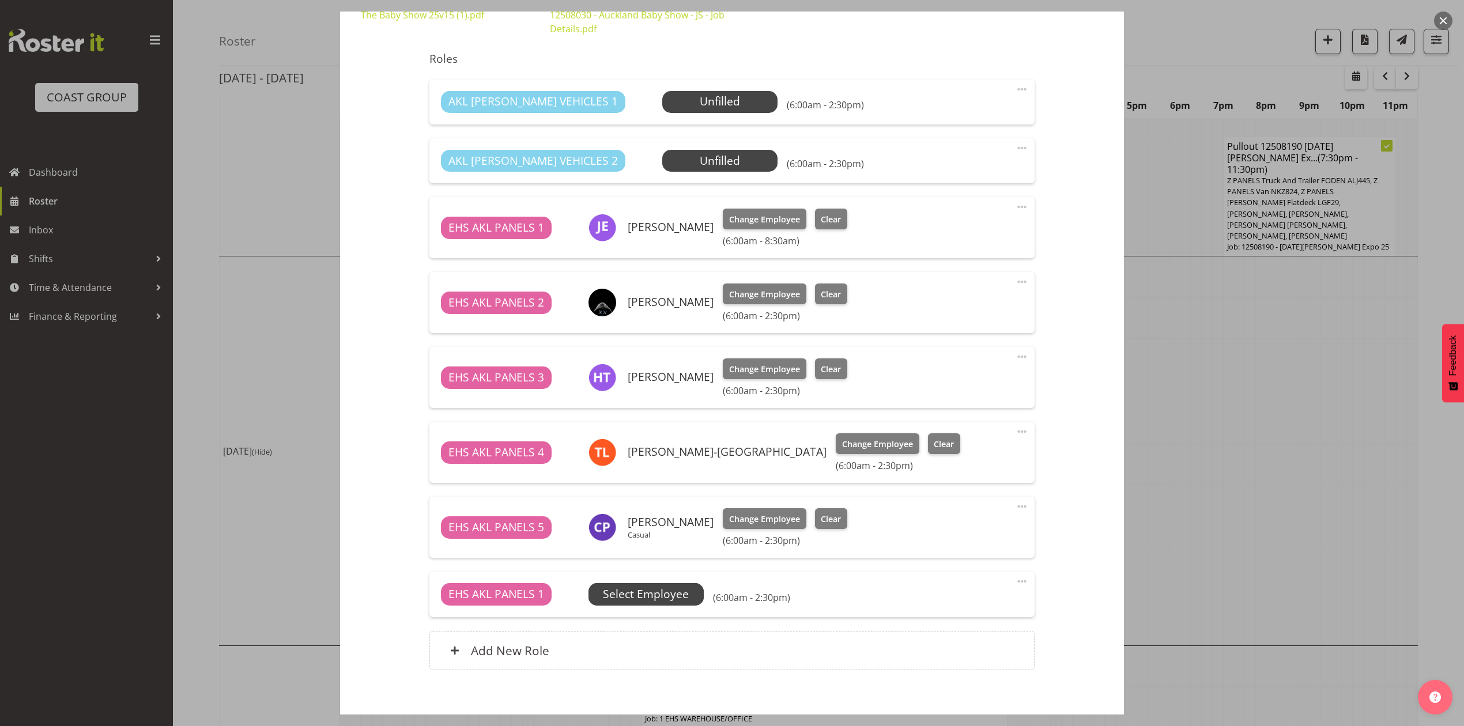
click at [0, 0] on span "Select Employee" at bounding box center [0, 0] width 0 height 0
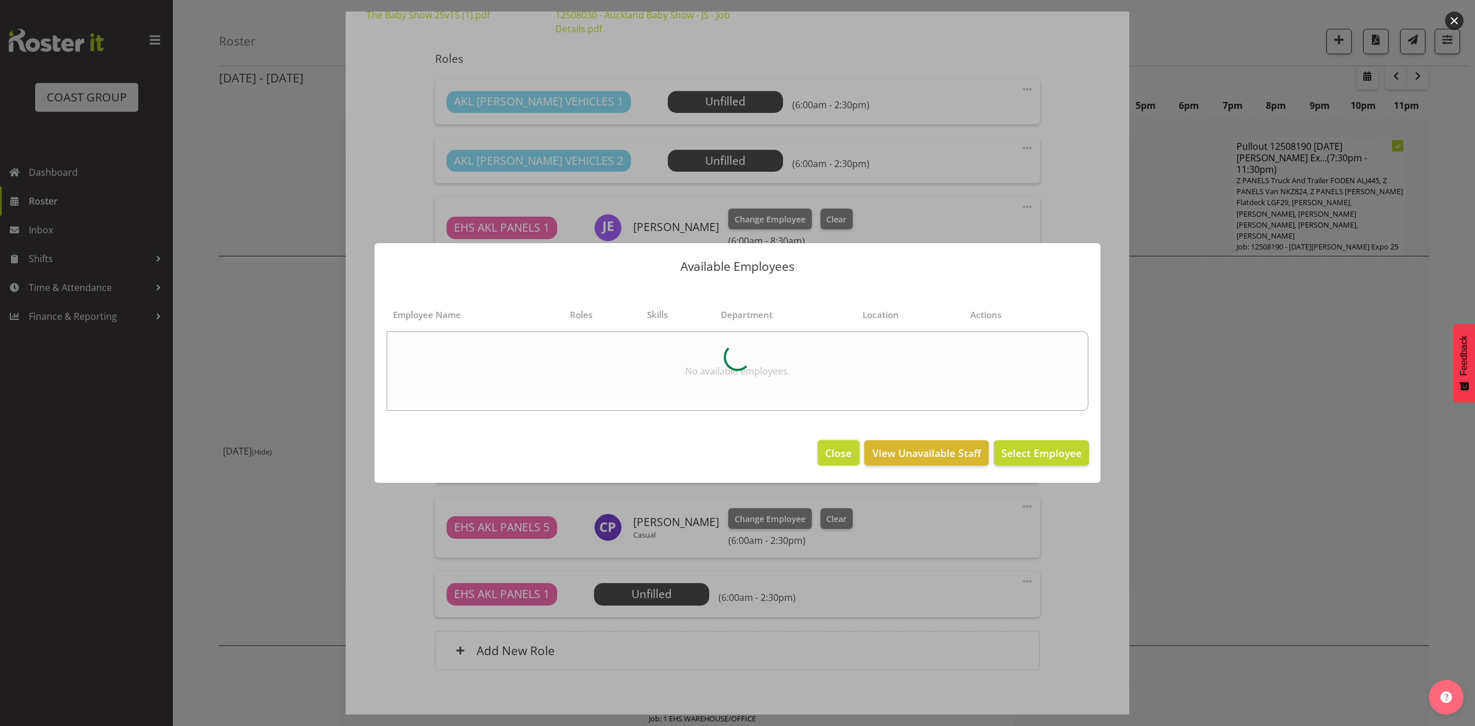
click at [831, 451] on span "Close" at bounding box center [838, 452] width 27 height 15
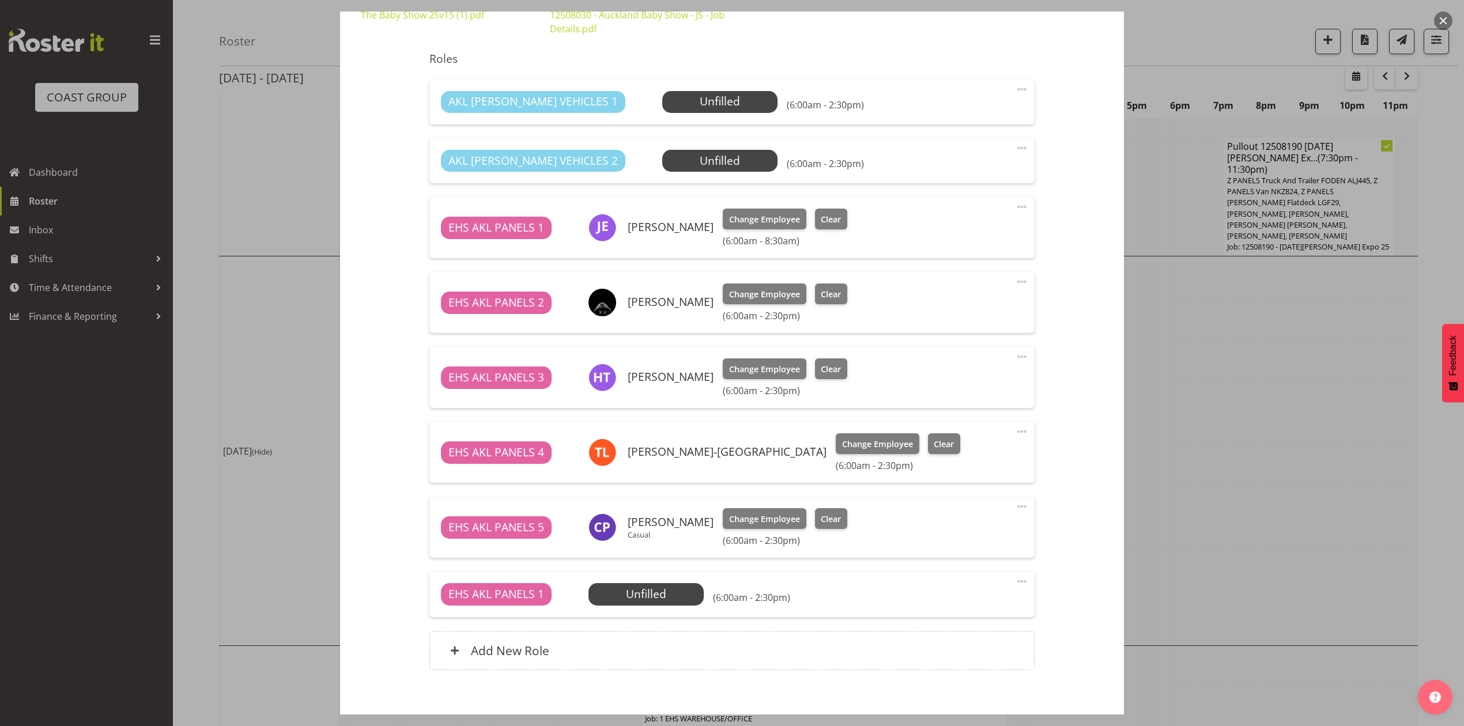
click at [1015, 579] on span at bounding box center [1022, 581] width 14 height 14
click at [953, 602] on link "Edit" at bounding box center [973, 606] width 111 height 21
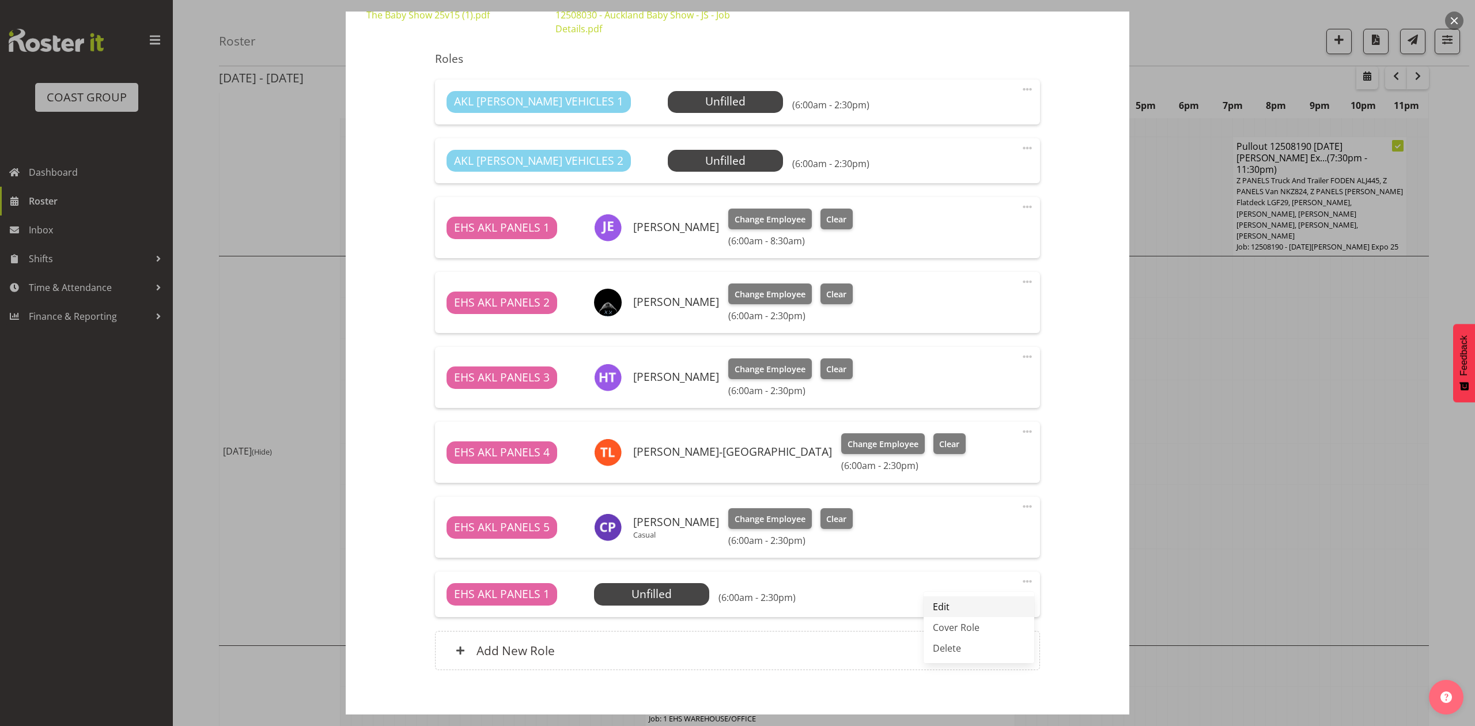
select select "7"
select select "2025"
select select "6"
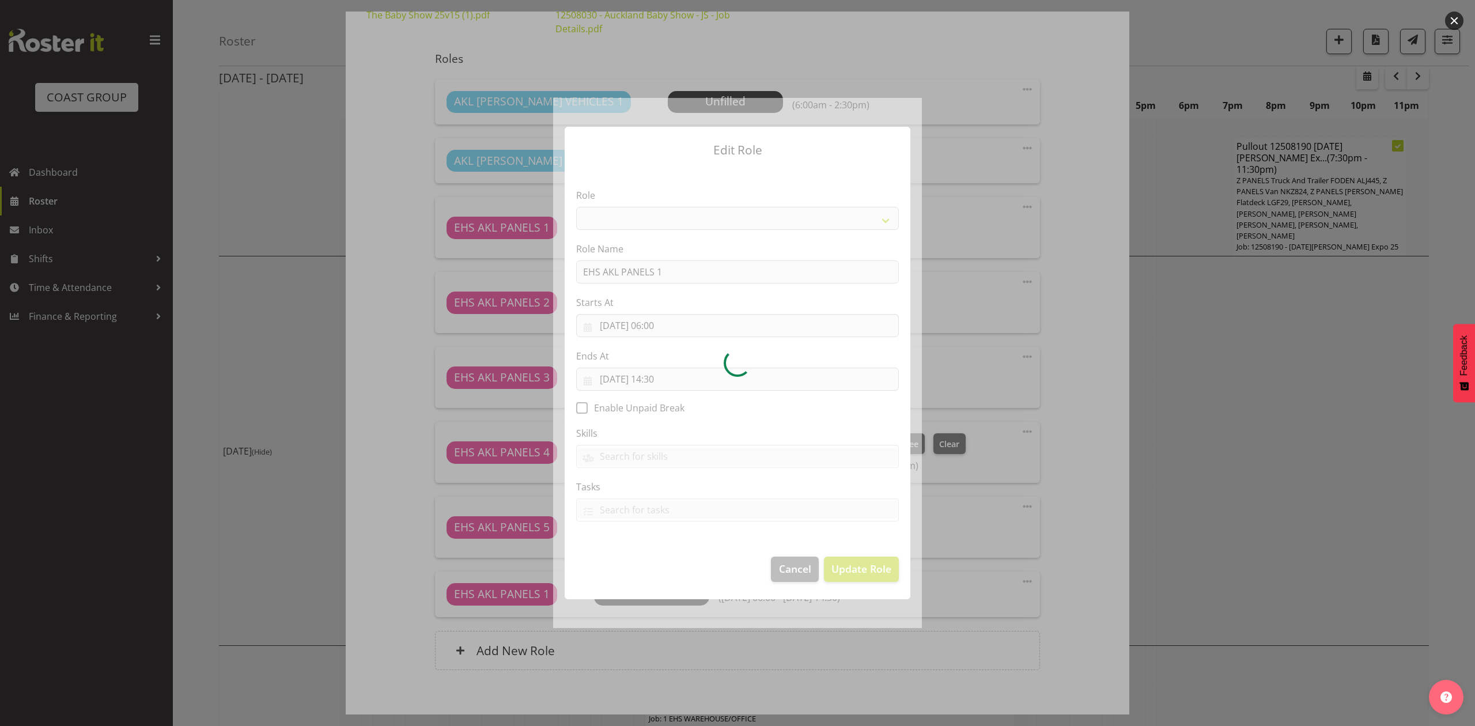
click at [664, 323] on div at bounding box center [737, 363] width 369 height 530
select select "188"
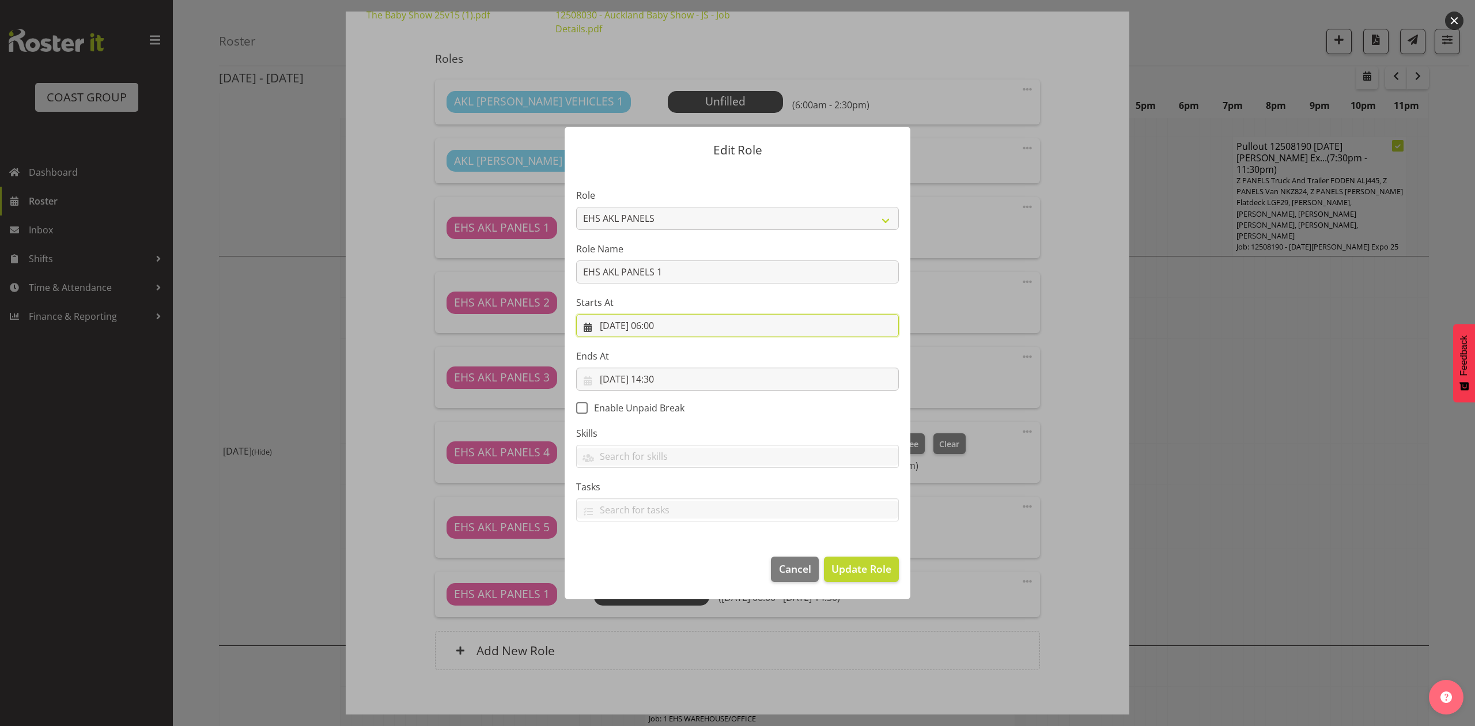
click at [664, 323] on input "[DATE] 06:00" at bounding box center [737, 325] width 323 height 23
drag, startPoint x: 669, startPoint y: 567, endPoint x: 671, endPoint y: 560, distance: 7.1
click at [671, 560] on select "00 01 02 03 04 05 06 07 08 09 10 11 12 13 14 15 16 17 18 19 20 21 22 23" at bounding box center [668, 570] width 26 height 23
select select "10"
click at [655, 559] on select "00 01 02 03 04 05 06 07 08 09 10 11 12 13 14 15 16 17 18 19 20 21 22 23" at bounding box center [668, 570] width 26 height 23
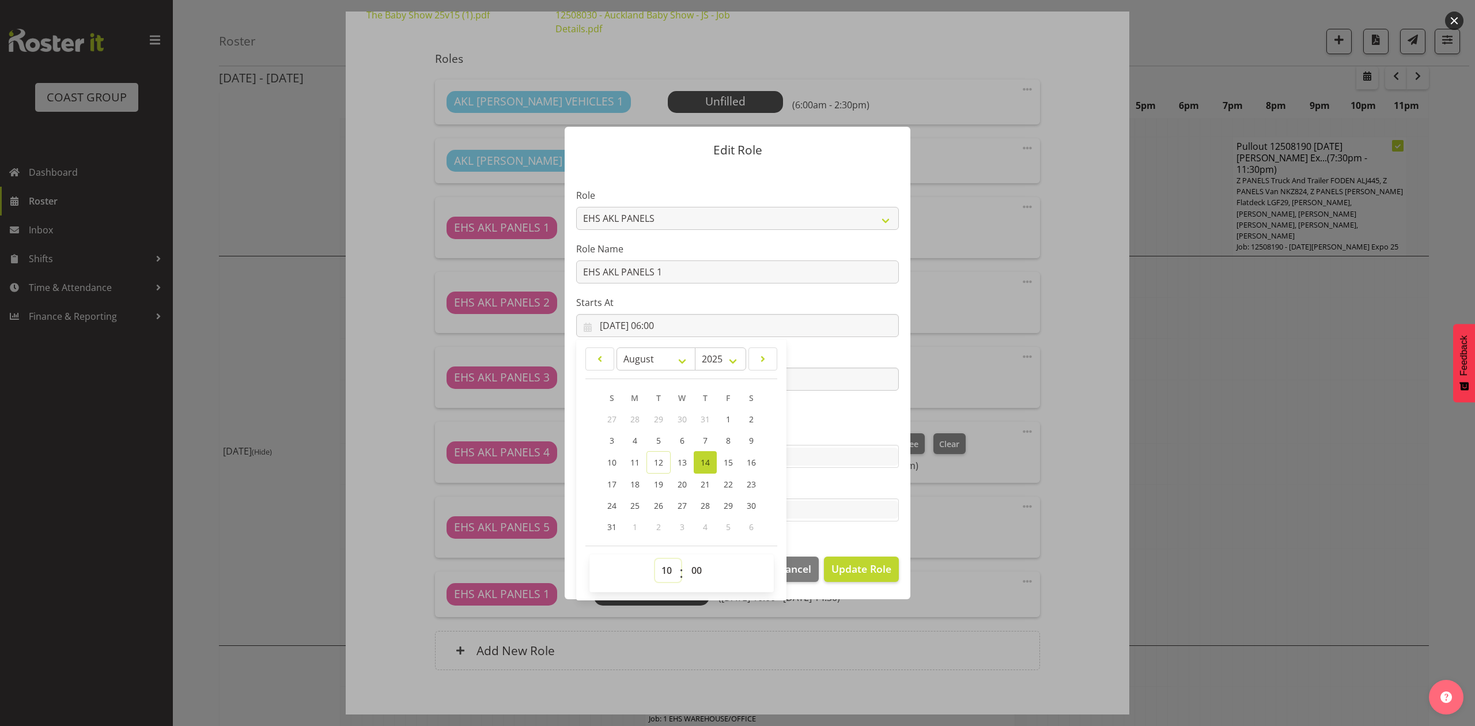
type input "[DATE] 10:00"
drag, startPoint x: 695, startPoint y: 567, endPoint x: 697, endPoint y: 560, distance: 7.1
click at [695, 567] on select "00 01 02 03 04 05 06 07 08 09 10 11 12 13 14 15 16 17 18 19 20 21 22 23 24 25 2…" at bounding box center [698, 570] width 26 height 23
select select "30"
click at [685, 559] on select "00 01 02 03 04 05 06 07 08 09 10 11 12 13 14 15 16 17 18 19 20 21 22 23 24 25 2…" at bounding box center [698, 570] width 26 height 23
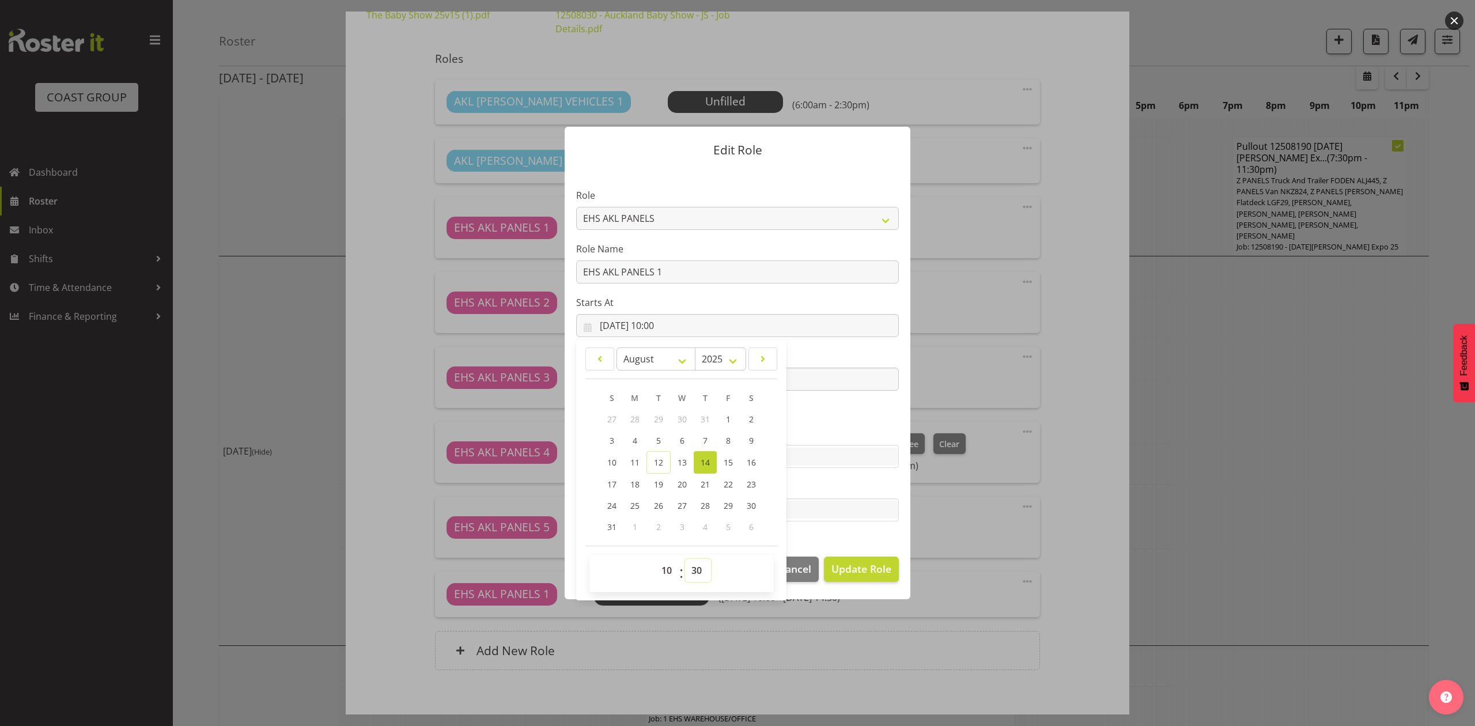
type input "[DATE] 10:30"
click at [883, 572] on span "Update Role" at bounding box center [861, 568] width 60 height 15
select select
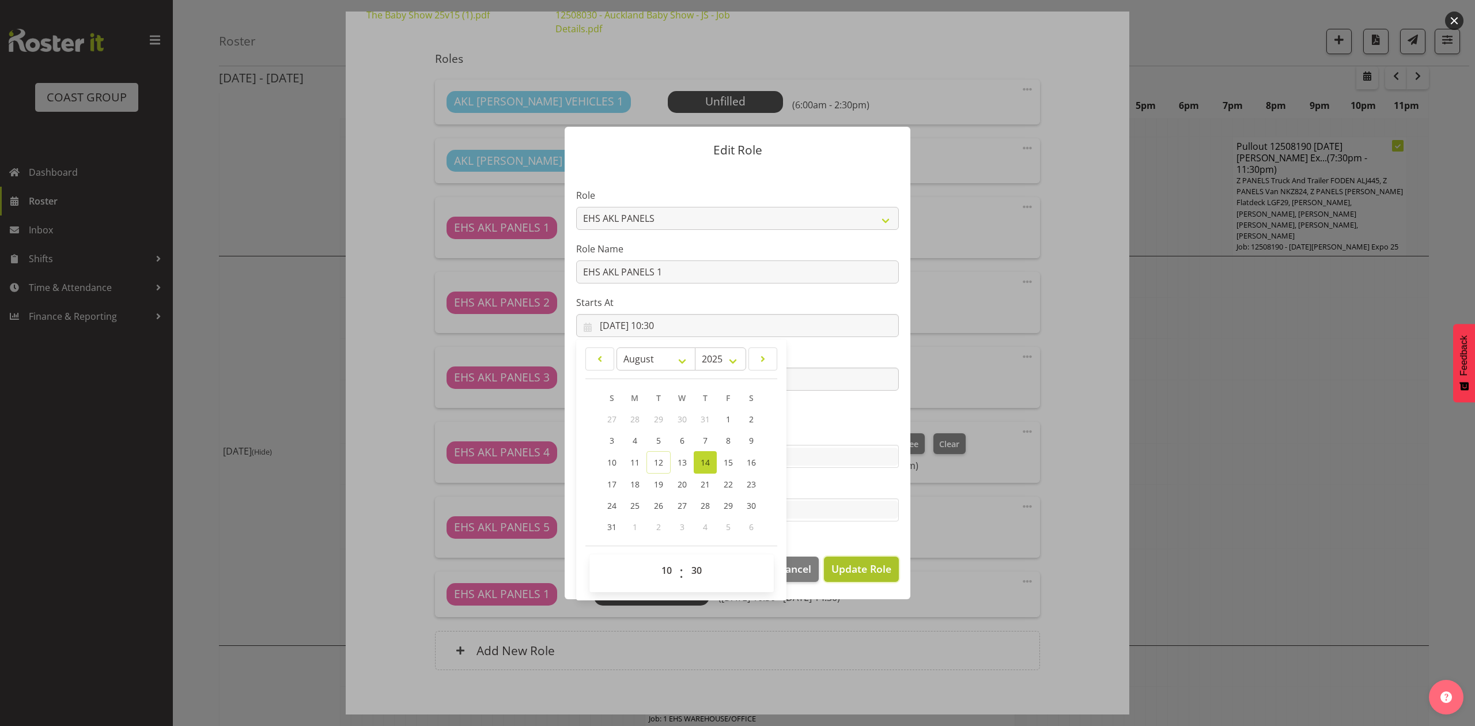
select select
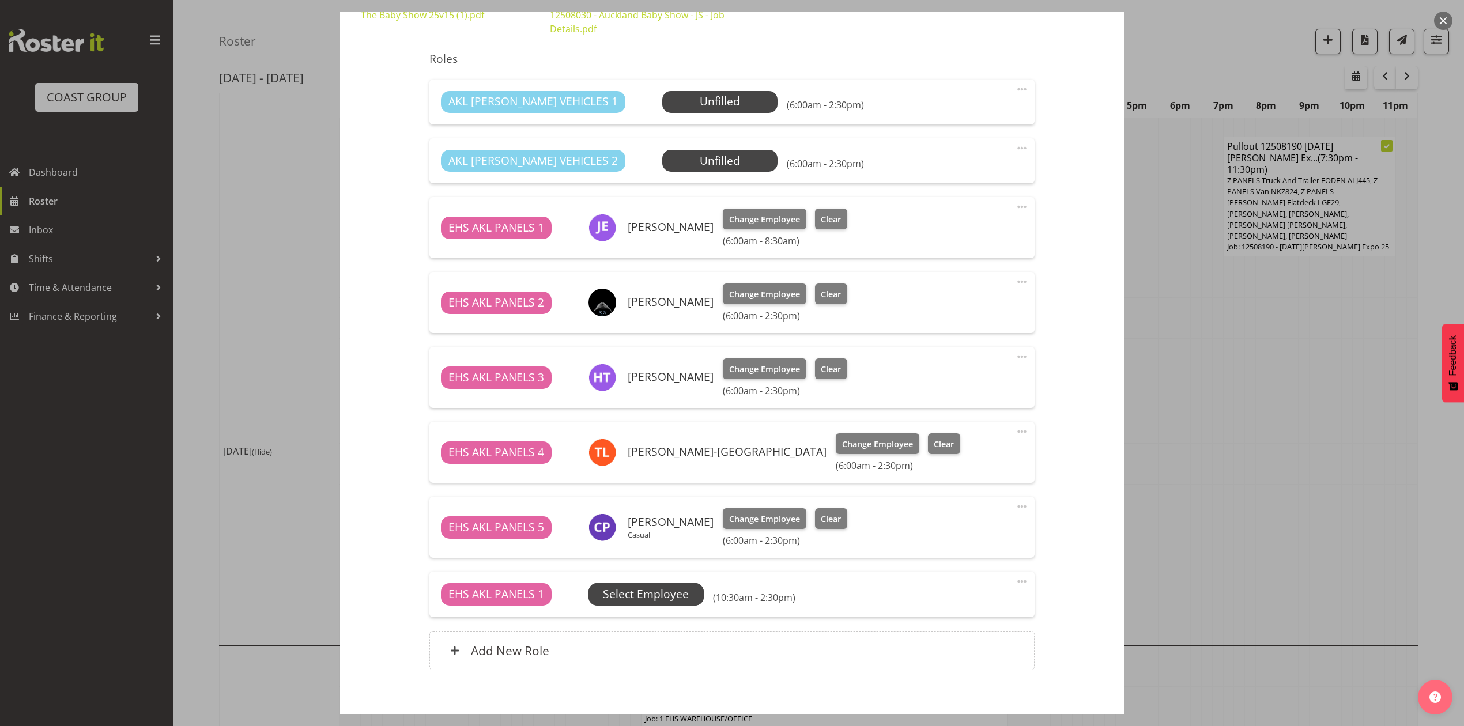
click at [0, 0] on span "Select Employee" at bounding box center [0, 0] width 0 height 0
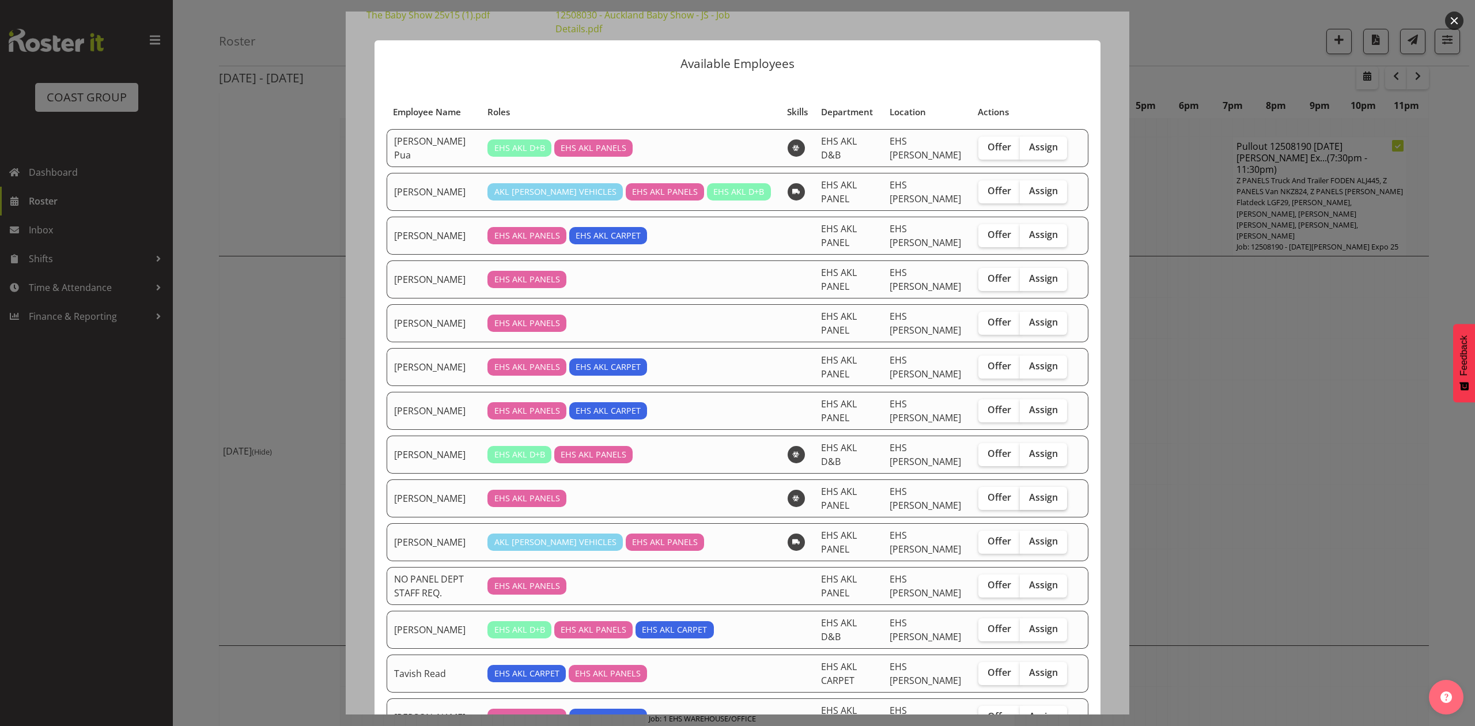
click at [1026, 506] on label "Assign" at bounding box center [1043, 498] width 47 height 23
click at [1026, 501] on input "Assign" at bounding box center [1023, 497] width 7 height 7
checkbox input "true"
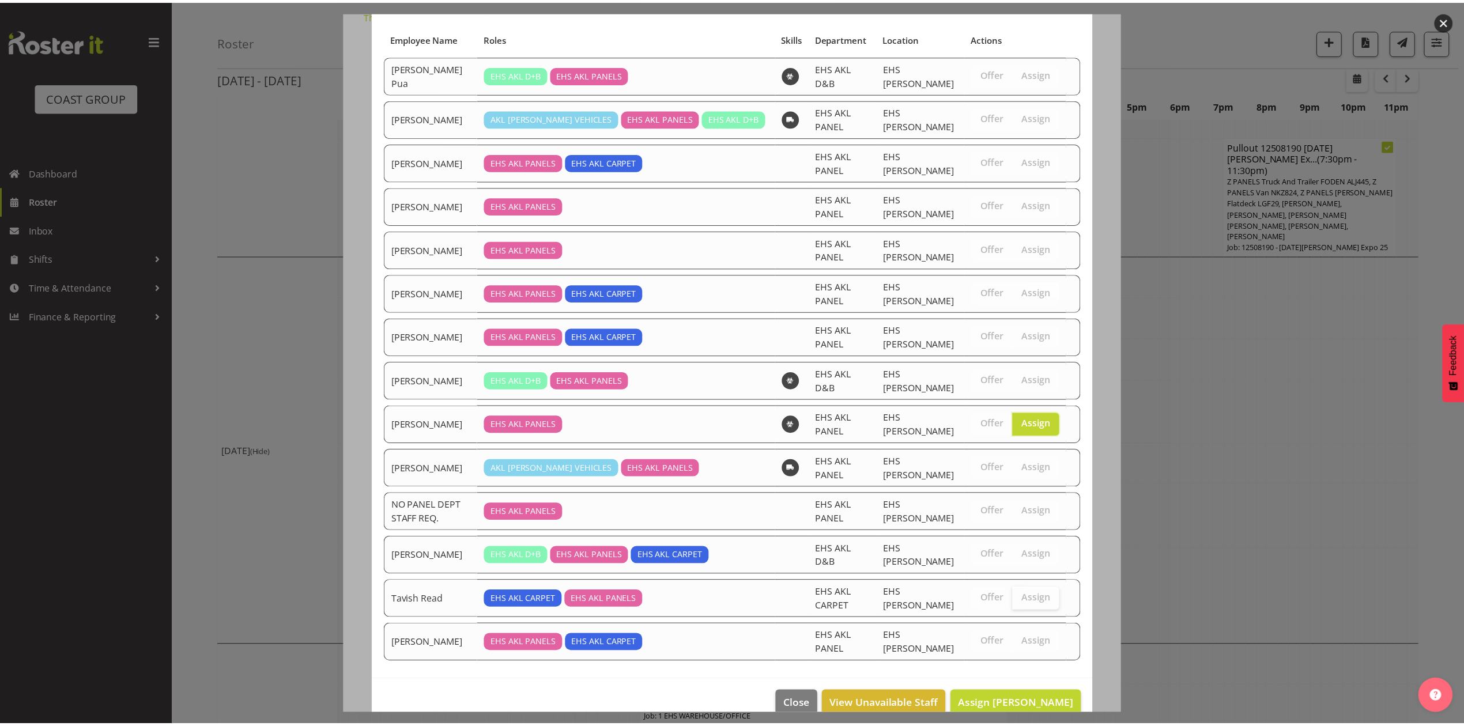
scroll to position [93, 0]
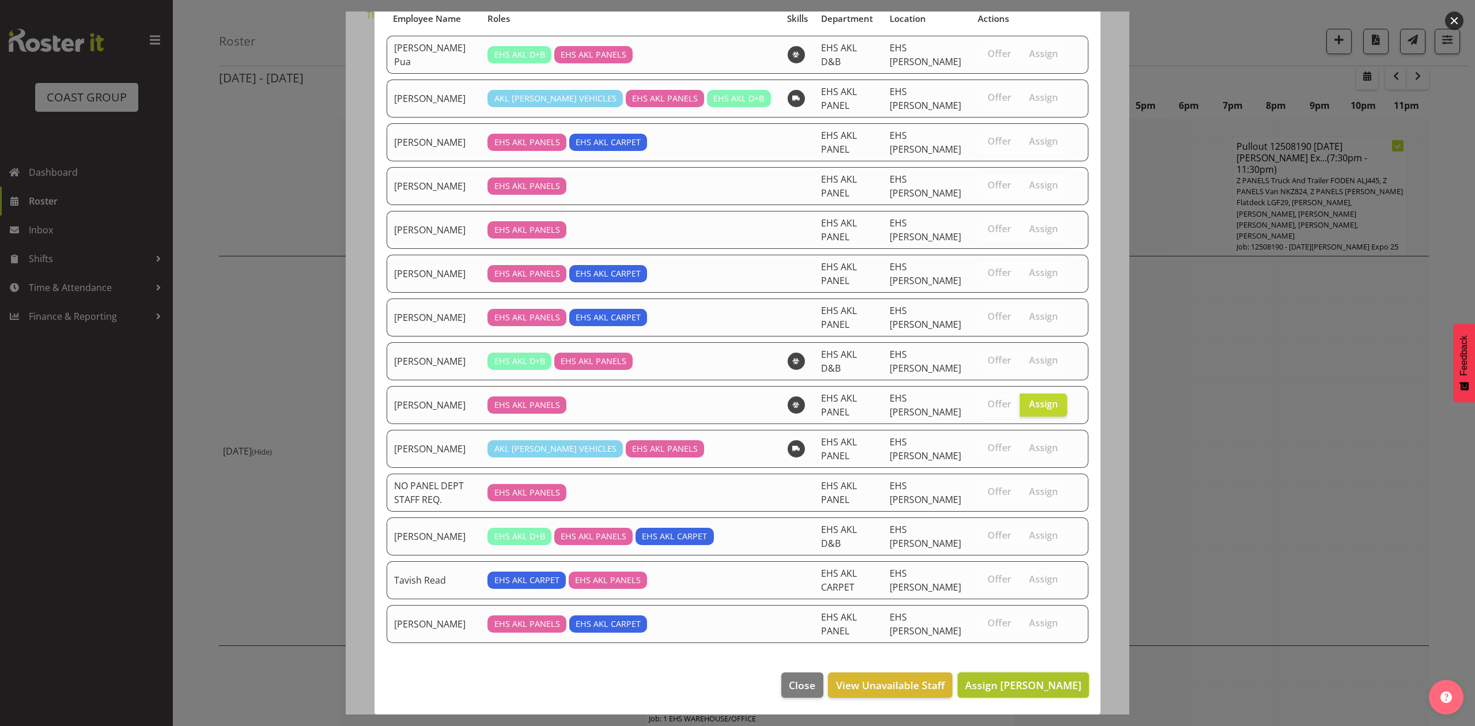
click at [1009, 678] on span "Assign [PERSON_NAME]" at bounding box center [1023, 685] width 116 height 14
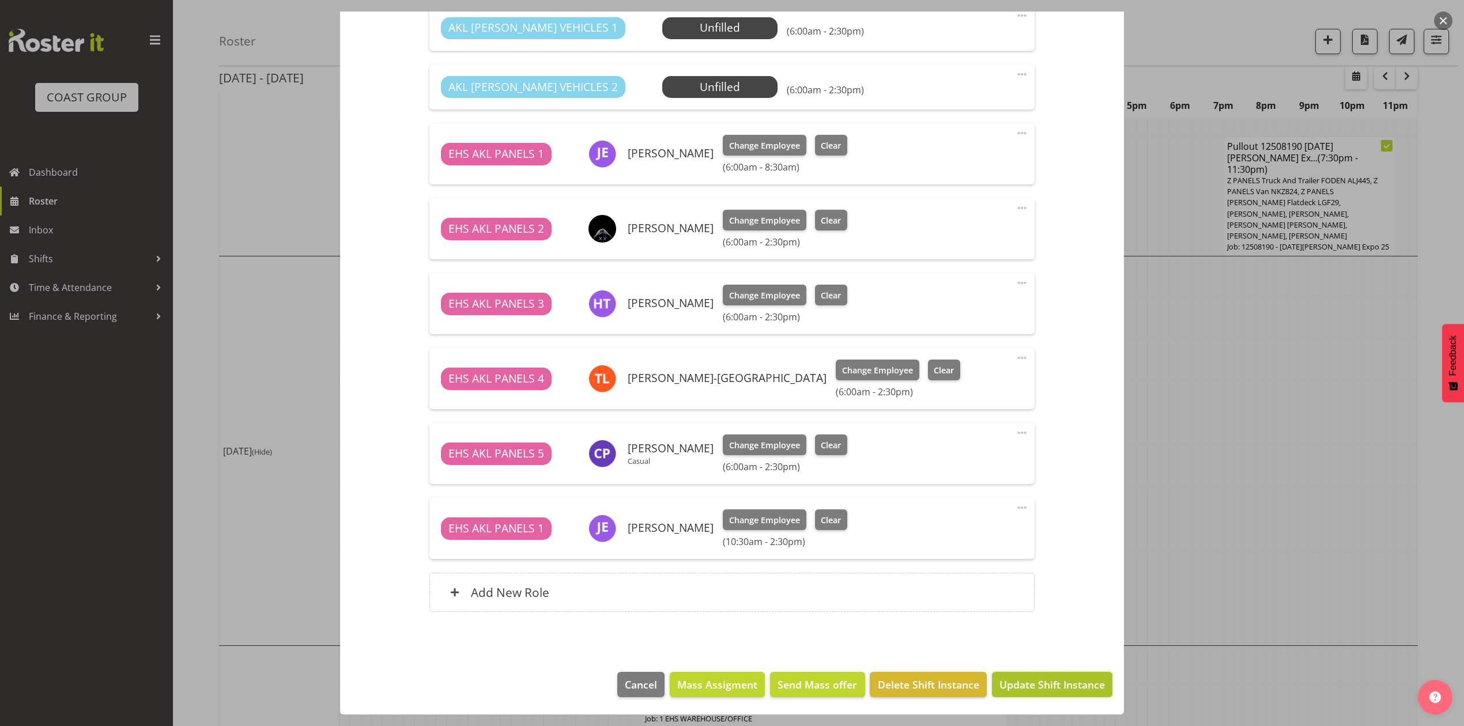
click at [1033, 674] on button "Update Shift Instance" at bounding box center [1052, 684] width 120 height 25
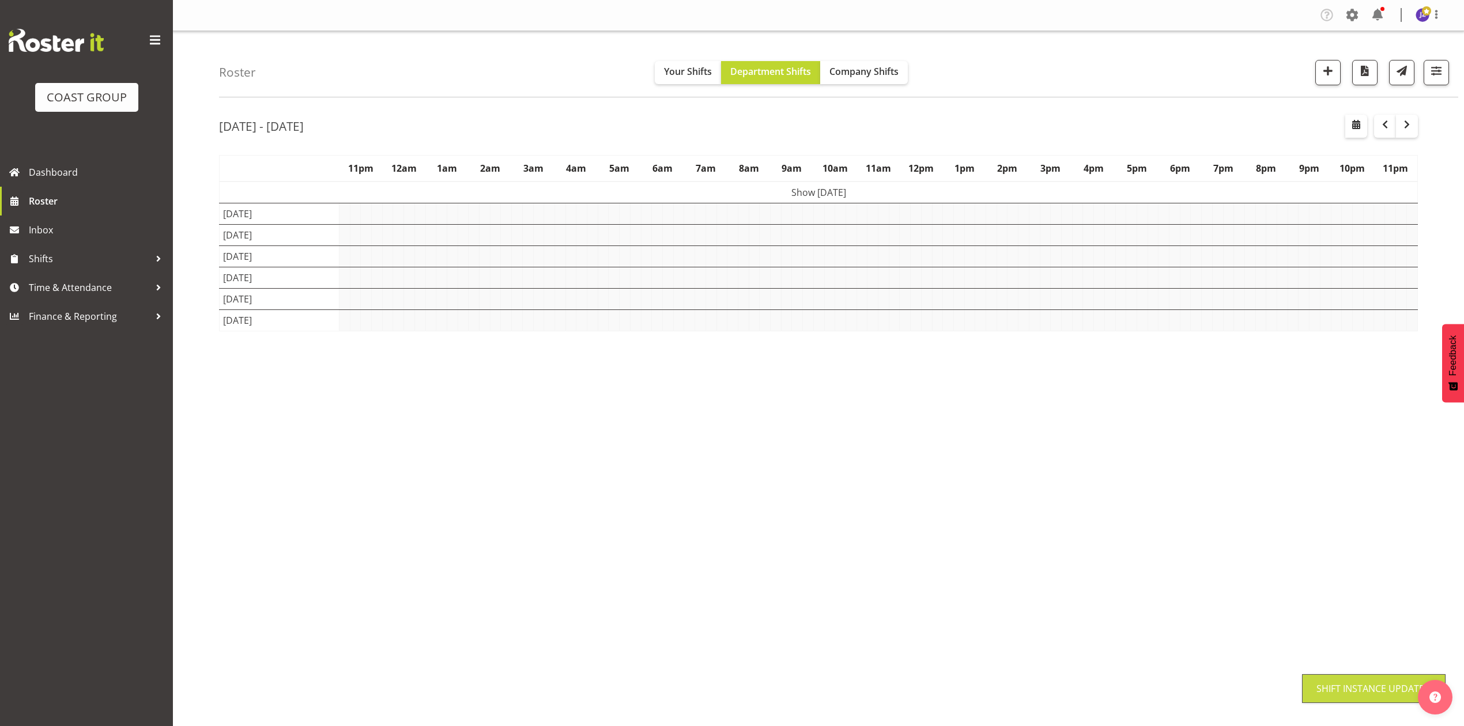
scroll to position [0, 0]
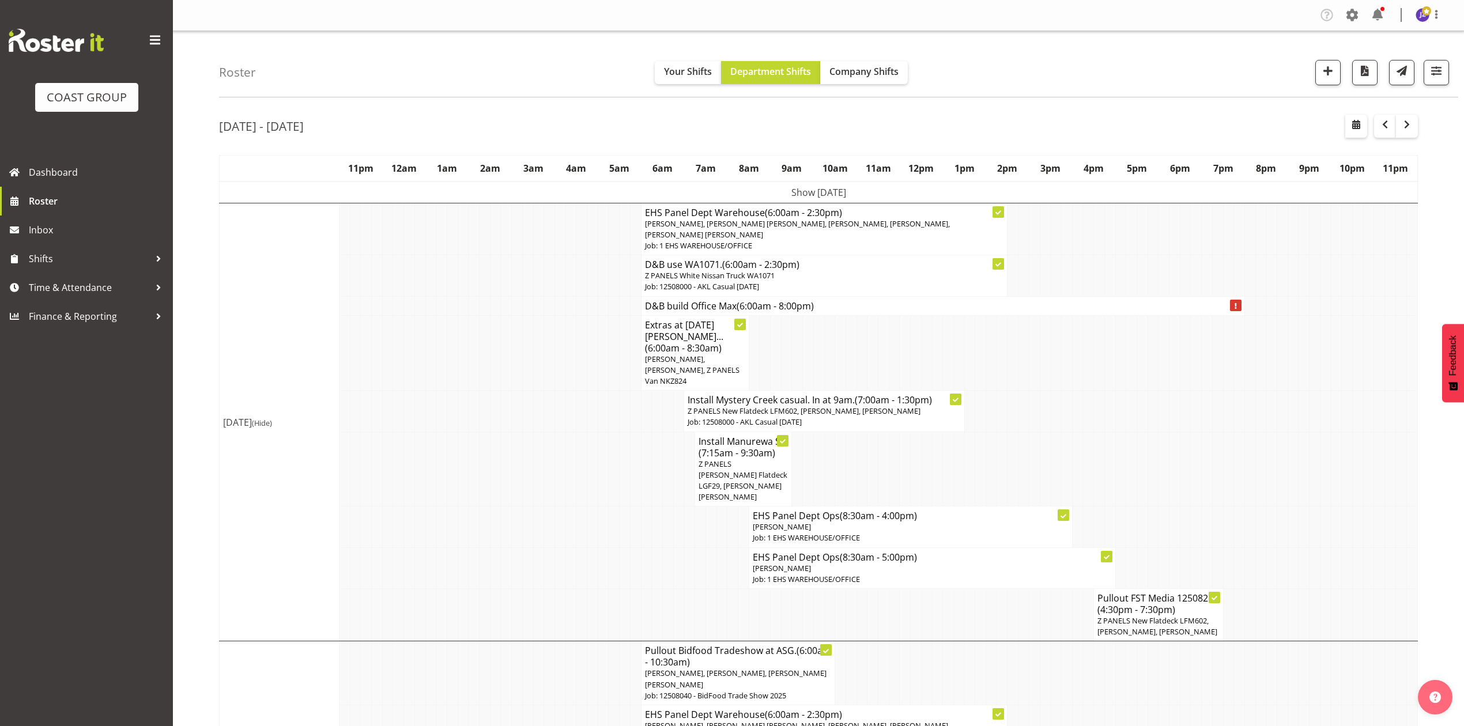
click at [1099, 391] on td at bounding box center [1099, 411] width 11 height 41
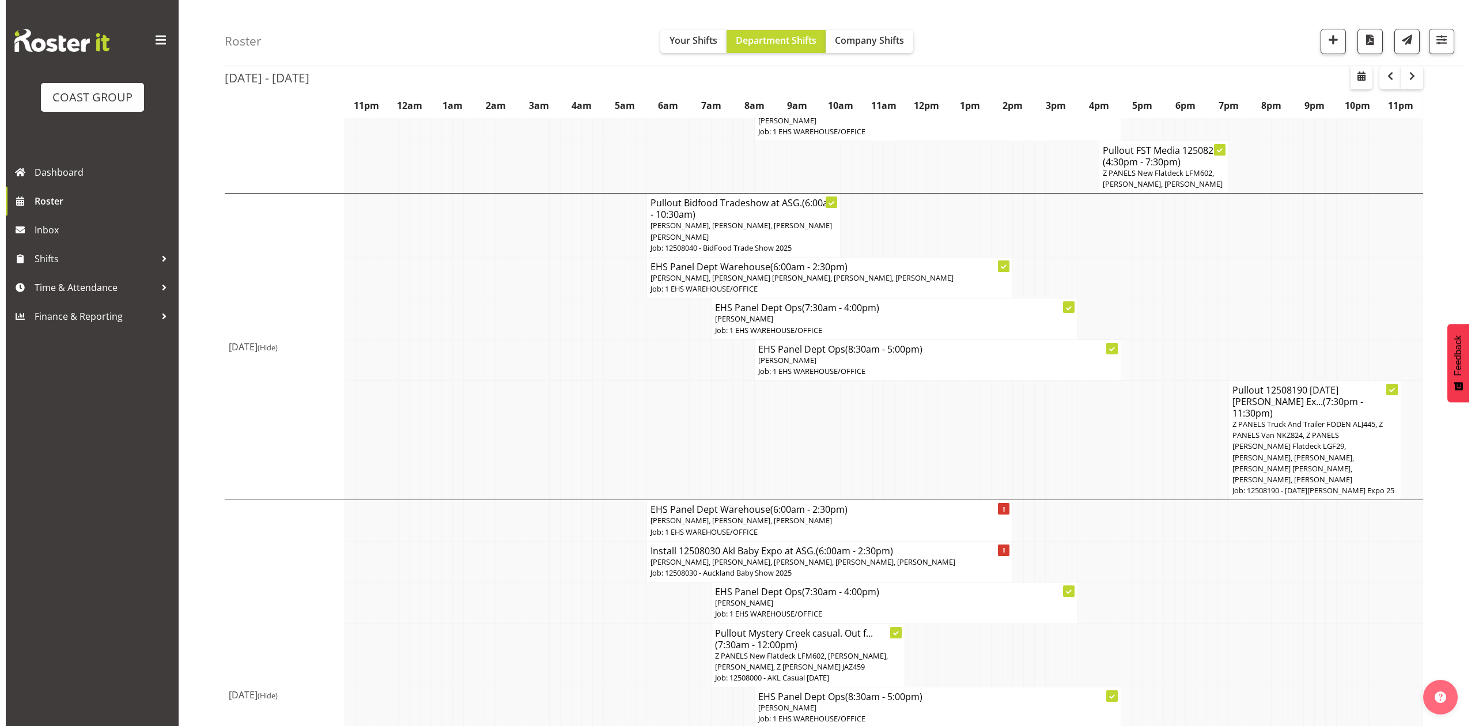
scroll to position [614, 0]
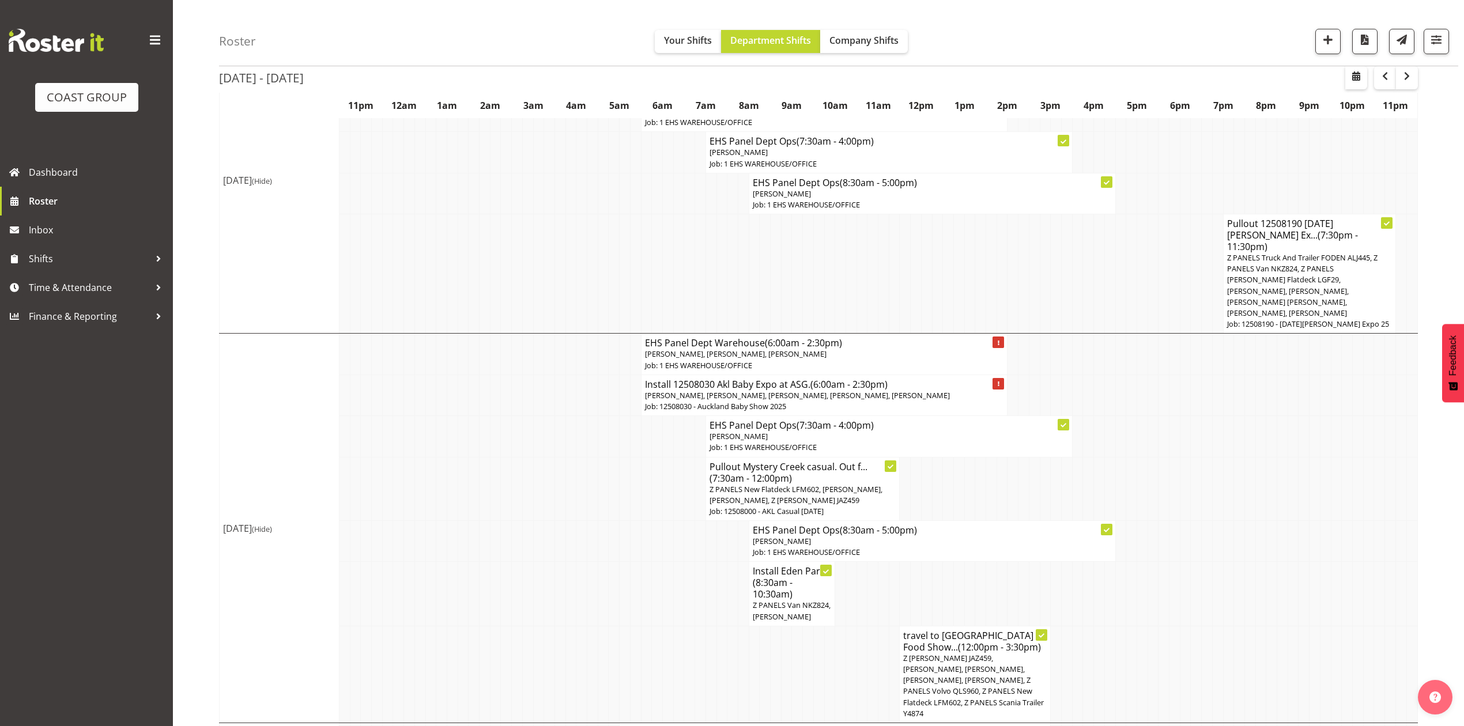
click at [923, 360] on p "Job: 1 EHS WAREHOUSE/OFFICE" at bounding box center [824, 365] width 359 height 11
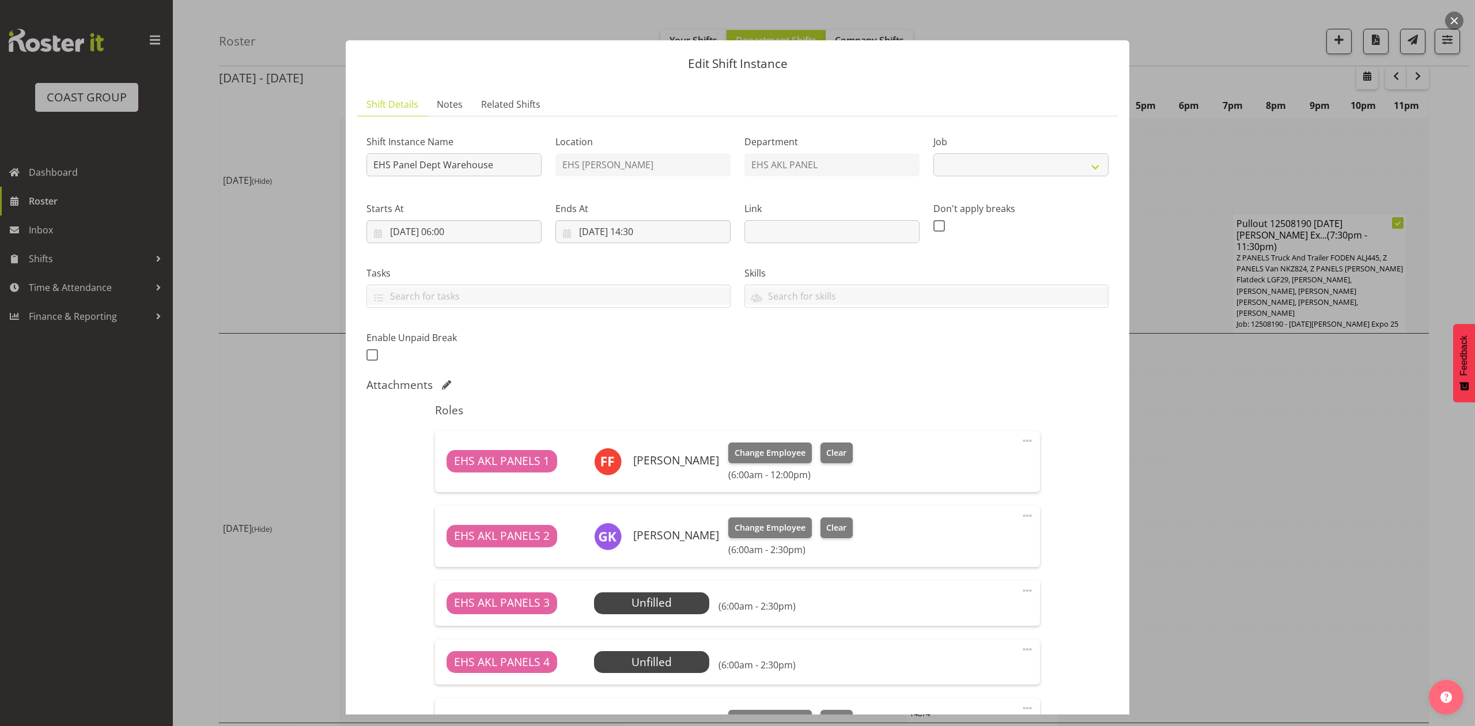
select select
click at [1277, 366] on div at bounding box center [737, 363] width 1475 height 726
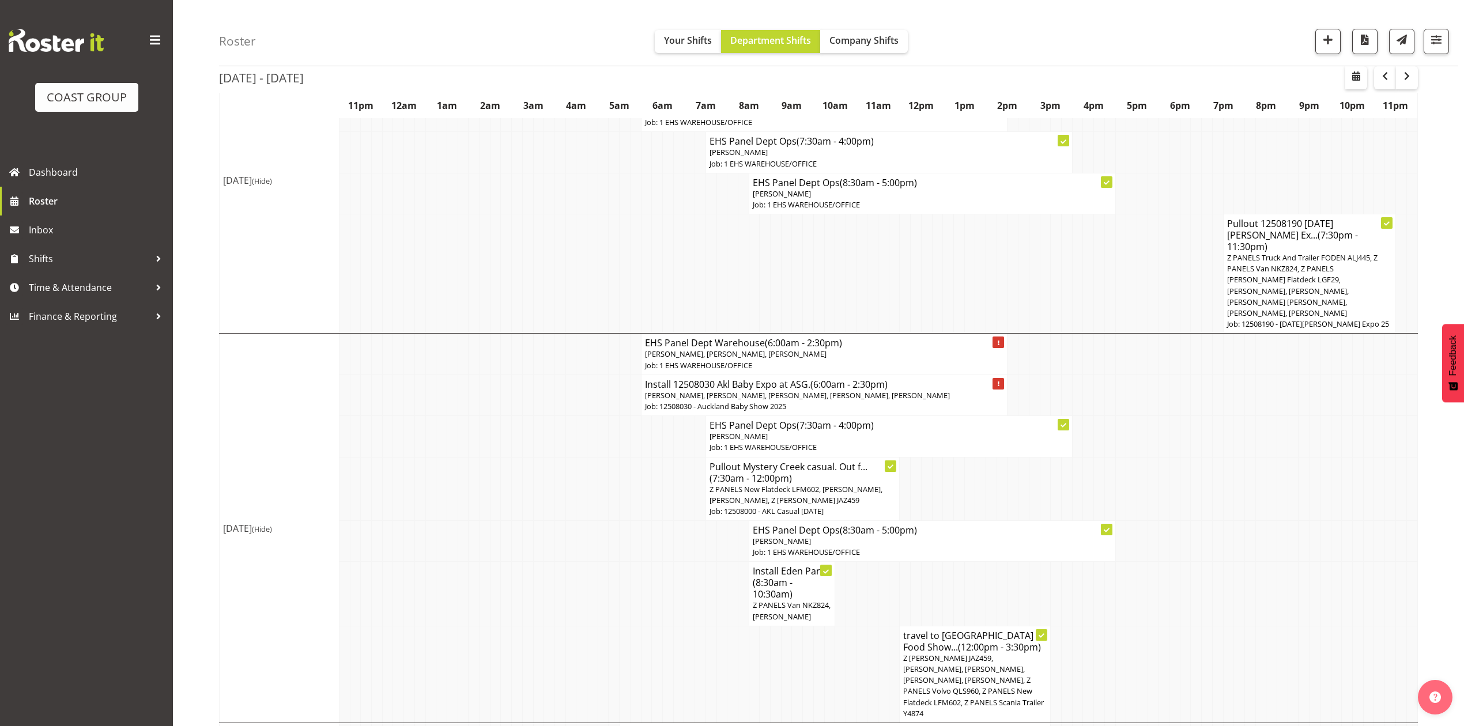
click at [863, 390] on p "[PERSON_NAME], [PERSON_NAME], [PERSON_NAME], [PERSON_NAME], [PERSON_NAME]" at bounding box center [824, 395] width 359 height 11
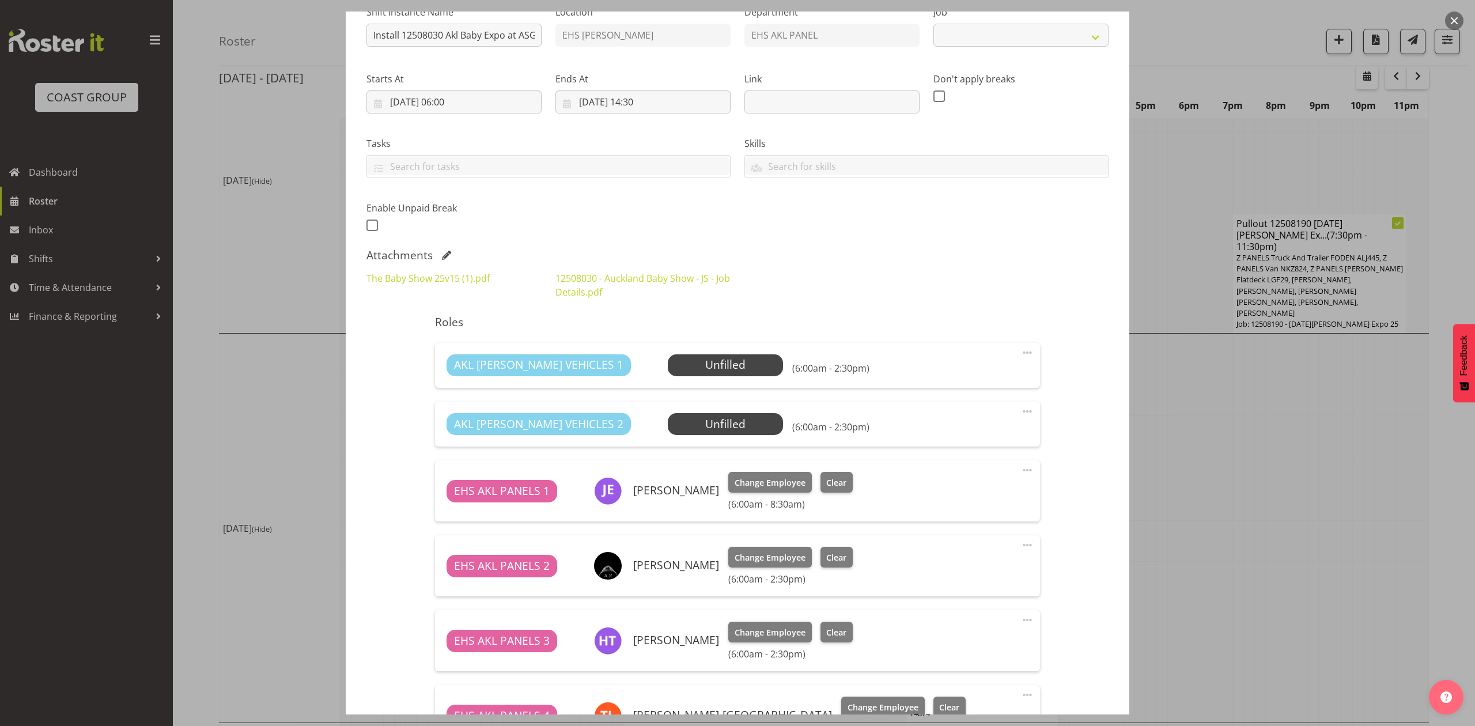
select select "9032"
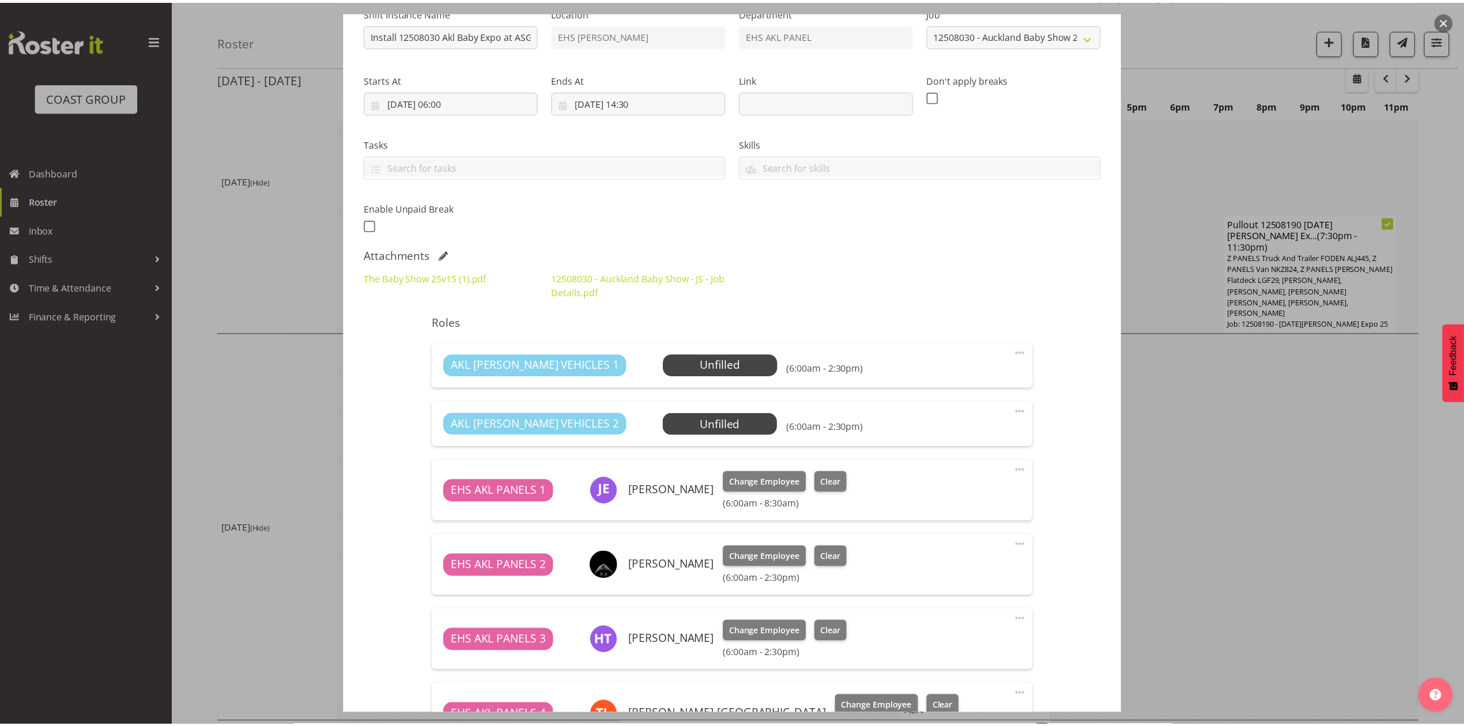
scroll to position [461, 0]
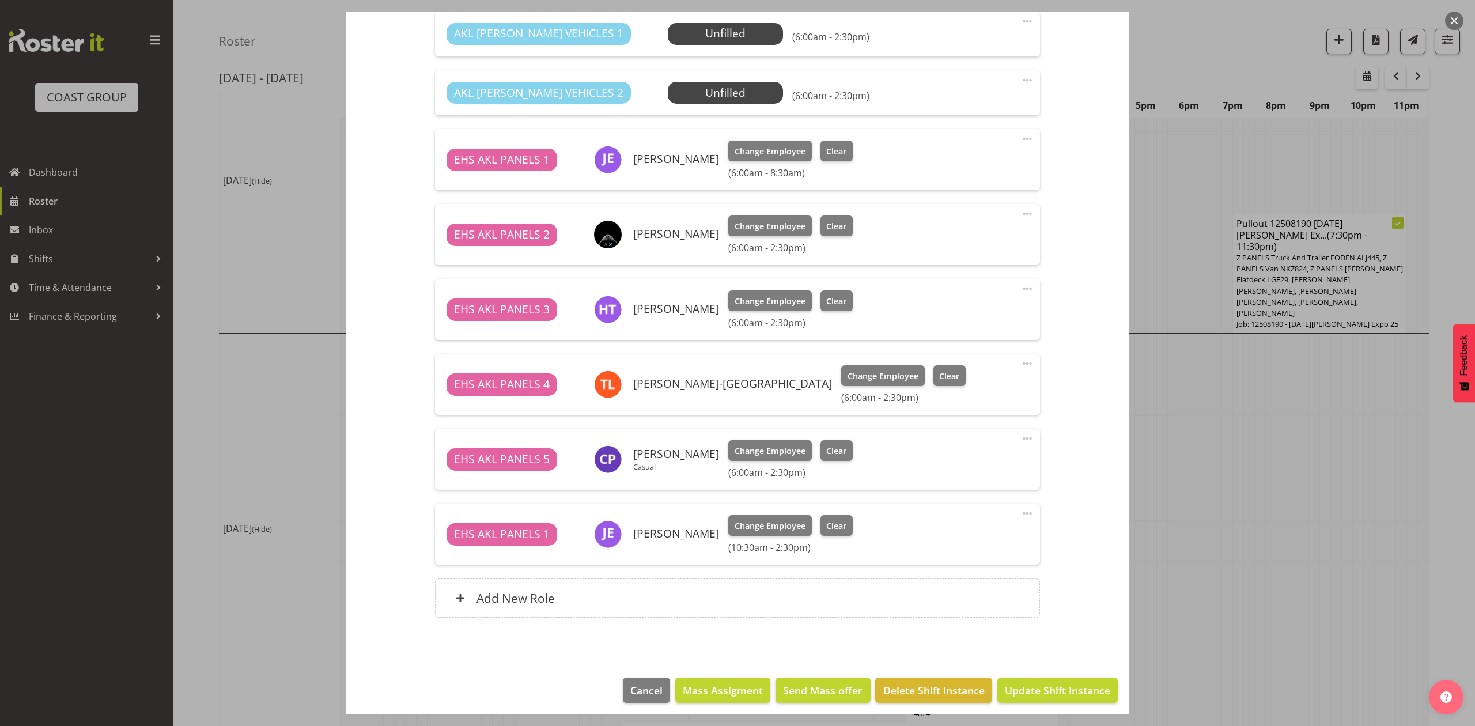
click at [1432, 544] on div at bounding box center [737, 363] width 1475 height 726
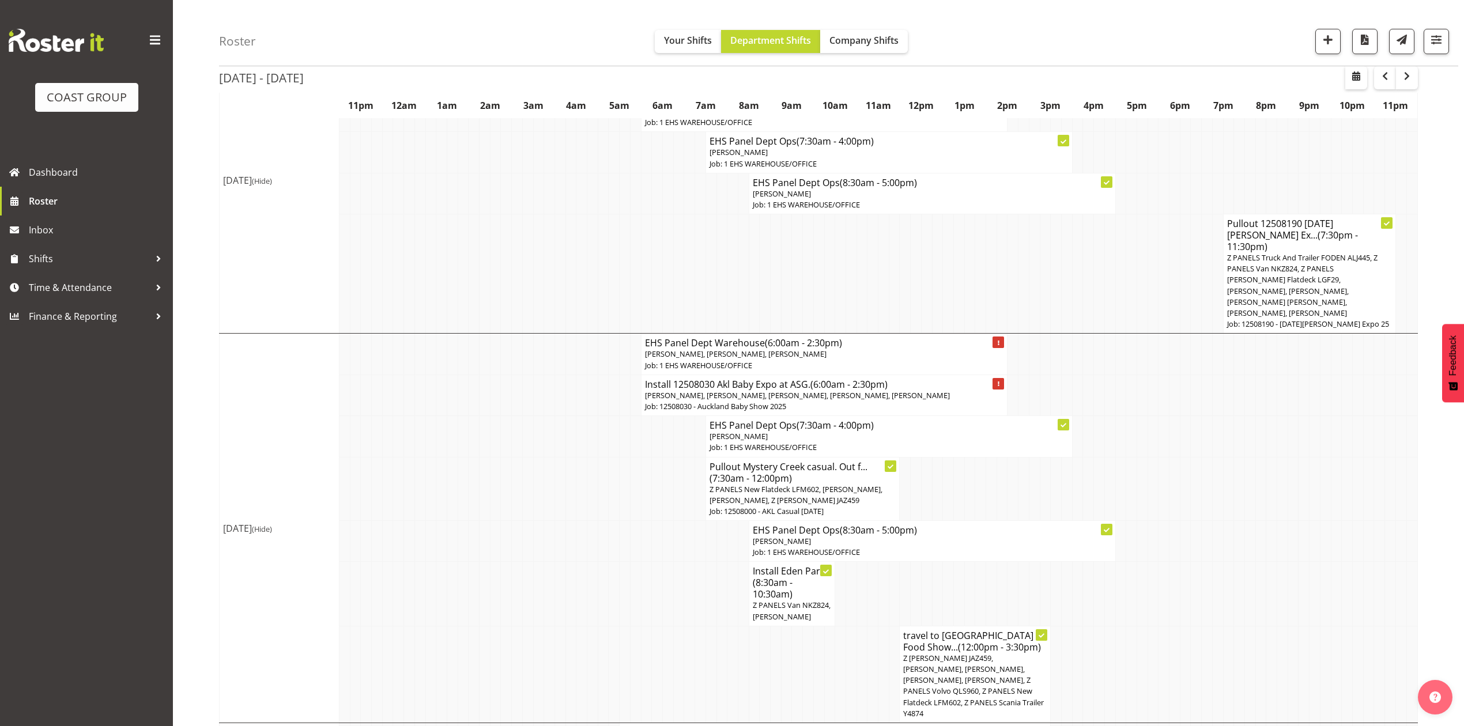
click at [1230, 522] on td at bounding box center [1228, 541] width 11 height 41
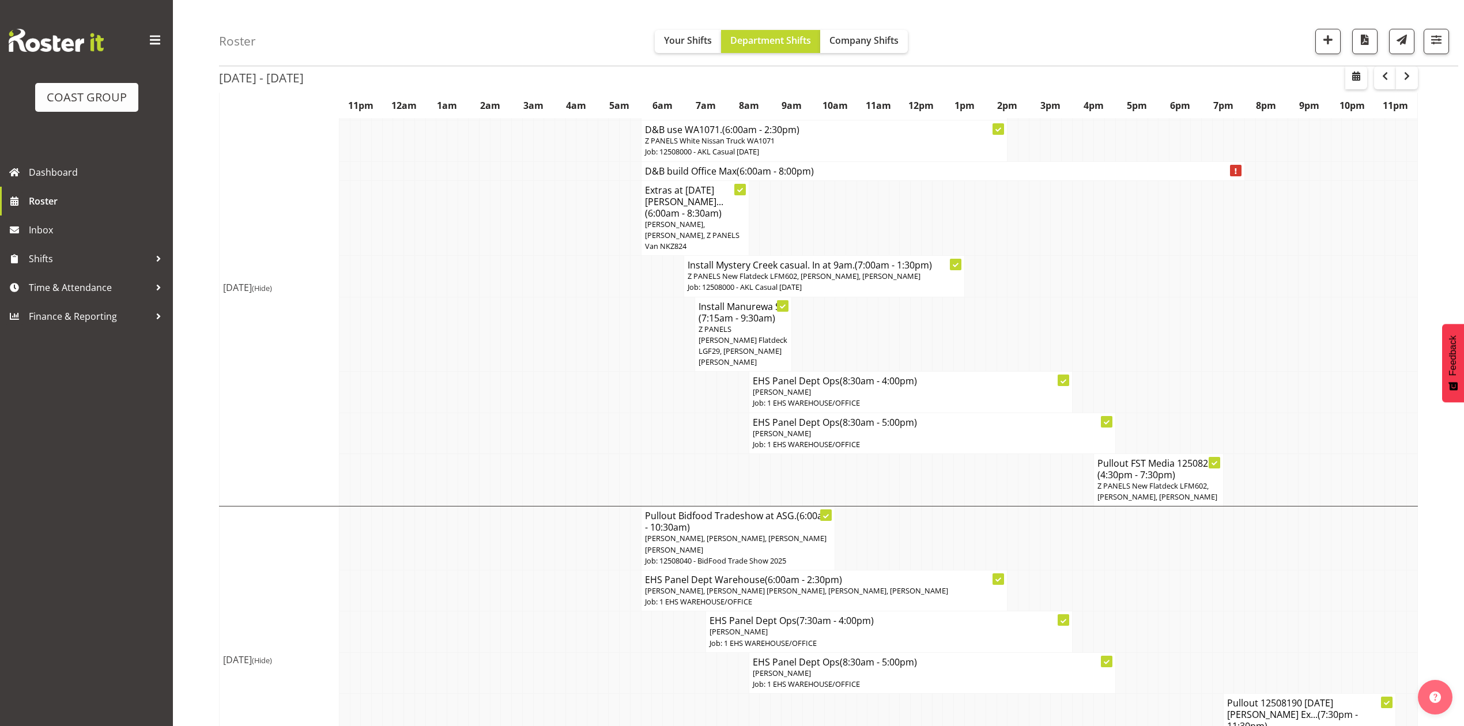
scroll to position [0, 0]
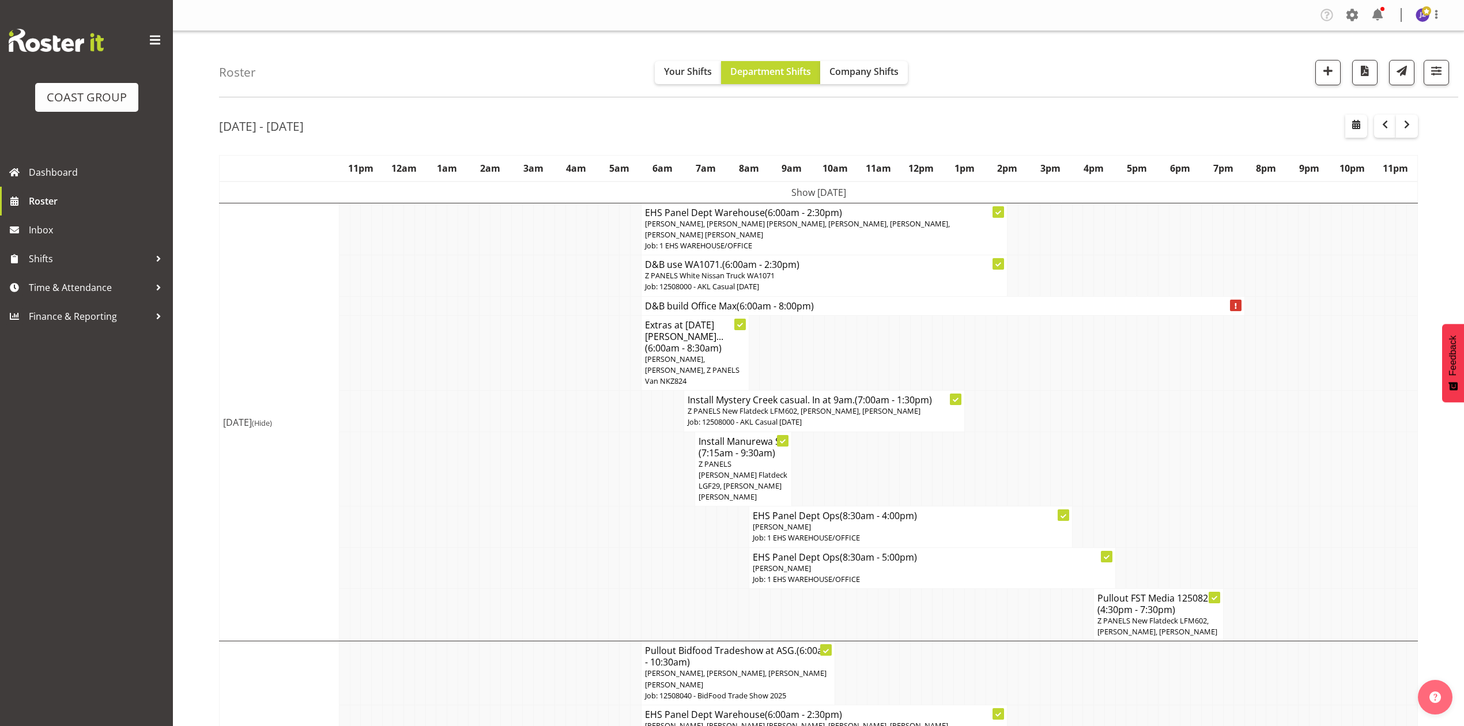
click at [1326, 432] on td at bounding box center [1324, 469] width 11 height 75
